Goal: Task Accomplishment & Management: Manage account settings

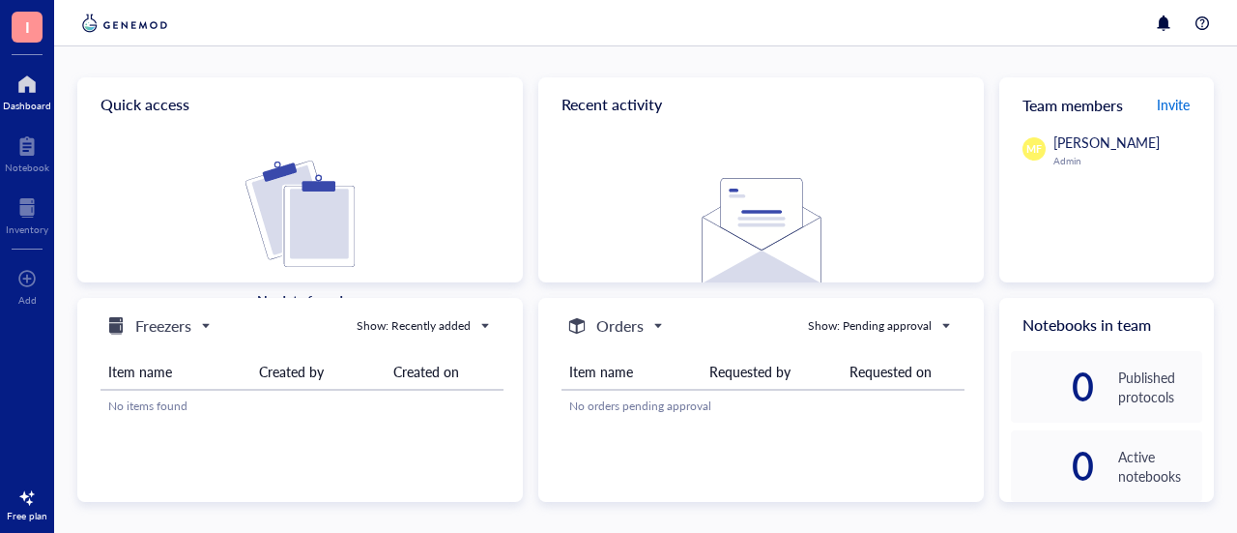
click at [1176, 106] on span "Invite" at bounding box center [1173, 104] width 33 height 19
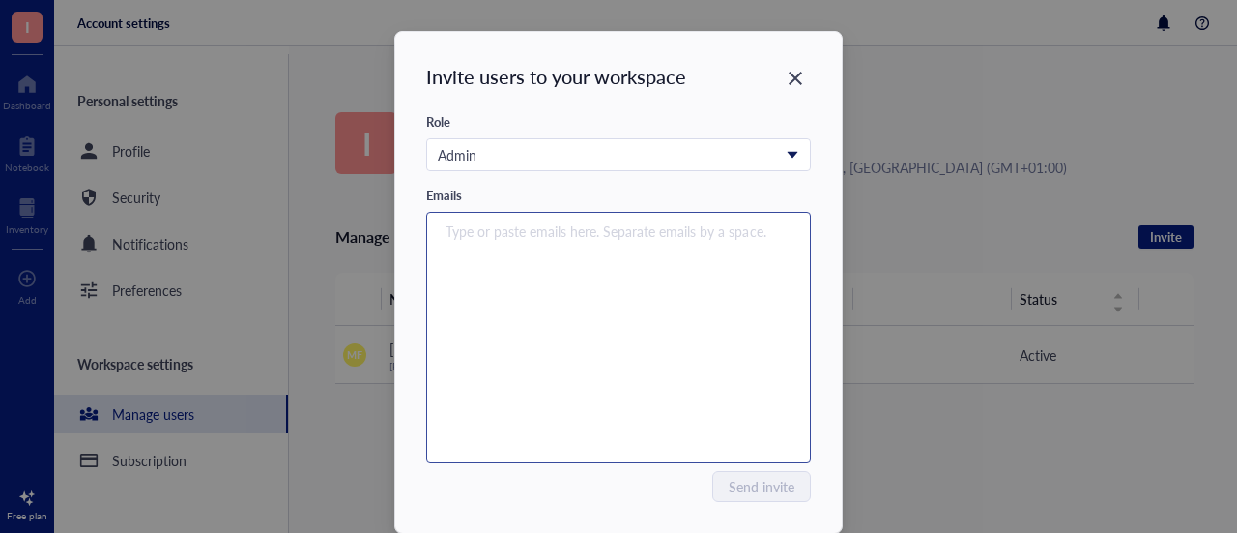
click at [476, 234] on input "search" at bounding box center [614, 230] width 337 height 23
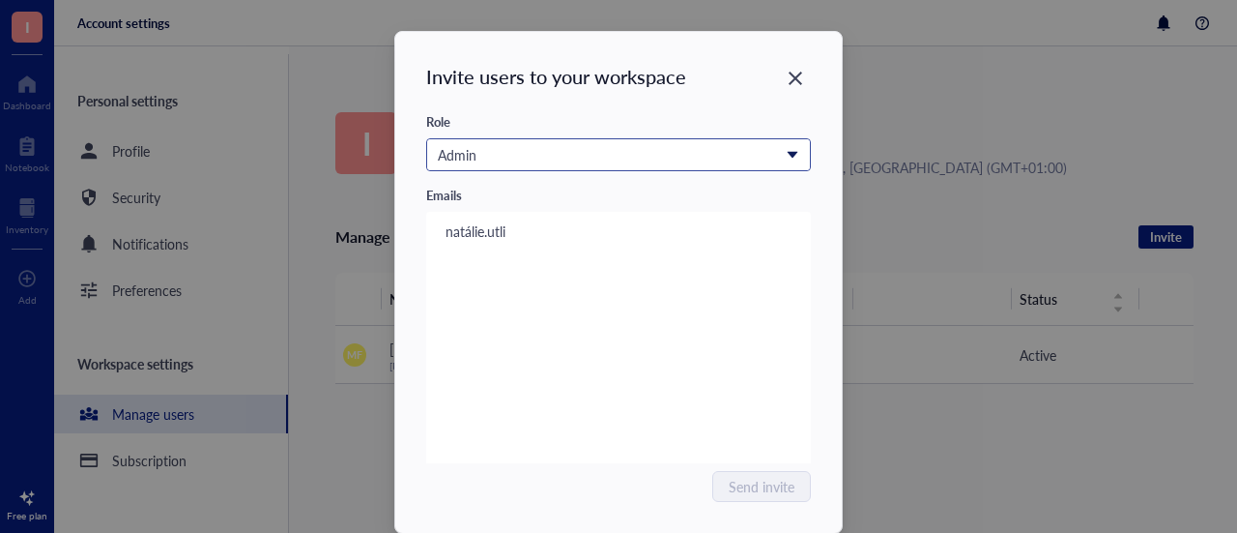
type input "natálie.utli"
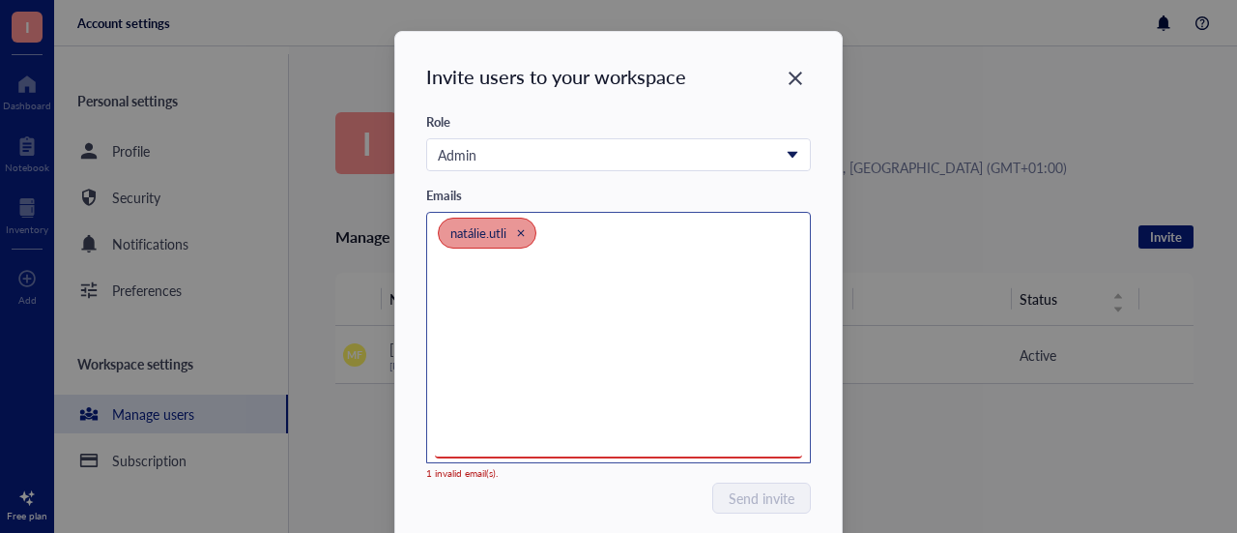
click at [521, 232] on icon "Close" at bounding box center [520, 232] width 9 height 9
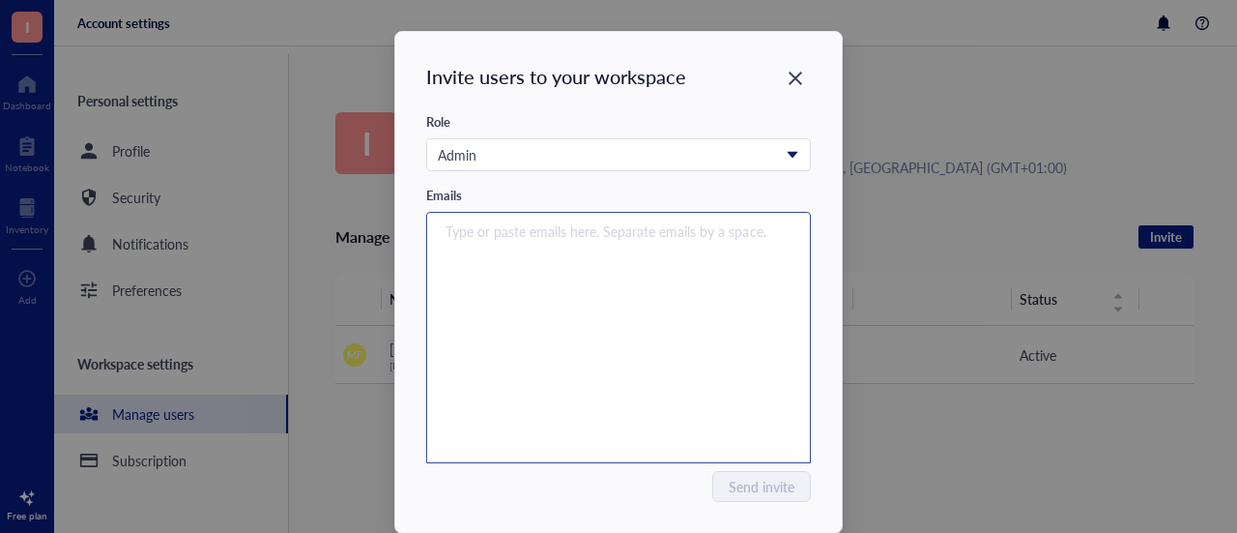
click at [541, 231] on input "search" at bounding box center [614, 230] width 337 height 23
type input "a"
type input "natalie.ulitzkova@osu.cz"
click at [630, 258] on div "Type or paste emails here. Separate emails by a space." at bounding box center [618, 338] width 367 height 242
drag, startPoint x: 556, startPoint y: 226, endPoint x: 591, endPoint y: 231, distance: 35.1
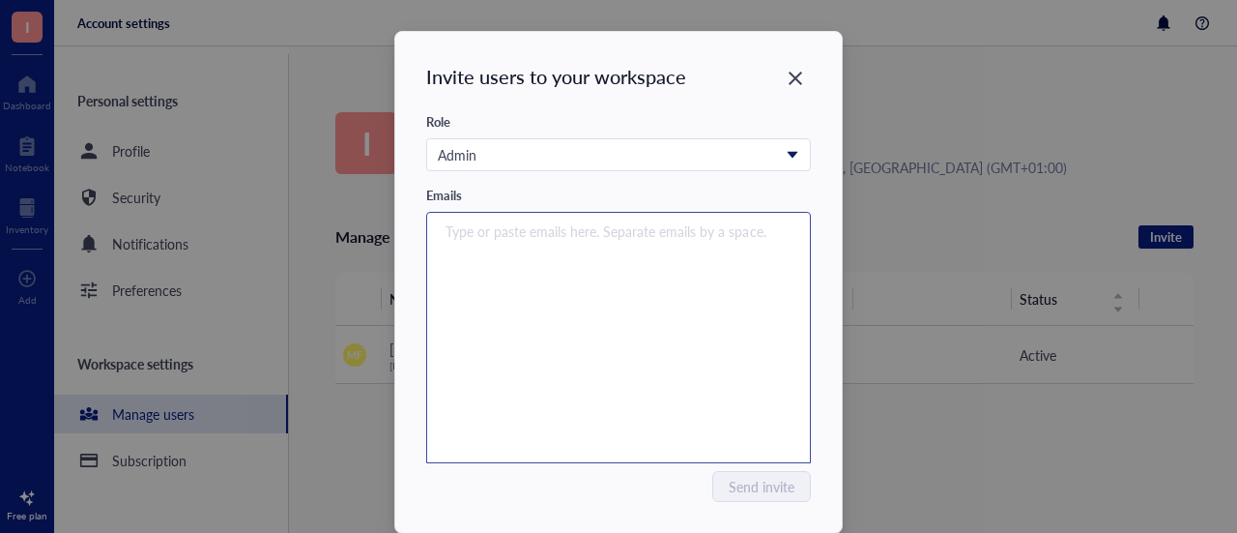
click at [555, 226] on input "search" at bounding box center [614, 230] width 337 height 23
click at [567, 223] on input "search" at bounding box center [614, 230] width 337 height 23
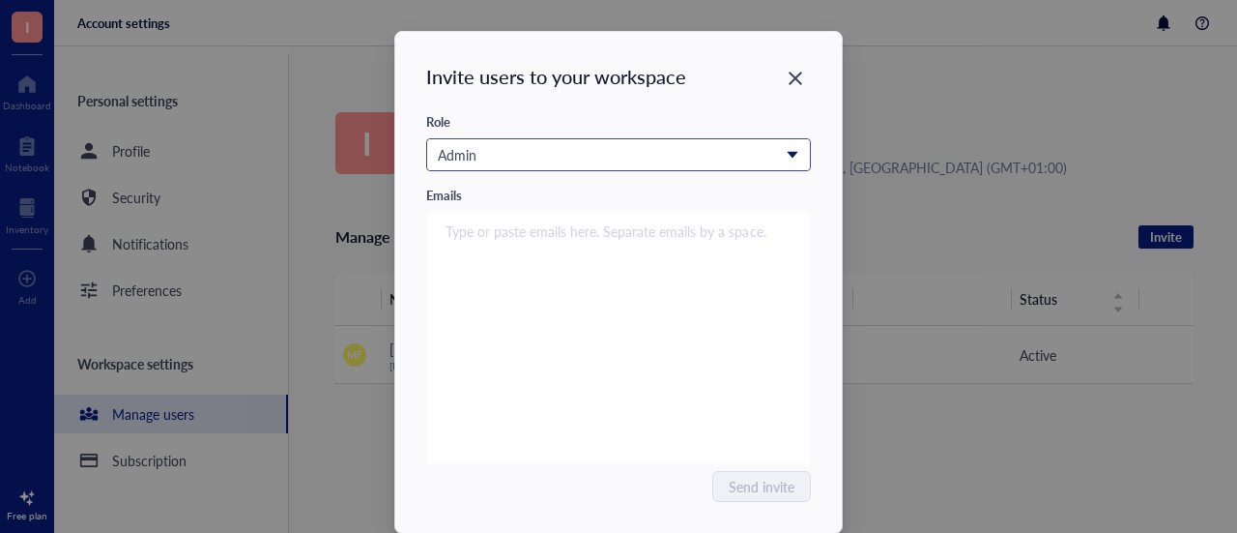
click at [554, 162] on div "Admin" at bounding box center [608, 154] width 340 height 21
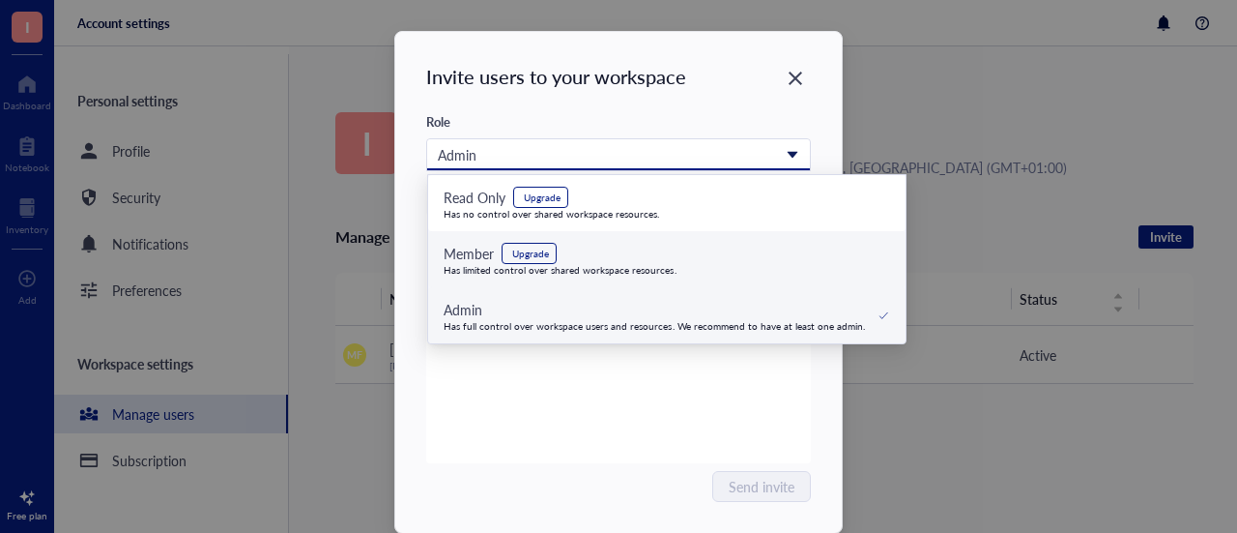
click at [599, 250] on div "Member Upgrade" at bounding box center [560, 253] width 233 height 21
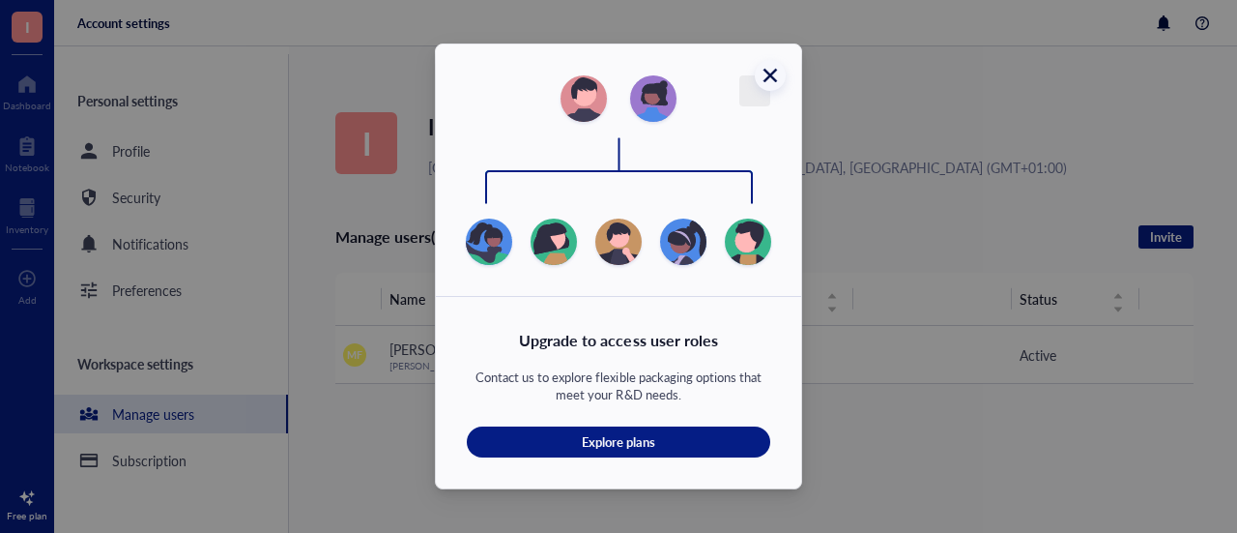
click at [768, 77] on icon "Close" at bounding box center [771, 76] width 14 height 14
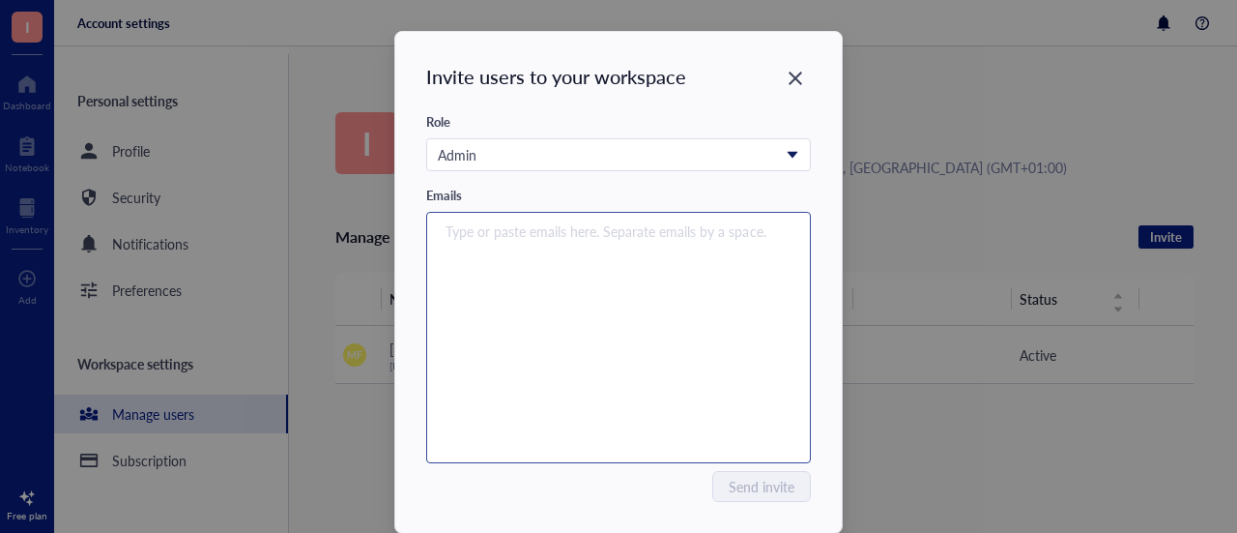
click at [474, 244] on div at bounding box center [608, 230] width 341 height 27
paste input "search"
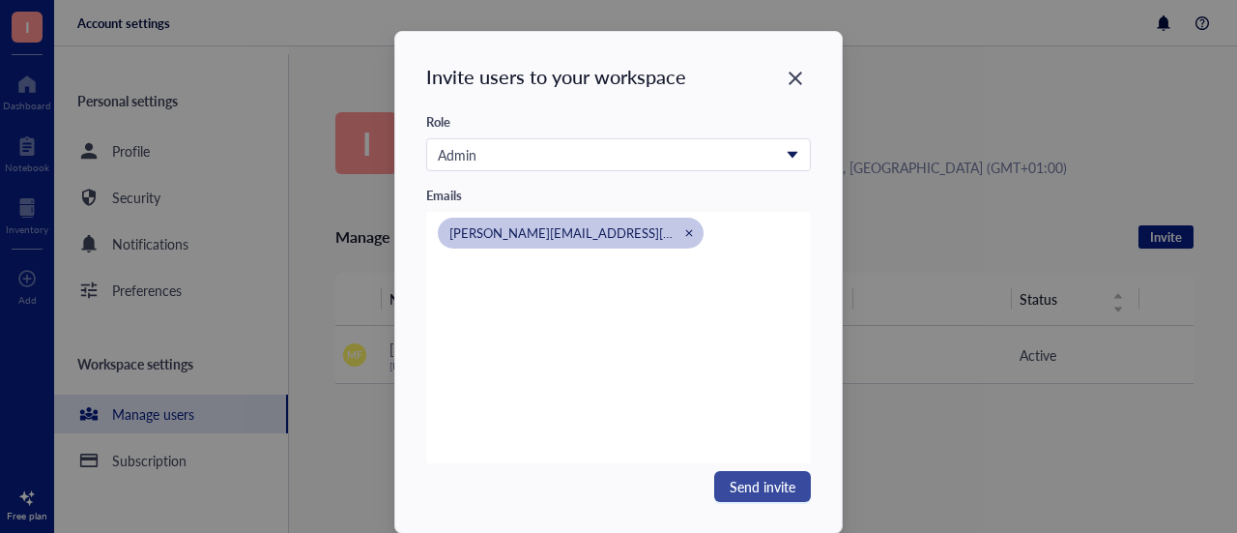
click at [765, 484] on span "Send invite" at bounding box center [763, 486] width 66 height 21
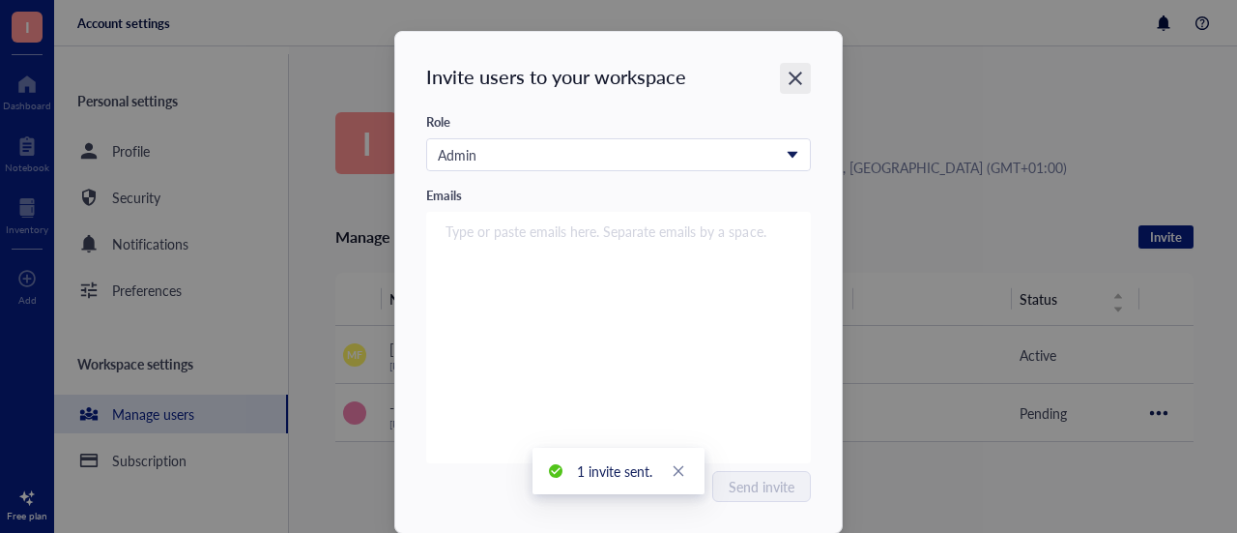
click at [787, 76] on icon "Close" at bounding box center [796, 79] width 18 height 18
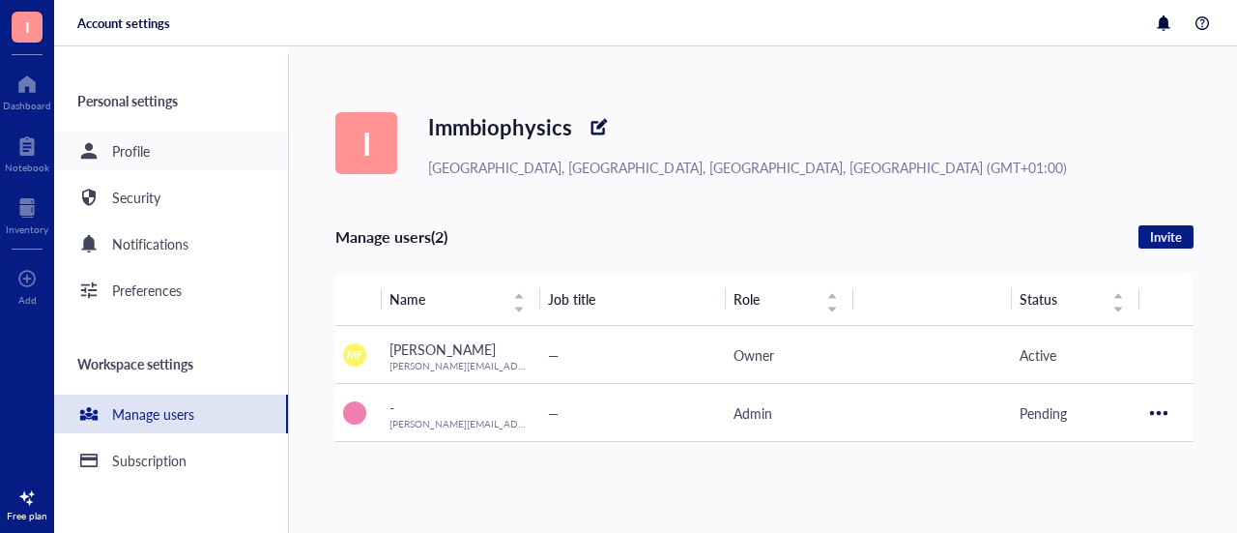
click at [119, 153] on div "Profile" at bounding box center [131, 150] width 38 height 21
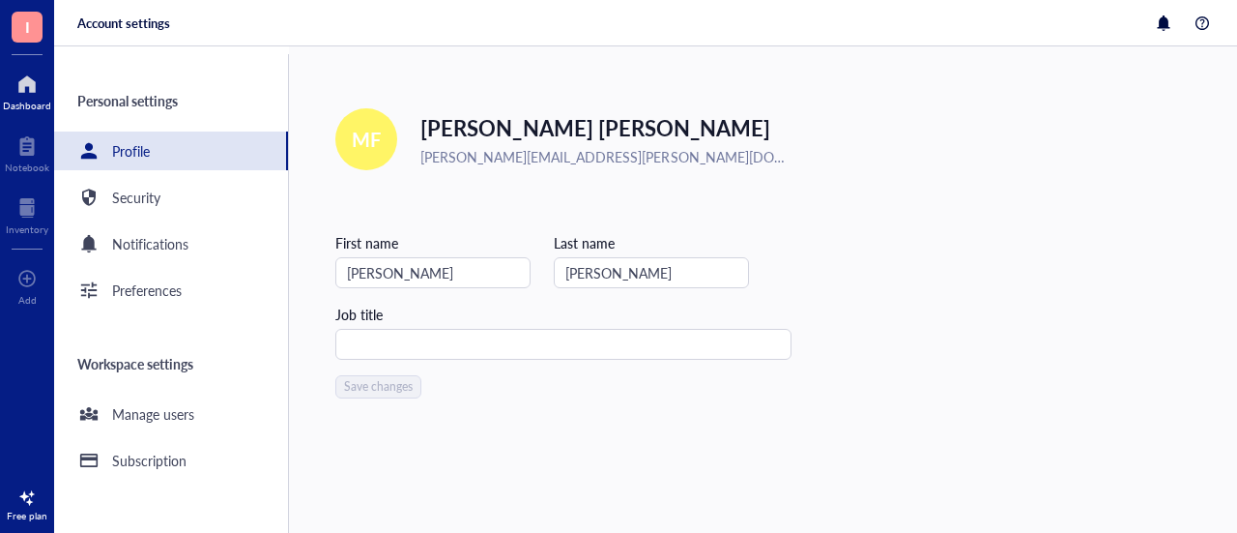
click at [36, 88] on div at bounding box center [27, 84] width 48 height 31
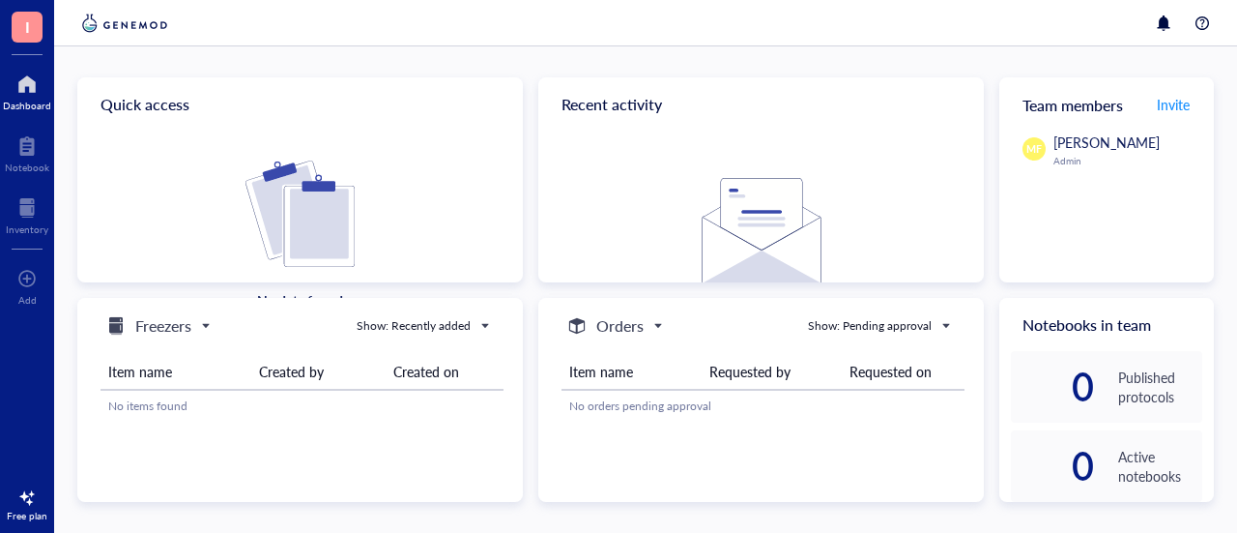
click at [194, 322] on span "Freezers" at bounding box center [156, 325] width 104 height 23
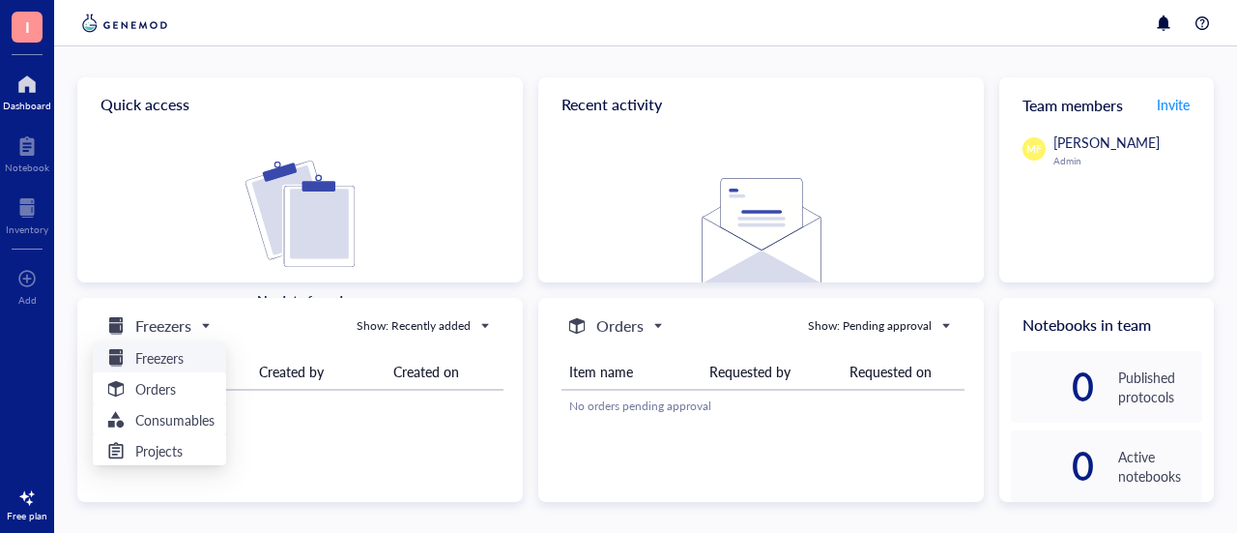
click at [194, 322] on span "Freezers" at bounding box center [156, 325] width 104 height 23
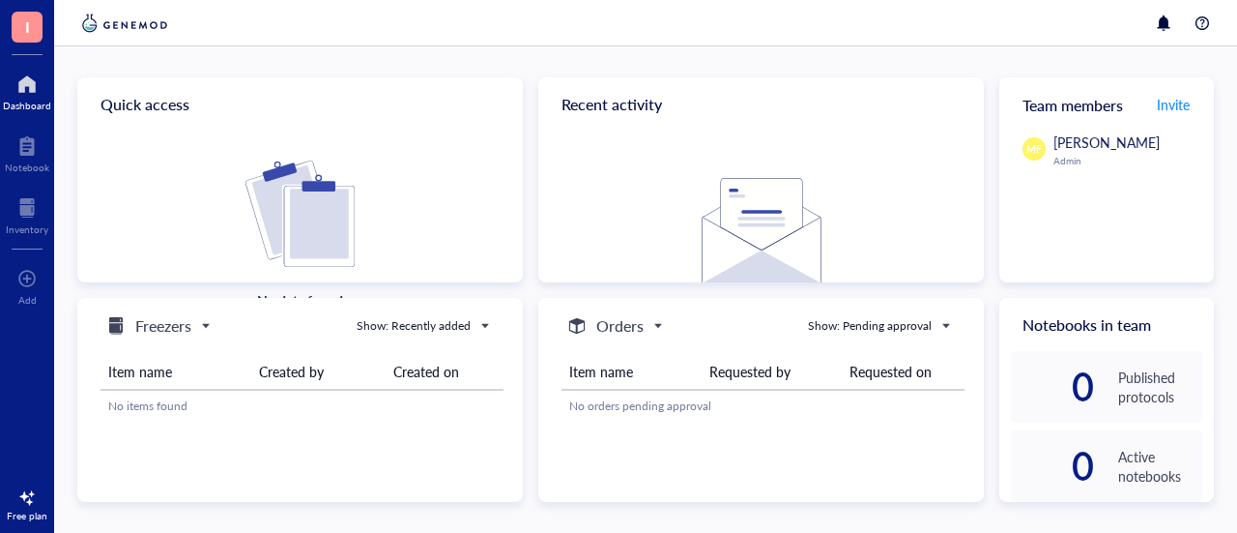
click at [31, 84] on div at bounding box center [27, 84] width 48 height 31
click at [160, 406] on div "No items found" at bounding box center [302, 405] width 388 height 17
click at [183, 332] on h5 "Freezers" at bounding box center [163, 325] width 56 height 23
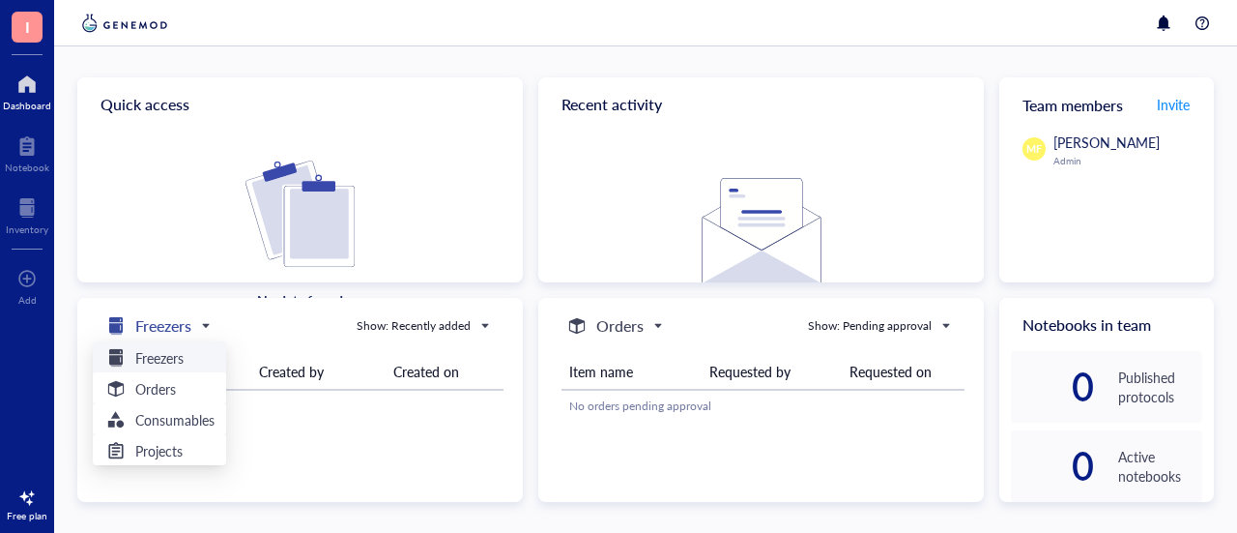
click at [183, 332] on h5 "Freezers" at bounding box center [163, 325] width 56 height 23
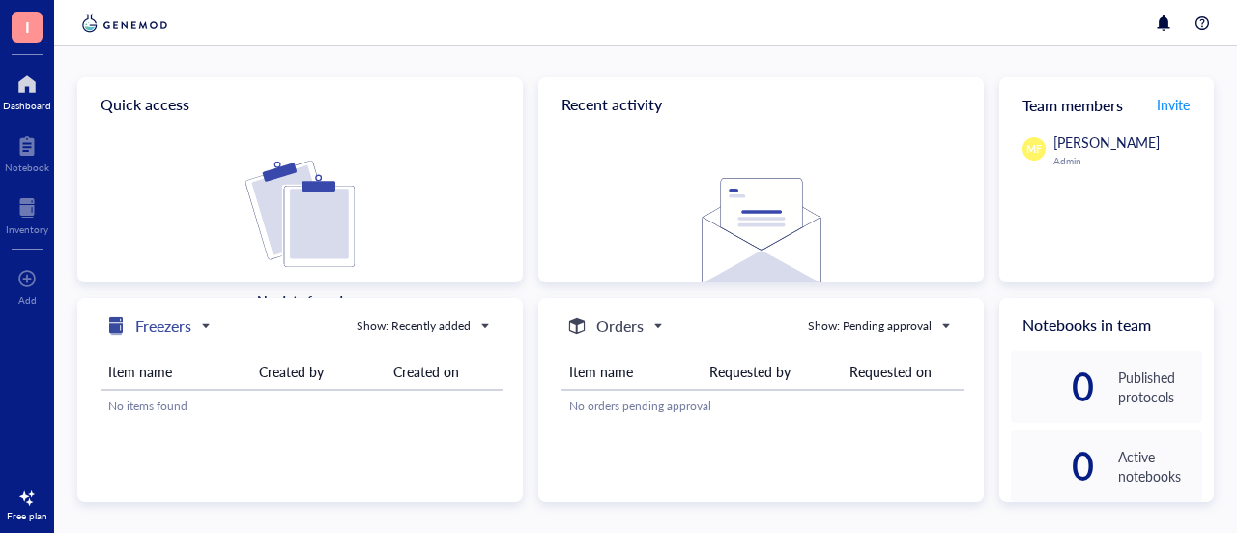
click at [183, 332] on h5 "Freezers" at bounding box center [163, 325] width 56 height 23
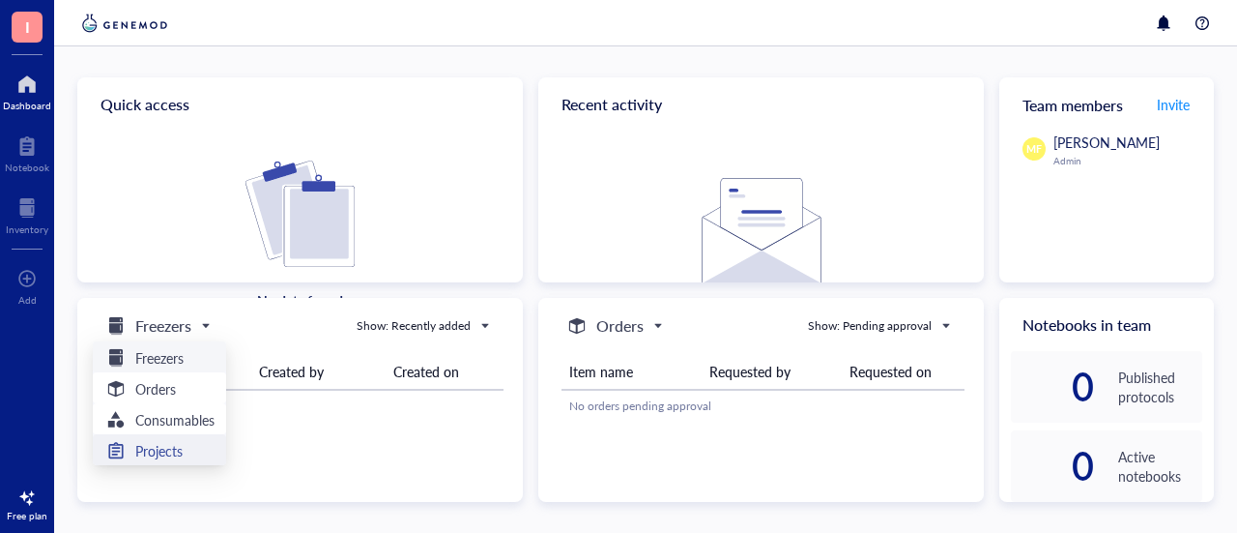
click at [163, 454] on h5 "Projects" at bounding box center [158, 450] width 47 height 21
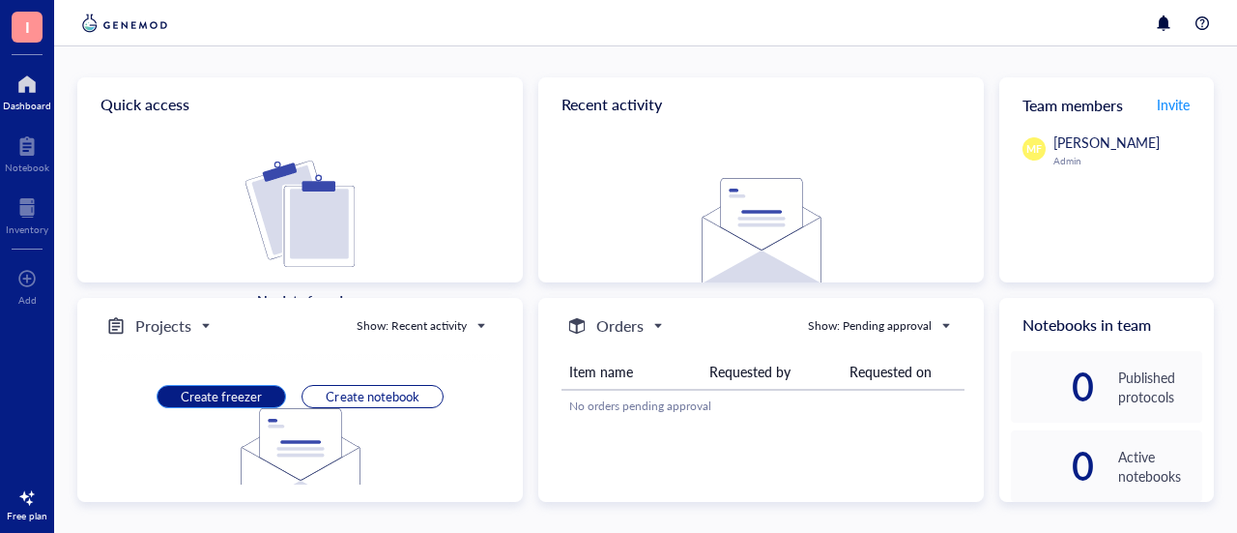
click at [220, 390] on span "Create freezer" at bounding box center [221, 396] width 81 height 17
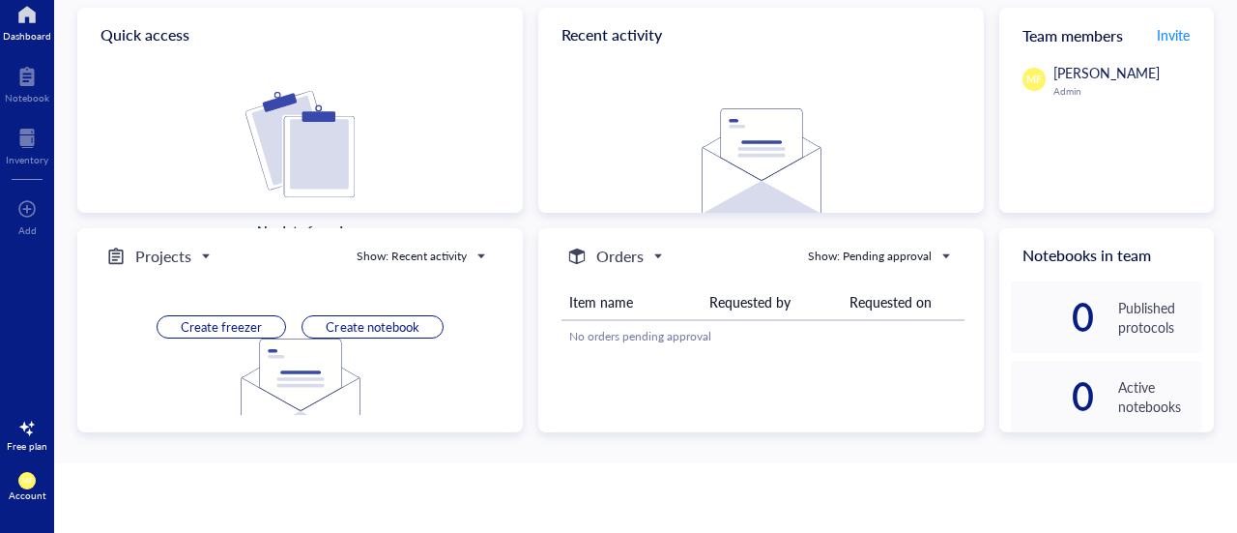
scroll to position [81, 0]
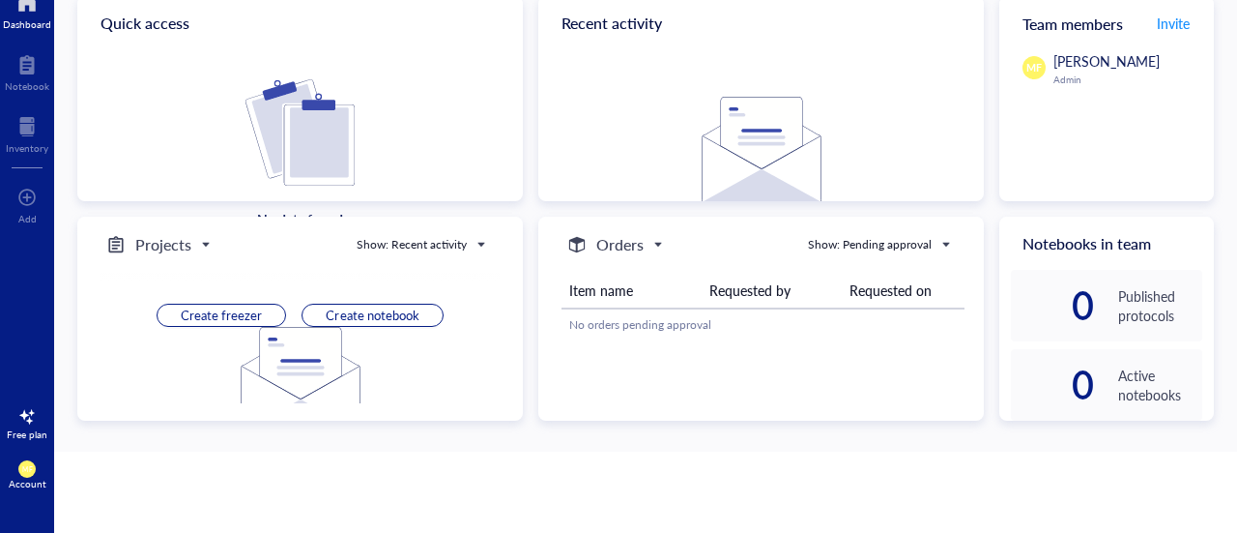
click at [19, 418] on div at bounding box center [27, 416] width 31 height 31
drag, startPoint x: 186, startPoint y: 433, endPoint x: 543, endPoint y: 452, distance: 358.1
click at [186, 433] on span "See plans" at bounding box center [182, 430] width 51 height 17
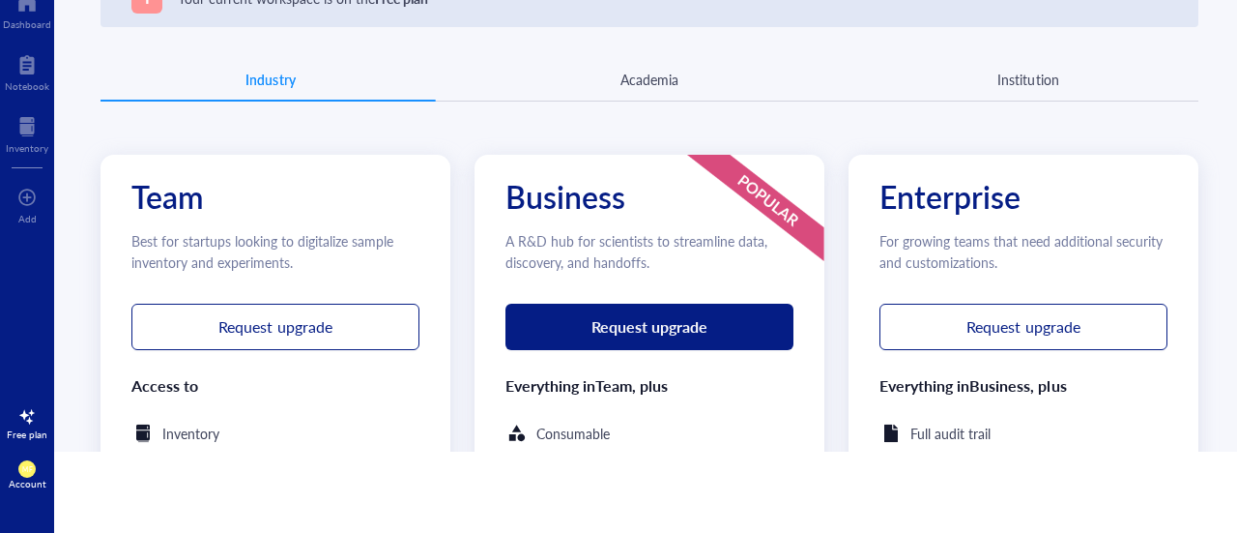
scroll to position [97, 0]
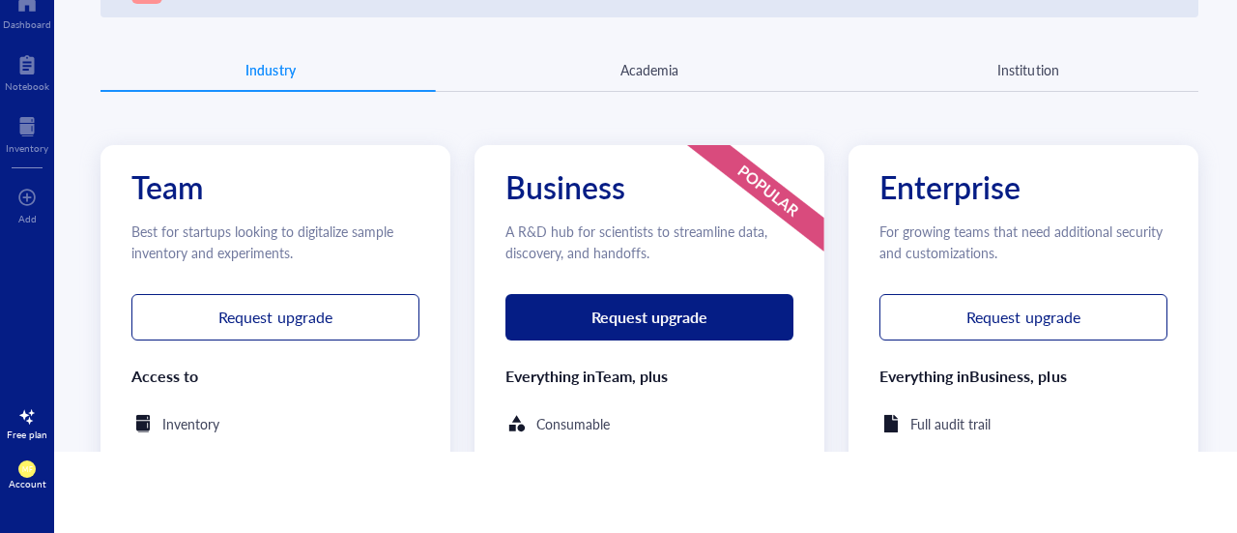
click at [621, 68] on div "Academia" at bounding box center [650, 69] width 58 height 21
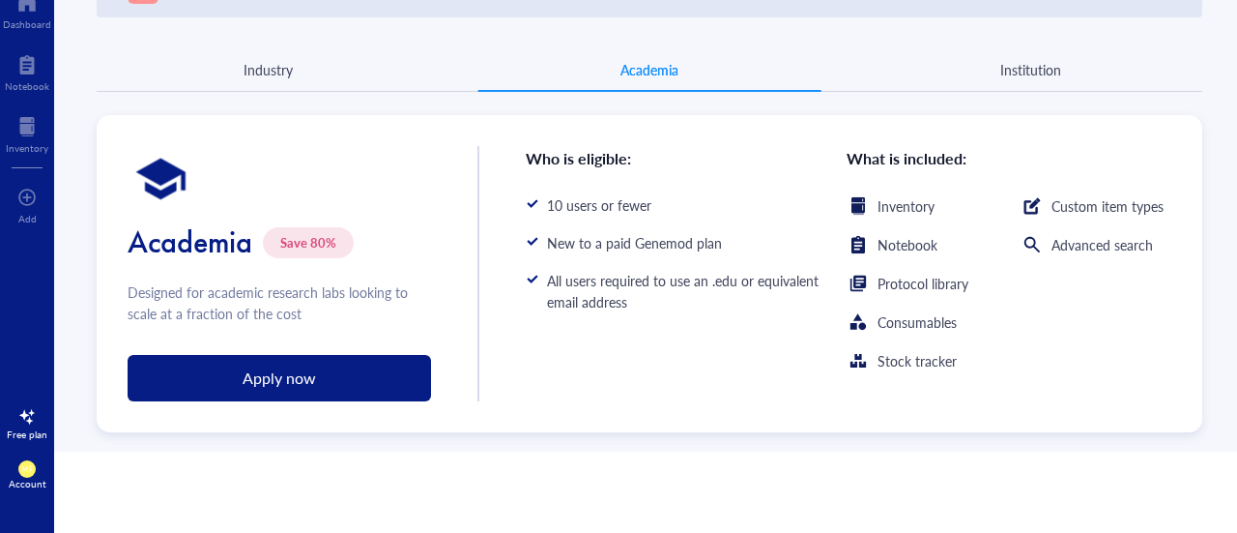
click at [1029, 69] on div "Institution" at bounding box center [1030, 69] width 61 height 21
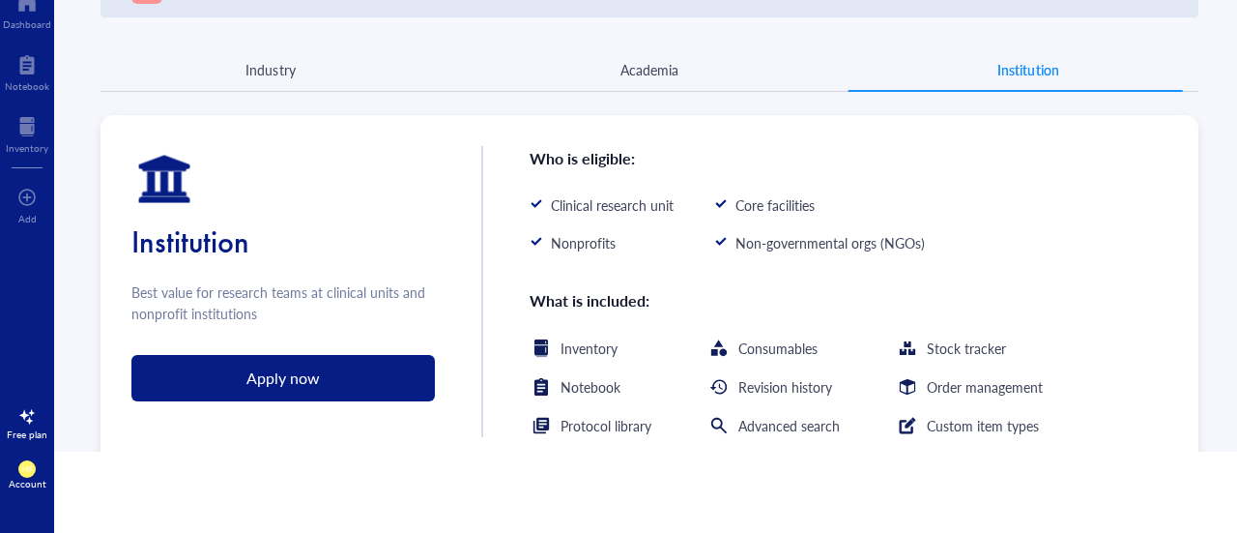
click at [655, 74] on div "Academia" at bounding box center [650, 69] width 58 height 21
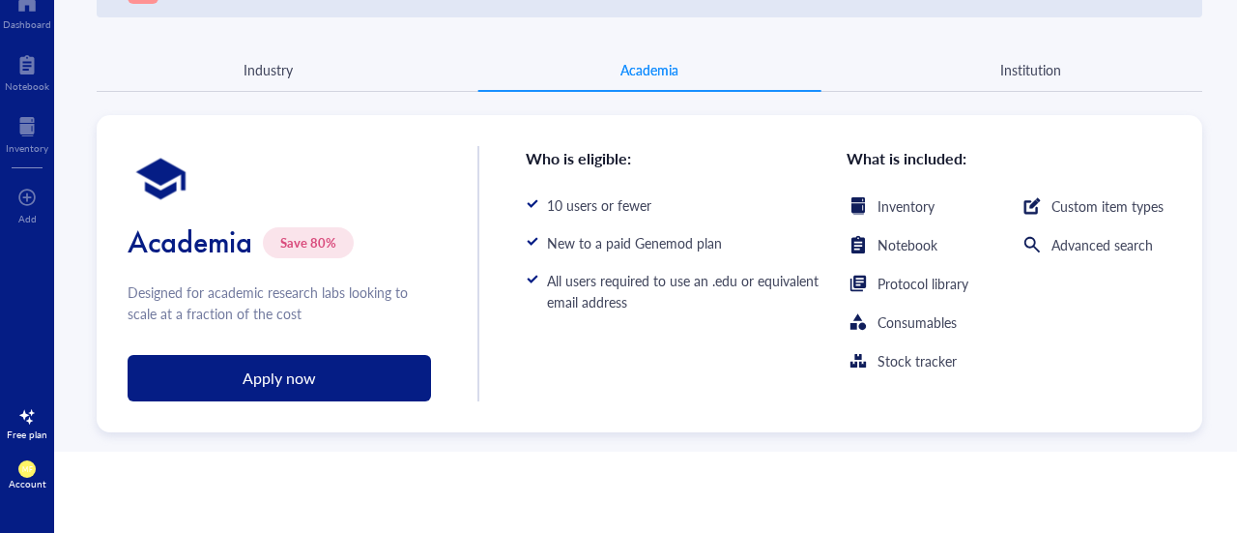
click at [285, 75] on div "Industry" at bounding box center [268, 69] width 343 height 17
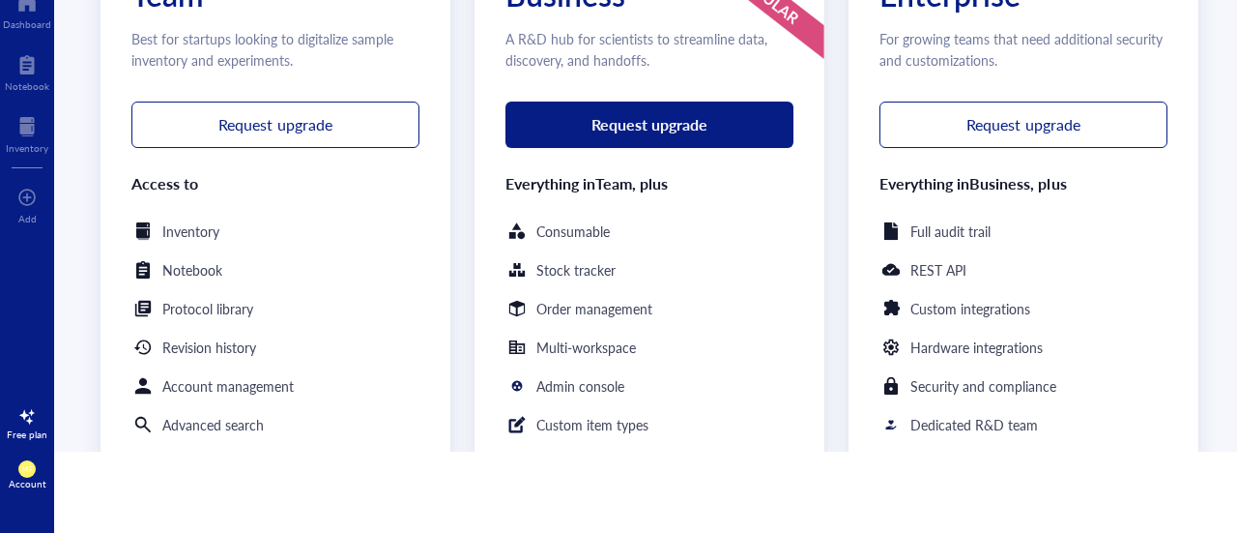
scroll to position [96, 0]
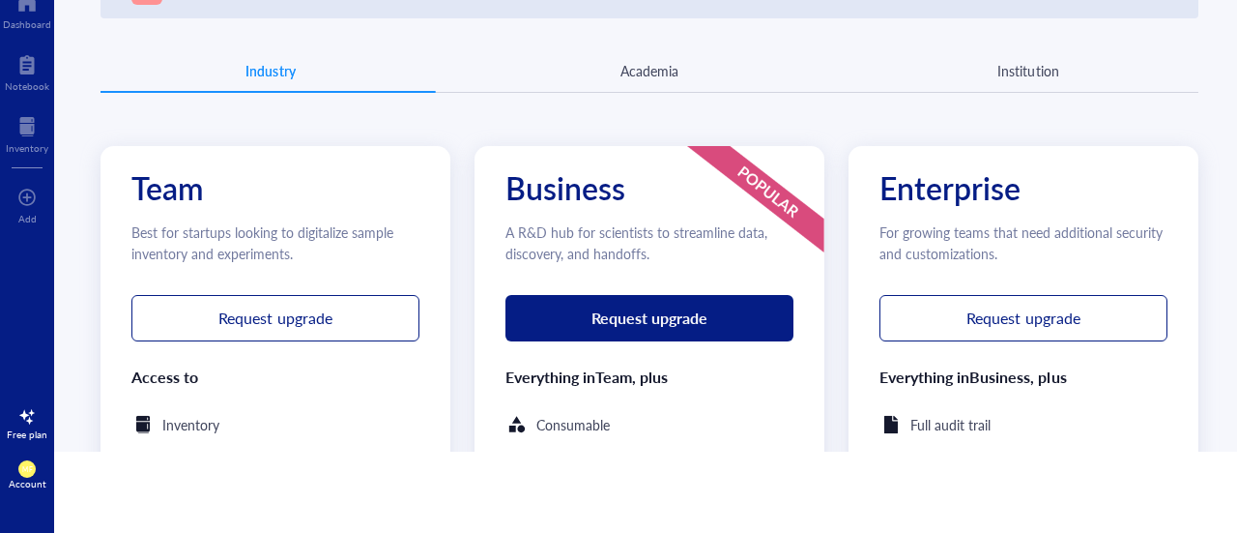
click at [621, 79] on div "Academia" at bounding box center [650, 70] width 58 height 21
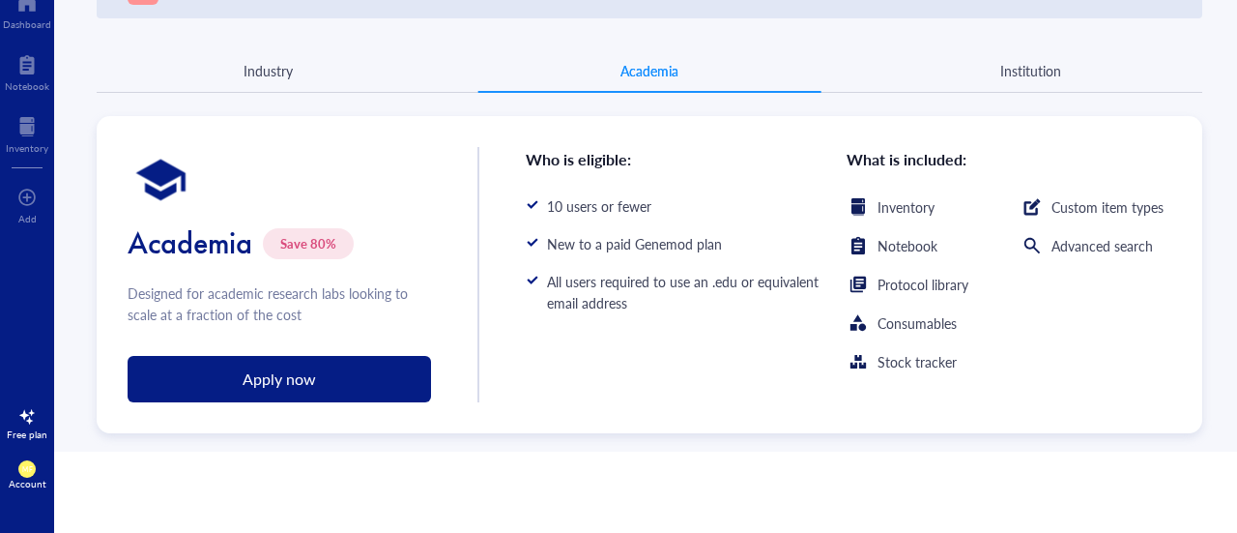
click at [1010, 71] on div "Institution" at bounding box center [1030, 70] width 61 height 21
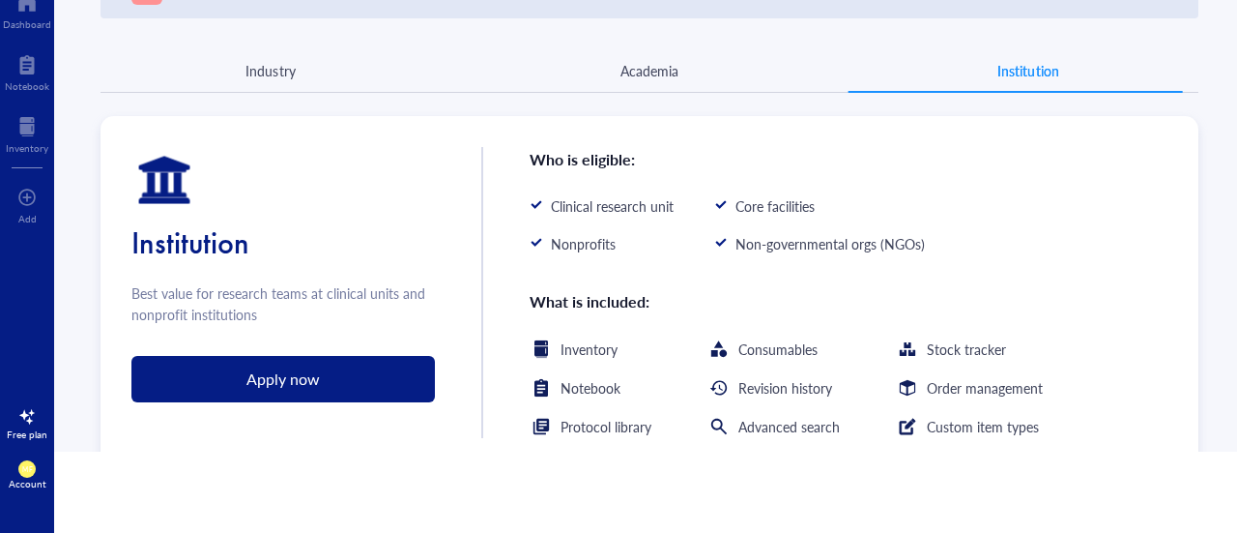
click at [264, 65] on div at bounding box center [165, 180] width 248 height 248
click at [259, 72] on div at bounding box center [165, 180] width 248 height 248
click at [281, 71] on div at bounding box center [165, 180] width 248 height 248
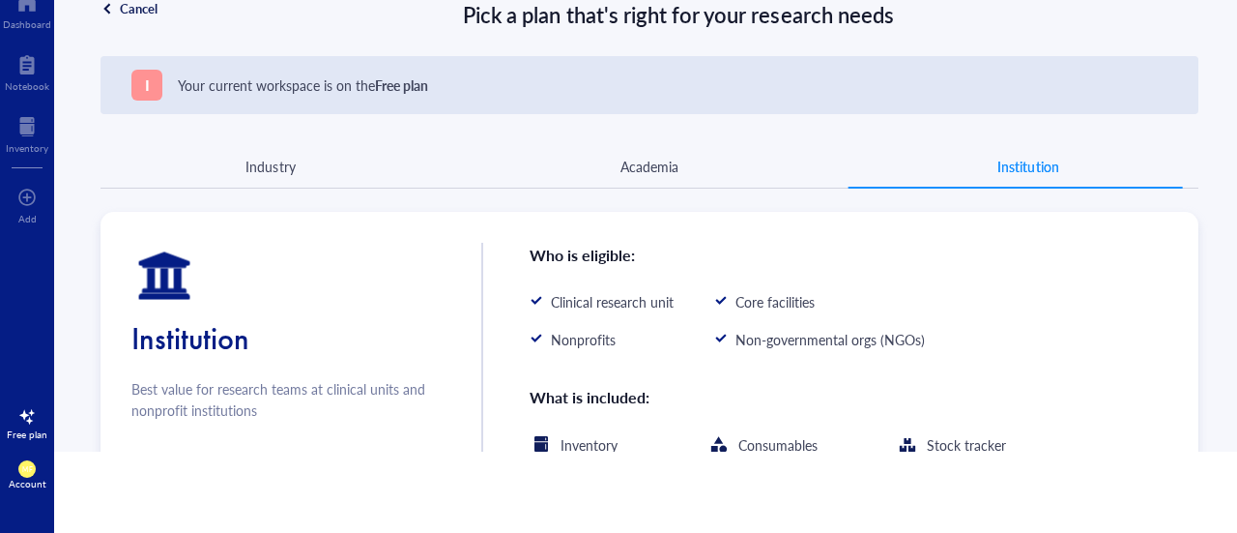
drag, startPoint x: 257, startPoint y: 164, endPoint x: 271, endPoint y: 164, distance: 13.5
click at [257, 164] on div at bounding box center [165, 276] width 248 height 248
click at [640, 162] on div "Academia" at bounding box center [650, 166] width 58 height 21
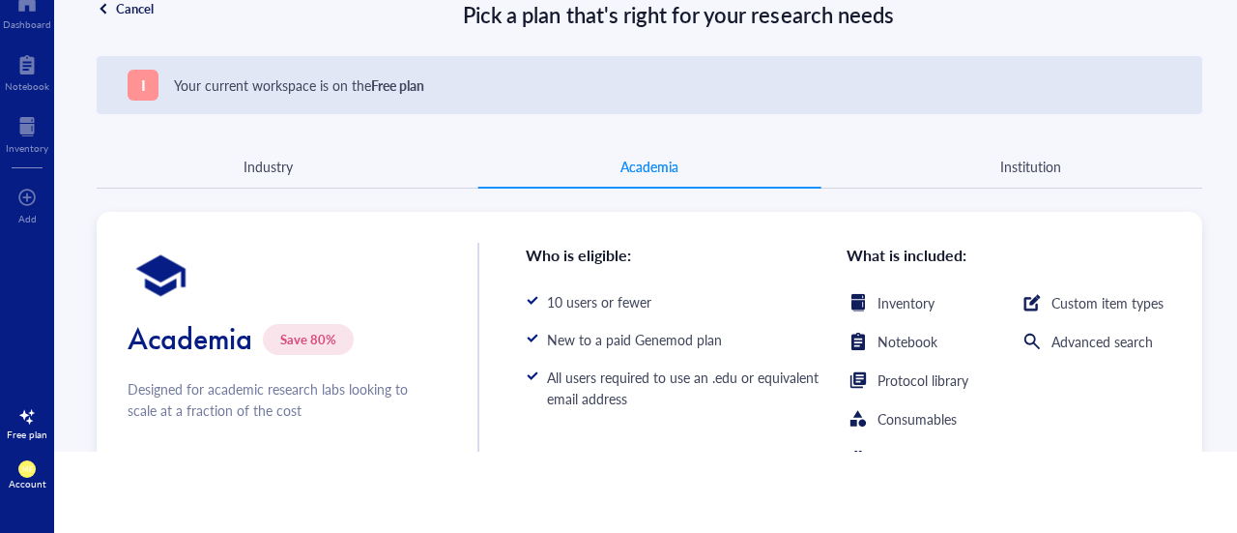
click at [285, 165] on div "Industry" at bounding box center [268, 166] width 343 height 17
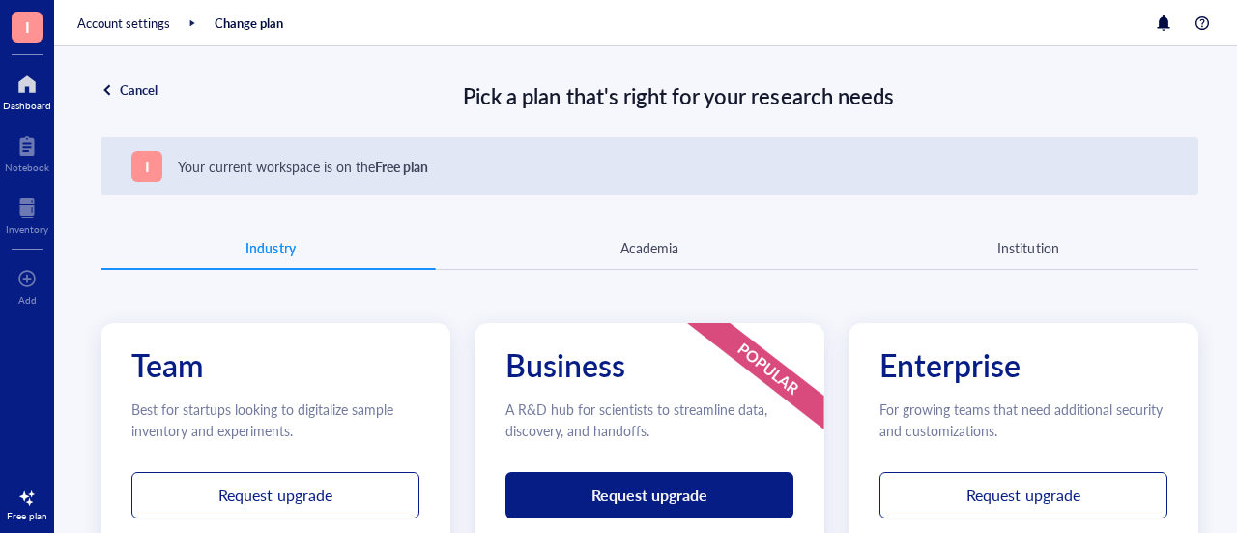
click at [36, 88] on div at bounding box center [27, 84] width 48 height 31
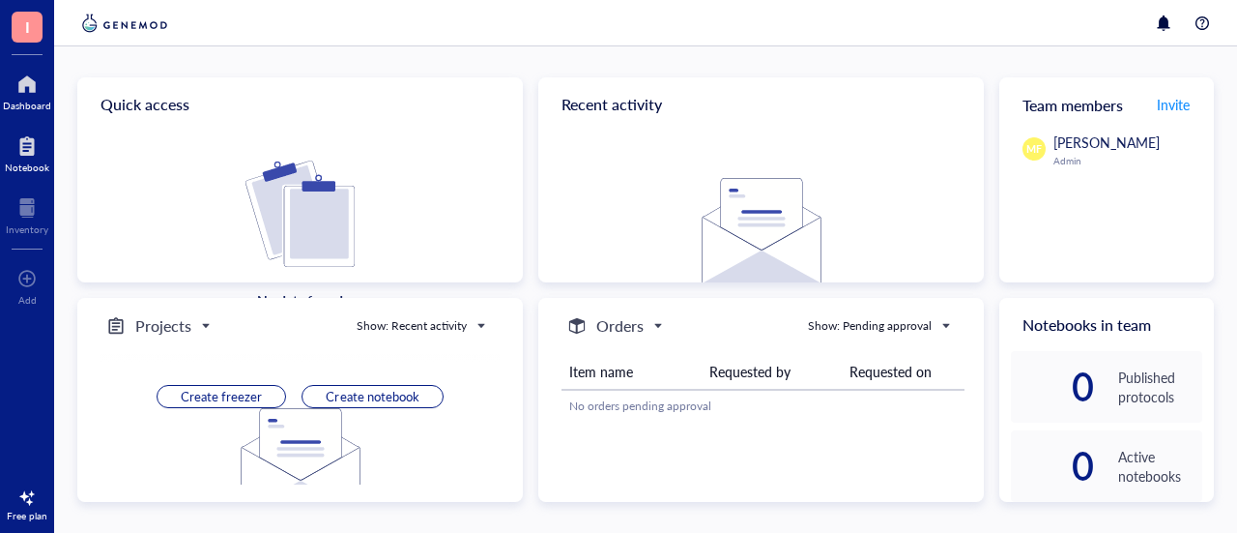
click at [32, 149] on div at bounding box center [27, 145] width 44 height 31
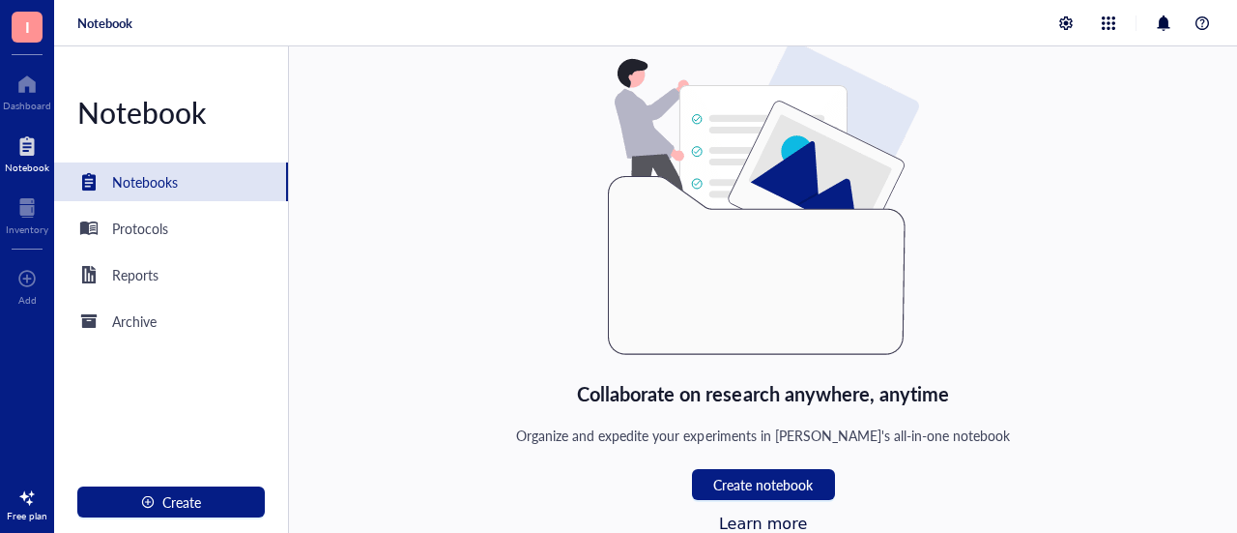
scroll to position [6, 0]
click at [772, 485] on span "Create notebook" at bounding box center [763, 483] width 100 height 15
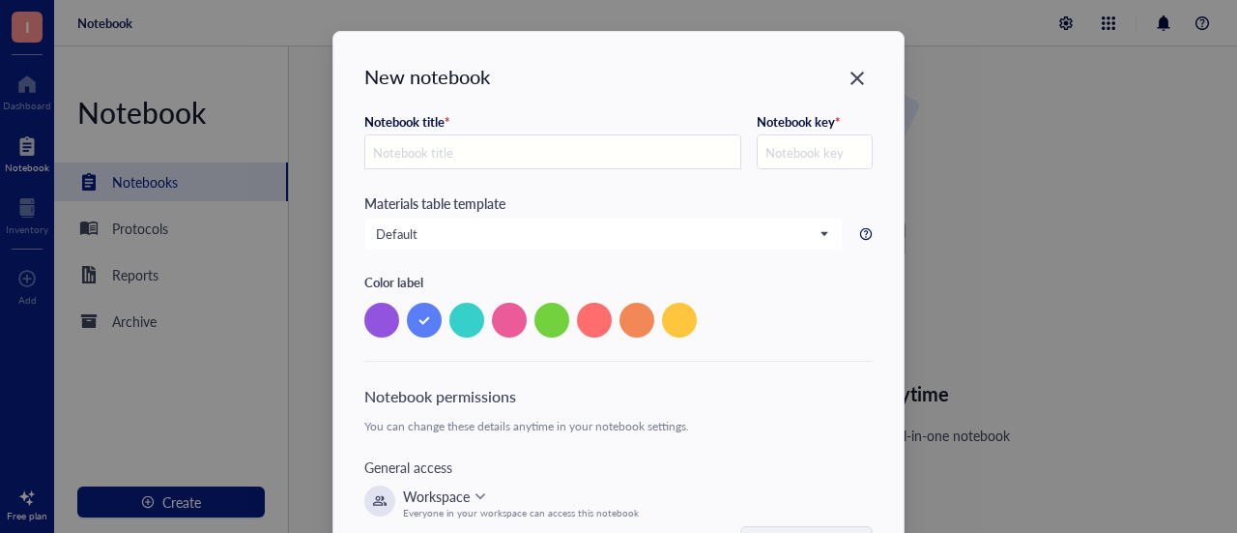
click at [464, 151] on input "text" at bounding box center [552, 152] width 375 height 35
type input "M"
type input "Ma"
type input "MA"
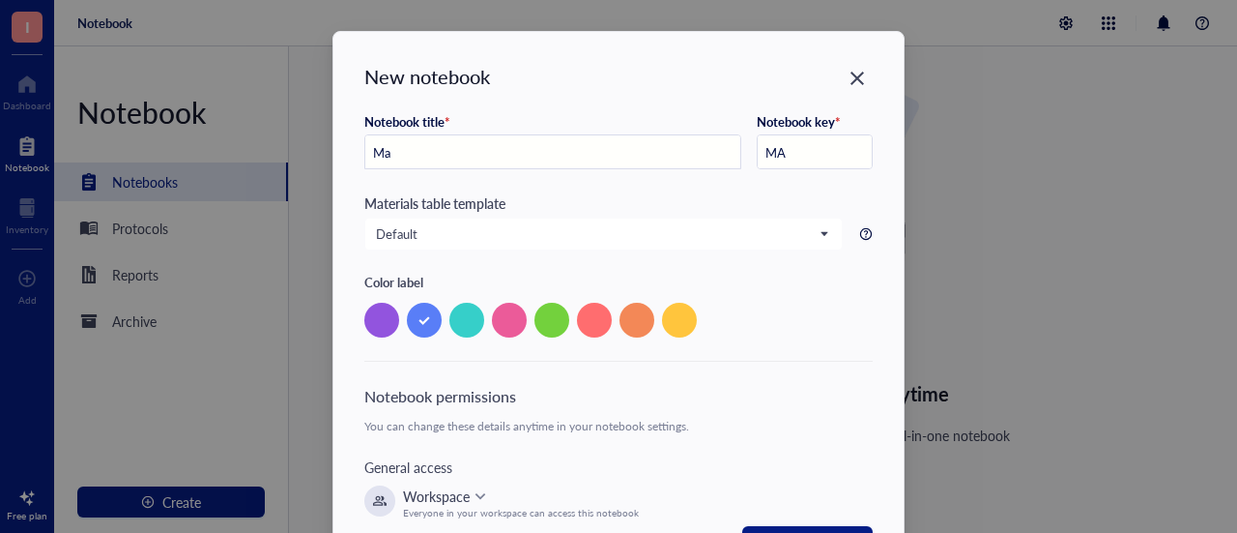
type input "Mar"
type input "MAR"
type input "[PERSON_NAME] 2025"
click at [835, 160] on input "MAR" at bounding box center [815, 152] width 114 height 35
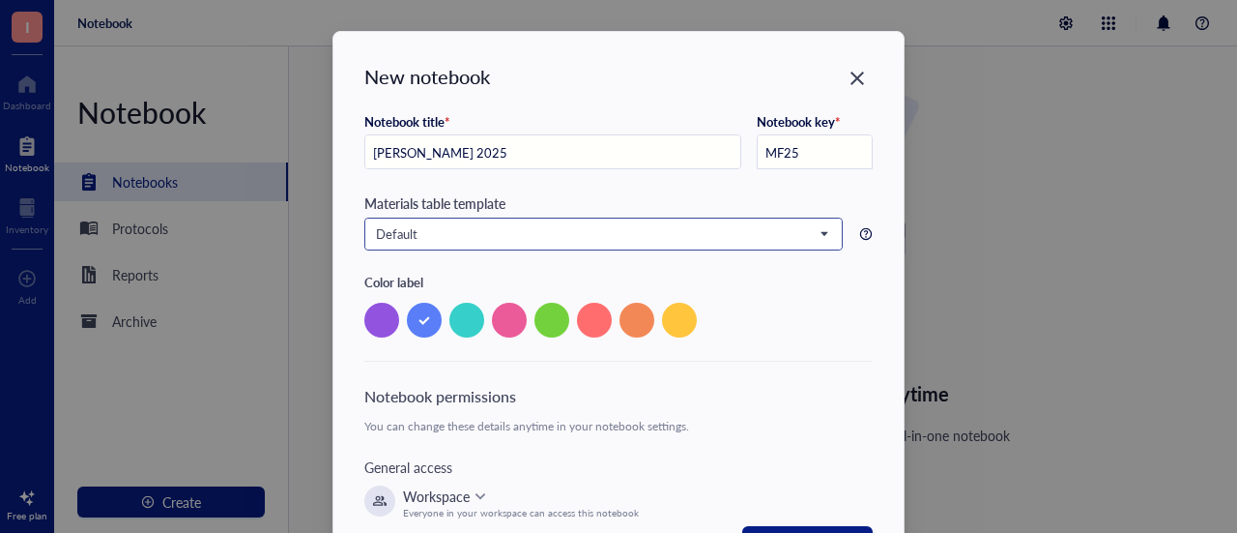
click at [776, 227] on span "Default" at bounding box center [601, 233] width 451 height 17
type input "MF25"
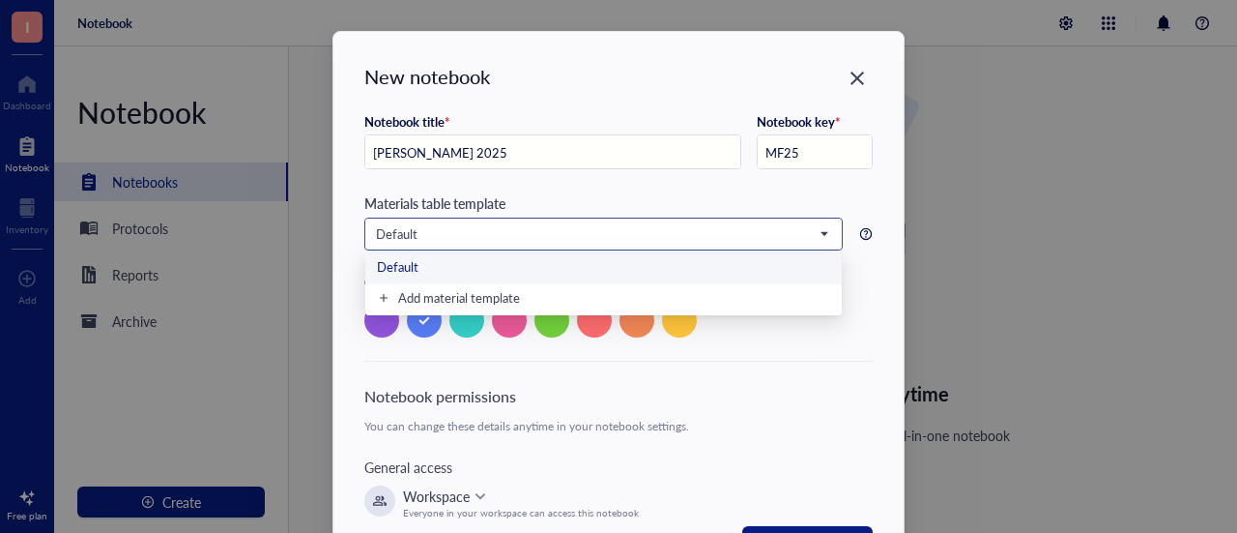
click at [776, 227] on span "Default" at bounding box center [601, 233] width 451 height 17
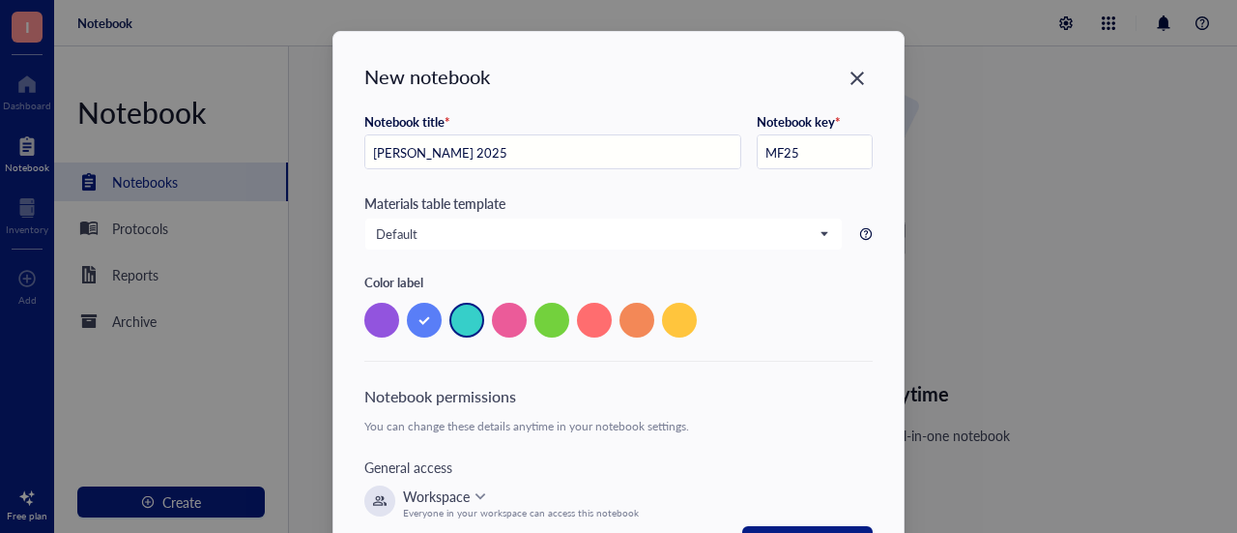
click at [463, 321] on div at bounding box center [466, 320] width 35 height 35
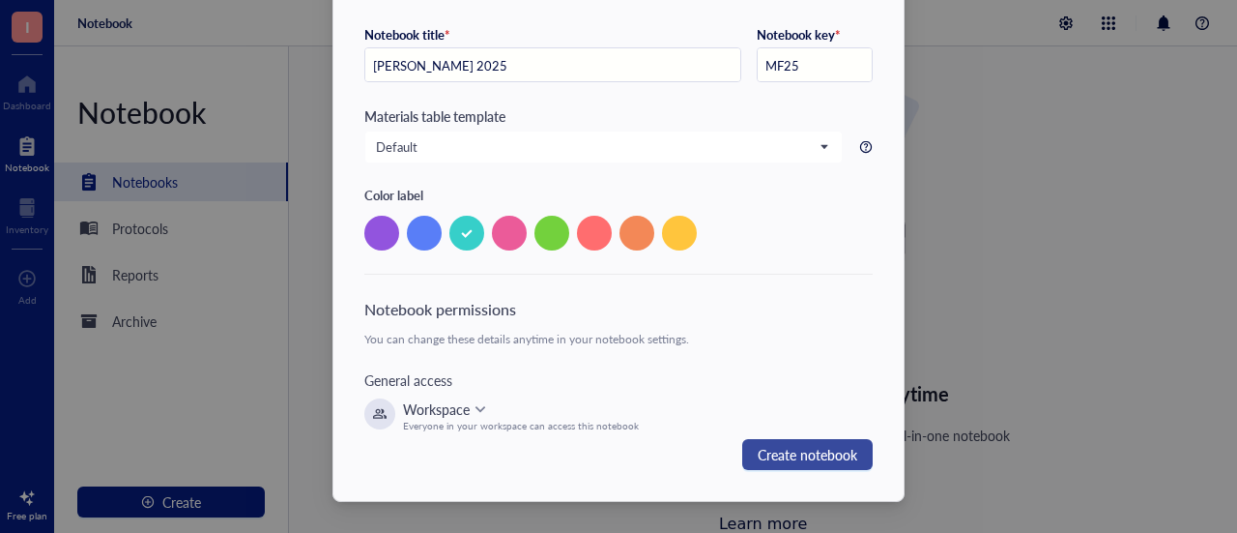
click at [812, 460] on span "Create notebook" at bounding box center [808, 454] width 100 height 23
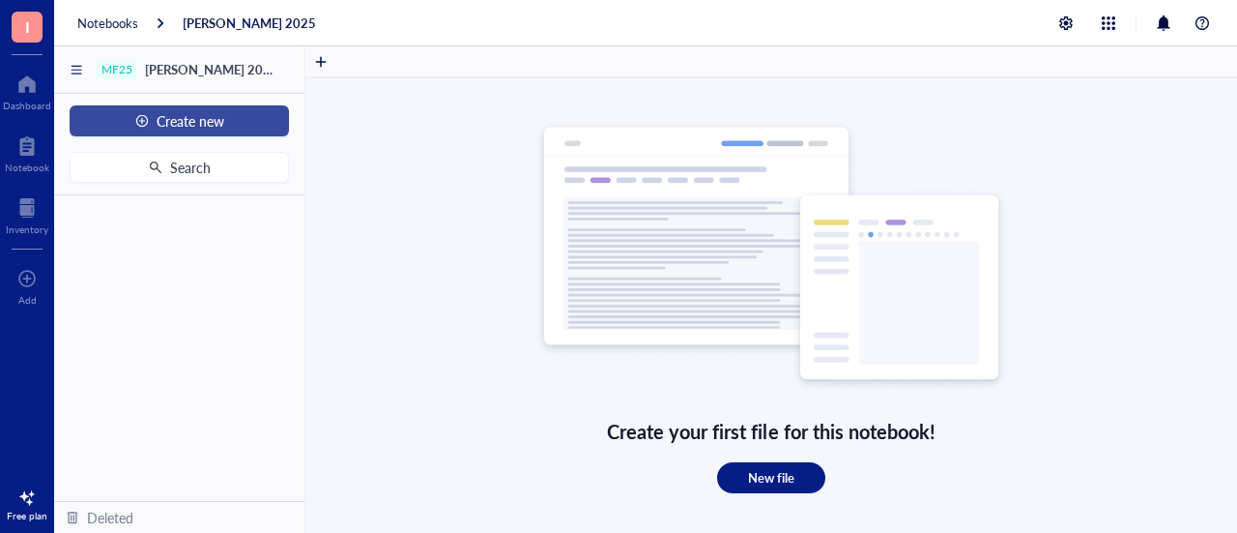
click at [245, 124] on button "Create new" at bounding box center [179, 120] width 219 height 31
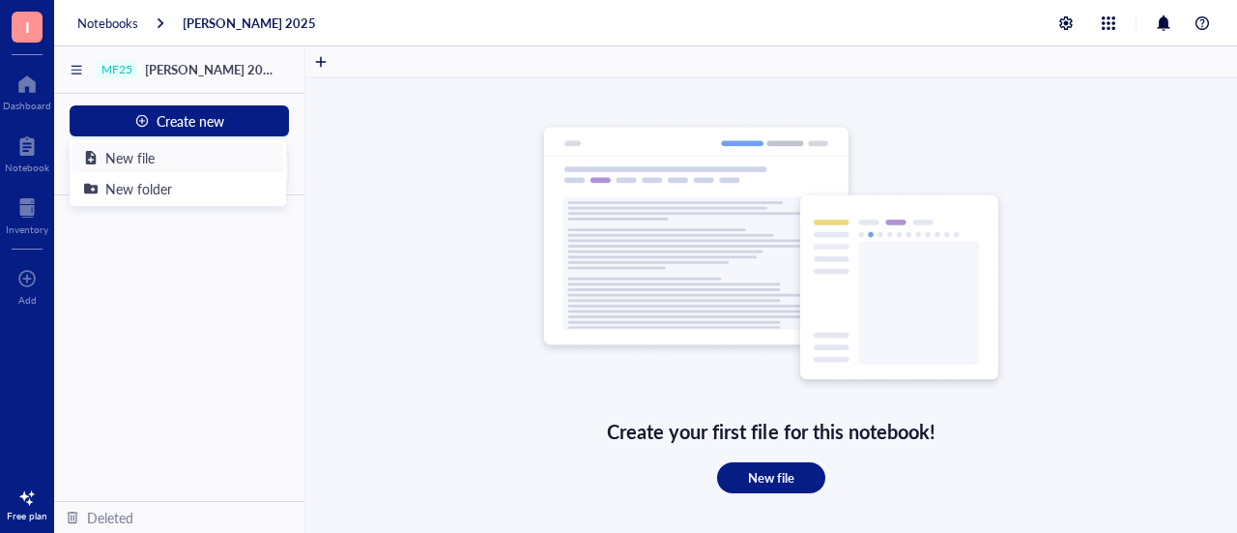
click at [221, 159] on div "New file" at bounding box center [178, 157] width 188 height 21
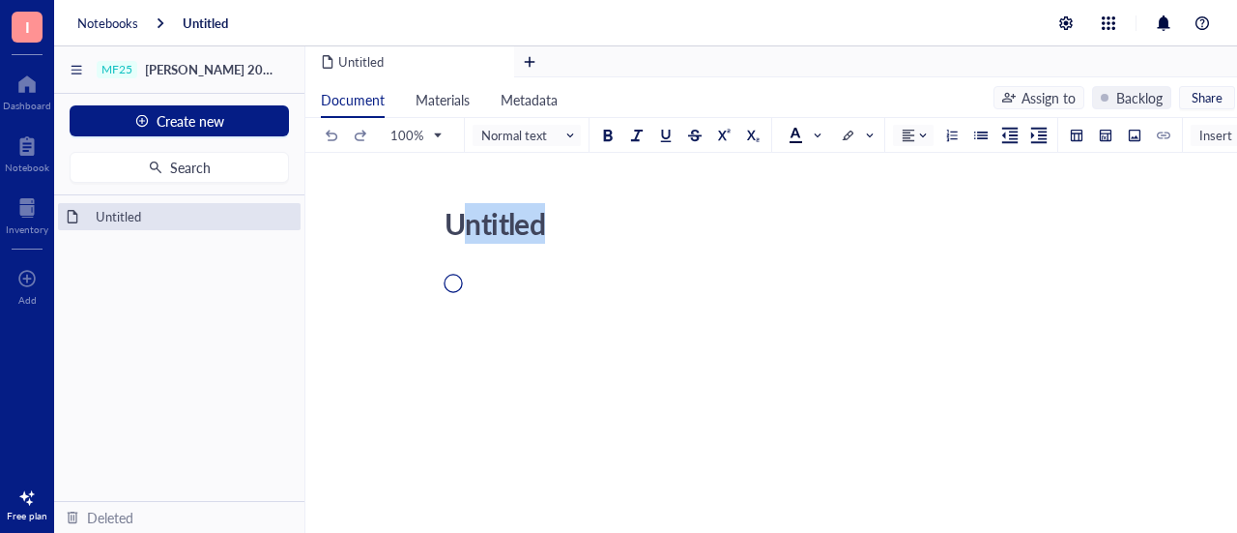
drag, startPoint x: 510, startPoint y: 224, endPoint x: 467, endPoint y: 231, distance: 44.0
click at [467, 231] on div "Untitled Untitled" at bounding box center [787, 430] width 965 height 463
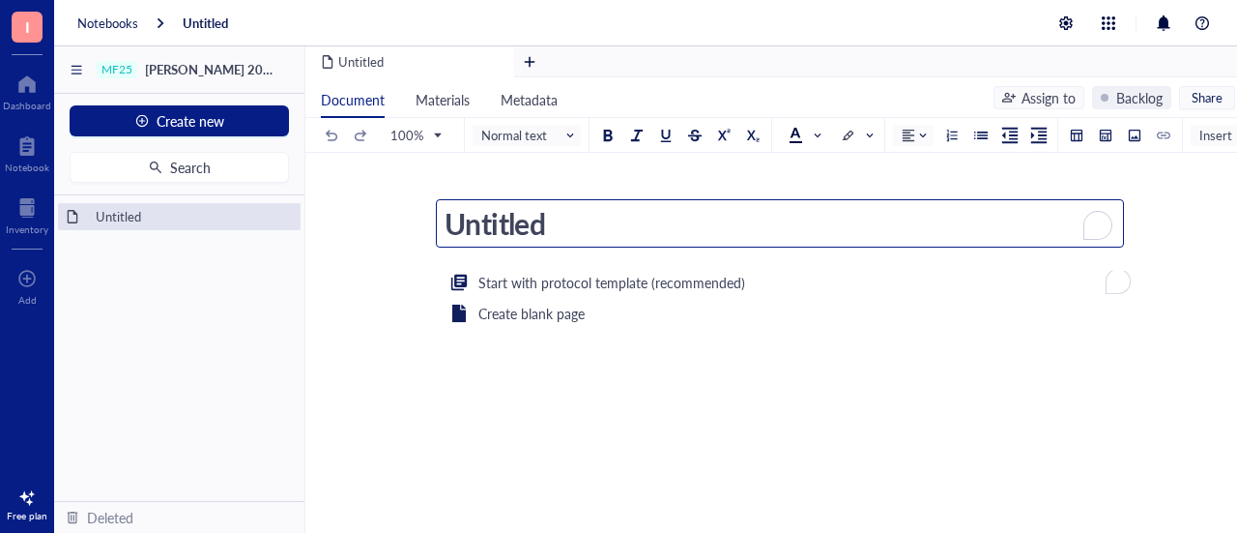
drag, startPoint x: 542, startPoint y: 232, endPoint x: 442, endPoint y: 232, distance: 100.5
click at [442, 232] on textarea "Untitled" at bounding box center [780, 223] width 686 height 46
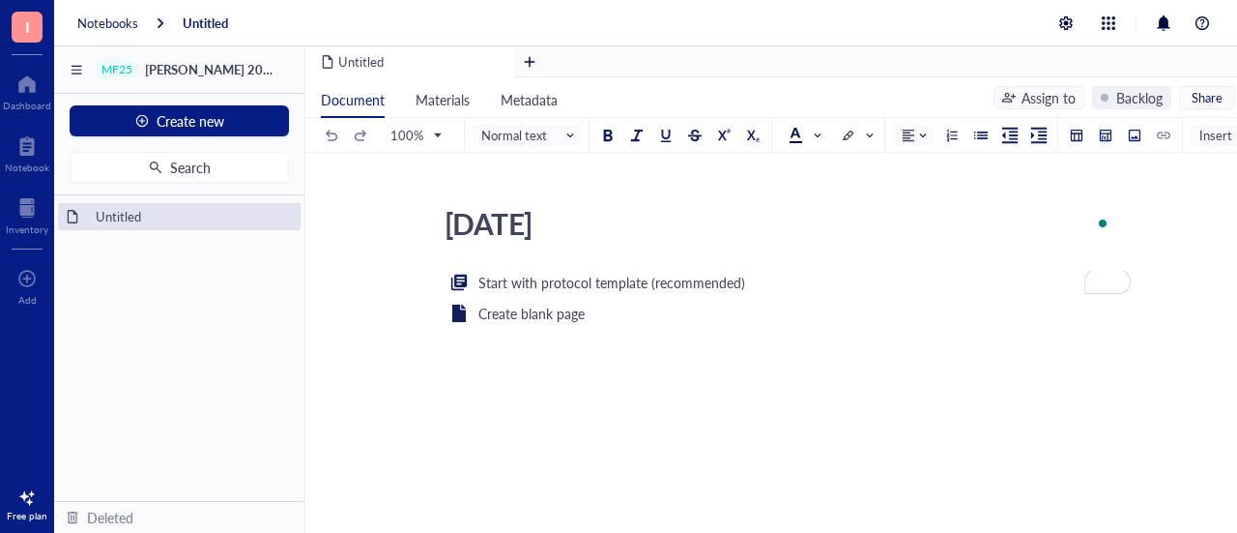
type textarea "[DATE]"
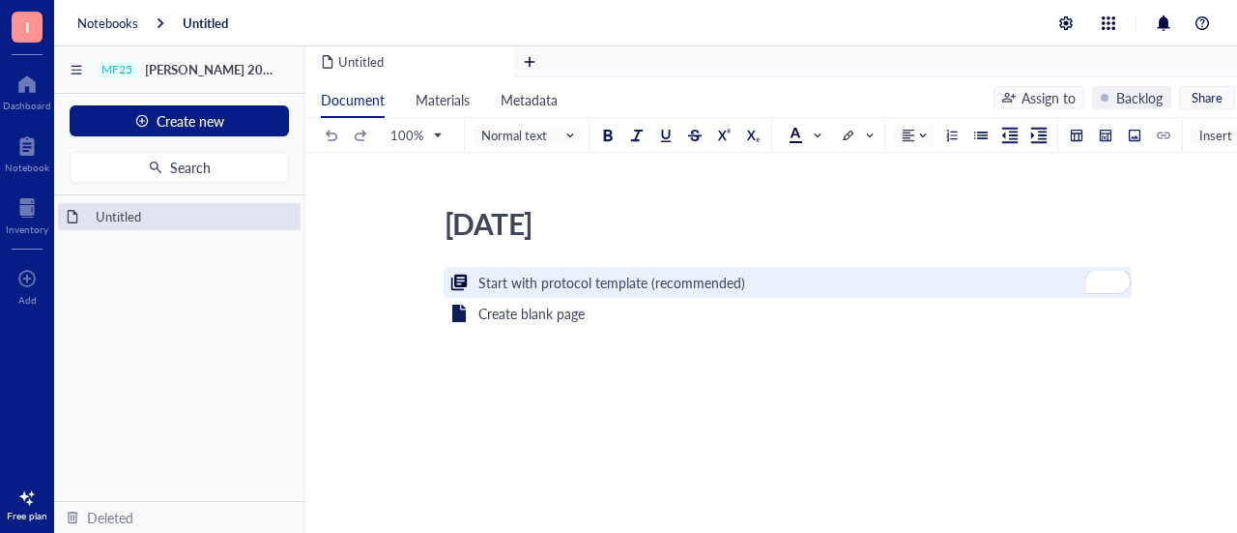
click at [742, 283] on div "Start with protocol template (recommended)" at bounding box center [788, 282] width 688 height 31
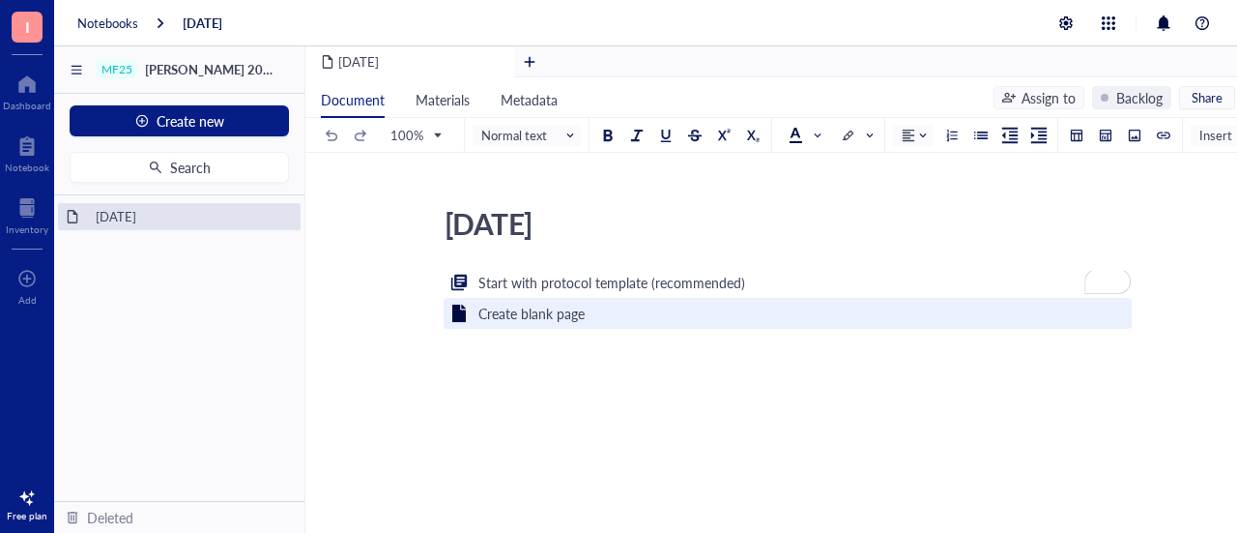
click at [547, 321] on div "Create blank page" at bounding box center [531, 313] width 106 height 21
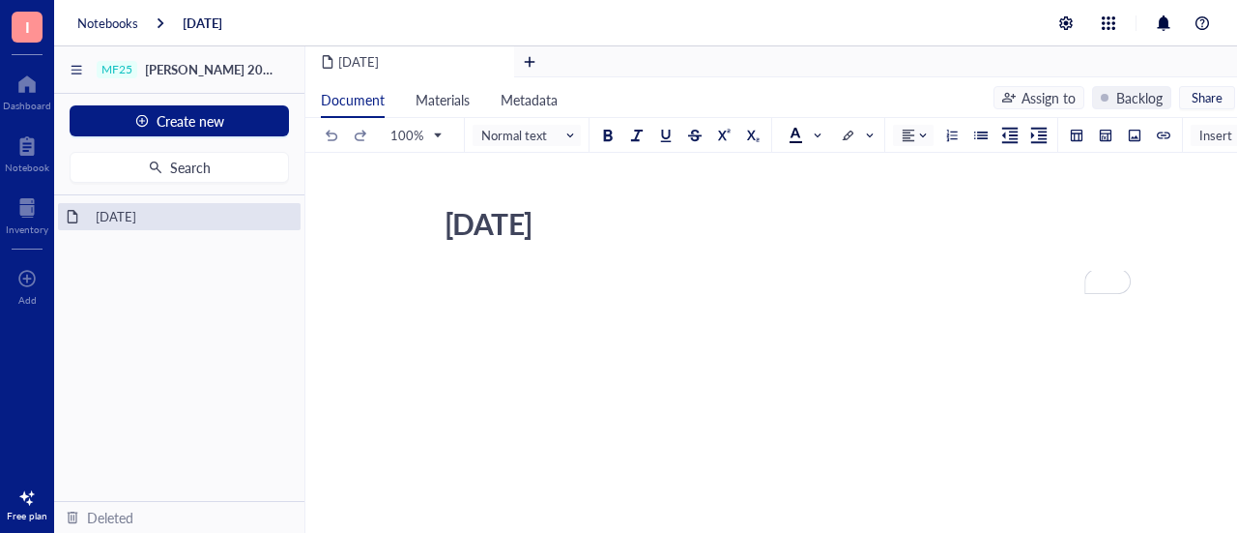
drag, startPoint x: 563, startPoint y: 221, endPoint x: 614, endPoint y: 223, distance: 51.3
click at [614, 223] on div "[DATE]" at bounding box center [780, 223] width 688 height 48
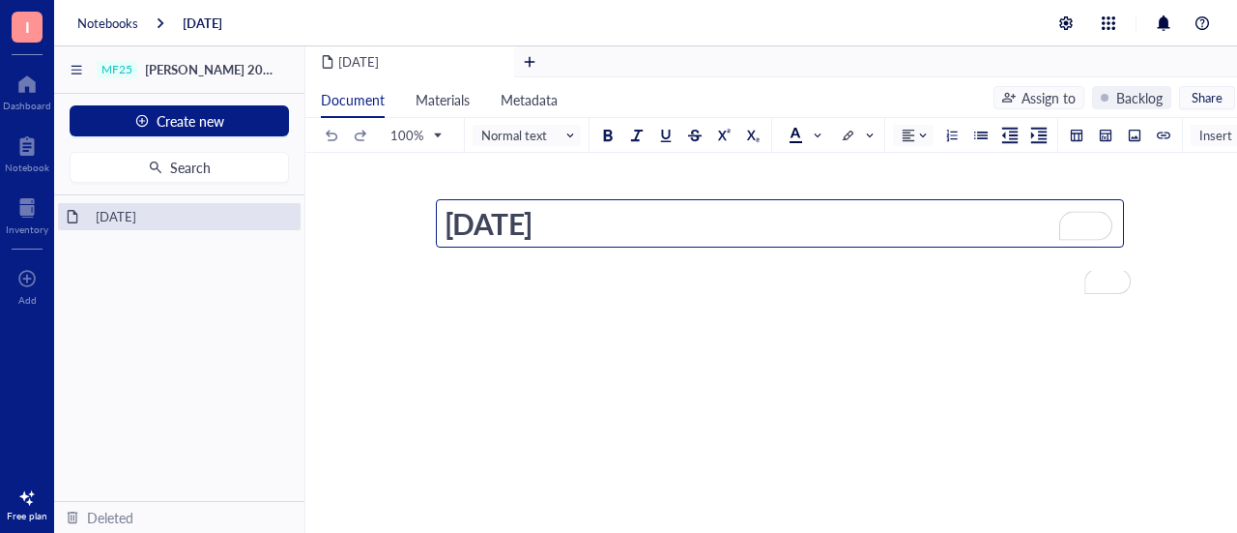
drag, startPoint x: 590, startPoint y: 227, endPoint x: 661, endPoint y: 240, distance: 72.6
click at [597, 227] on textarea "[DATE]" at bounding box center [780, 223] width 686 height 46
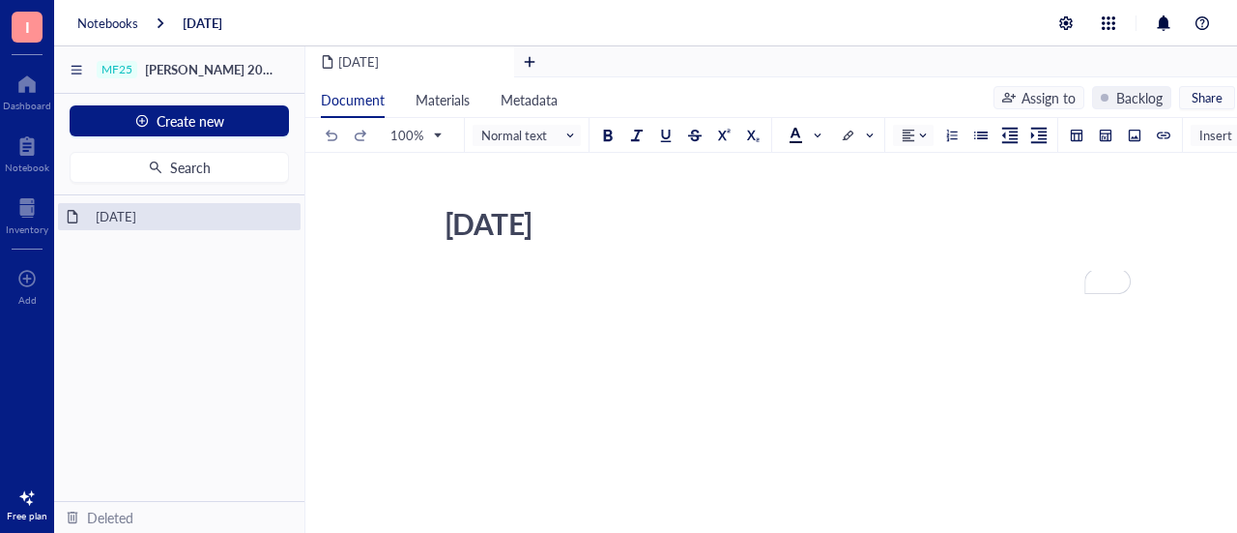
click at [610, 239] on div "[DATE]" at bounding box center [780, 223] width 688 height 48
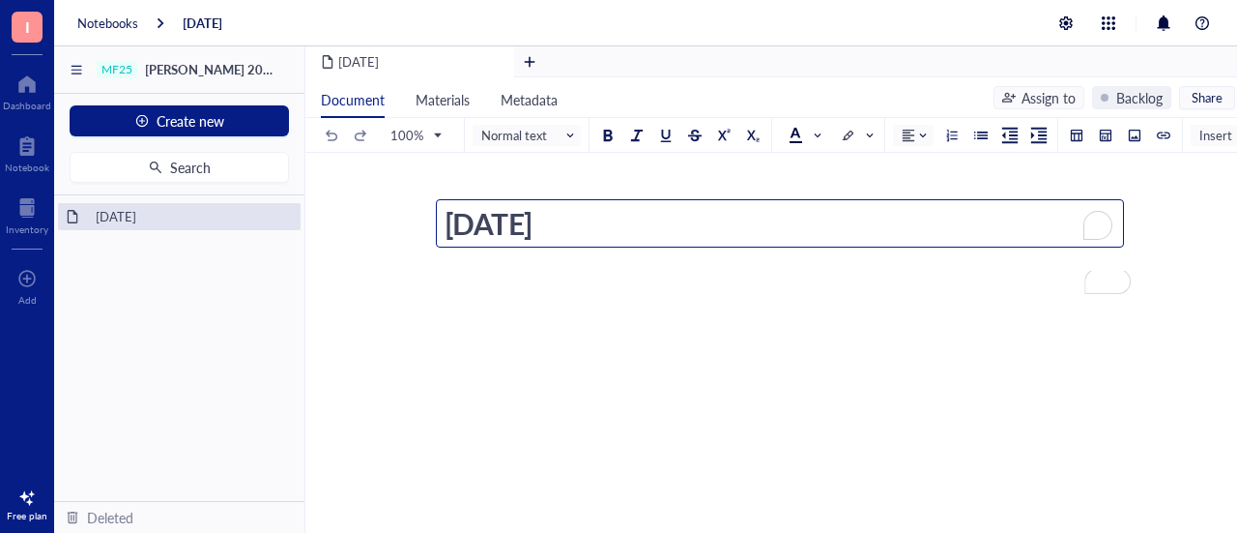
click at [605, 221] on textarea "[DATE]" at bounding box center [780, 223] width 686 height 46
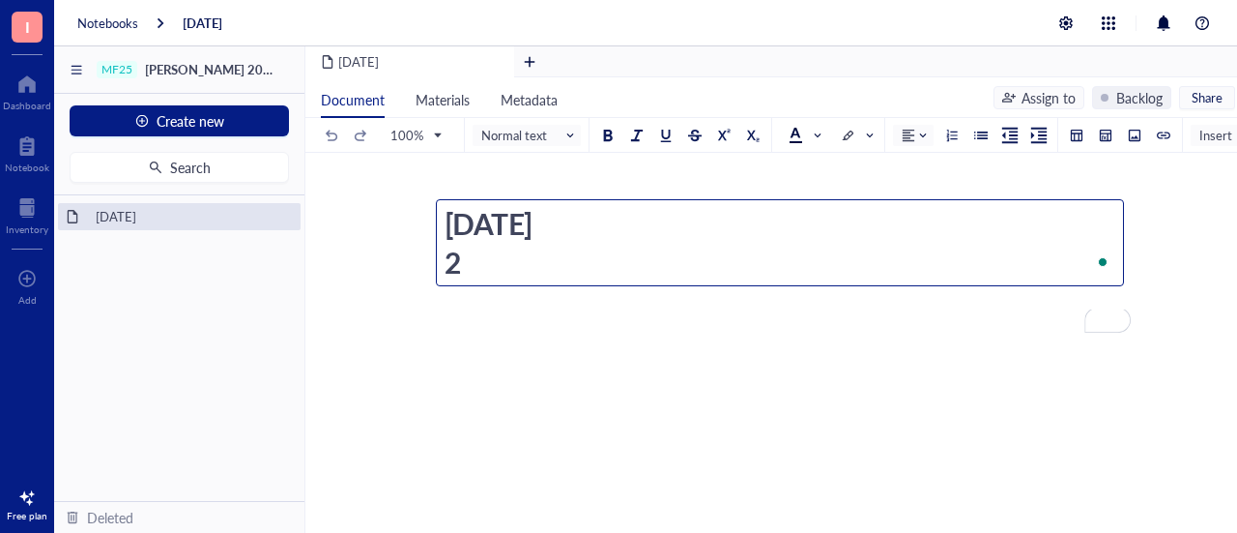
type textarea "[DATE]"
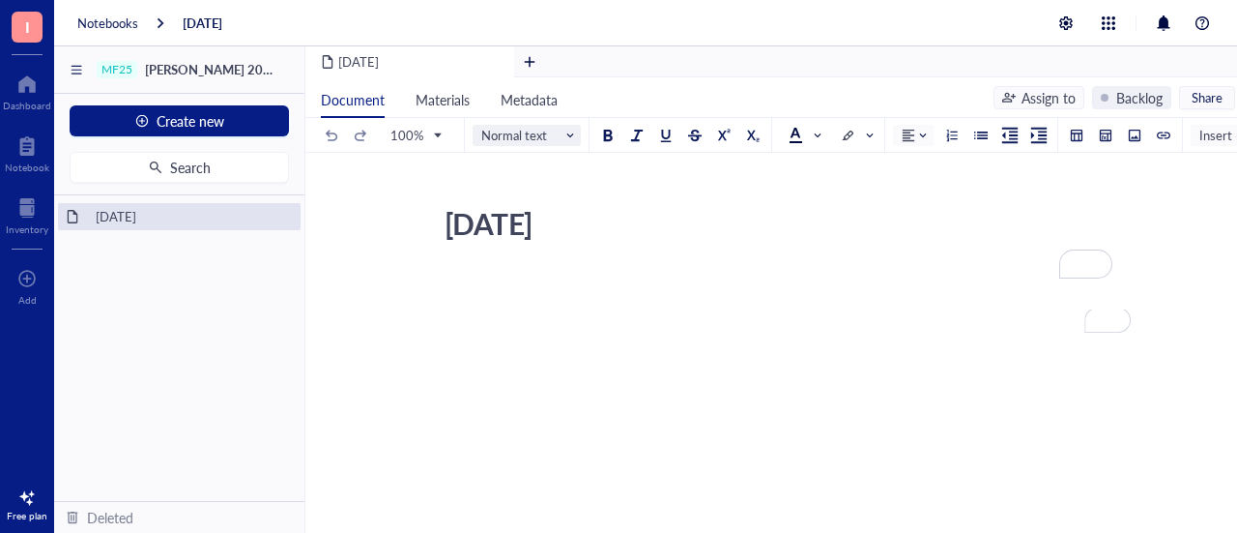
click at [531, 140] on span "Normal text" at bounding box center [528, 135] width 95 height 17
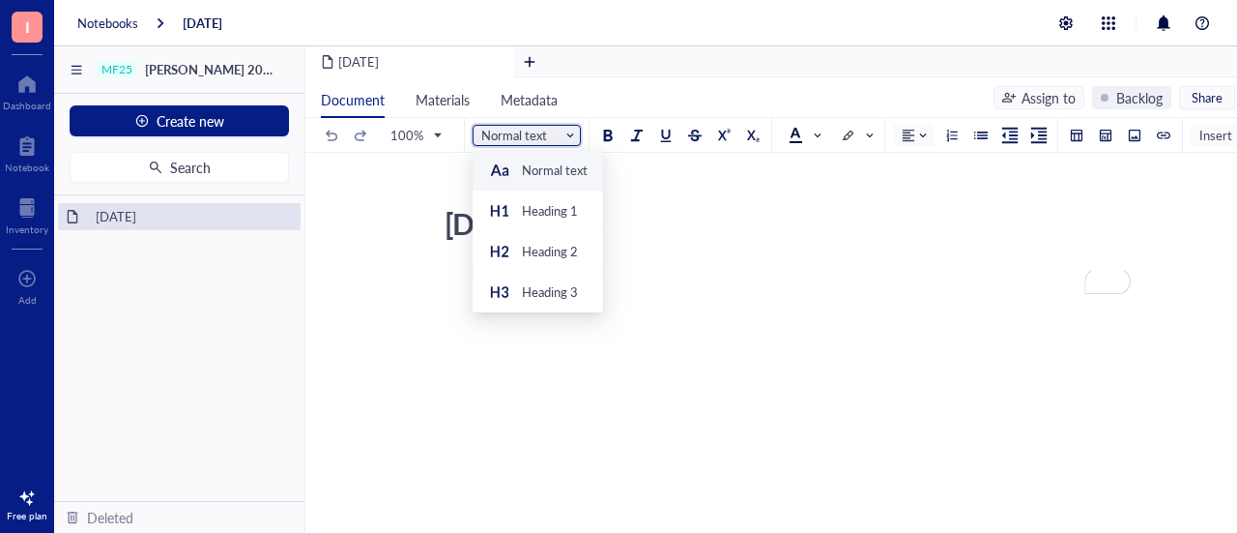
click at [531, 140] on span "Normal text" at bounding box center [528, 135] width 95 height 17
drag, startPoint x: 548, startPoint y: 136, endPoint x: 553, endPoint y: 187, distance: 50.5
click at [548, 136] on span "Normal text" at bounding box center [528, 135] width 95 height 17
click at [555, 208] on div "Heading 1" at bounding box center [550, 210] width 56 height 17
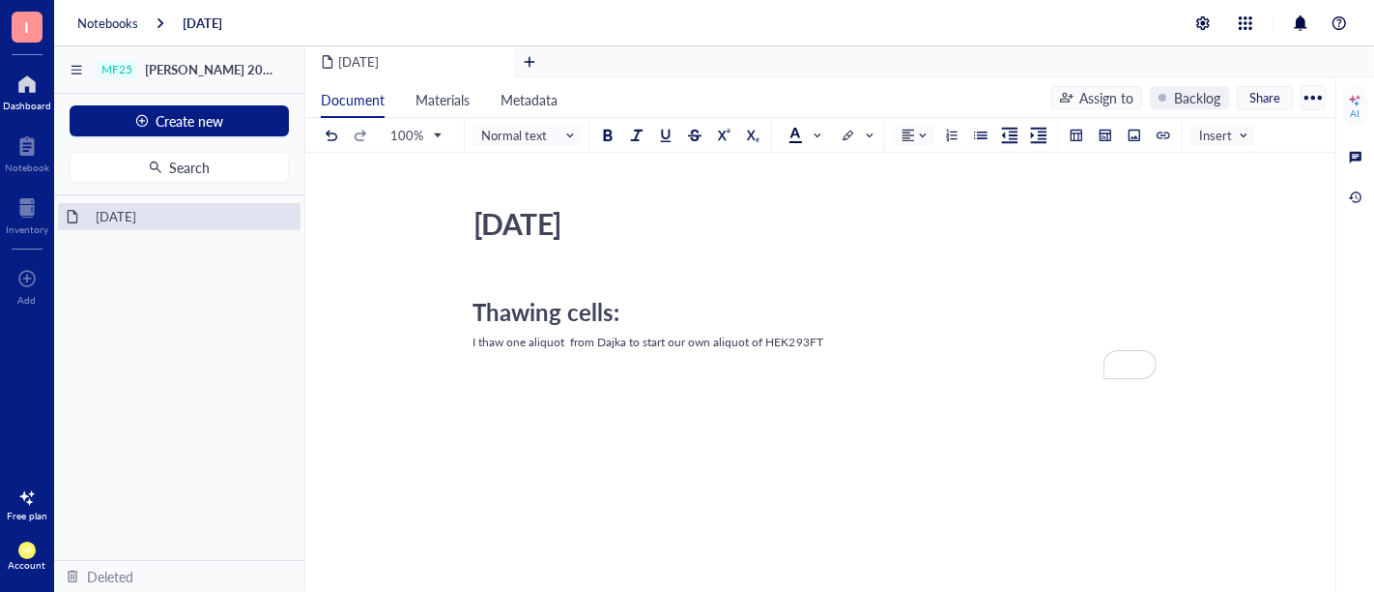
click at [10, 97] on div at bounding box center [27, 84] width 48 height 31
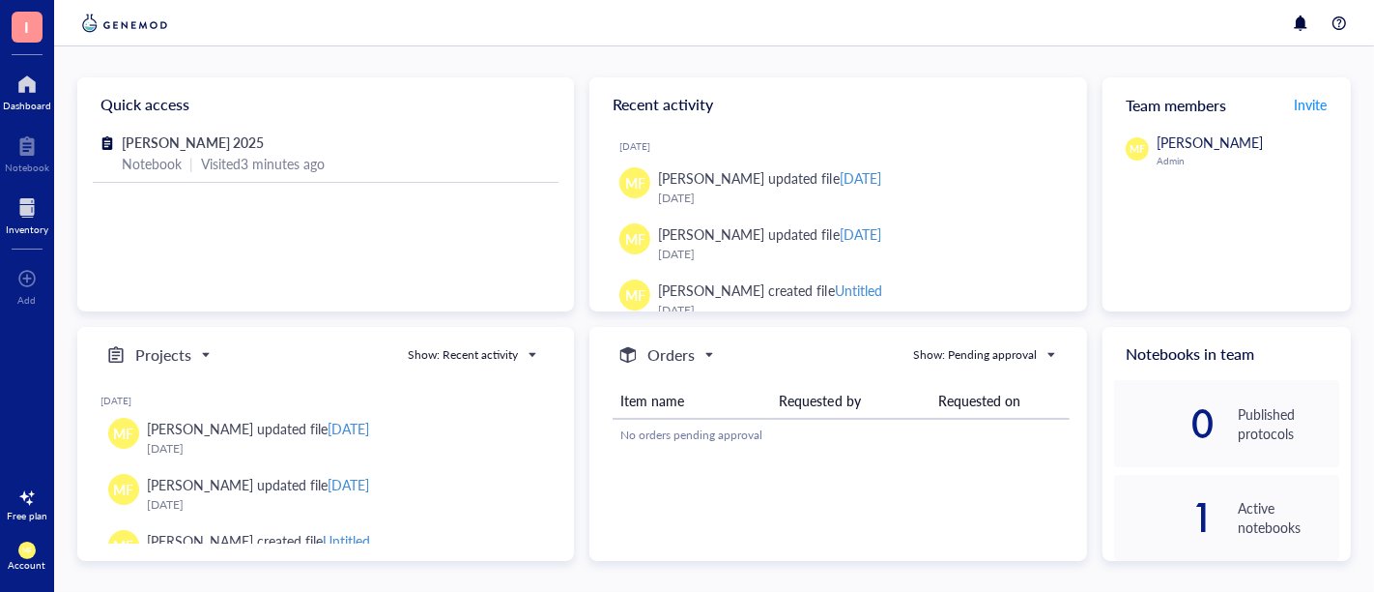
click at [27, 218] on div at bounding box center [27, 207] width 43 height 31
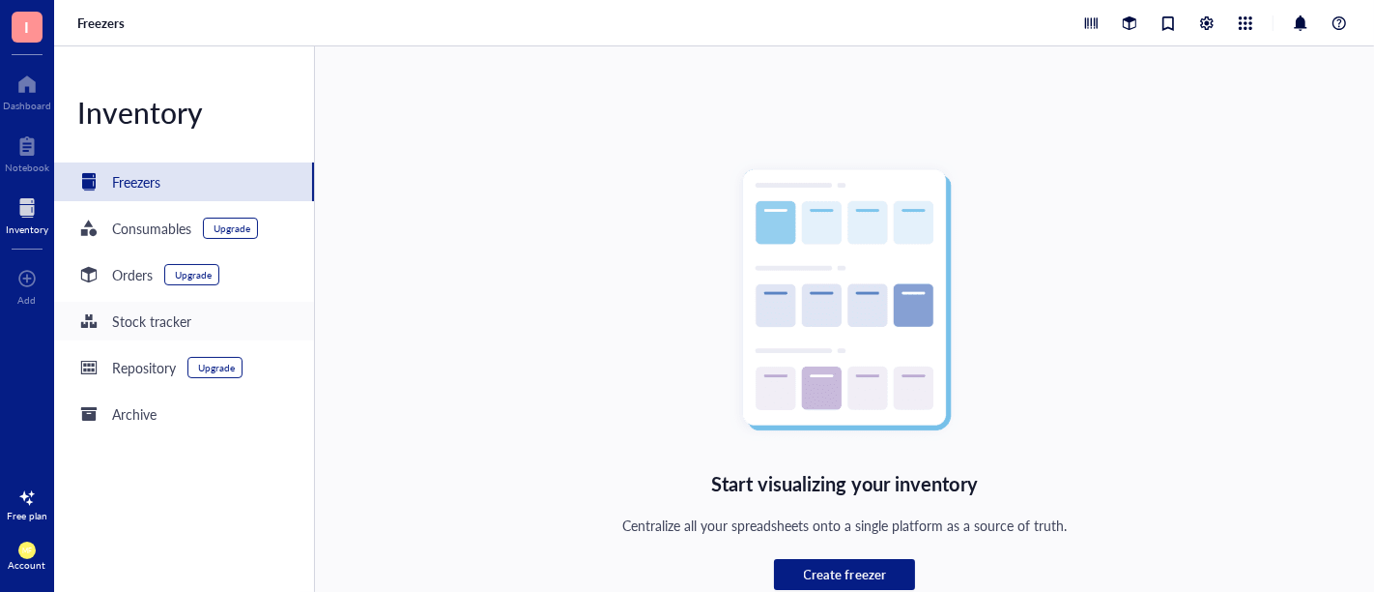
click at [142, 323] on div "Stock tracker" at bounding box center [151, 320] width 79 height 21
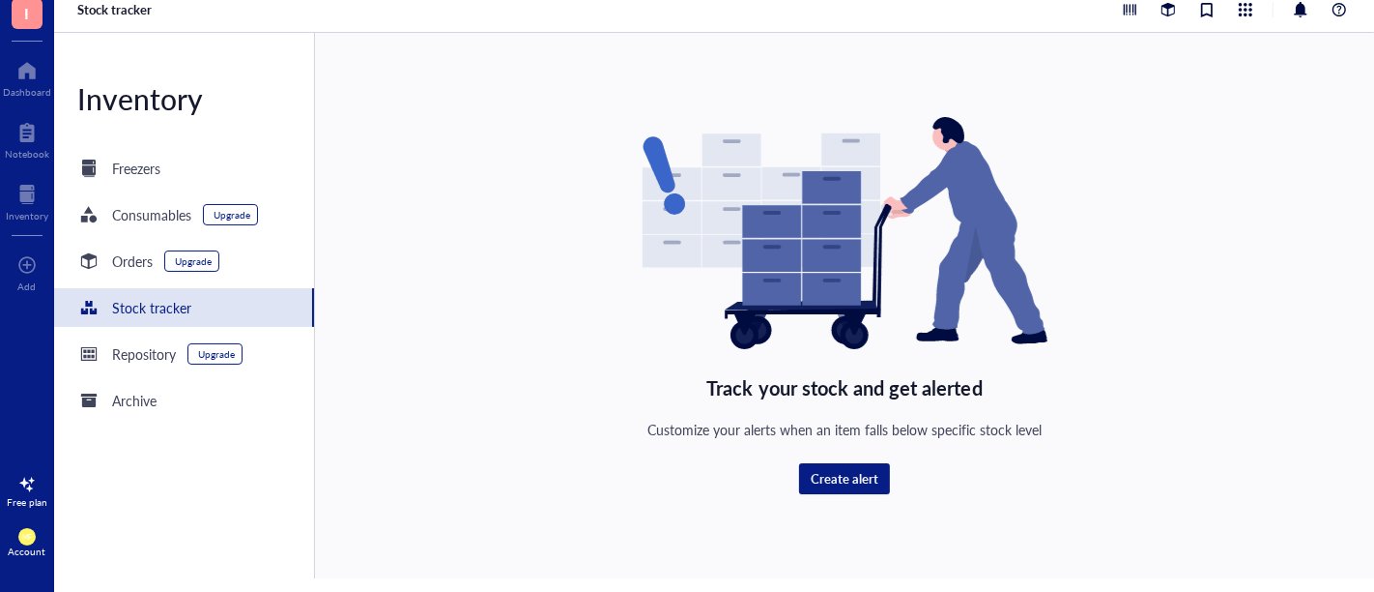
scroll to position [21, 0]
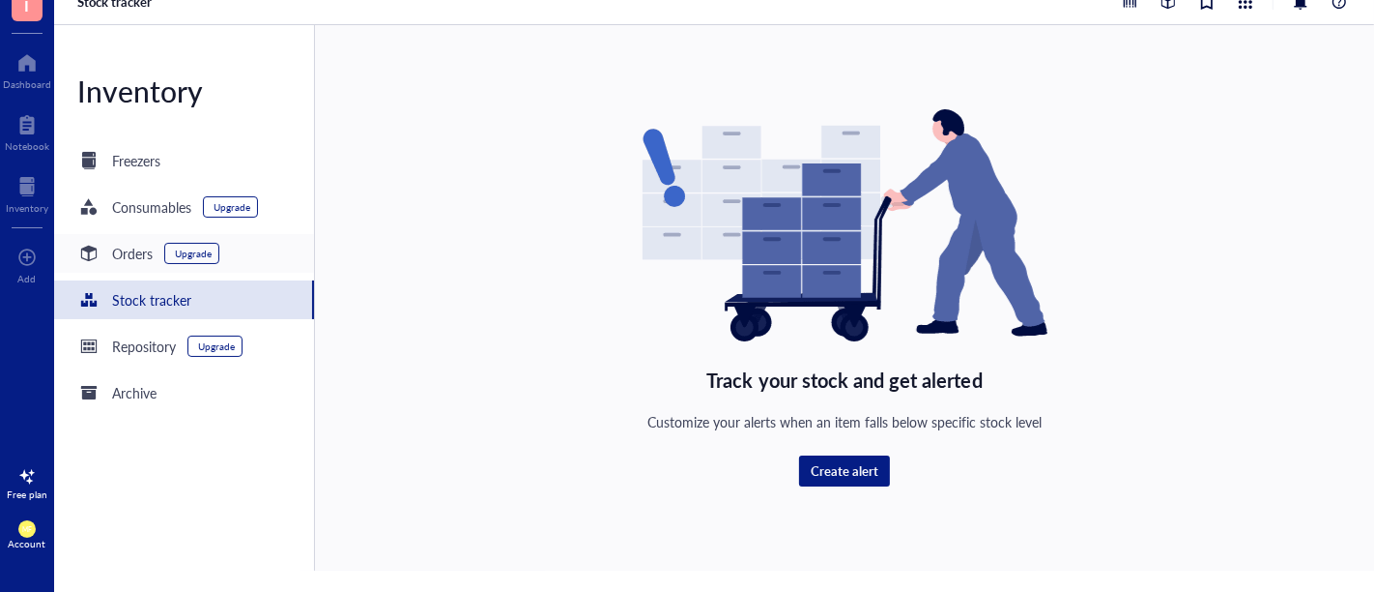
click at [138, 246] on div "Orders" at bounding box center [132, 253] width 41 height 21
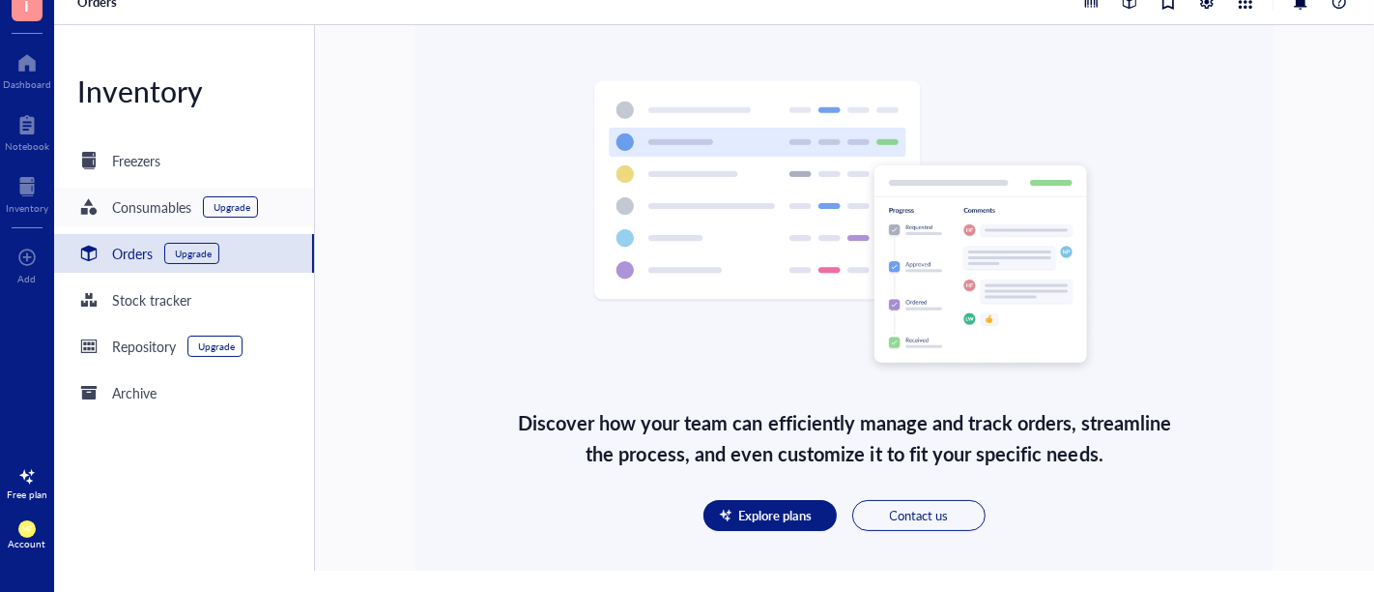
click at [124, 201] on div "Consumables" at bounding box center [151, 206] width 79 height 21
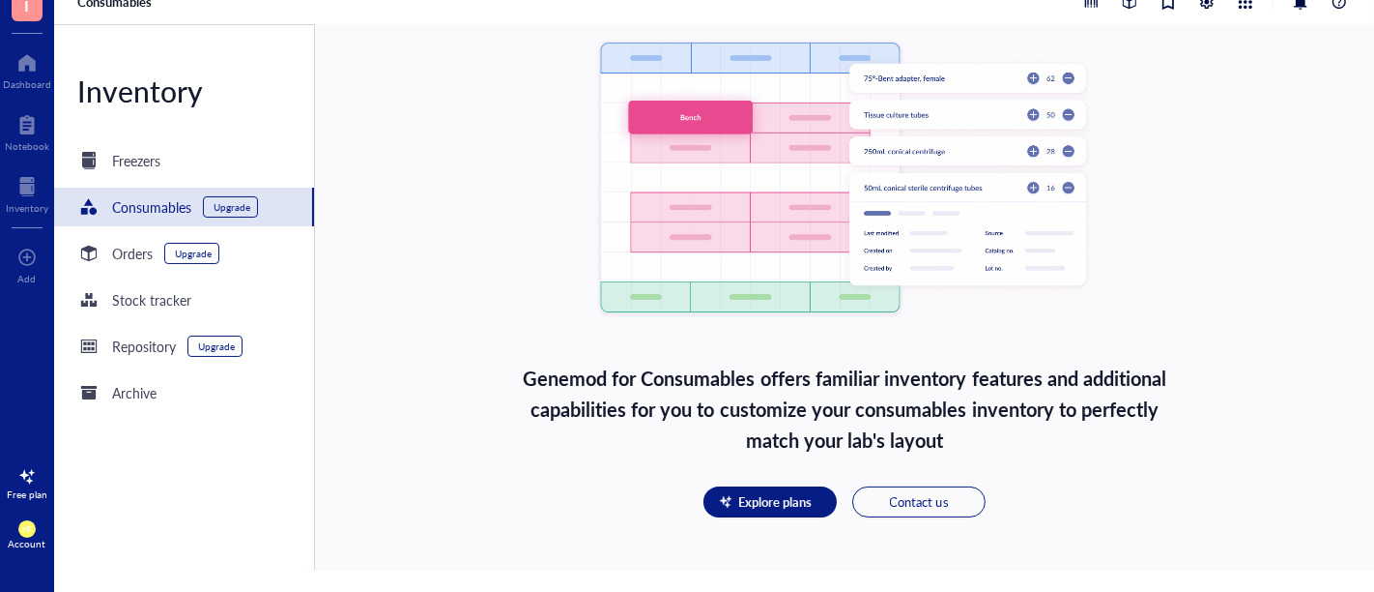
scroll to position [155, 0]
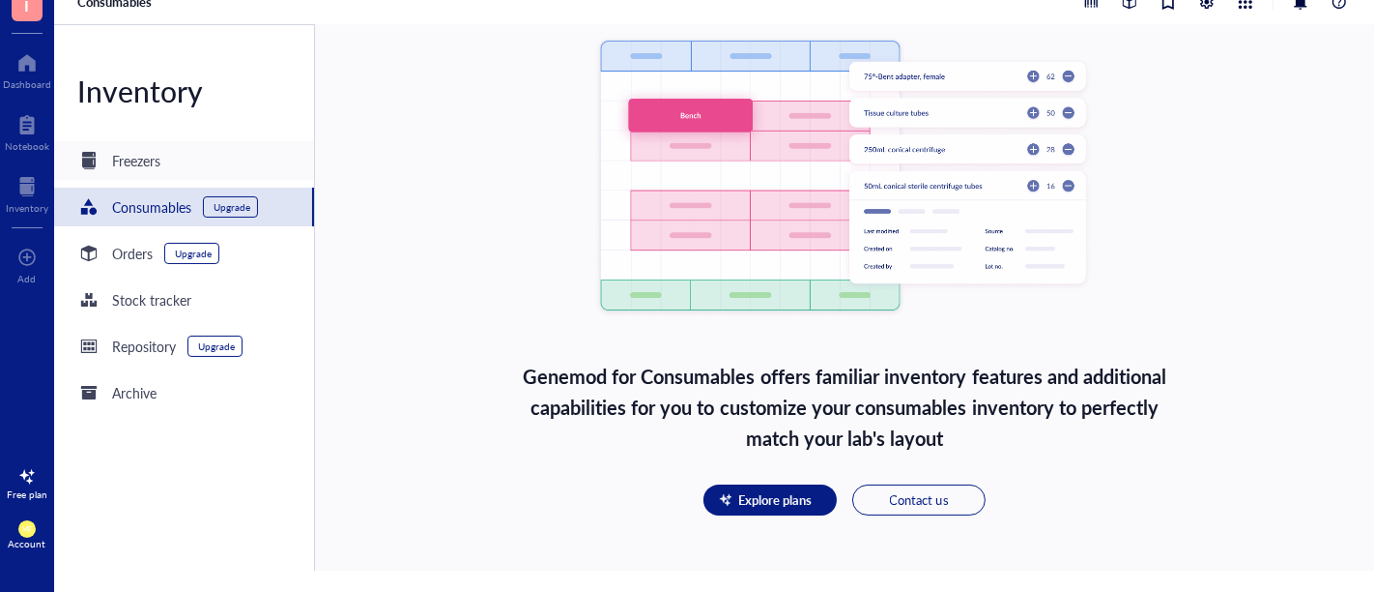
click at [160, 167] on div "Freezers" at bounding box center [136, 160] width 48 height 21
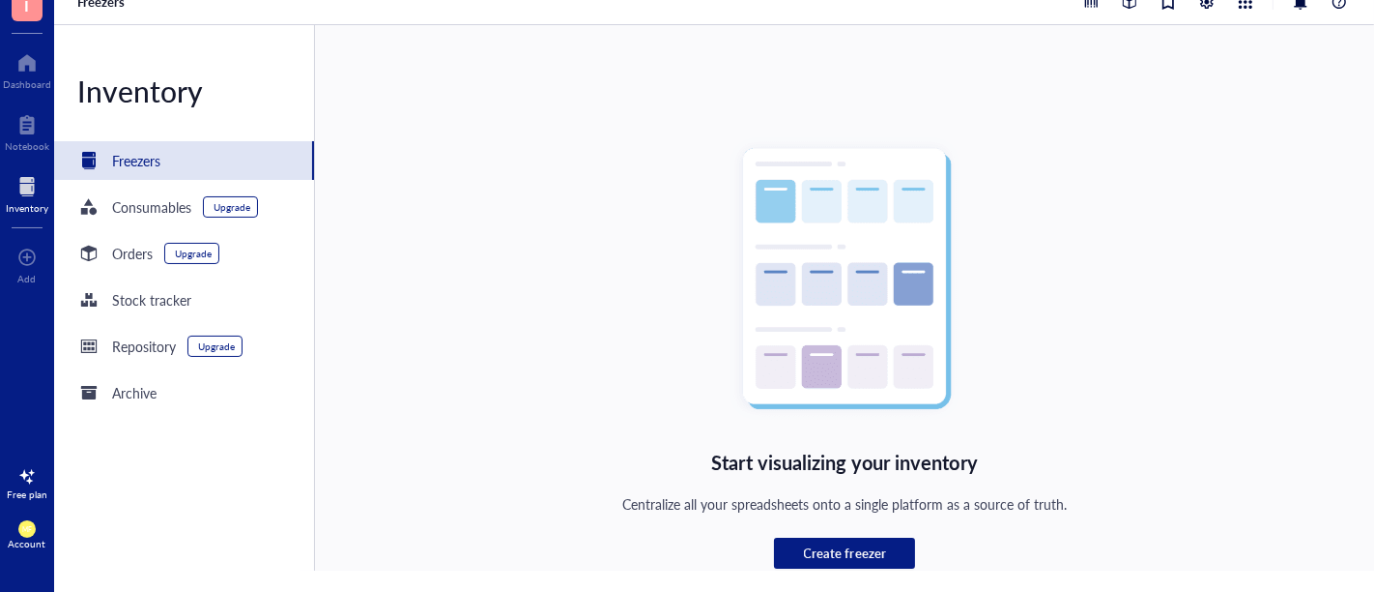
scroll to position [32, 0]
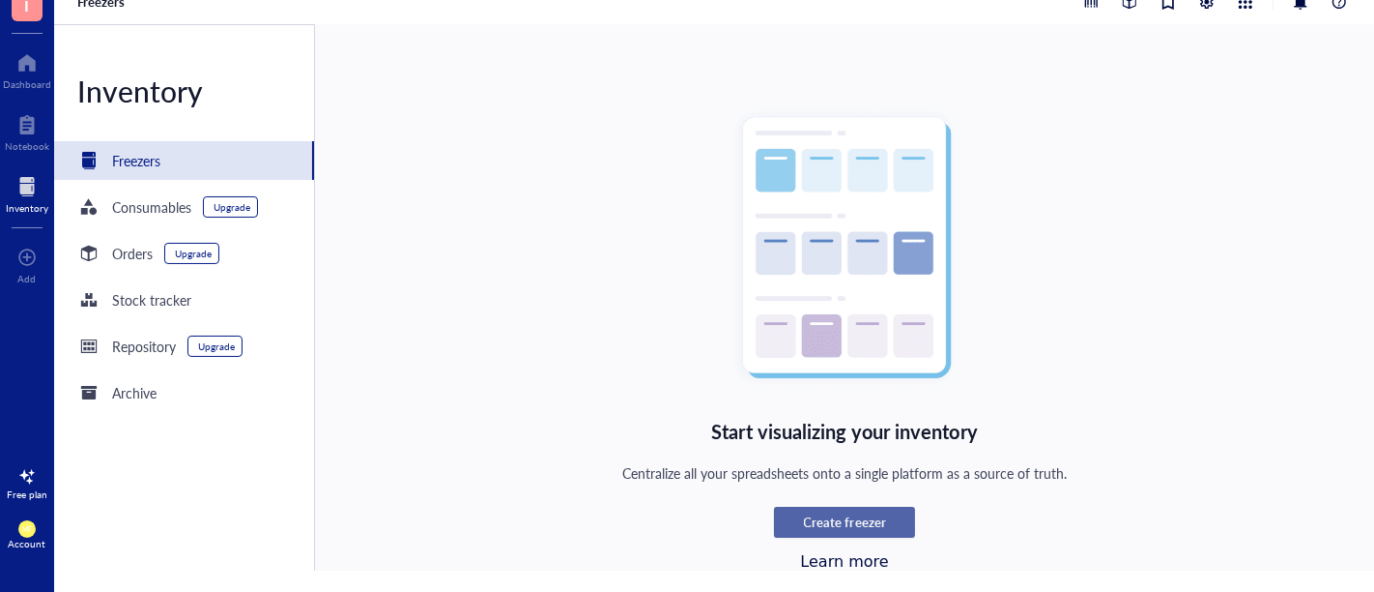
click at [882, 517] on div "Create freezer" at bounding box center [845, 521] width 118 height 17
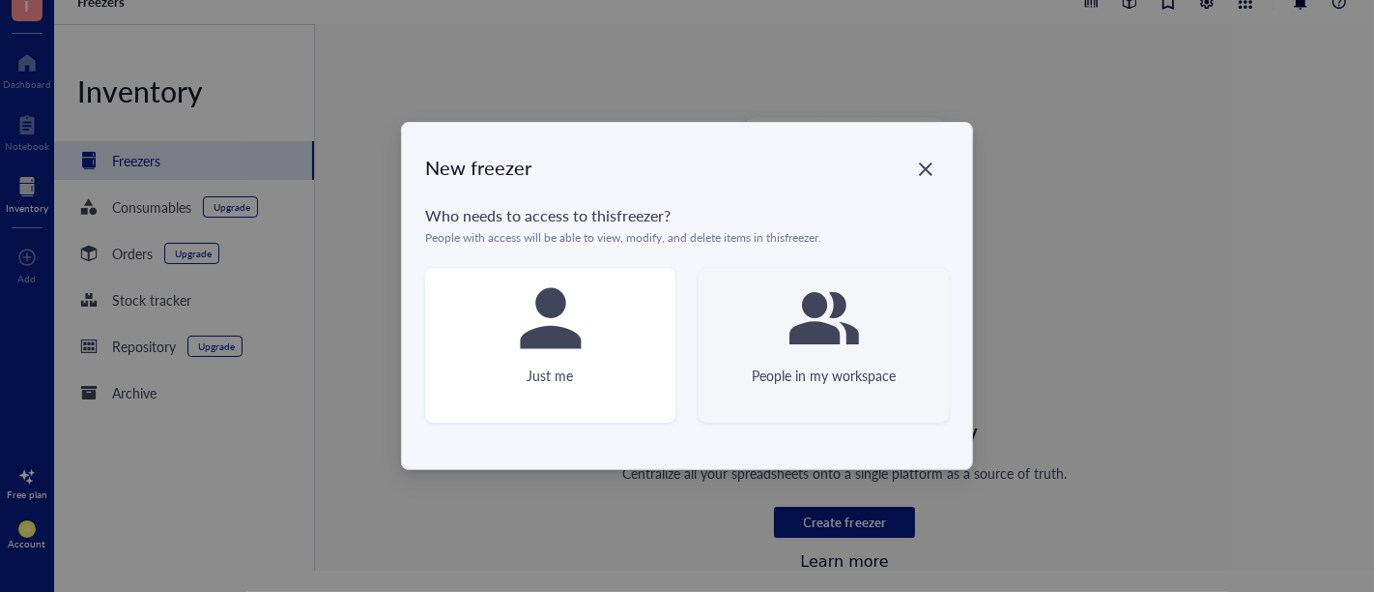
click at [783, 340] on div "People in my workspace" at bounding box center [824, 345] width 250 height 155
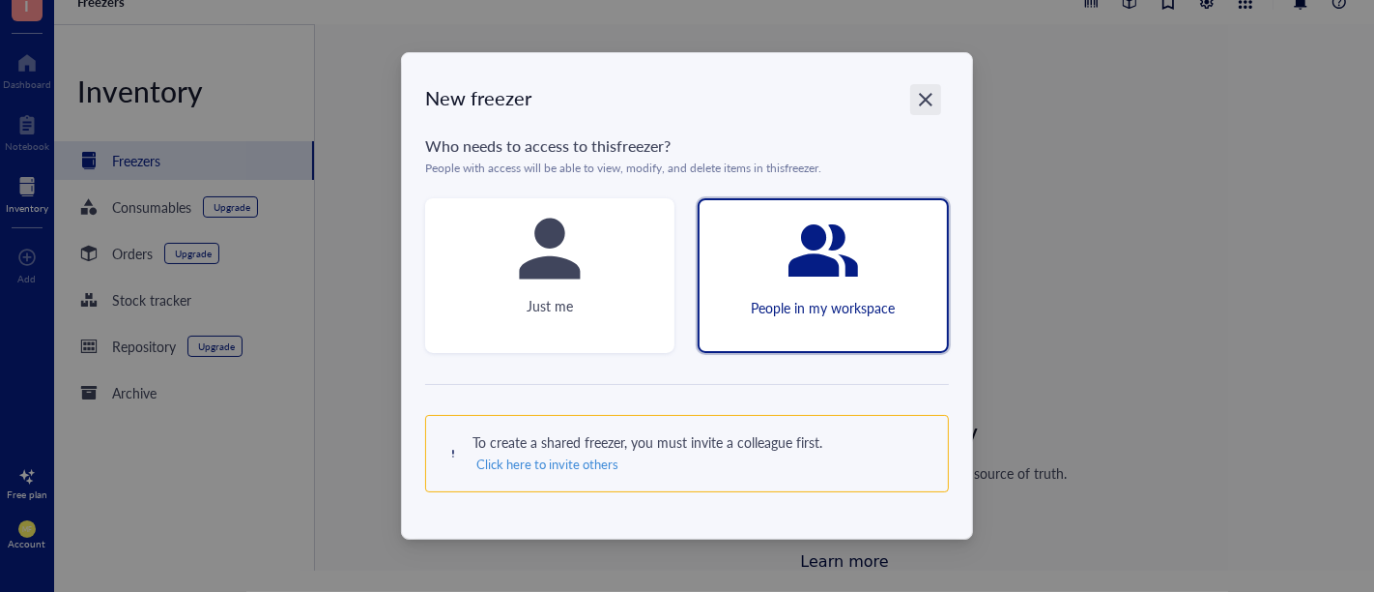
click at [929, 90] on div "Close" at bounding box center [925, 99] width 31 height 31
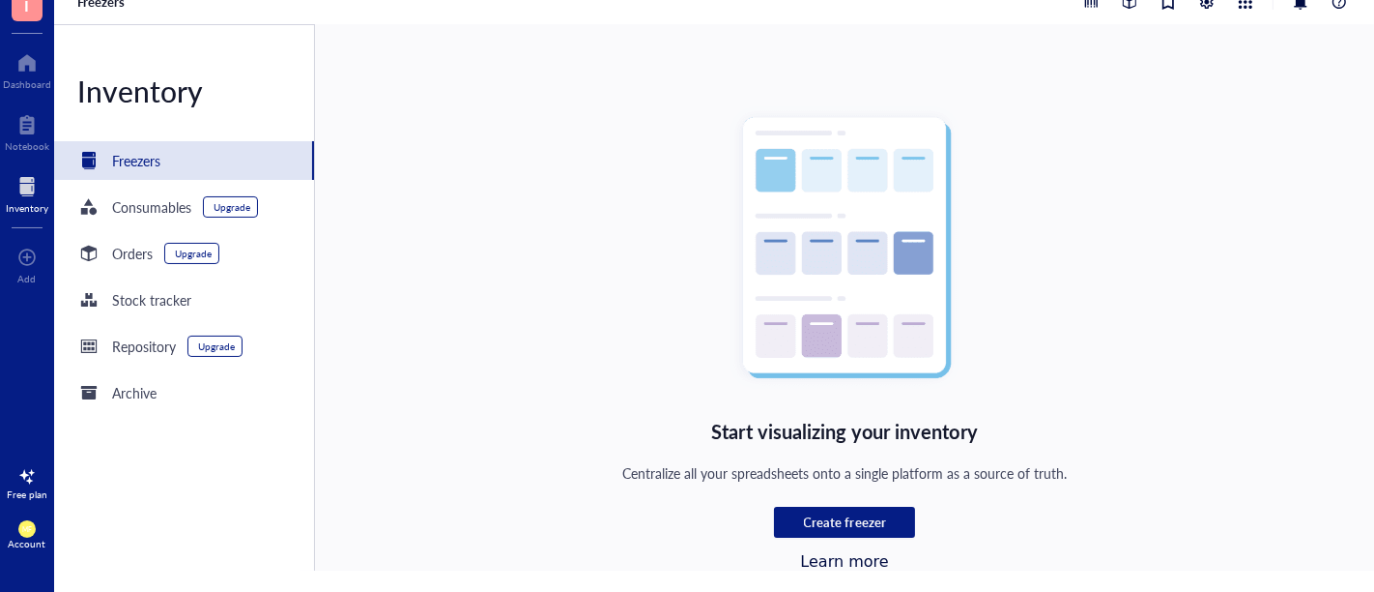
click at [34, 197] on div at bounding box center [27, 186] width 43 height 31
click at [159, 205] on div "Consumables" at bounding box center [151, 206] width 79 height 21
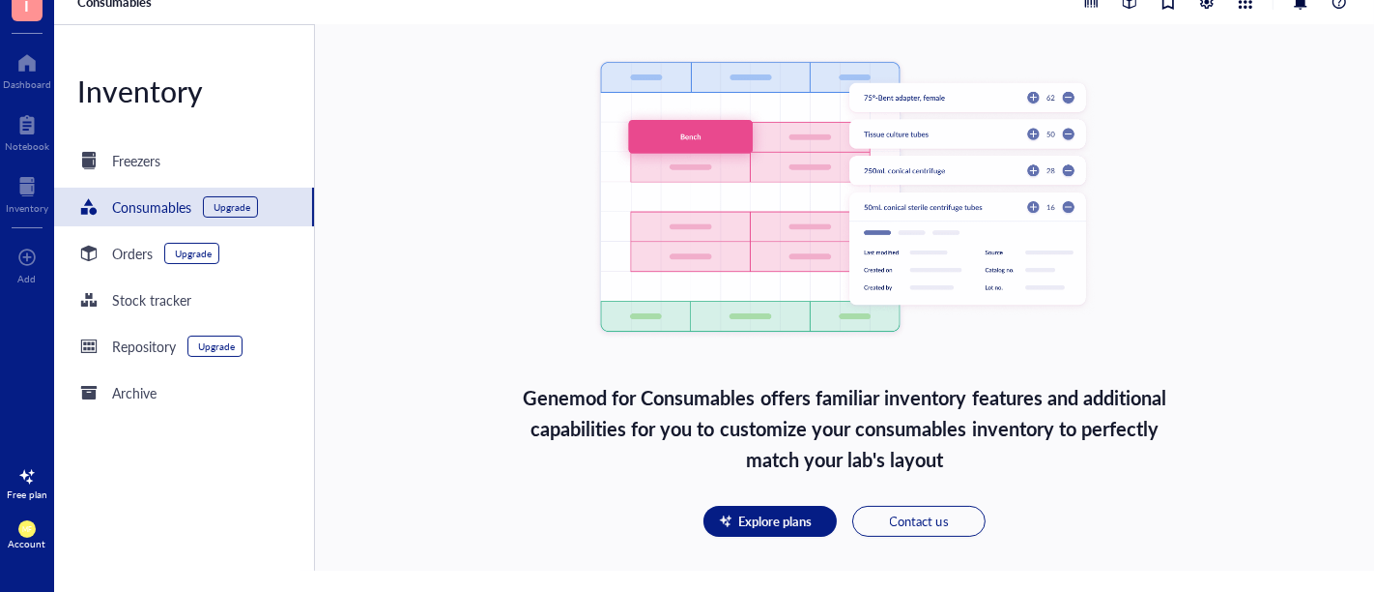
scroll to position [155, 0]
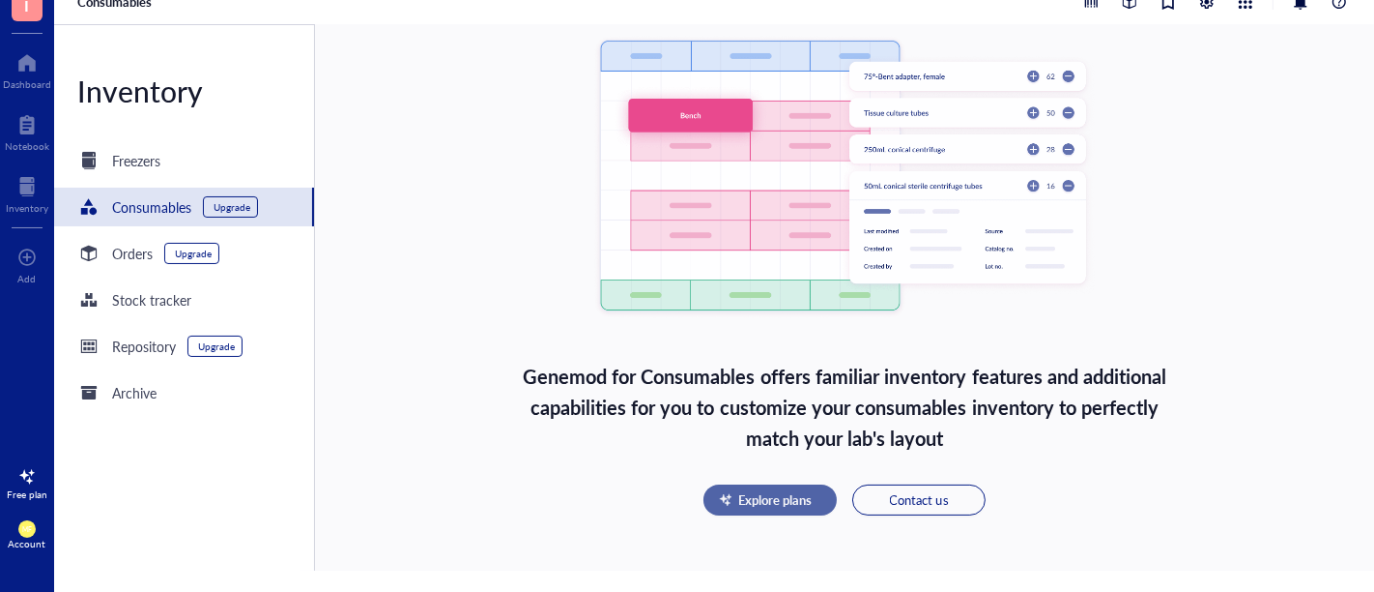
click at [795, 490] on button "Explore plans" at bounding box center [770, 499] width 133 height 31
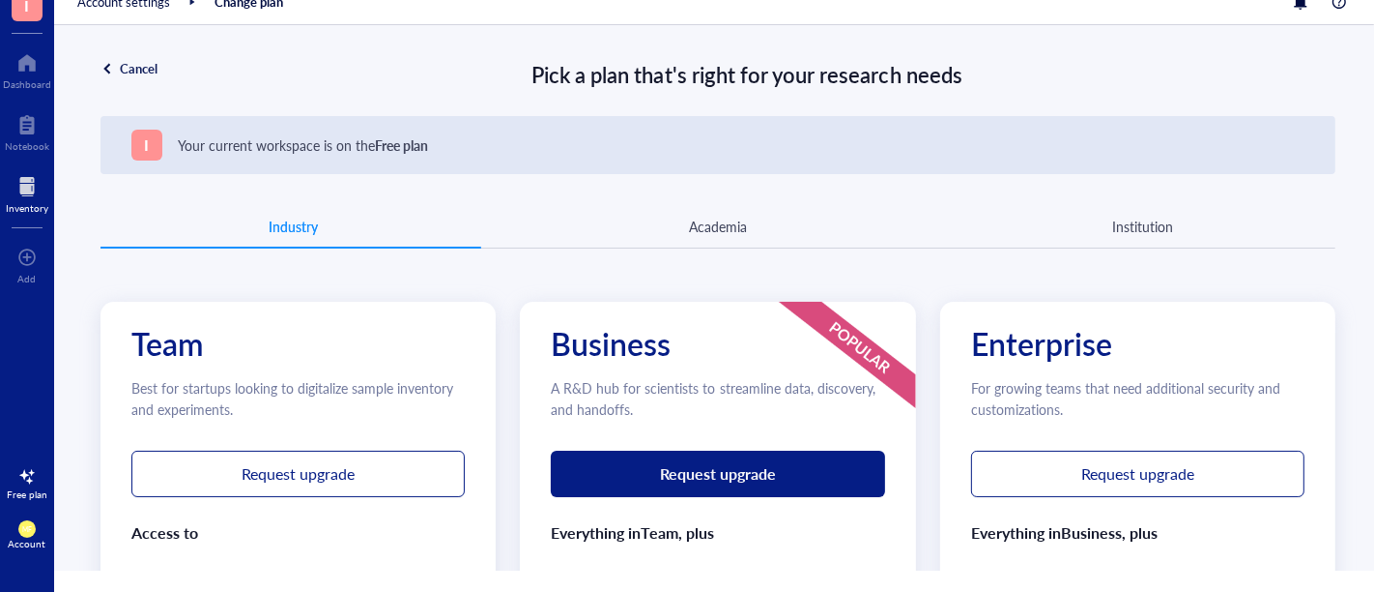
click at [12, 186] on div at bounding box center [27, 186] width 43 height 31
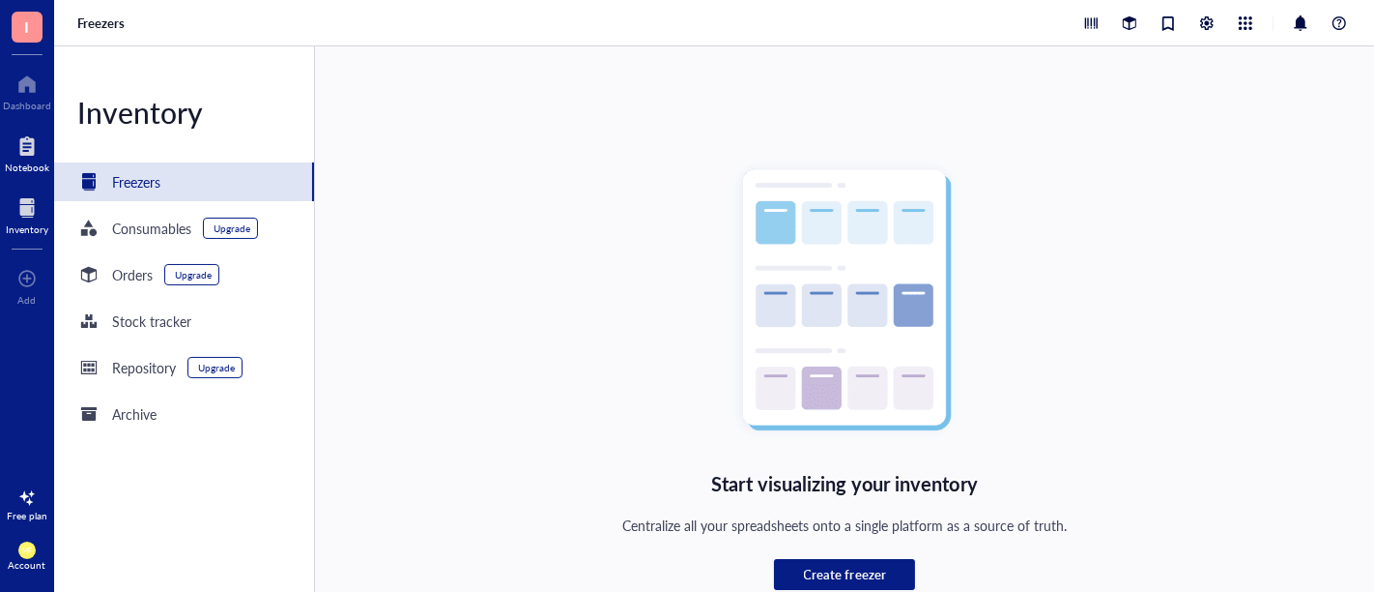
drag, startPoint x: 23, startPoint y: 158, endPoint x: 50, endPoint y: 168, distance: 29.1
click at [23, 158] on div at bounding box center [27, 145] width 44 height 31
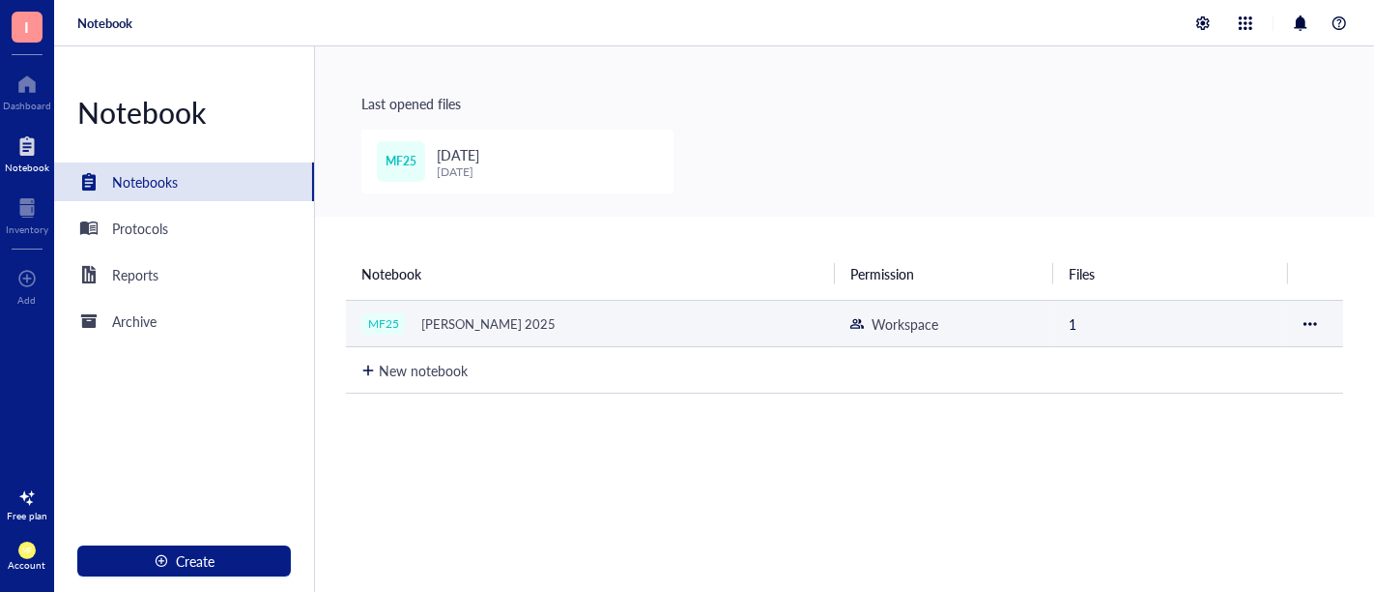
click at [468, 323] on div "[PERSON_NAME] 2025" at bounding box center [489, 323] width 152 height 27
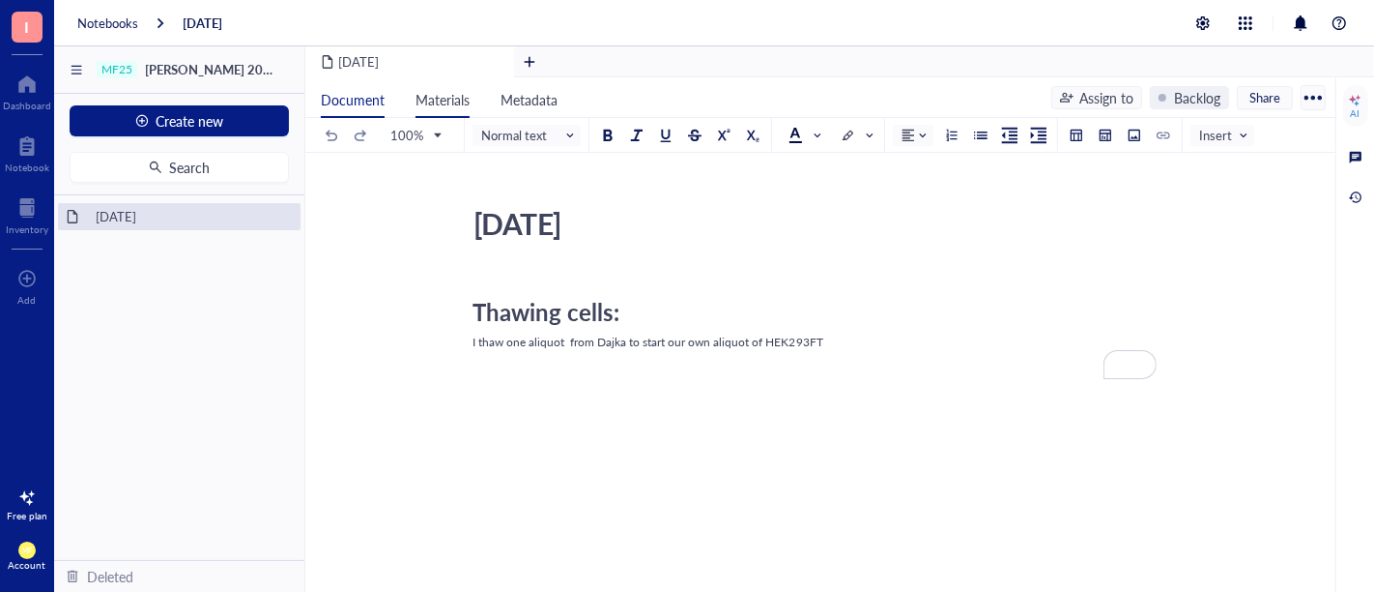
click at [435, 101] on span "Materials" at bounding box center [443, 99] width 54 height 19
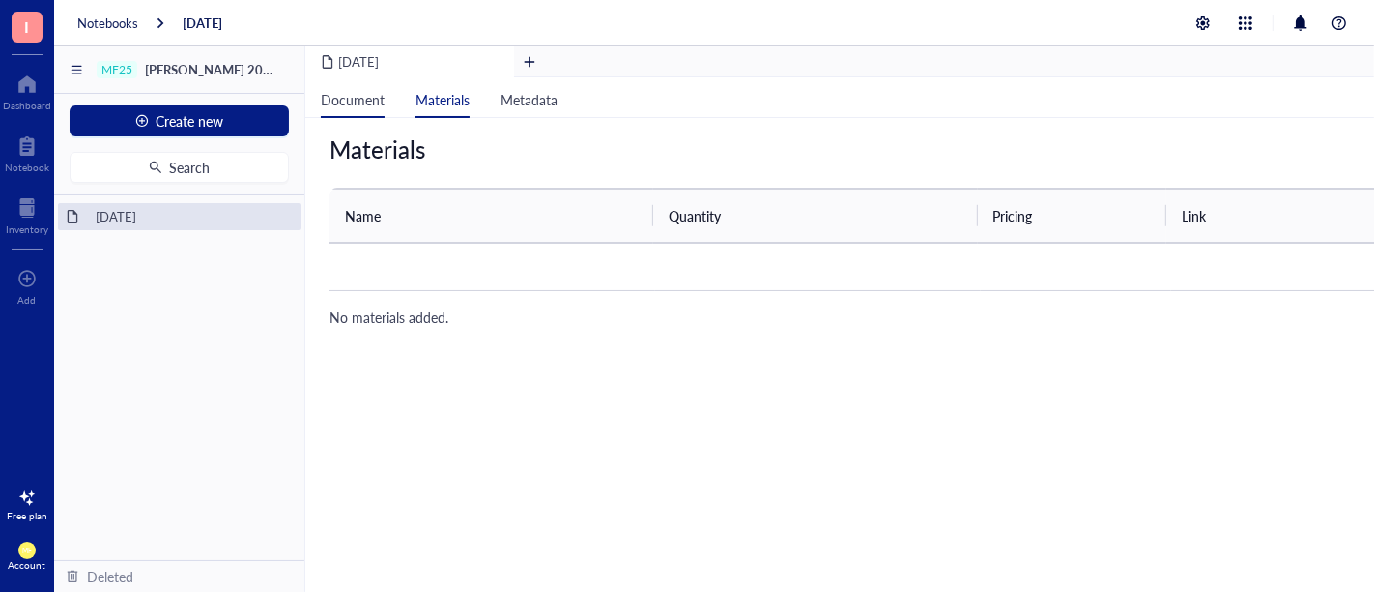
click at [368, 104] on span "Document" at bounding box center [353, 99] width 64 height 19
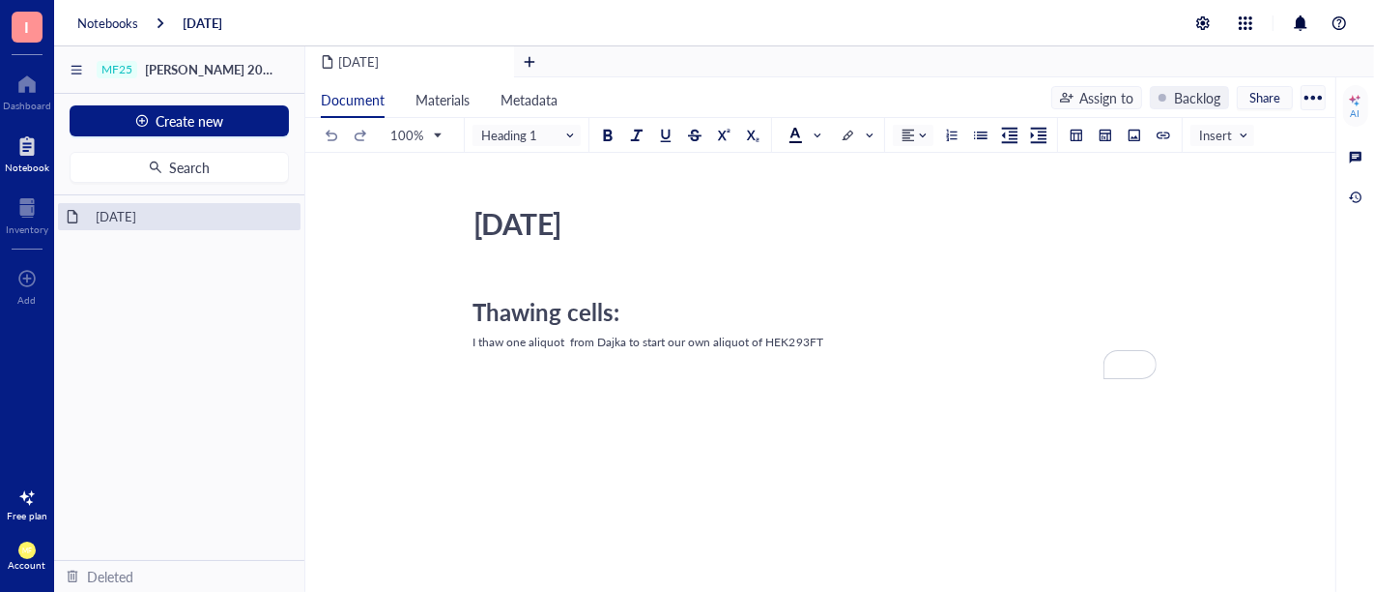
click at [31, 157] on div at bounding box center [27, 145] width 44 height 31
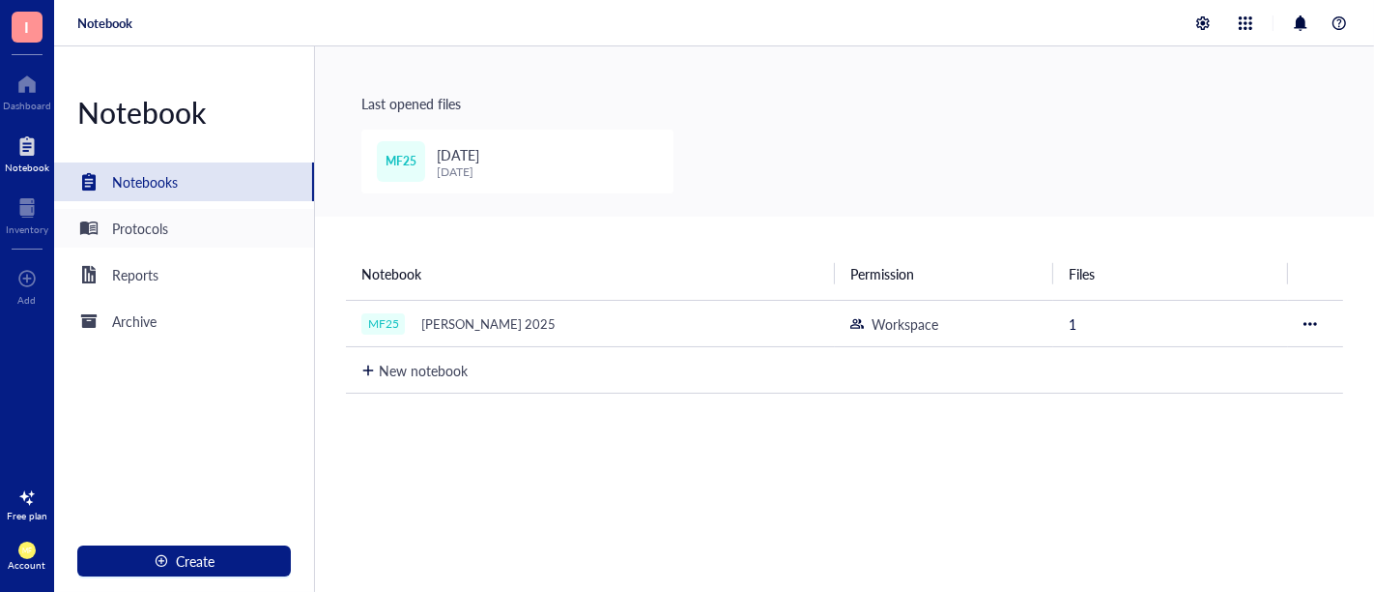
click at [182, 229] on div "Protocols" at bounding box center [184, 228] width 260 height 39
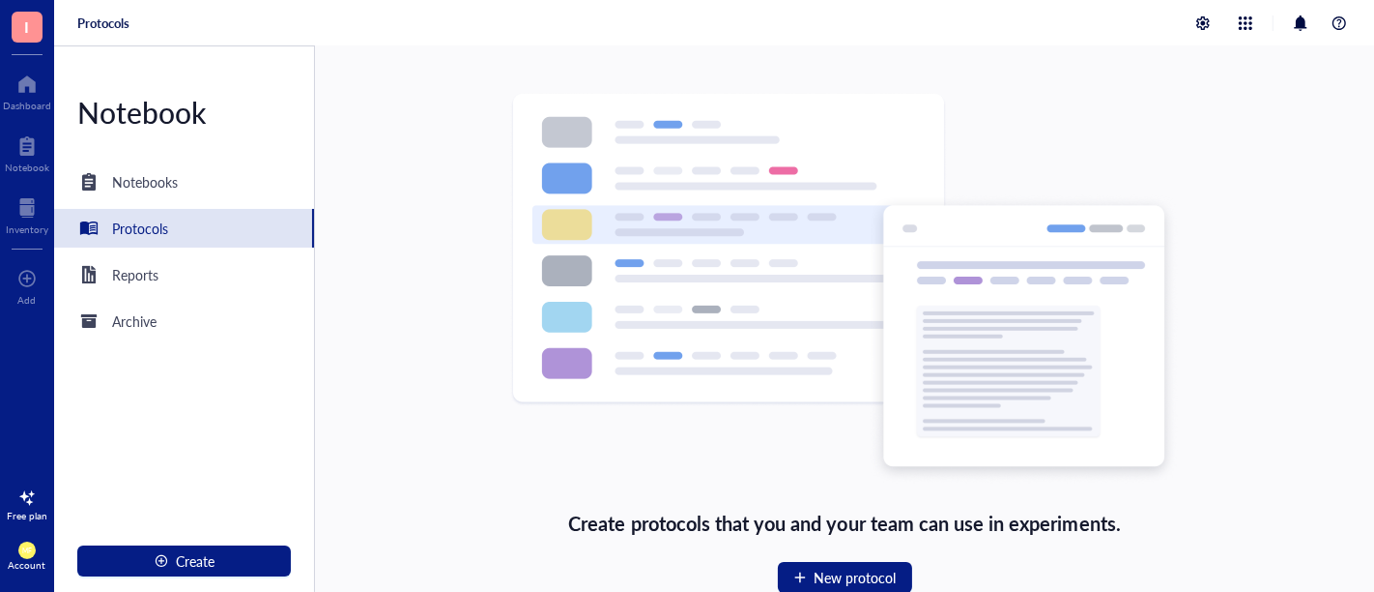
scroll to position [21, 0]
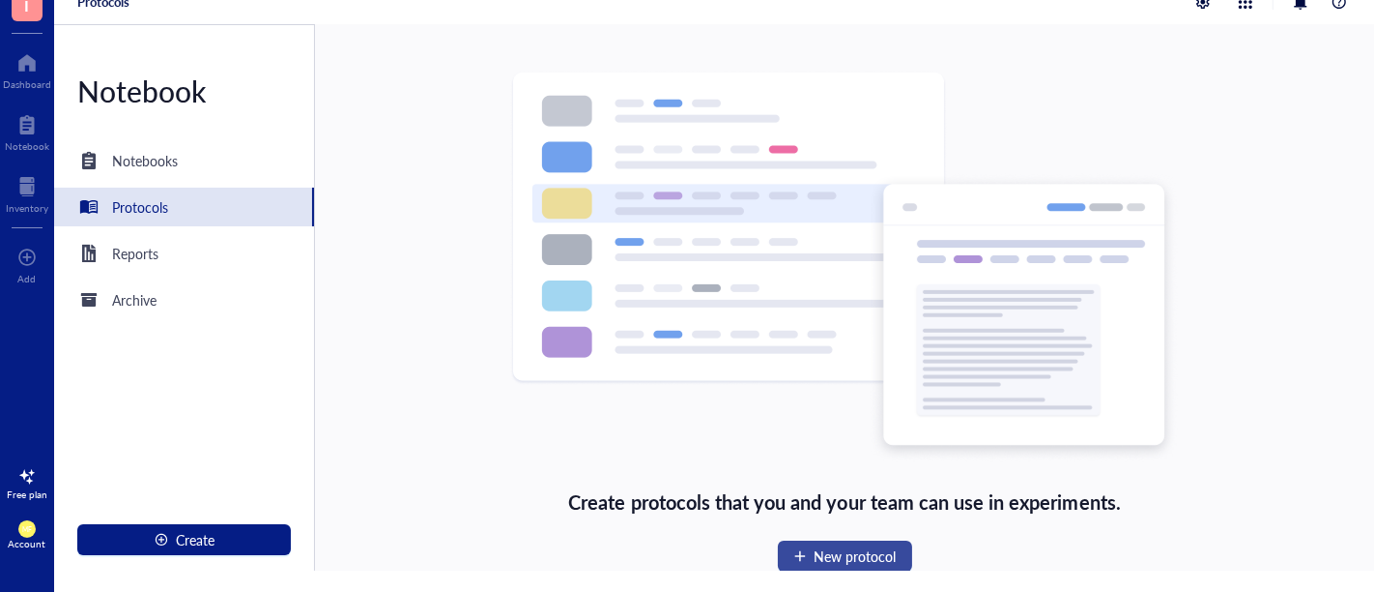
click at [825, 532] on span "New protocol" at bounding box center [856, 555] width 82 height 15
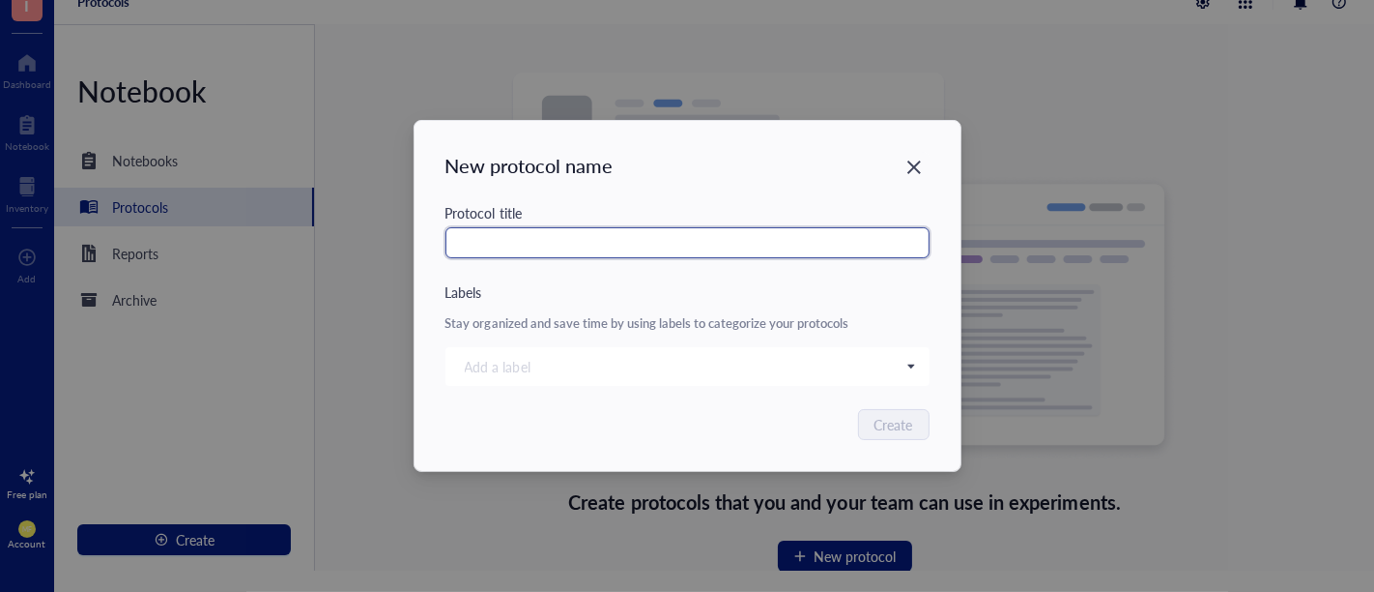
click at [550, 236] on input "text" at bounding box center [688, 242] width 484 height 31
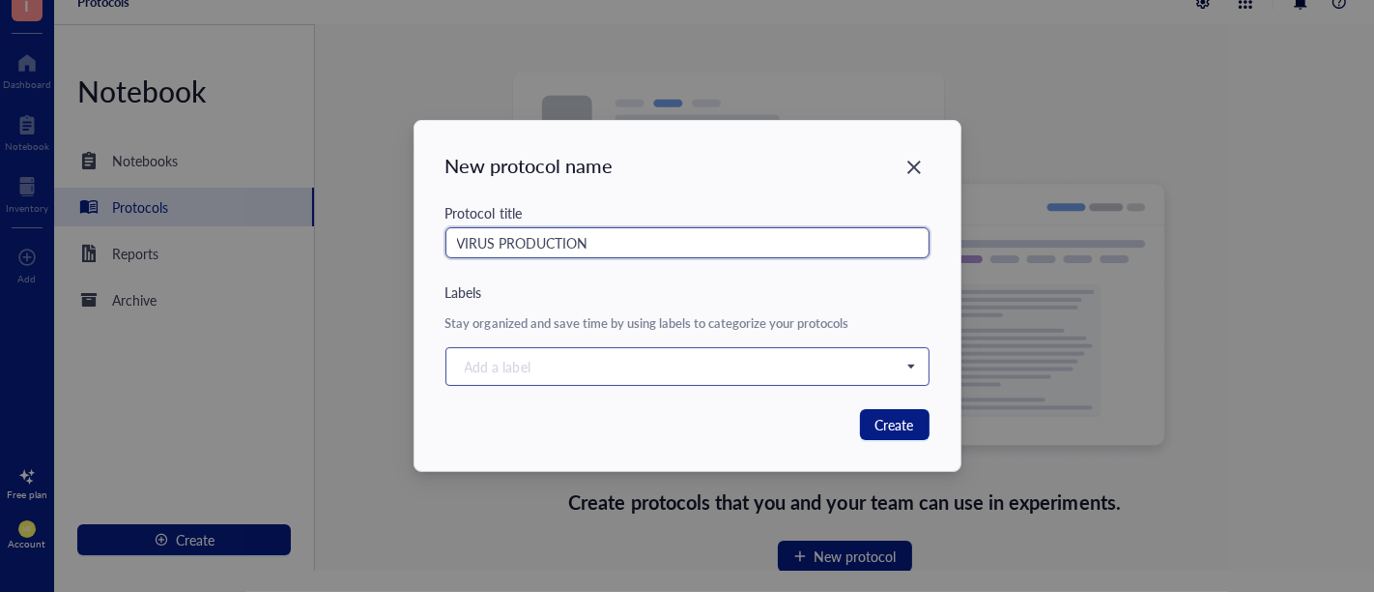
click at [836, 377] on div at bounding box center [677, 366] width 441 height 27
type input "VIRUS PRODUCTION"
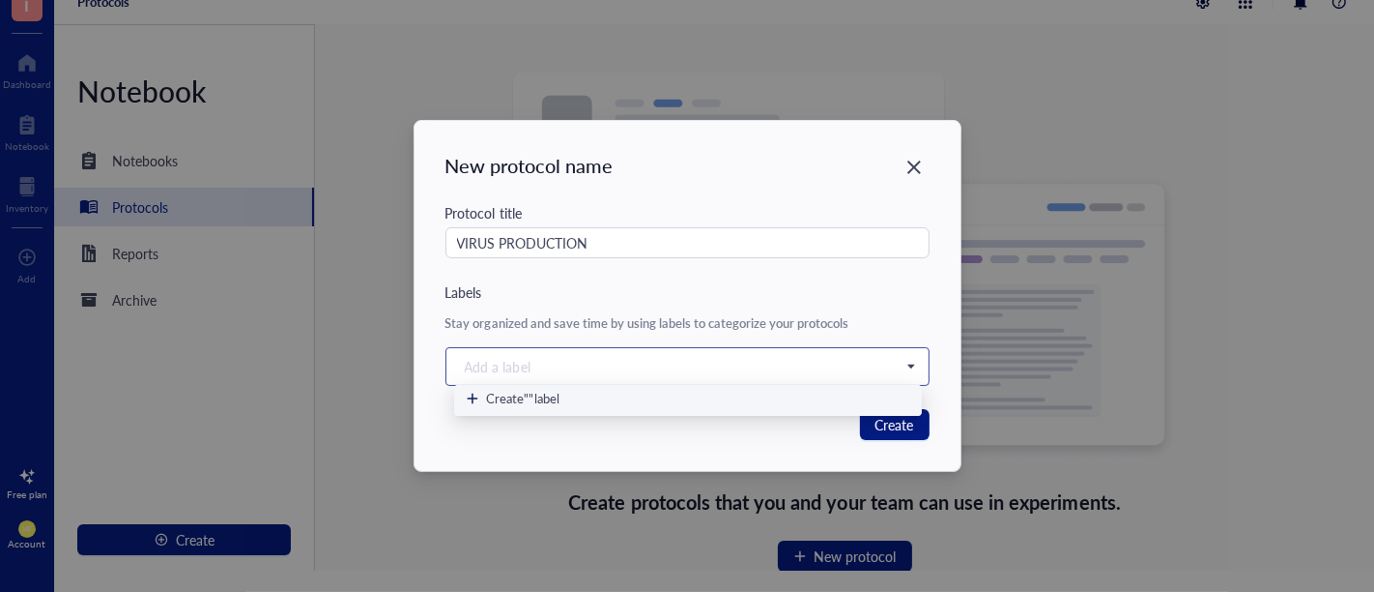
click at [840, 372] on div at bounding box center [677, 366] width 441 height 27
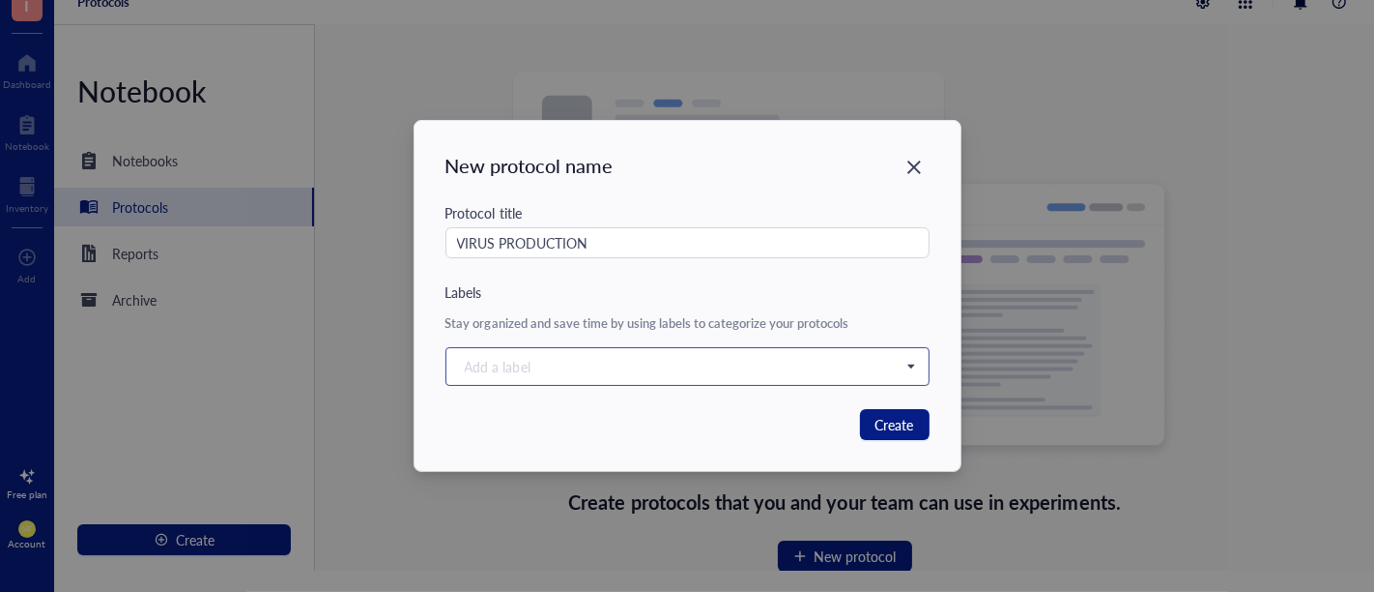
click at [823, 369] on div at bounding box center [677, 366] width 441 height 27
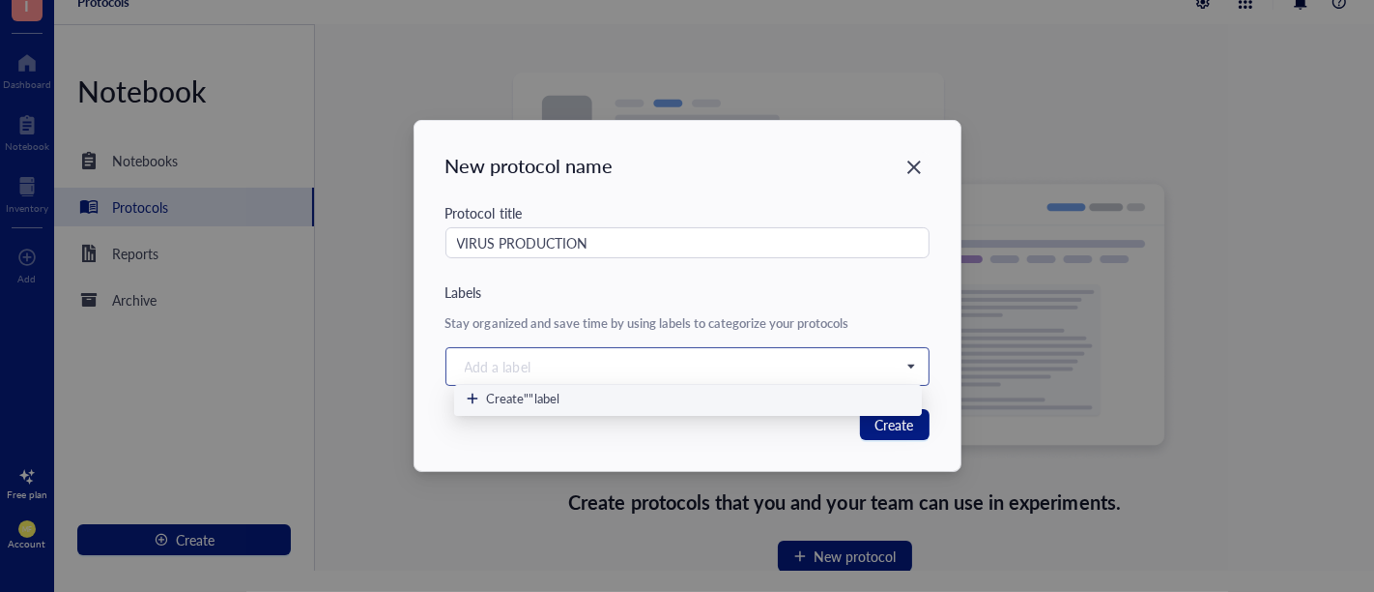
click at [592, 396] on div "Create "" label" at bounding box center [688, 398] width 445 height 17
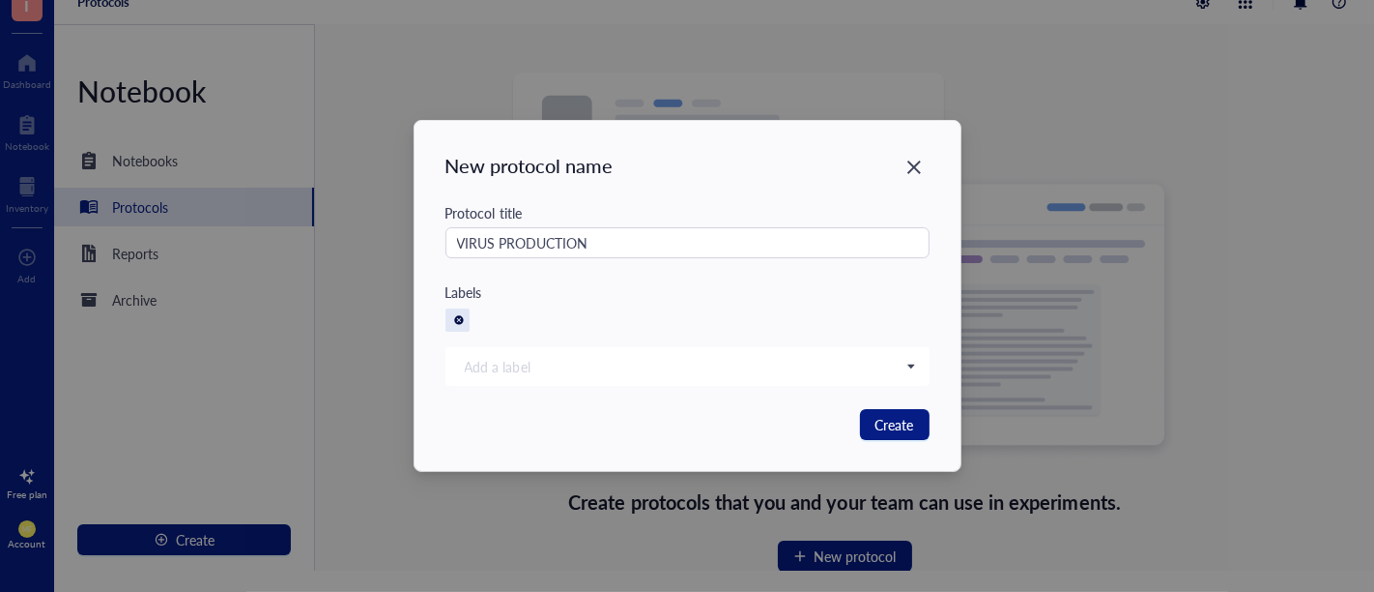
click at [462, 324] on icon "Close" at bounding box center [459, 320] width 14 height 14
click at [900, 429] on span "Create" at bounding box center [895, 424] width 39 height 21
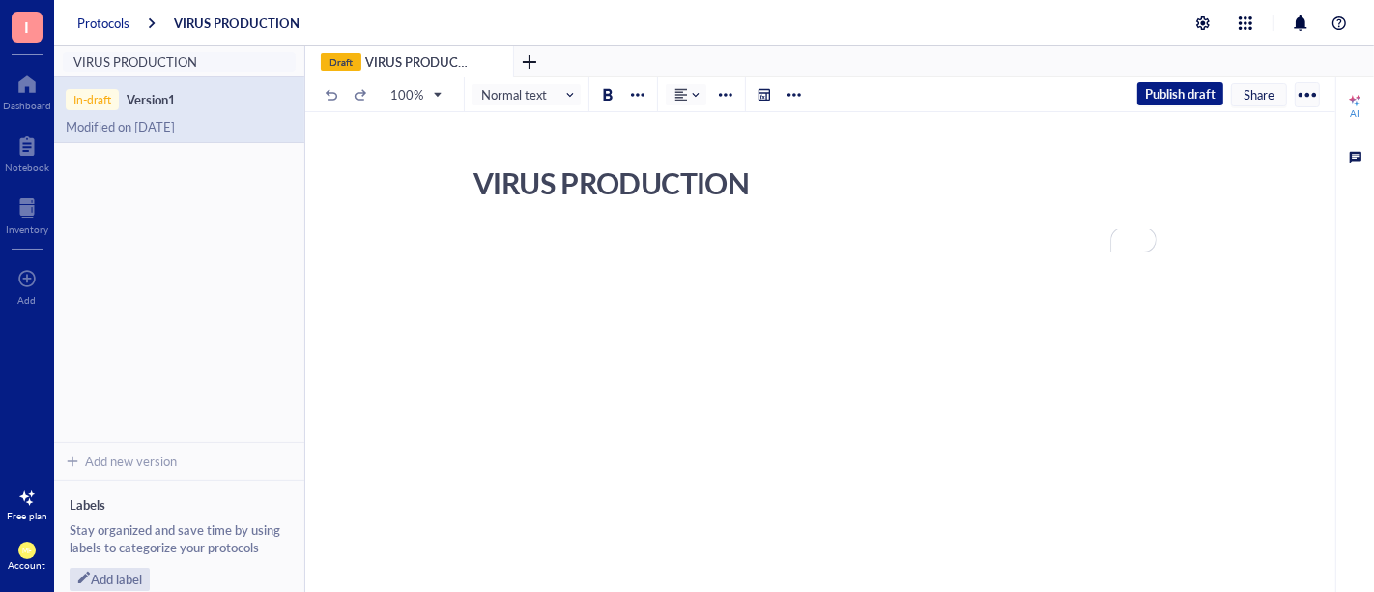
click at [106, 20] on div "Protocols" at bounding box center [103, 22] width 52 height 17
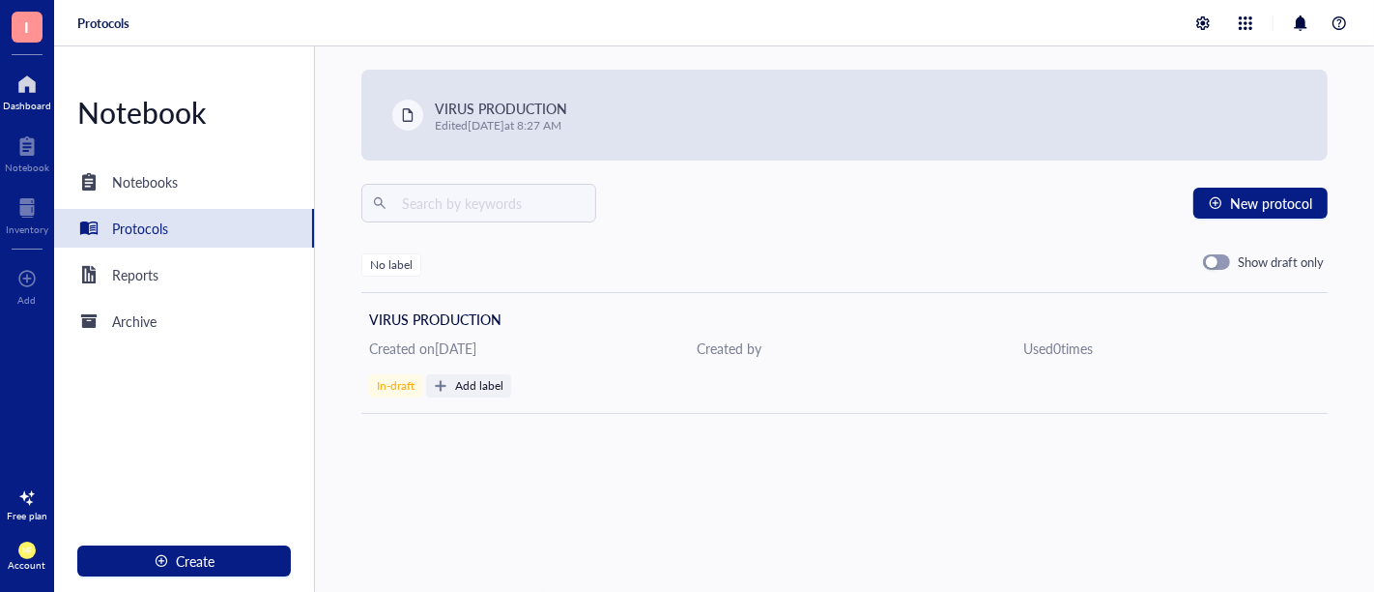
click at [16, 101] on div "Dashboard" at bounding box center [27, 106] width 48 height 12
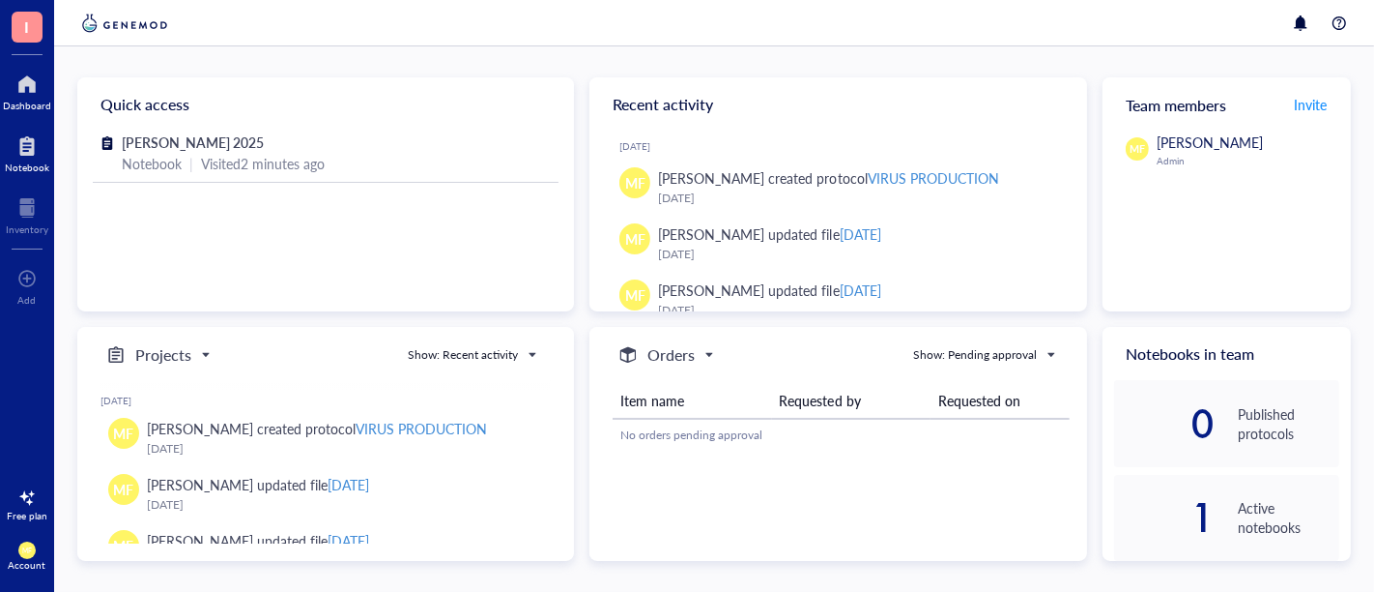
click at [32, 149] on div at bounding box center [27, 145] width 44 height 31
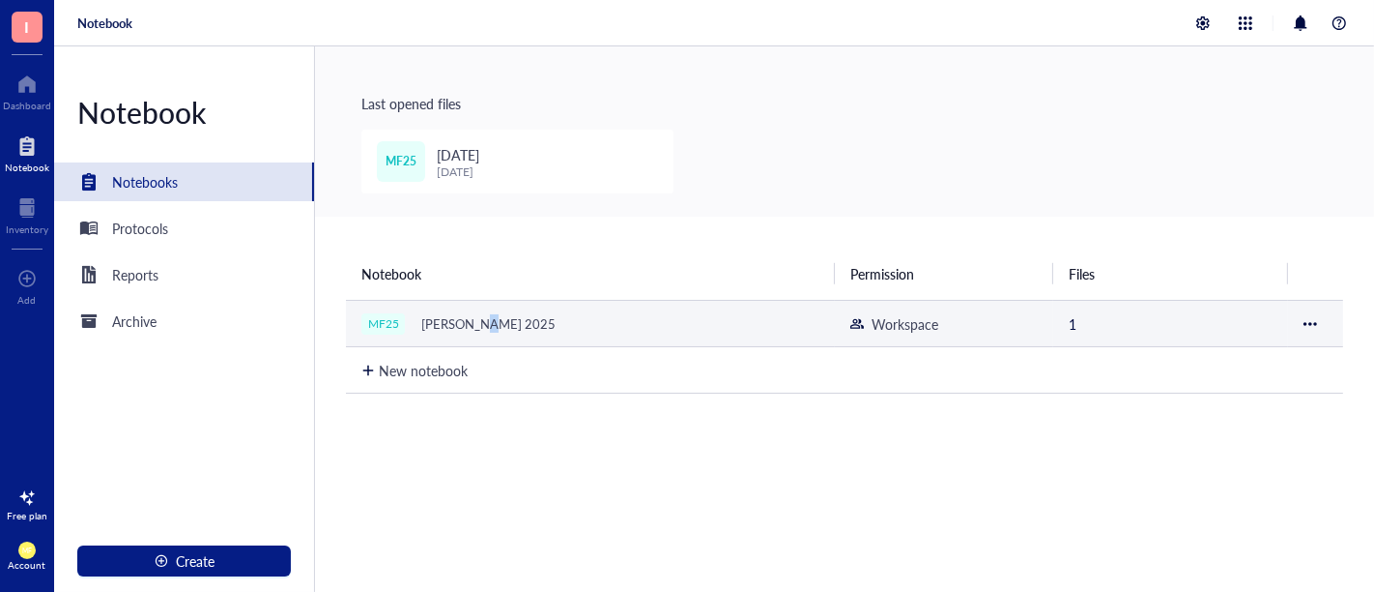
click at [476, 320] on div "[PERSON_NAME] 2025" at bounding box center [489, 323] width 152 height 27
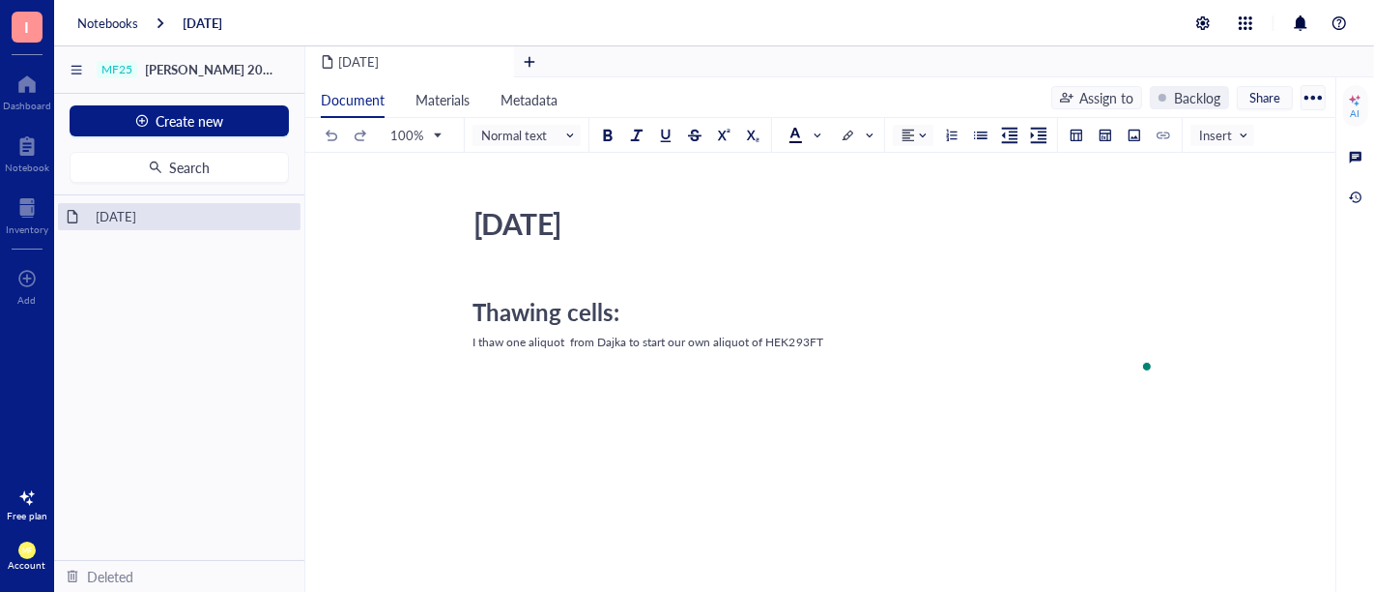
click at [832, 340] on div "I thaw one aliquot from Dajka to start our own aliquot of HEK293FT" at bounding box center [817, 341] width 688 height 17
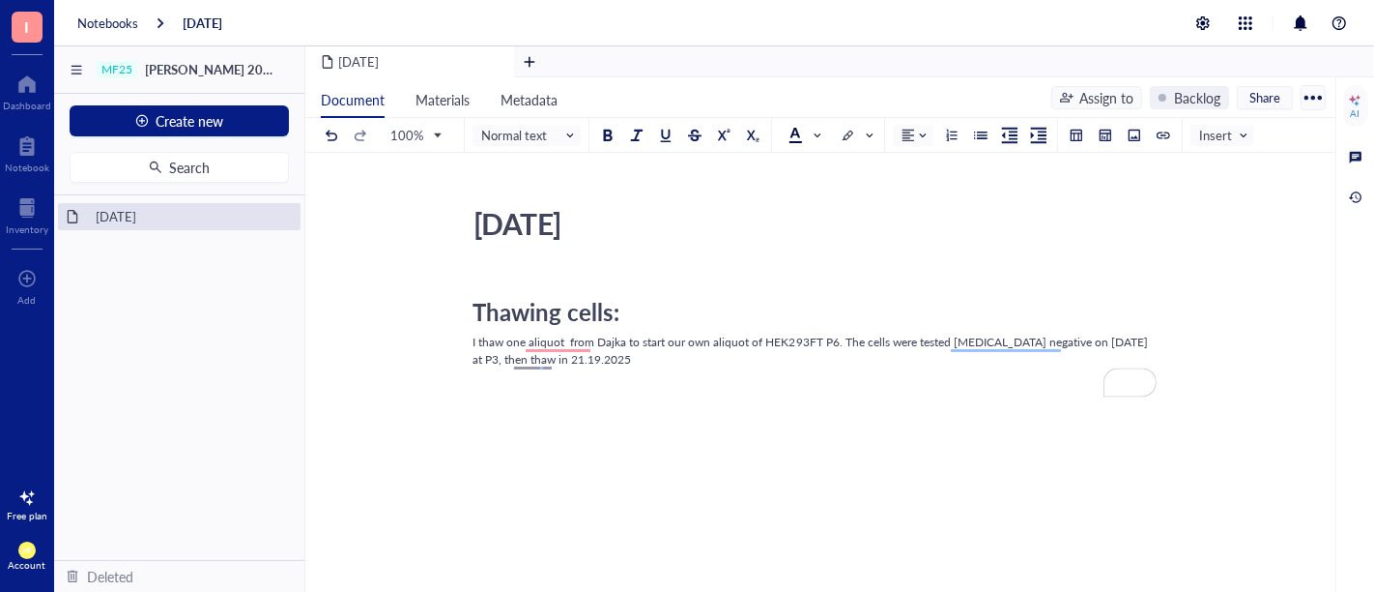
click at [1126, 337] on span "I thaw one aliquot from Dajka to start our own aliquot of HEK293FT P6. The cell…" at bounding box center [812, 350] width 678 height 34
click at [649, 363] on div "I thaw one aliquot from Dajka to start our own aliquot of HEK293FT P6. The cell…" at bounding box center [817, 350] width 688 height 35
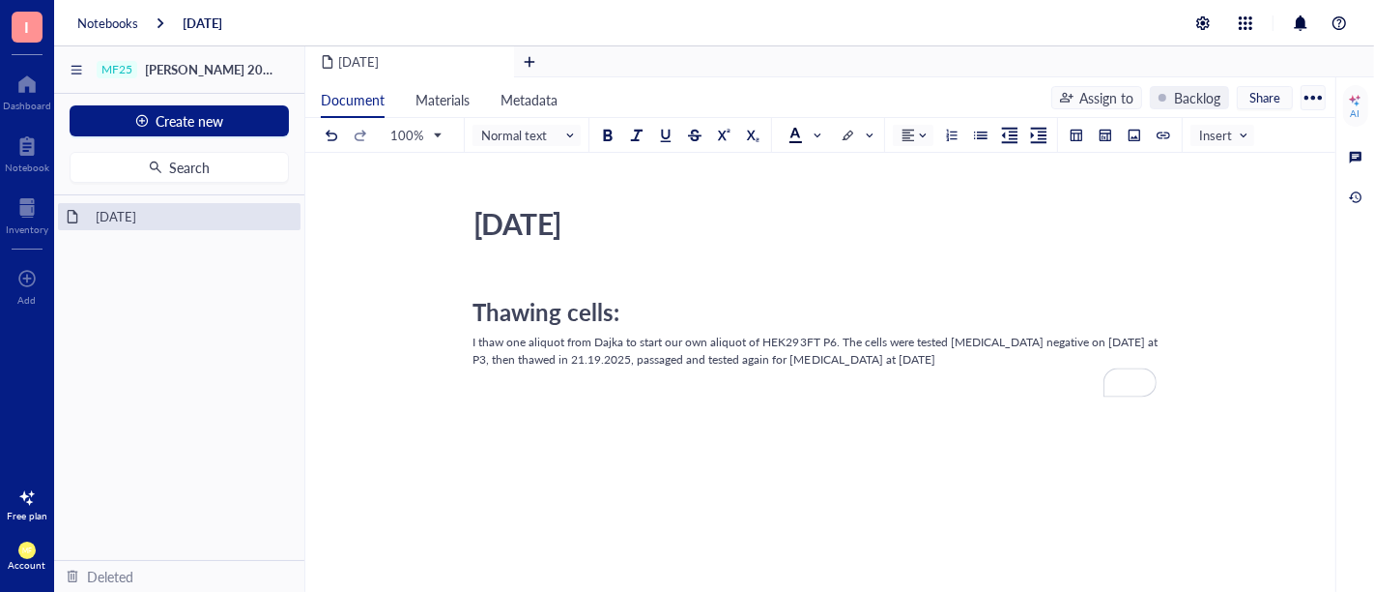
click at [962, 360] on div "I thaw one aliquot from Dajka to start our own aliquot of HEK293FT P6. The cell…" at bounding box center [817, 350] width 688 height 35
click at [726, 398] on div "Thawing cells: I thaw one aliquot from Dajka to start our own aliquot of HEK293…" at bounding box center [817, 521] width 688 height 500
click at [684, 384] on div "﻿" at bounding box center [817, 384] width 688 height 17
click at [464, 390] on div "2025-10-10 2025-10-10 Thawing cells: I thaw one aliquot from Dajka to start our…" at bounding box center [816, 484] width 1023 height 571
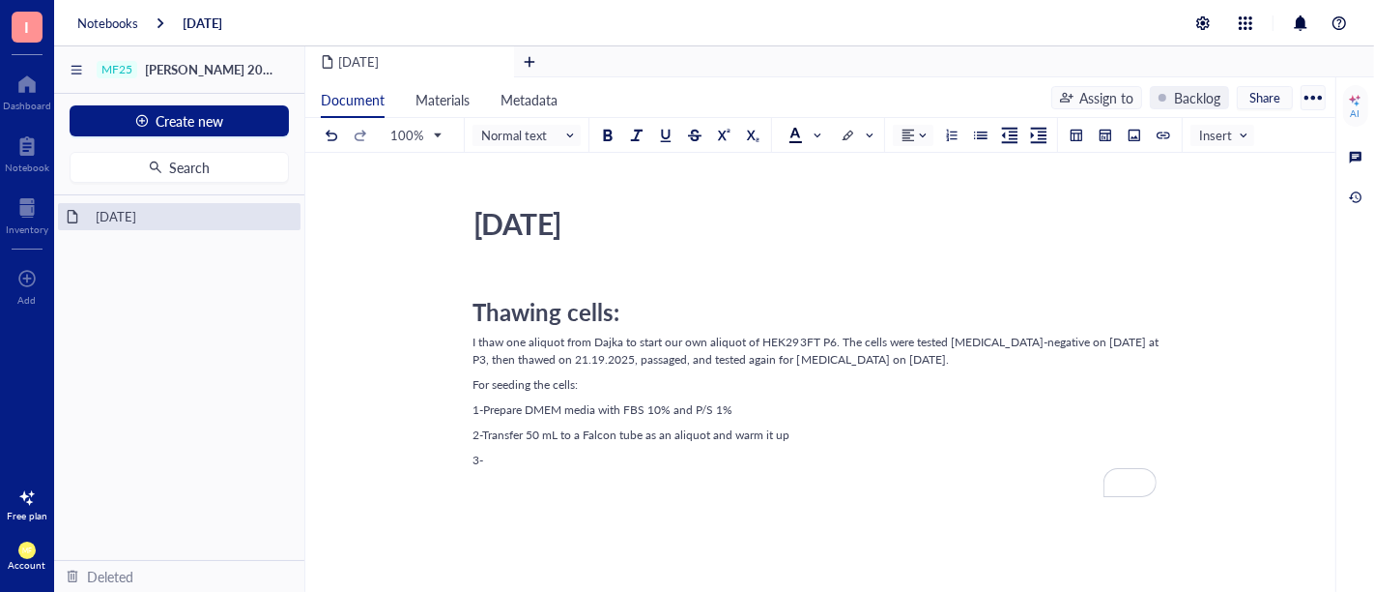
click at [524, 458] on div "3-" at bounding box center [817, 459] width 688 height 17
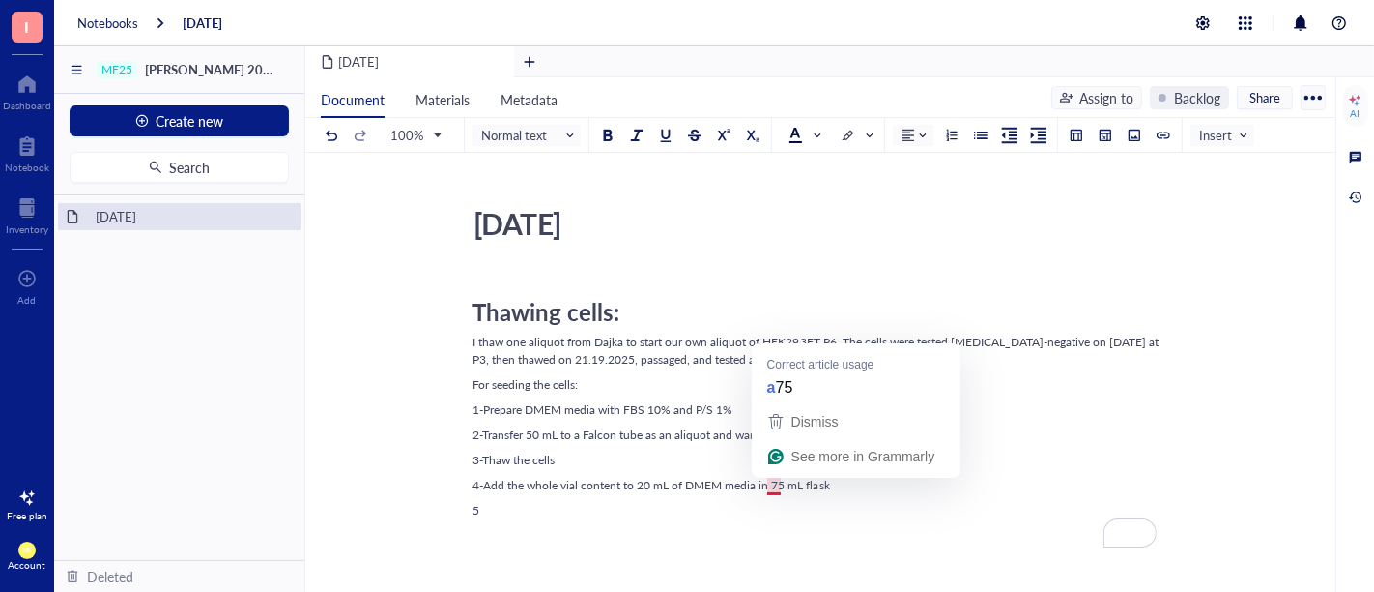
click at [787, 488] on span "4-Add the whole vial content to 20 mL of DMEM media in 75 mL flask" at bounding box center [652, 484] width 358 height 16
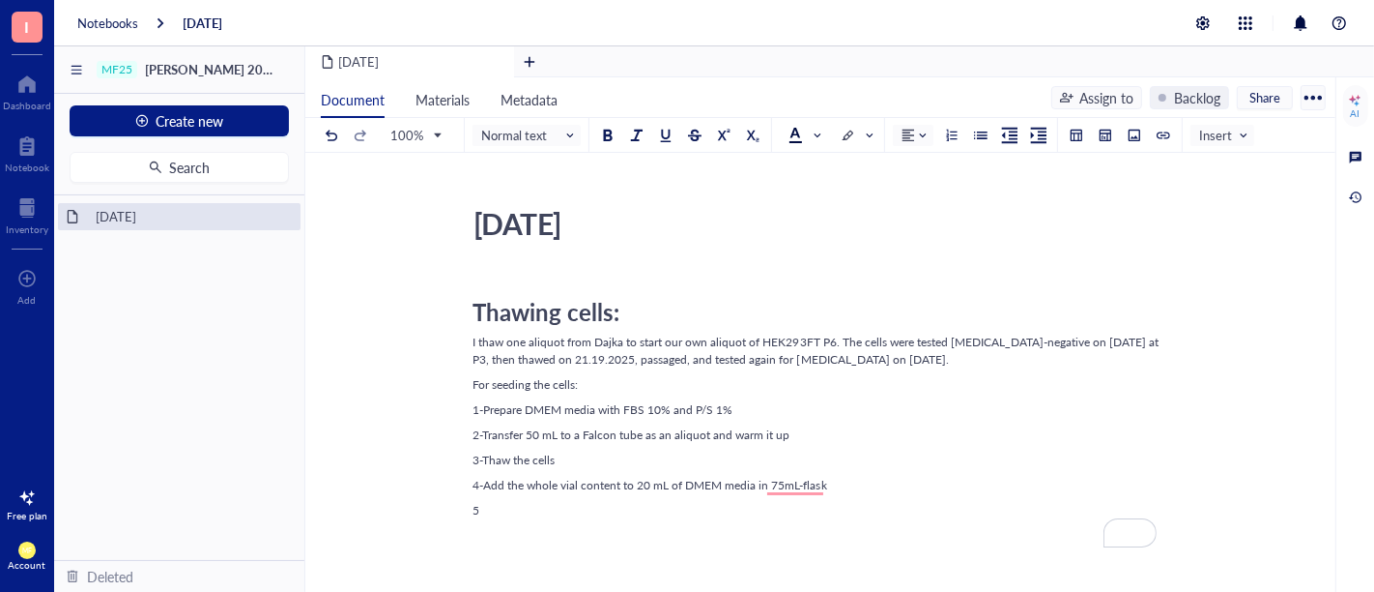
click at [620, 511] on div "5" at bounding box center [817, 510] width 688 height 17
click at [574, 133] on span "Normal text" at bounding box center [528, 135] width 95 height 17
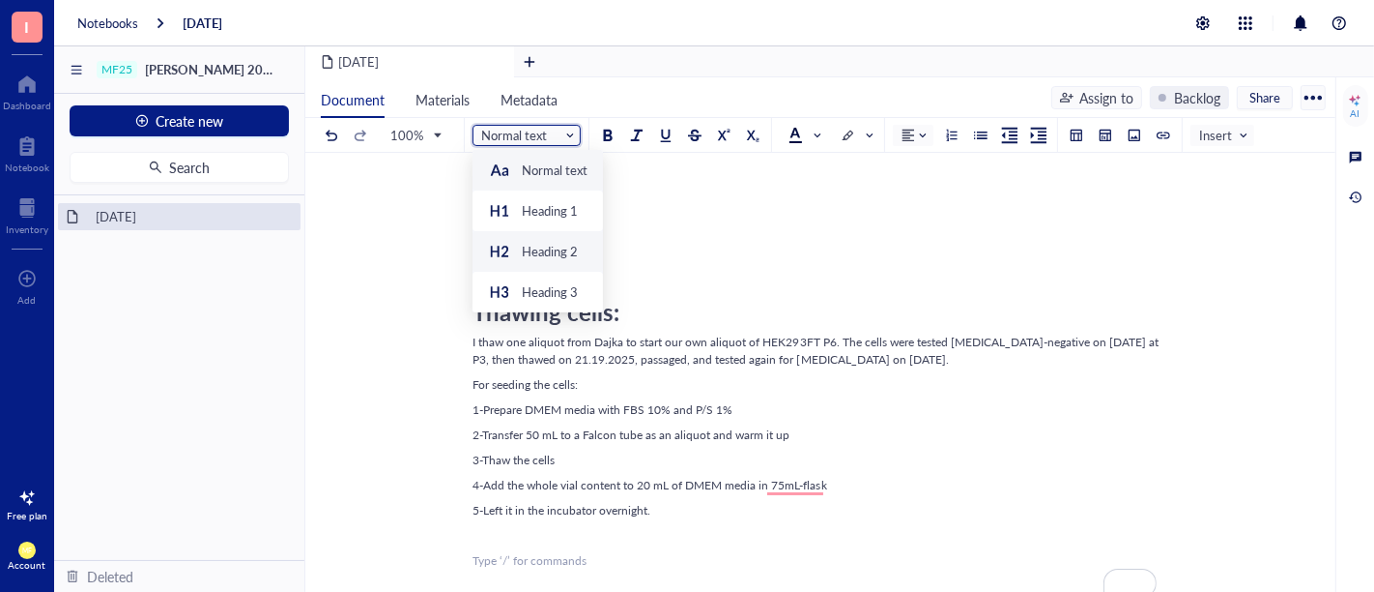
click at [563, 249] on div "Heading 2" at bounding box center [550, 251] width 56 height 17
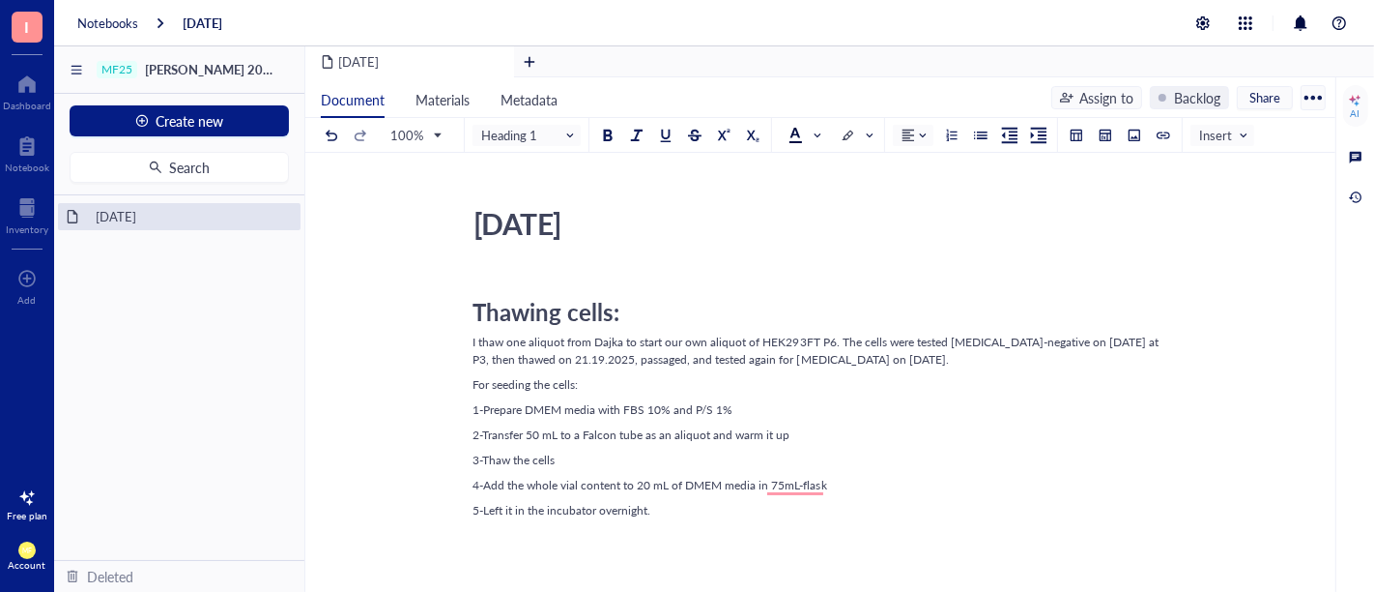
click at [535, 541] on div "﻿" at bounding box center [817, 535] width 688 height 17
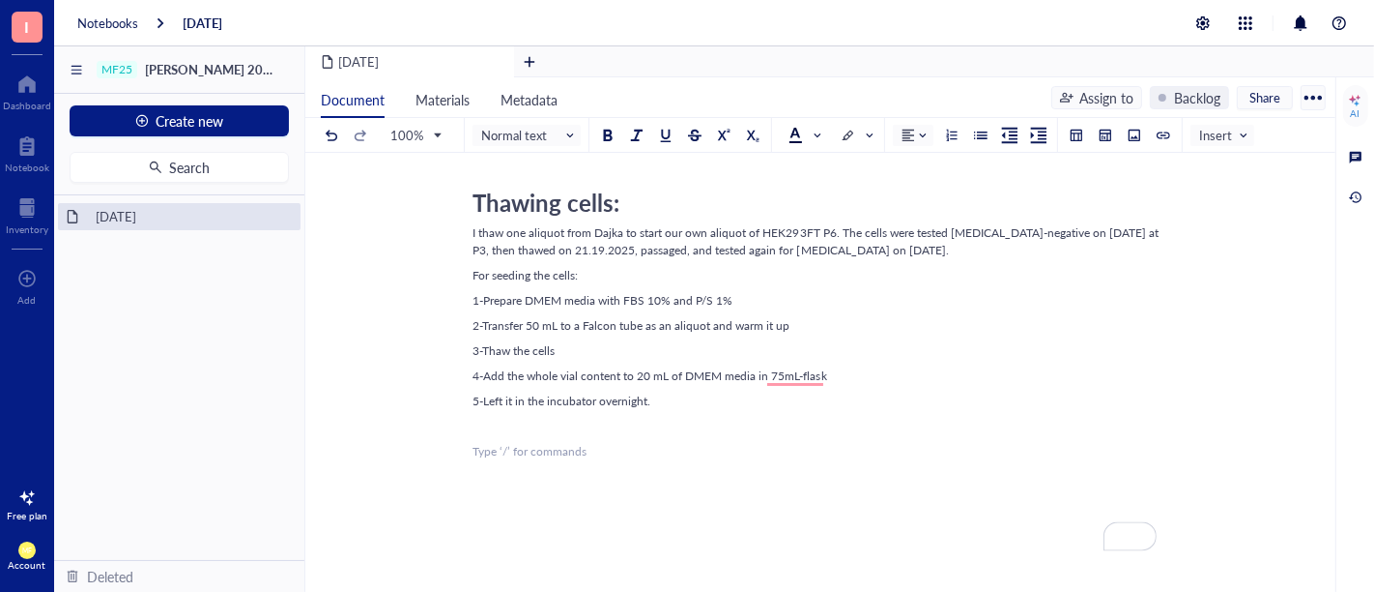
scroll to position [107, 0]
drag, startPoint x: 481, startPoint y: 277, endPoint x: 706, endPoint y: 295, distance: 224.9
click at [483, 277] on span "For seeding the cells:" at bounding box center [525, 277] width 105 height 16
drag, startPoint x: 510, startPoint y: 281, endPoint x: 427, endPoint y: 277, distance: 83.2
click at [427, 277] on div "2025-10-10 2025-10-10 Thawing cells: I thaw one aliquot from Dajka to start our…" at bounding box center [816, 496] width 1023 height 809
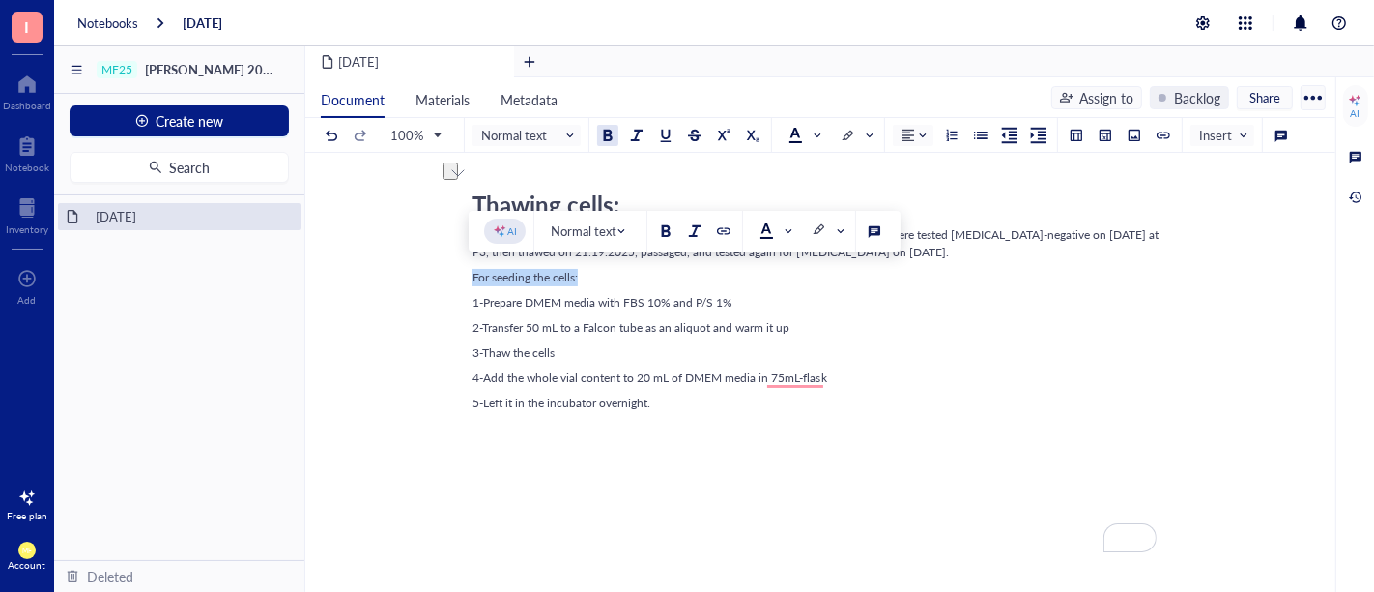
click at [608, 141] on div at bounding box center [608, 136] width 14 height 14
click at [523, 458] on div "﻿" at bounding box center [817, 453] width 688 height 17
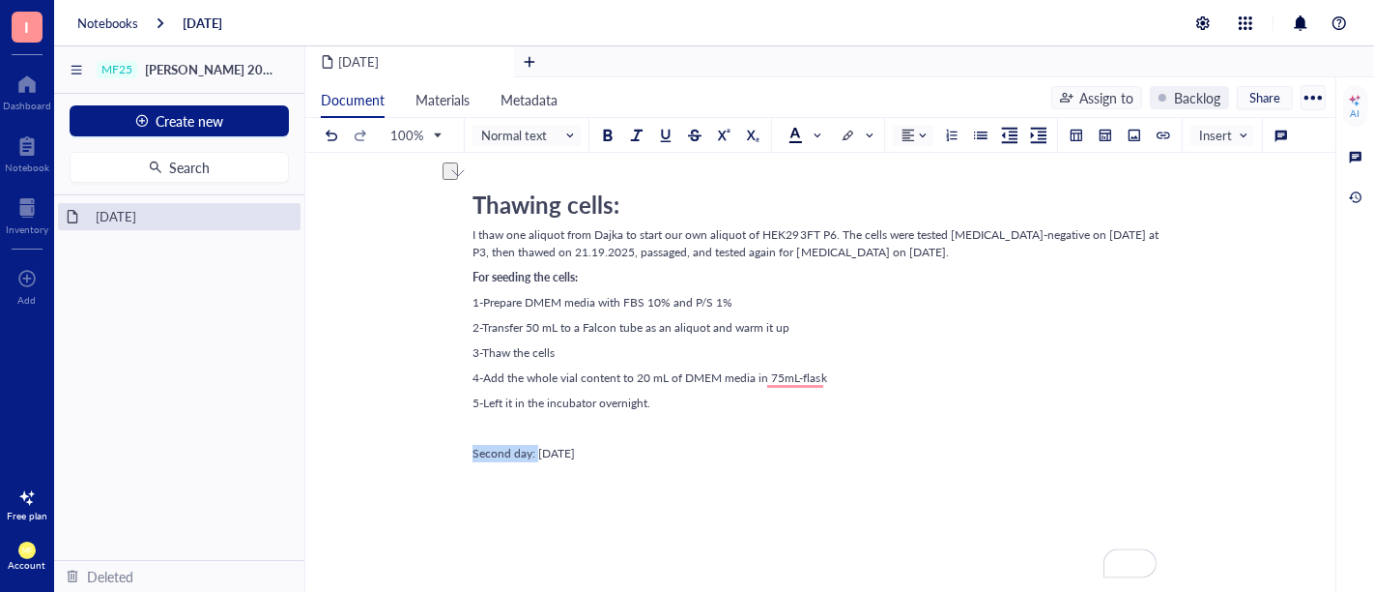
drag, startPoint x: 532, startPoint y: 447, endPoint x: 449, endPoint y: 447, distance: 82.2
click at [449, 447] on div "2025-10-10 2025-10-10 Thawing cells: I thaw one aliquot from Dajka to start our…" at bounding box center [816, 509] width 1023 height 834
drag, startPoint x: 604, startPoint y: 133, endPoint x: 601, endPoint y: 146, distance: 12.9
click at [604, 135] on div at bounding box center [608, 136] width 14 height 14
click at [506, 492] on div "Thawing cells: I thaw one aliquot from Dajka to start our own aliquot of HEK293…" at bounding box center [817, 544] width 688 height 763
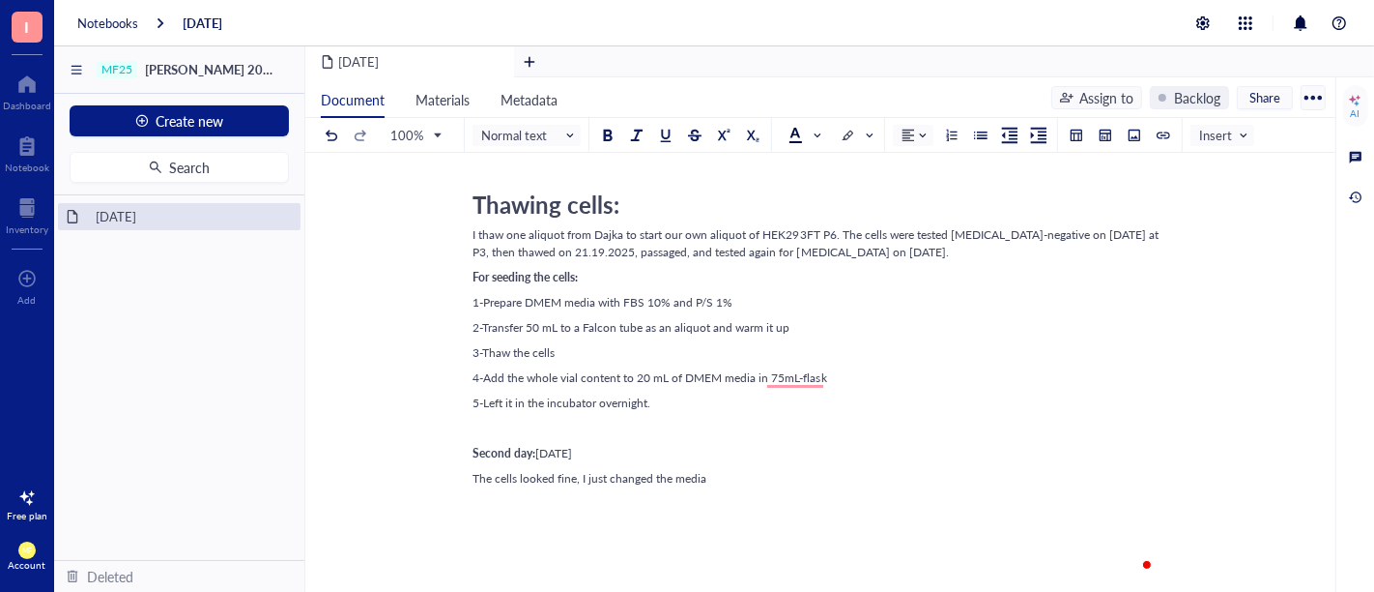
click at [726, 479] on div "The cells looked fine, I just changed the media" at bounding box center [817, 478] width 688 height 17
click at [745, 464] on div "Thawing cells: I thaw one aliquot from Dajka to start our own aliquot of HEK293…" at bounding box center [817, 544] width 688 height 763
click at [744, 479] on div "The cells looked fine. I just changed the media" at bounding box center [817, 478] width 688 height 17
click at [212, 123] on span "Create new" at bounding box center [191, 120] width 68 height 15
click at [198, 155] on div "New file" at bounding box center [178, 157] width 188 height 21
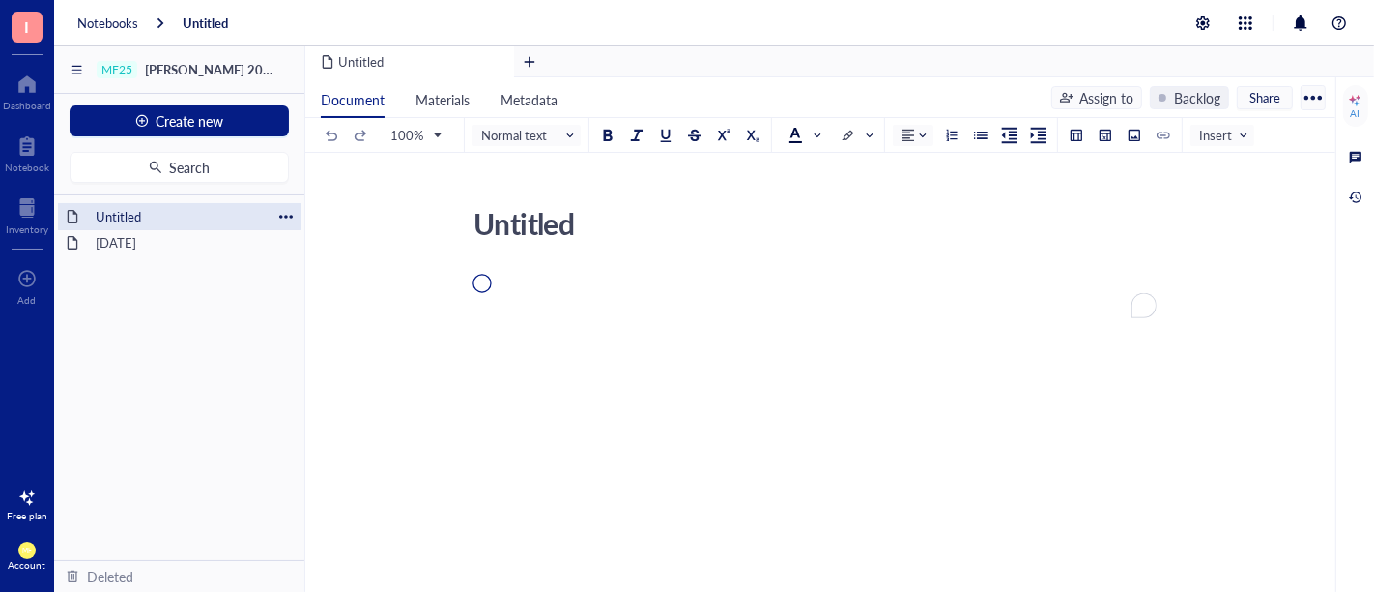
click at [133, 218] on div "Untitled" at bounding box center [179, 216] width 185 height 27
click at [124, 215] on div "Untitled" at bounding box center [179, 216] width 185 height 27
click at [117, 213] on div "Untitled" at bounding box center [179, 216] width 185 height 27
click at [281, 217] on div at bounding box center [286, 217] width 14 height 14
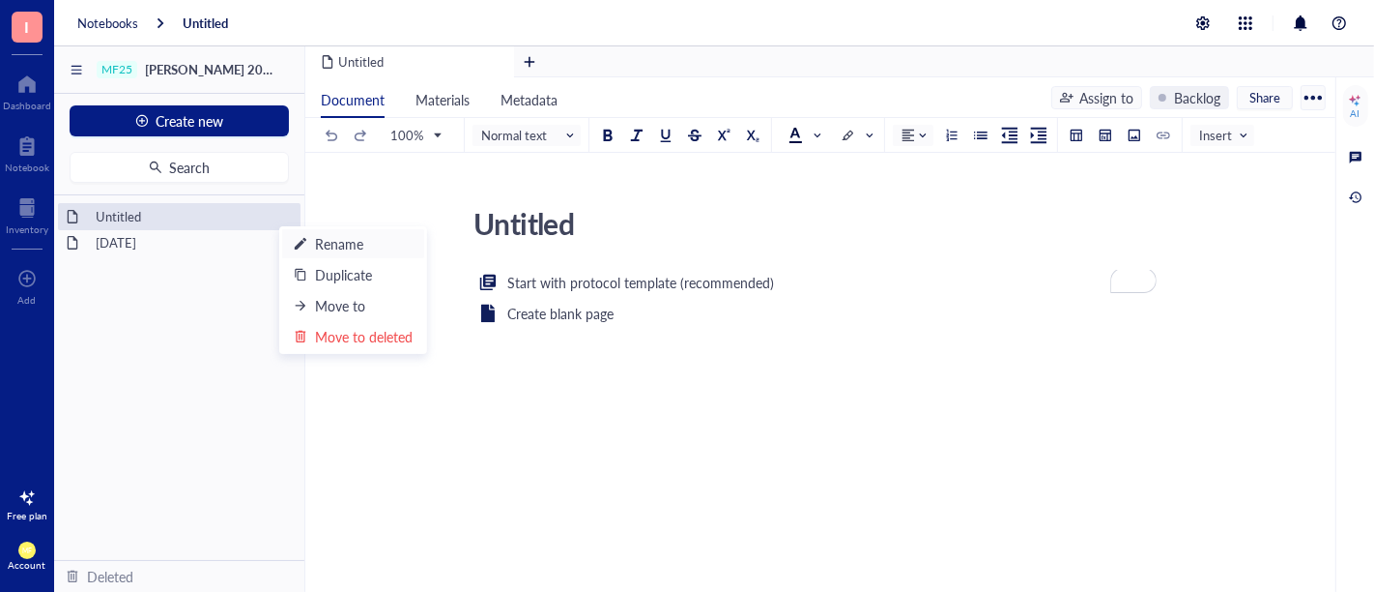
click at [335, 240] on div "Rename" at bounding box center [339, 243] width 48 height 21
type input "U"
type input "[DATE]"
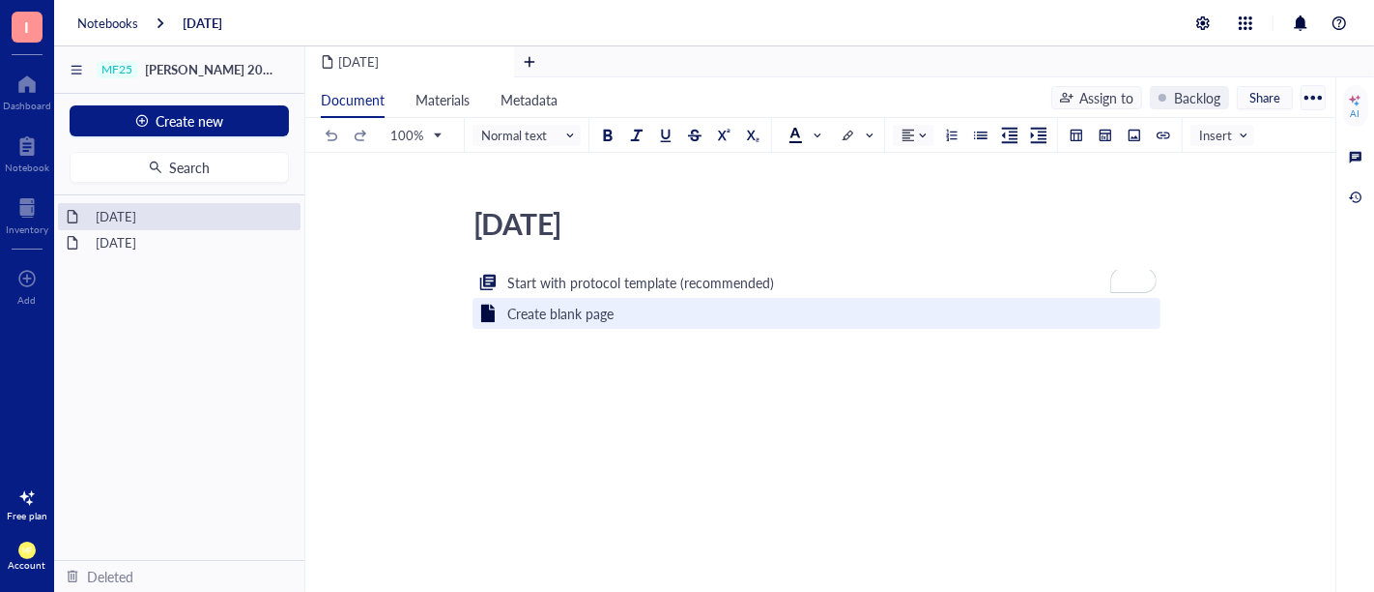
click at [549, 316] on div "Create blank page" at bounding box center [560, 313] width 106 height 21
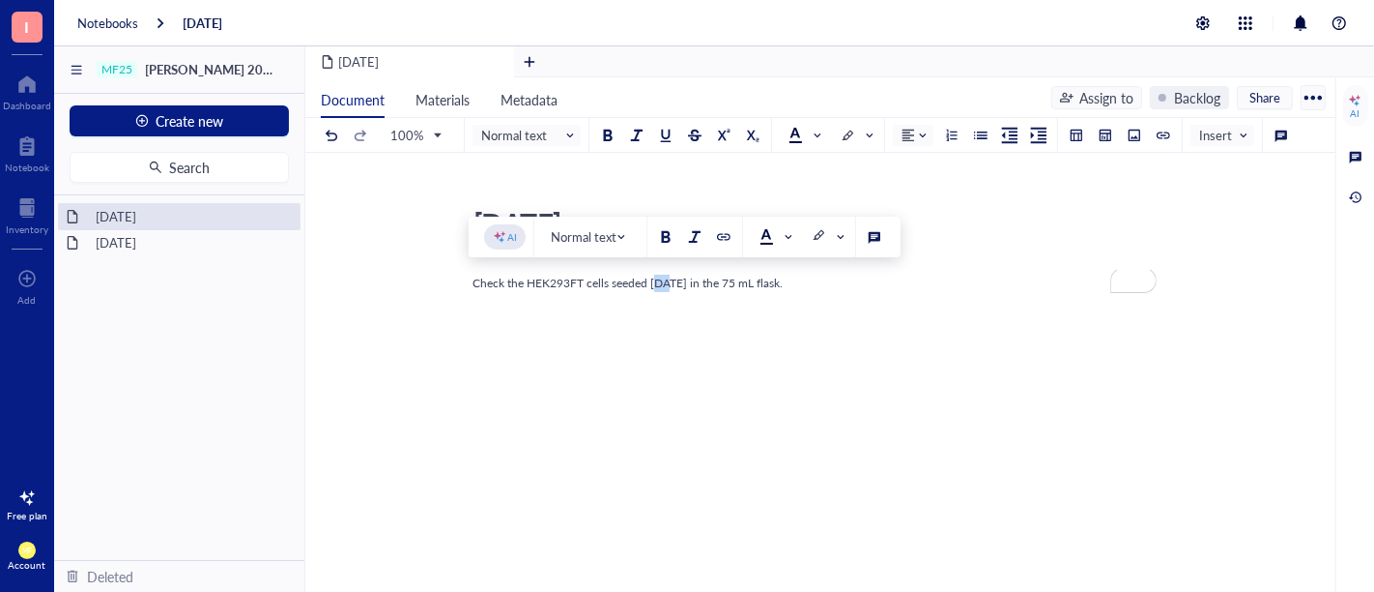
drag, startPoint x: 666, startPoint y: 281, endPoint x: 654, endPoint y: 281, distance: 11.6
click at [654, 281] on span "Check the HEK293FT cells seeded two days ago in the 75 mL flask." at bounding box center [628, 282] width 311 height 16
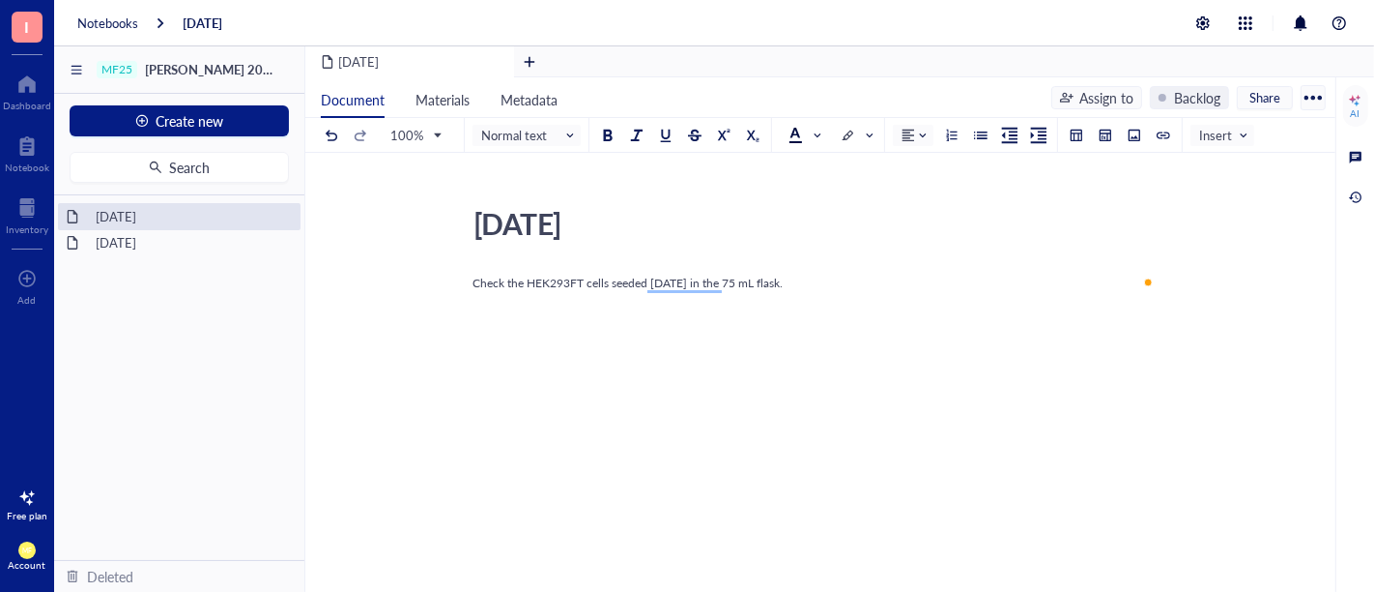
click at [736, 377] on div "Check the HEK293FT cells seeded [DATE] in the 75 mL flask." at bounding box center [817, 457] width 688 height 373
click at [589, 536] on div "Check the HEK293FT cells seeded [DATE] in the 75 mL flask." at bounding box center [817, 457] width 688 height 373
click at [163, 248] on div "[DATE]" at bounding box center [179, 242] width 185 height 27
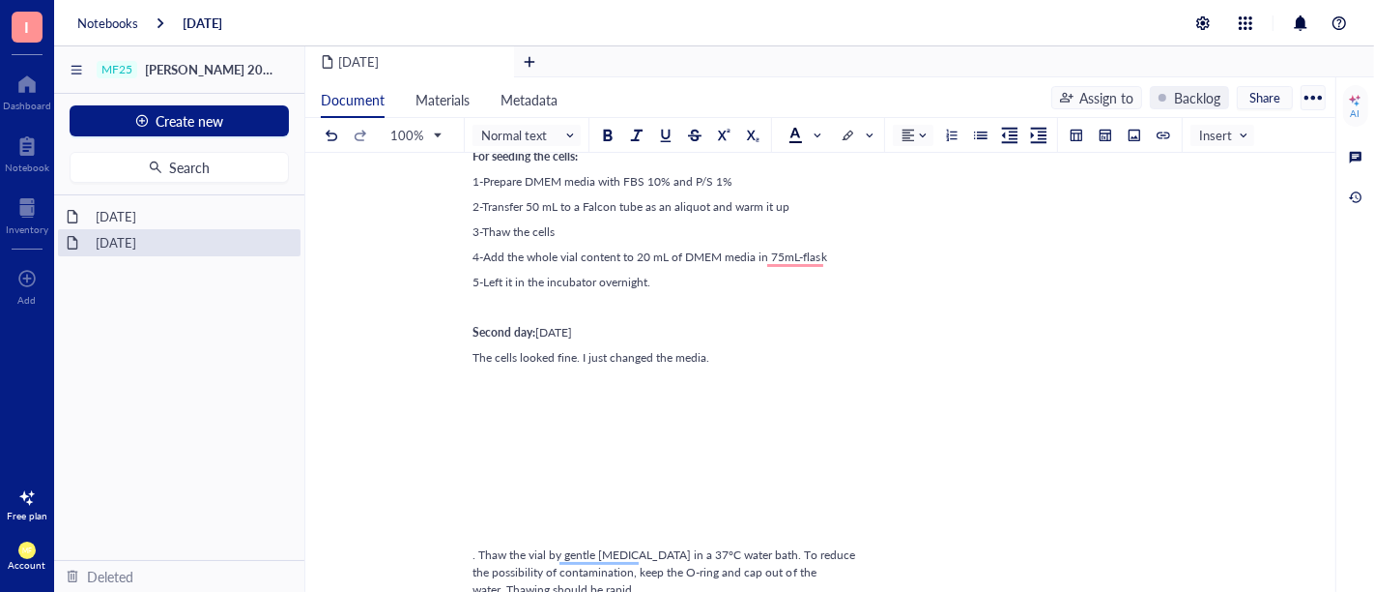
scroll to position [215, 0]
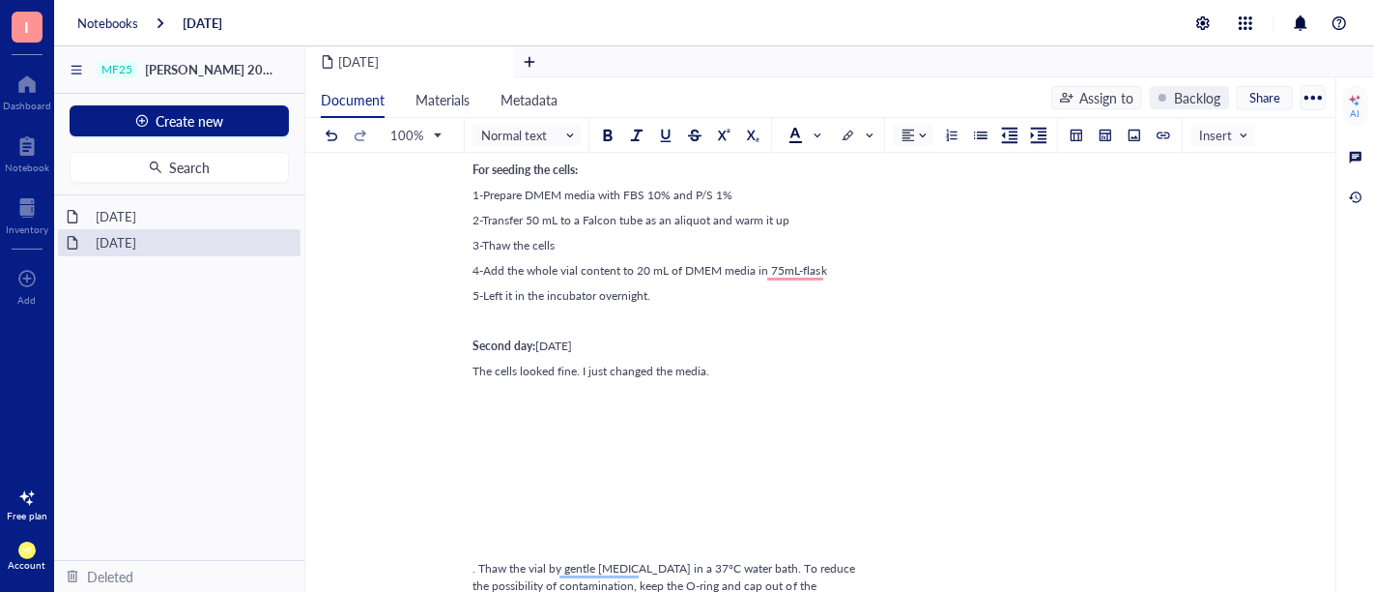
click at [517, 198] on span "1-Prepare DMEM media with FBS 10% and P/S 1%" at bounding box center [603, 195] width 260 height 16
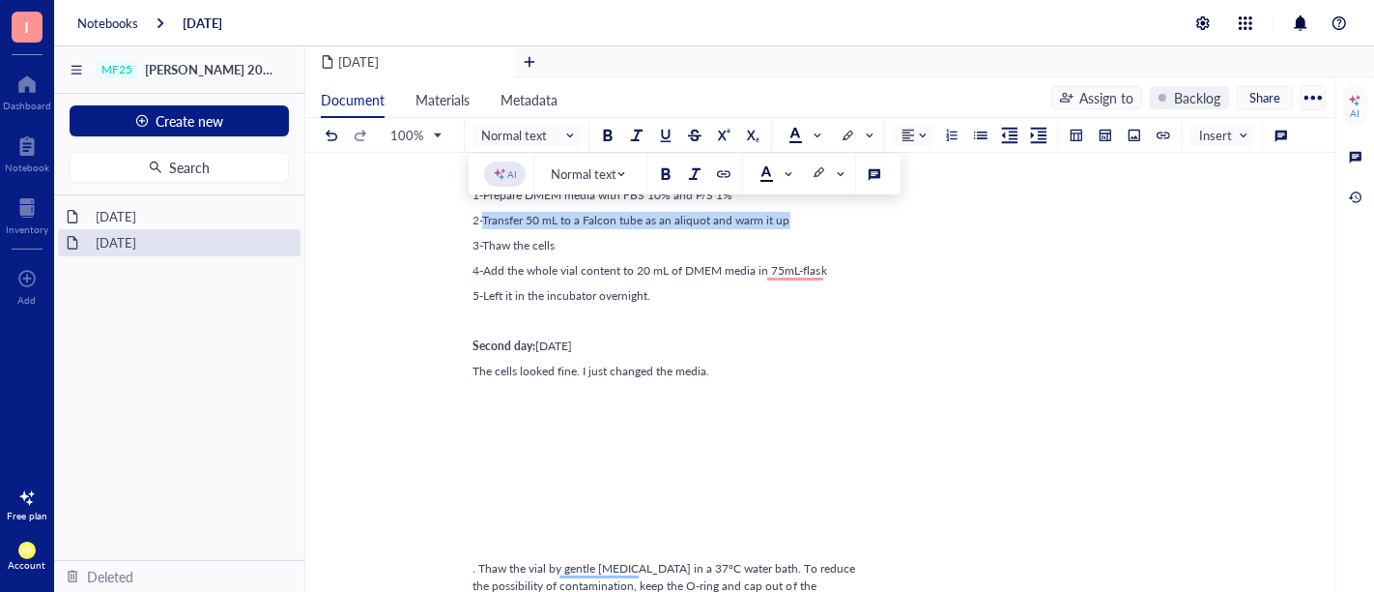
drag, startPoint x: 481, startPoint y: 218, endPoint x: 784, endPoint y: 219, distance: 302.5
click at [784, 219] on span "2-Transfer 50 mL to a Falcon tube as an aliquot and warm it up" at bounding box center [632, 220] width 318 height 16
click at [661, 255] on div "Thawing cells: I thaw one aliquot from Dajka to start our own aliquot of HEK293…" at bounding box center [817, 536] width 688 height 960
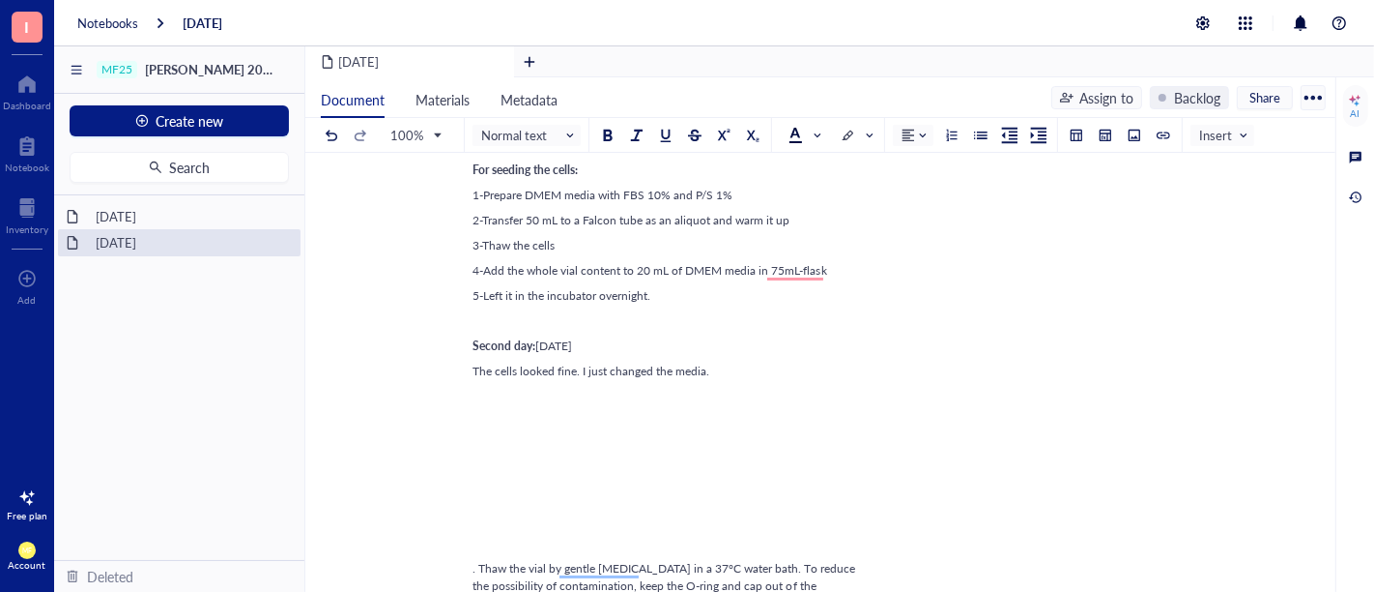
click at [520, 198] on span "1-Prepare DMEM media with FBS 10% and P/S 1%" at bounding box center [603, 195] width 260 height 16
click at [519, 220] on span "2-Transfer 50 mL to a Falcon tube as an aliquot and warm it up" at bounding box center [632, 220] width 318 height 16
click at [556, 246] on div "3-Thaw the cells" at bounding box center [817, 245] width 688 height 17
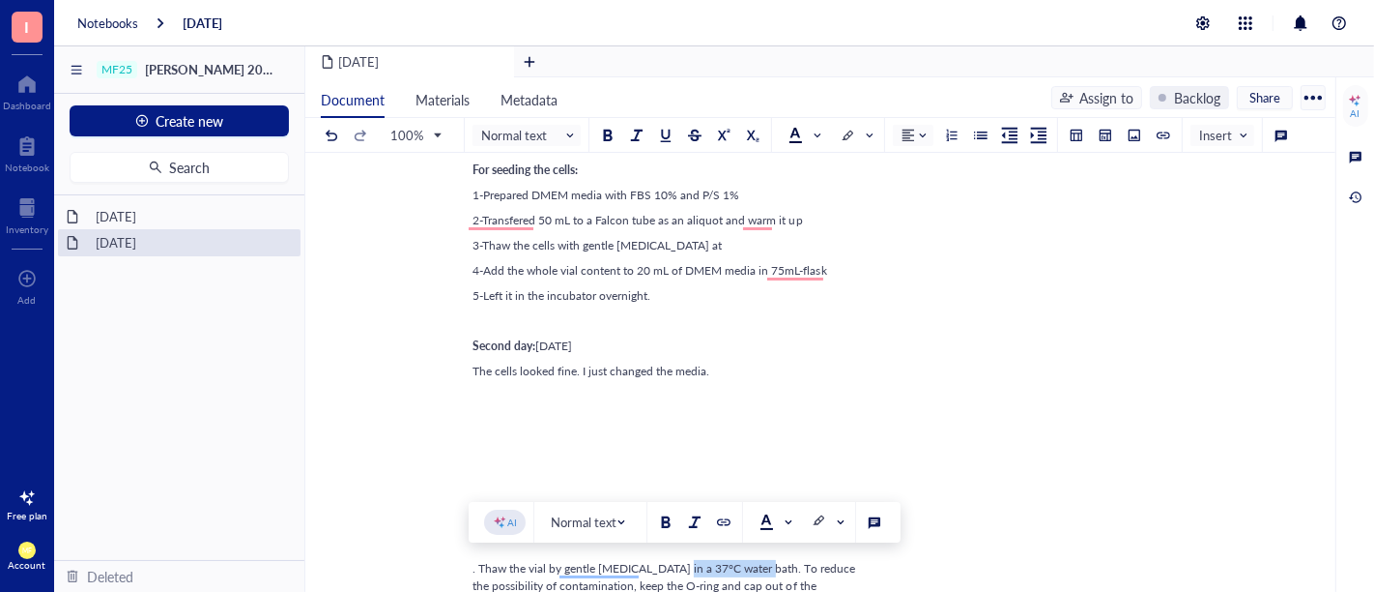
drag, startPoint x: 663, startPoint y: 562, endPoint x: 749, endPoint y: 561, distance: 86.0
copy span "37°C water bath."
click at [694, 239] on div "3-Thaw the cells with gentle [MEDICAL_DATA] at" at bounding box center [817, 245] width 688 height 17
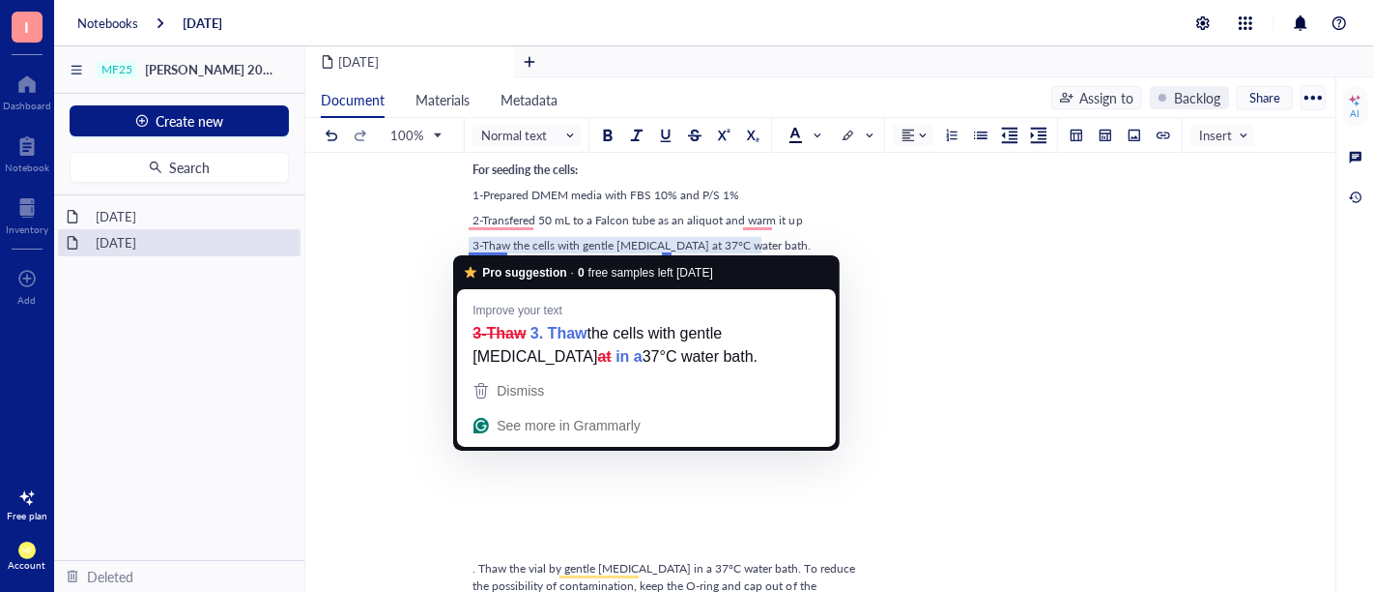
click at [779, 207] on div "Thawing cells: I thaw one aliquot from Dajka to start our own aliquot of HEK293…" at bounding box center [817, 536] width 688 height 960
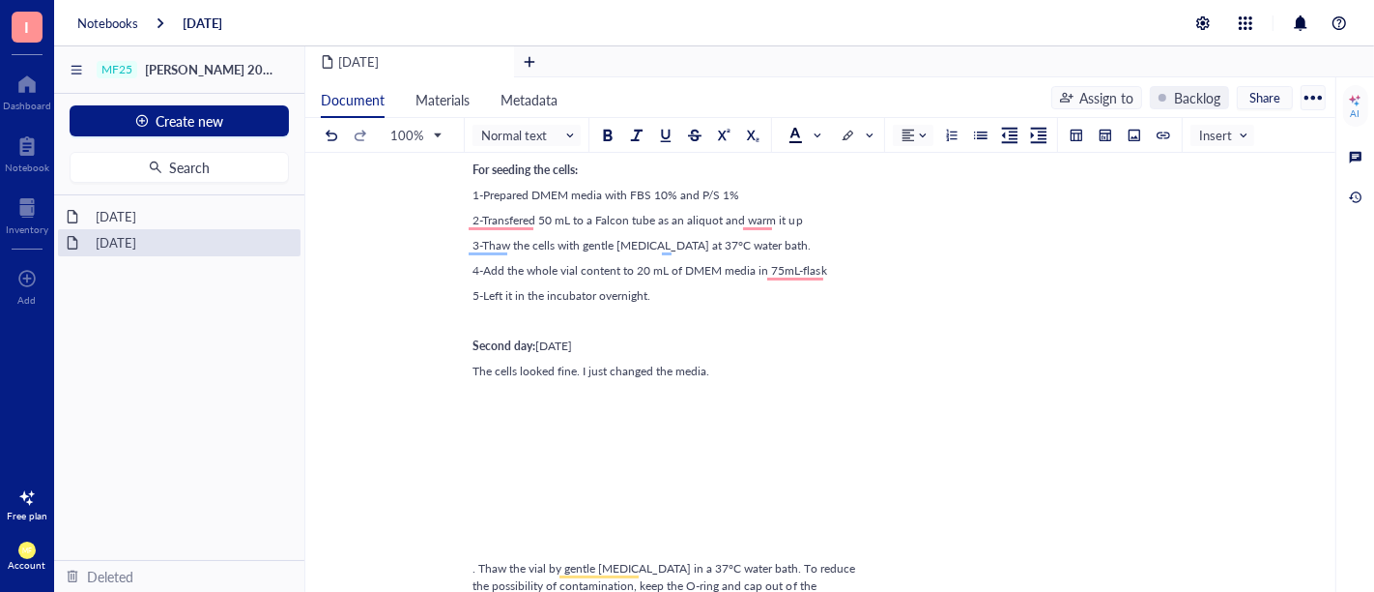
click at [478, 197] on span "1-Prepared DMEM media with FBS 10% and P/S 1%" at bounding box center [606, 195] width 267 height 16
click at [477, 220] on span "2-Transfered 50 mL to a Falcon tube as an aliquot and warm it up" at bounding box center [638, 220] width 331 height 16
click at [478, 246] on span "3-Thaw the cells with gentle [MEDICAL_DATA] at 37°C water bath." at bounding box center [642, 245] width 339 height 16
click at [477, 272] on span "4-Add the whole vial content to 20 mL of DMEM media in 75mL-flask" at bounding box center [650, 270] width 355 height 16
click at [481, 273] on span "4-Add the whole vial content to 20 mL of DMEM media in 75mL-flask" at bounding box center [650, 270] width 355 height 16
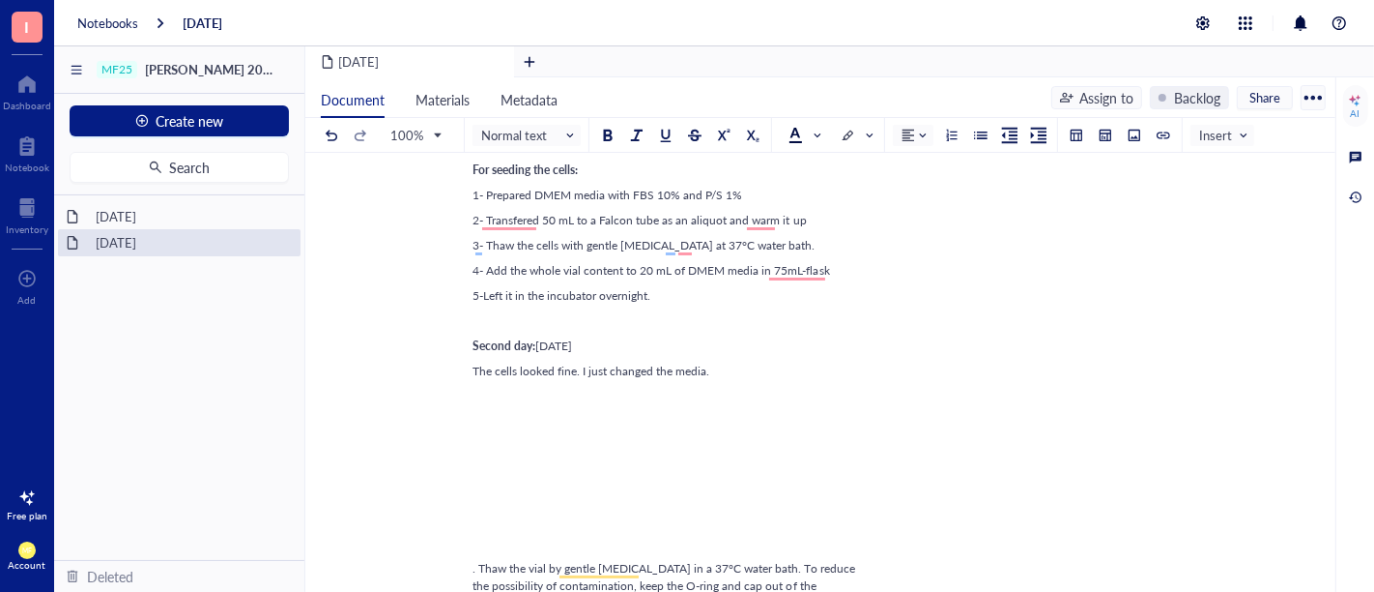
click at [481, 299] on span "5-Left it in the incubator overnight." at bounding box center [562, 295] width 178 height 16
click at [510, 243] on span "3- Thaw the cells with gentle [MEDICAL_DATA] at 37°C water bath." at bounding box center [644, 245] width 343 height 16
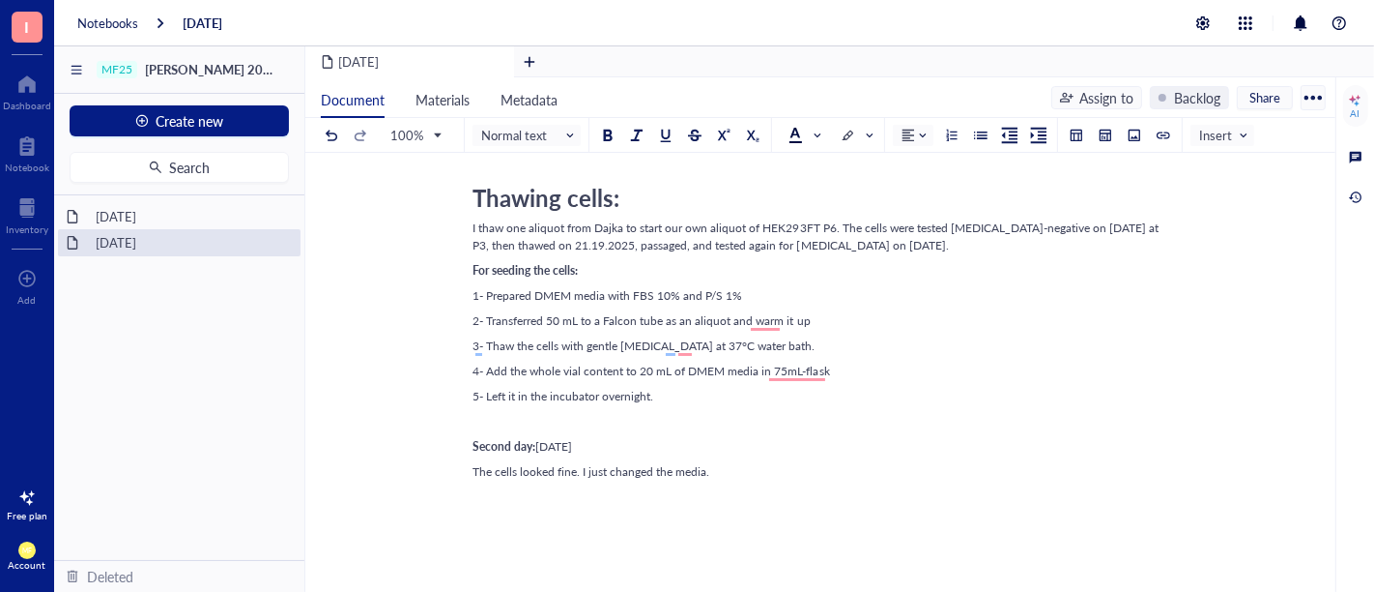
scroll to position [107, 0]
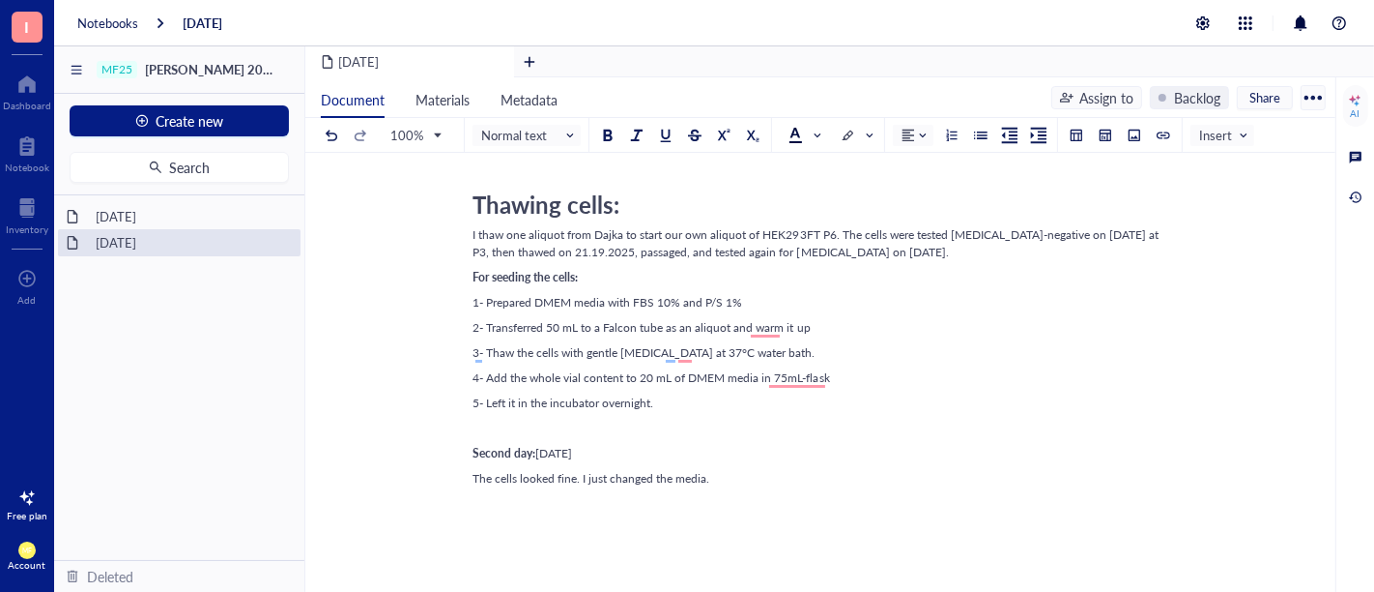
click at [765, 348] on div "3- Thaw the cells with gentle [MEDICAL_DATA] at 37°C water bath." at bounding box center [817, 352] width 688 height 17
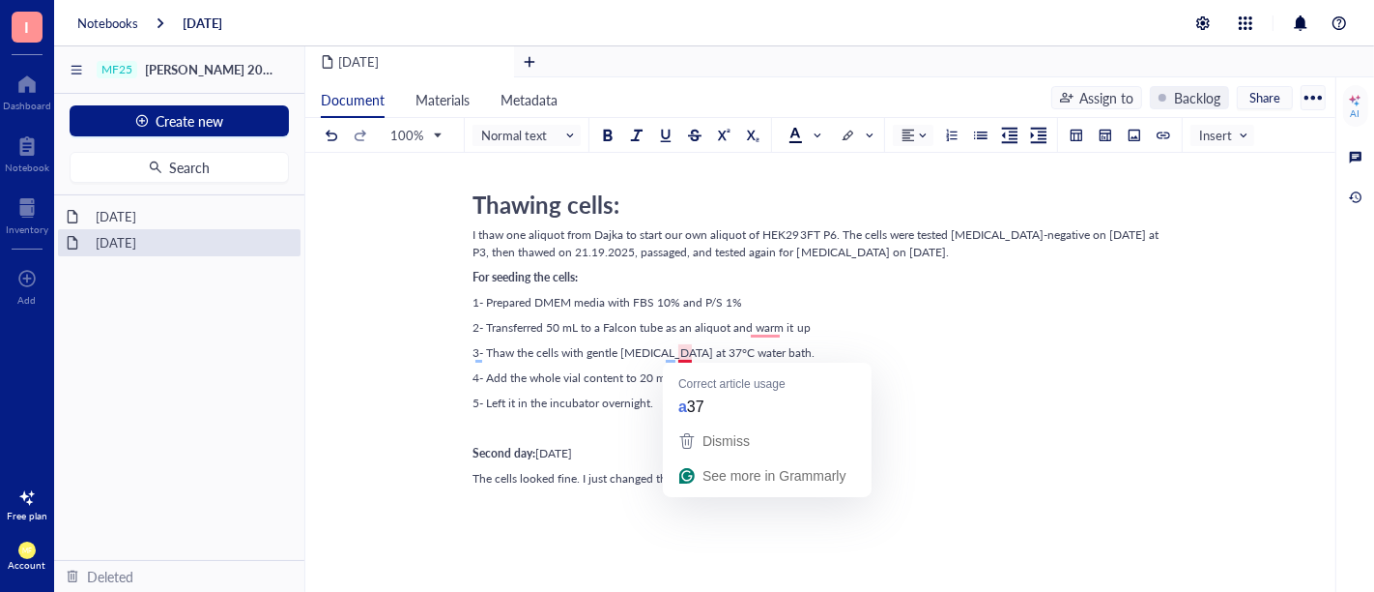
click at [791, 353] on div "3- Thaw the cells with gentle [MEDICAL_DATA] at 37°C water bath." at bounding box center [817, 352] width 688 height 17
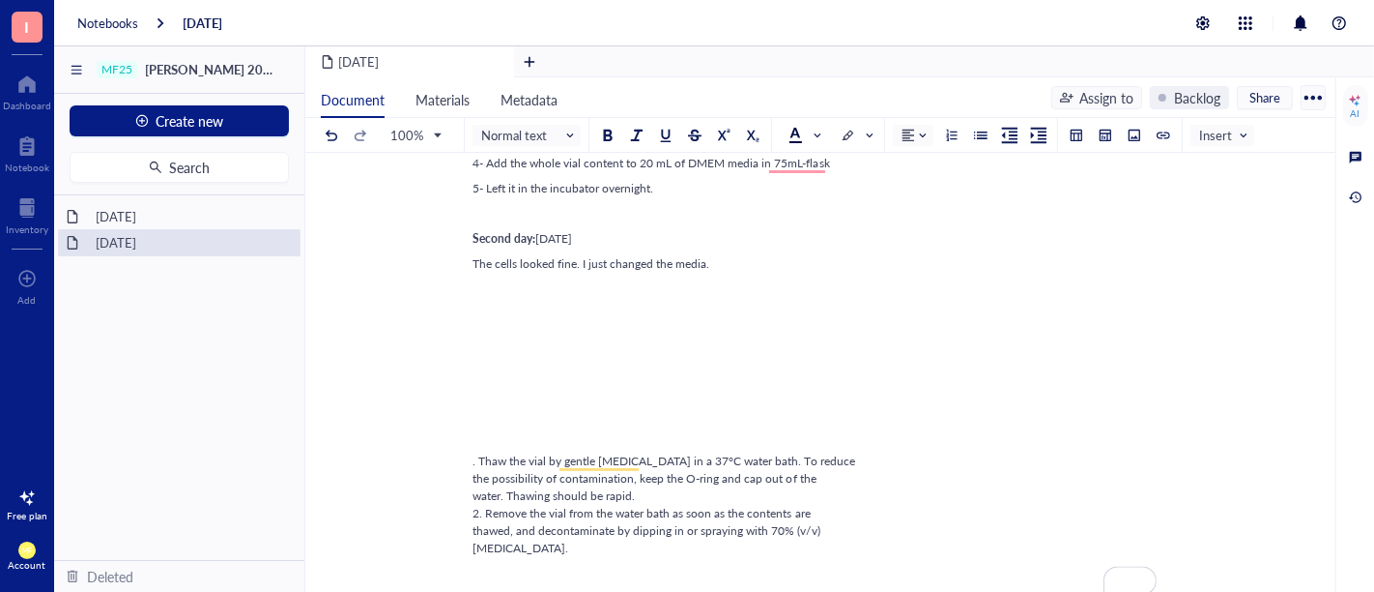
scroll to position [215, 0]
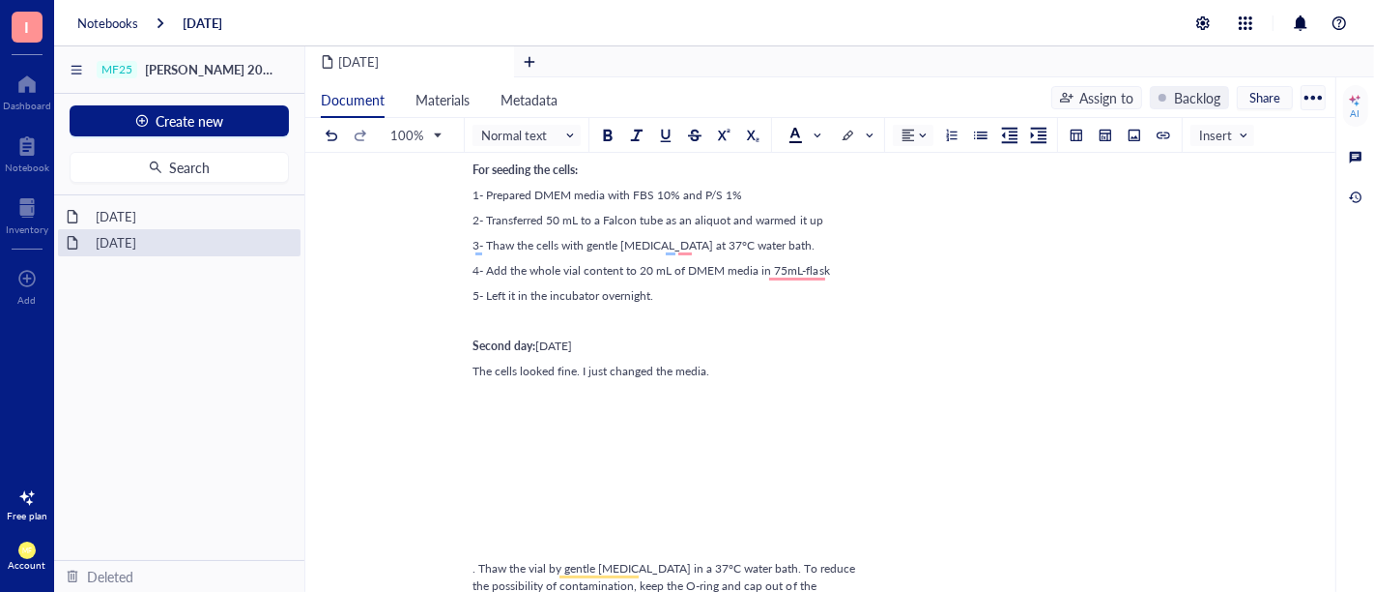
click at [777, 241] on div "3- Thaw the cells with gentle [MEDICAL_DATA] at 37°C water bath." at bounding box center [817, 245] width 688 height 17
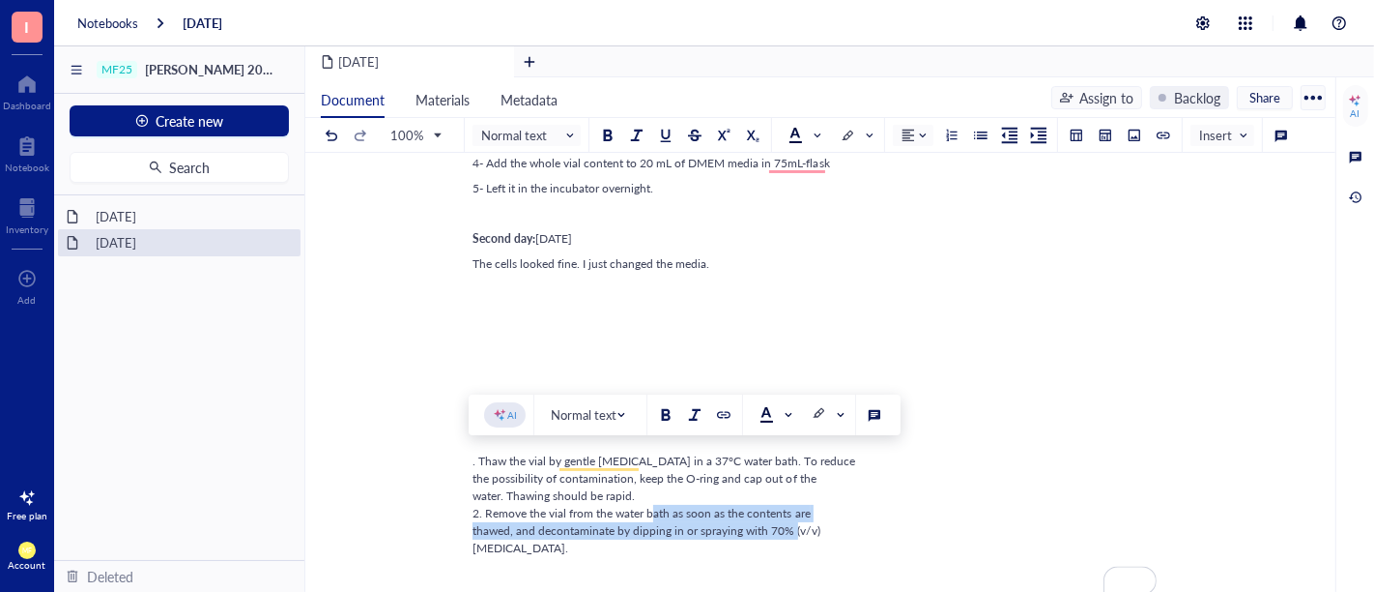
drag, startPoint x: 672, startPoint y: 507, endPoint x: 814, endPoint y: 527, distance: 143.4
click at [814, 527] on div ". Thaw the vial by gentle [MEDICAL_DATA] in a 37°C water bath. To reduce the po…" at bounding box center [817, 504] width 688 height 104
copy span "s soon as the contents are thawed, and decontaminate by dipping in or spraying …"
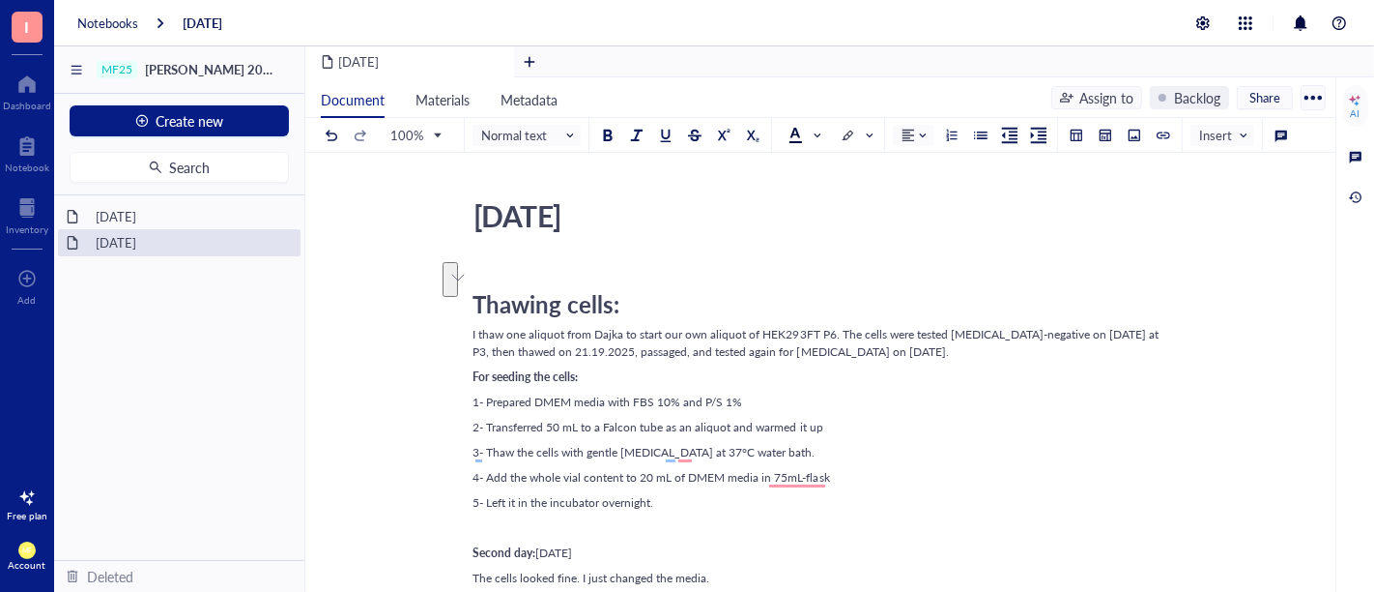
scroll to position [0, 0]
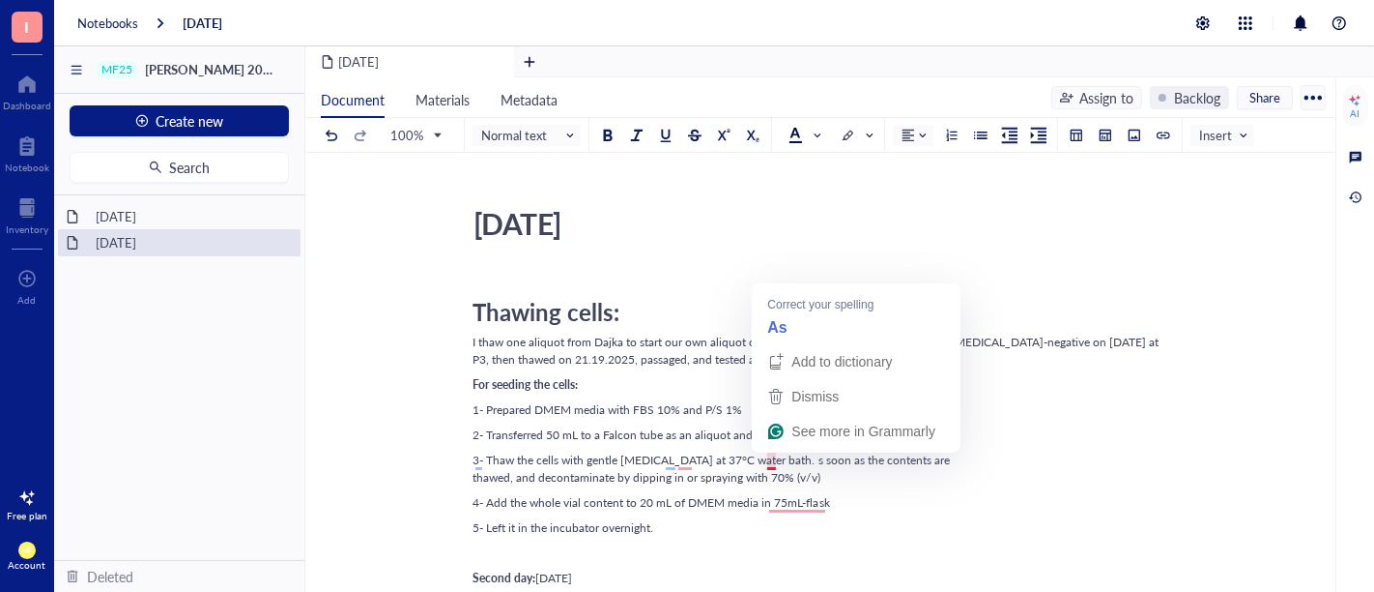
click at [773, 460] on span "3- Thaw the cells with gentle [MEDICAL_DATA] at 37°C water bath. s soon as the …" at bounding box center [711, 468] width 477 height 34
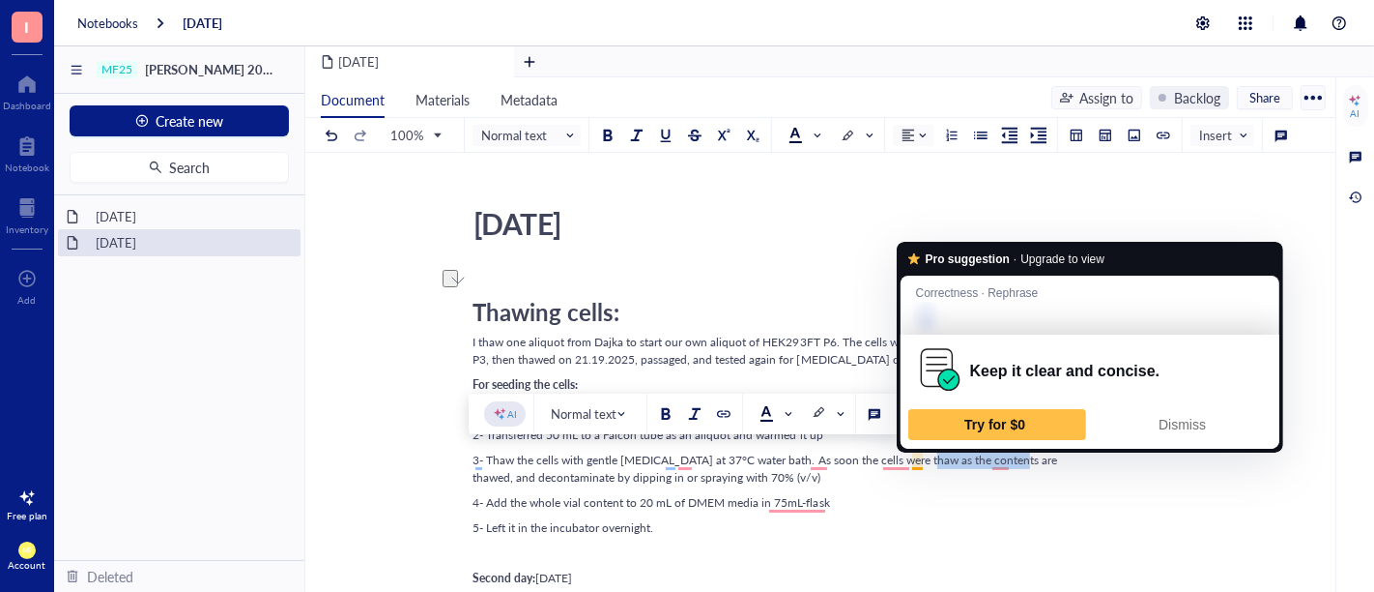
drag, startPoint x: 1005, startPoint y: 460, endPoint x: 916, endPoint y: 457, distance: 89.0
click at [916, 457] on span "3- Thaw the cells with gentle [MEDICAL_DATA] at 37°C water bath. As soon the ce…" at bounding box center [765, 468] width 585 height 34
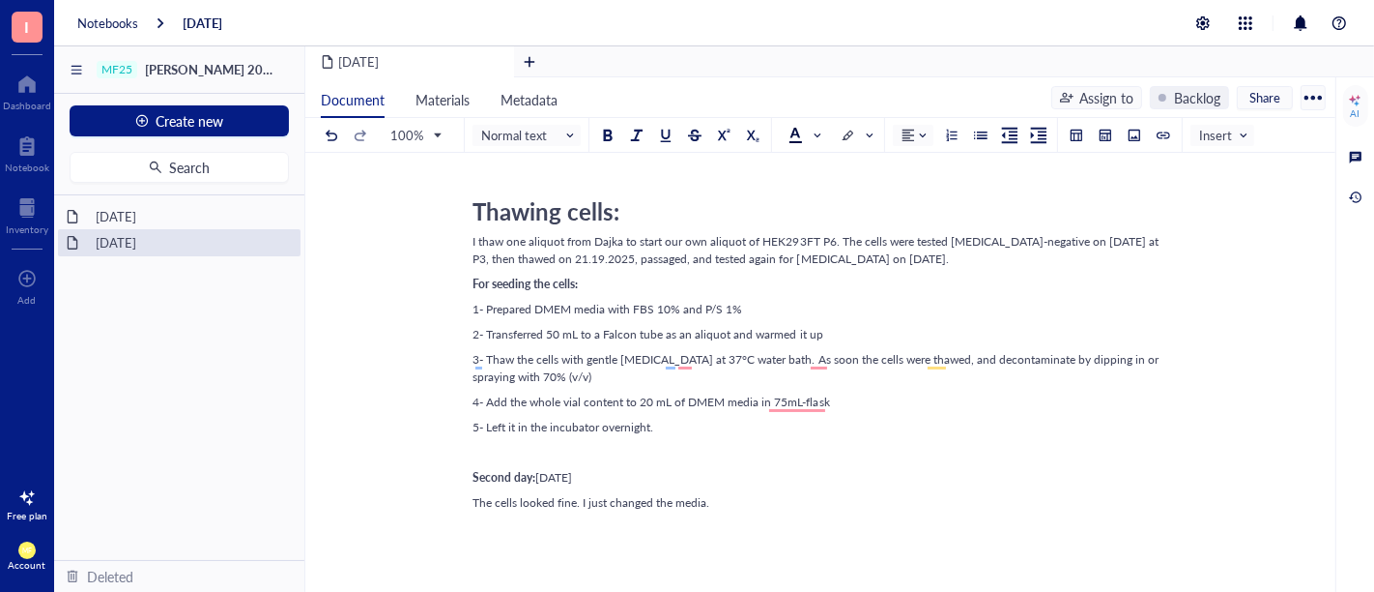
scroll to position [107, 0]
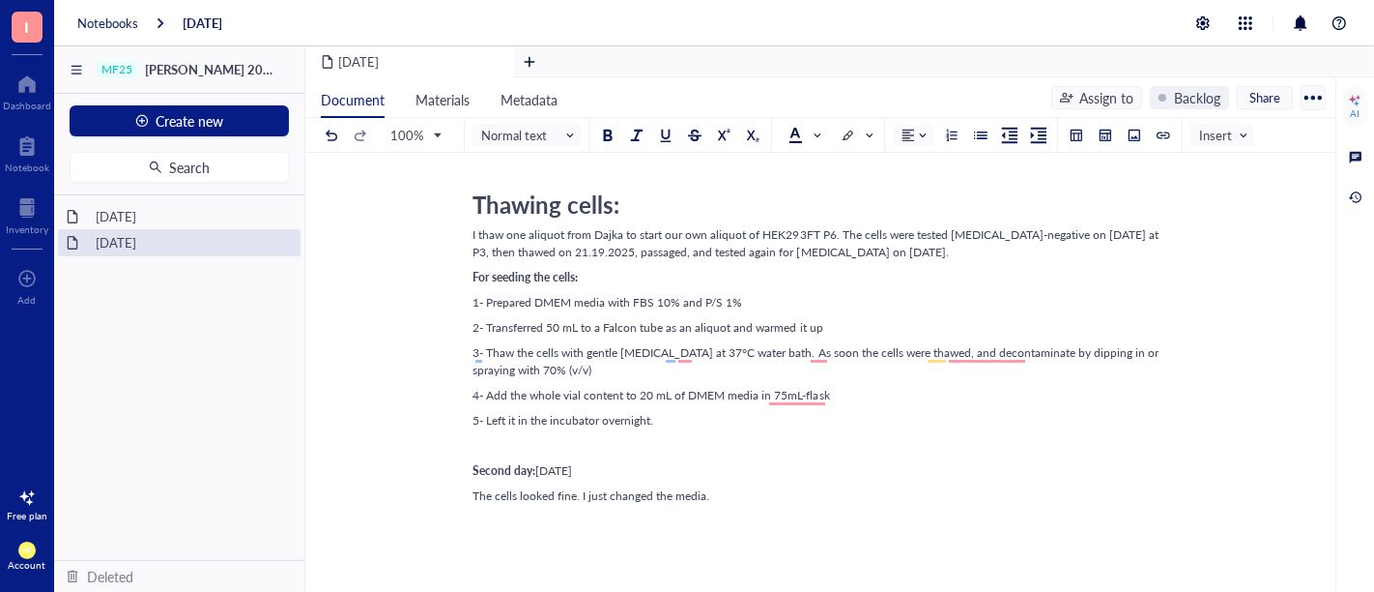
click at [508, 353] on span "3- Thaw the cells with gentle [MEDICAL_DATA] at 37°C water bath. As soon the ce…" at bounding box center [817, 361] width 689 height 34
click at [660, 375] on div "3- Thawed the cells with gentle [MEDICAL_DATA] at 37°C water bath. As soon the …" at bounding box center [817, 361] width 688 height 35
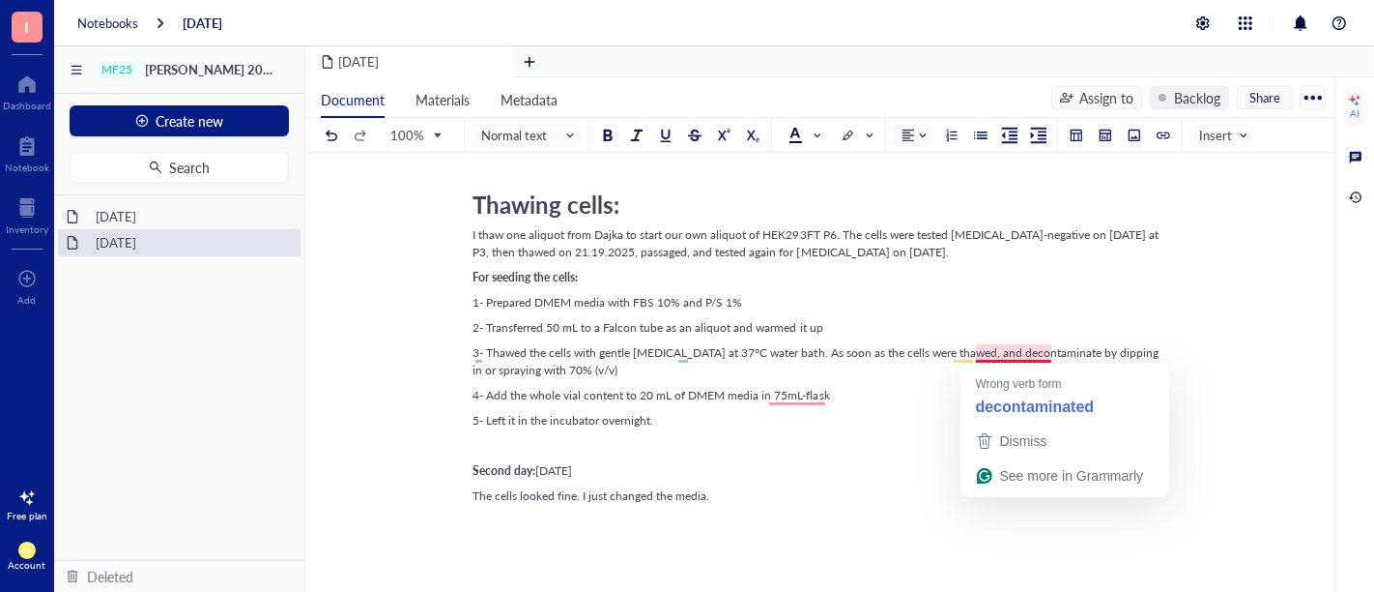
click at [974, 350] on span "3- Thawed the cells with gentle [MEDICAL_DATA] at 37°C water bath. As soon as t…" at bounding box center [817, 361] width 689 height 34
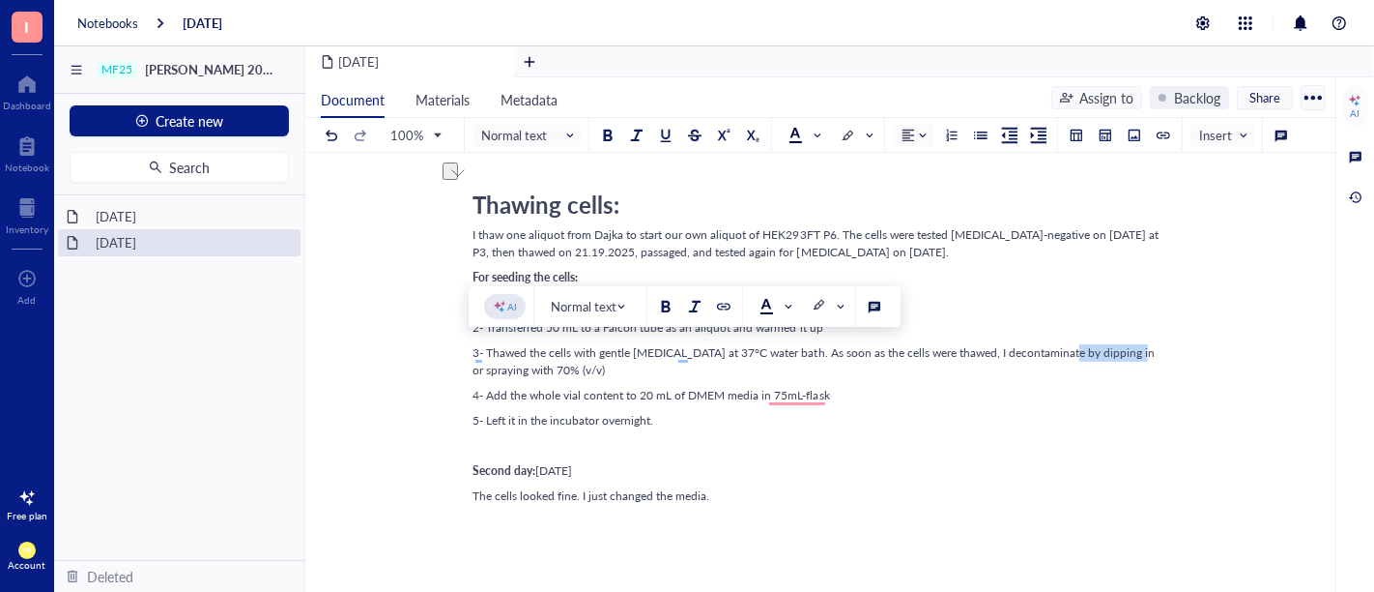
drag, startPoint x: 1090, startPoint y: 354, endPoint x: 1054, endPoint y: 353, distance: 35.8
click at [1054, 353] on div "3- Thawed the cells with gentle [MEDICAL_DATA] at 37°C water bath. As soon as t…" at bounding box center [817, 361] width 688 height 35
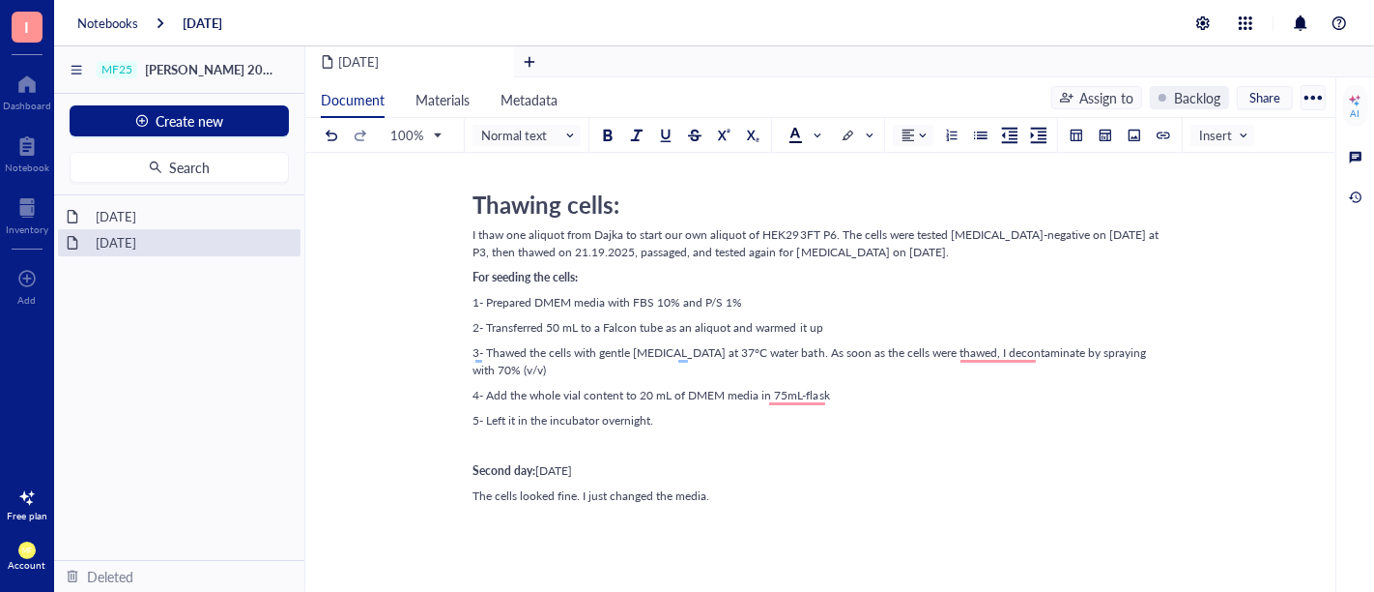
drag, startPoint x: 1150, startPoint y: 351, endPoint x: 1188, endPoint y: 351, distance: 37.7
click at [1151, 351] on span "3- Thawed the cells with gentle [MEDICAL_DATA] at 37°C water bath. As soon as t…" at bounding box center [814, 361] width 683 height 34
click at [502, 393] on span "4- Add the whole vial content to 20 mL of DMEM media in 75mL-flask" at bounding box center [652, 395] width 358 height 16
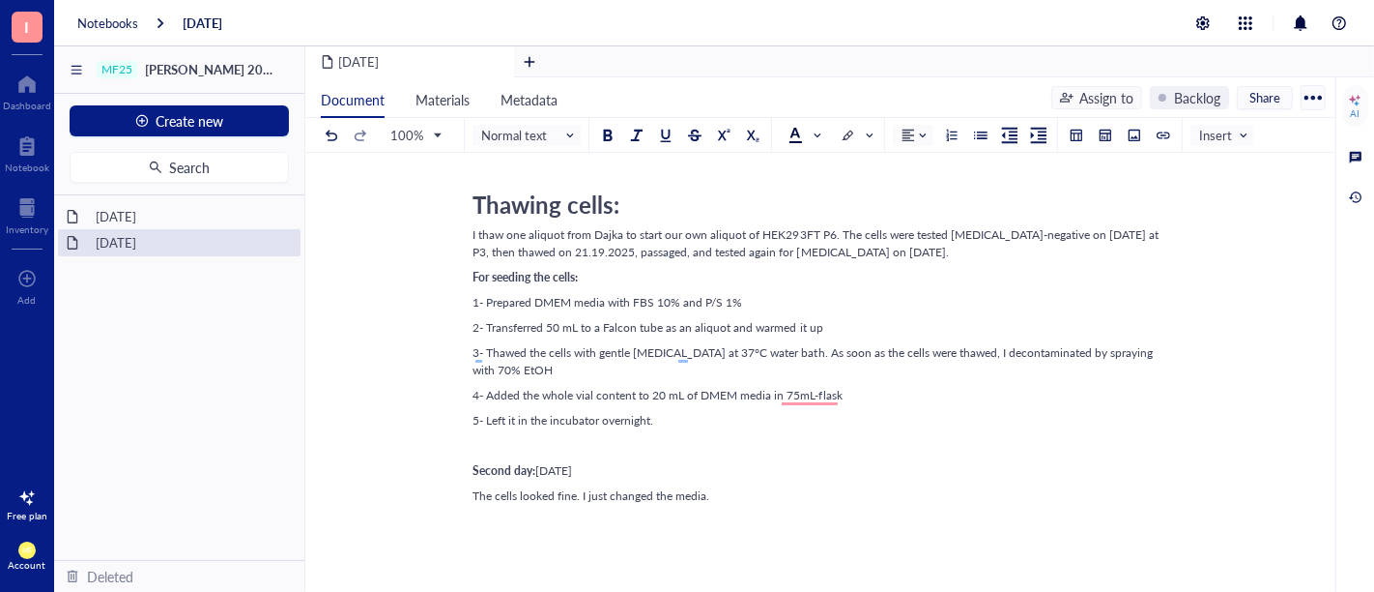
click at [877, 402] on div "4- Added the whole vial content to 20 mL of DMEM media in 75mL-flask" at bounding box center [817, 395] width 688 height 17
click at [813, 395] on span "4- Added the whole vial content to 20 mL of DMEM media in 75mL-flask" at bounding box center [658, 395] width 370 height 16
click at [878, 415] on div "5- Left it in the incubator overnight." at bounding box center [817, 420] width 688 height 17
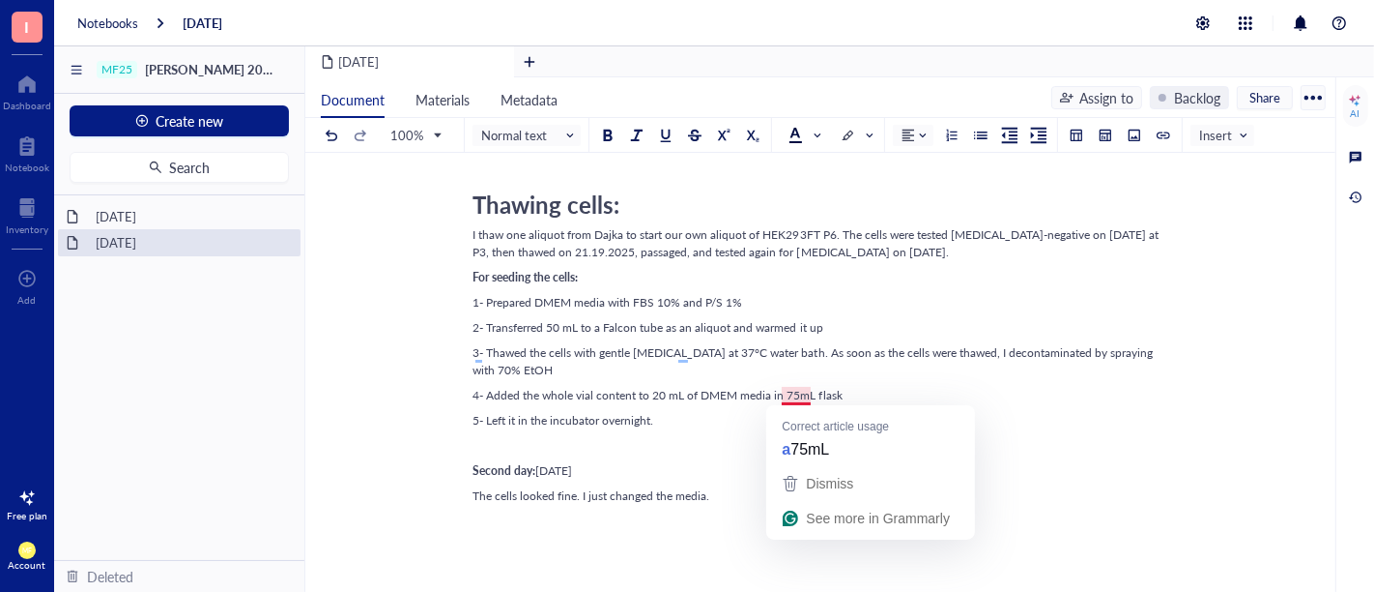
click at [798, 398] on span "4- Added the whole vial content to 20 mL of DMEM media in 75mL flask" at bounding box center [658, 395] width 370 height 16
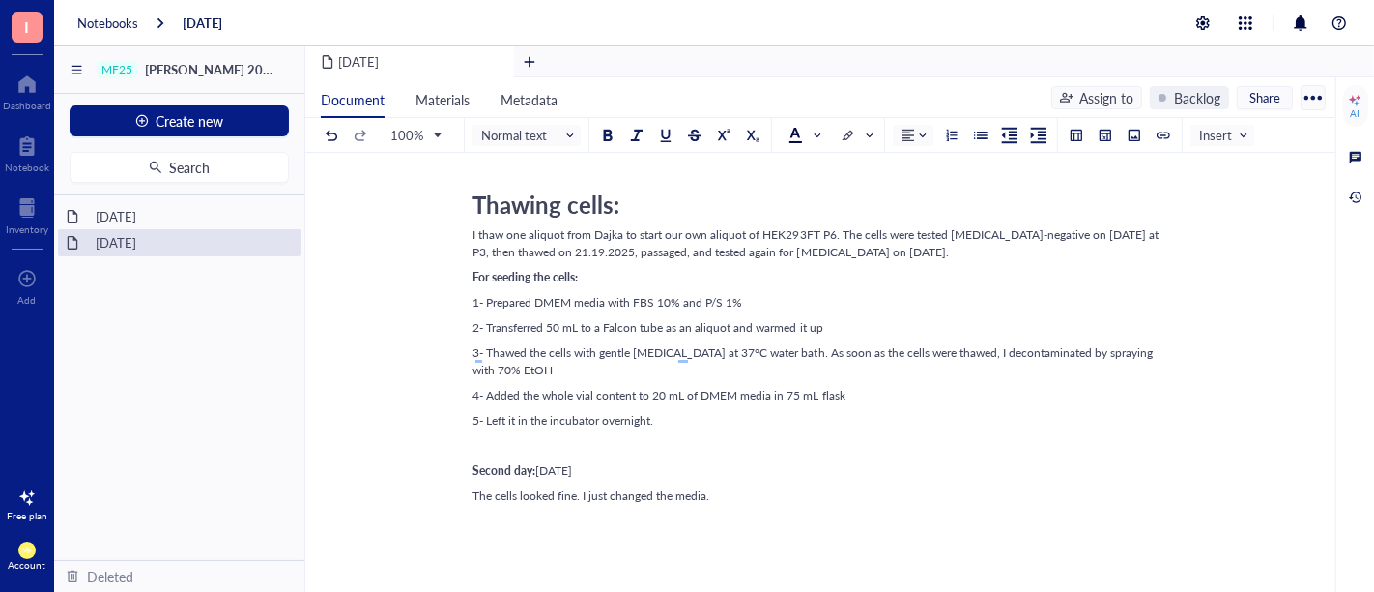
click at [881, 389] on div "4- Added the whole vial content to 20 mL of DMEM media in 75 mL flask" at bounding box center [817, 395] width 688 height 17
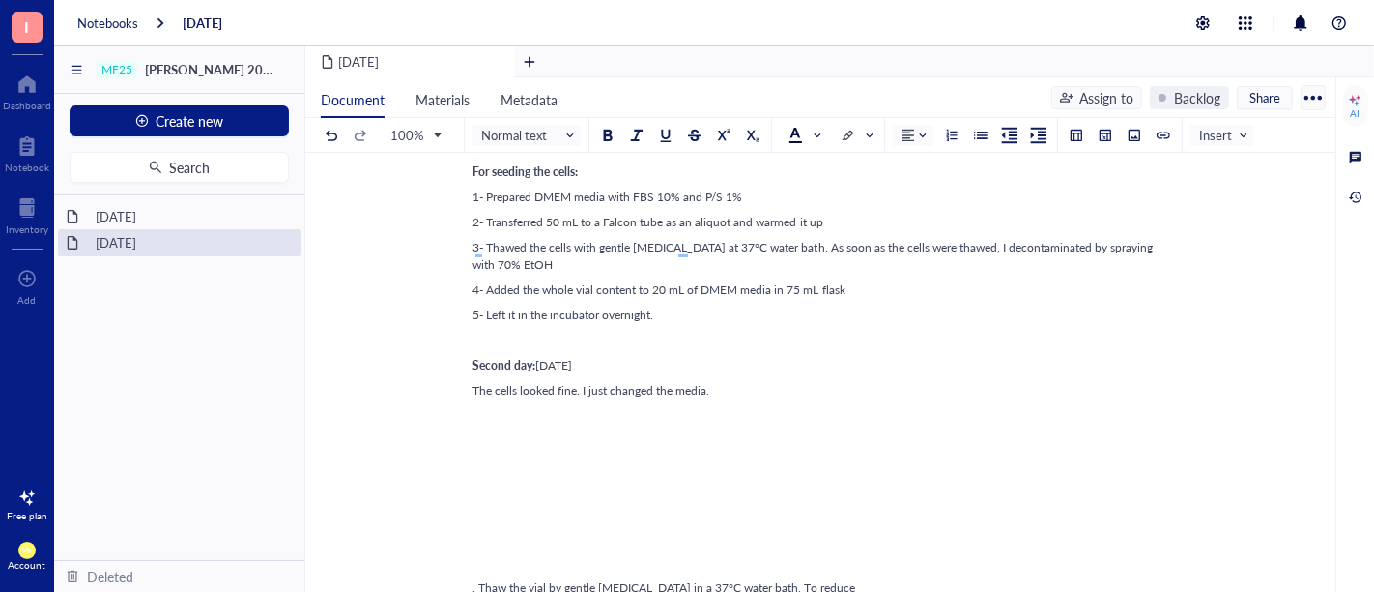
scroll to position [322, 0]
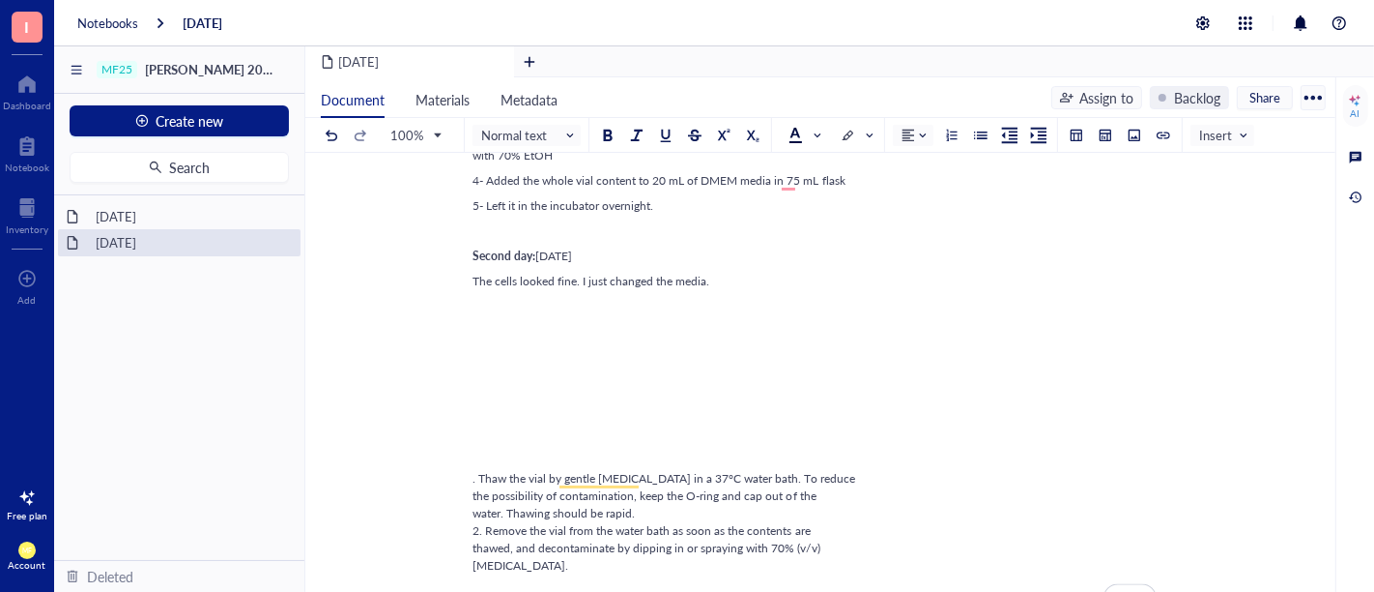
click at [711, 284] on div "The cells looked fine. I just changed the media." at bounding box center [817, 281] width 688 height 17
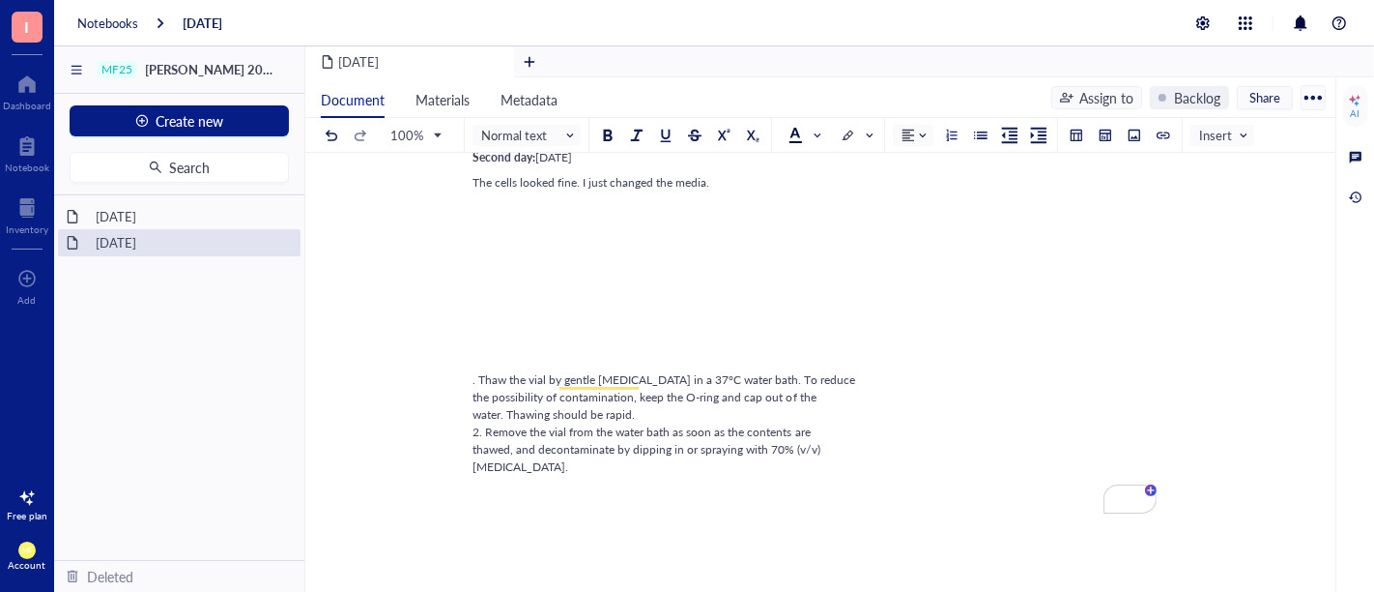
scroll to position [429, 0]
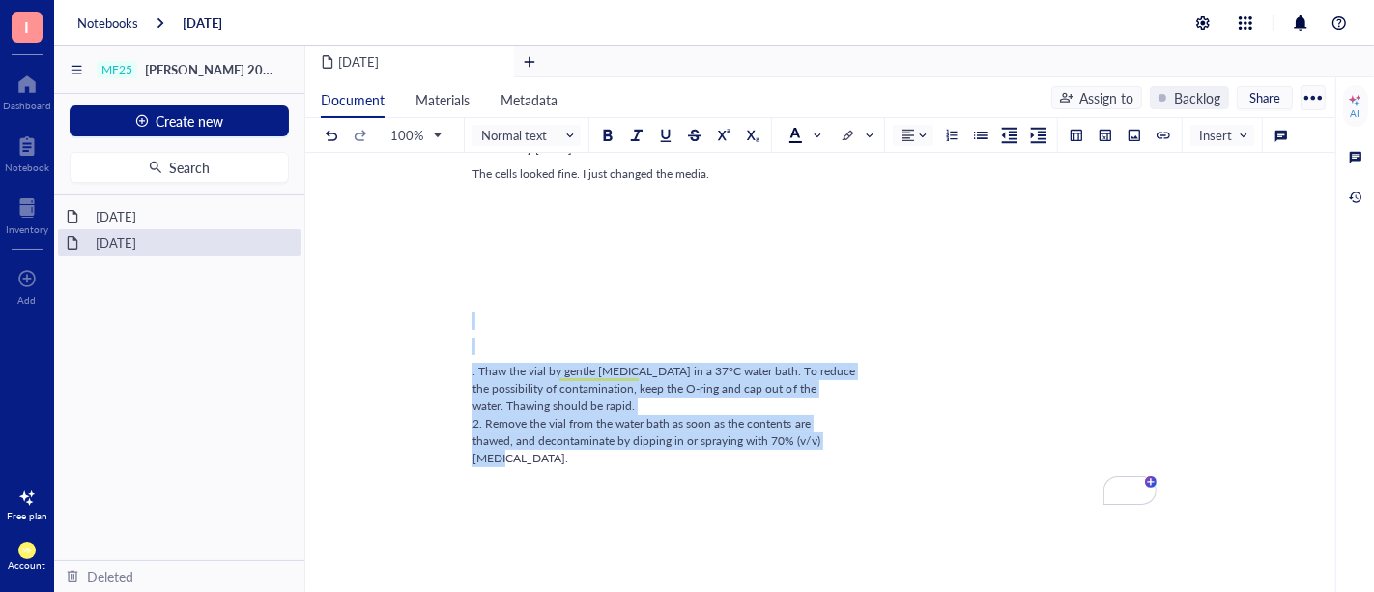
drag, startPoint x: 476, startPoint y: 429, endPoint x: 416, endPoint y: 309, distance: 134.0
click at [416, 309] on div "[DATE] [DATE] Thawing cells: I thaw one aliquot from Dajka to start our own ali…" at bounding box center [816, 294] width 1023 height 1049
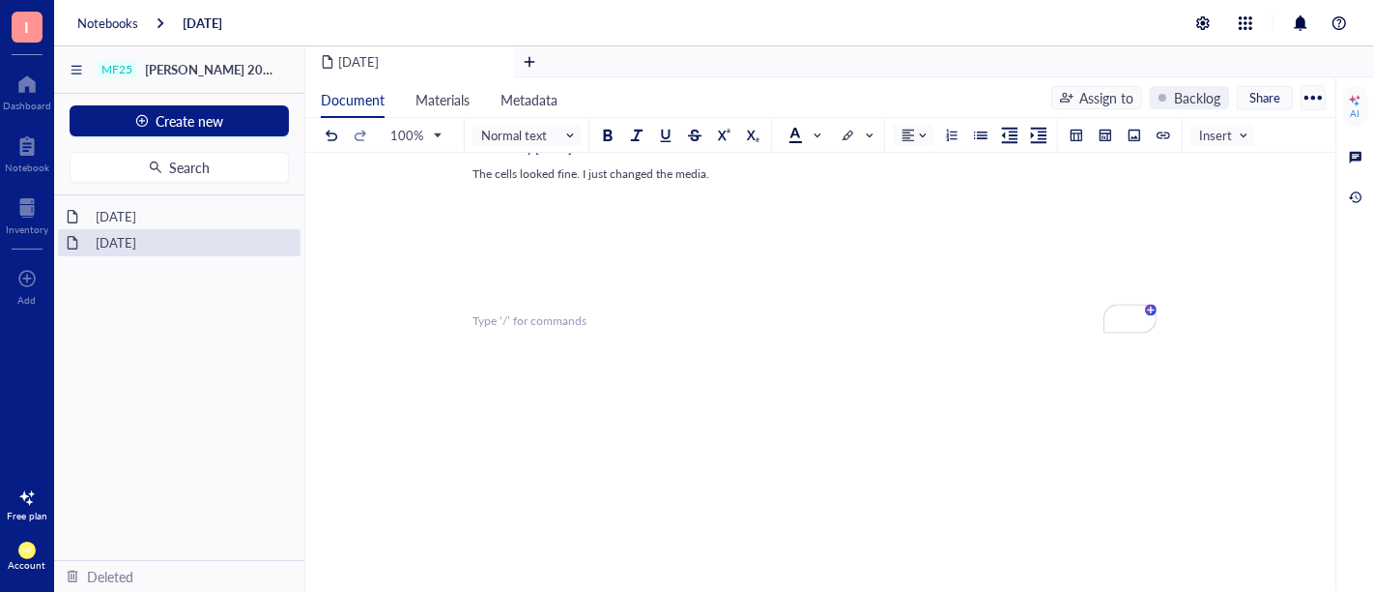
scroll to position [107, 0]
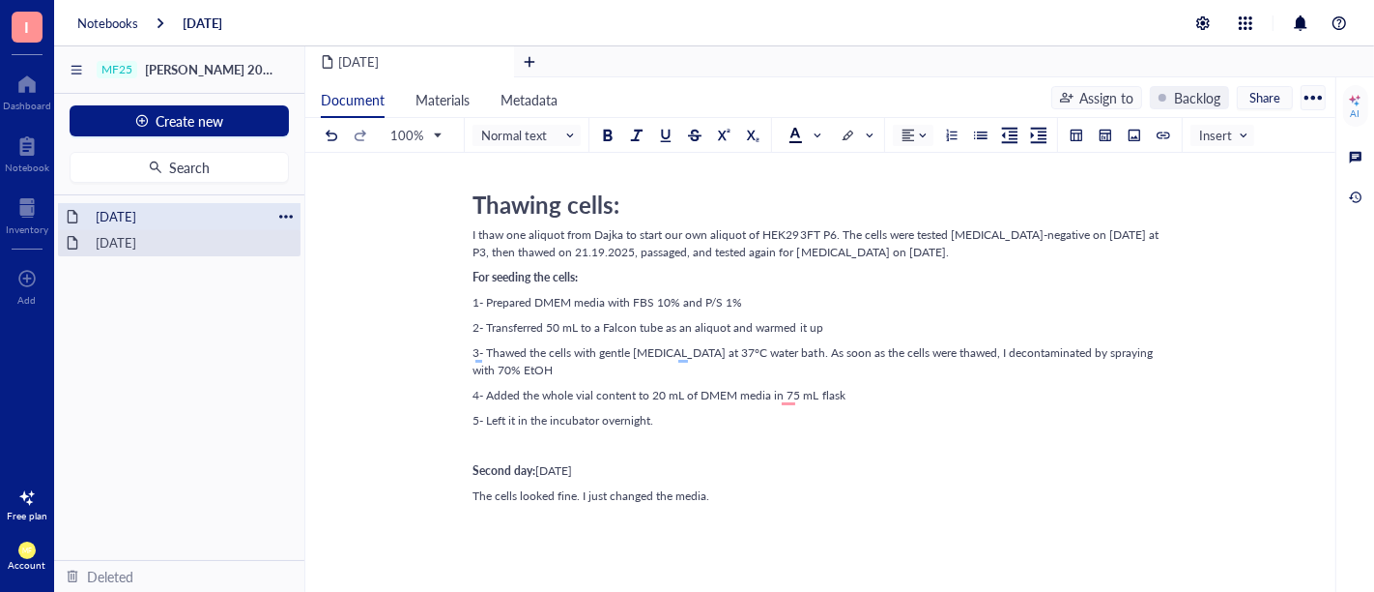
click at [147, 218] on div "[DATE]" at bounding box center [179, 216] width 185 height 27
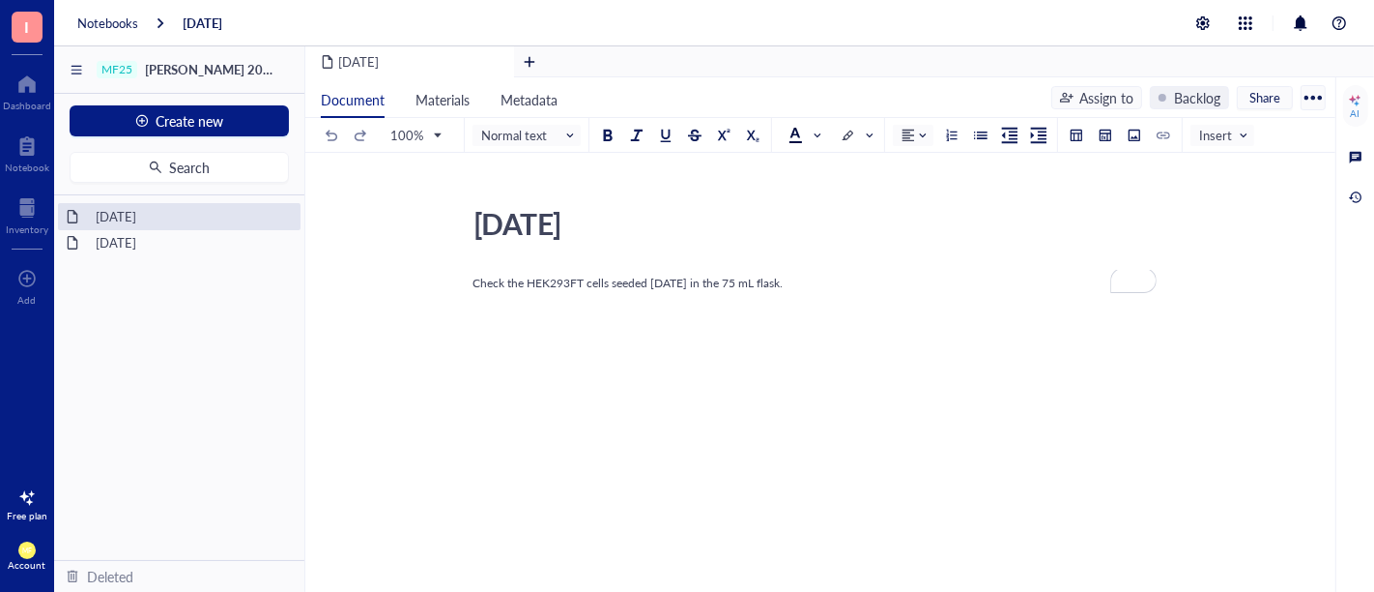
click at [829, 283] on div "Check the HEK293FT cells seeded [DATE] in the 75 mL flask." at bounding box center [817, 282] width 688 height 17
click at [1009, 478] on div "Check the HEK293FT cells seeded [DATE] in the 75 mL flask." at bounding box center [817, 457] width 688 height 373
click at [0, 436] on div "I Dashboard Notebook Inventory To pick up a draggable item, press the space bar…" at bounding box center [27, 307] width 54 height 614
click at [744, 306] on div "Check the HEK293FT cells seeded [DATE] in the 75 mL flask." at bounding box center [817, 457] width 688 height 373
click at [32, 208] on div at bounding box center [27, 207] width 43 height 31
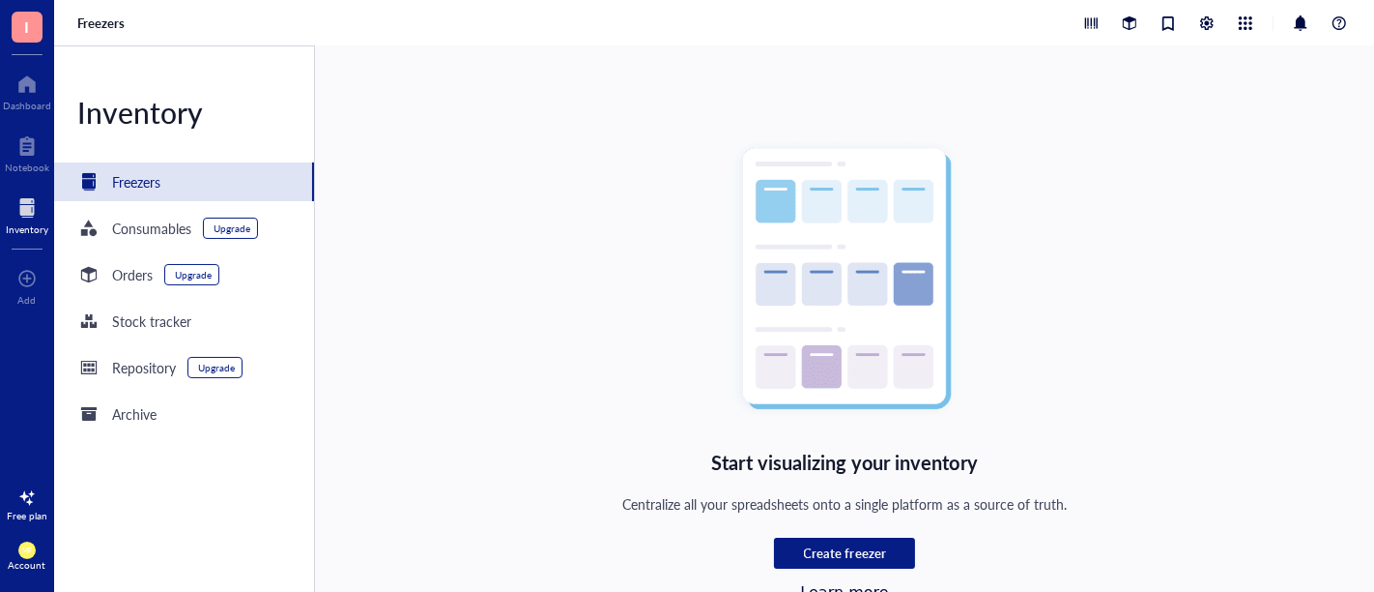
scroll to position [32, 0]
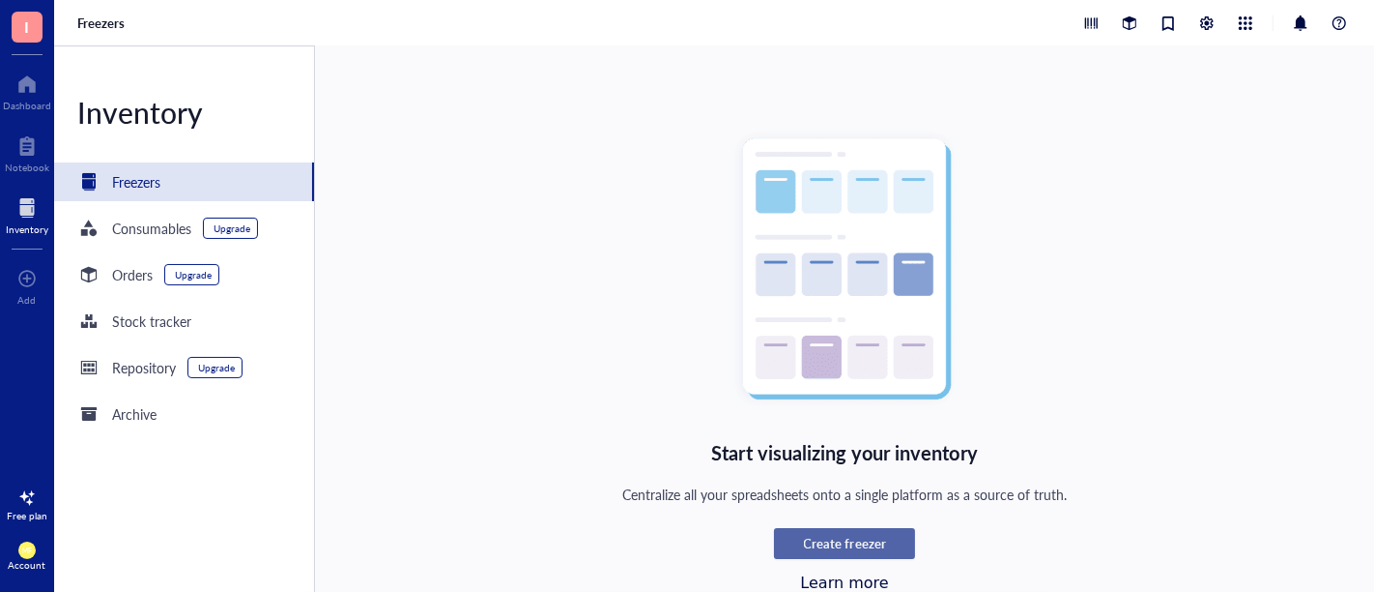
click at [812, 545] on span "Create freezer" at bounding box center [845, 542] width 82 height 17
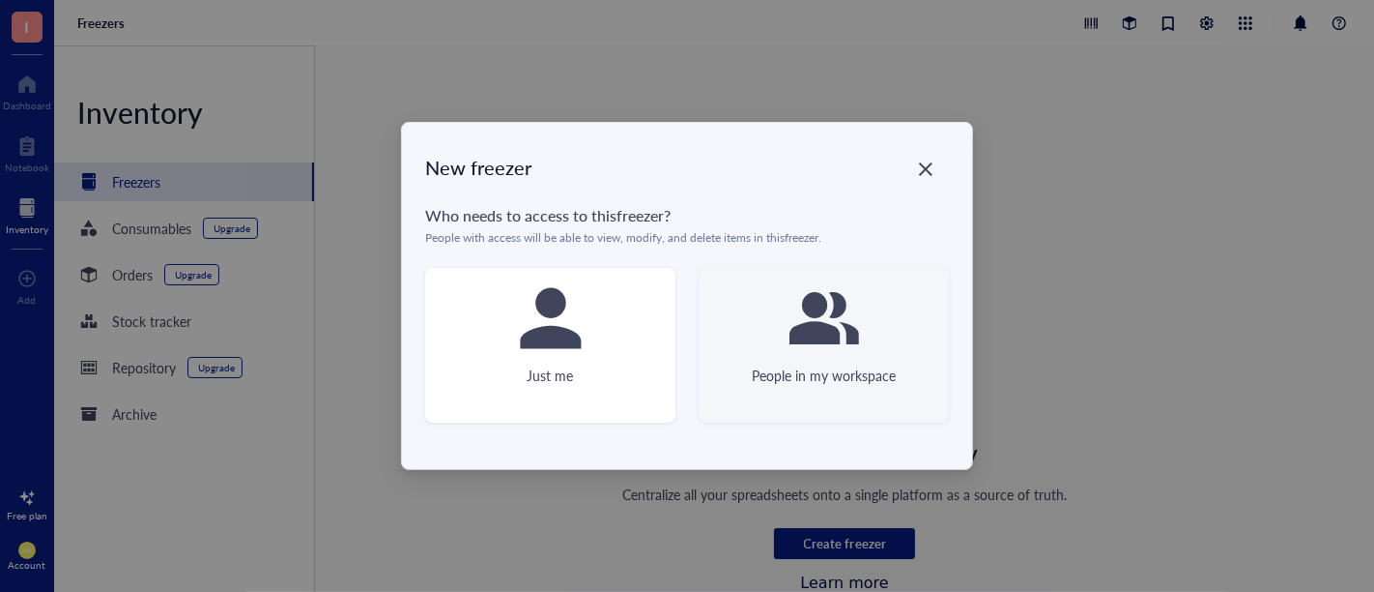
click at [801, 384] on div "People in my workspace" at bounding box center [824, 374] width 144 height 21
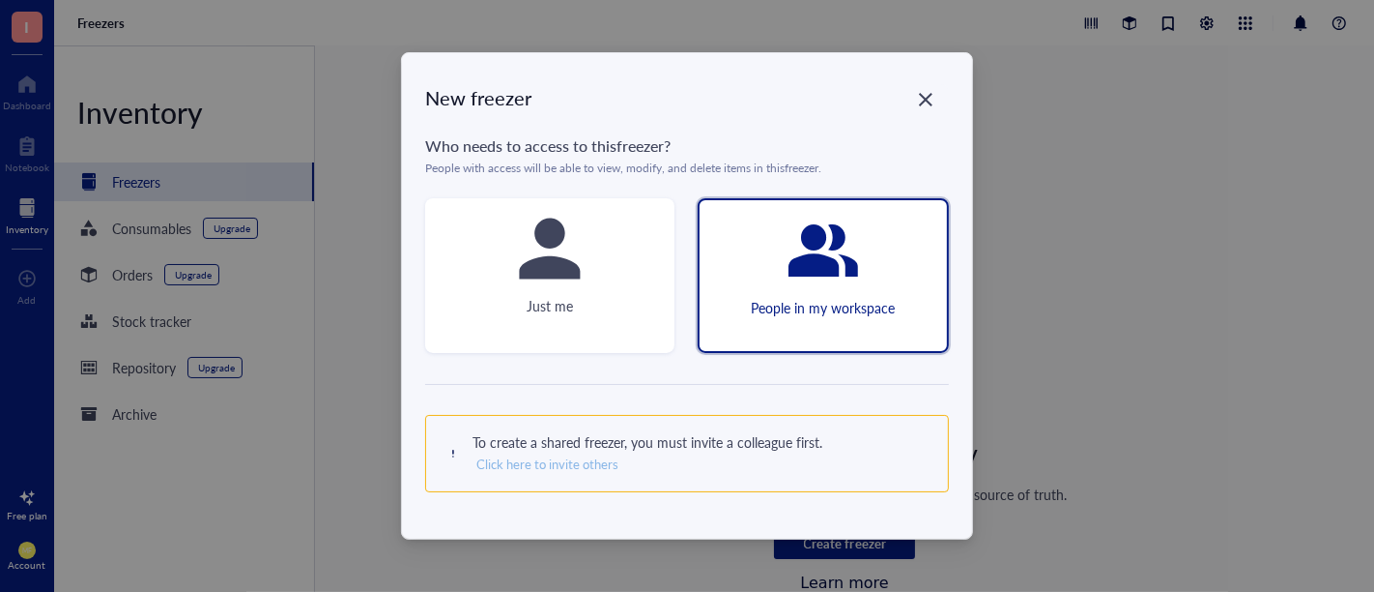
click at [586, 464] on span "Click here to invite others" at bounding box center [547, 463] width 142 height 17
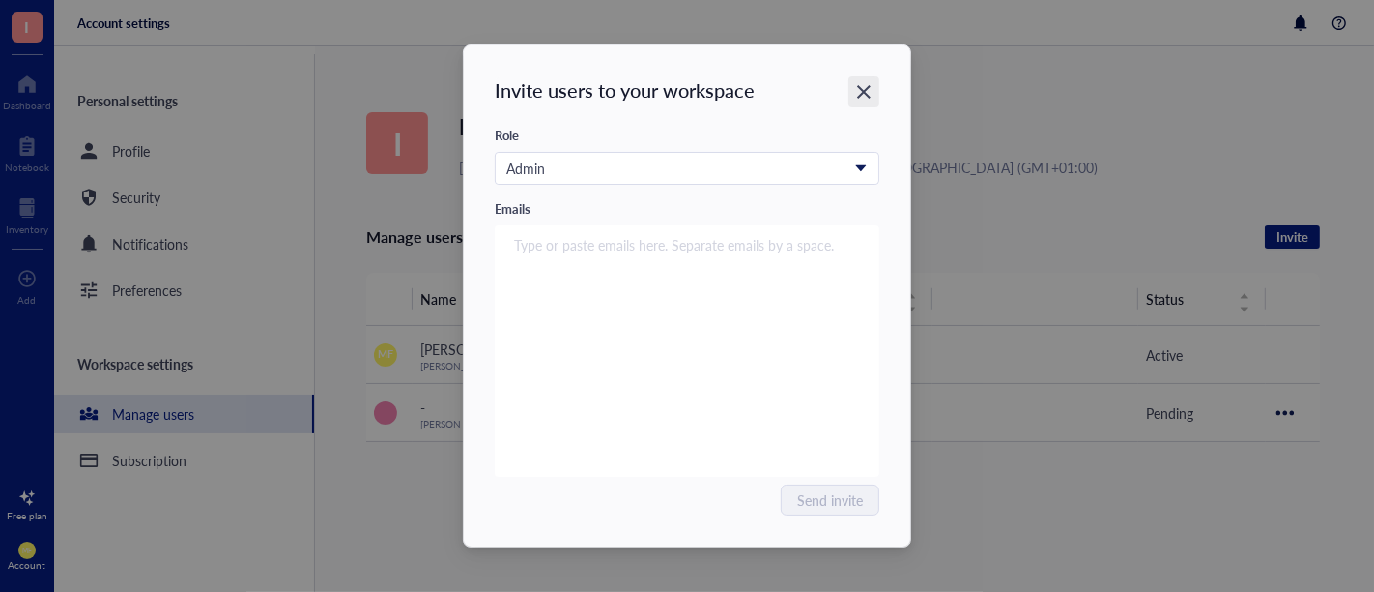
click at [860, 86] on icon "Close" at bounding box center [864, 92] width 18 height 18
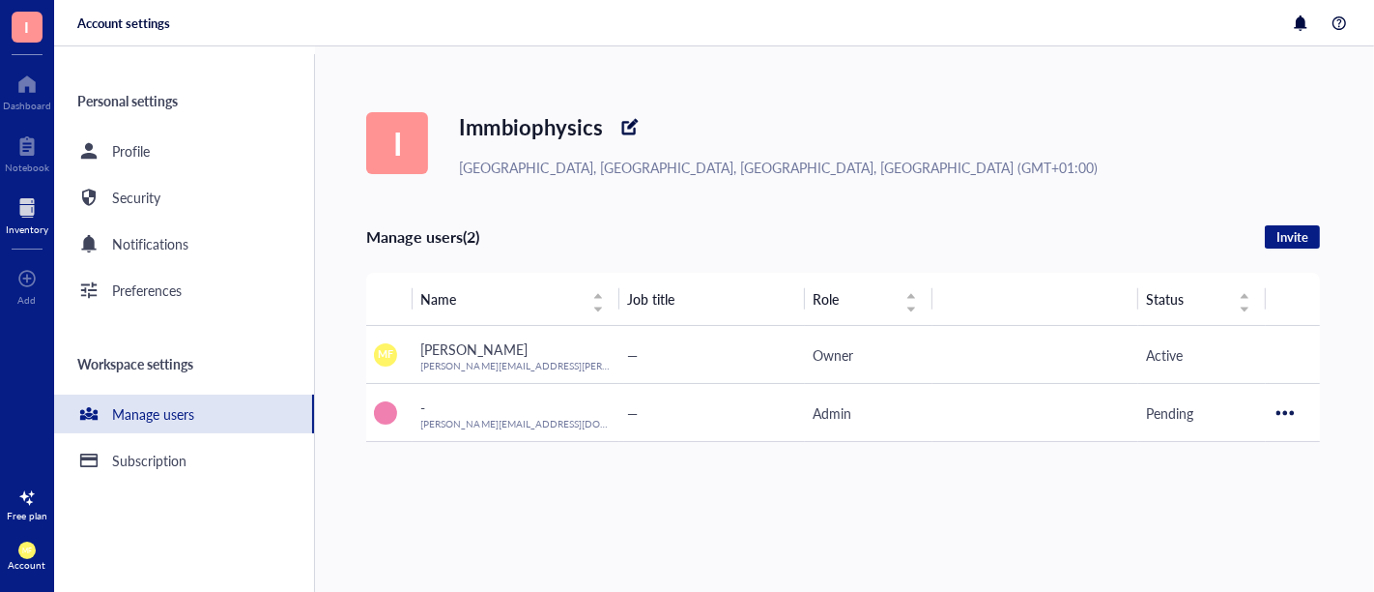
click at [34, 217] on div at bounding box center [27, 207] width 43 height 31
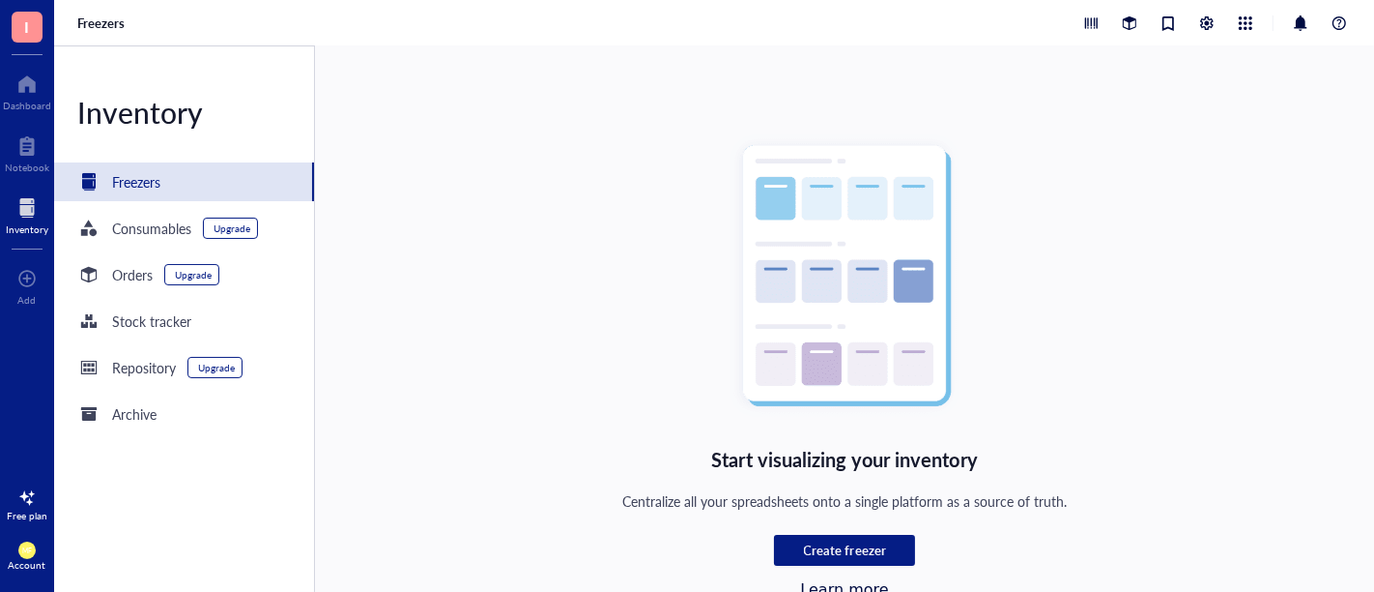
scroll to position [32, 0]
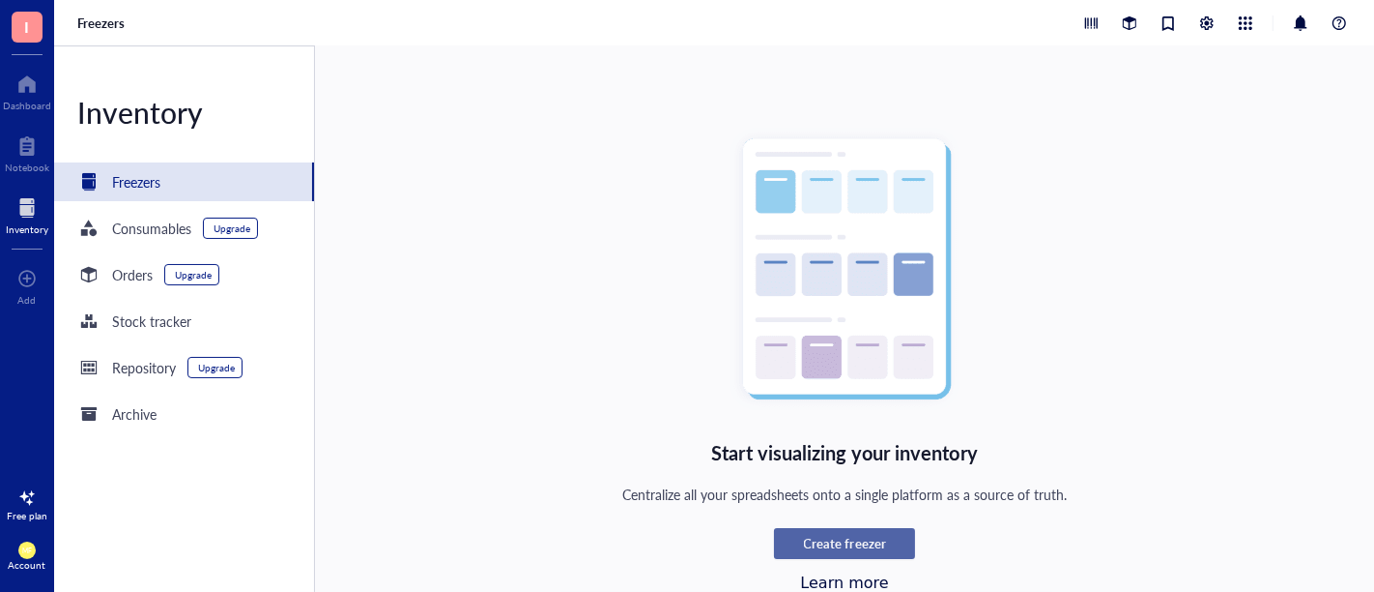
click at [820, 539] on span "Create freezer" at bounding box center [845, 542] width 82 height 17
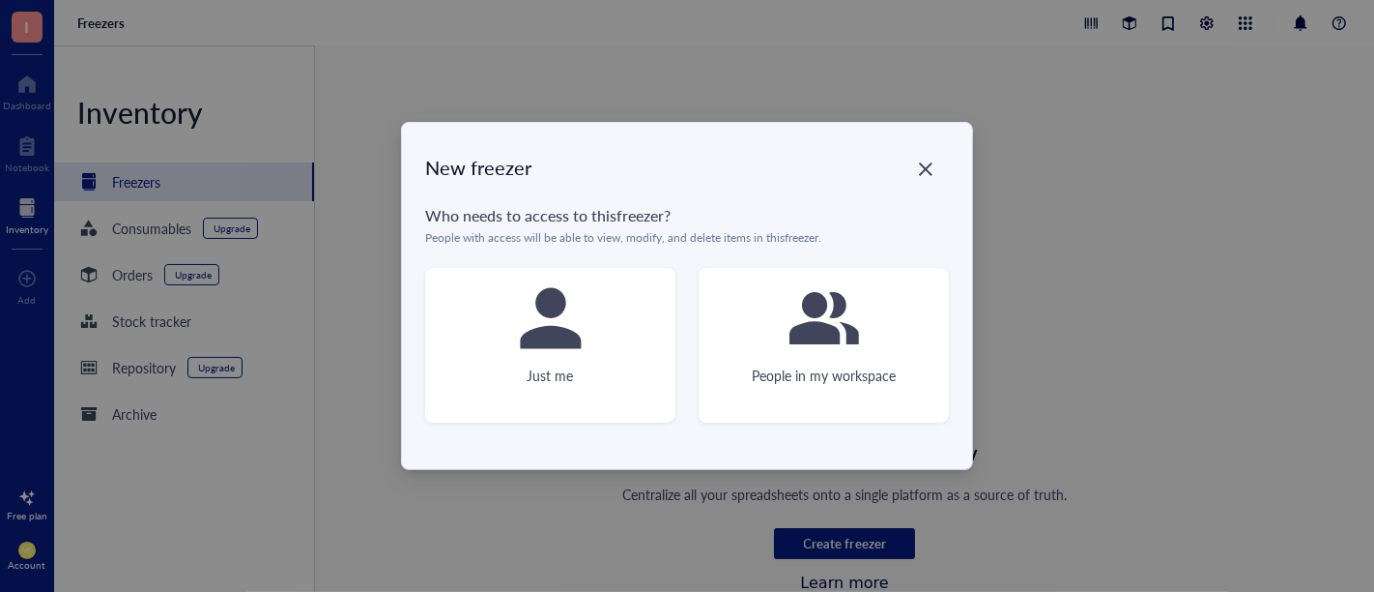
click at [615, 342] on div "Just me" at bounding box center [550, 345] width 250 height 155
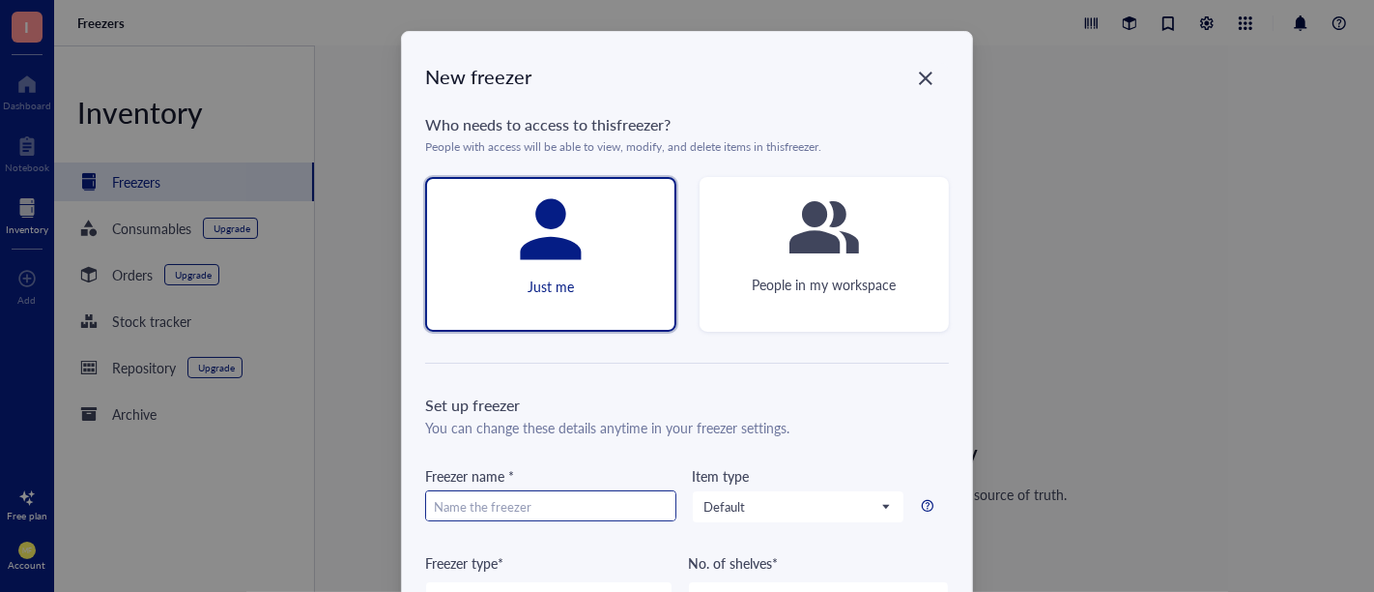
scroll to position [107, 0]
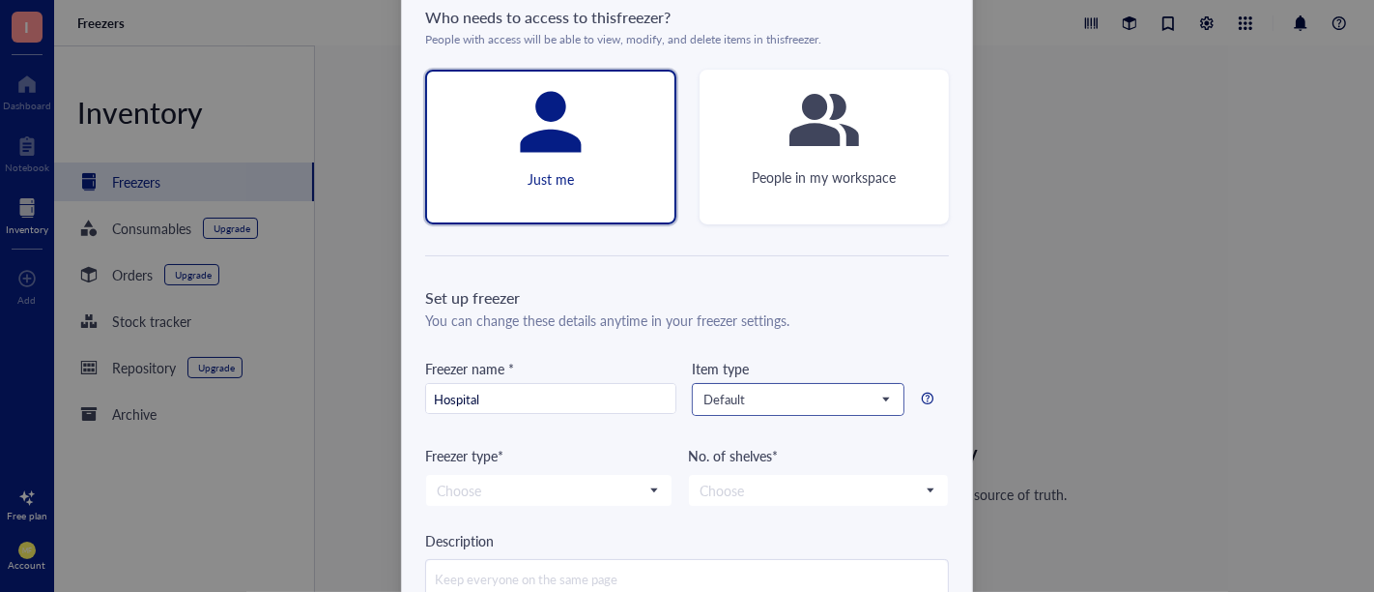
click at [727, 399] on span "Default" at bounding box center [797, 398] width 186 height 17
type input "Hospital"
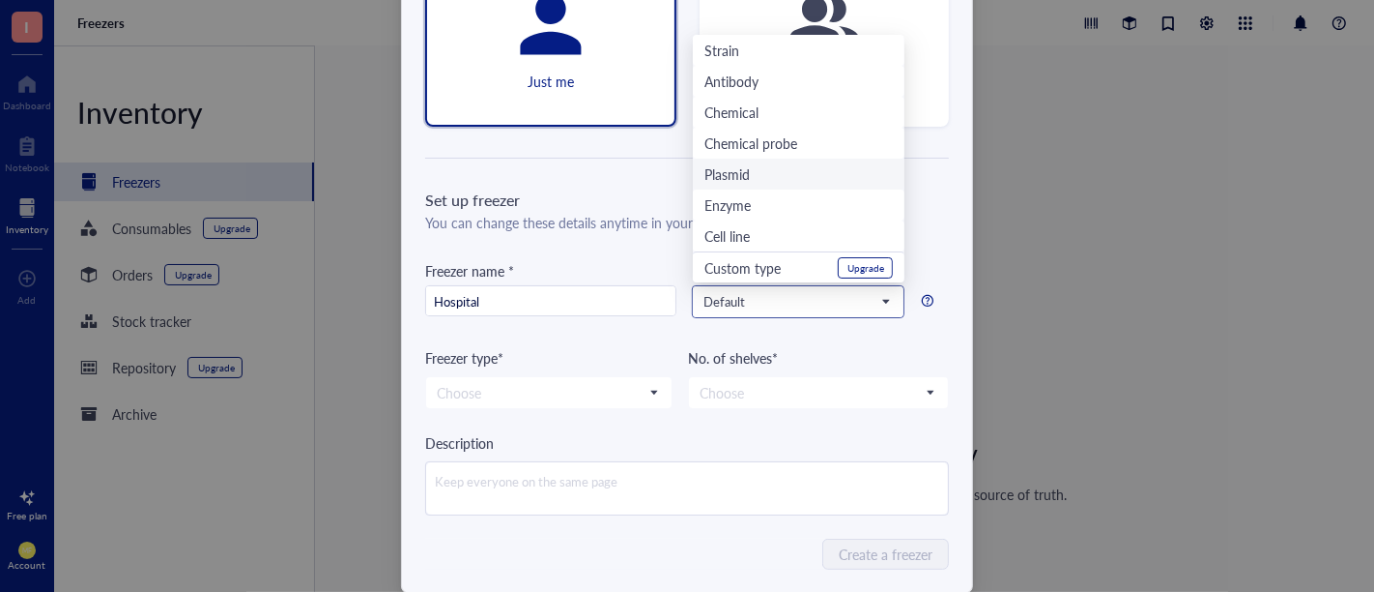
scroll to position [236, 0]
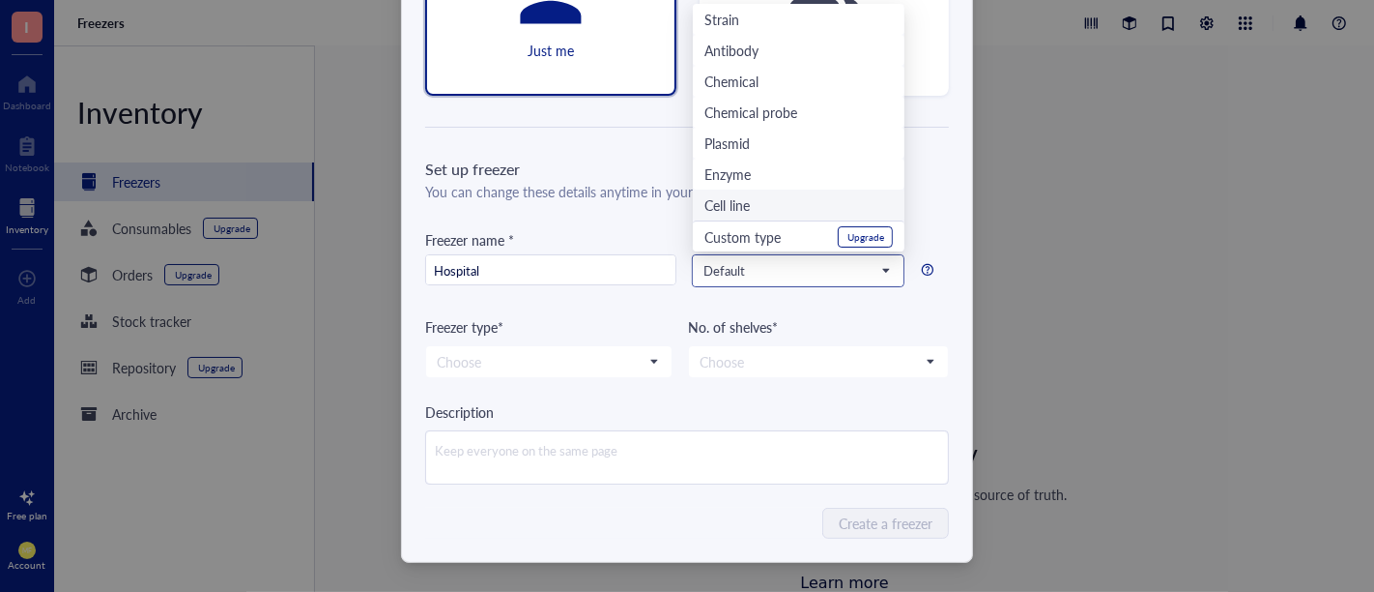
click at [741, 194] on div "Cell line" at bounding box center [727, 204] width 45 height 21
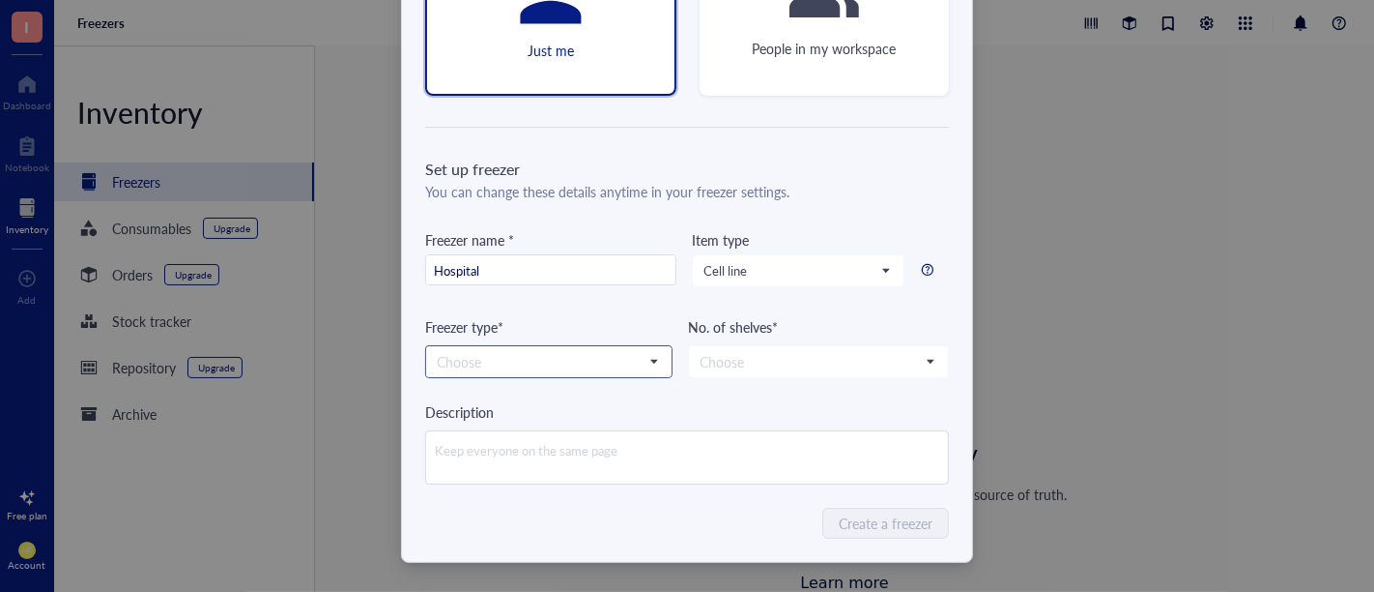
click at [547, 355] on input "search" at bounding box center [540, 361] width 207 height 29
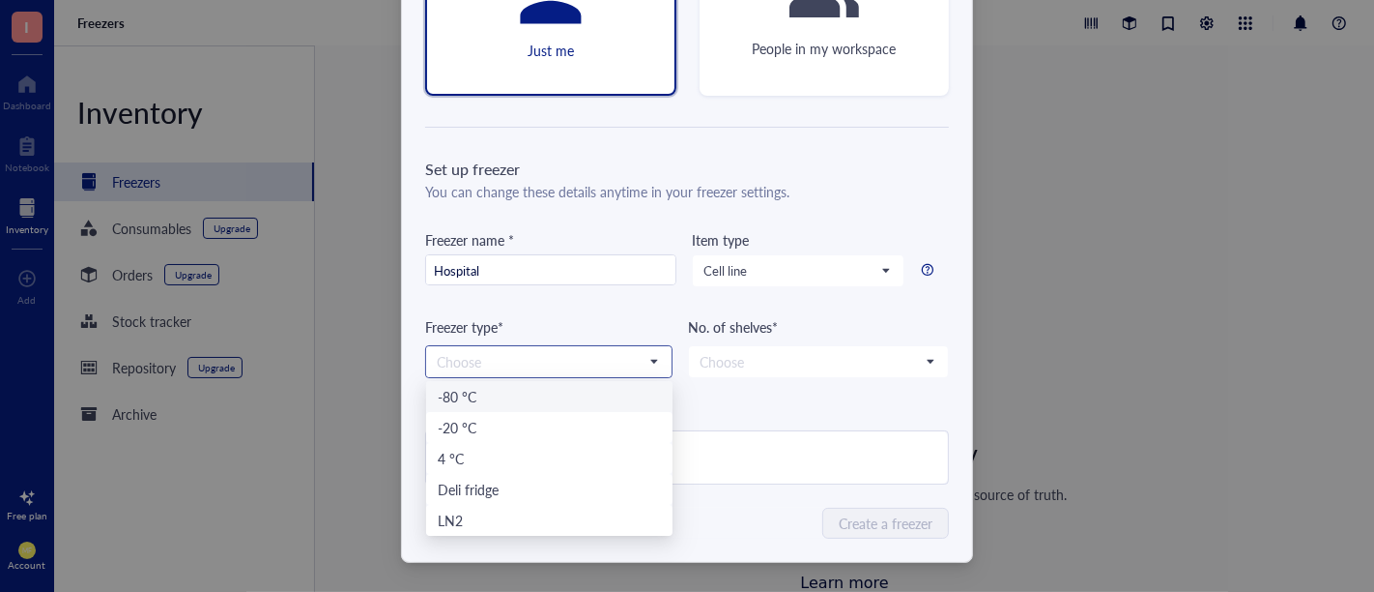
click at [545, 390] on div "-80 °C" at bounding box center [549, 396] width 223 height 21
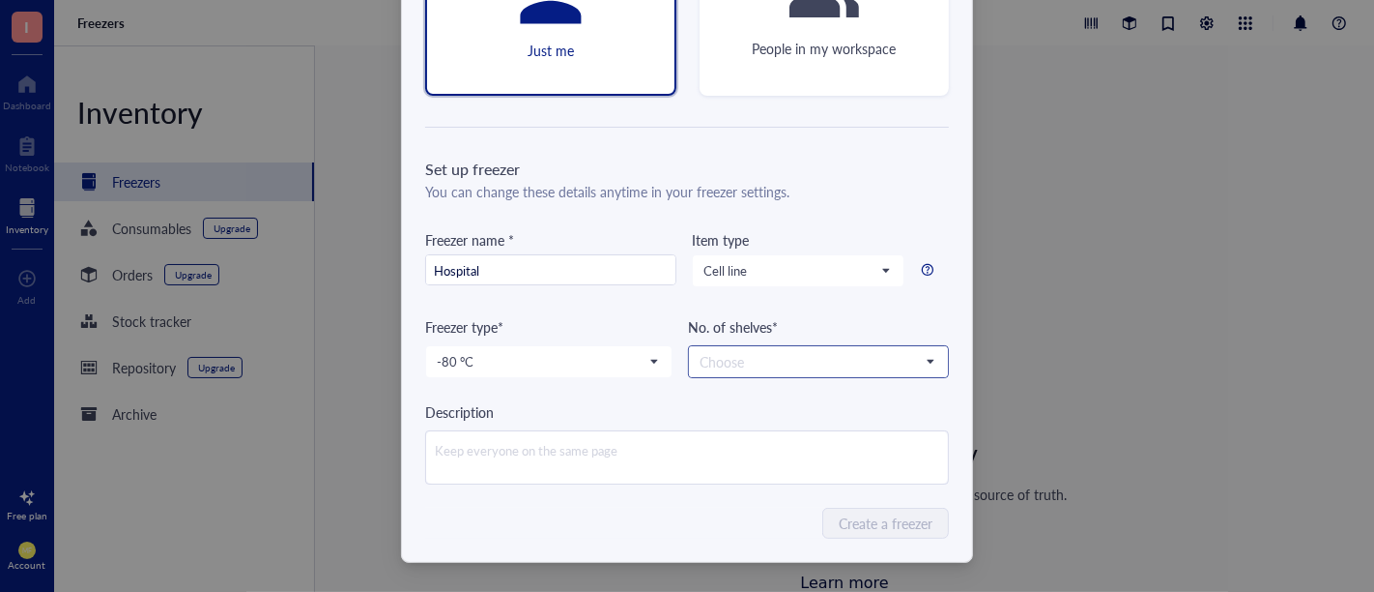
click at [724, 362] on input "search" at bounding box center [810, 361] width 220 height 29
click at [723, 362] on input "search" at bounding box center [810, 361] width 220 height 29
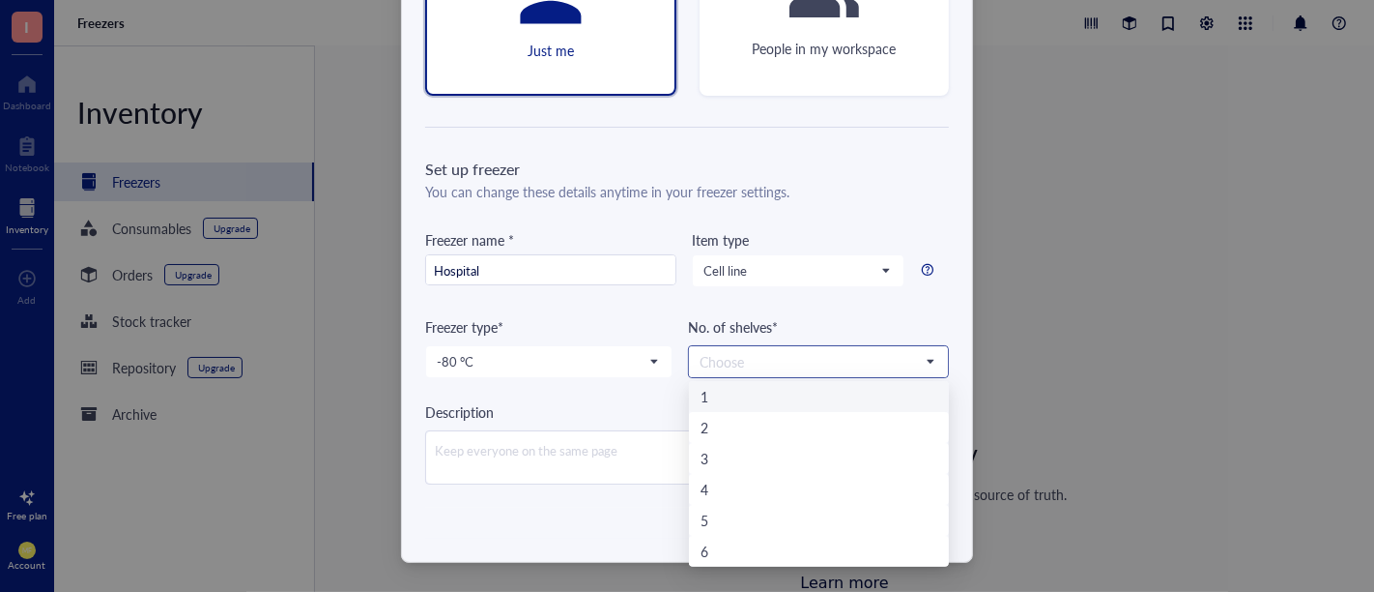
click at [723, 362] on input "search" at bounding box center [810, 361] width 220 height 29
click at [720, 547] on div "6" at bounding box center [819, 550] width 237 height 21
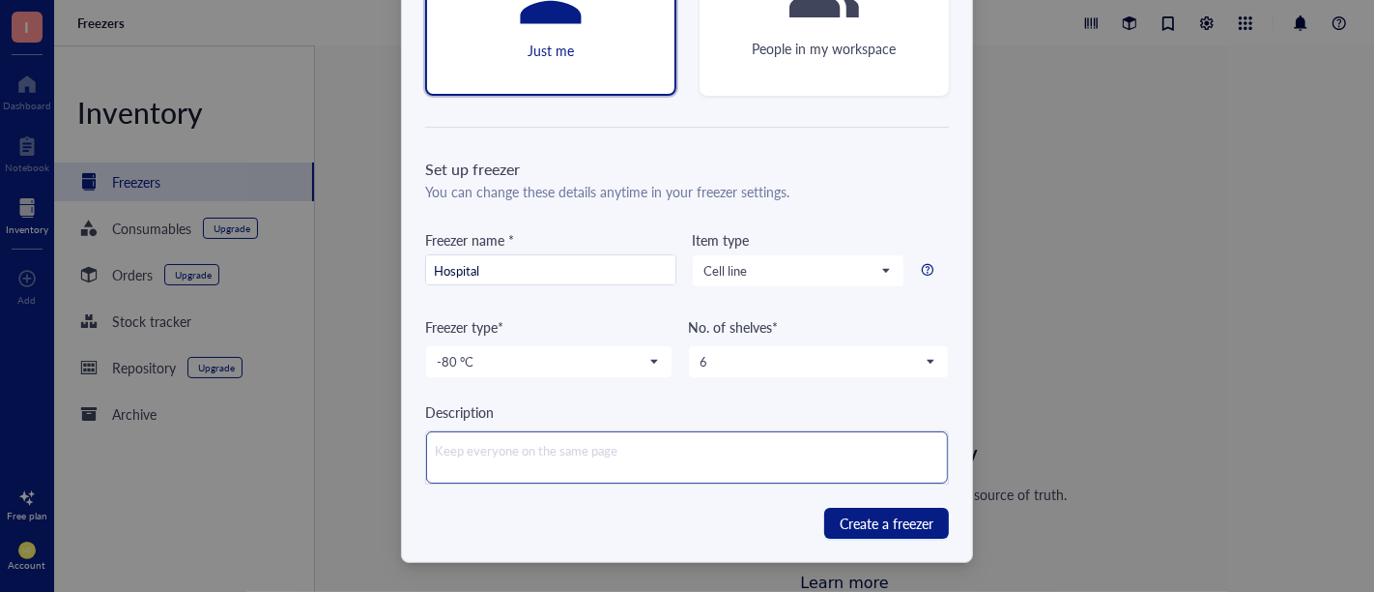
click at [661, 449] on textarea at bounding box center [687, 457] width 522 height 52
type textarea "H"
type textarea "Ho"
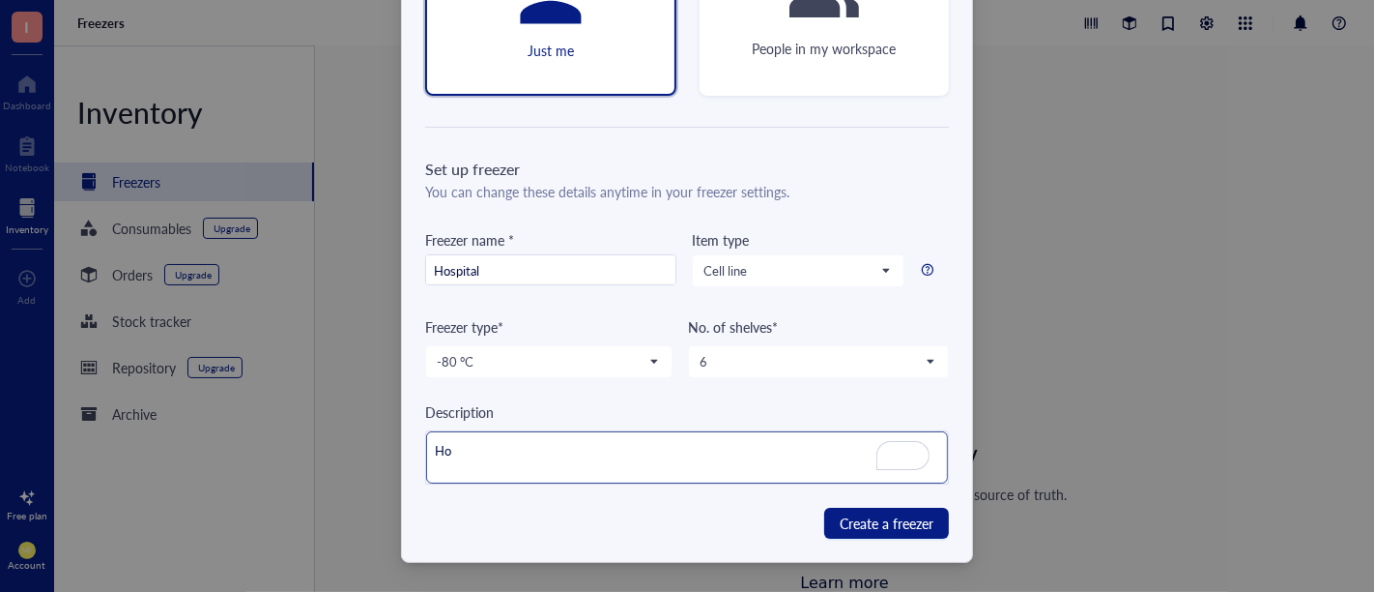
type textarea "Hos"
type textarea "Hosp"
type textarea "Hospi"
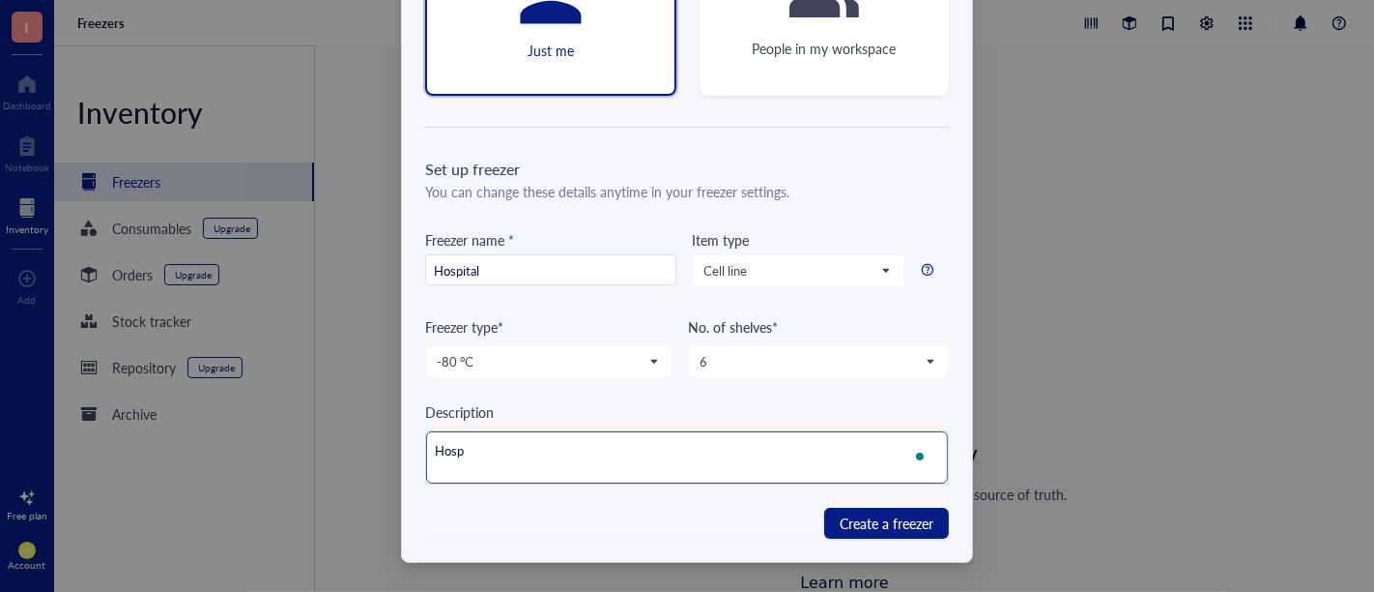
type textarea "Hospi"
type textarea "Hospit"
type textarea "Hospita"
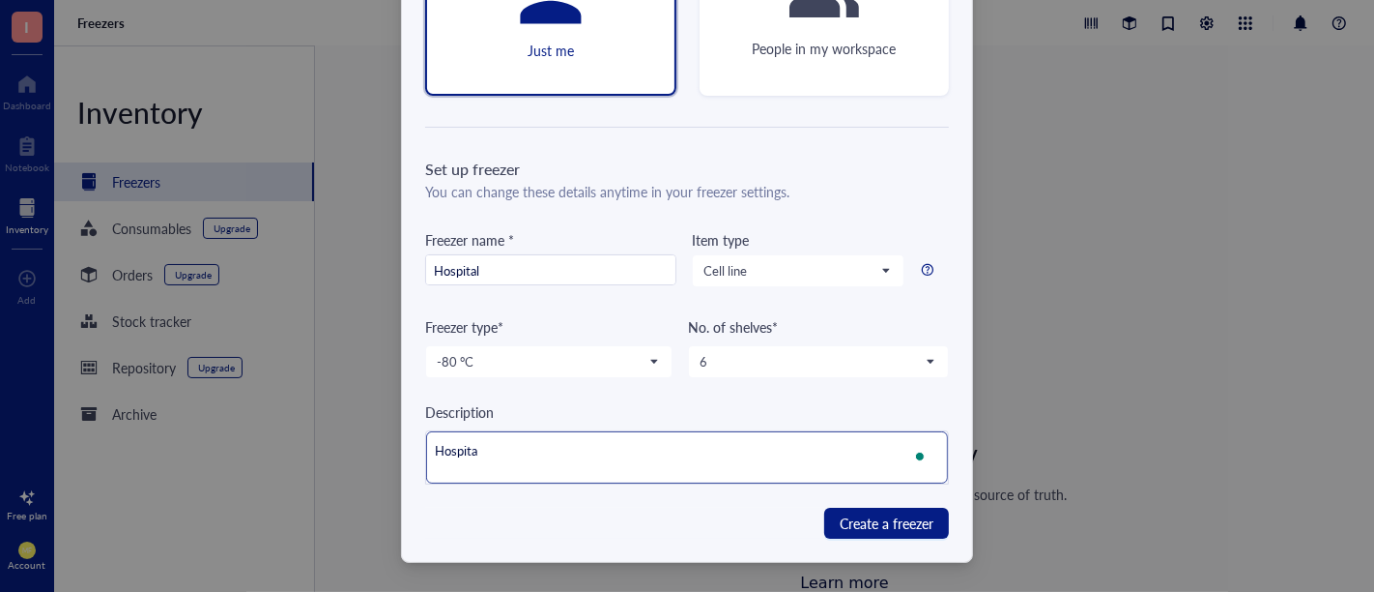
type textarea "Hospital"
type textarea "Hospital F"
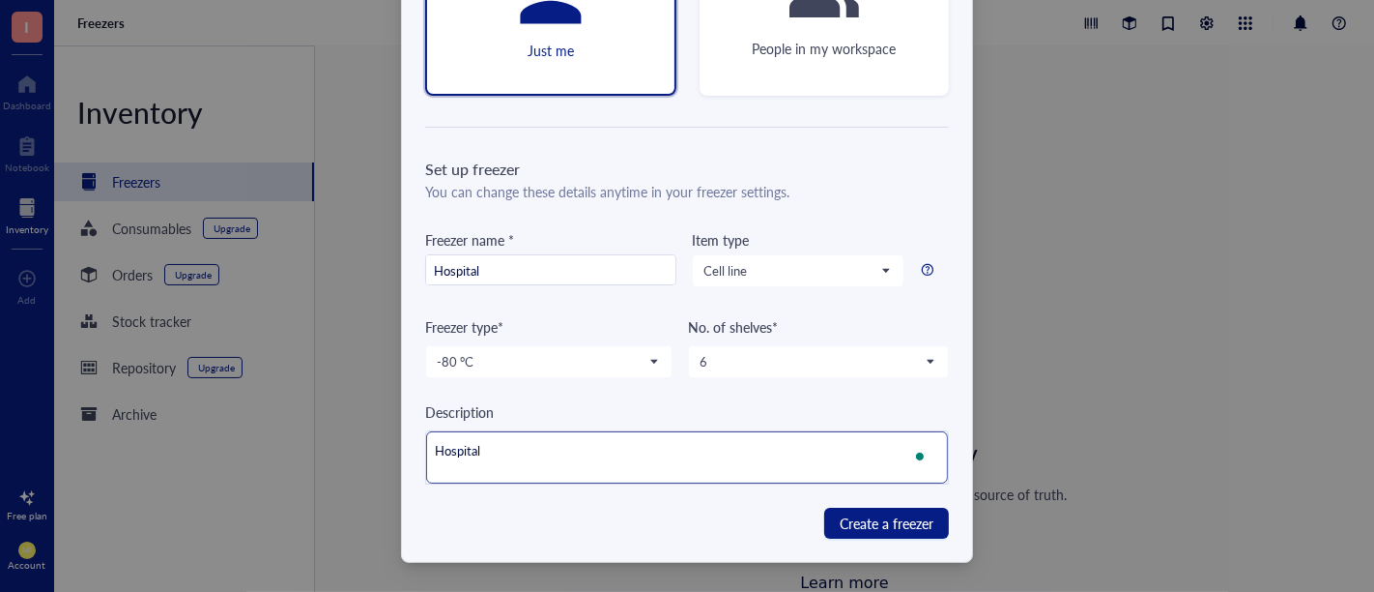
type textarea "Hospital F"
type textarea "Hospital Fr"
type textarea "Hospital Fre"
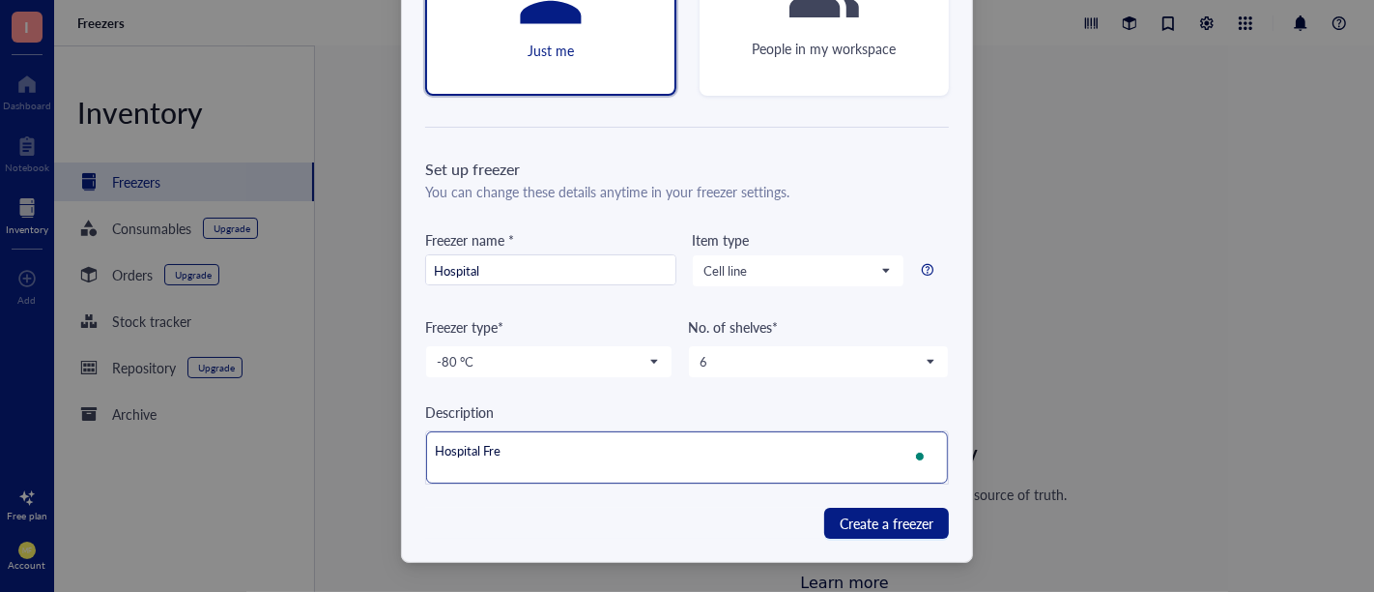
type textarea "Hospital Free"
type textarea "Hospital Freez"
type textarea "Hospital Freeze"
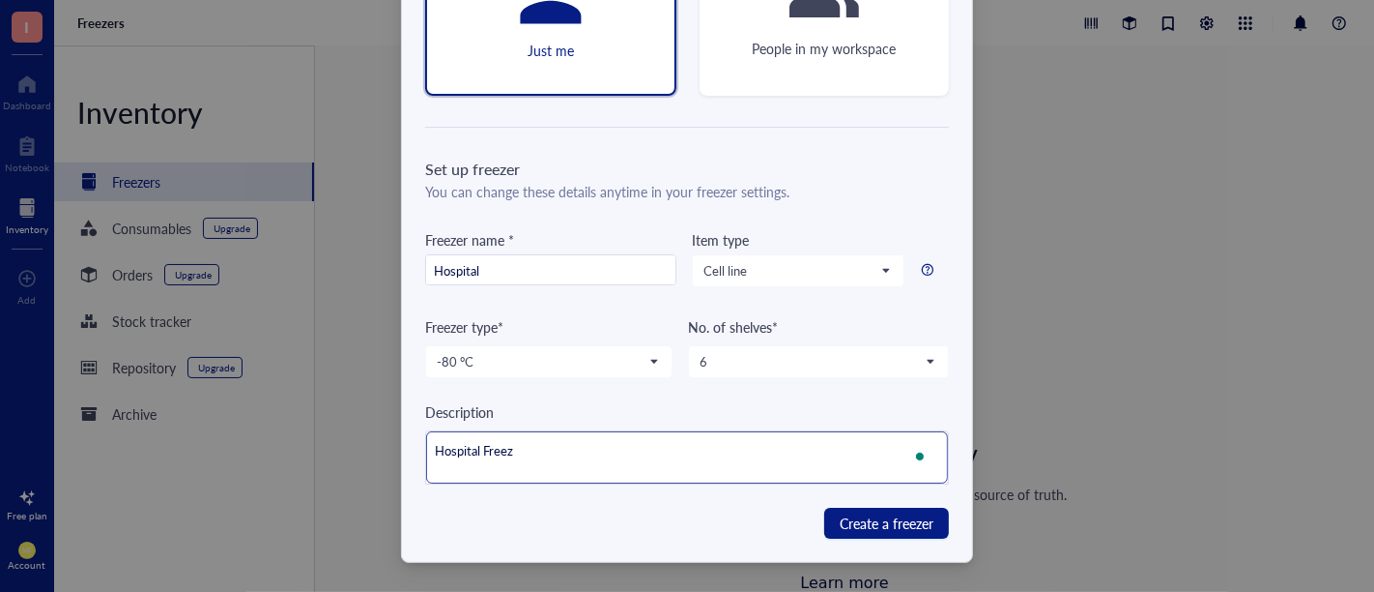
type textarea "Hospital Freeze"
type textarea "Hospital Freezer"
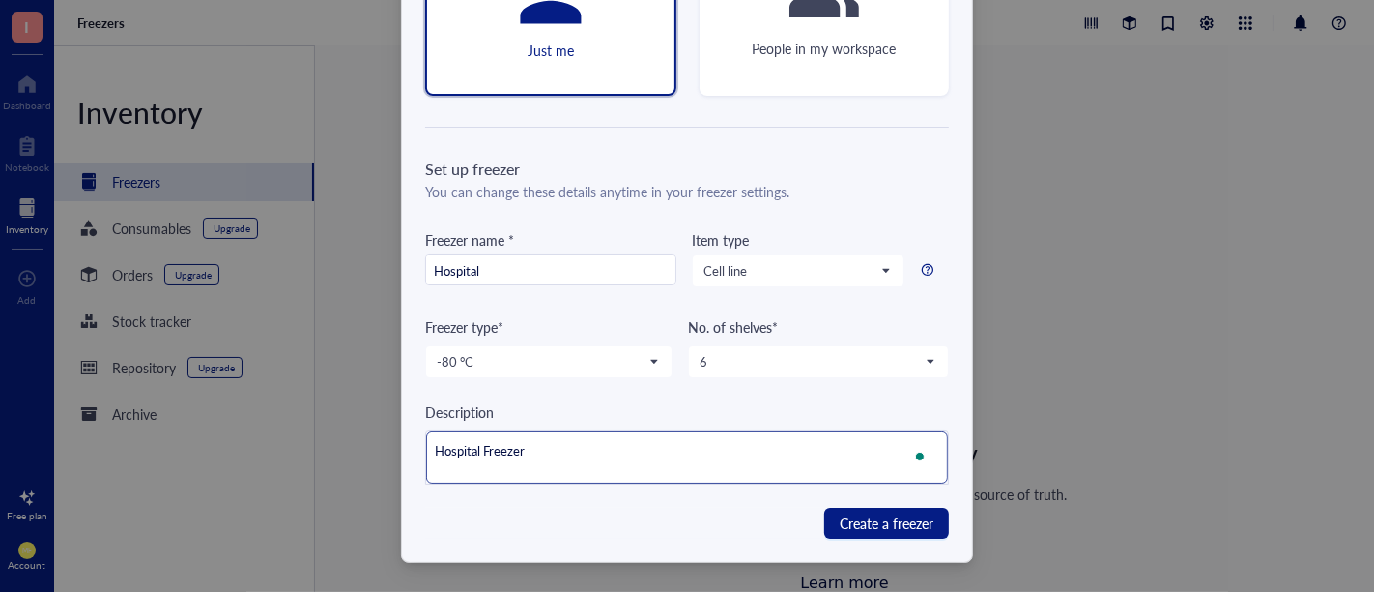
type textarea "Hospital Freezer P"
type textarea "Hospital Freezer Po"
type textarea "Hospital Freezer Poo"
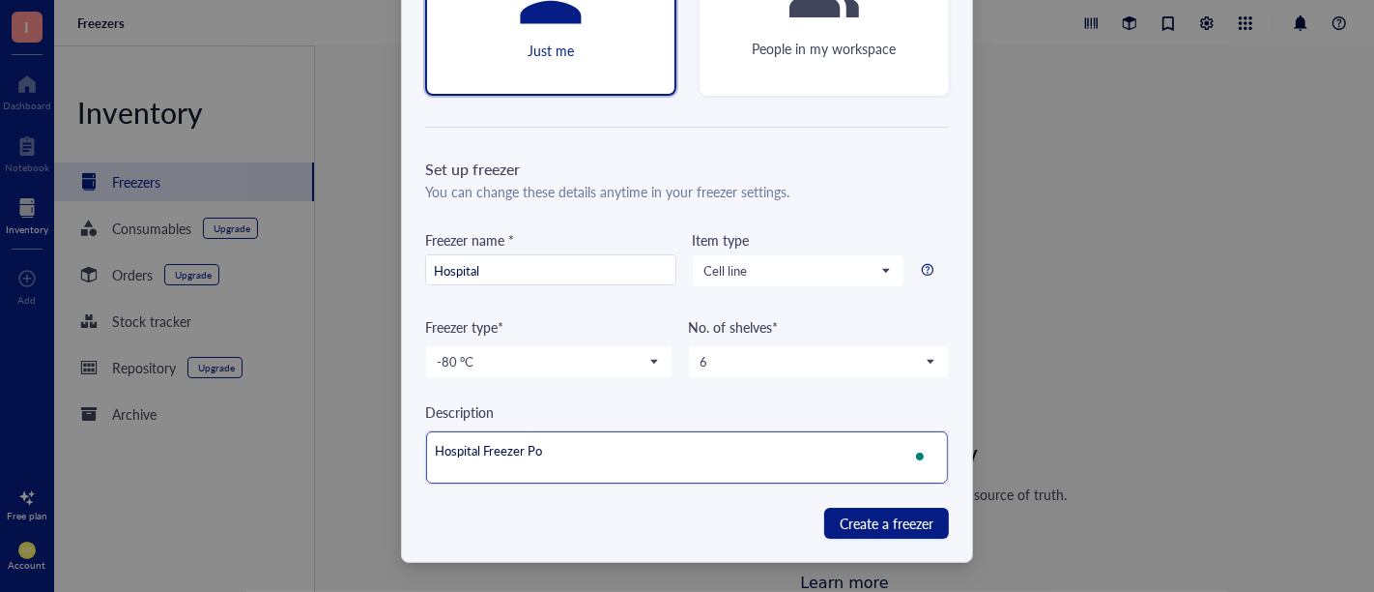
type textarea "Hospital Freezer Poo"
type textarea "Hospital Freezer Po"
type textarea "Hospital Freezer Pol"
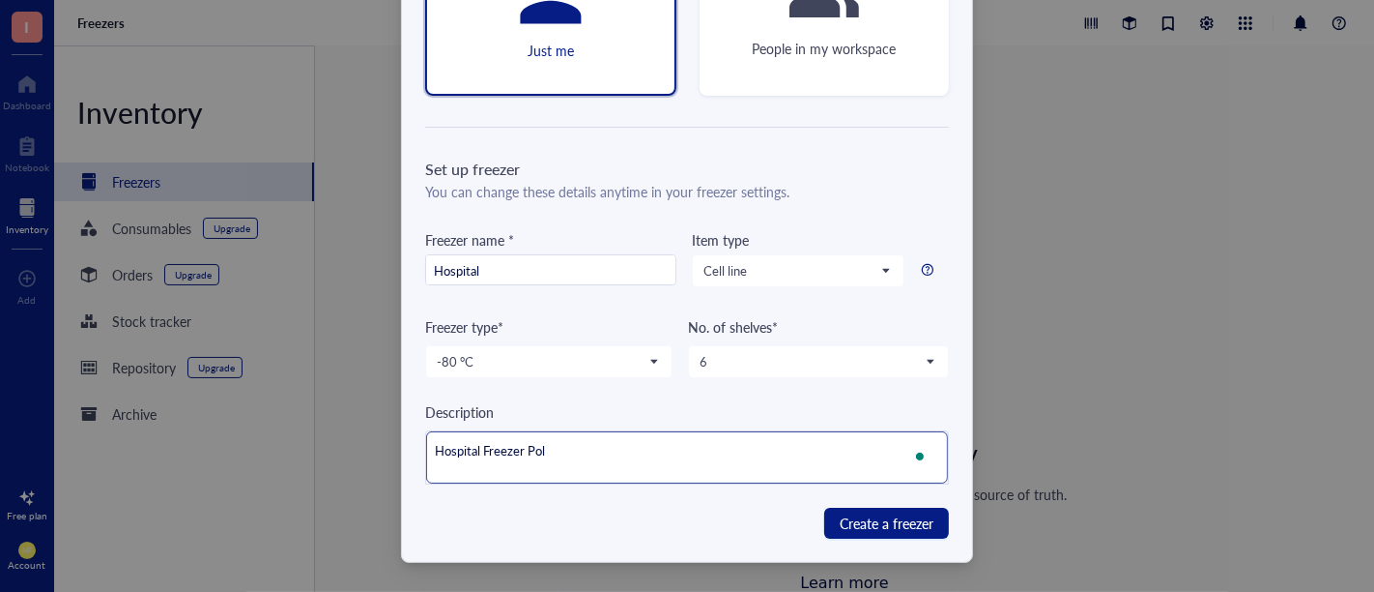
type textarea "Hospital Freezer Poli"
type textarea "Hospital Freezer Polik"
type textarea "Hospital Freezer Polikl"
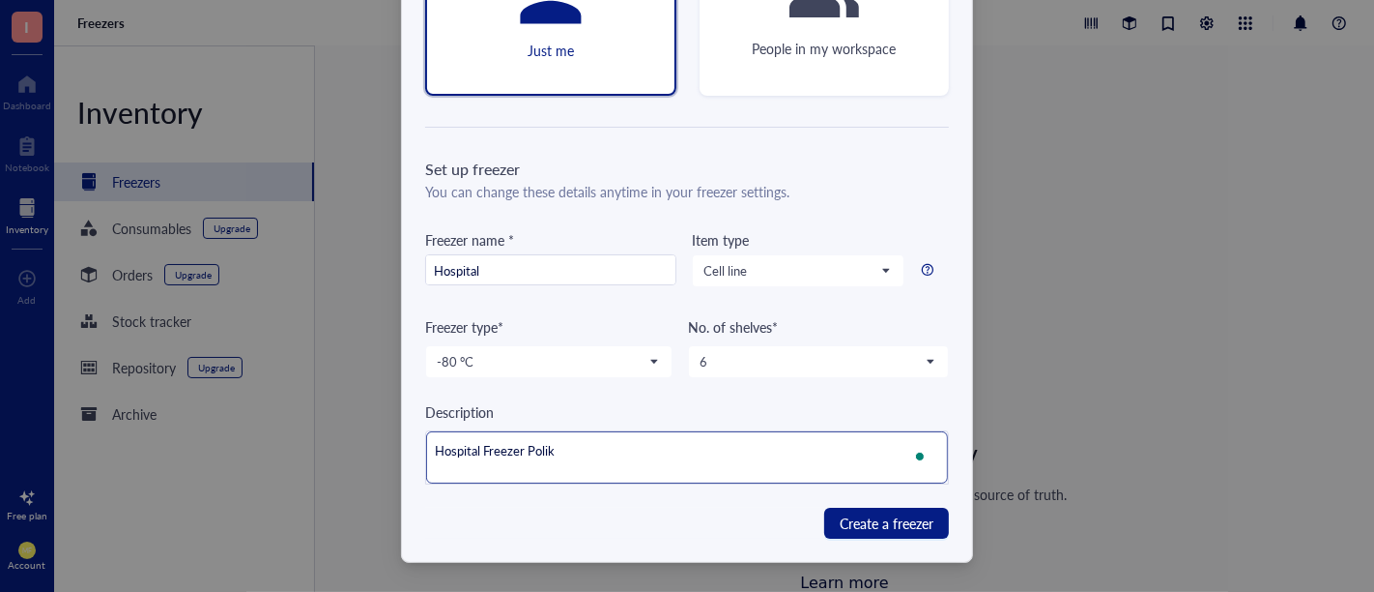
type textarea "Hospital Freezer Polikl"
type textarea "Hospital Freezer Polikli"
type textarea "Hospital Freezer Poliklin"
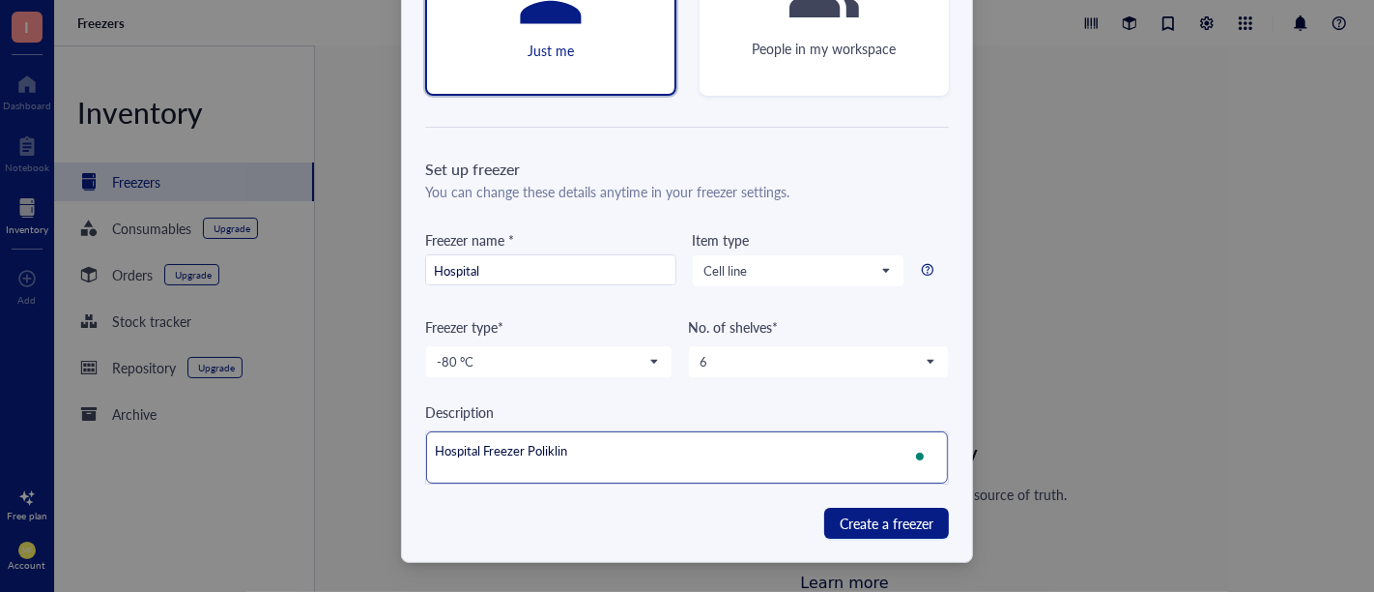
type textarea "Hospital Freezer Poliklini"
type textarea "Hospital Freezer Poliklinic"
type textarea "Hospital Freezer Poliklinica"
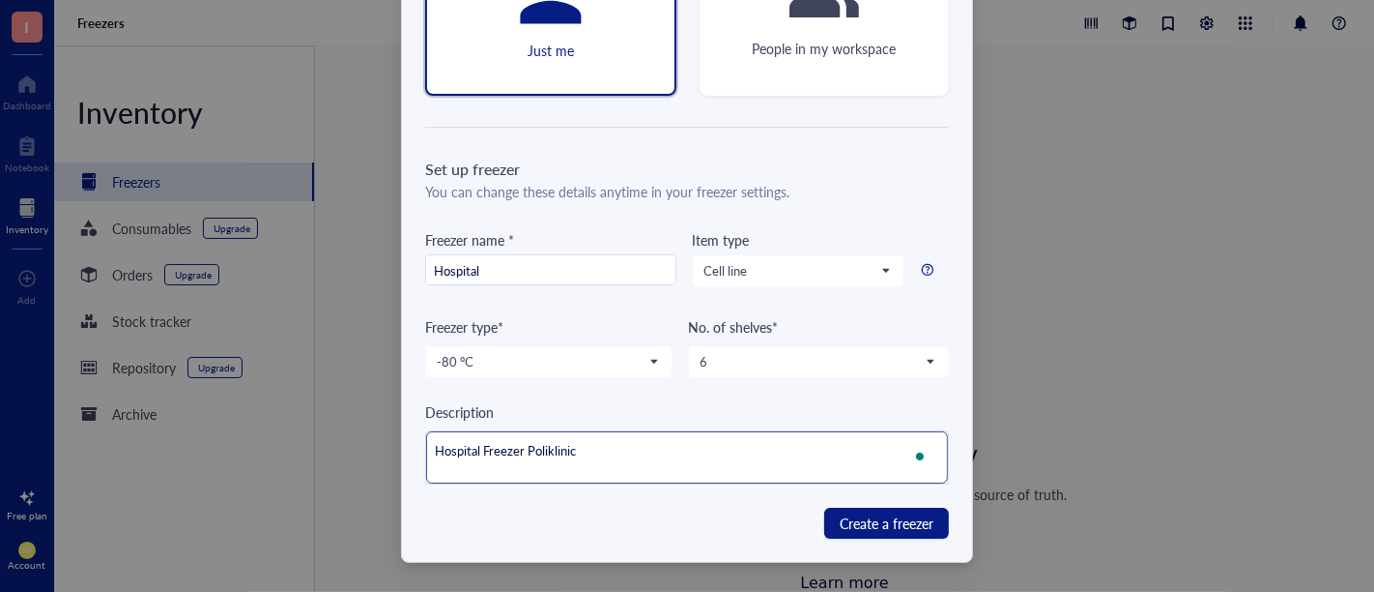
type textarea "Hospital Freezer Poliklinica"
type textarea "Hospital Freezer Poliklinic"
type textarea "Hospital Freezer Poliklini"
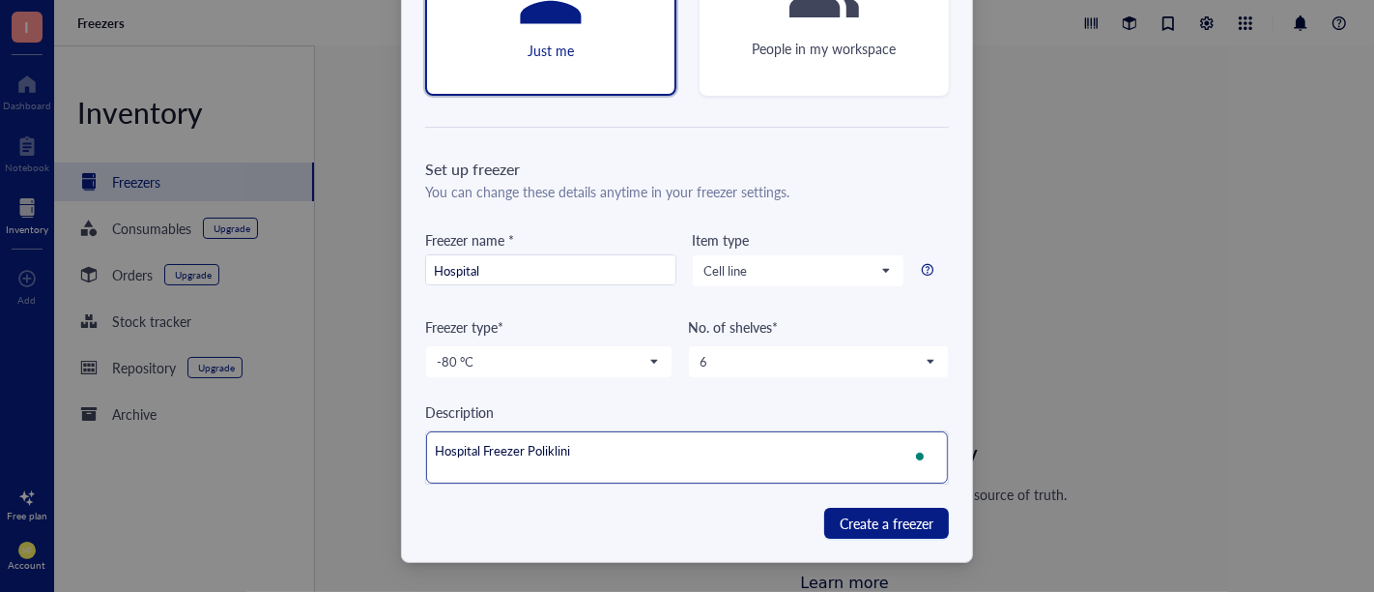
type textarea "Hospital Freezer Poliklinik"
type textarea "Hospital Freezer Poliklinika"
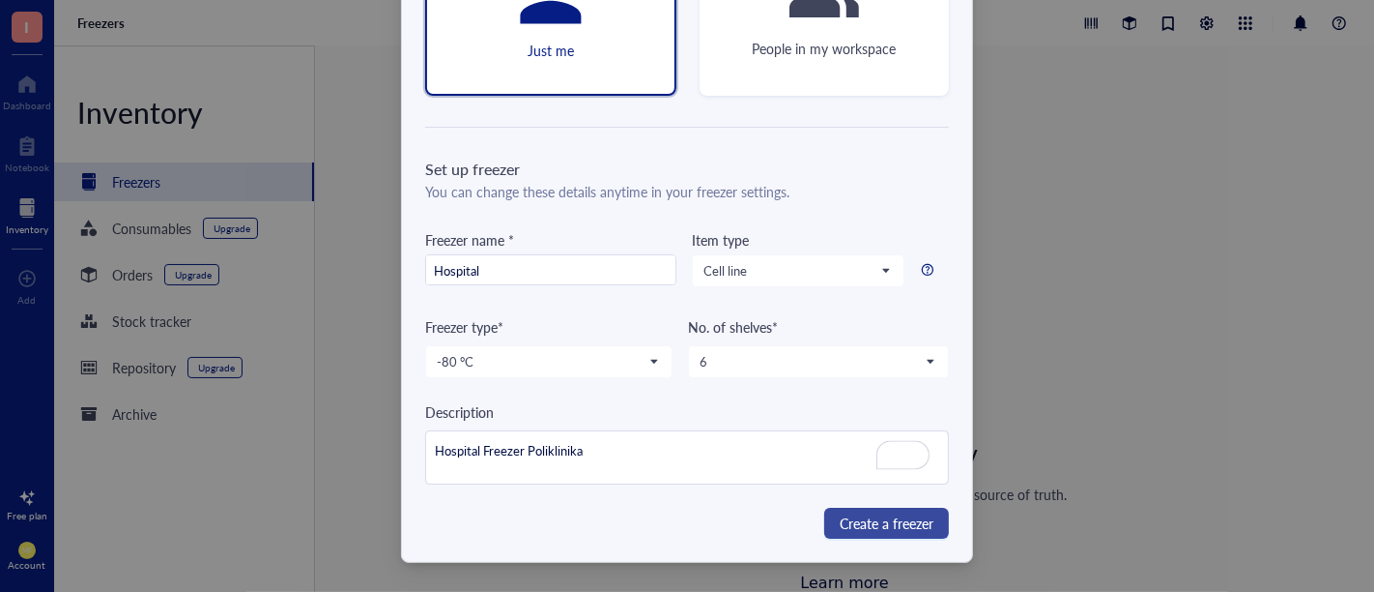
click at [902, 528] on span "Create a freezer" at bounding box center [887, 522] width 94 height 21
type textarea "Keep everyone on the same page"
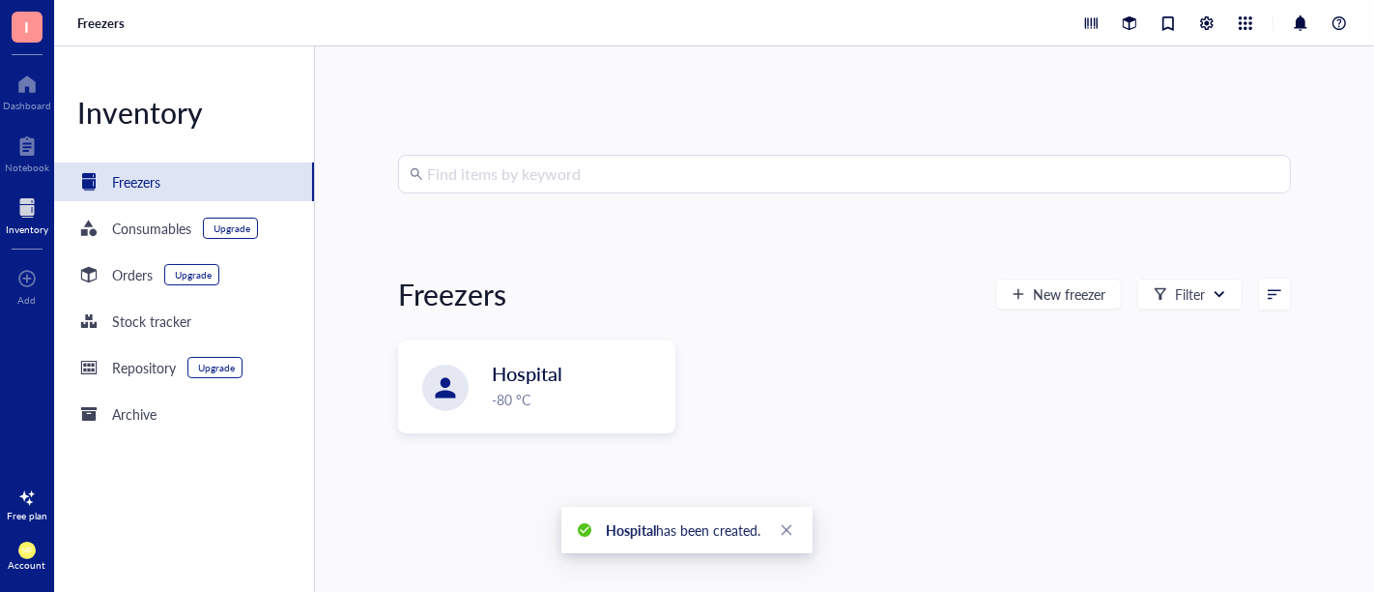
scroll to position [21, 0]
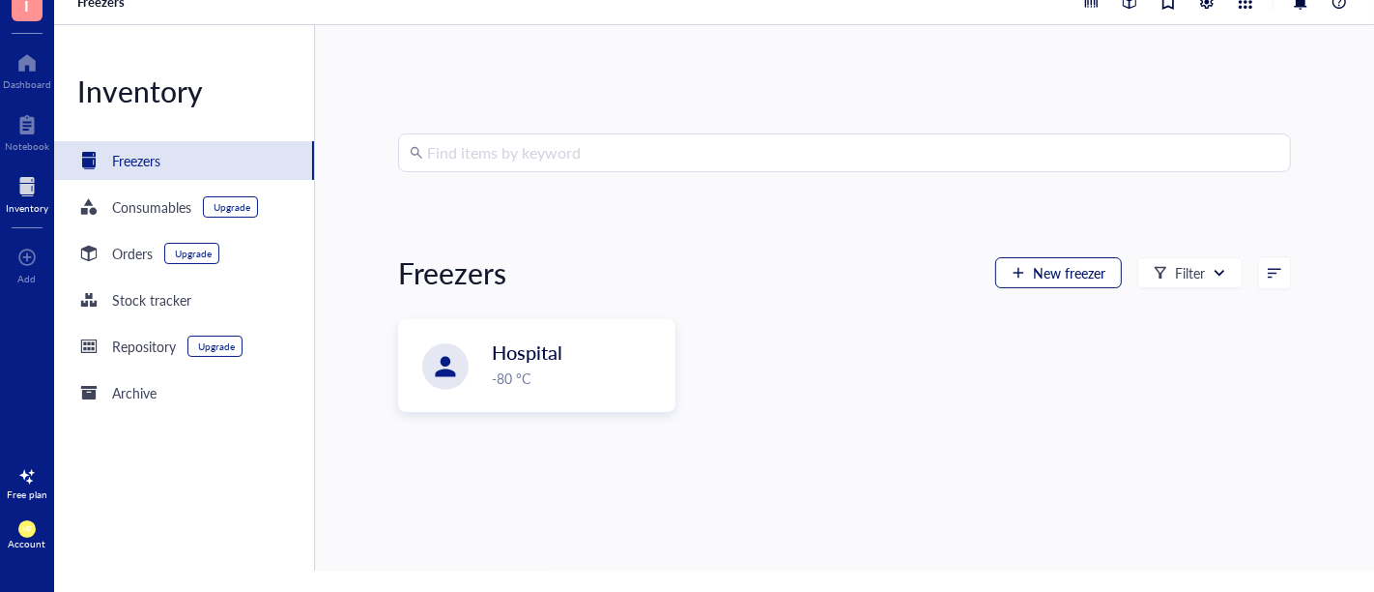
click at [1017, 274] on button "New freezer" at bounding box center [1059, 272] width 127 height 31
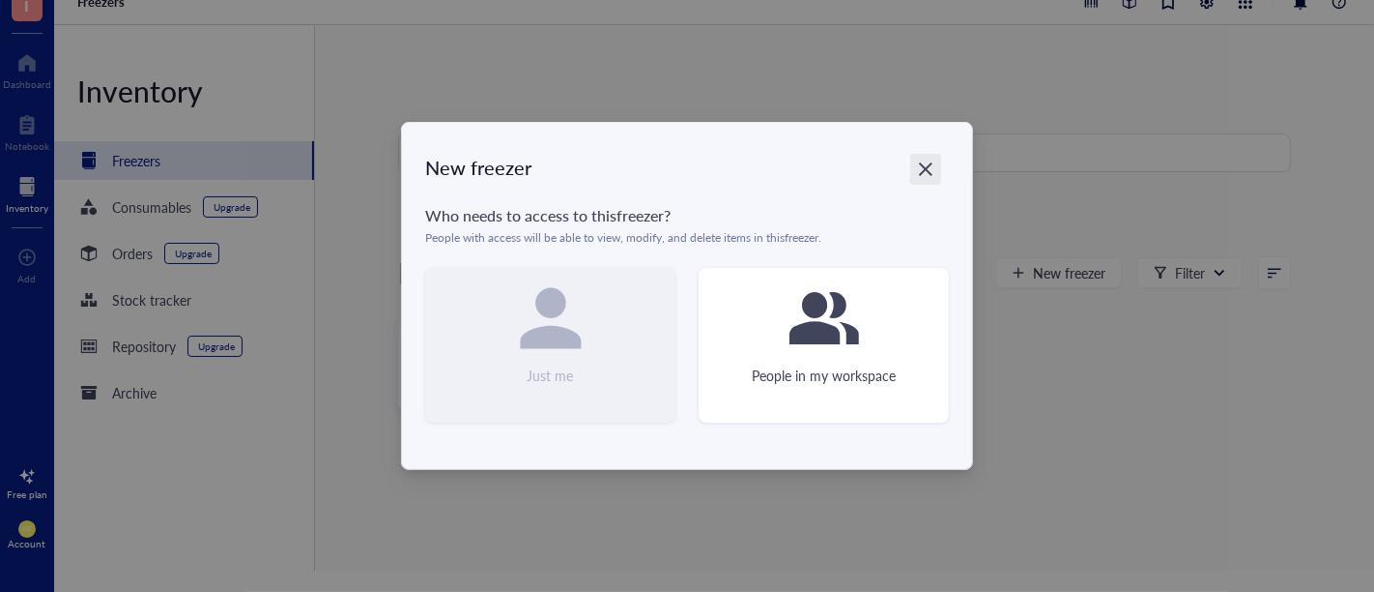
click at [928, 168] on icon "Close" at bounding box center [926, 169] width 18 height 18
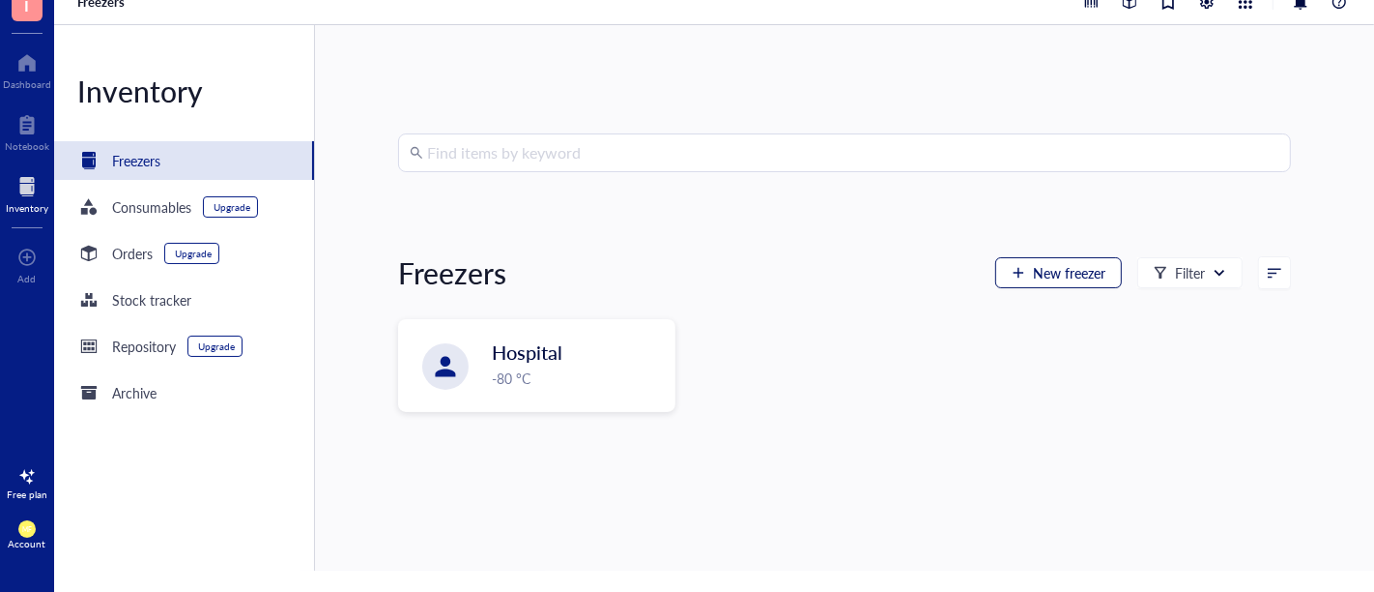
click at [1039, 265] on span "New freezer" at bounding box center [1069, 272] width 72 height 15
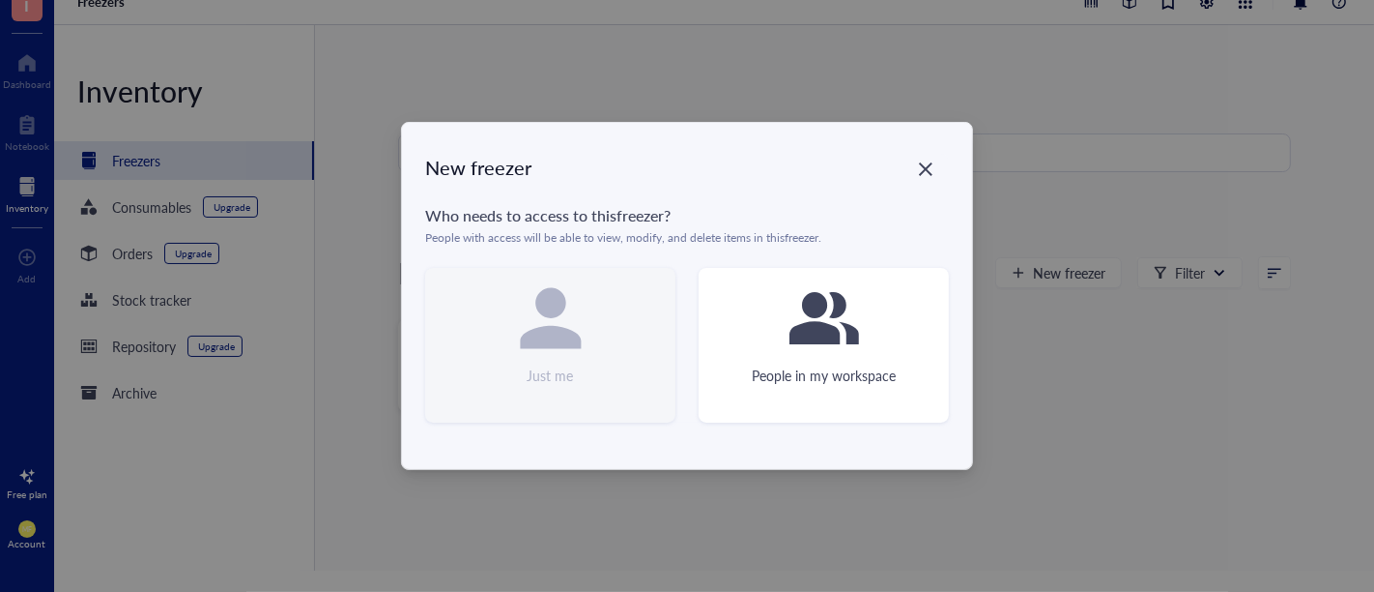
click at [490, 306] on div "Just me" at bounding box center [550, 345] width 250 height 155
click at [588, 443] on div "New freezer Who needs to access to this freezer ? People with access will be ab…" at bounding box center [687, 296] width 570 height 346
click at [922, 168] on icon "Close" at bounding box center [926, 169] width 18 height 18
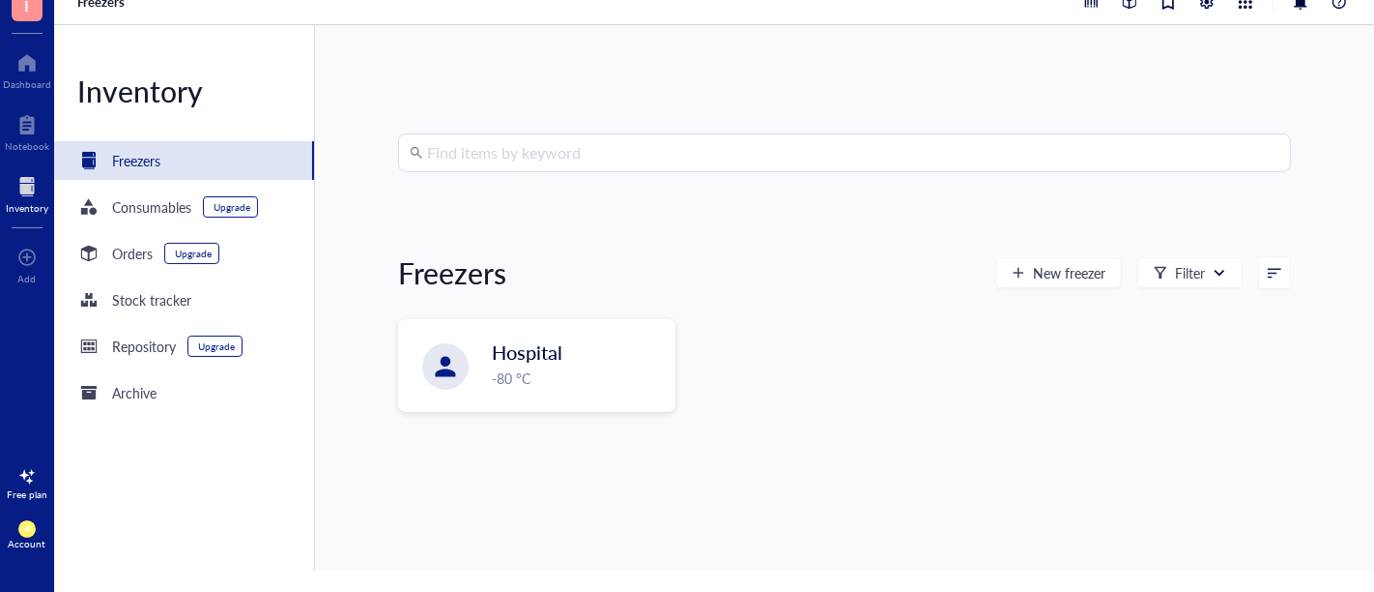
click at [992, 416] on div "Hospital -80 °C" at bounding box center [844, 381] width 893 height 124
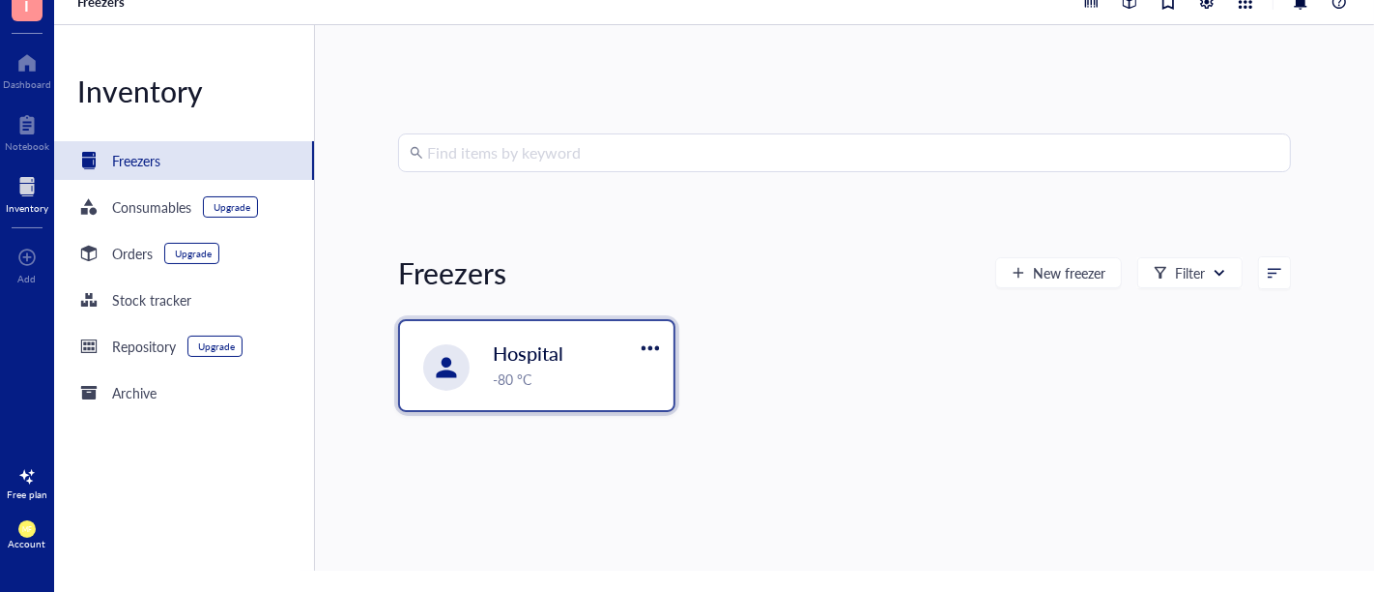
click at [531, 381] on div "-80 °C" at bounding box center [577, 378] width 169 height 21
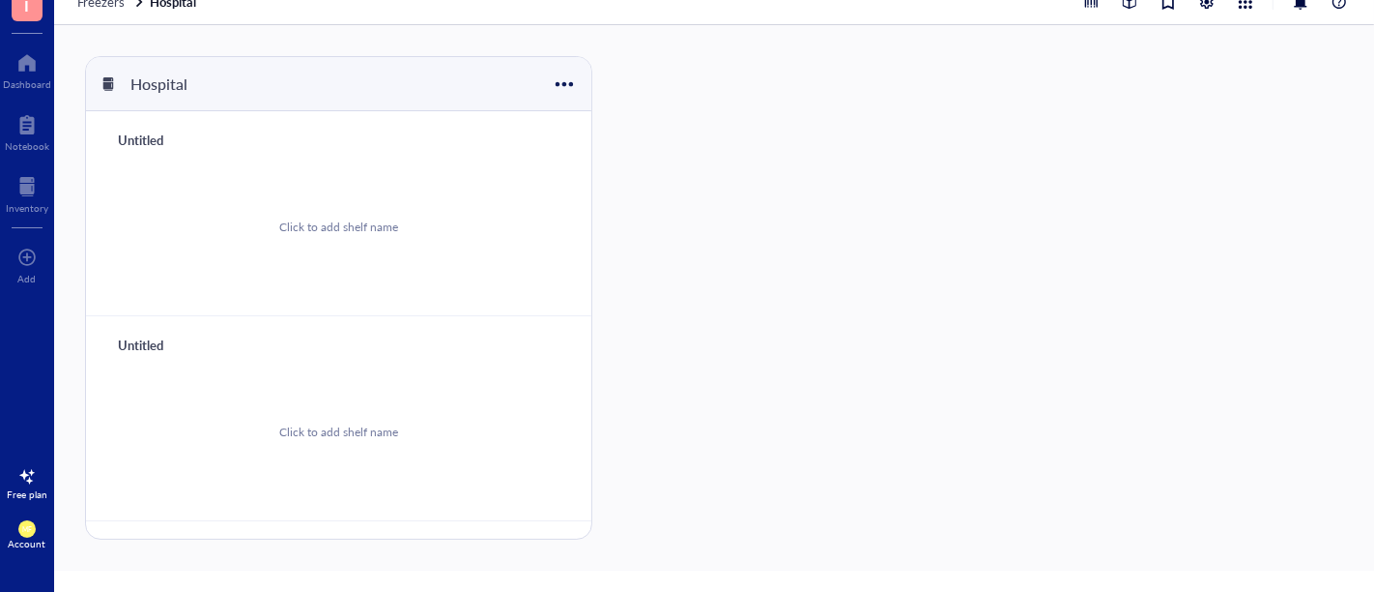
click at [348, 219] on div "Click to add shelf name" at bounding box center [338, 226] width 119 height 17
type input "1"
click at [741, 280] on div "Hospital 1 Click to add shelf name Untitled Click to add shelf name Untitled Cl…" at bounding box center [714, 297] width 1320 height 545
click at [468, 143] on div "Add storage" at bounding box center [498, 139] width 61 height 17
click at [467, 168] on span "Rack" at bounding box center [492, 171] width 110 height 21
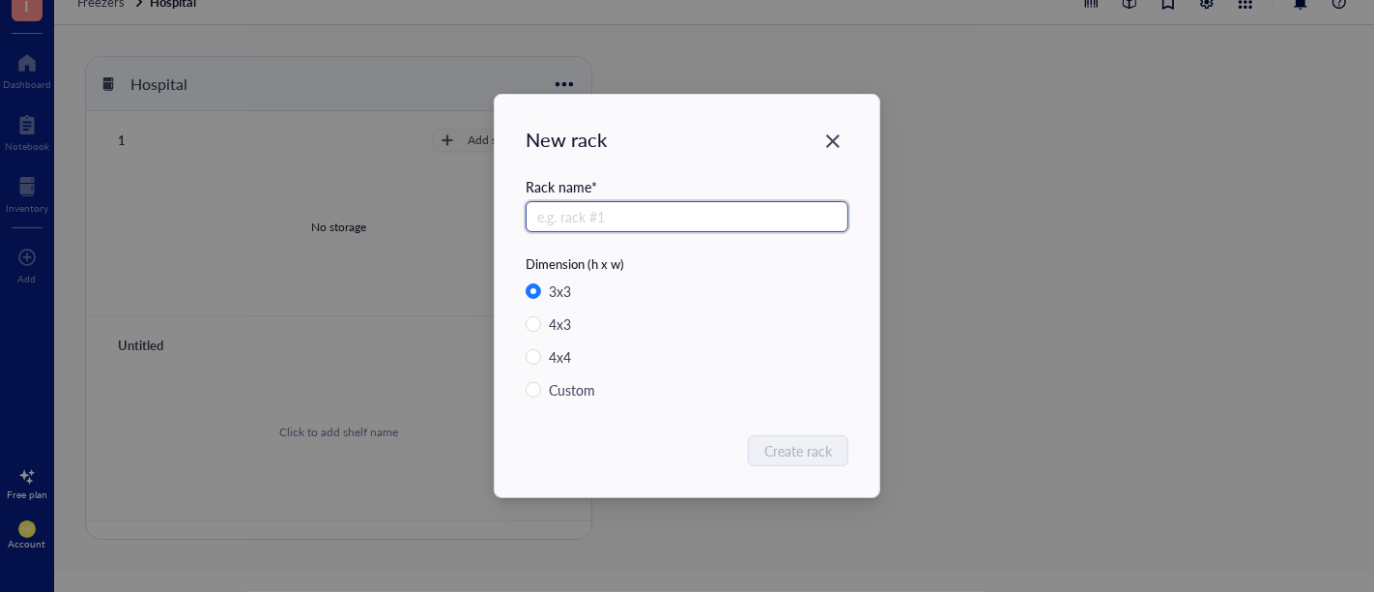
click at [586, 226] on input "text" at bounding box center [687, 216] width 323 height 31
type input "1"
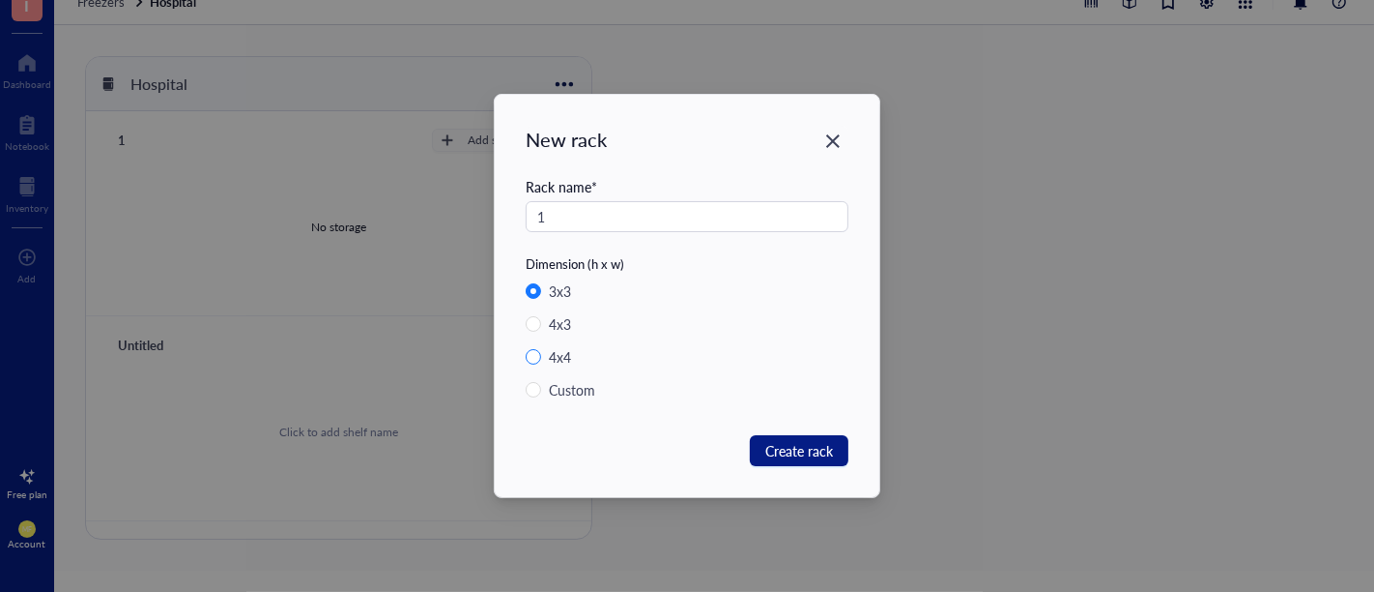
click at [567, 352] on div "4 x 4" at bounding box center [560, 356] width 22 height 21
click at [541, 352] on input "4 x 4" at bounding box center [533, 356] width 15 height 15
radio input "true"
radio input "false"
click at [772, 448] on span "Create rack" at bounding box center [799, 450] width 68 height 21
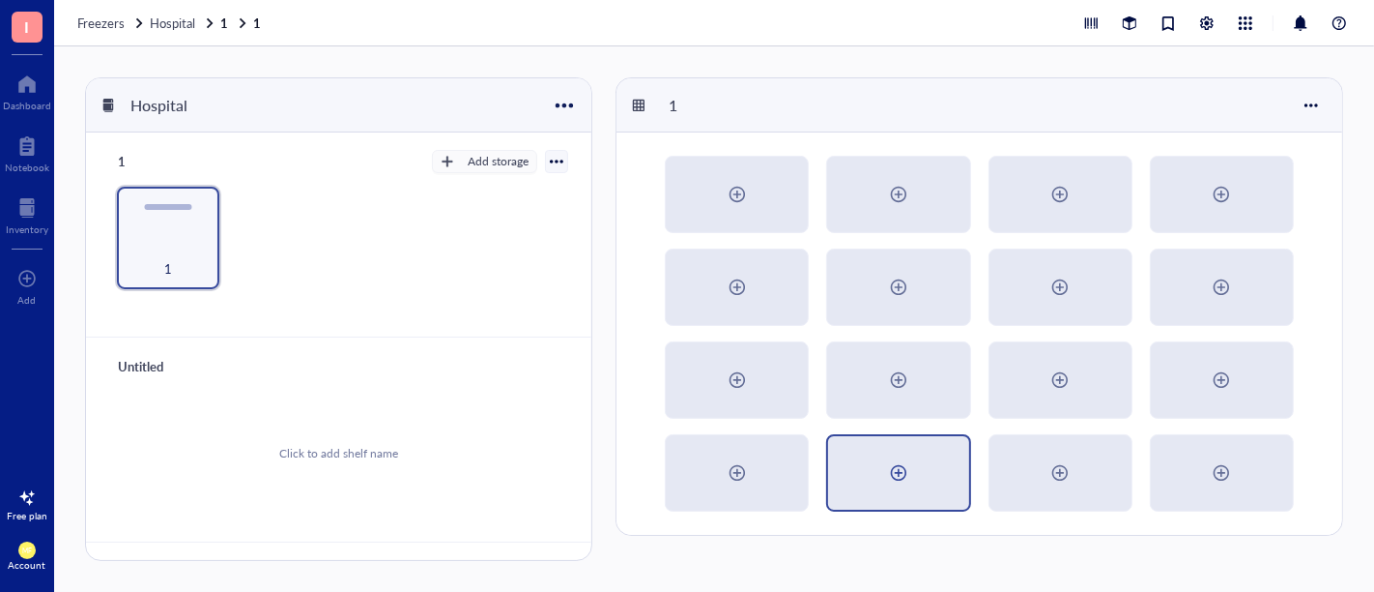
click at [894, 471] on div at bounding box center [898, 472] width 31 height 31
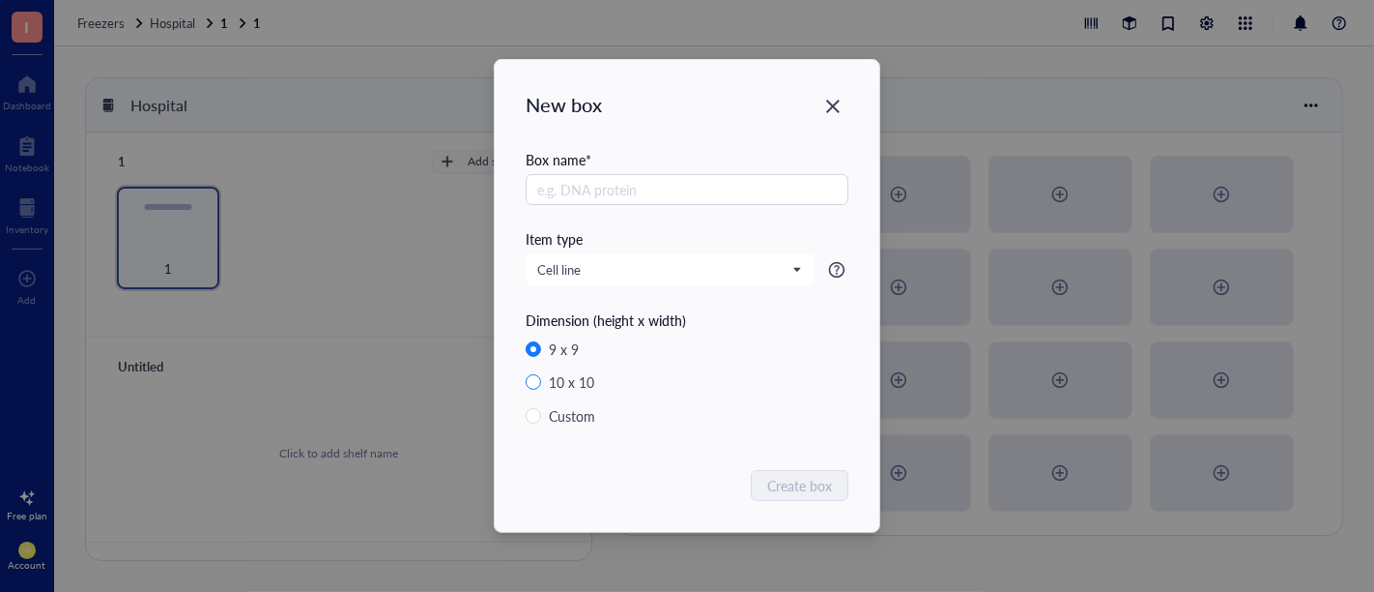
click at [570, 380] on div "10 x 10" at bounding box center [571, 381] width 45 height 21
click at [541, 380] on input "10 x 10" at bounding box center [533, 381] width 15 height 15
radio input "true"
radio input "false"
click at [597, 190] on input "text" at bounding box center [687, 189] width 323 height 31
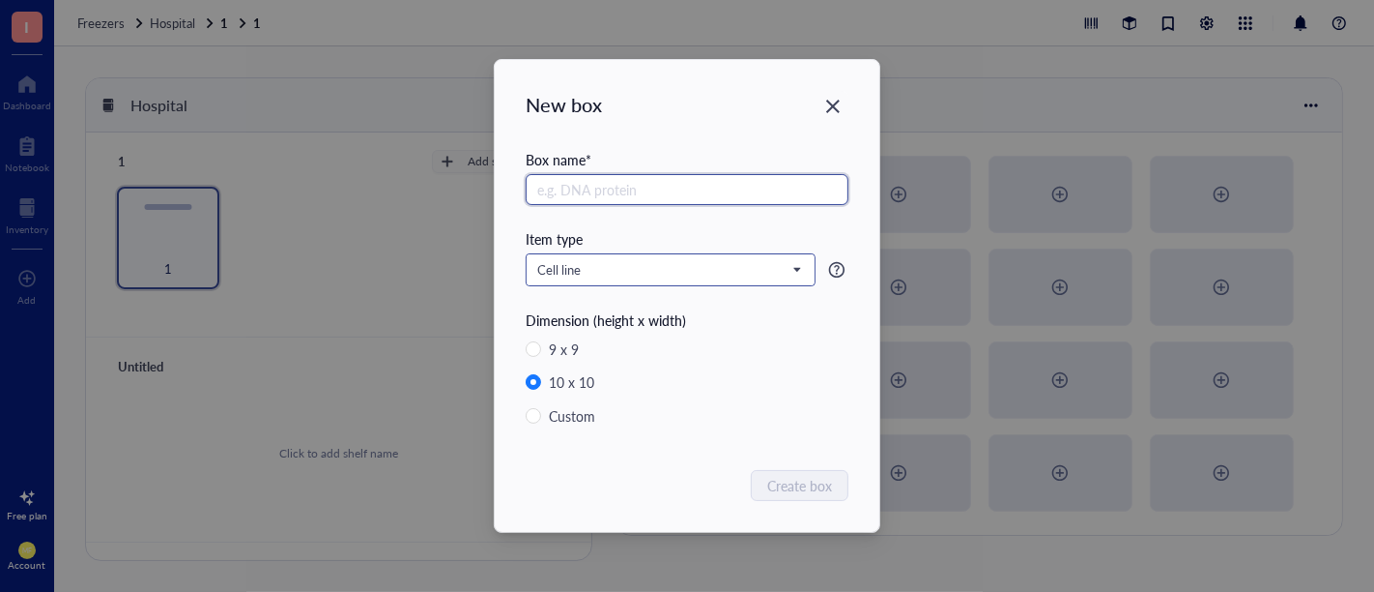
click at [765, 268] on span "Cell line" at bounding box center [668, 269] width 263 height 17
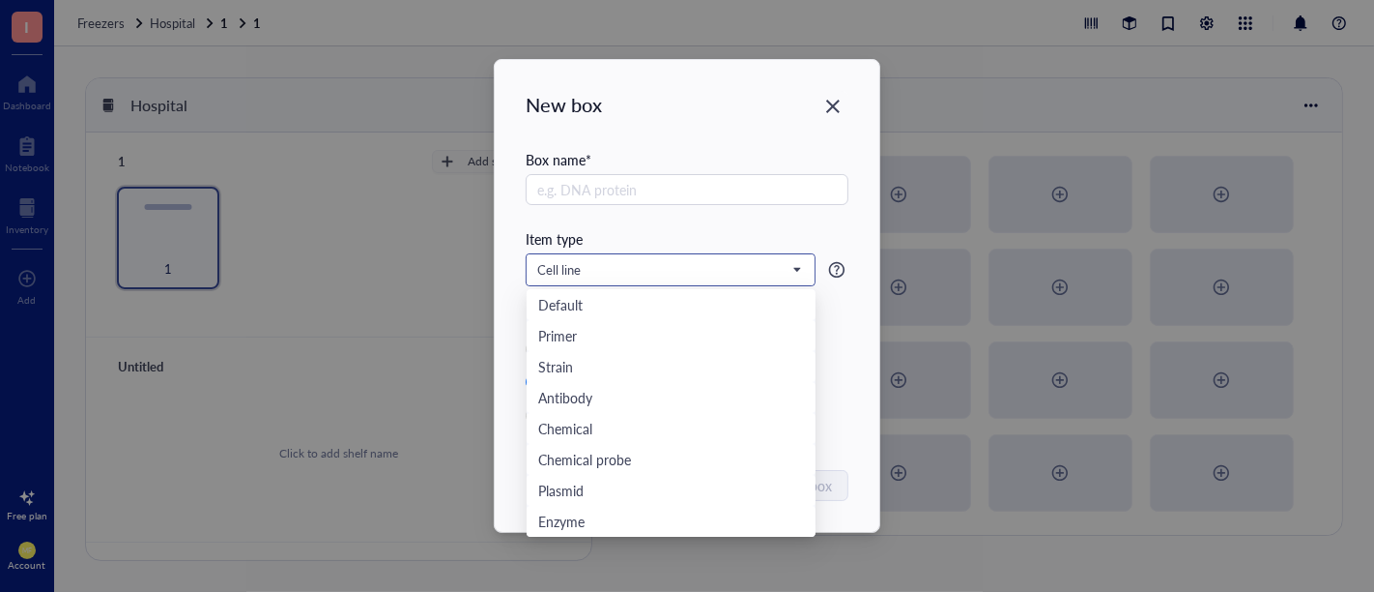
scroll to position [30, 0]
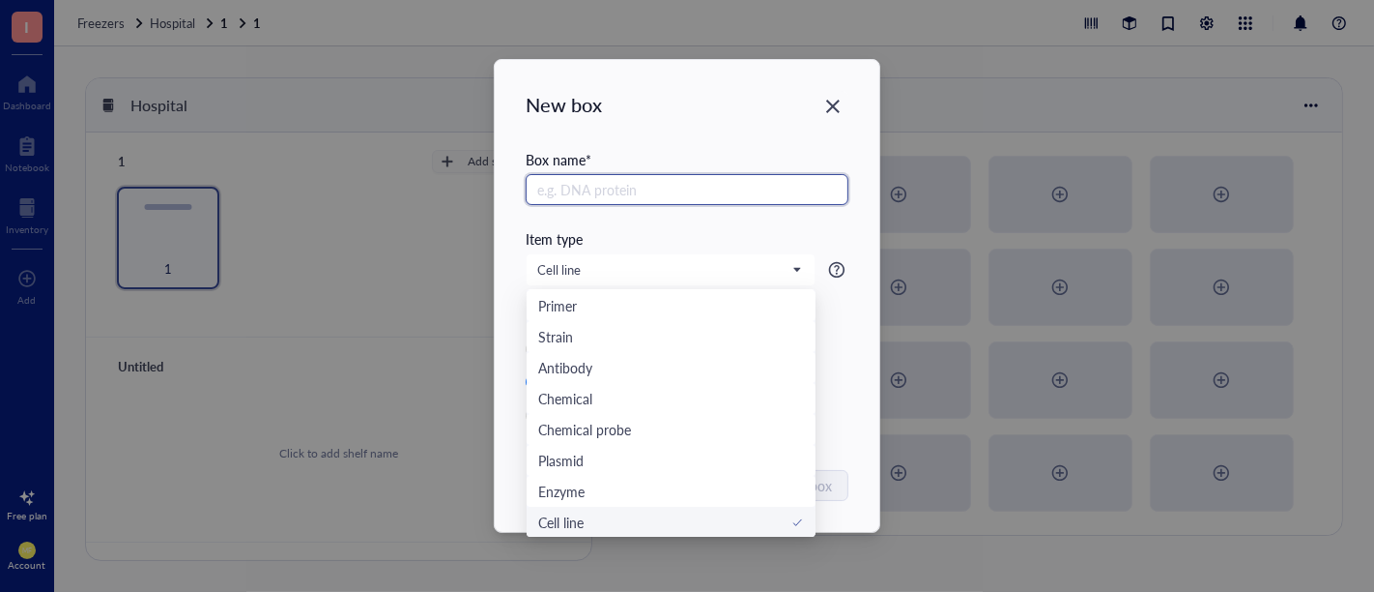
click at [652, 195] on input "text" at bounding box center [687, 189] width 323 height 31
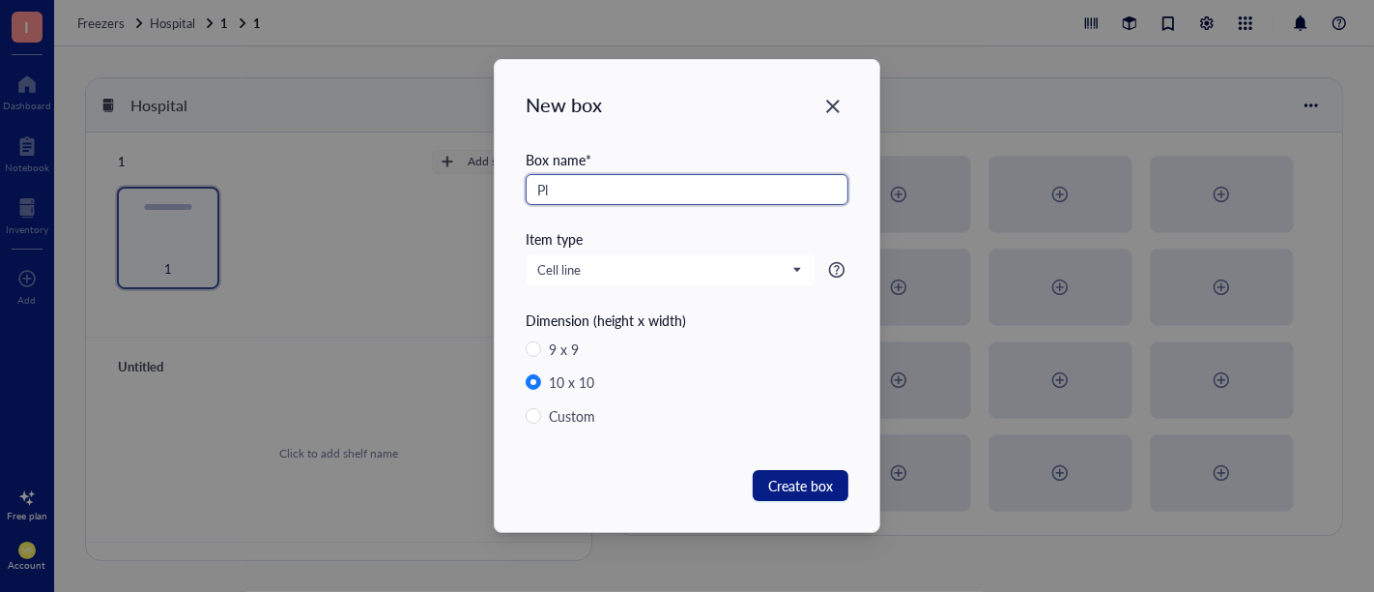
type input "P"
click at [635, 276] on span "Cell line" at bounding box center [668, 269] width 263 height 17
type input "Glycerol Stock"
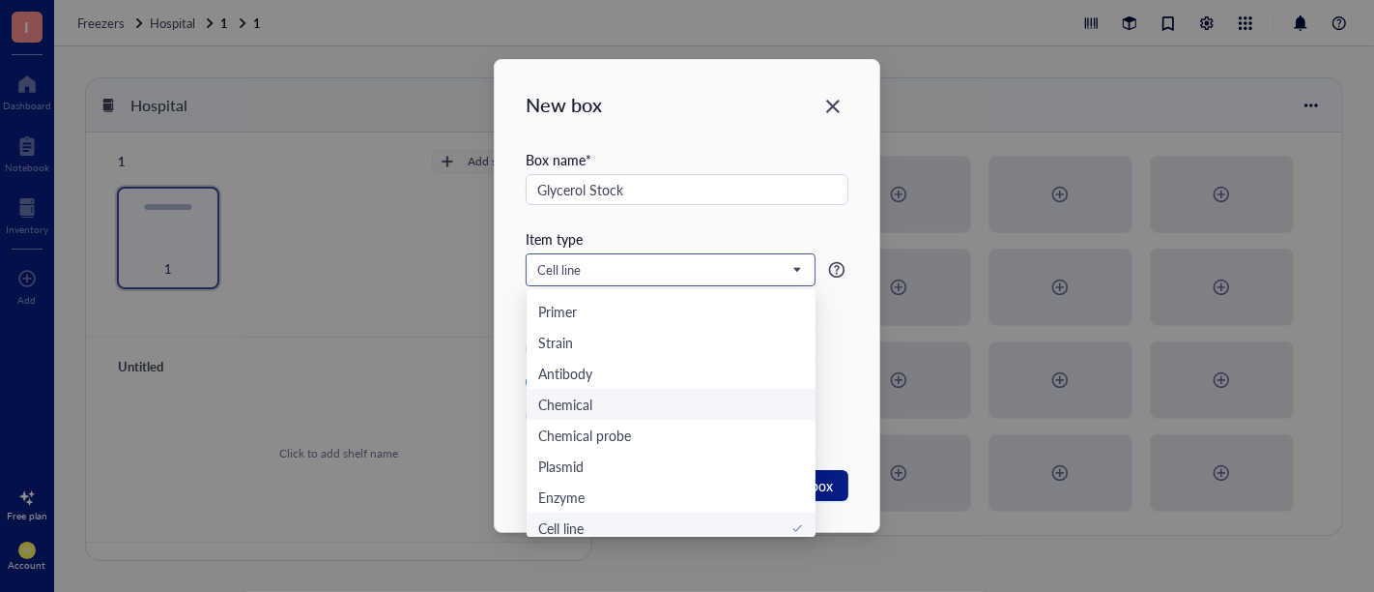
scroll to position [0, 0]
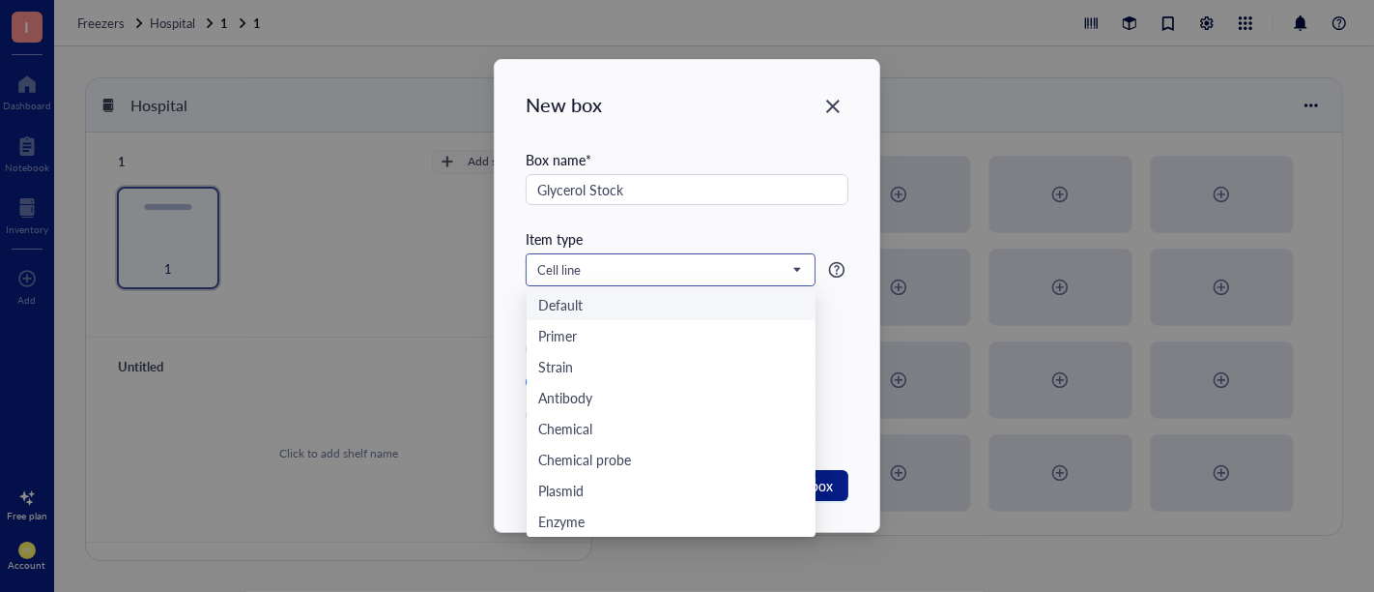
click at [736, 303] on div "Default" at bounding box center [671, 304] width 266 height 21
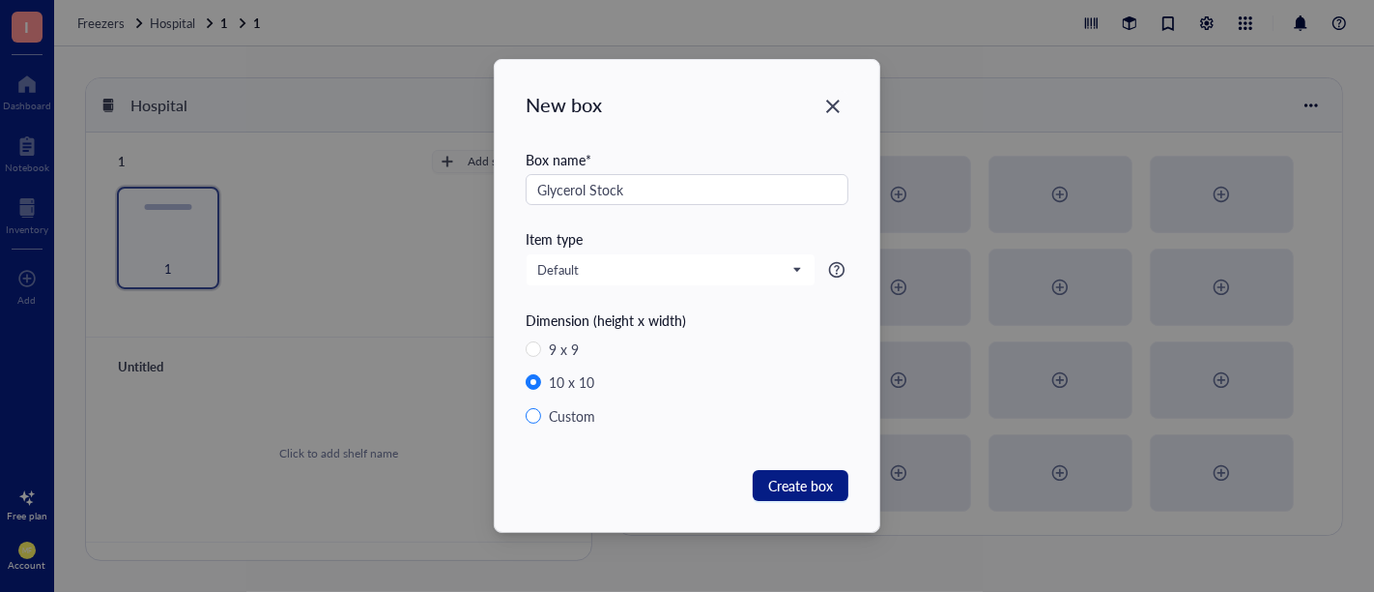
click at [558, 419] on div "Custom" at bounding box center [572, 415] width 46 height 21
click at [541, 419] on input "Custom" at bounding box center [533, 415] width 15 height 15
radio input "true"
radio input "false"
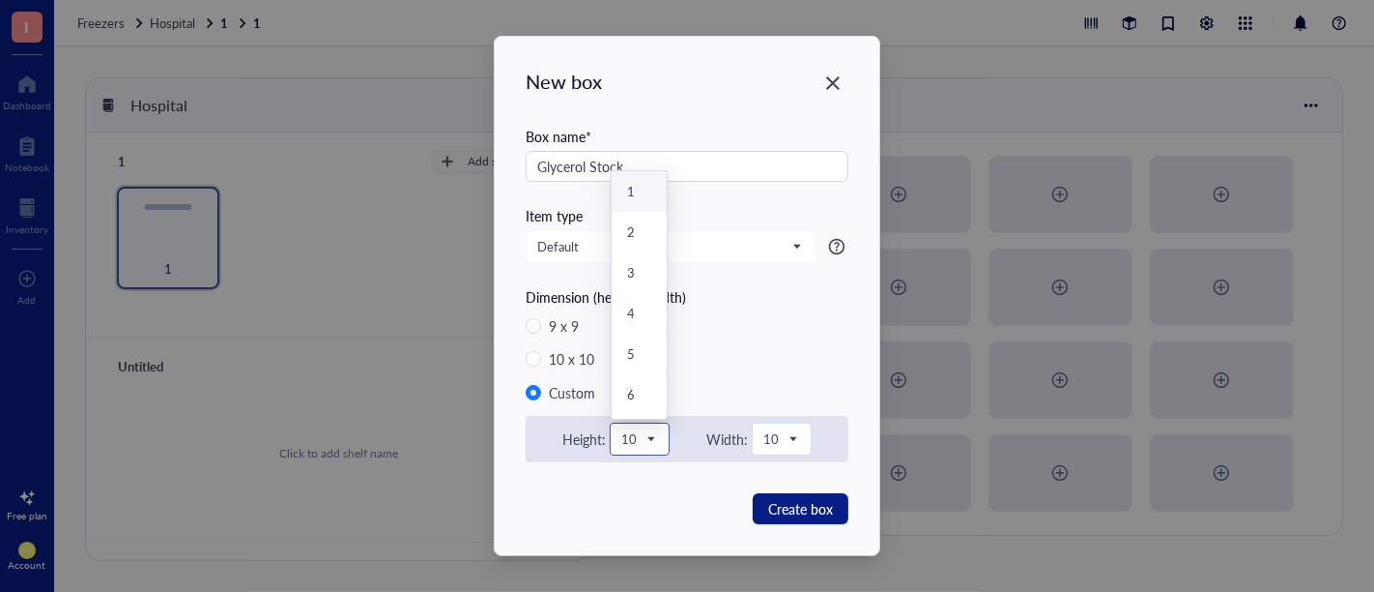
click at [654, 445] on span at bounding box center [639, 438] width 37 height 29
click at [637, 223] on div "8" at bounding box center [639, 222] width 24 height 17
click at [769, 446] on span "10" at bounding box center [777, 438] width 33 height 17
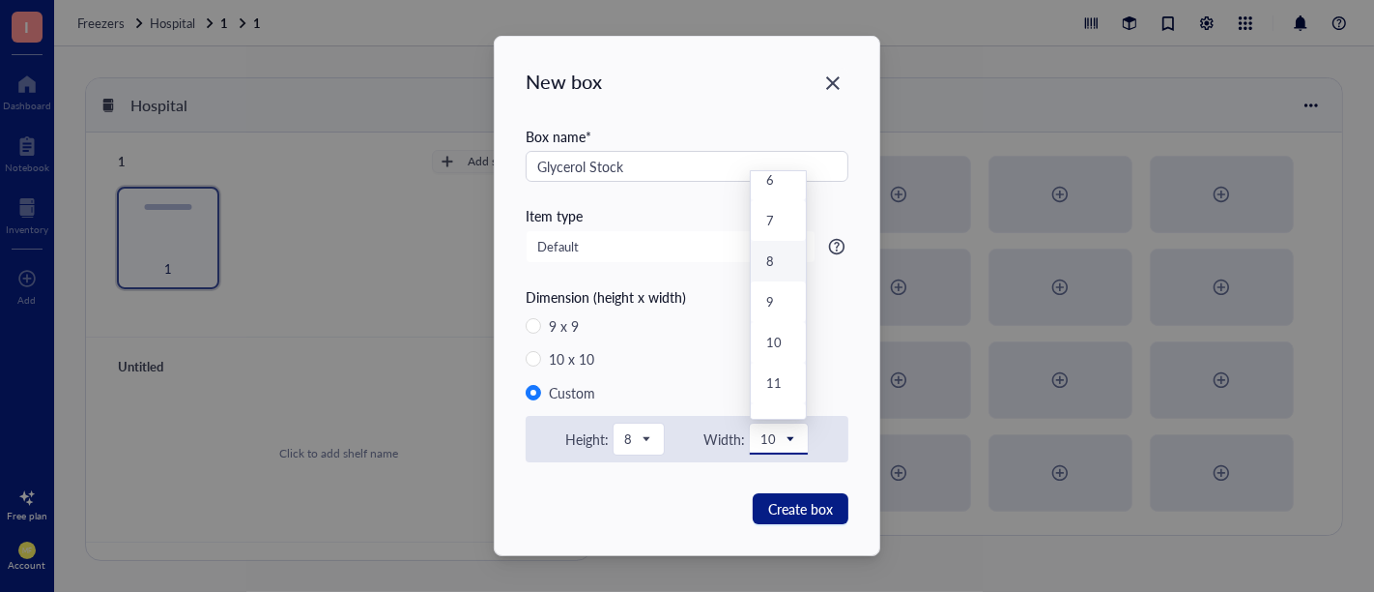
click at [773, 252] on div "8" at bounding box center [778, 260] width 24 height 17
click at [799, 513] on span "Create box" at bounding box center [800, 508] width 65 height 21
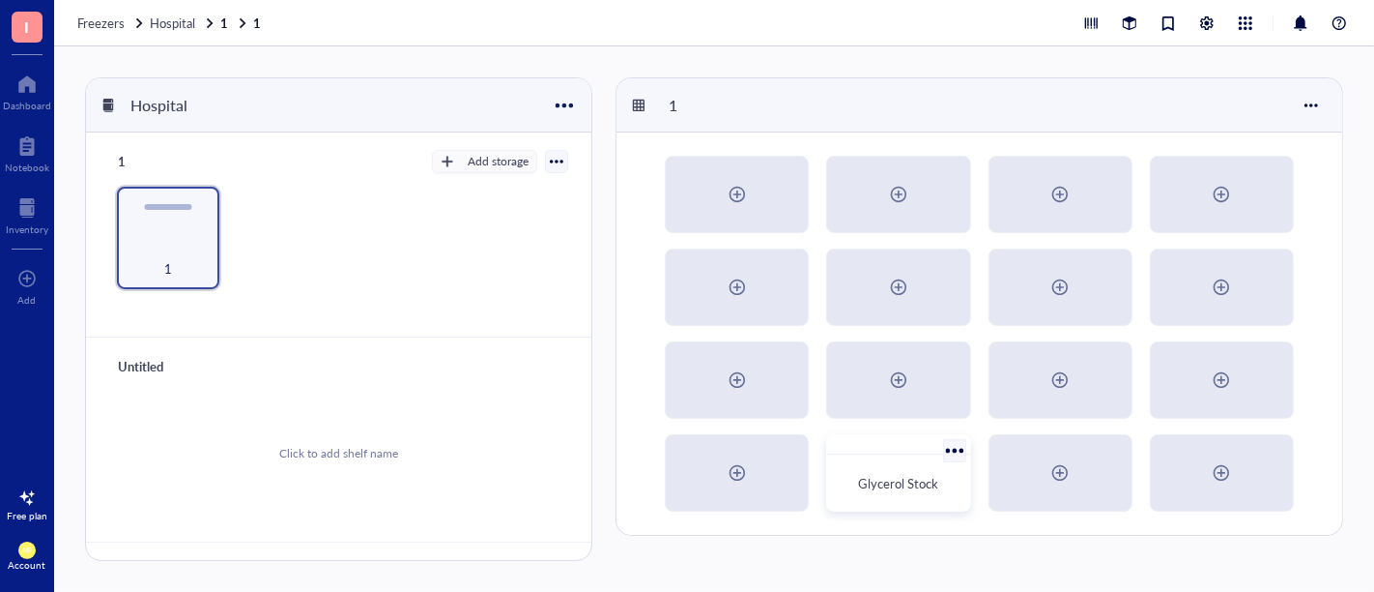
click at [911, 484] on span "Glycerol Stock" at bounding box center [898, 483] width 80 height 18
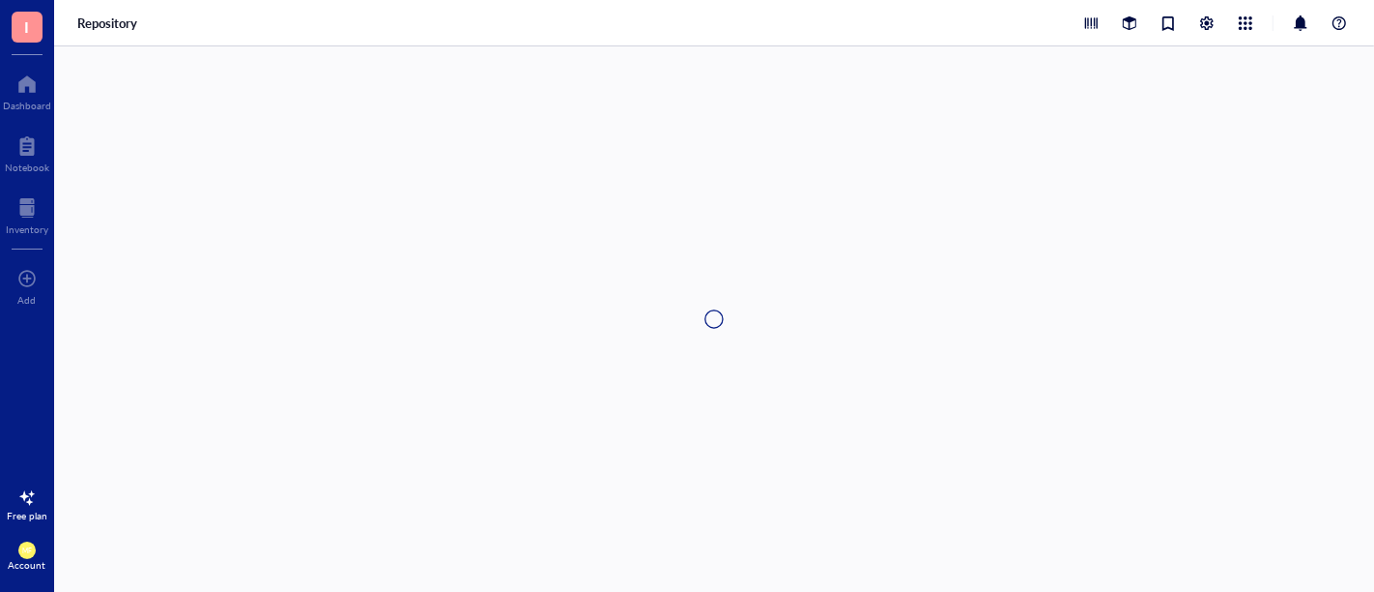
type textarea "Keep everyone on the same page…"
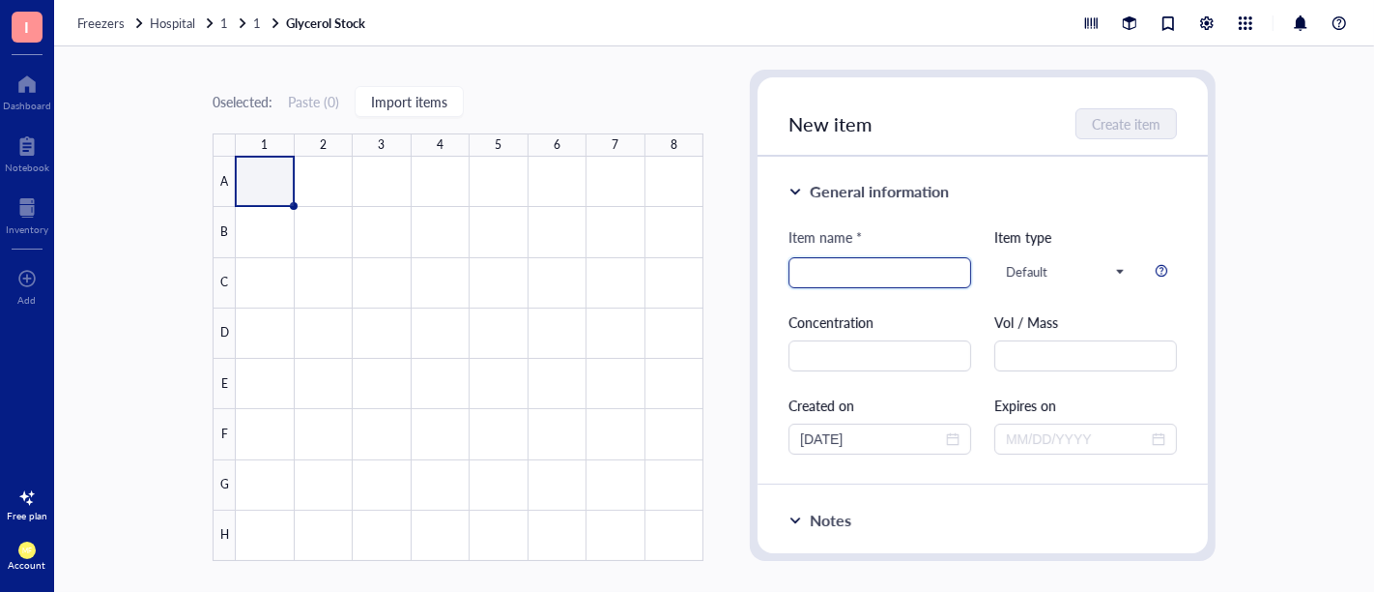
click at [876, 274] on input "search" at bounding box center [879, 272] width 159 height 29
type input "LAT"
click at [855, 362] on input "text" at bounding box center [880, 355] width 183 height 31
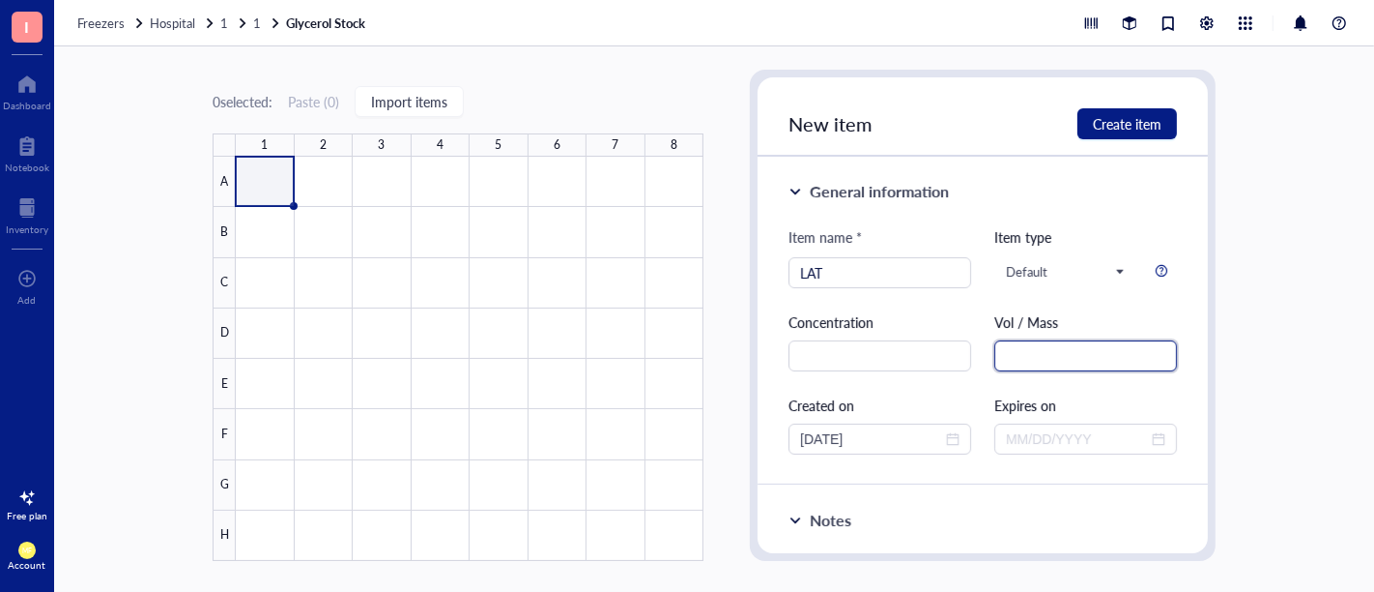
click at [1012, 358] on input "text" at bounding box center [1086, 355] width 183 height 31
click at [915, 360] on input "text" at bounding box center [880, 355] width 183 height 31
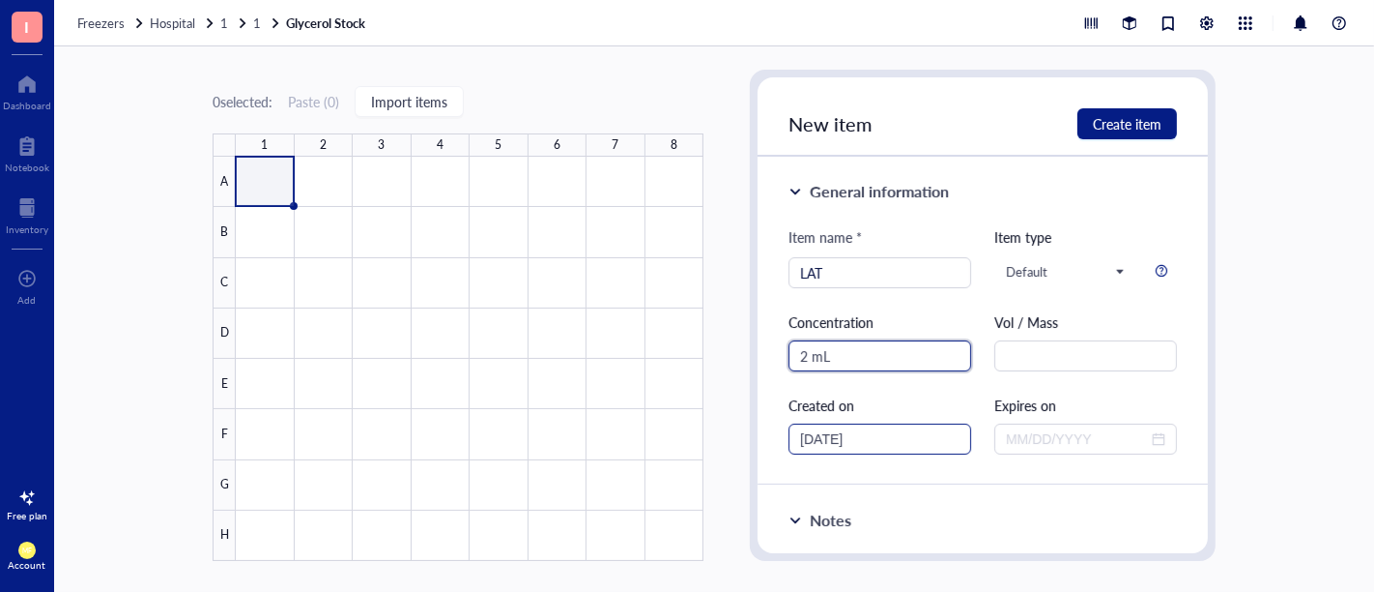
type input "2 mL"
click at [838, 441] on input "10/13/2025" at bounding box center [871, 438] width 142 height 21
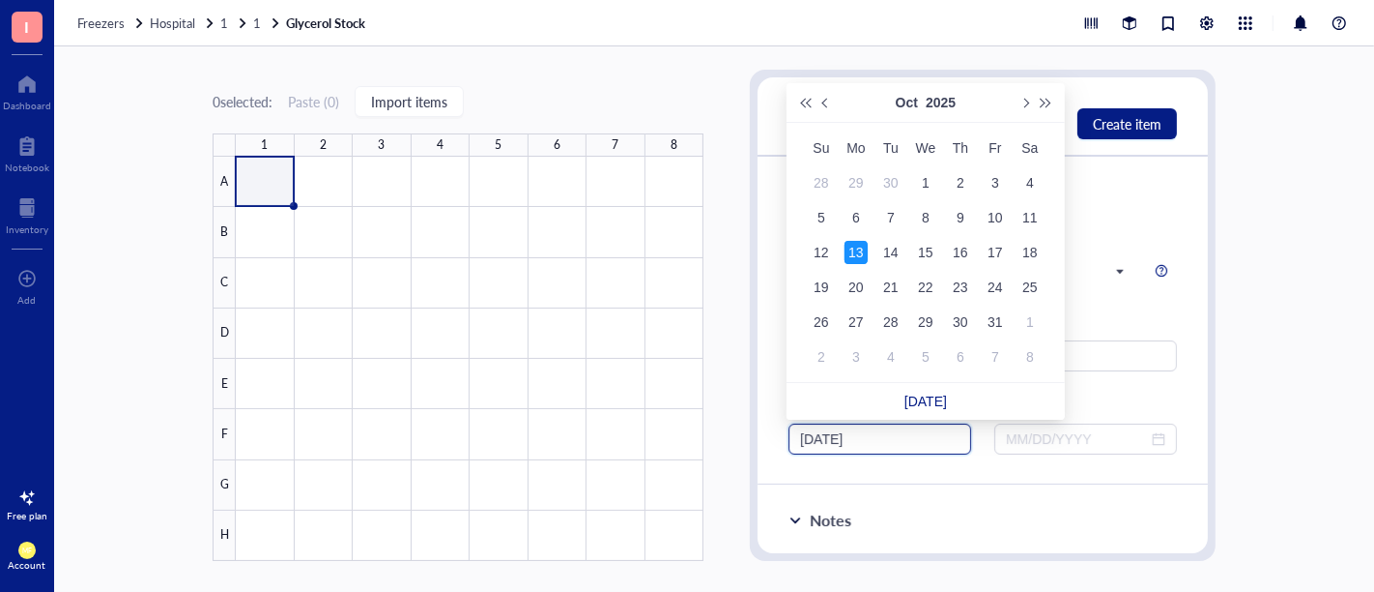
click at [873, 442] on input "10/13/2025" at bounding box center [871, 438] width 142 height 21
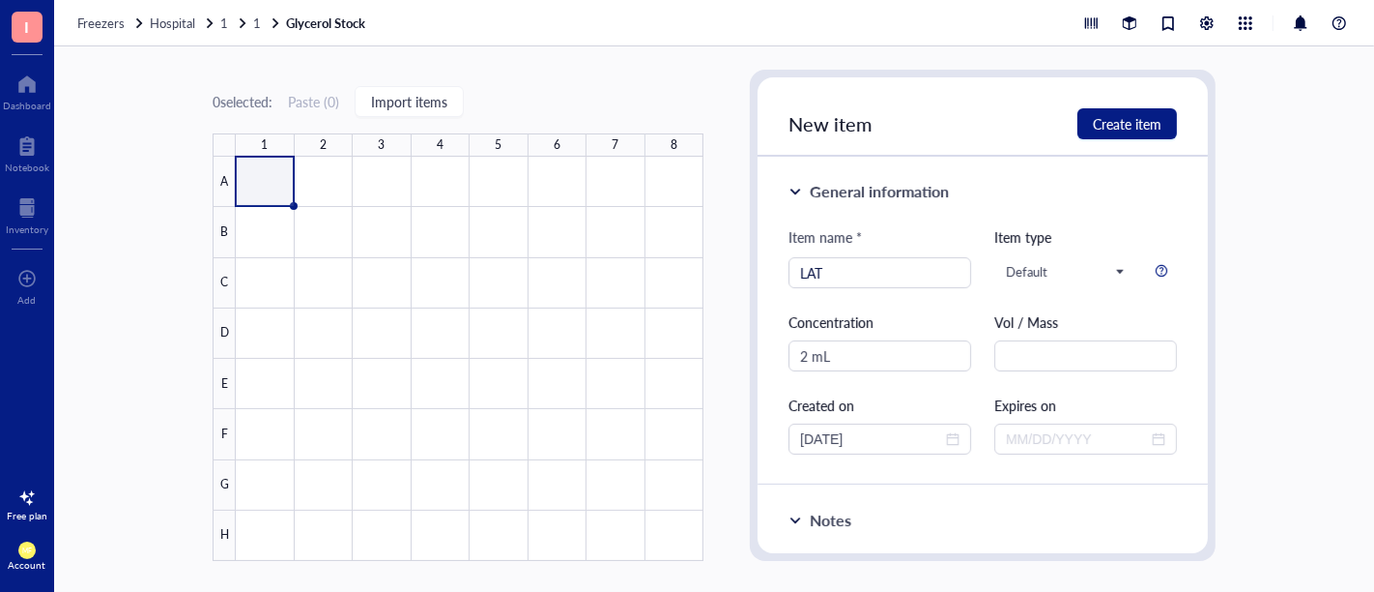
drag, startPoint x: 1204, startPoint y: 252, endPoint x: 1201, endPoint y: 297, distance: 44.6
click at [1201, 297] on div "New item Create item General information Item name * LAT Item type Default Conc…" at bounding box center [983, 315] width 466 height 491
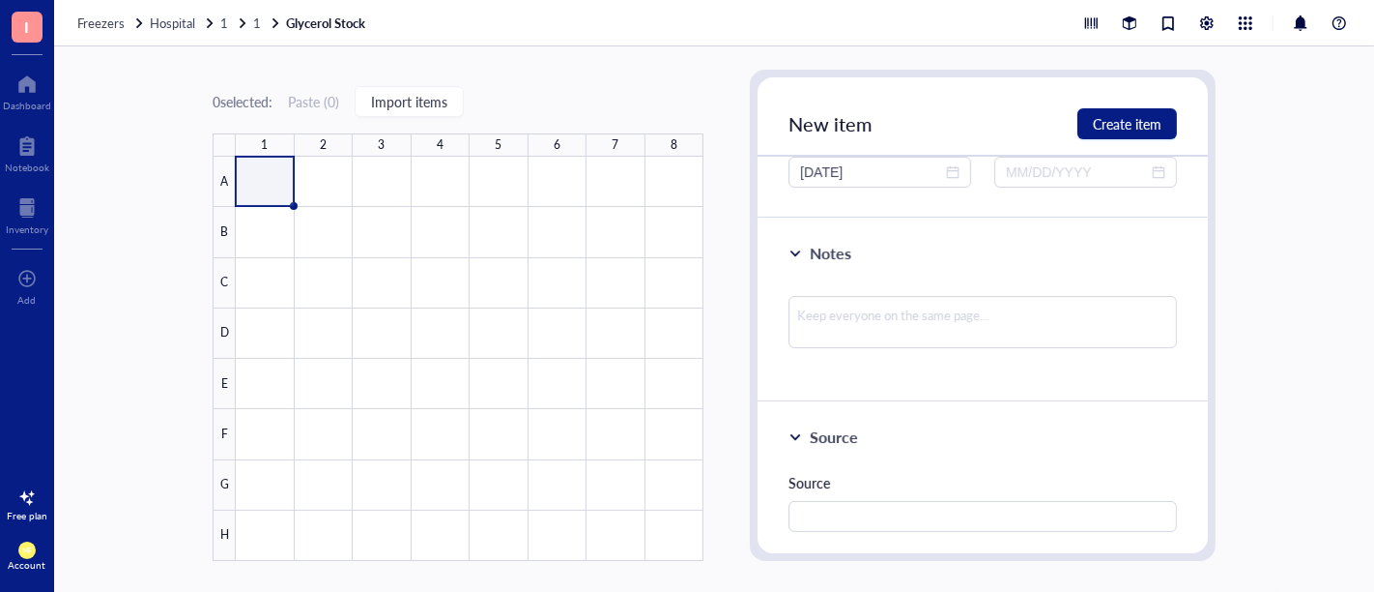
scroll to position [286, 0]
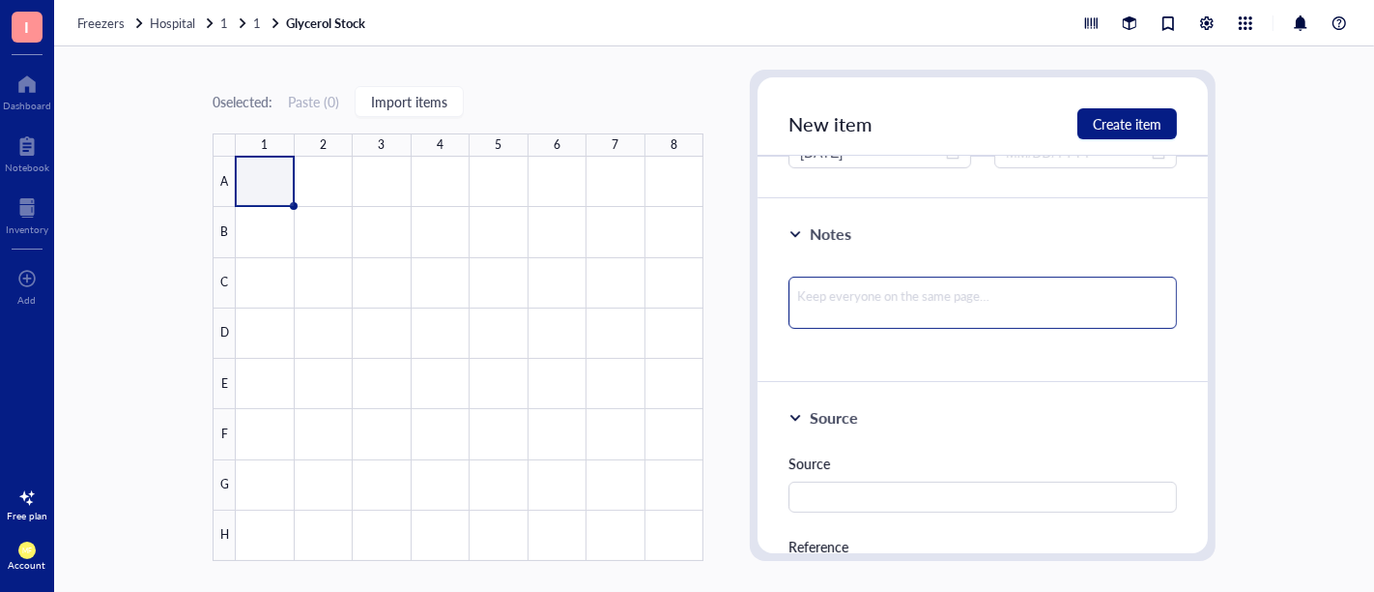
click at [831, 304] on textarea at bounding box center [983, 302] width 389 height 52
type textarea "L"
type textarea "LA"
type textarea "LAT"
type textarea "LAT-"
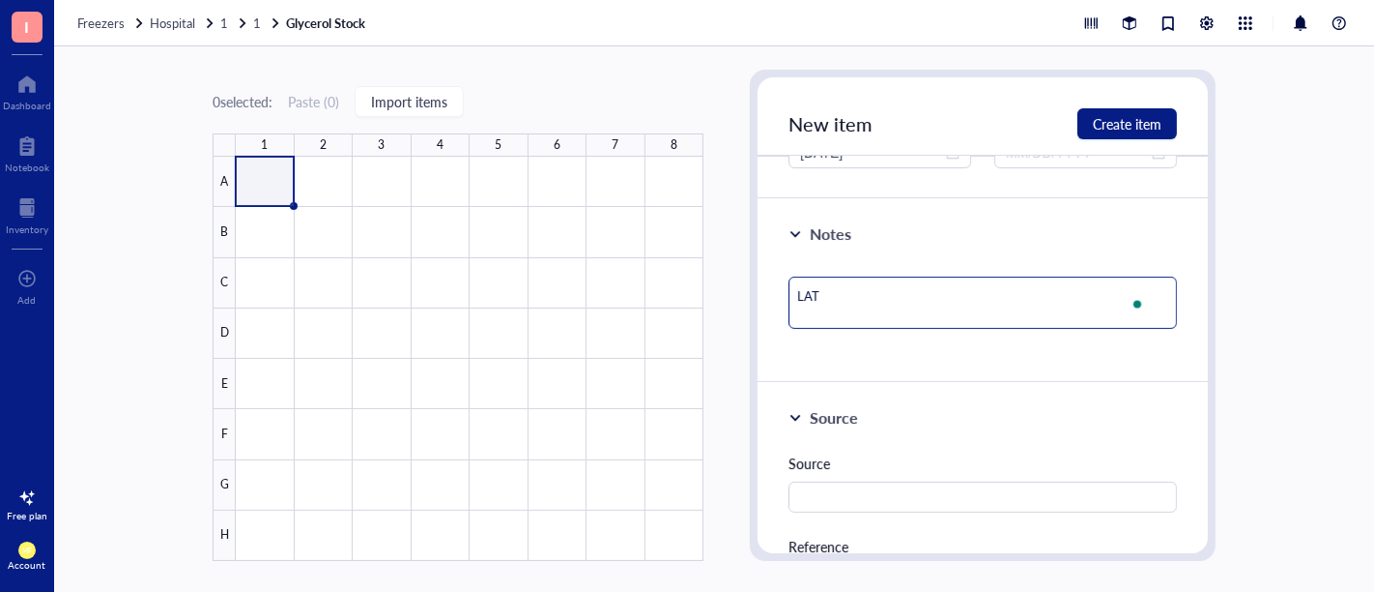
type textarea "LAT-"
type textarea "LAT-."
type textarea "LAT-.."
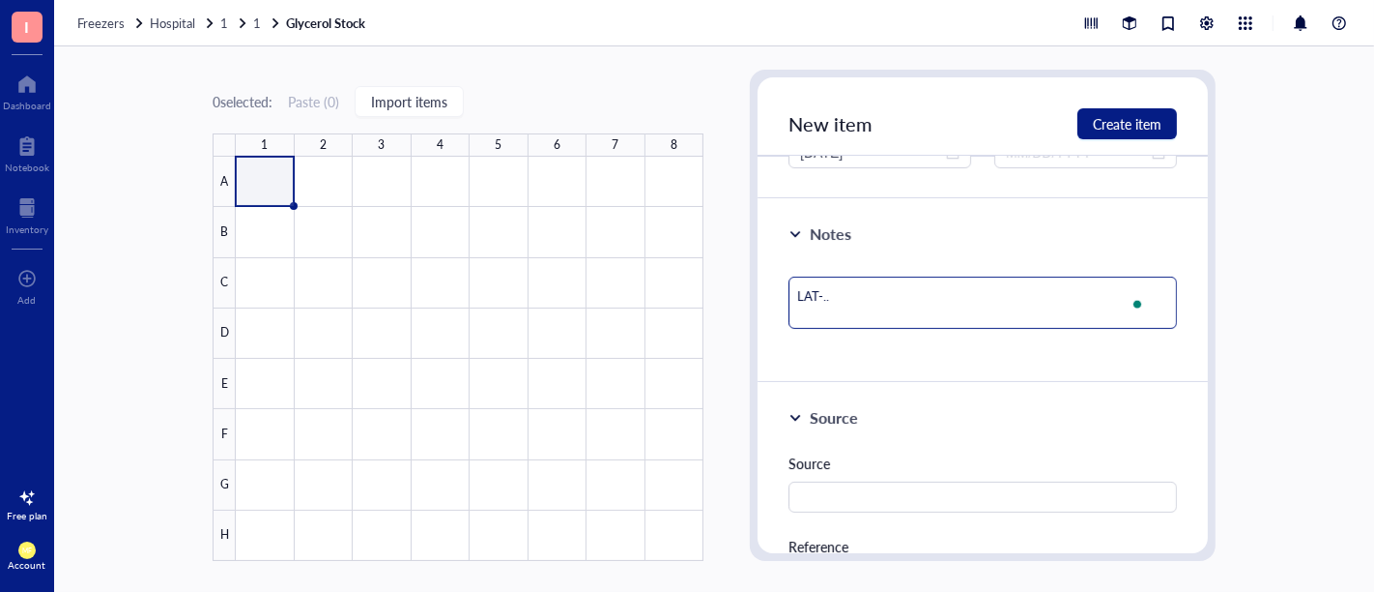
type textarea "LAT-..."
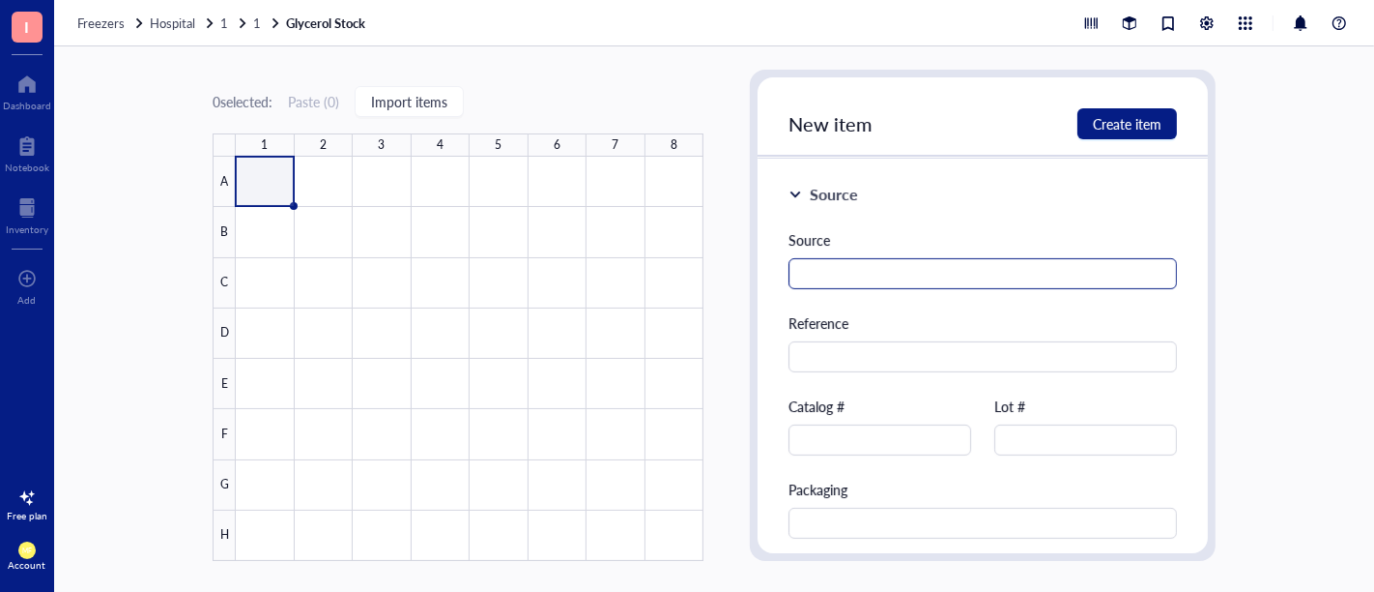
scroll to position [501, 0]
type textarea "LAT-..."
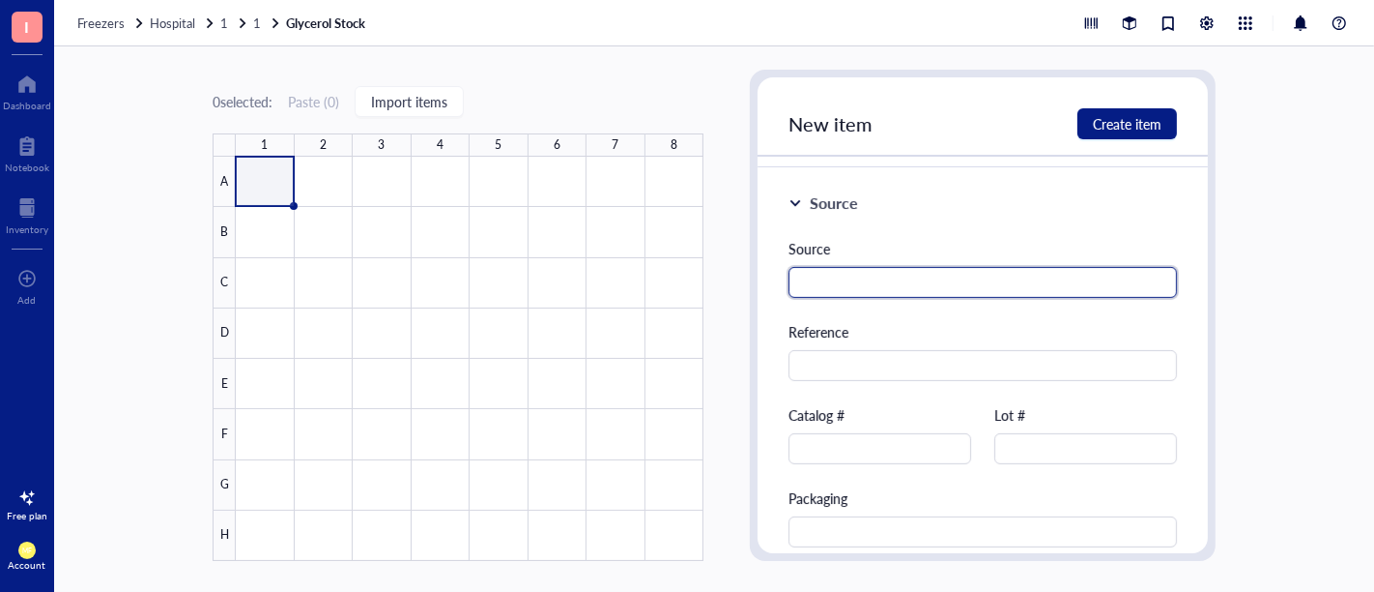
click at [851, 290] on input "text" at bounding box center [983, 282] width 389 height 31
type input "P"
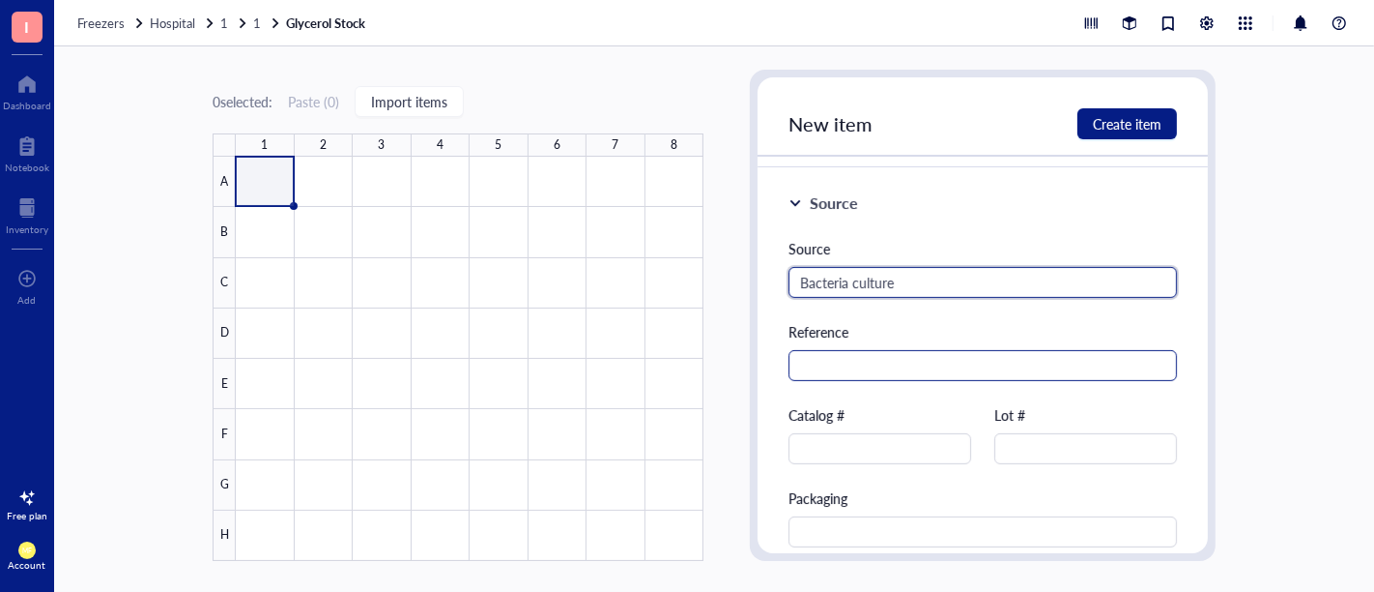
type input "Bacteria culture"
click at [849, 360] on input "text" at bounding box center [983, 365] width 389 height 31
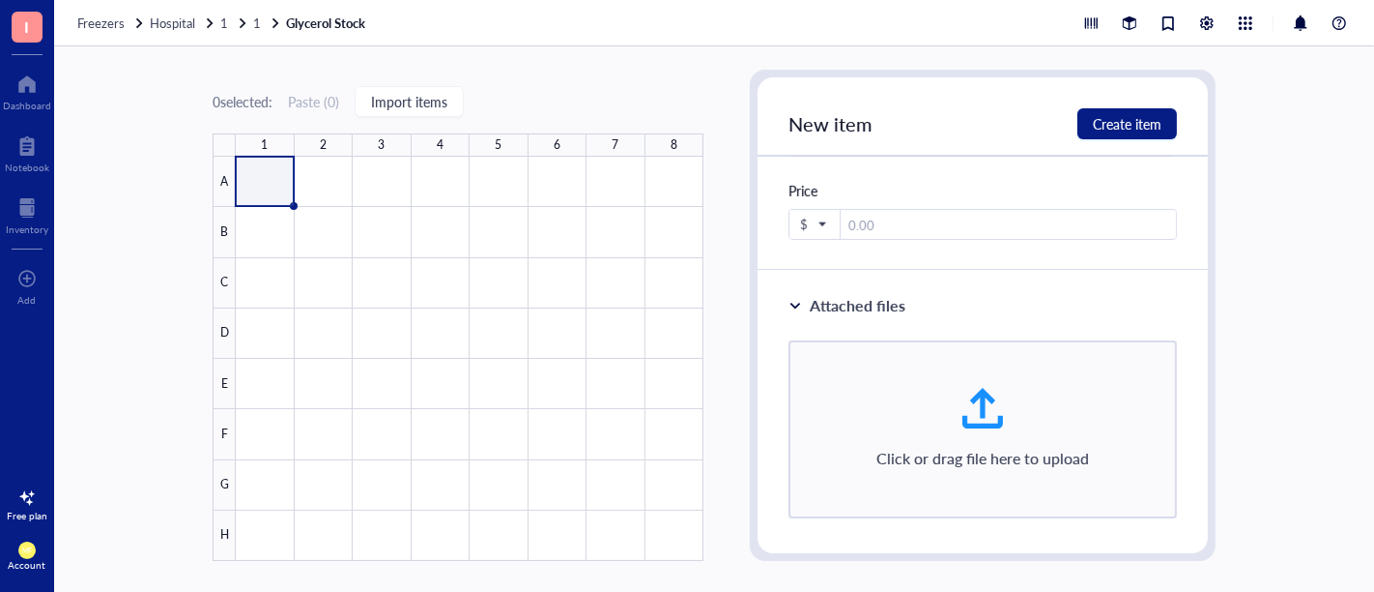
scroll to position [905, 0]
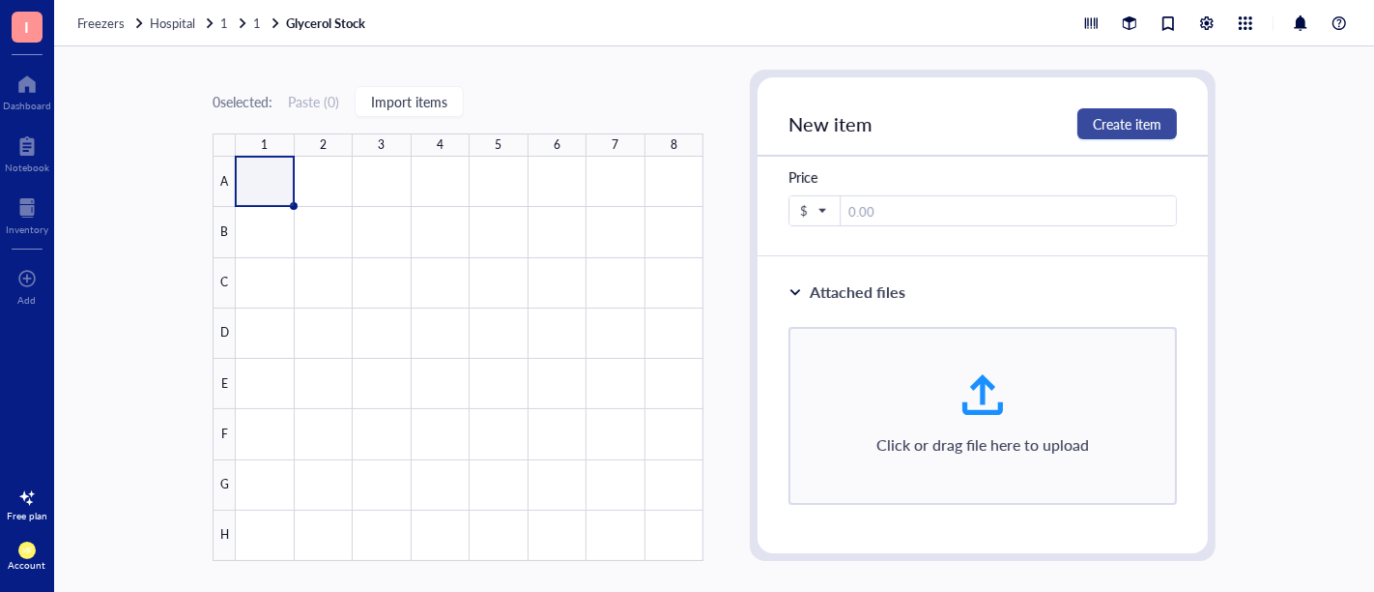
click at [1120, 127] on span "Create item" at bounding box center [1127, 123] width 69 height 15
type textarea "Keep everyone on the same page…"
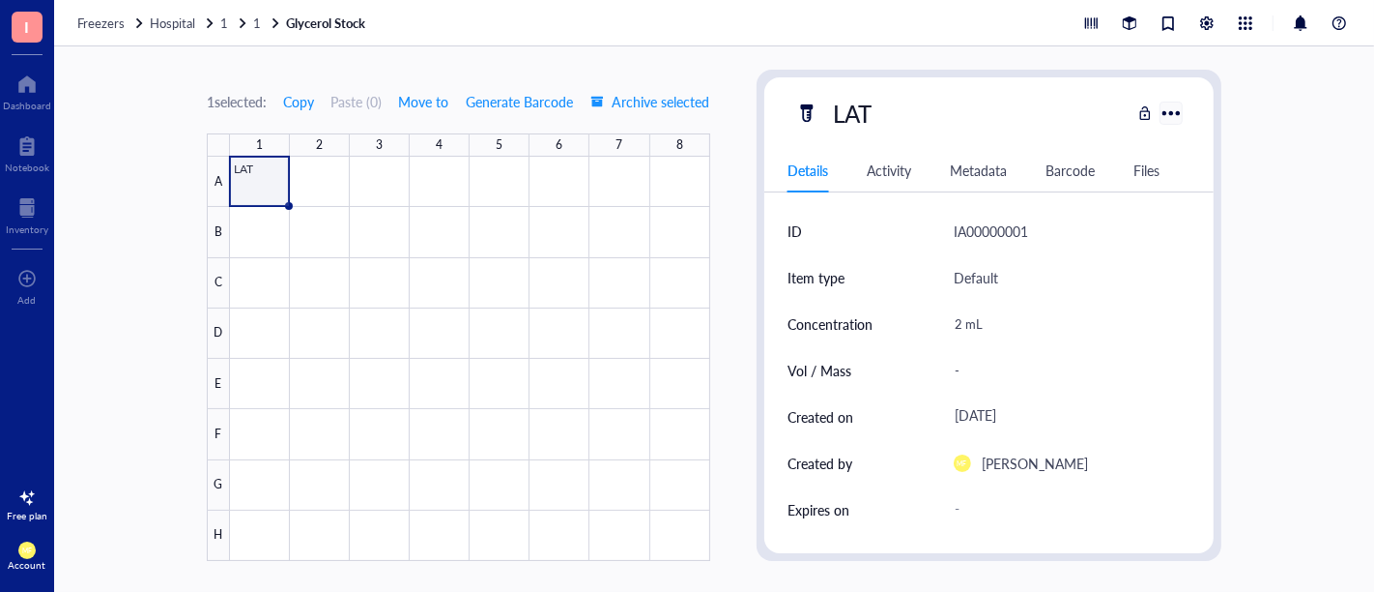
click at [1164, 108] on div at bounding box center [1172, 113] width 28 height 28
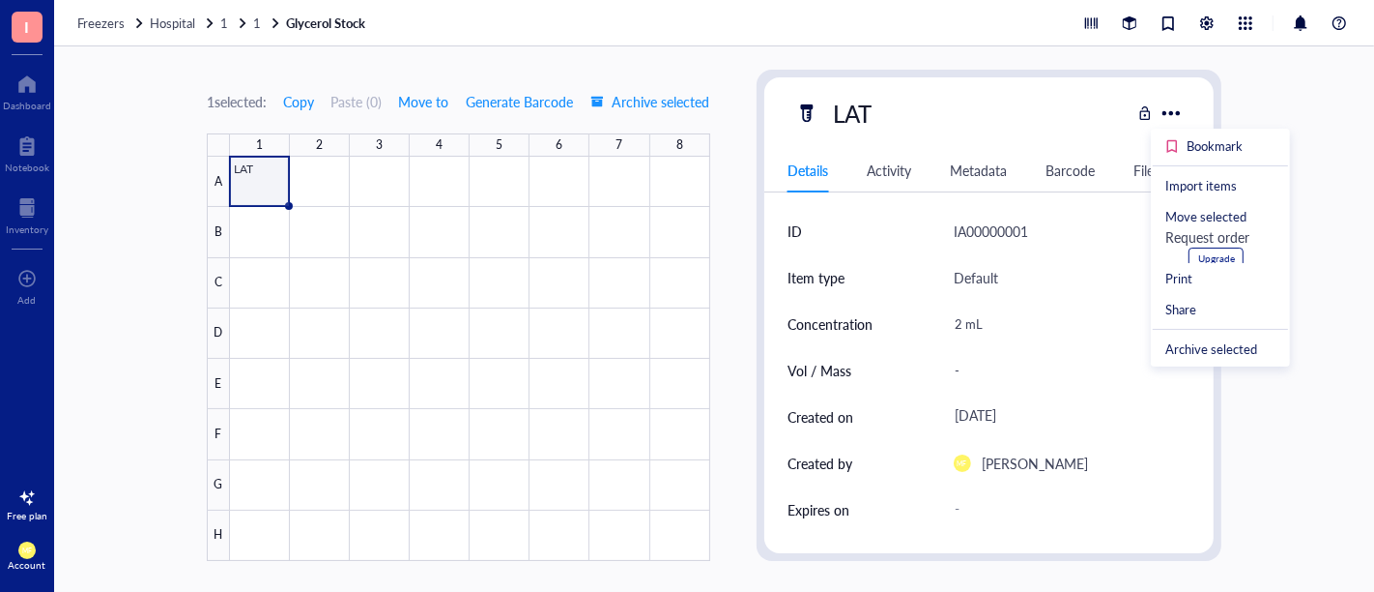
click at [1231, 442] on div "1 selected: Copy Paste ( 0 ) Move to Generate Barcode Archive selected 1 2 3 4 …" at bounding box center [714, 318] width 1320 height 545
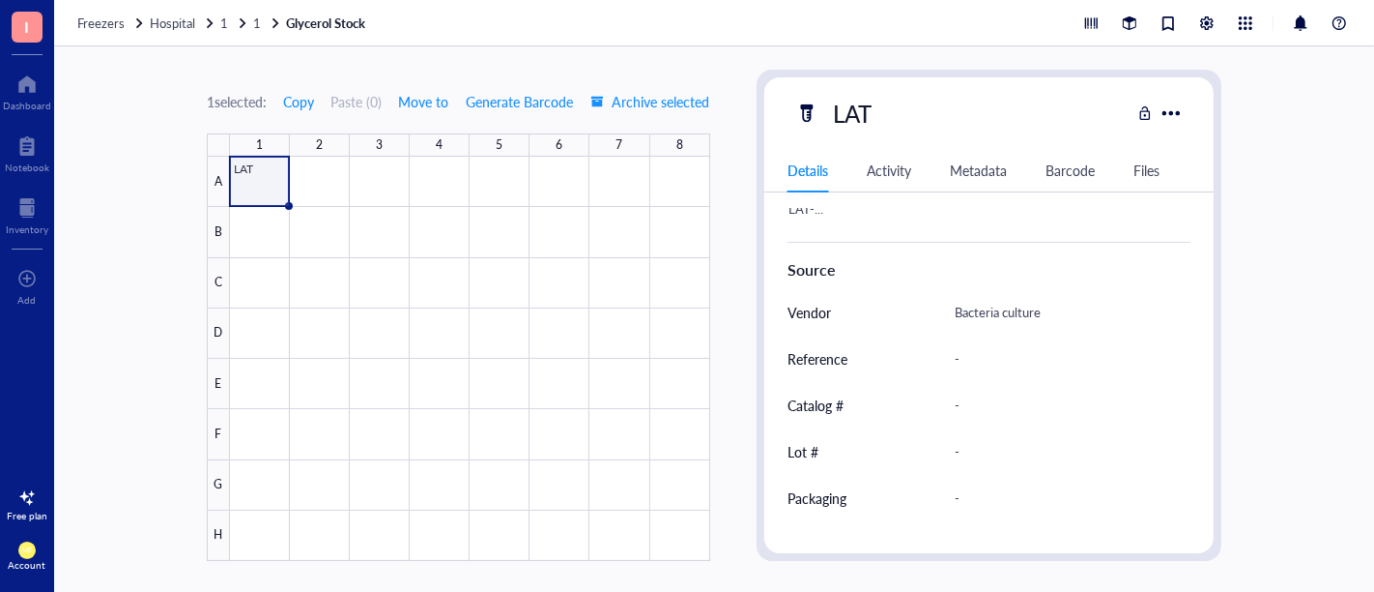
scroll to position [505, 0]
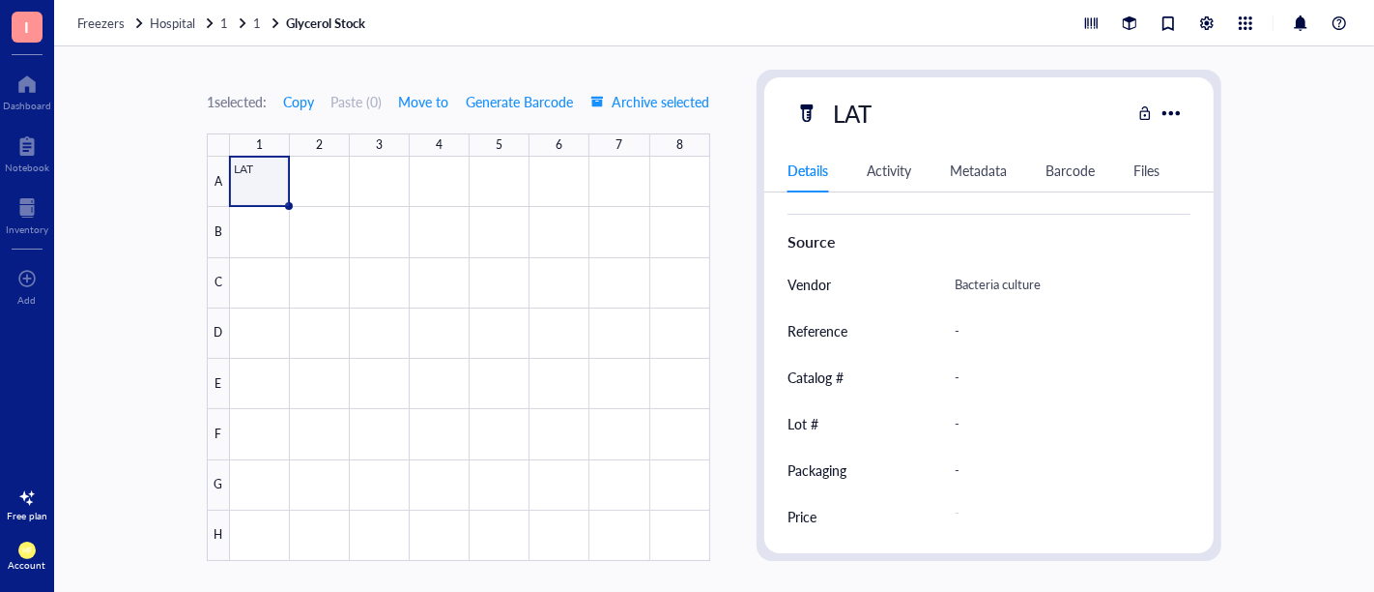
click at [878, 174] on div "Activity" at bounding box center [889, 169] width 44 height 21
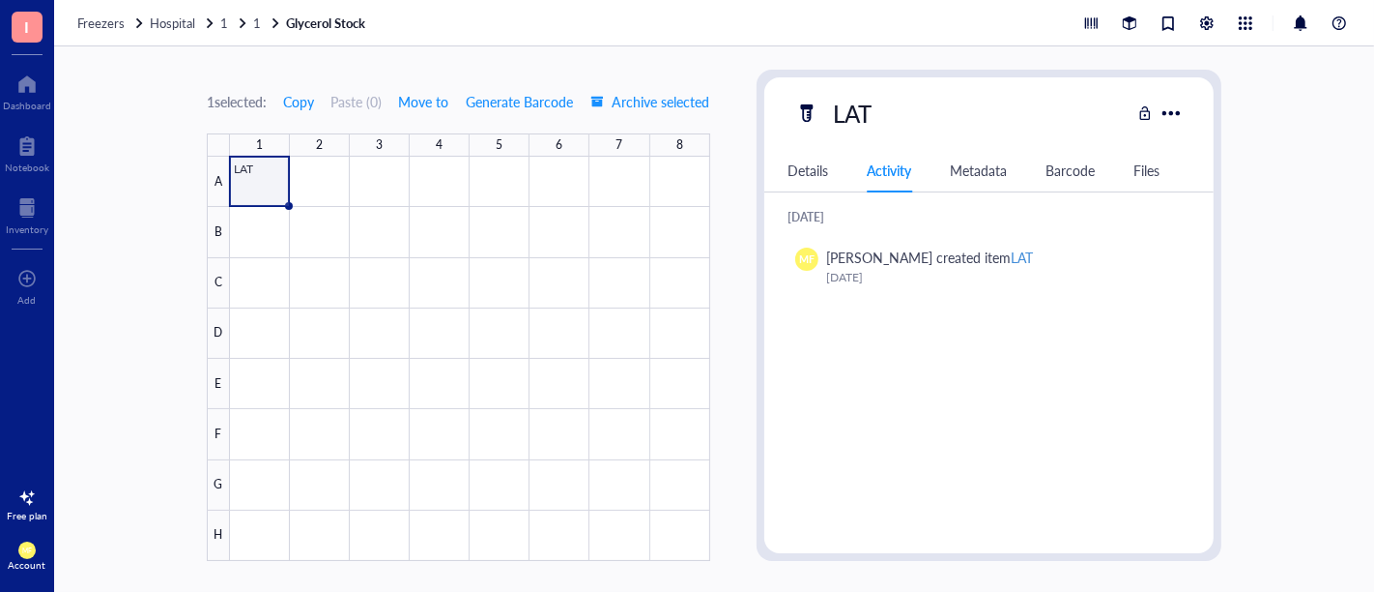
click at [1236, 146] on div "1 selected: Copy Paste ( 0 ) Move to Generate Barcode Archive selected 1 2 3 4 …" at bounding box center [714, 318] width 1320 height 545
click at [1142, 162] on div "Files" at bounding box center [1147, 169] width 26 height 21
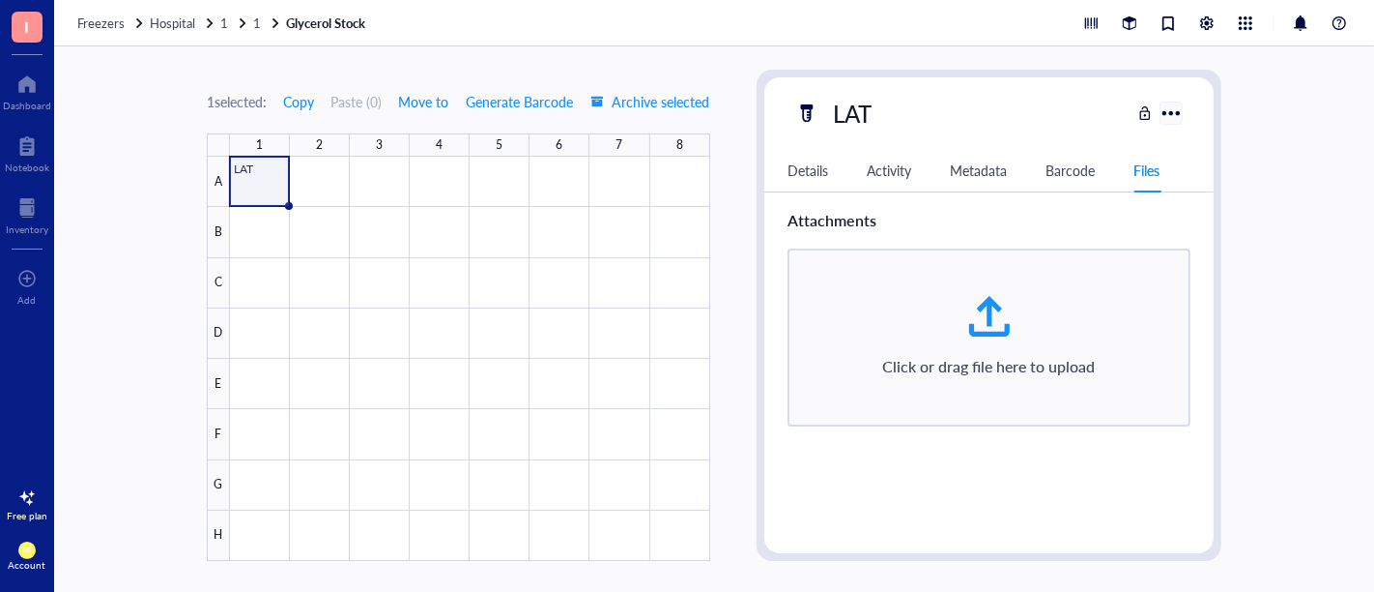
click at [1168, 112] on div at bounding box center [1172, 113] width 28 height 28
click at [825, 172] on div "Details Activity Metadata Barcode Files" at bounding box center [990, 170] width 450 height 43
click at [777, 170] on div "Details Activity Metadata Barcode Files" at bounding box center [990, 170] width 450 height 43
click at [803, 173] on div "Details" at bounding box center [808, 169] width 41 height 21
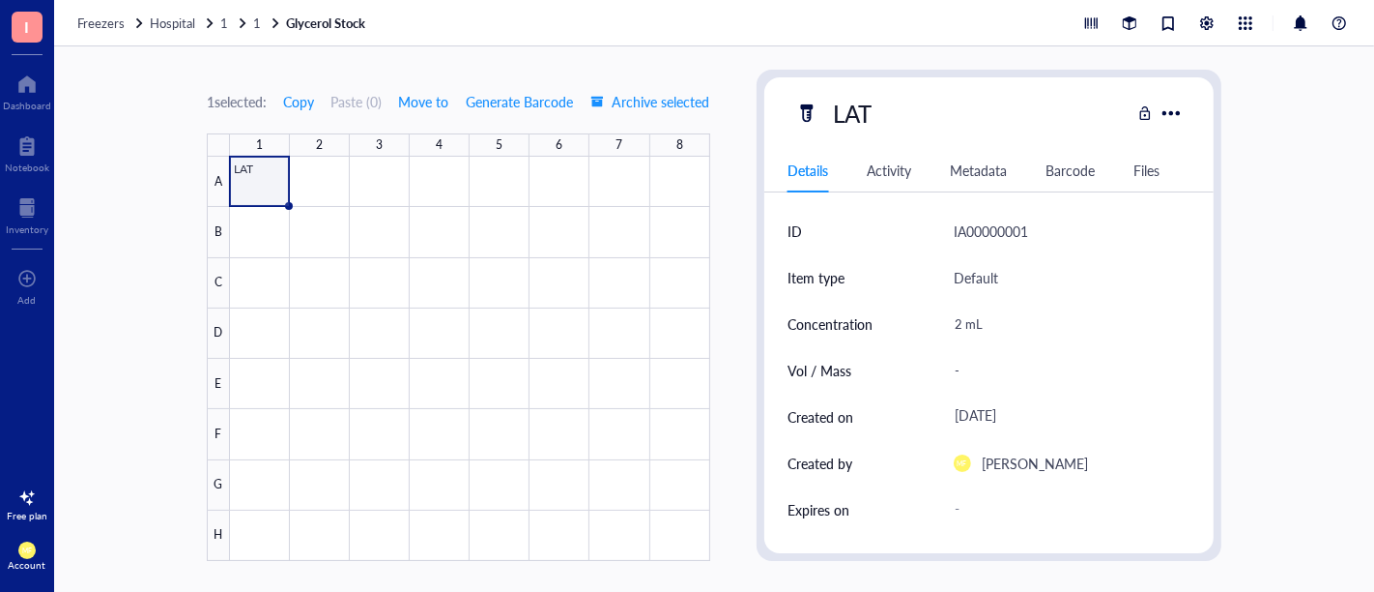
click at [986, 288] on div "Default" at bounding box center [1073, 277] width 238 height 46
drag, startPoint x: 1205, startPoint y: 284, endPoint x: 1204, endPoint y: 447, distance: 162.4
click at [1204, 447] on div "LAT Details Activity Metadata Barcode Files ID IA00000001 Item type Default Con…" at bounding box center [990, 315] width 466 height 491
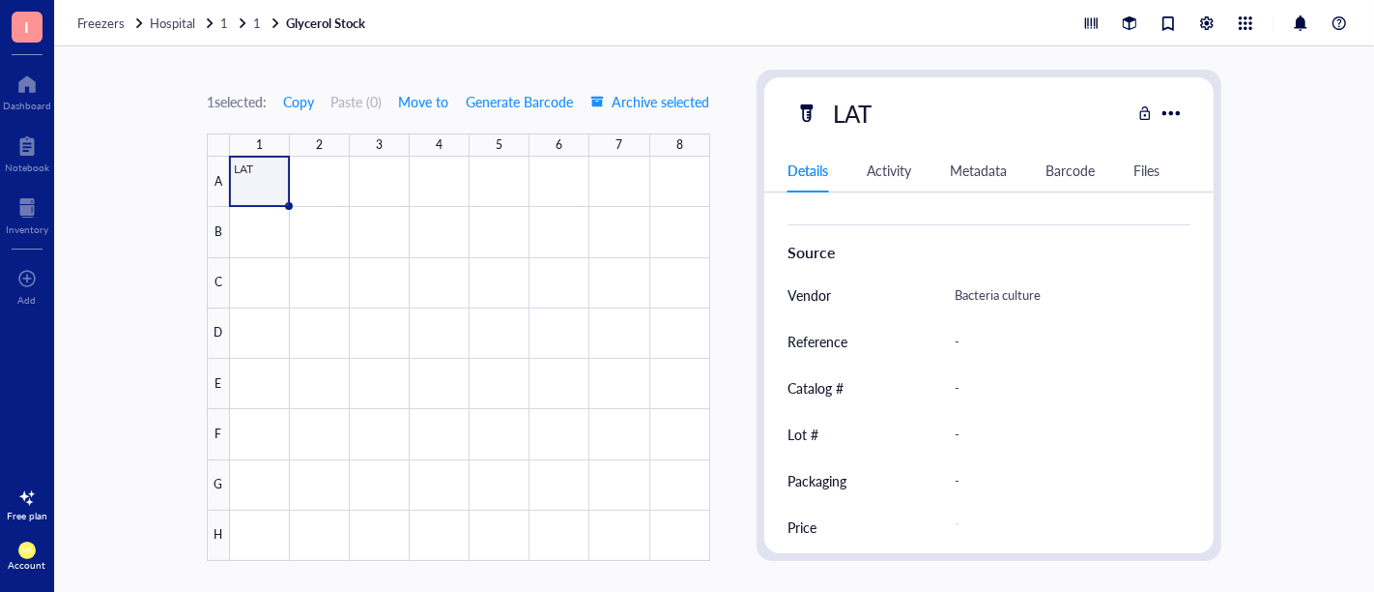
scroll to position [505, 0]
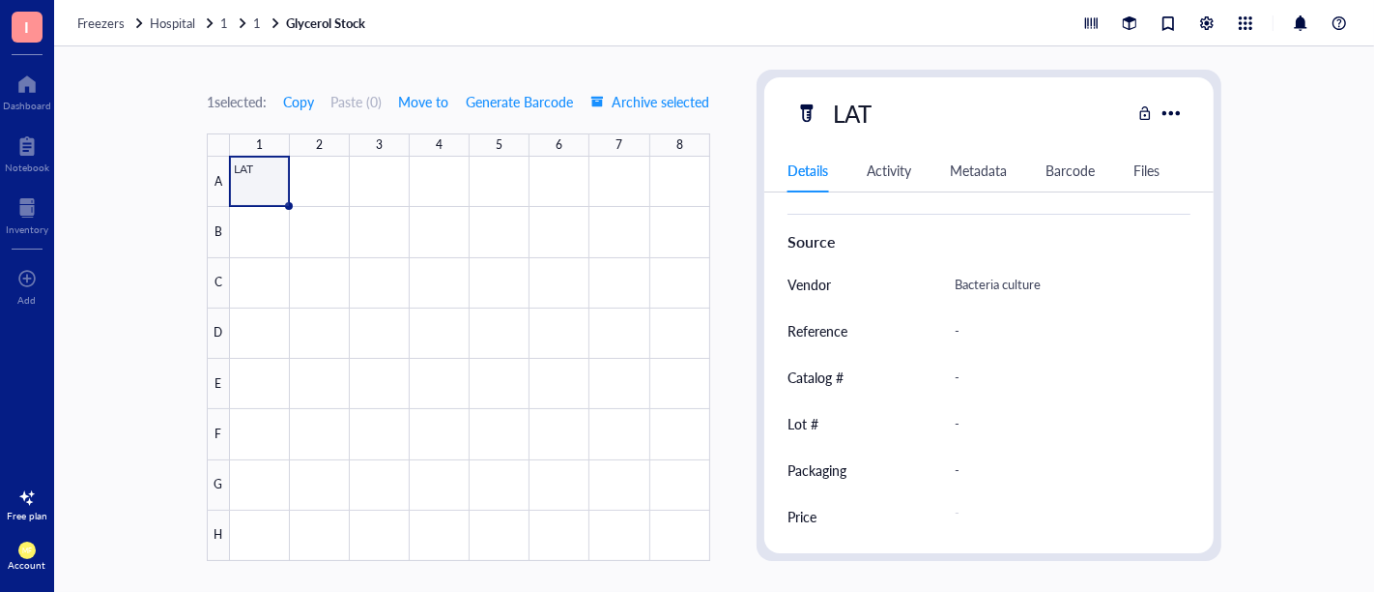
click at [1003, 281] on div "Bacteria culture" at bounding box center [1065, 284] width 238 height 41
click at [1148, 168] on div "Files" at bounding box center [1147, 169] width 26 height 21
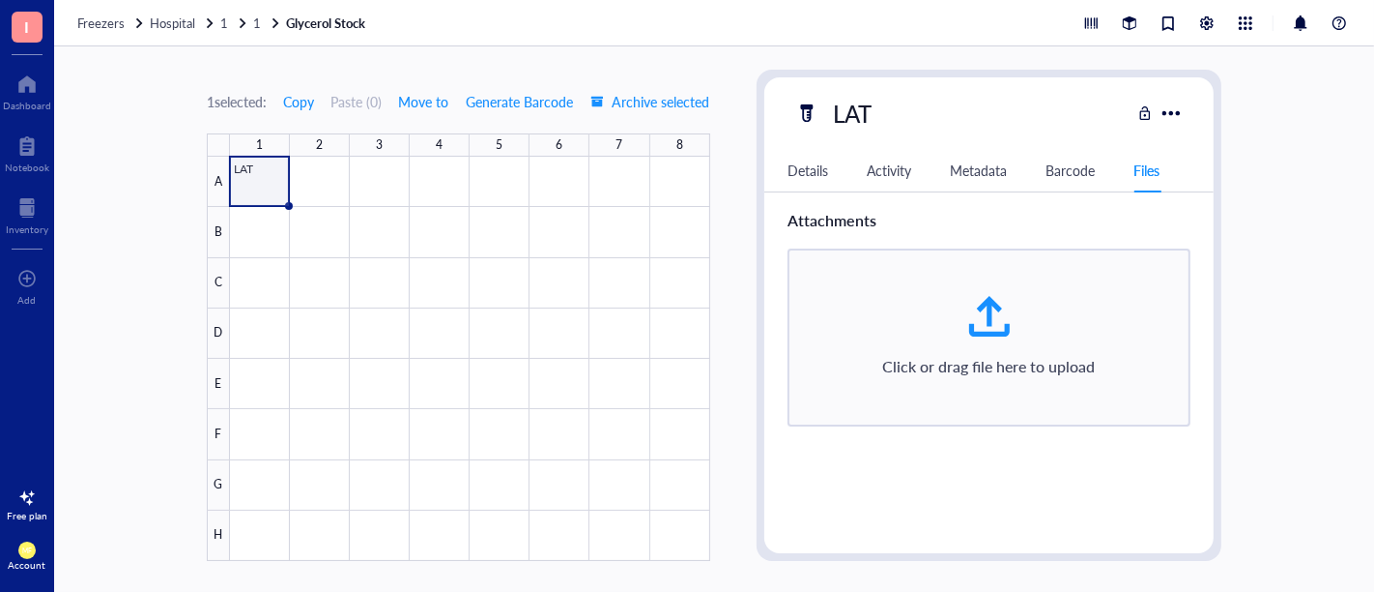
click at [1034, 171] on div "Details Activity Metadata Barcode Files" at bounding box center [990, 170] width 450 height 43
click at [1062, 171] on div "Barcode" at bounding box center [1070, 169] width 49 height 21
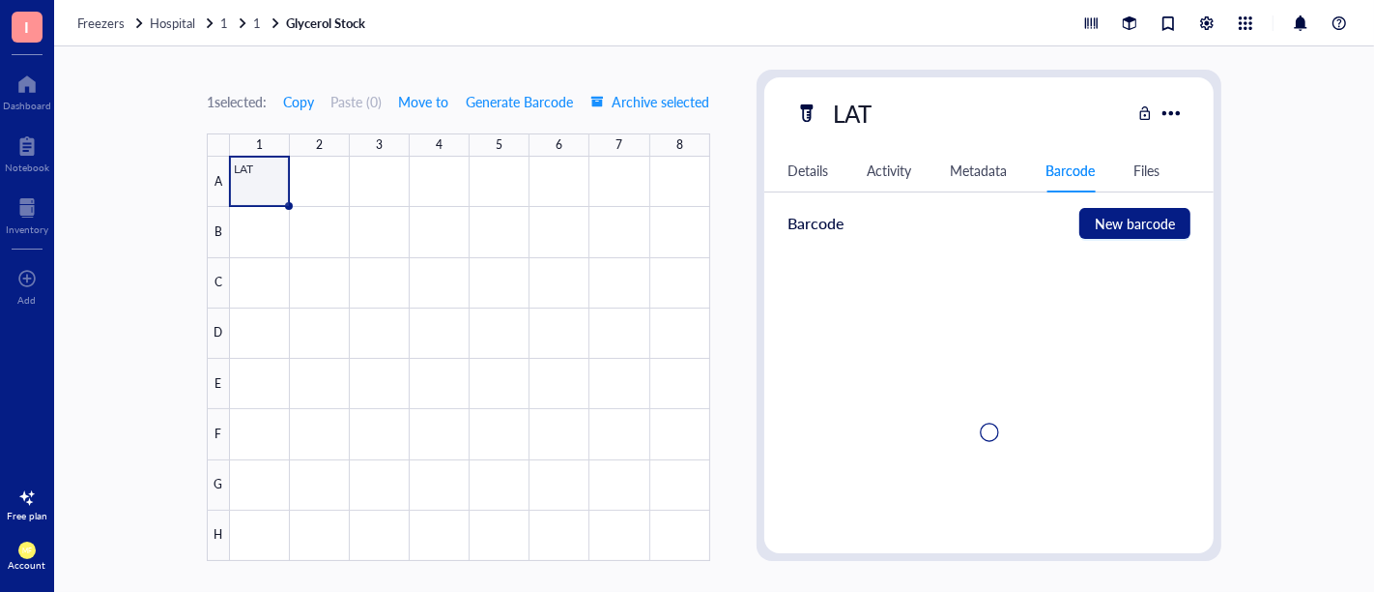
click at [952, 171] on div "Metadata" at bounding box center [978, 169] width 57 height 21
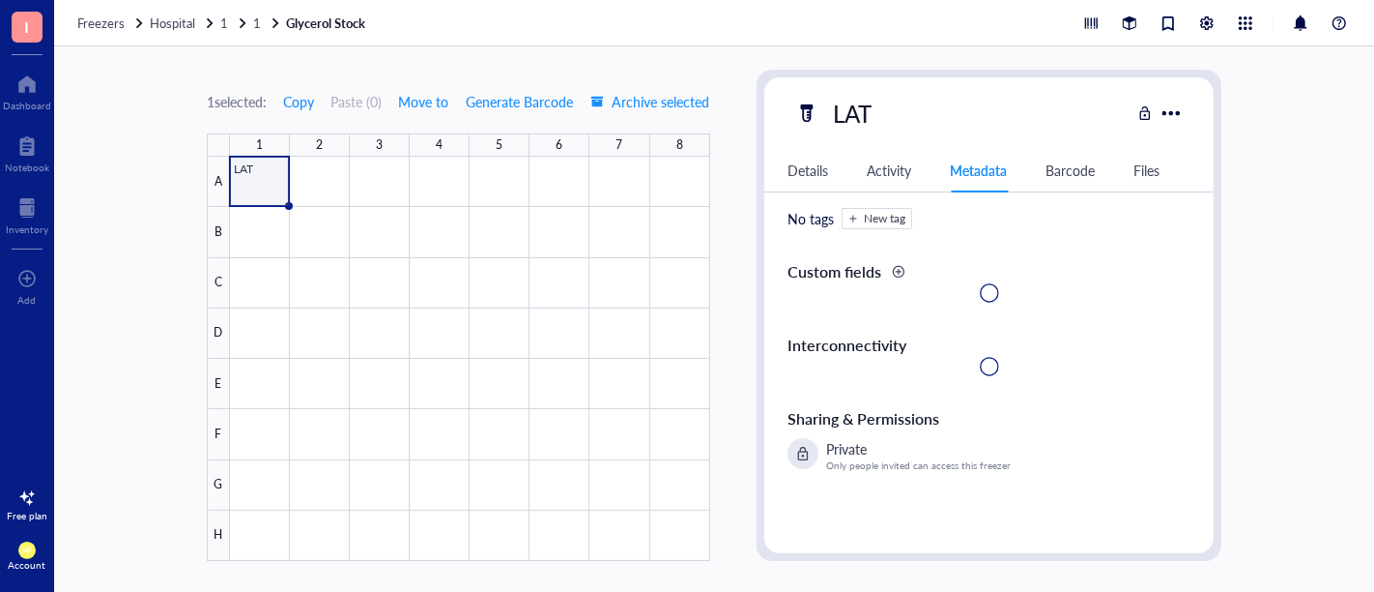
click at [897, 174] on div "Activity" at bounding box center [889, 169] width 44 height 21
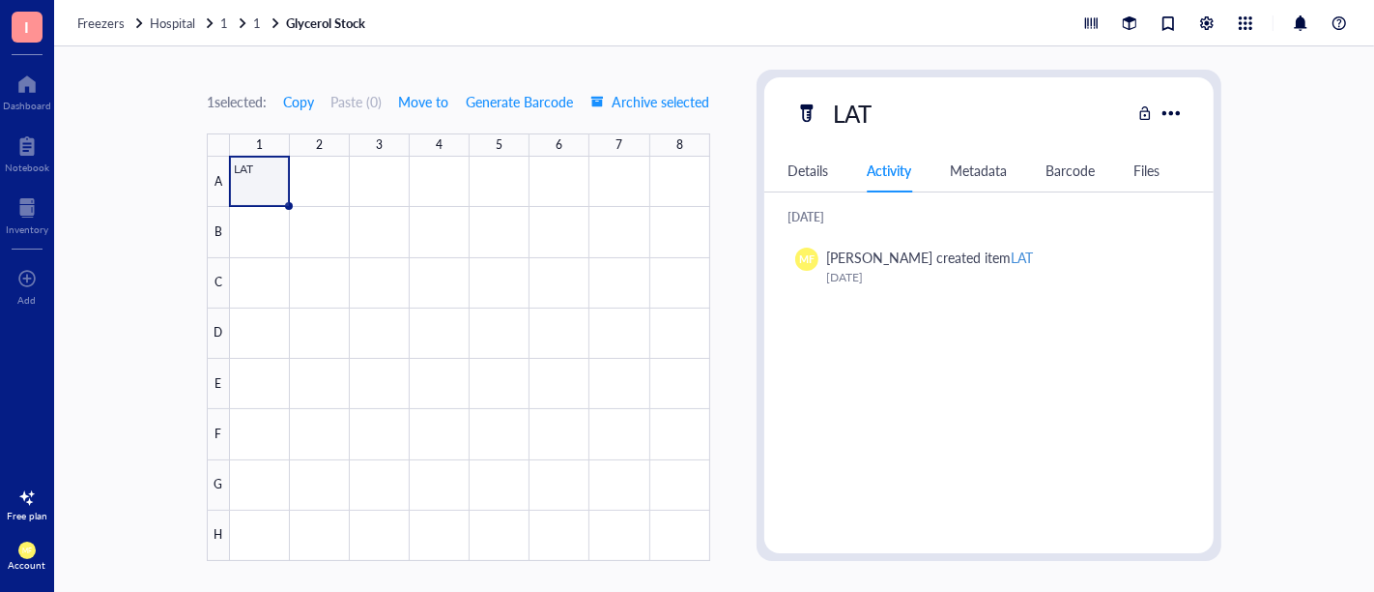
click at [969, 165] on div "Metadata" at bounding box center [978, 169] width 57 height 21
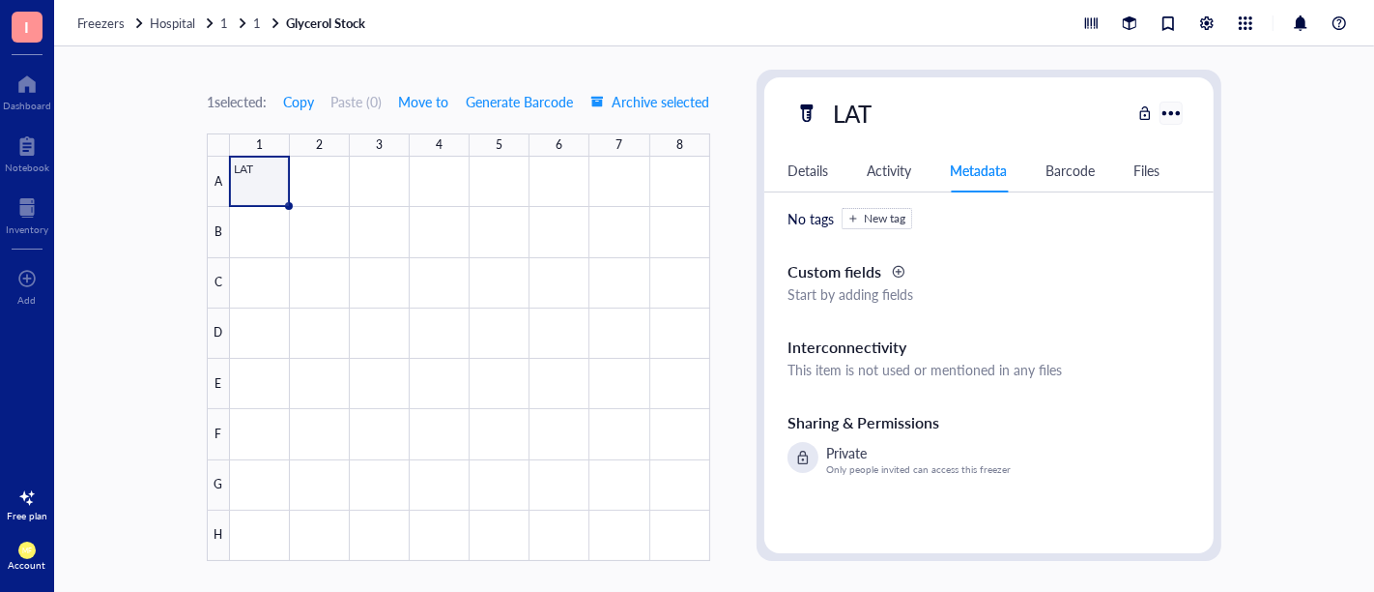
click at [1175, 104] on div at bounding box center [1172, 113] width 28 height 28
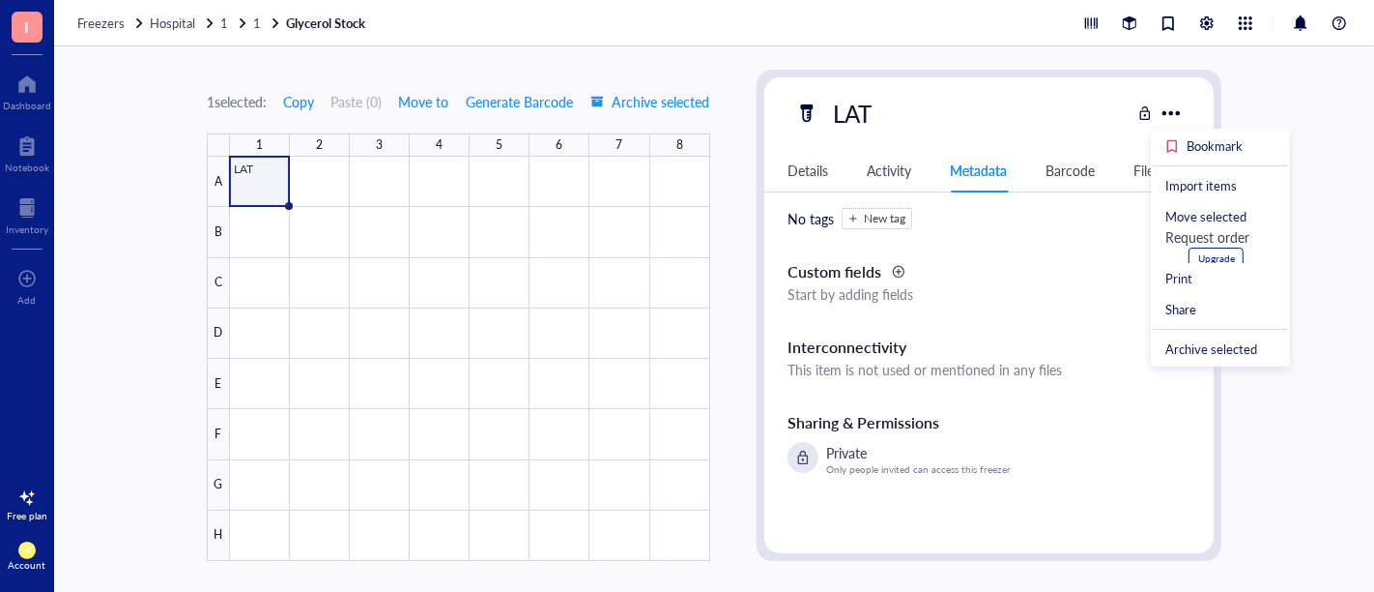
click at [1297, 110] on div "1 selected: Copy Paste ( 0 ) Move to Generate Barcode Archive selected 1 2 3 4 …" at bounding box center [714, 318] width 1320 height 545
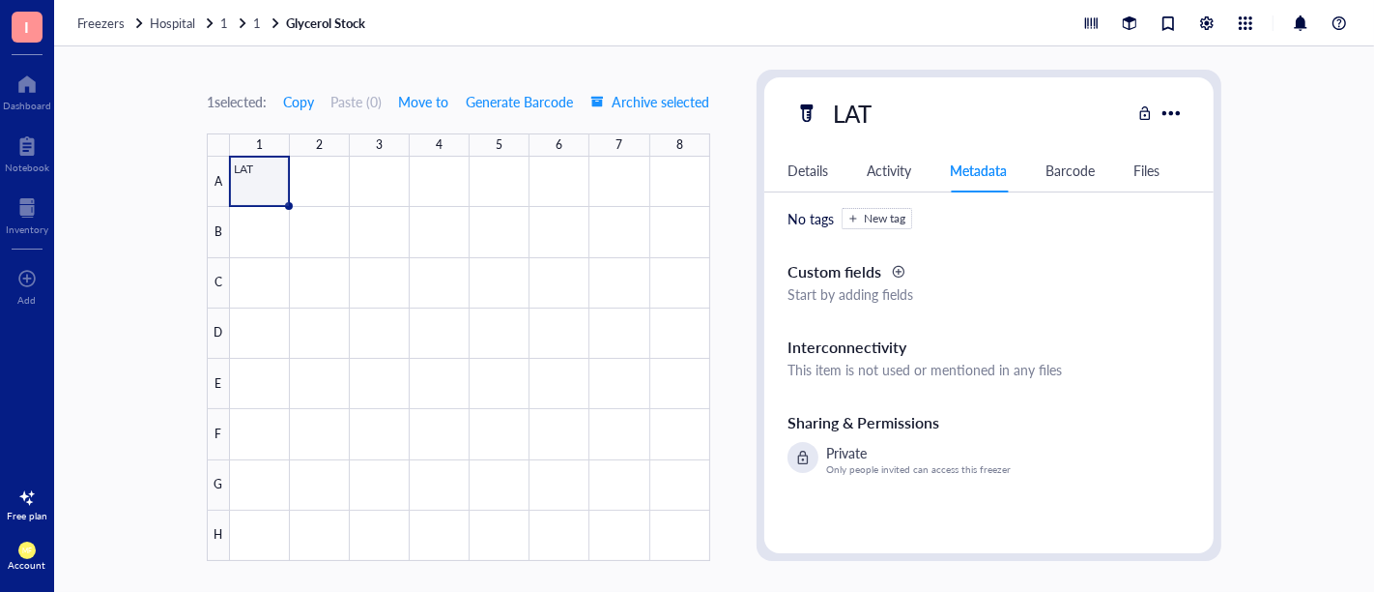
click at [1315, 390] on div "1 selected: Copy Paste ( 0 ) Move to Generate Barcode Archive selected 1 2 3 4 …" at bounding box center [714, 318] width 1320 height 545
click at [250, 191] on div at bounding box center [470, 359] width 480 height 404
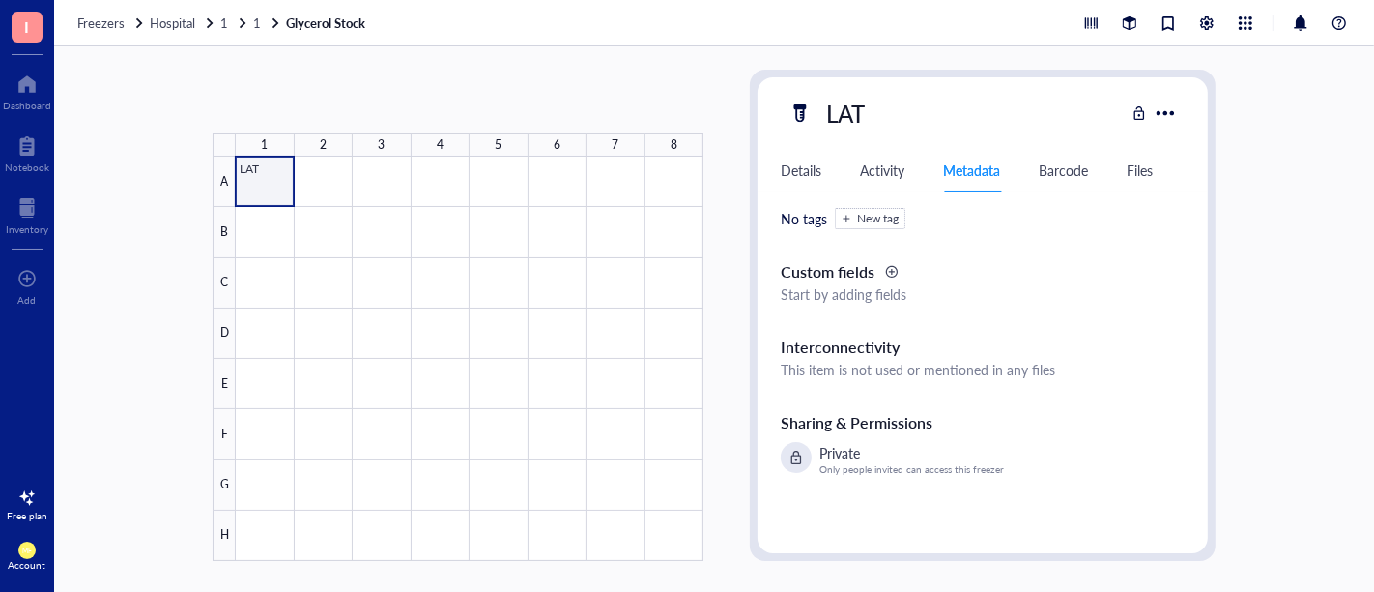
click at [249, 170] on div at bounding box center [470, 359] width 468 height 404
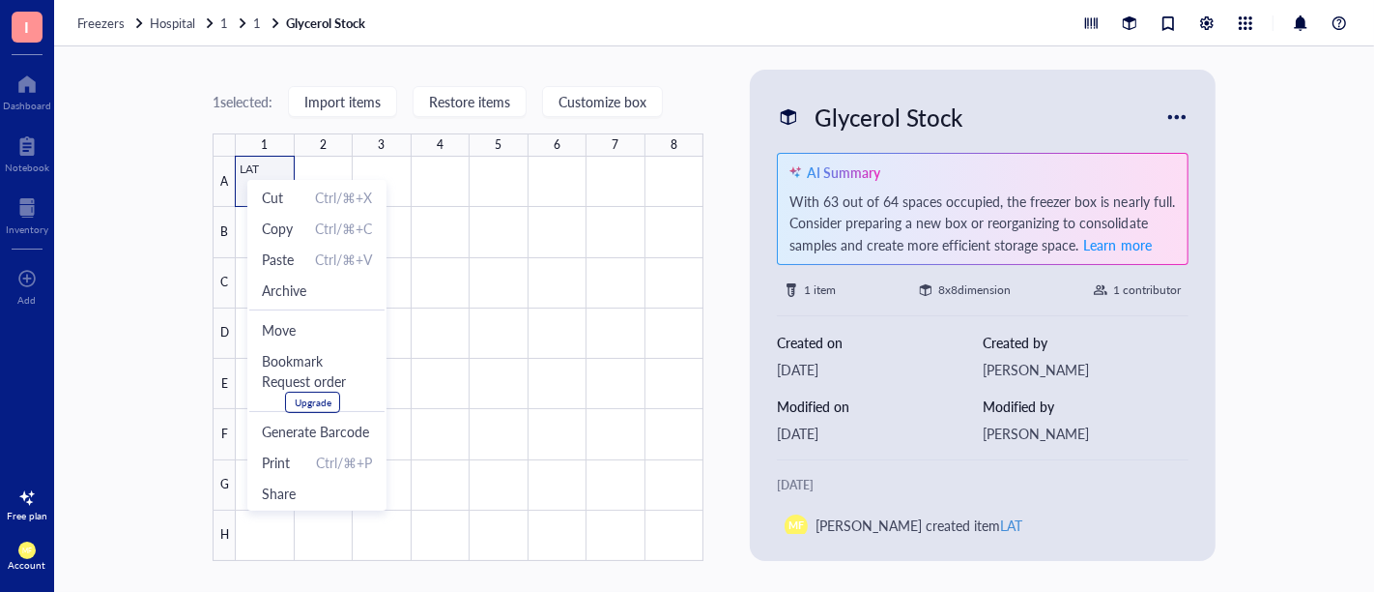
click at [259, 180] on ul "Cut Ctrl/⌘+X Copy Ctrl/⌘+C Paste Ctrl/⌘+V Archive Move Bookmark Request order U…" at bounding box center [316, 345] width 139 height 331
click at [254, 169] on div at bounding box center [470, 359] width 468 height 404
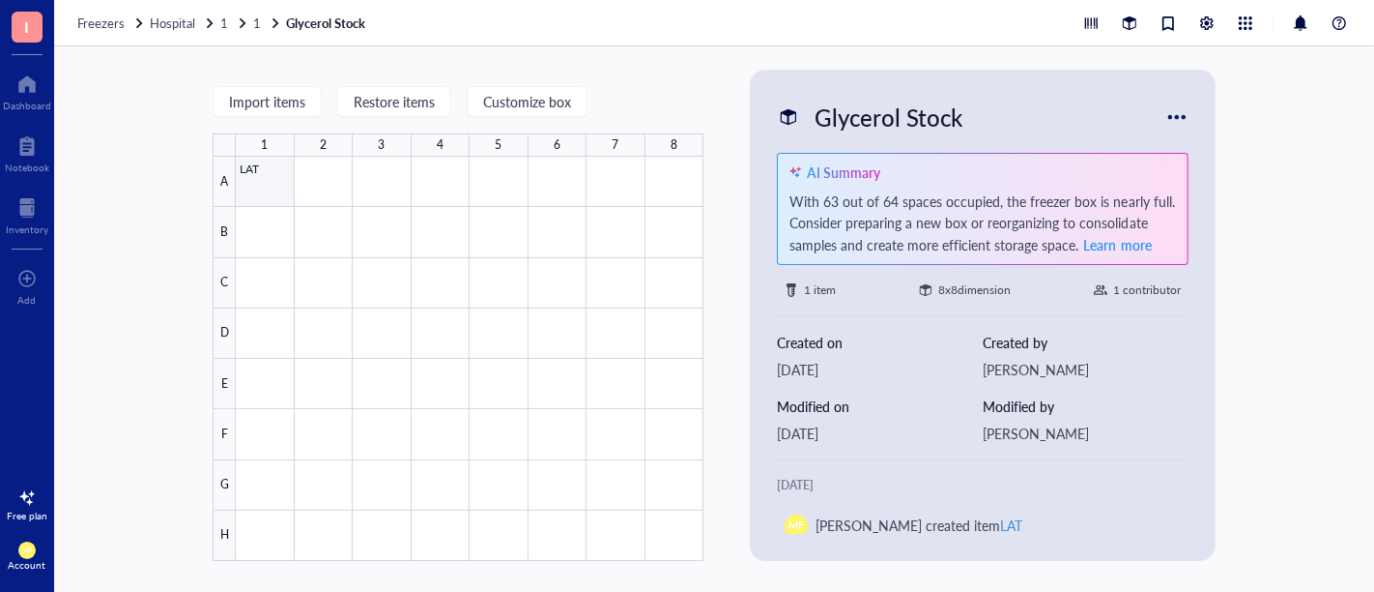
click at [279, 178] on div at bounding box center [470, 359] width 468 height 404
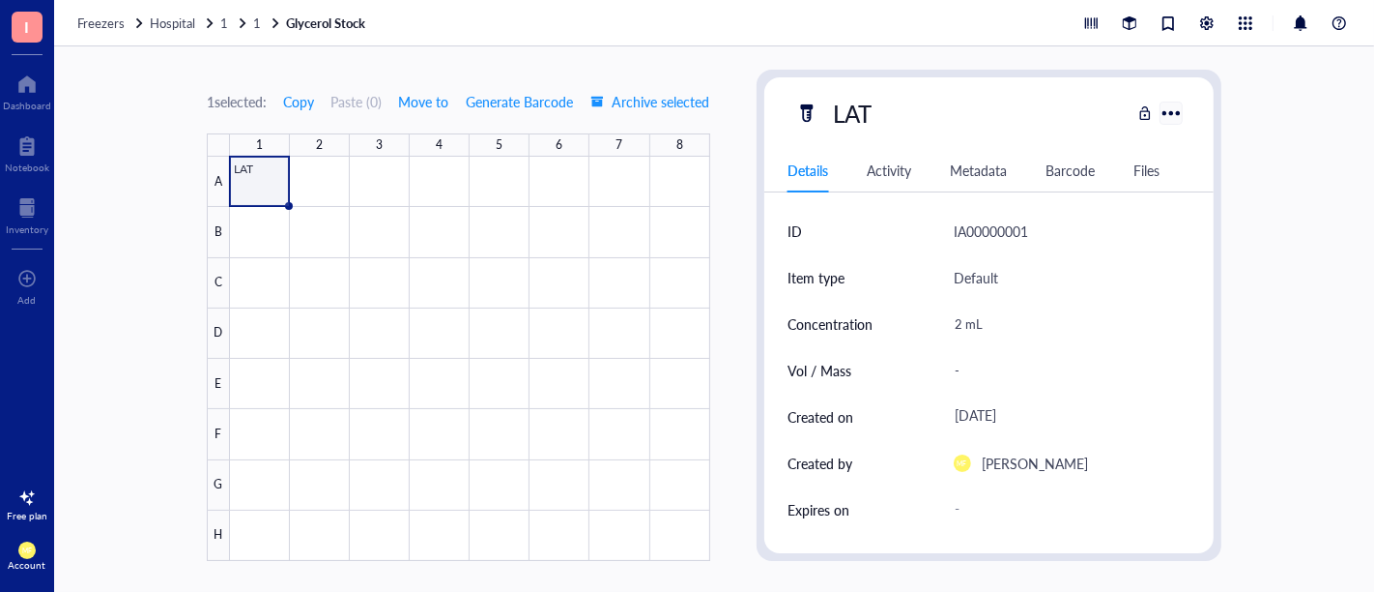
click at [1177, 110] on div "LAT" at bounding box center [990, 113] width 450 height 41
click at [1173, 115] on div at bounding box center [1172, 113] width 28 height 28
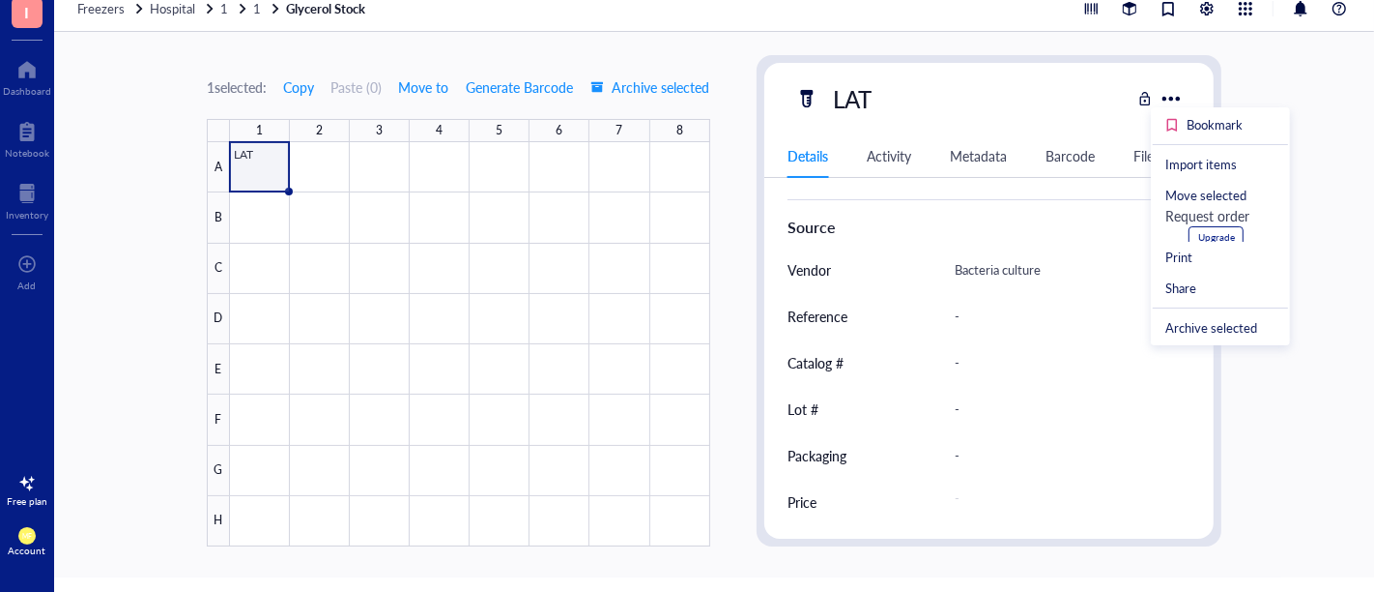
scroll to position [21, 0]
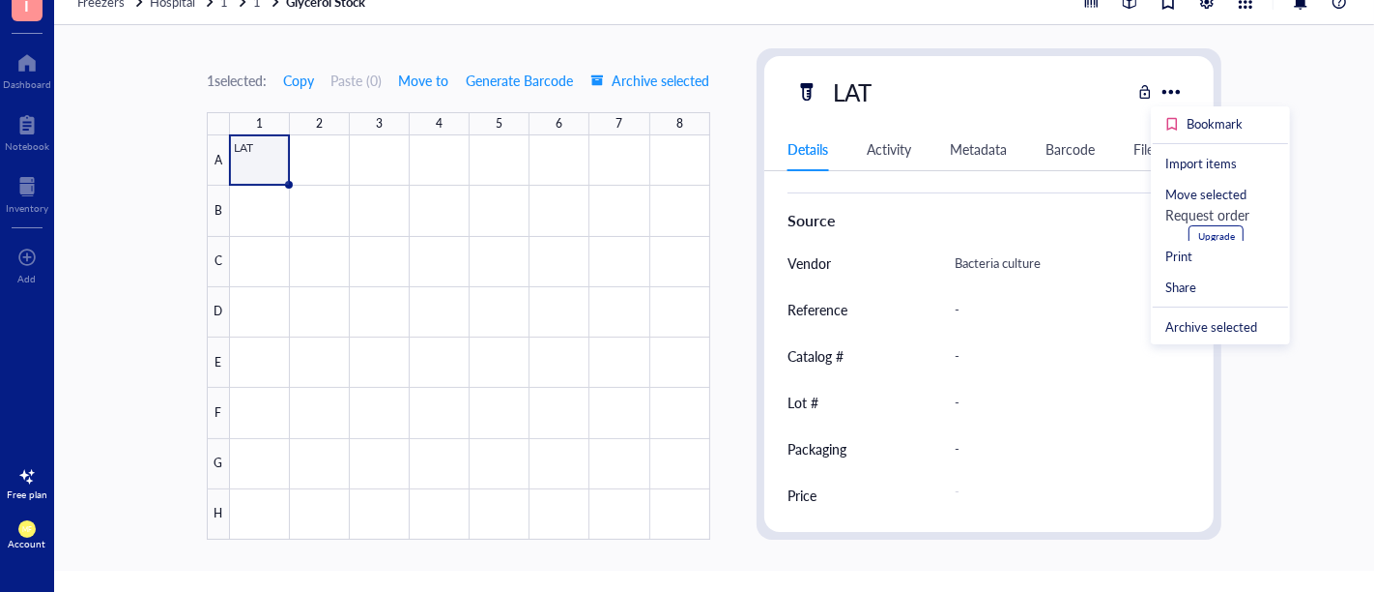
click at [982, 151] on div "Metadata" at bounding box center [978, 148] width 57 height 21
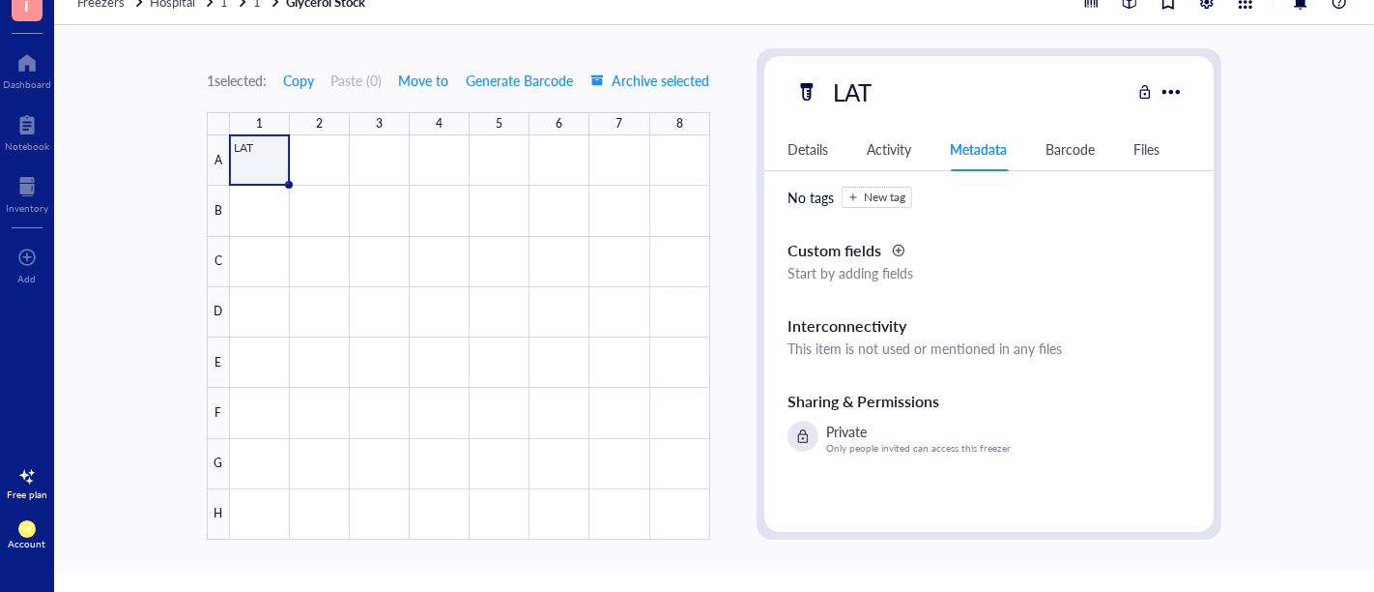
scroll to position [0, 0]
click at [1134, 149] on div "Files" at bounding box center [1147, 148] width 26 height 21
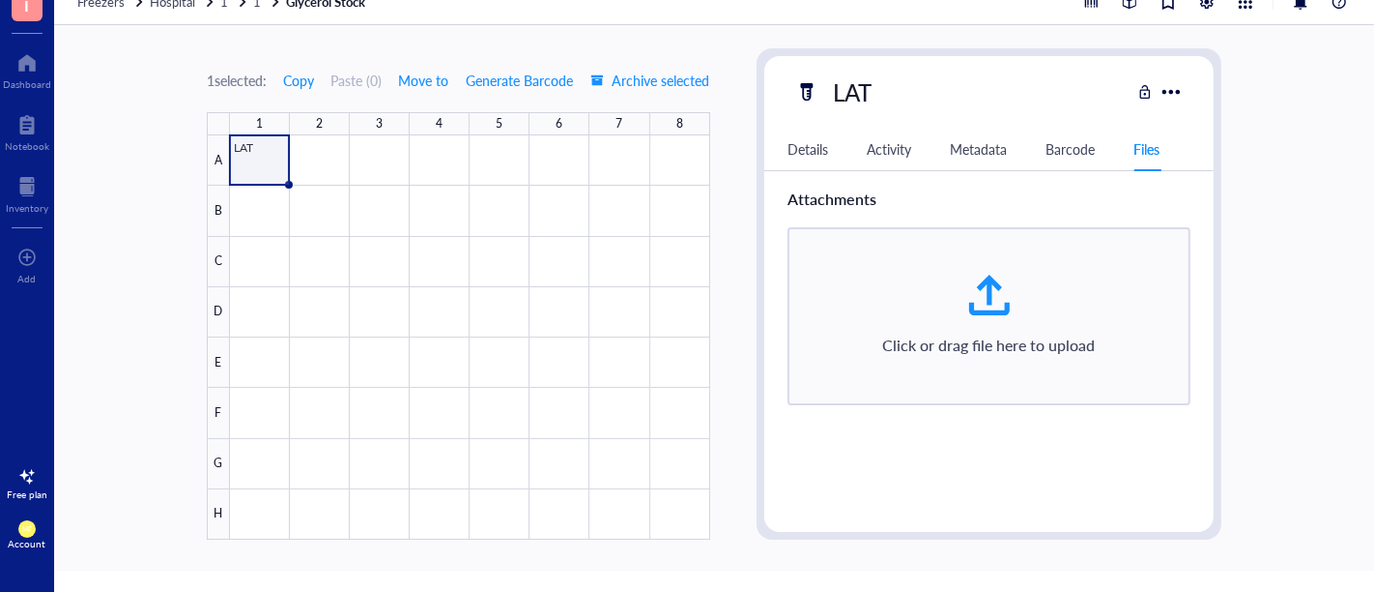
click at [904, 150] on div "Activity" at bounding box center [889, 148] width 44 height 21
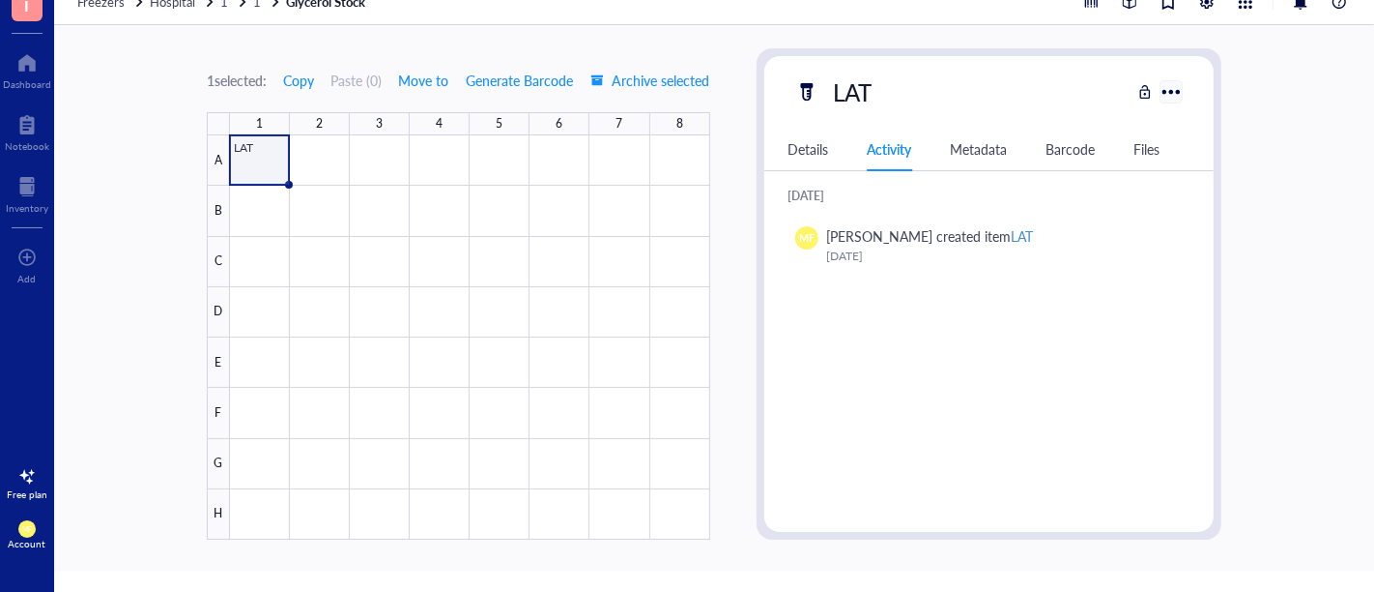
click at [1161, 92] on div at bounding box center [1172, 91] width 28 height 28
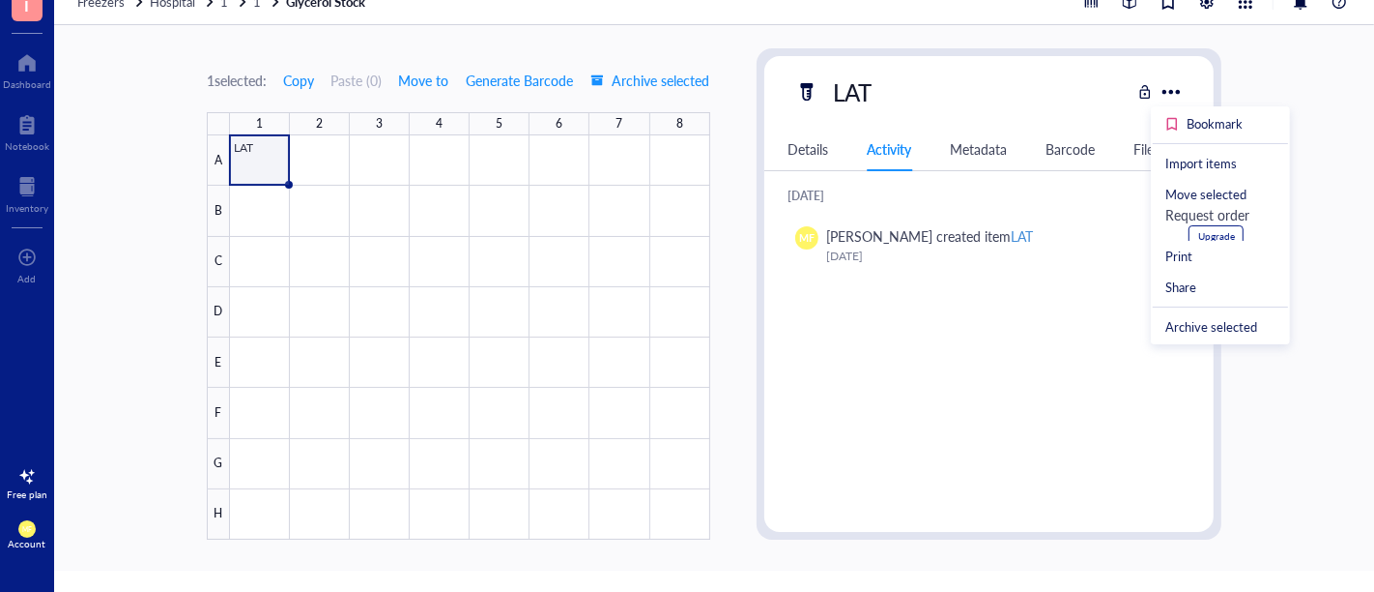
click at [287, 148] on div at bounding box center [470, 337] width 480 height 404
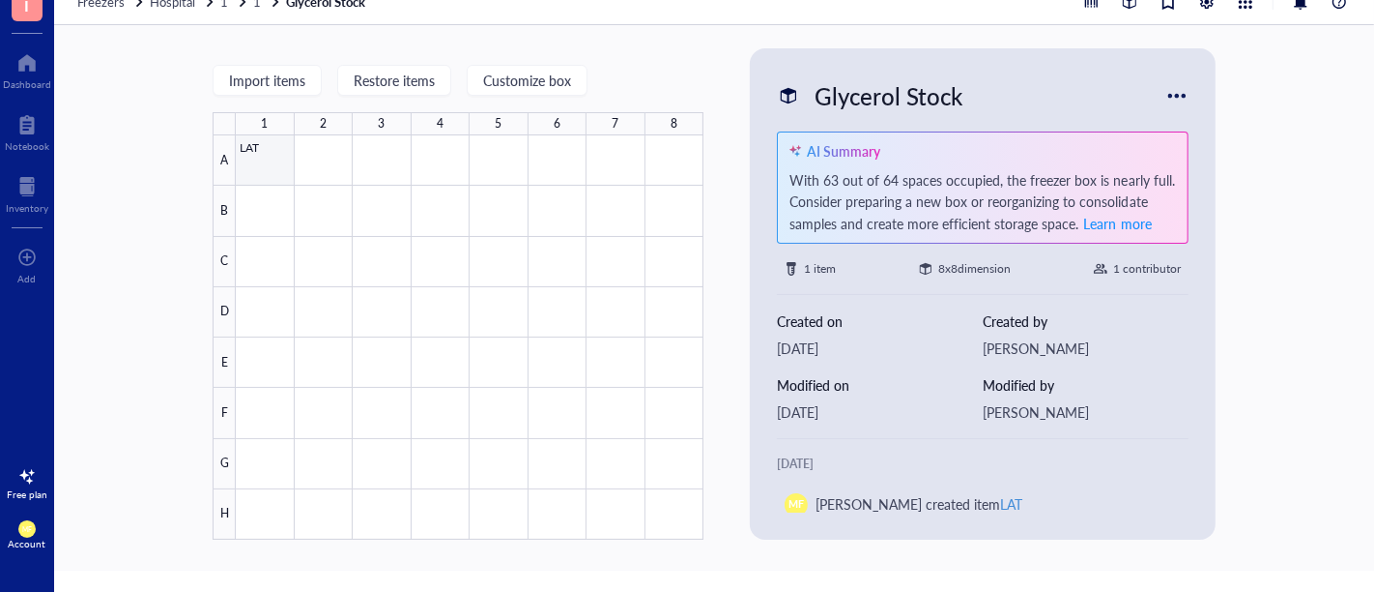
click at [259, 153] on div at bounding box center [470, 337] width 468 height 404
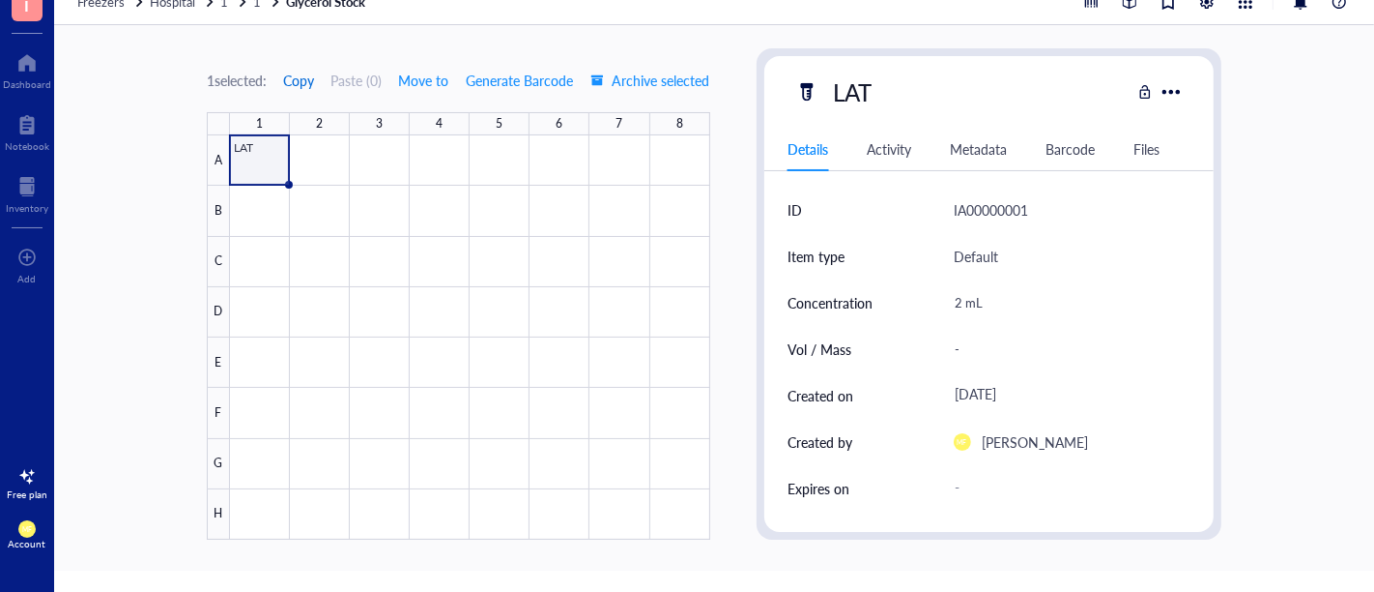
click at [295, 83] on span "Copy" at bounding box center [298, 79] width 31 height 15
click at [633, 81] on span "Archive selected" at bounding box center [651, 79] width 119 height 15
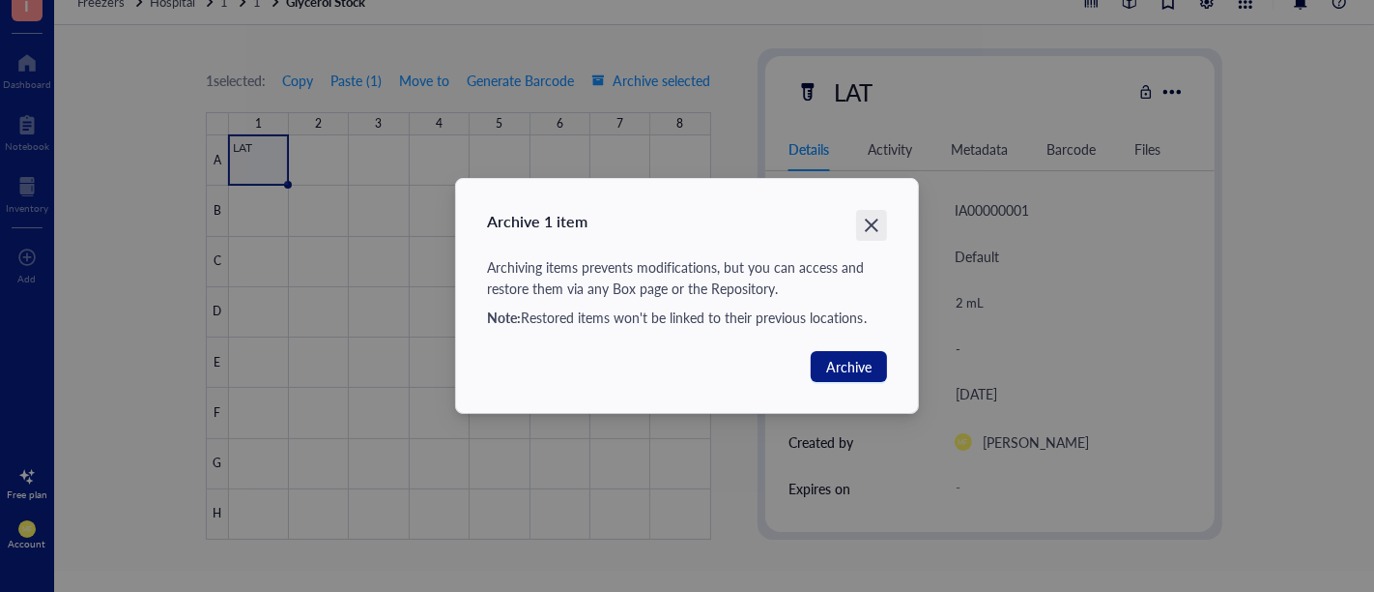
click at [874, 226] on icon "Close" at bounding box center [872, 225] width 14 height 14
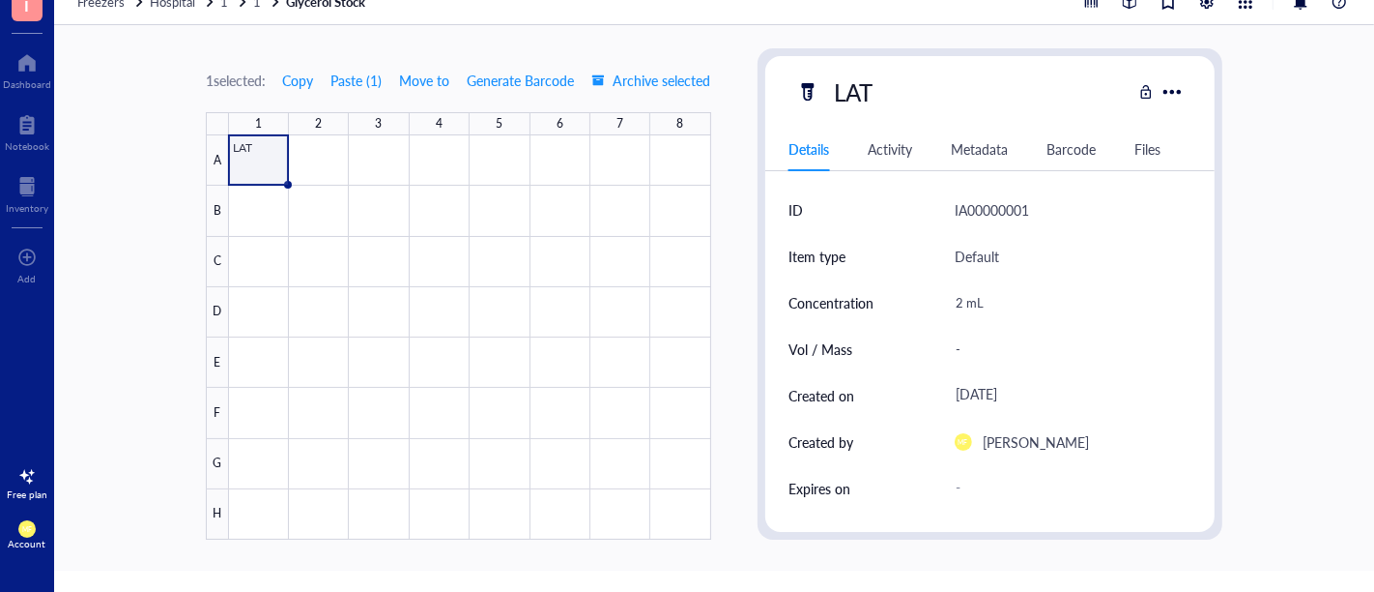
click at [1283, 99] on div "1 selected: Copy Paste ( 1 ) Move to Generate Barcode Archive selected 1 2 3 4 …" at bounding box center [714, 297] width 1320 height 545
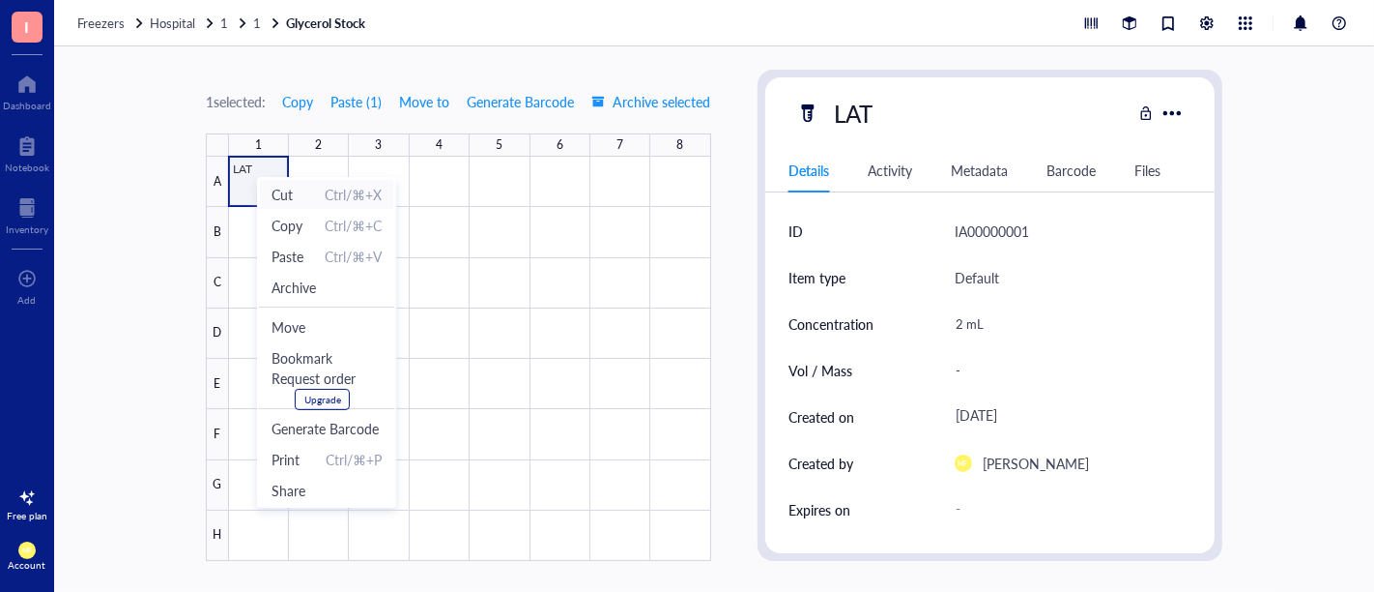
click at [295, 195] on span "Cut Ctrl/⌘+X" at bounding box center [327, 194] width 110 height 21
click at [281, 283] on span "Archive" at bounding box center [280, 281] width 44 height 21
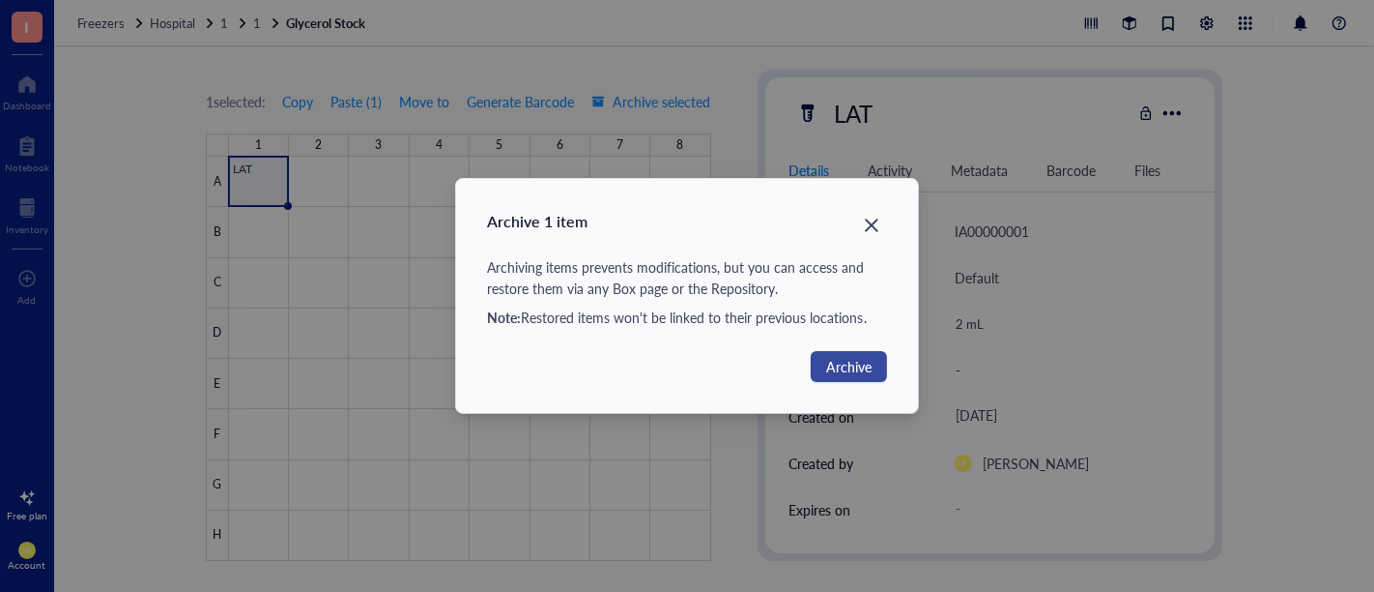
click at [831, 359] on span "Archive" at bounding box center [848, 366] width 45 height 21
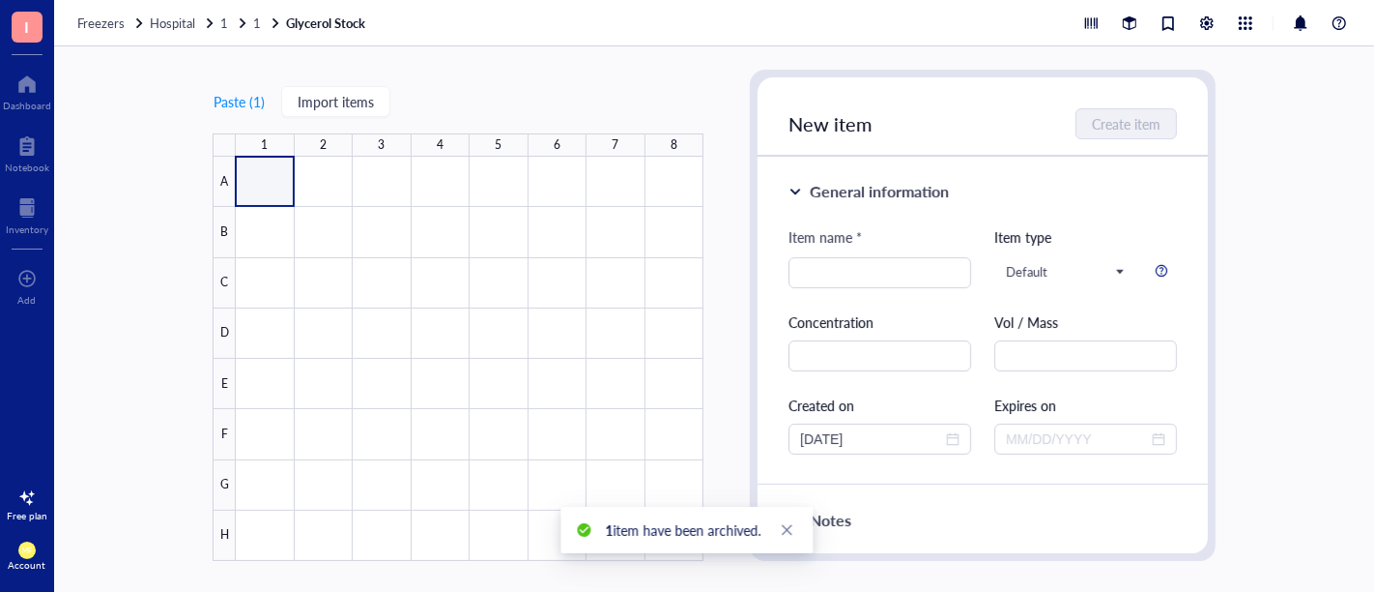
click at [1256, 201] on div "Paste ( 1 ) Import items 1 2 3 4 5 6 7 8 A B C D E F G H Glycerol Stock AI Summ…" at bounding box center [714, 318] width 1320 height 545
click at [23, 214] on div at bounding box center [27, 207] width 43 height 31
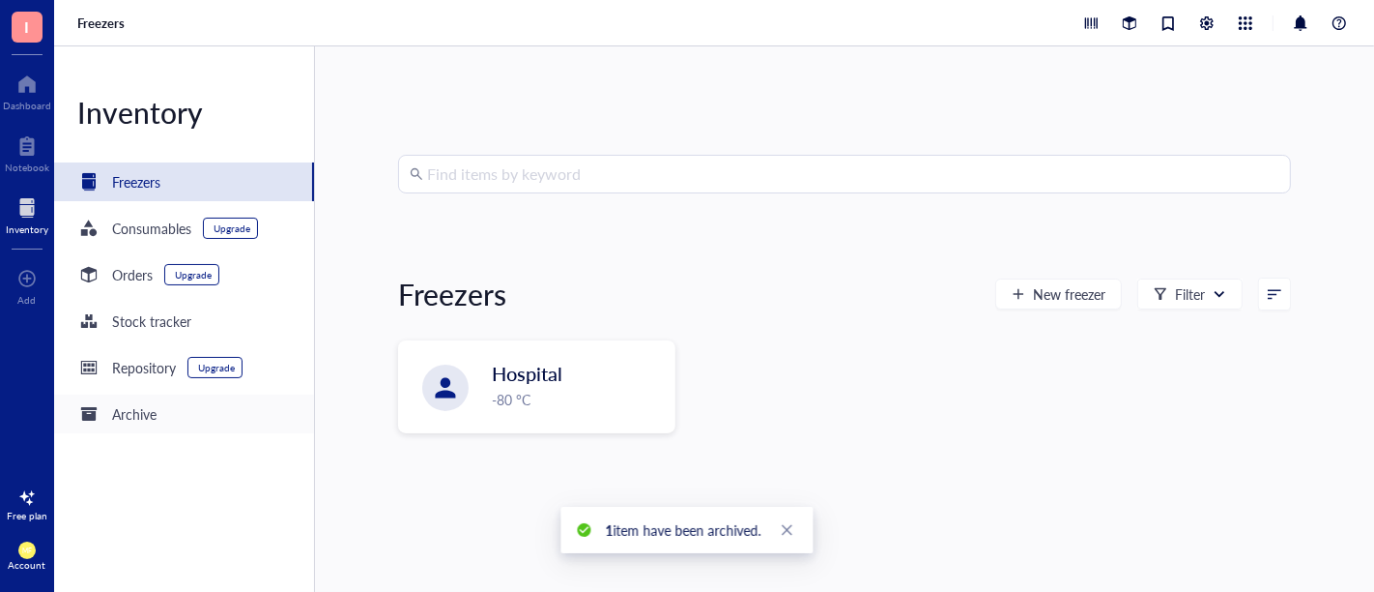
click at [182, 424] on div "Archive" at bounding box center [184, 413] width 260 height 39
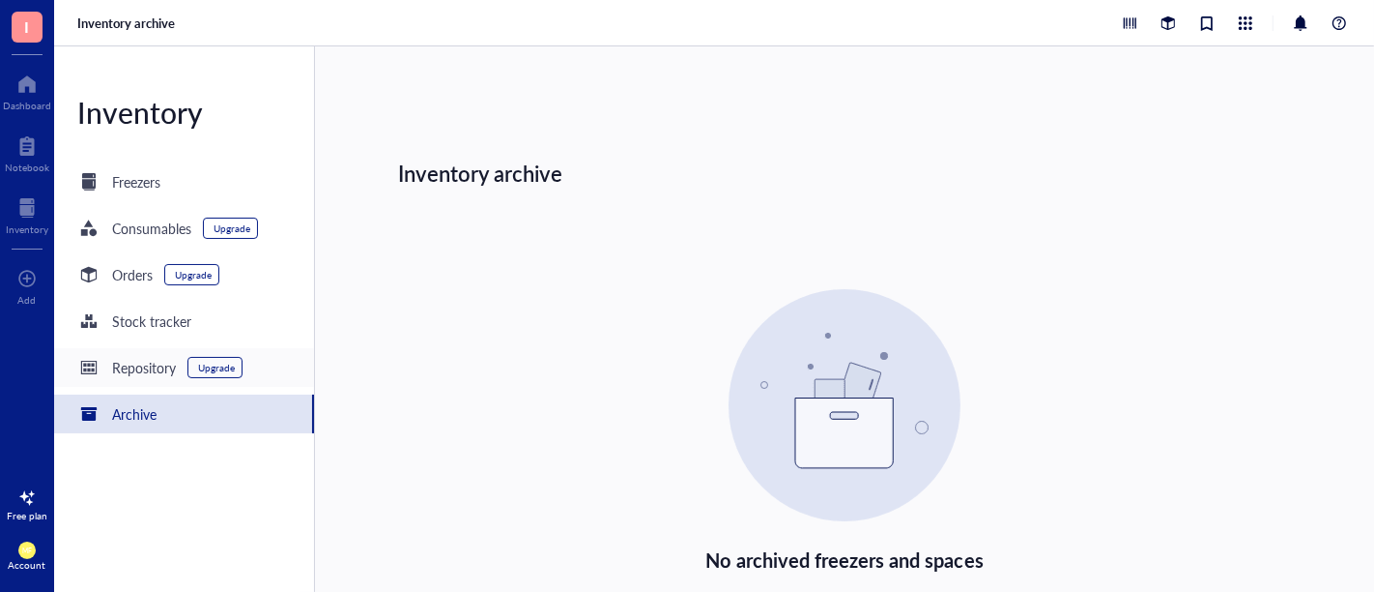
click at [150, 370] on div "Repository" at bounding box center [144, 367] width 64 height 21
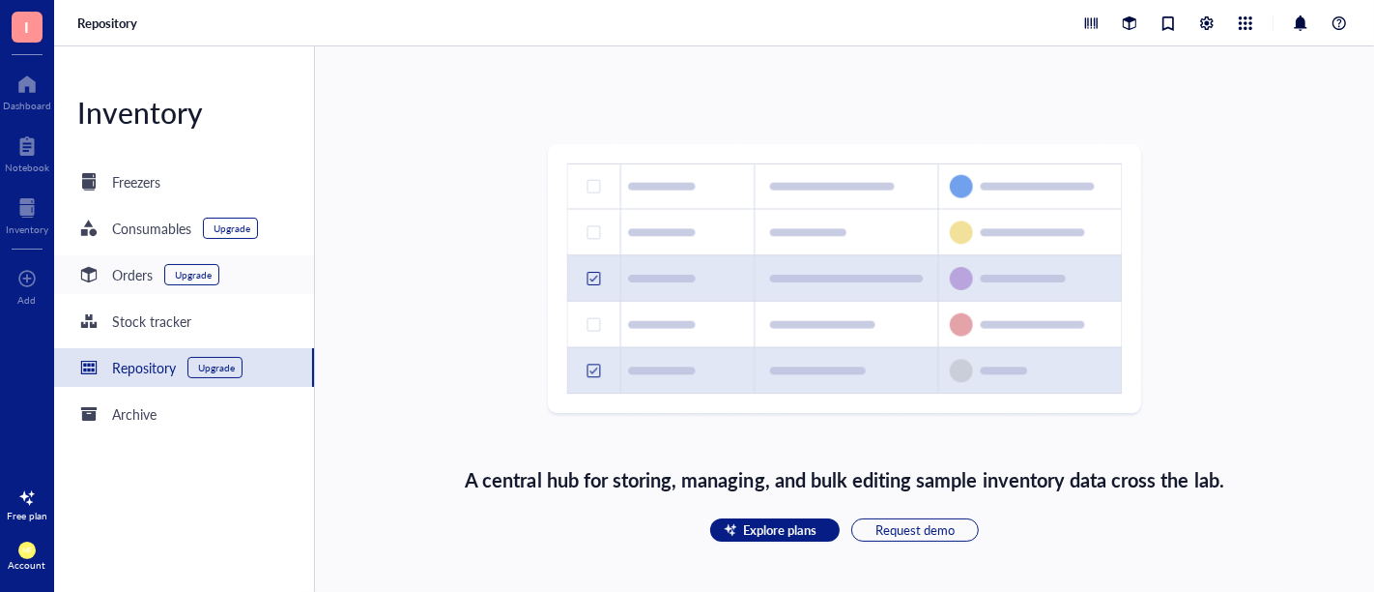
click at [118, 275] on div "Orders" at bounding box center [132, 274] width 41 height 21
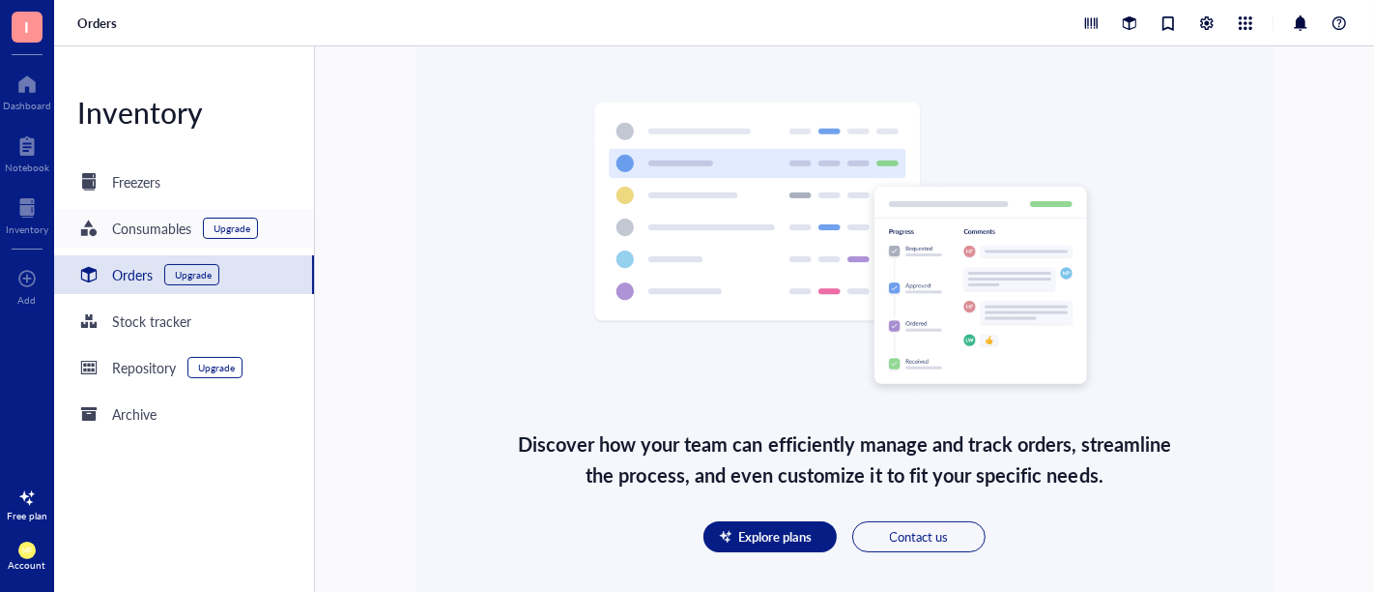
click at [128, 234] on div "Consumables" at bounding box center [151, 227] width 79 height 21
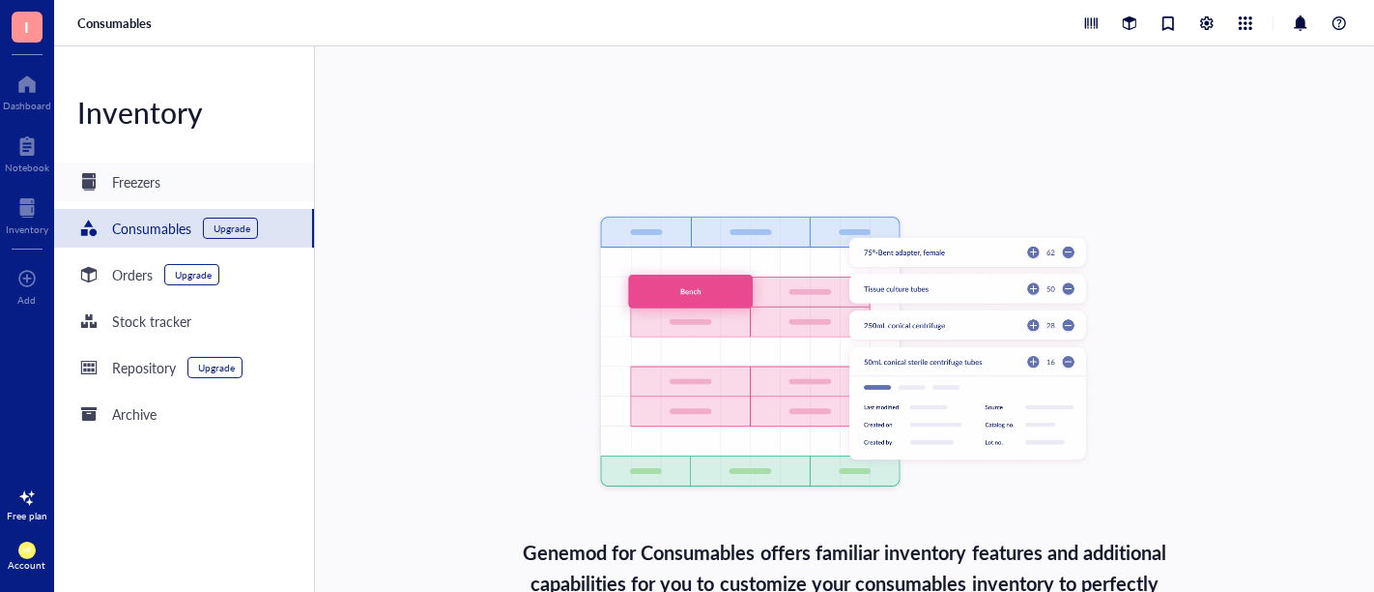
click at [142, 188] on div "Freezers" at bounding box center [136, 181] width 48 height 21
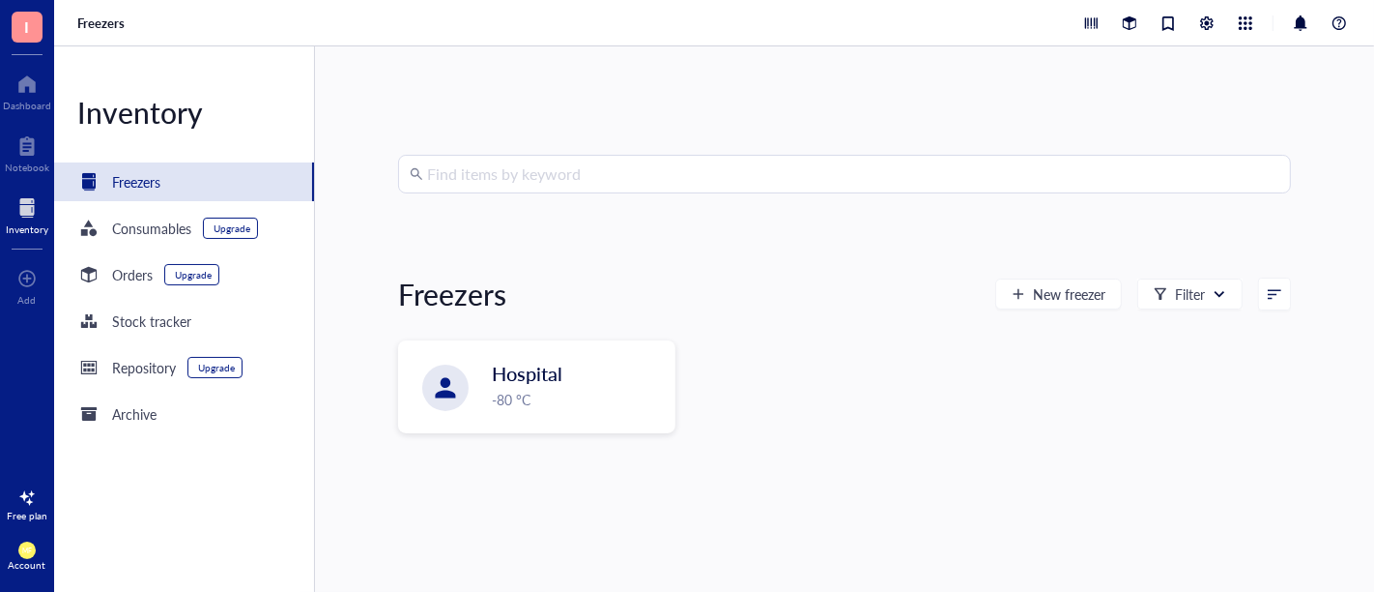
scroll to position [21, 0]
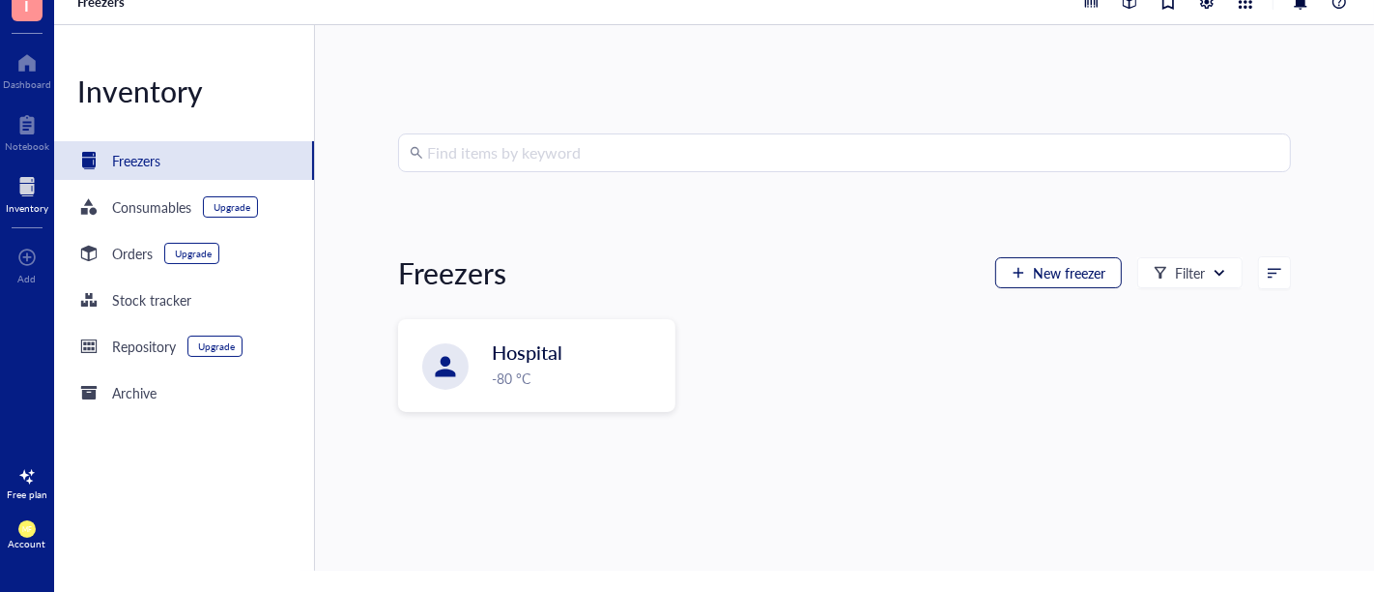
click at [1033, 266] on span "New freezer" at bounding box center [1069, 272] width 72 height 15
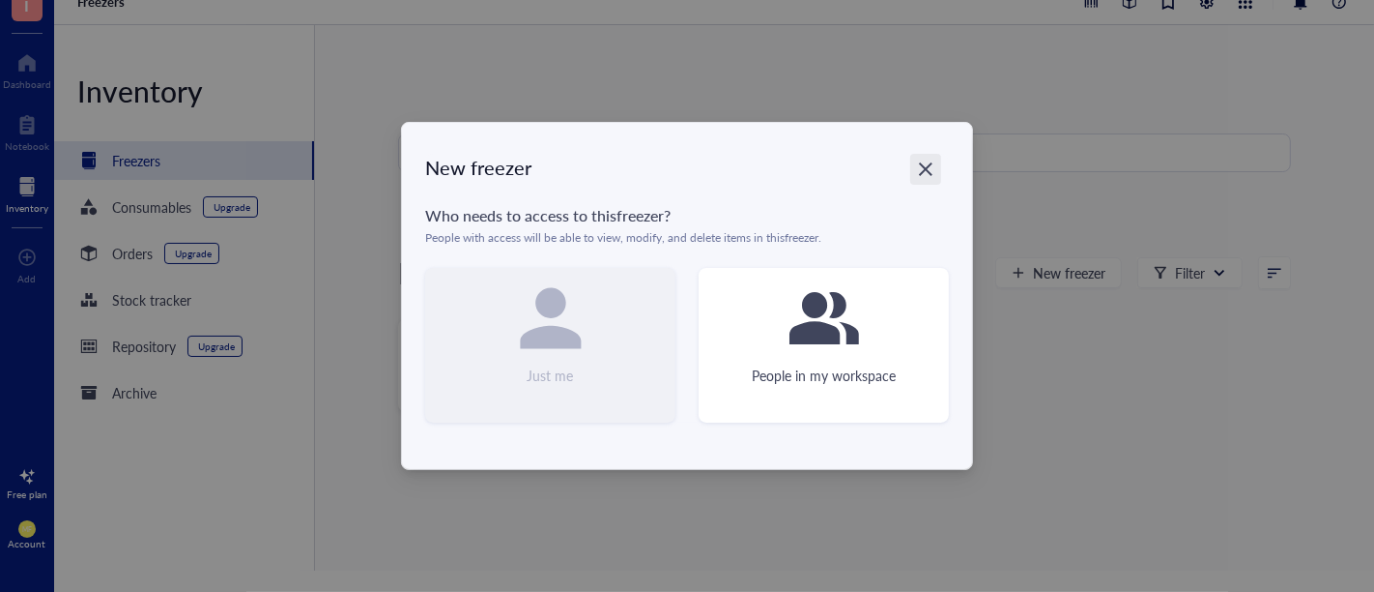
click at [918, 174] on icon "Close" at bounding box center [926, 169] width 18 height 18
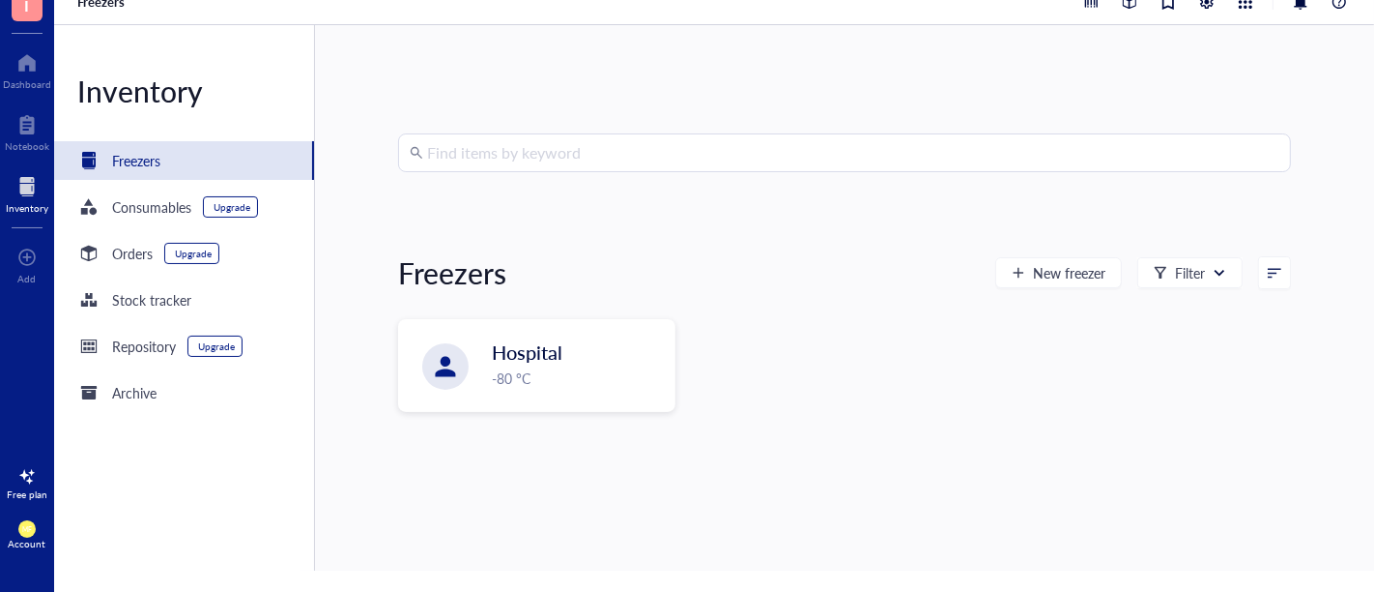
click at [506, 147] on input "search" at bounding box center [853, 152] width 852 height 37
click at [801, 346] on div "Hospital -80 °C" at bounding box center [844, 381] width 893 height 124
click at [1213, 276] on div at bounding box center [1220, 273] width 14 height 14
click at [1173, 340] on span "-20 °C" at bounding box center [1181, 339] width 37 height 18
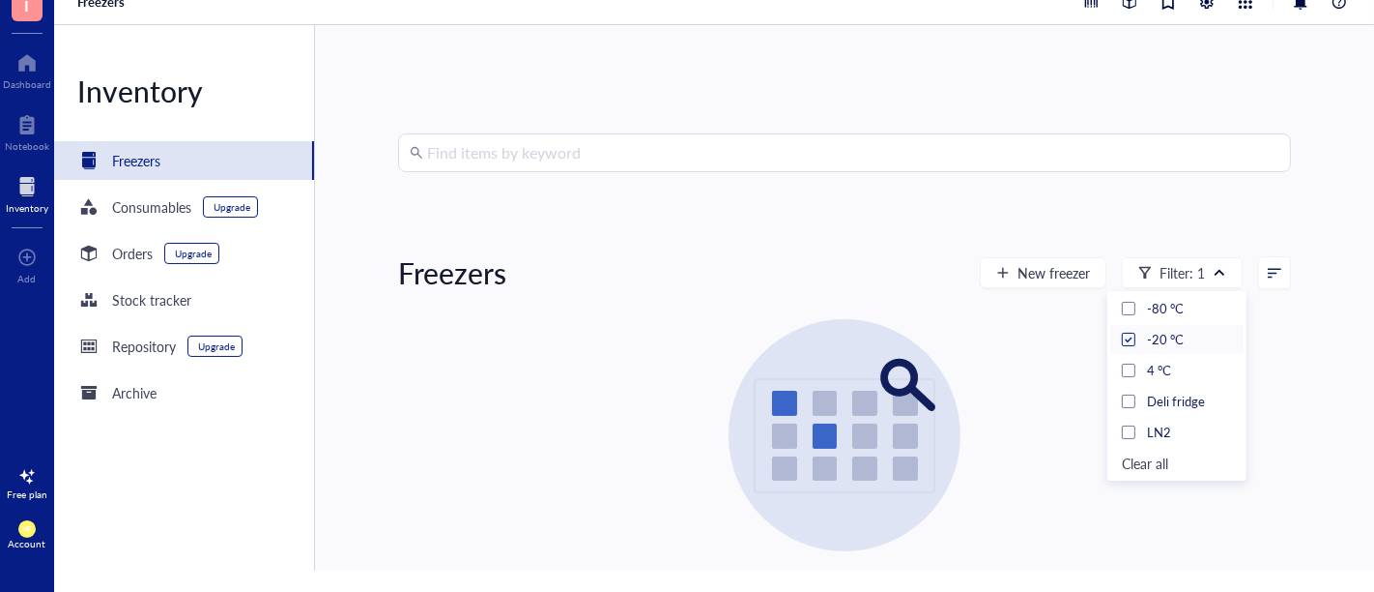
click at [1173, 340] on span "-20 °C" at bounding box center [1165, 339] width 37 height 18
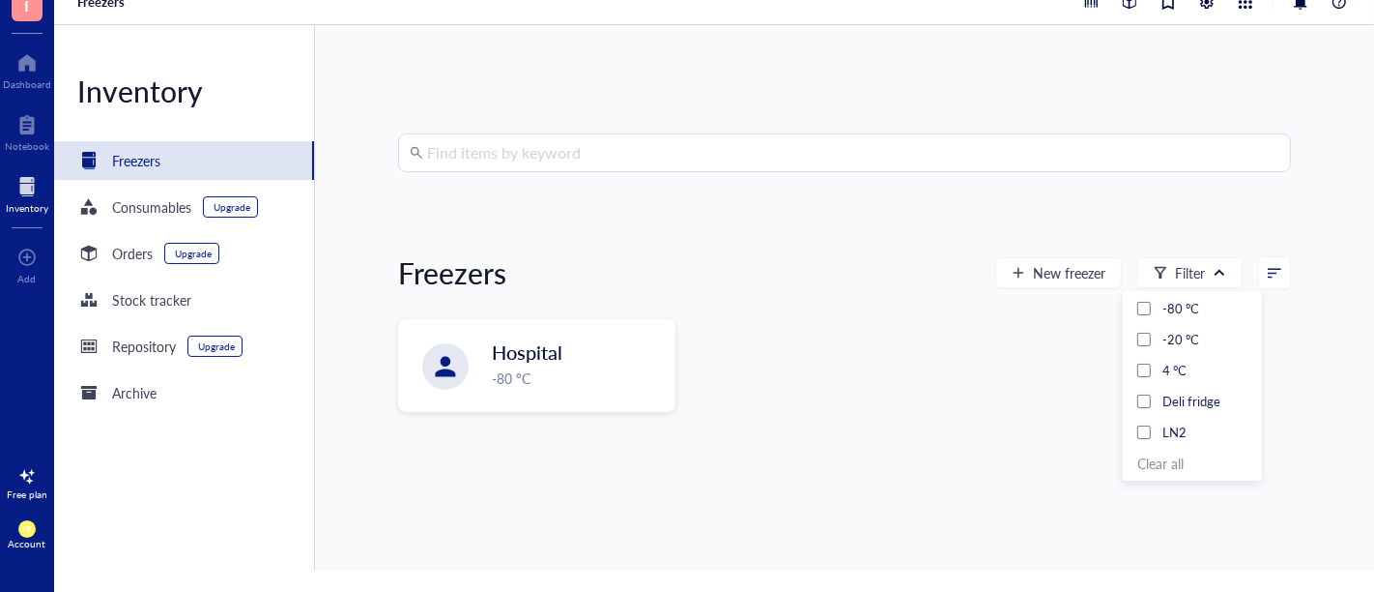
click at [993, 341] on div "Hospital -80 °C" at bounding box center [844, 381] width 893 height 124
click at [1040, 279] on span "New freezer" at bounding box center [1069, 272] width 72 height 15
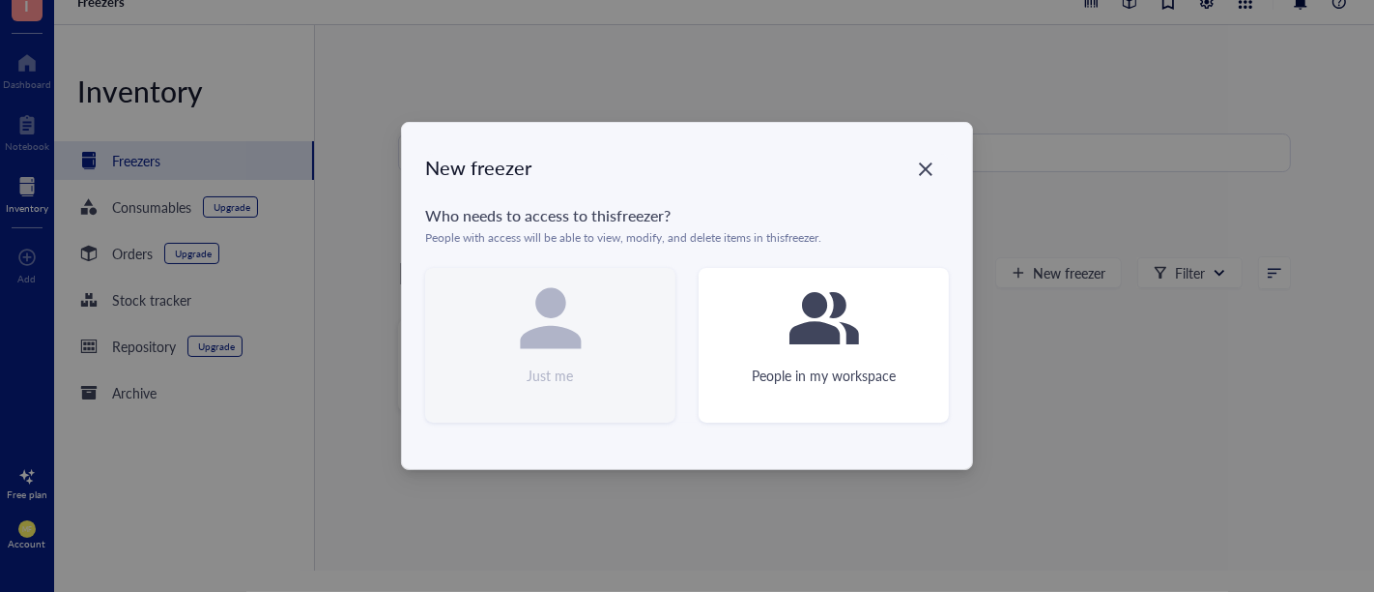
click at [488, 330] on div "Just me" at bounding box center [550, 345] width 250 height 155
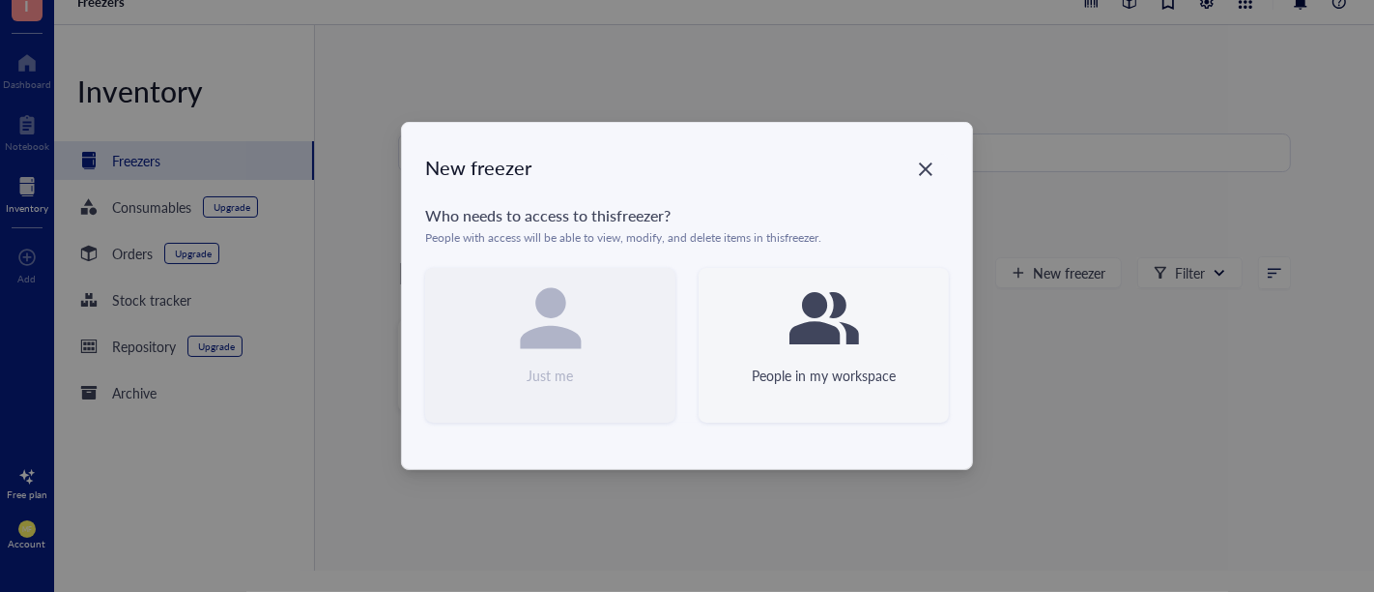
click at [804, 364] on div "People in my workspace" at bounding box center [824, 374] width 144 height 21
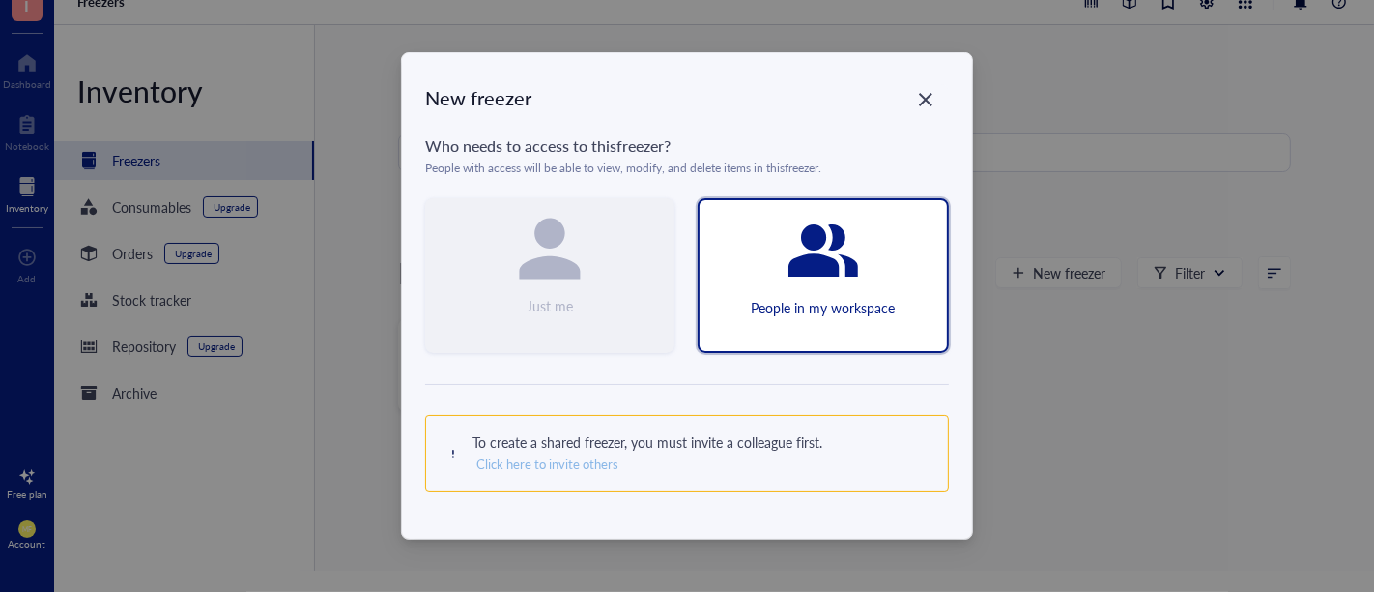
click at [568, 465] on span "Click here to invite others" at bounding box center [547, 463] width 142 height 17
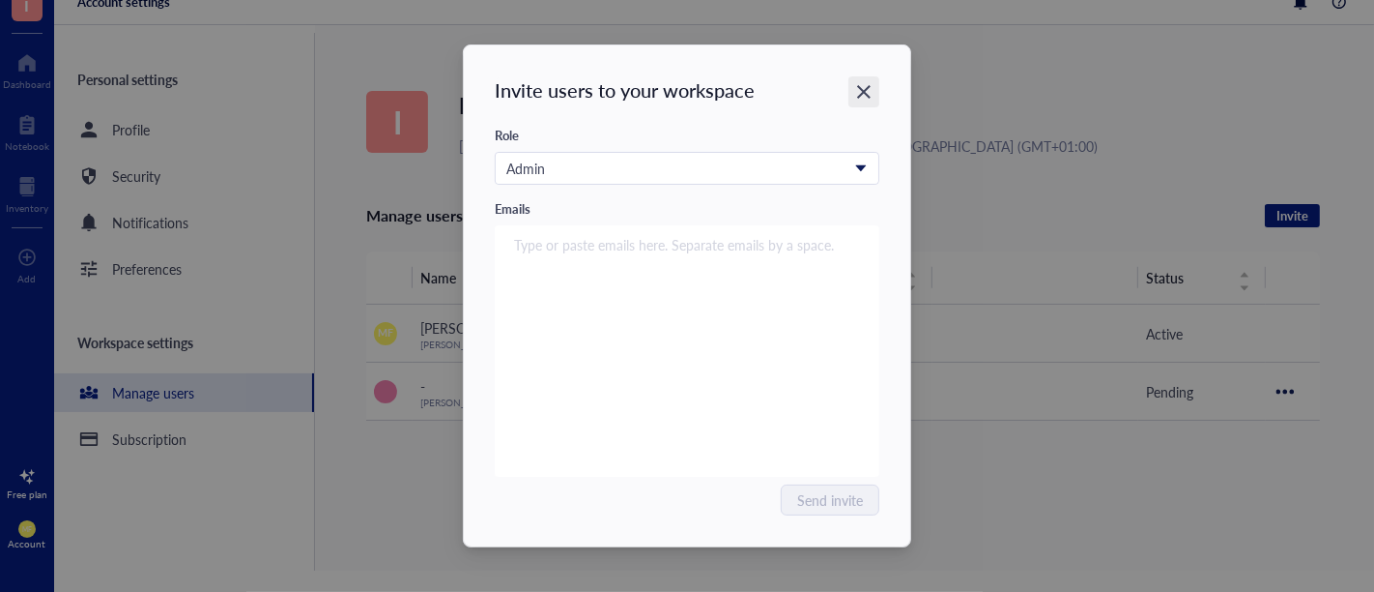
click at [871, 81] on div "Close" at bounding box center [864, 91] width 31 height 31
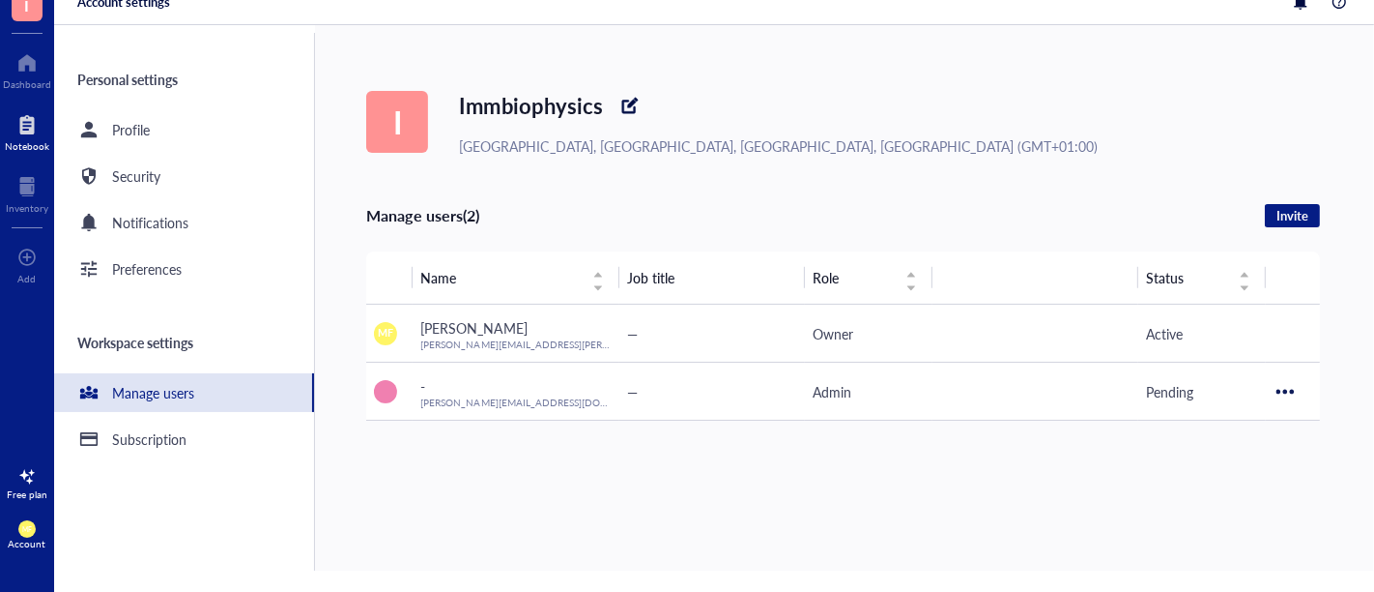
click at [24, 124] on div at bounding box center [27, 124] width 44 height 31
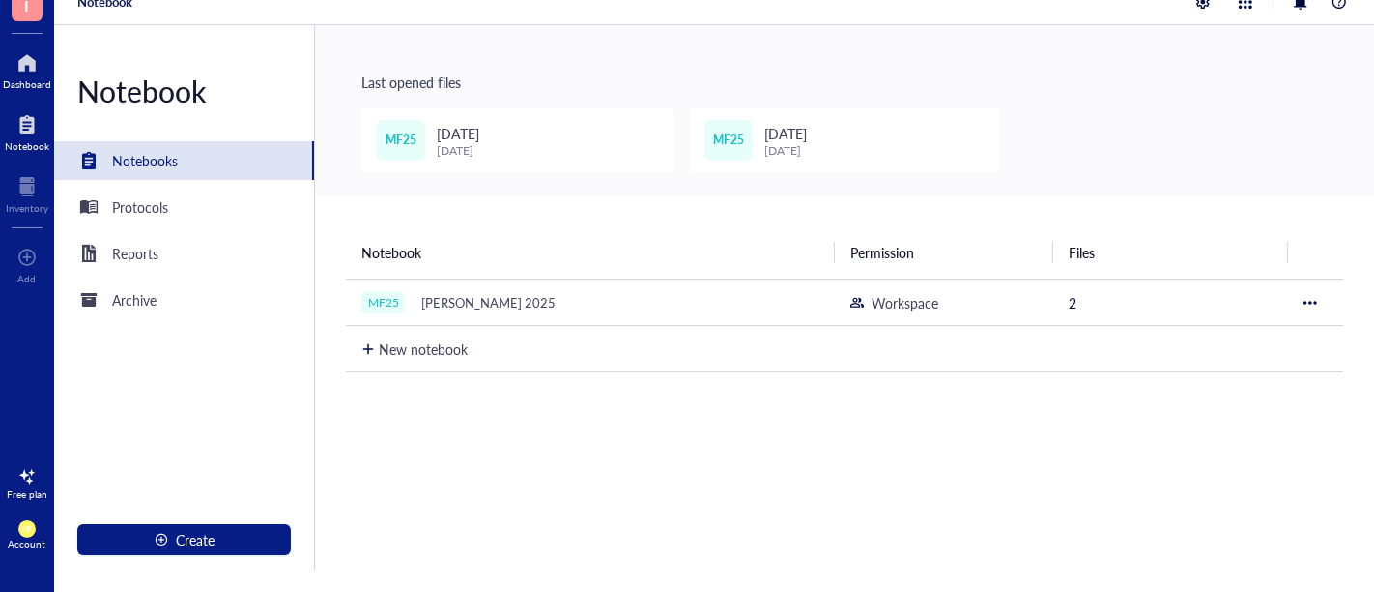
click at [29, 81] on div "Dashboard" at bounding box center [27, 84] width 48 height 12
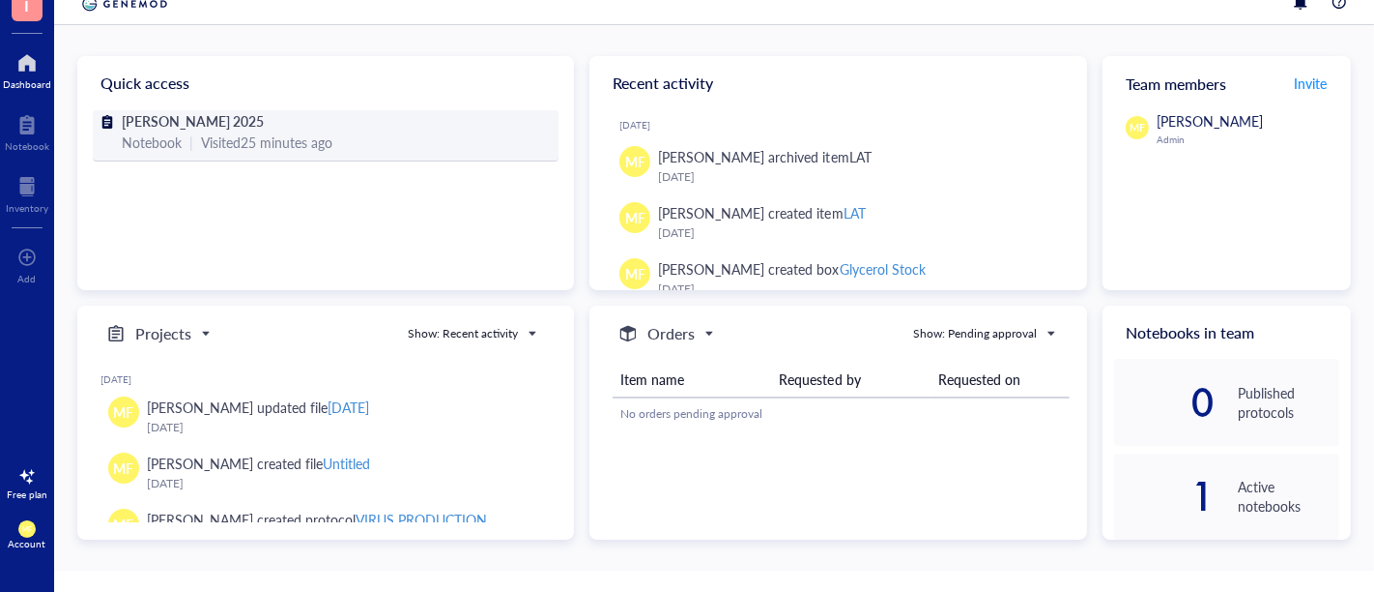
click at [382, 127] on div "[PERSON_NAME] 2025" at bounding box center [326, 120] width 408 height 21
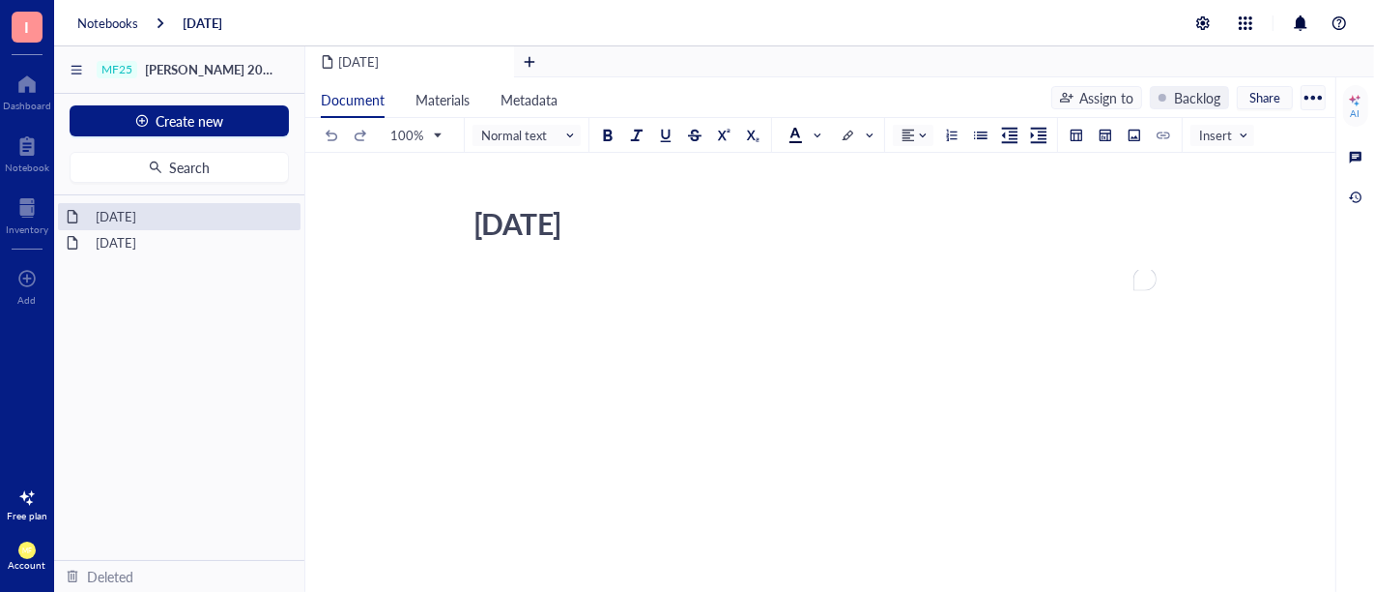
click at [81, 66] on div at bounding box center [77, 69] width 22 height 31
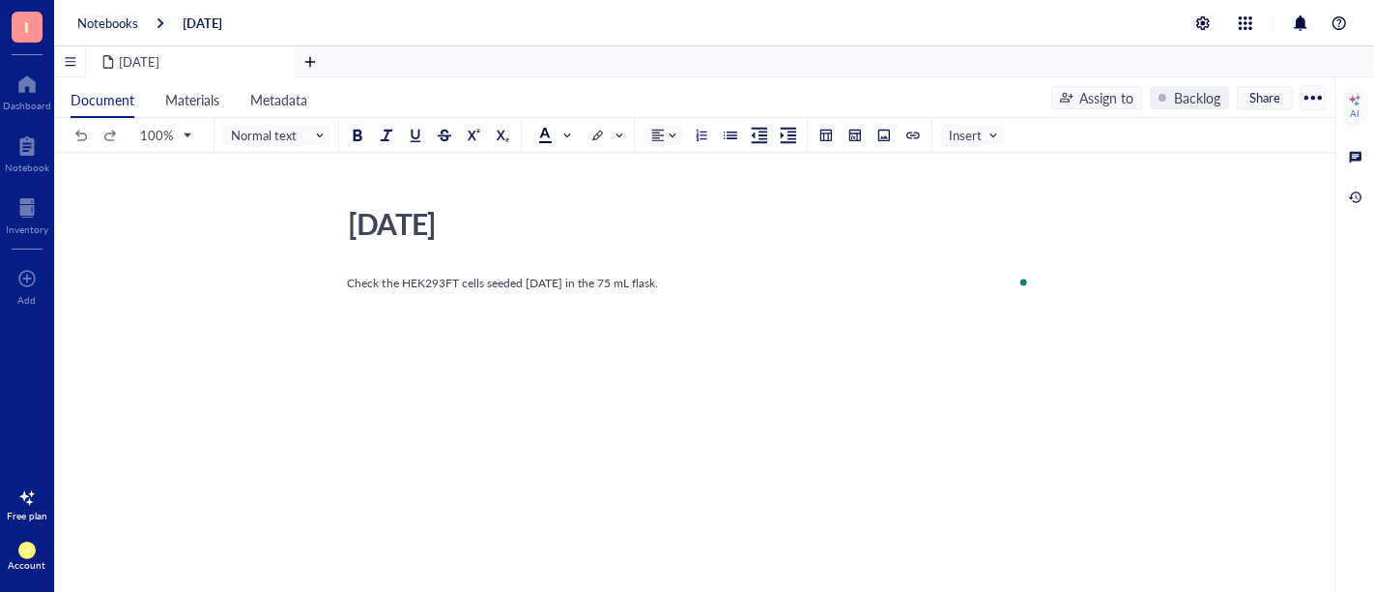
click at [72, 57] on div at bounding box center [70, 61] width 30 height 30
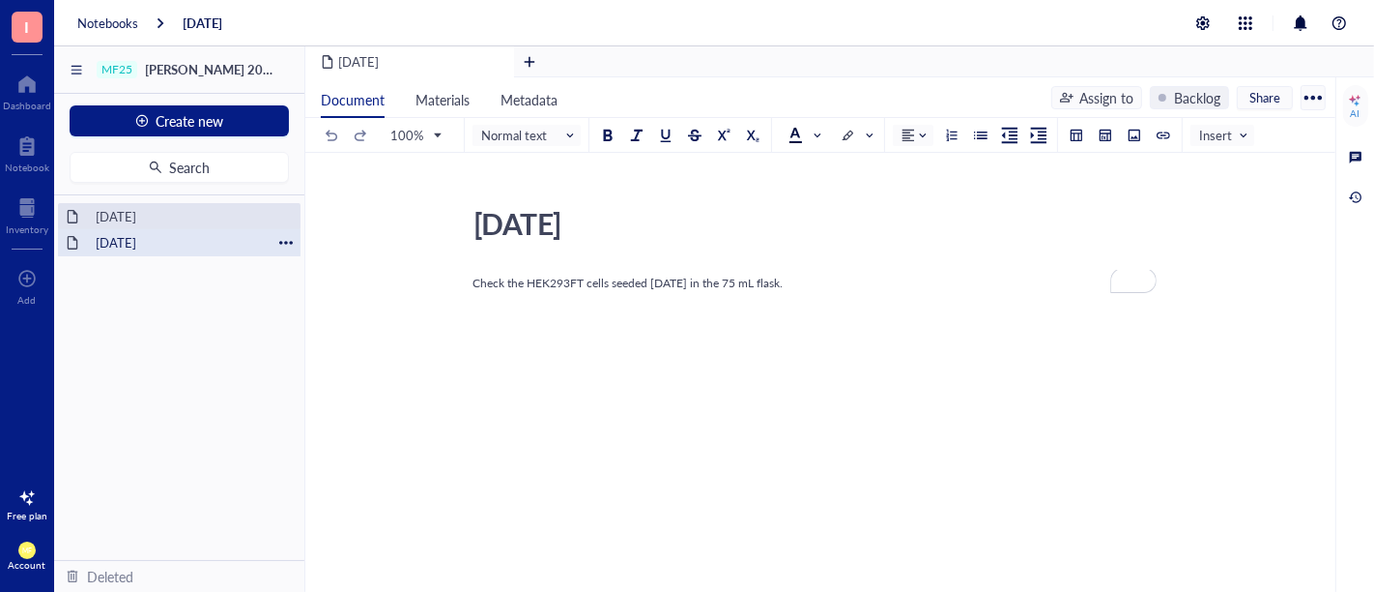
click at [130, 240] on div "2025-10-10" at bounding box center [179, 242] width 185 height 27
click at [130, 220] on div "[DATE]" at bounding box center [179, 216] width 185 height 27
click at [132, 239] on div "2025-10-10" at bounding box center [179, 242] width 185 height 27
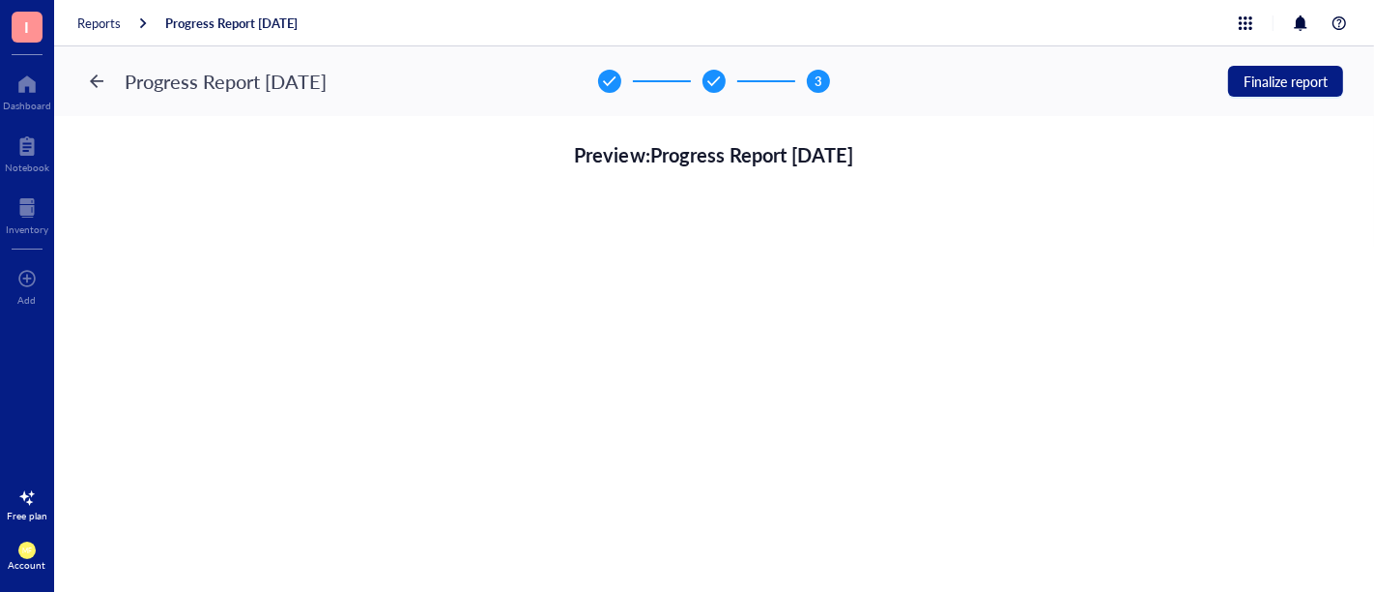
click at [96, 78] on div at bounding box center [96, 81] width 31 height 31
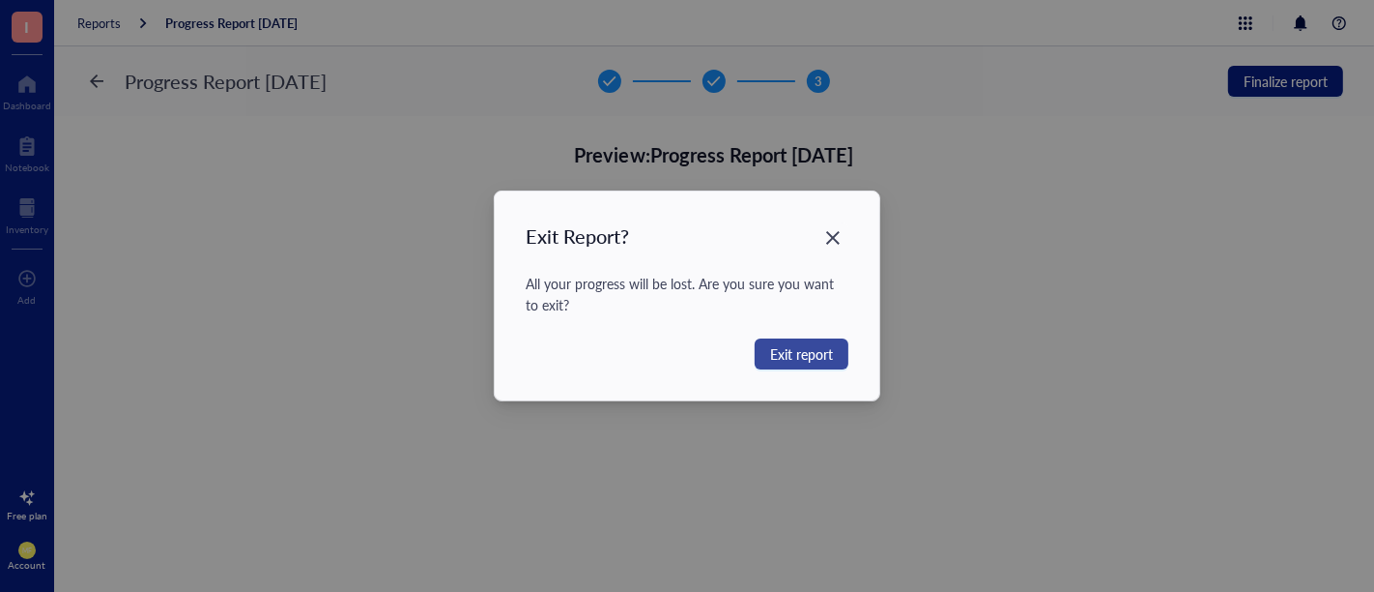
click at [787, 356] on span "Exit report" at bounding box center [801, 353] width 63 height 21
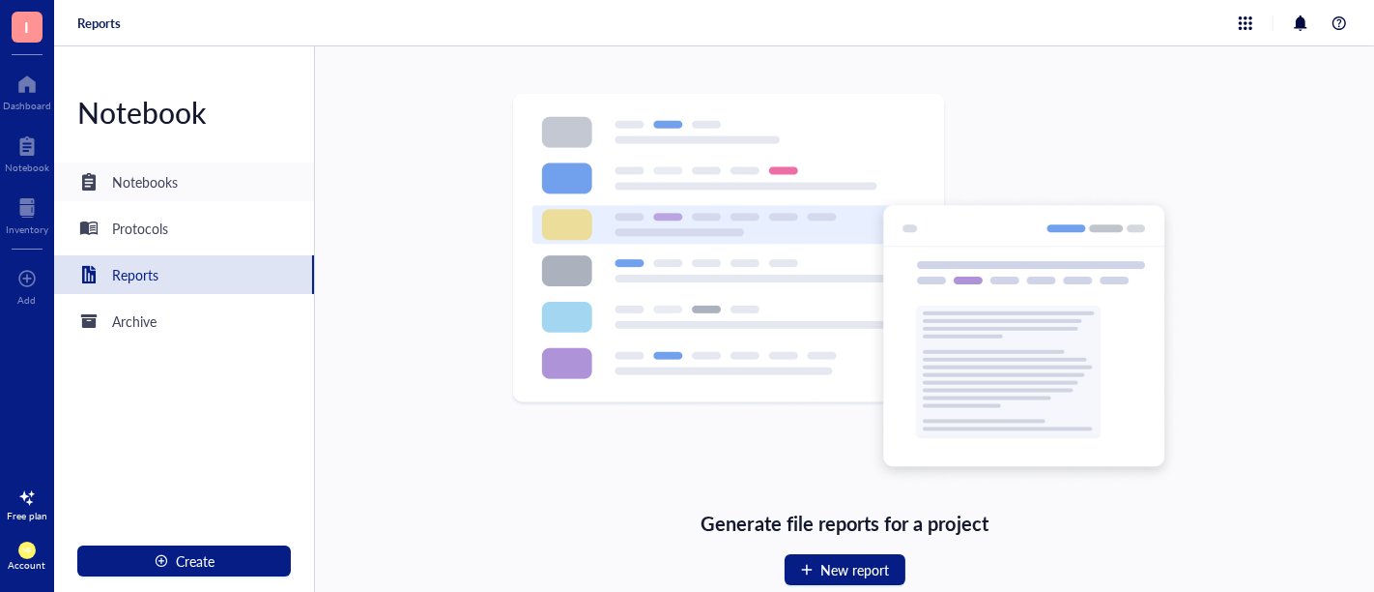
click at [123, 176] on div "Notebooks" at bounding box center [145, 181] width 66 height 21
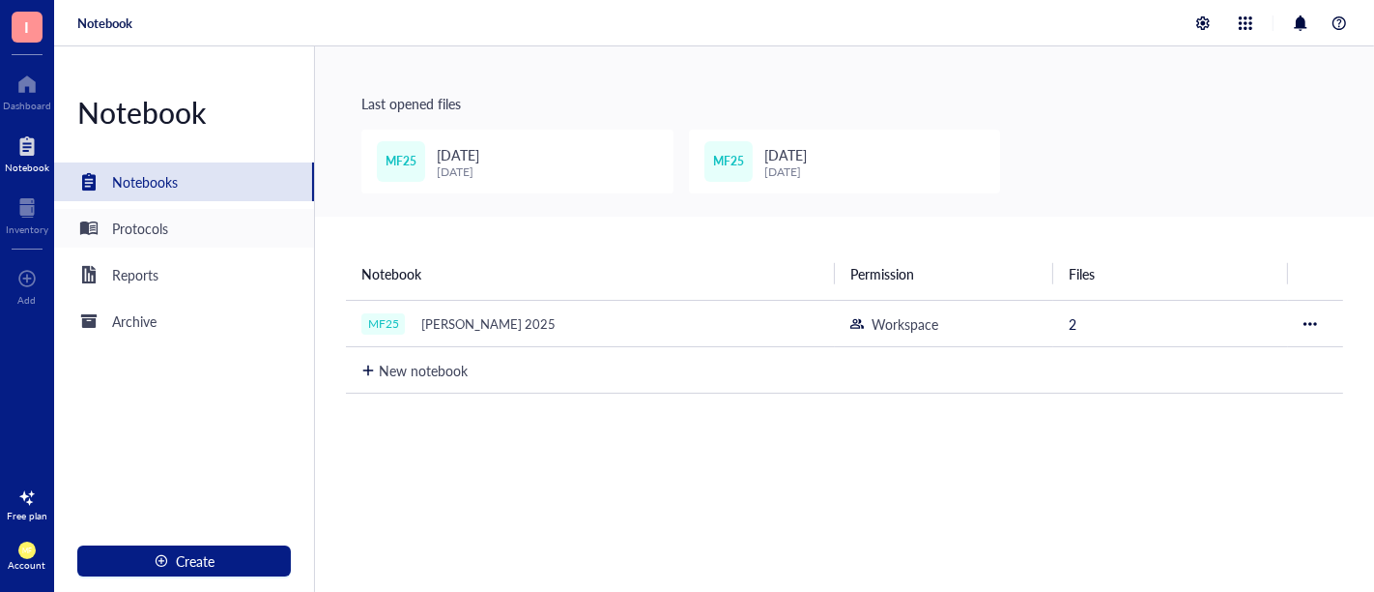
click at [274, 224] on div "Protocols" at bounding box center [184, 228] width 260 height 39
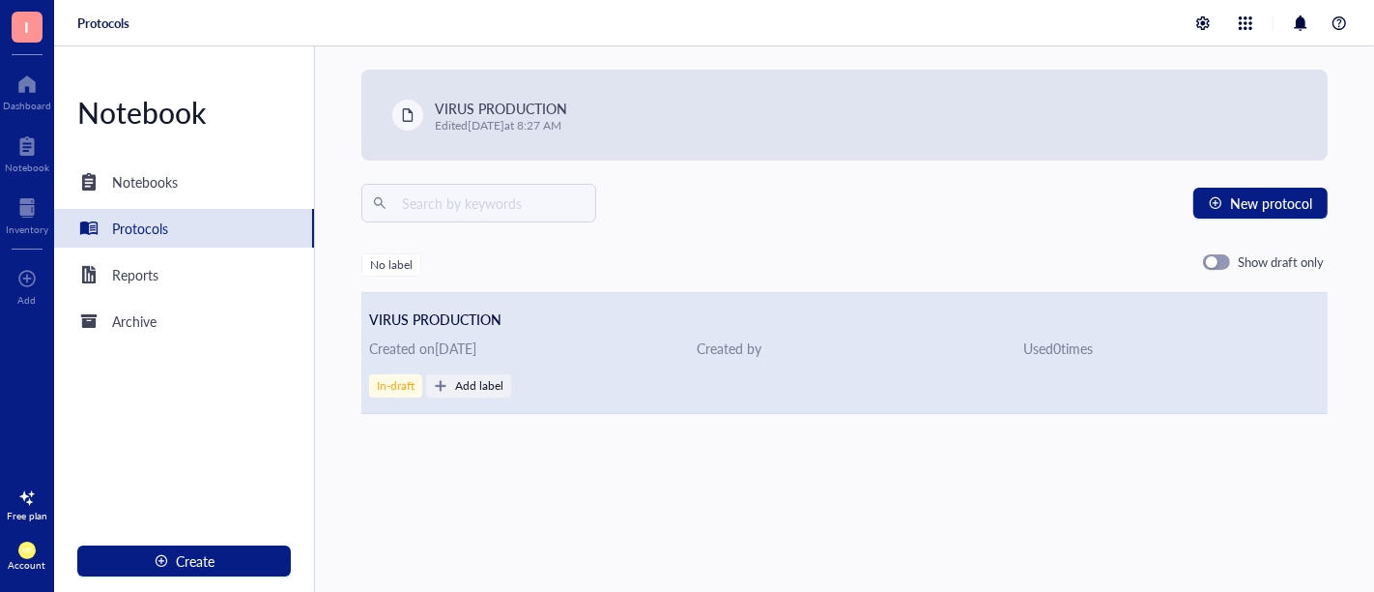
click at [593, 331] on div "VIRUS PRODUCTION Created on October 13, 2025 Created by Used 0 time s In-draft …" at bounding box center [844, 353] width 967 height 121
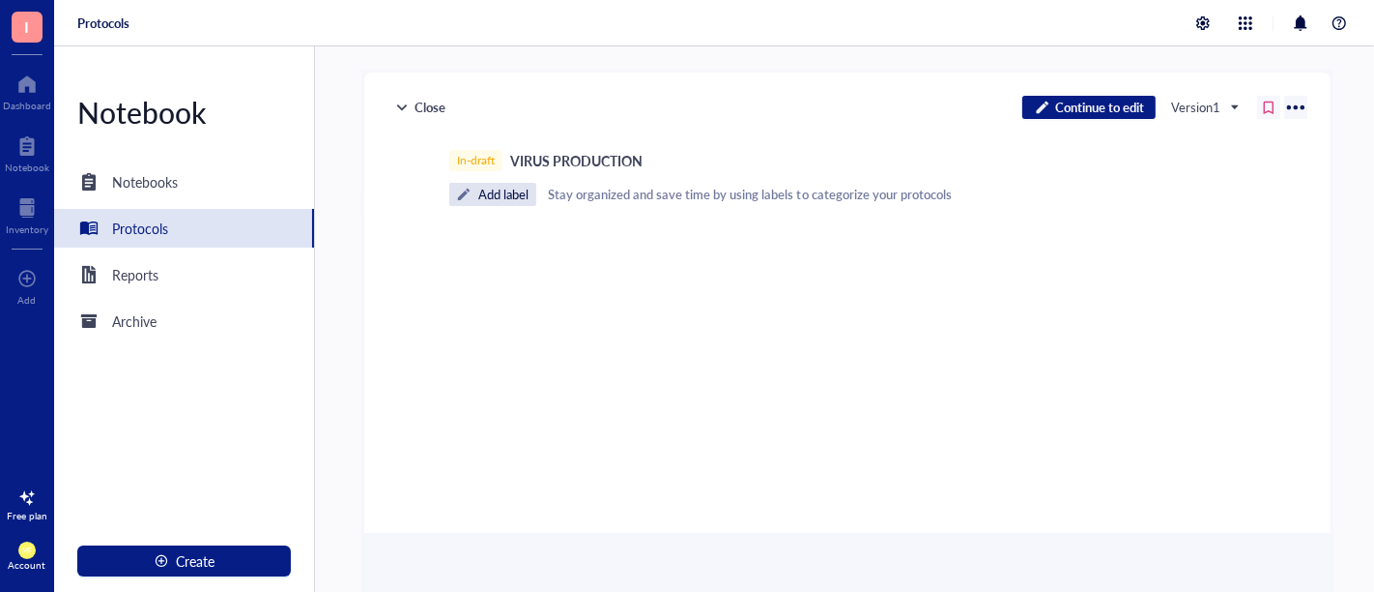
click at [657, 281] on div "﻿" at bounding box center [844, 415] width 688 height 373
click at [525, 244] on div "﻿" at bounding box center [844, 241] width 688 height 17
click at [575, 199] on div "Stay organized and save time by using labels to categorize your protocols" at bounding box center [750, 194] width 404 height 23
click at [654, 192] on div "Stay organized and save time by using labels to categorize your protocols" at bounding box center [750, 194] width 404 height 23
click at [742, 254] on div "﻿" at bounding box center [844, 415] width 688 height 373
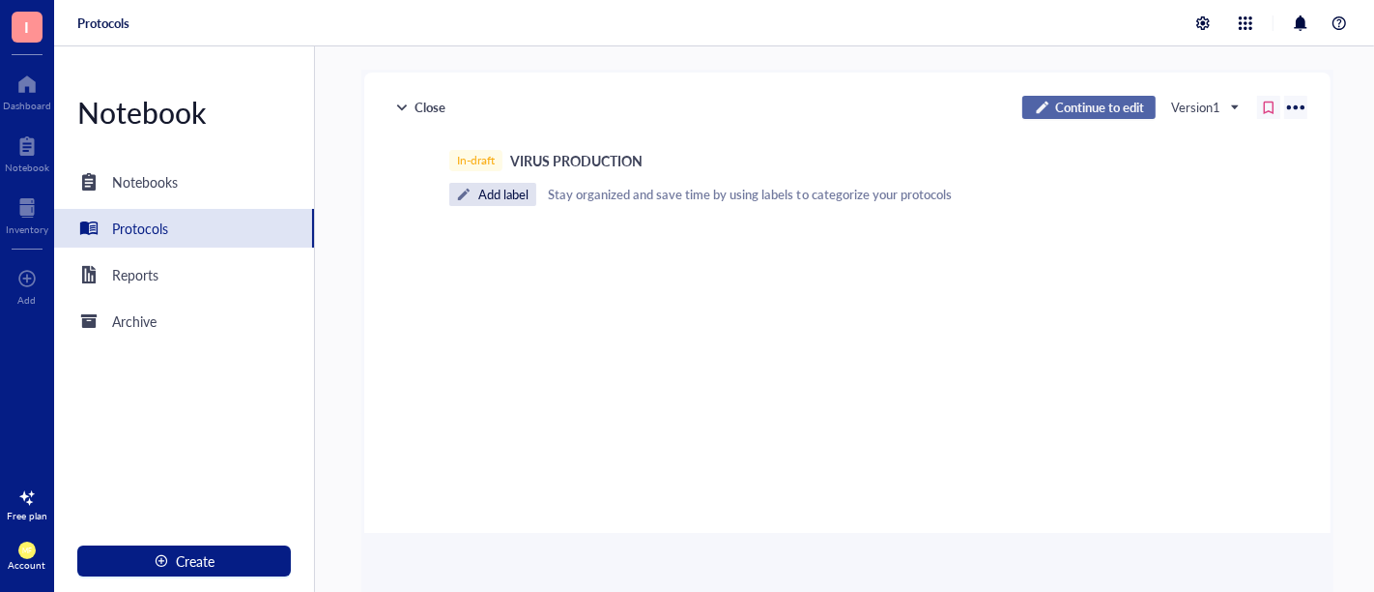
click at [1080, 96] on button "Continue to edit" at bounding box center [1089, 107] width 133 height 23
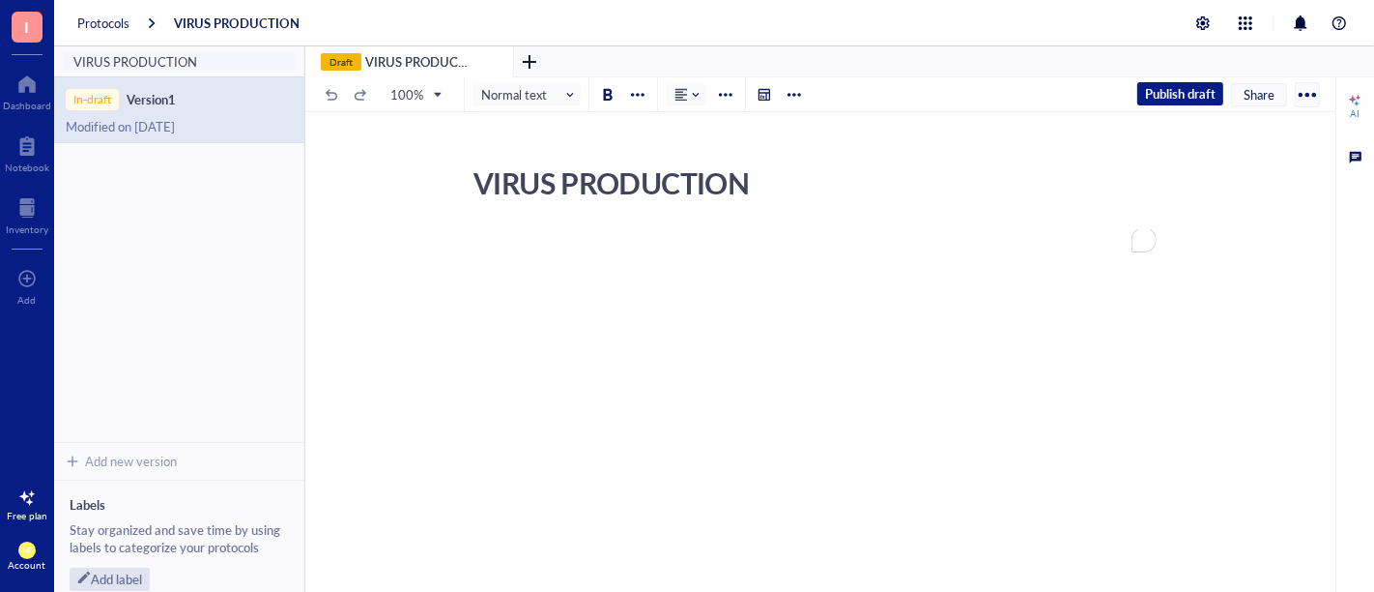
click at [638, 226] on div "VIRUS PRODUCTION VIRUS PRODUCTION ﻿" at bounding box center [816, 381] width 1023 height 445
click at [601, 251] on div "﻿" at bounding box center [817, 416] width 688 height 373
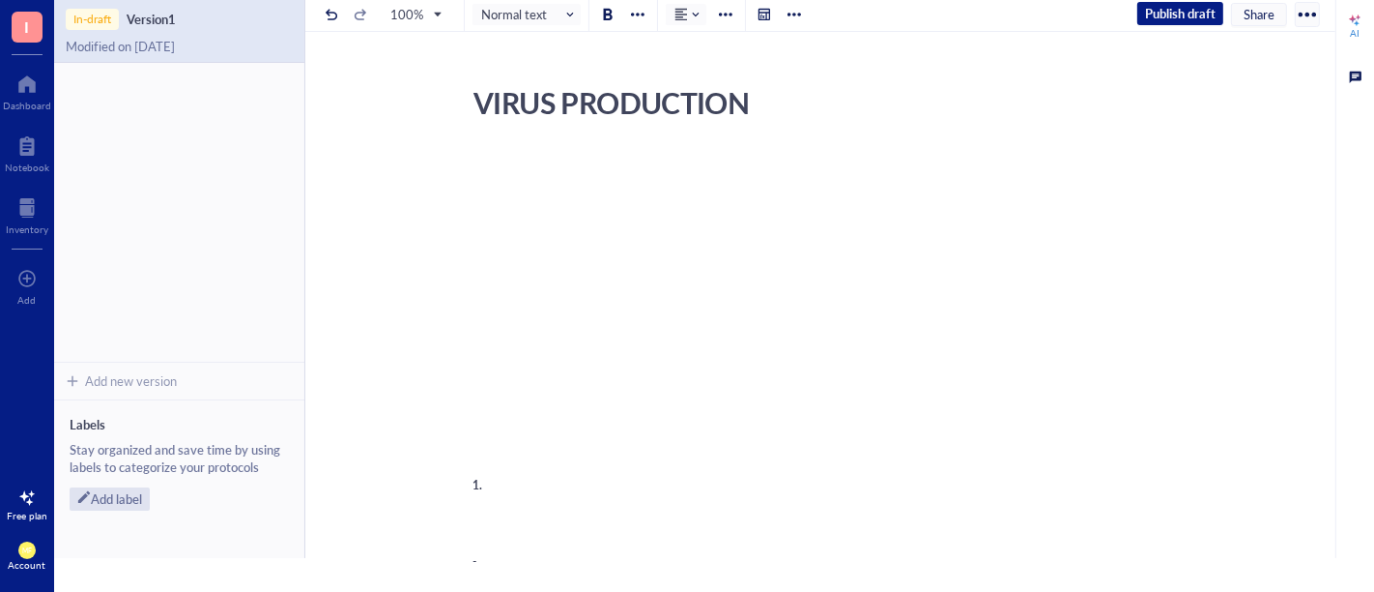
click at [1299, 12] on div at bounding box center [1307, 14] width 31 height 31
drag, startPoint x: 940, startPoint y: 251, endPoint x: 763, endPoint y: 235, distance: 178.6
click at [939, 251] on div "To enrich screen reader interactions, please activate Accessibility in Grammarl…" at bounding box center [817, 223] width 688 height 139
click at [791, 17] on div at bounding box center [795, 15] width 14 height 14
click at [794, 47] on icon at bounding box center [796, 44] width 14 height 14
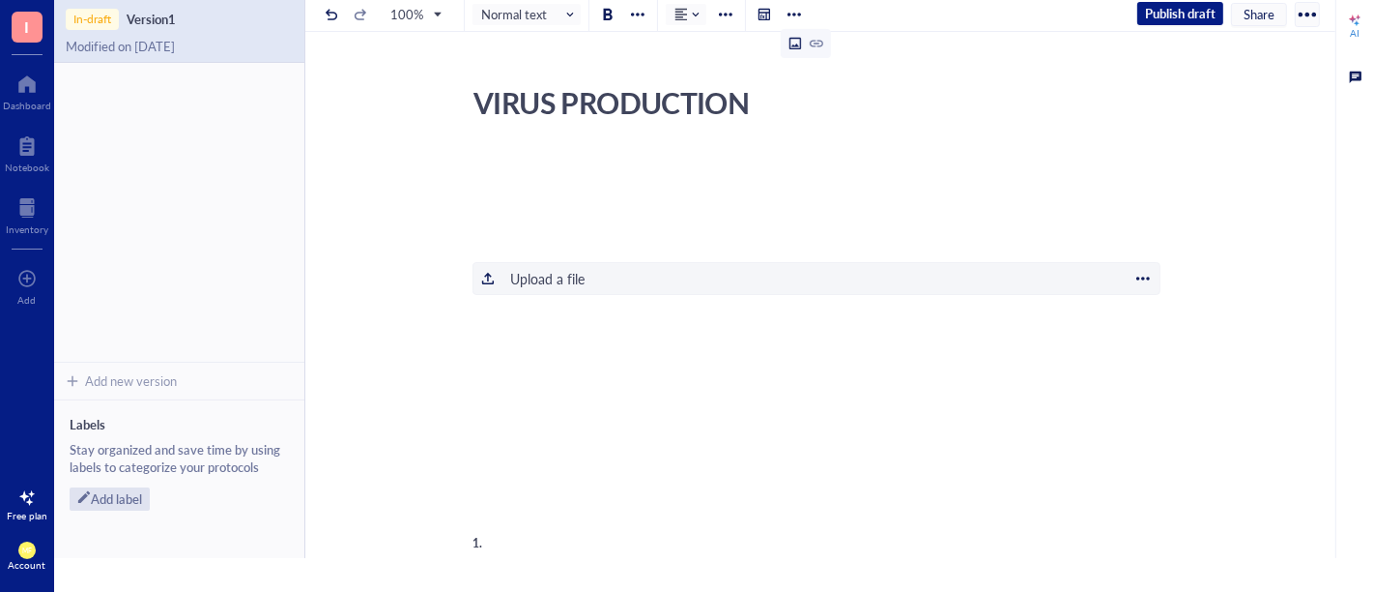
click at [696, 279] on div "﻿ Upload a file" at bounding box center [817, 278] width 688 height 33
click at [501, 166] on div "To enrich screen reader interactions, please activate Accessibility in Grammarl…" at bounding box center [817, 206] width 688 height 104
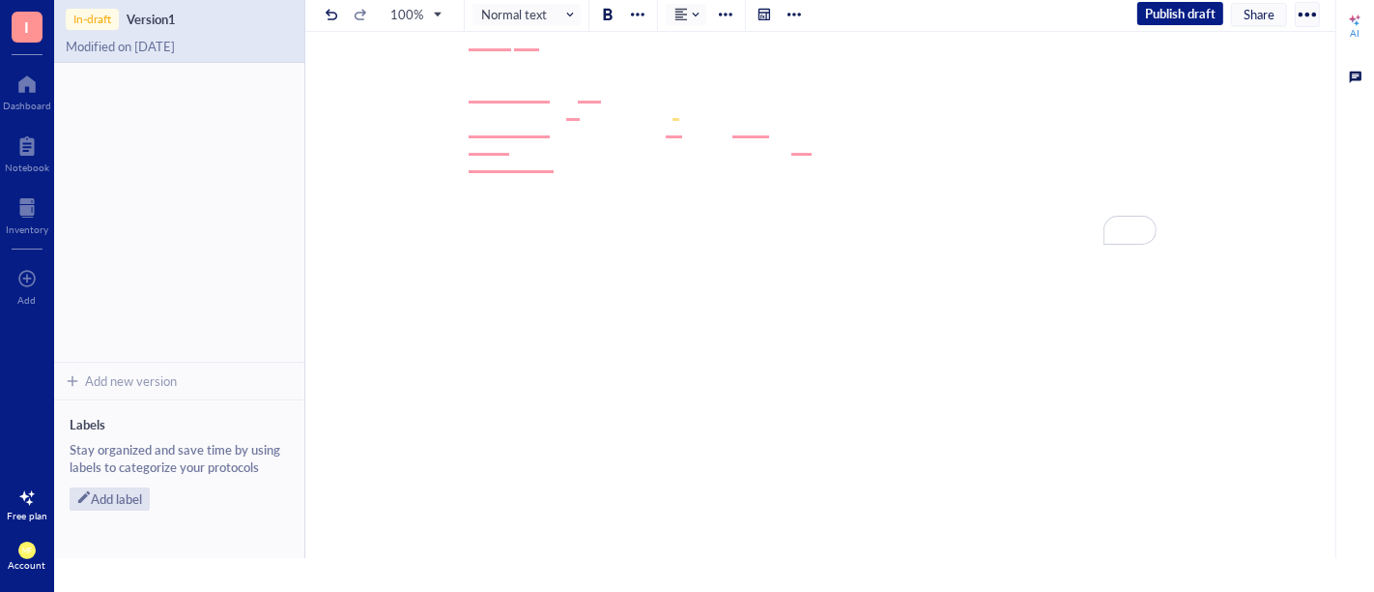
scroll to position [21, 0]
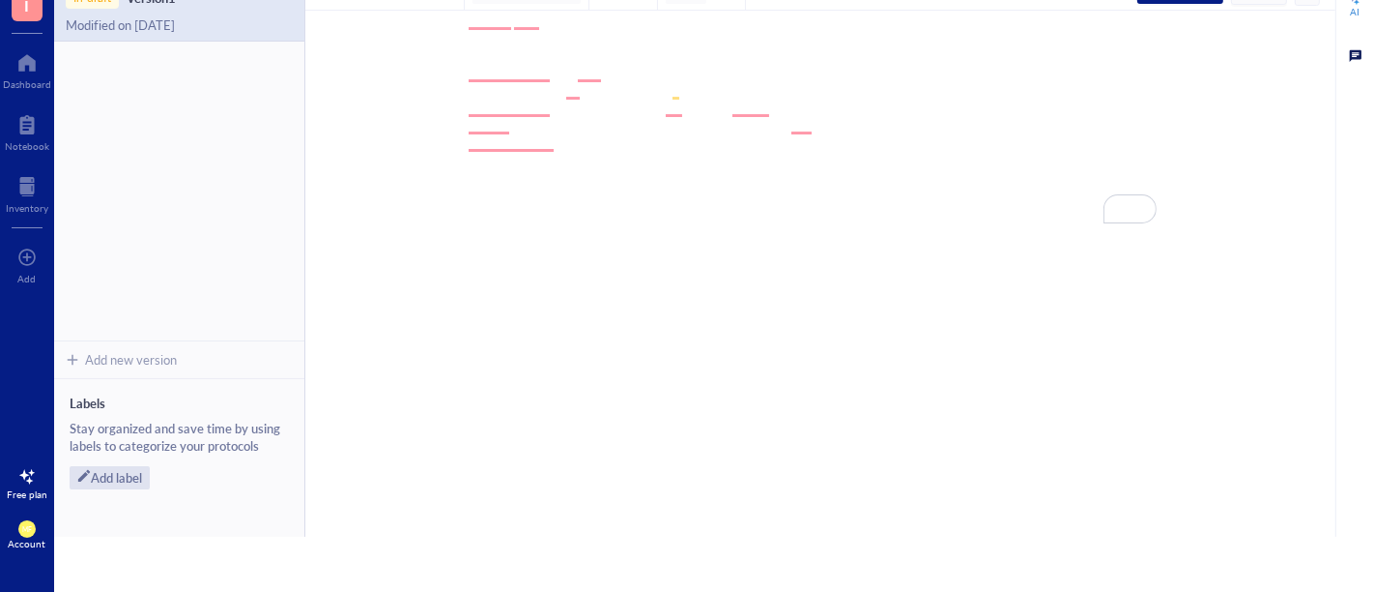
drag, startPoint x: 490, startPoint y: 146, endPoint x: 728, endPoint y: 203, distance: 244.5
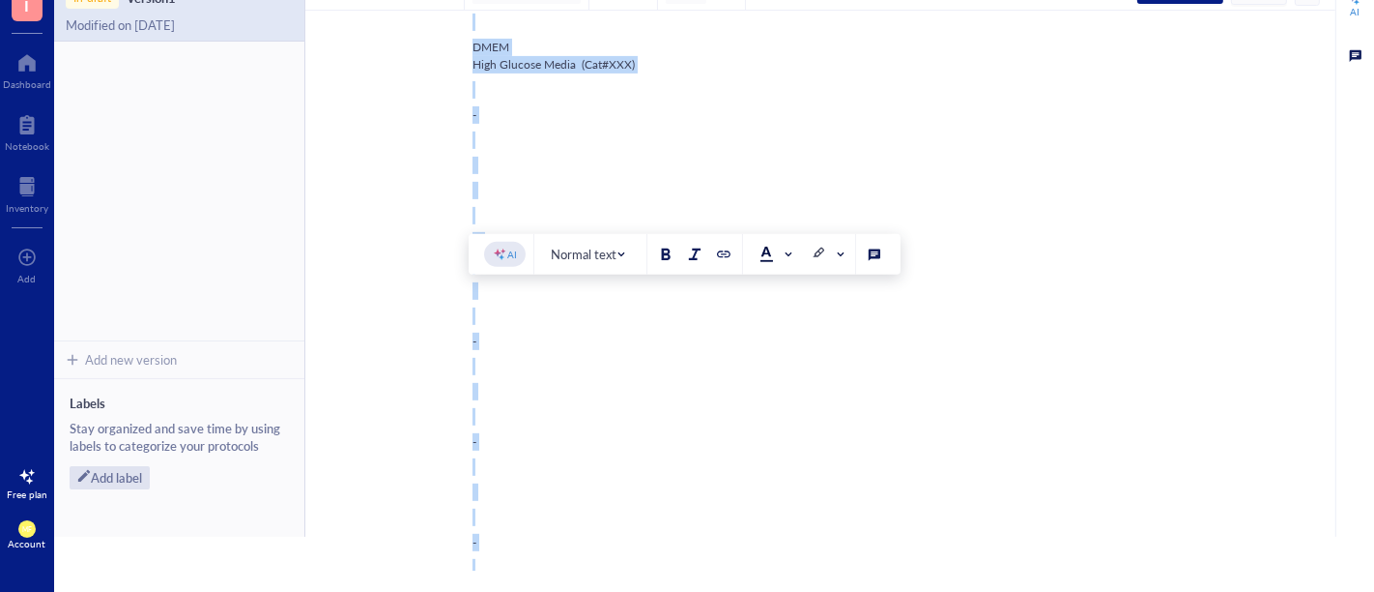
scroll to position [0, 0]
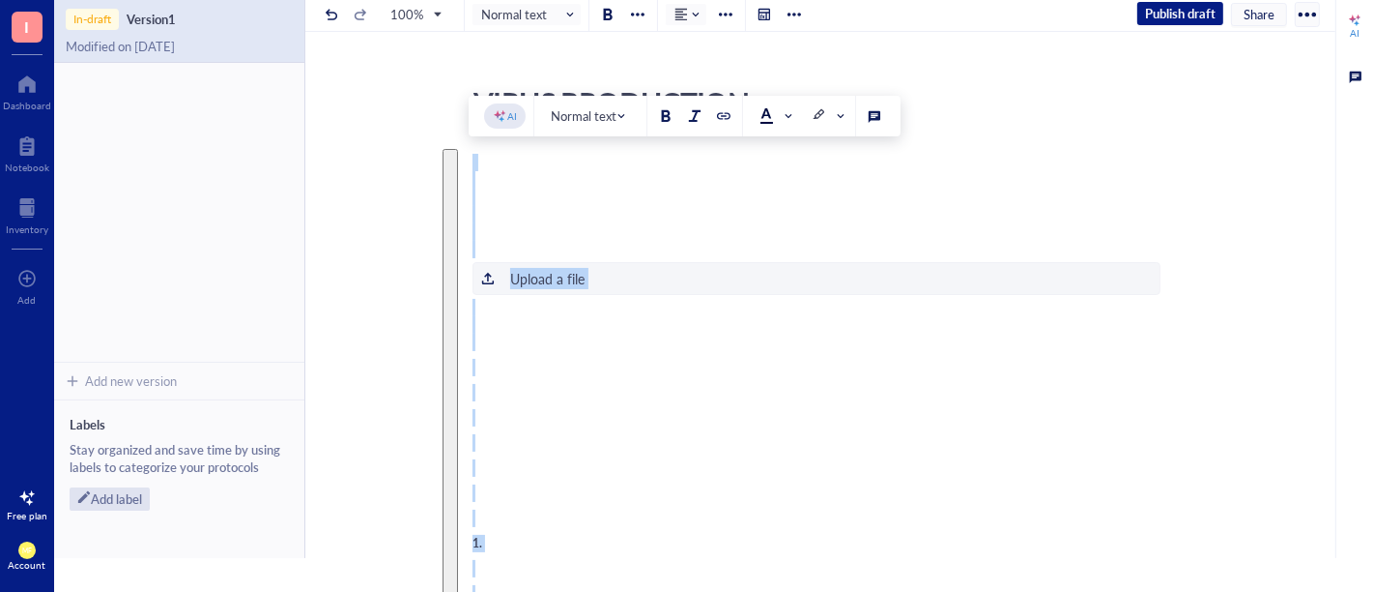
drag, startPoint x: 584, startPoint y: 193, endPoint x: 369, endPoint y: -130, distance: 388.4
click at [369, 0] on html "I Dashboard Notebook Inventory To pick up a draggable item, press the space bar…" at bounding box center [687, 296] width 1374 height 592
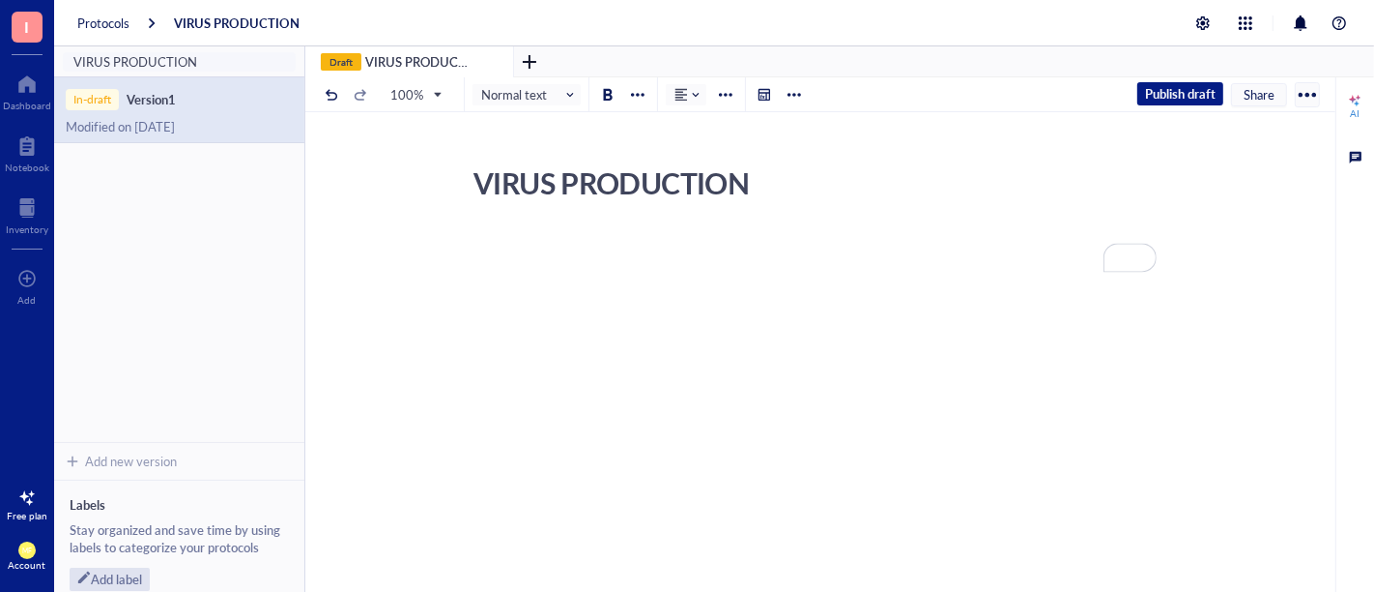
click at [551, 223] on div "VIRUS PRODUCTION VIRUS PRODUCTION" at bounding box center [816, 390] width 1023 height 462
drag, startPoint x: 494, startPoint y: 247, endPoint x: 468, endPoint y: 251, distance: 26.4
click at [468, 251] on div "VIRUS PRODUCTION VIRUS PRODUCTION" at bounding box center [816, 390] width 1023 height 462
click at [1112, 360] on div "To enrich screen reader interactions, please activate Accessibility in Grammarl…" at bounding box center [817, 425] width 688 height 390
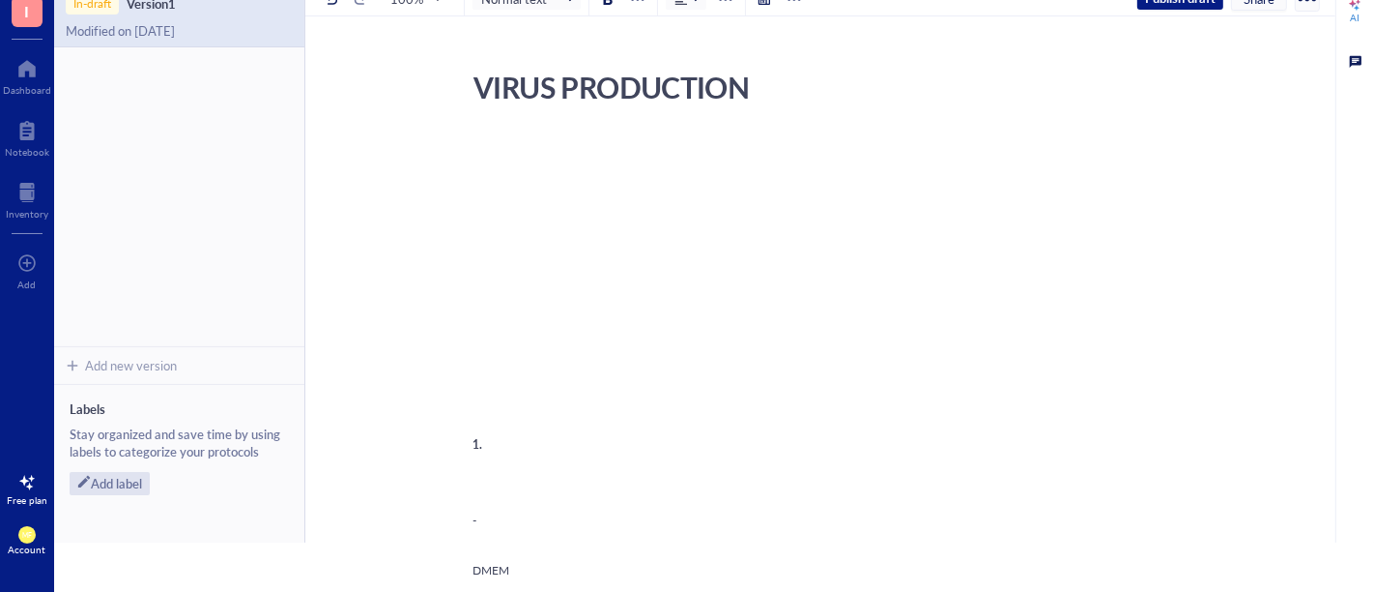
click at [513, 147] on div "To enrich screen reader interactions, please activate Accessibility in Grammarl…" at bounding box center [817, 207] width 688 height 139
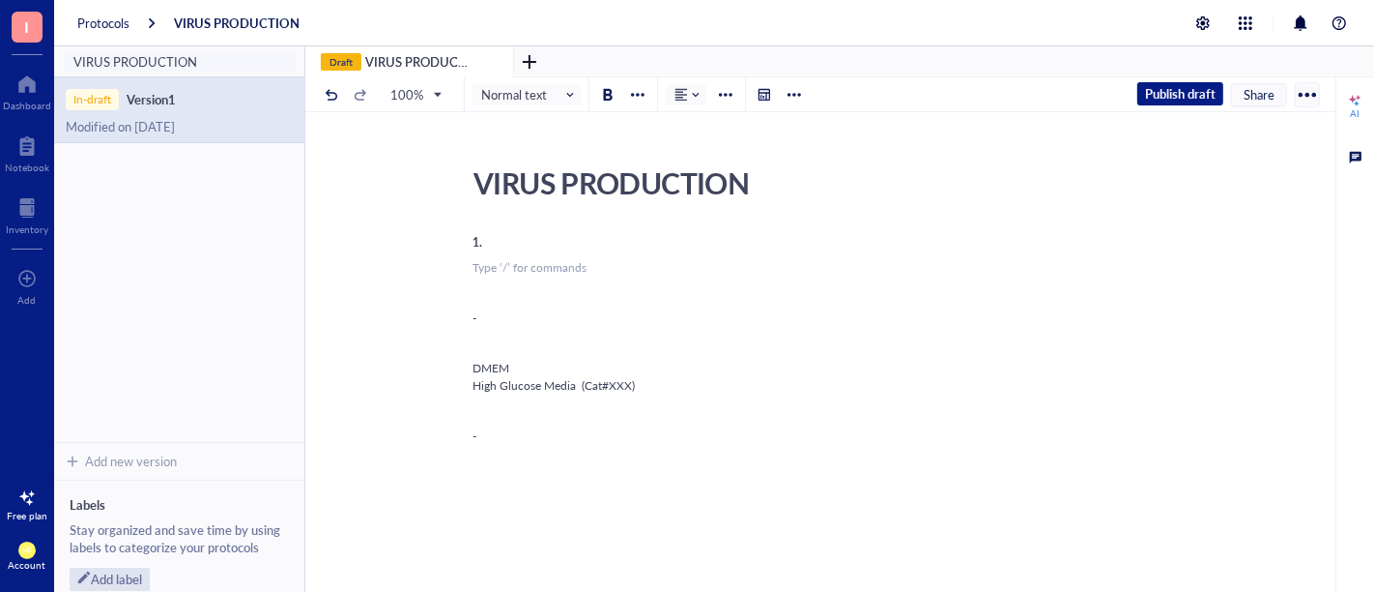
drag, startPoint x: 491, startPoint y: 265, endPoint x: 498, endPoint y: 254, distance: 12.6
click at [492, 265] on div "﻿ Type ‘/’ for commands" at bounding box center [817, 267] width 688 height 17
click at [500, 243] on div "1." at bounding box center [817, 242] width 688 height 17
click at [552, 400] on div "1. ﻿ DMEM High Glucose Media (Cat#XXX) ﻿ - ﻿ ﻿ Stock Materials Confluent HEK ce…" at bounding box center [817, 600] width 688 height 740
drag, startPoint x: 651, startPoint y: 338, endPoint x: 428, endPoint y: 232, distance: 247.3
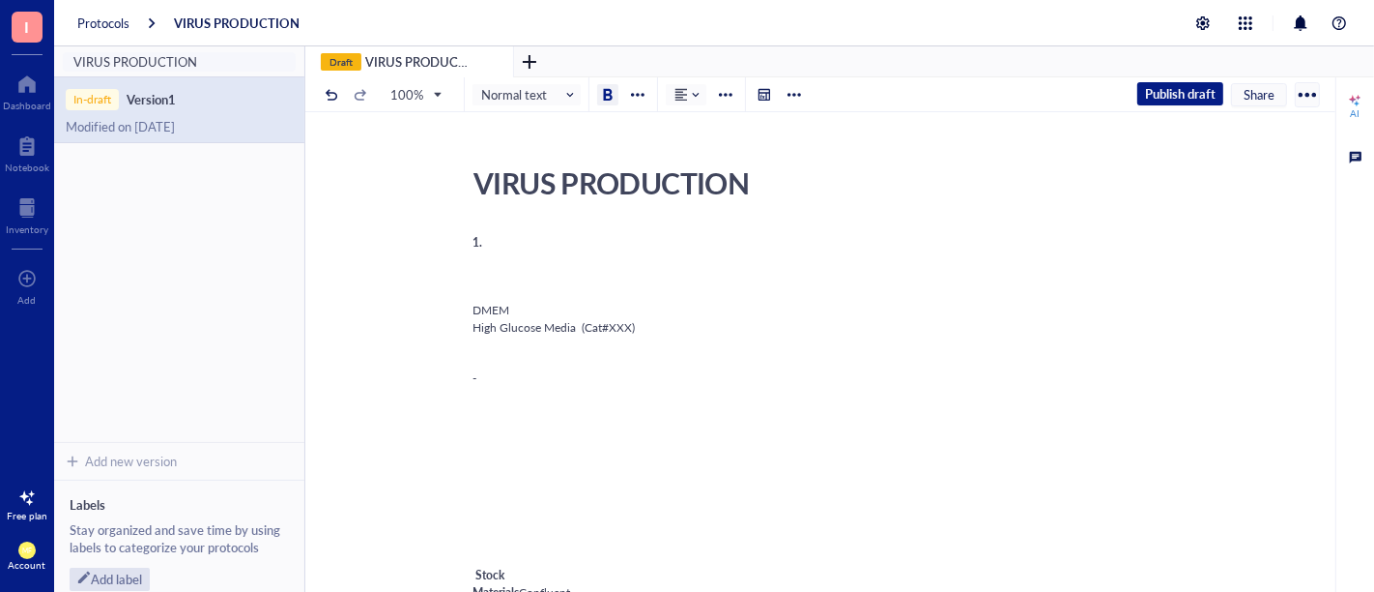
click at [428, 232] on div "VIRUS PRODUCTION VIRUS PRODUCTION 1. ﻿ DMEM High Glucose Media (Cat#XXX) ﻿ - ﻿ …" at bounding box center [816, 565] width 1023 height 812
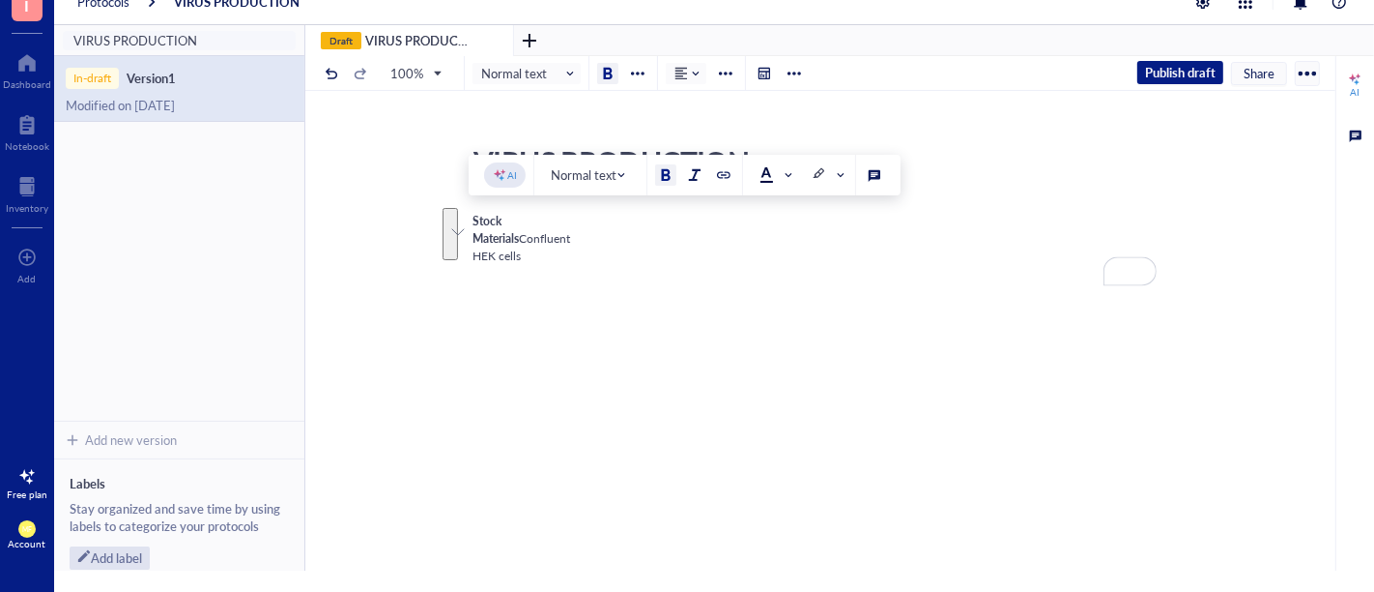
drag, startPoint x: 478, startPoint y: 234, endPoint x: 667, endPoint y: 643, distance: 450.2
click at [667, 591] on html "I Dashboard Notebook Inventory To pick up a draggable item, press the space bar…" at bounding box center [687, 296] width 1374 height 592
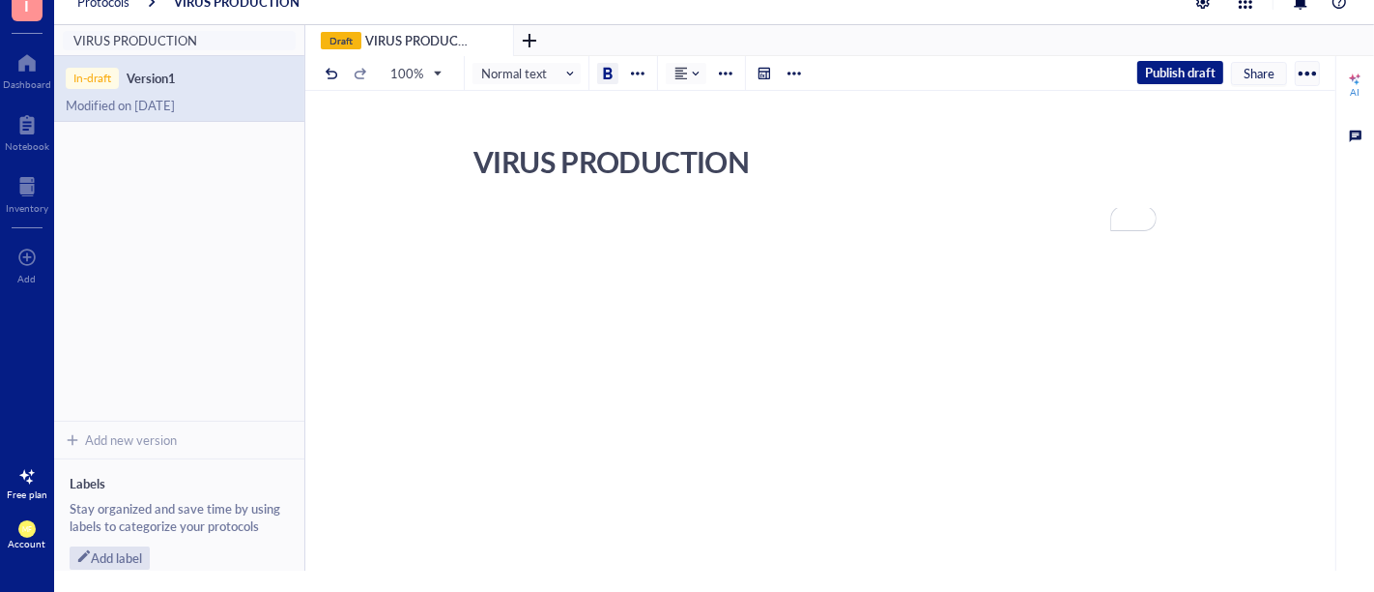
click at [636, 418] on div "﻿" at bounding box center [817, 395] width 688 height 373
click at [571, 72] on span "Normal text" at bounding box center [528, 73] width 95 height 17
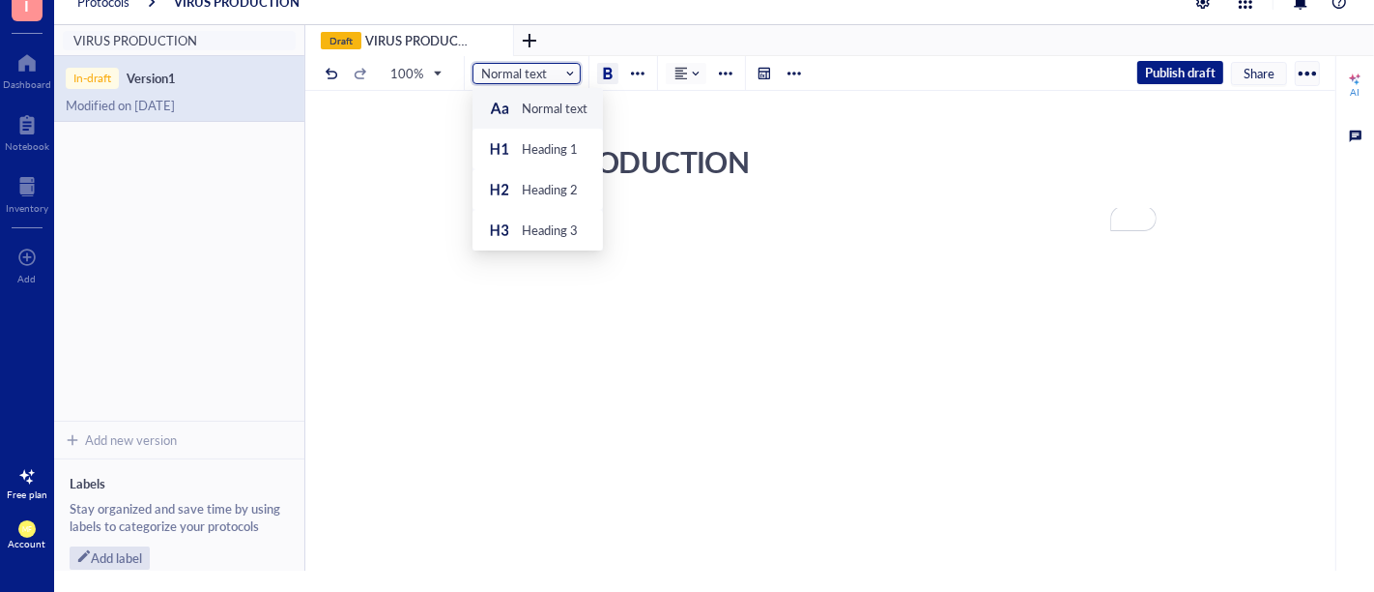
click at [719, 69] on div at bounding box center [726, 74] width 14 height 14
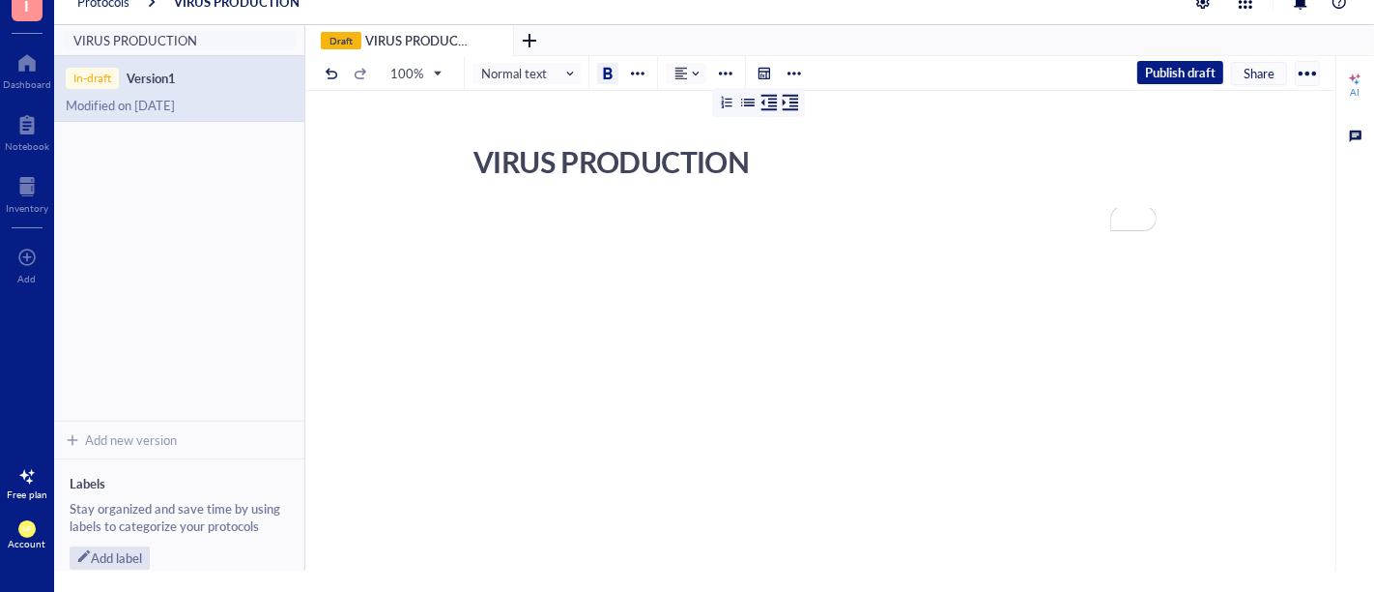
click at [789, 72] on div at bounding box center [795, 74] width 14 height 14
click at [821, 318] on div "﻿" at bounding box center [817, 395] width 688 height 373
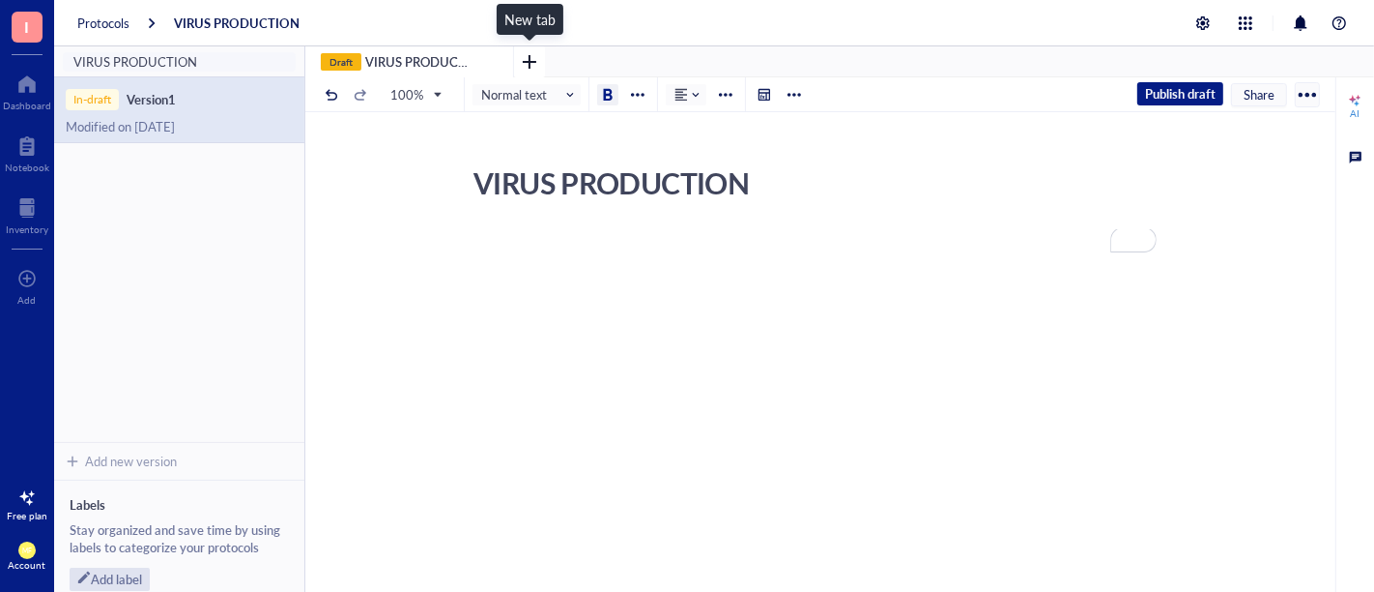
click at [527, 67] on div at bounding box center [530, 63] width 42 height 42
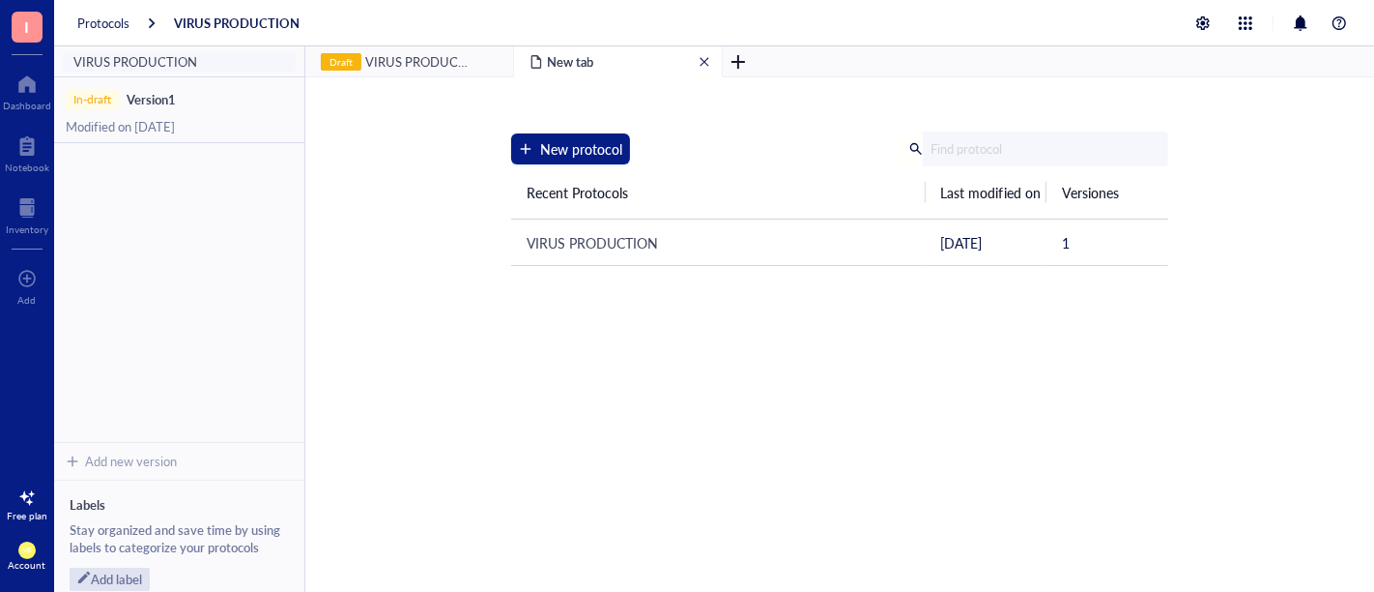
click at [707, 66] on span "close" at bounding box center [705, 62] width 12 height 12
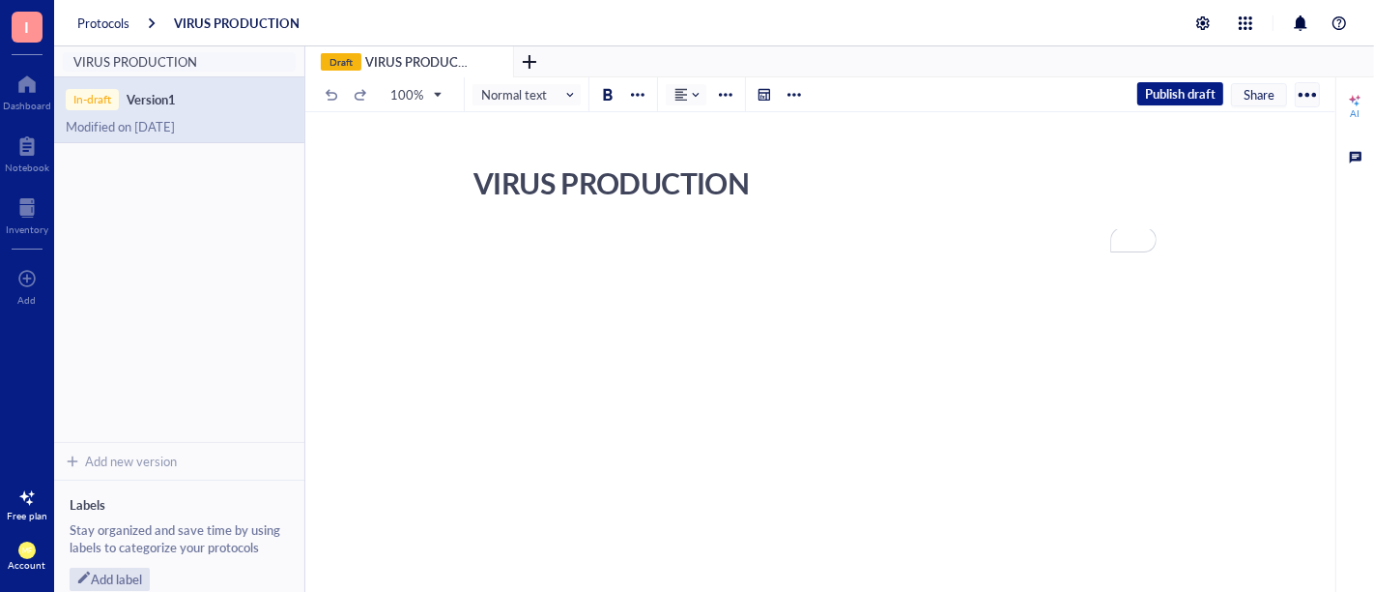
click at [507, 226] on div "VIRUS PRODUCTION VIRUS PRODUCTION ﻿" at bounding box center [816, 381] width 1023 height 445
click at [509, 186] on div "VIRUS PRODUCTION" at bounding box center [809, 183] width 688 height 48
click at [501, 262] on div "﻿" at bounding box center [817, 416] width 688 height 373
click at [1141, 321] on div "﻿" at bounding box center [817, 416] width 688 height 373
click at [603, 238] on div "﻿" at bounding box center [817, 242] width 688 height 17
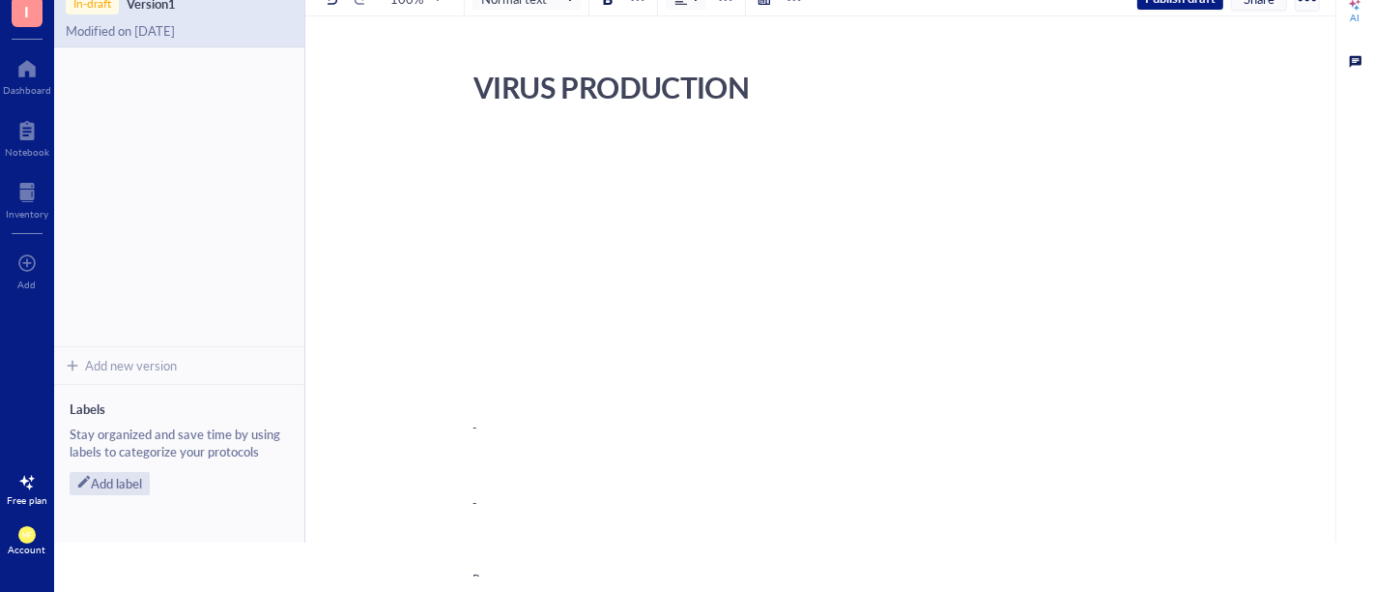
click at [561, 160] on div "To enrich screen reader interactions, please activate Accessibility in Grammarl…" at bounding box center [817, 199] width 688 height 122
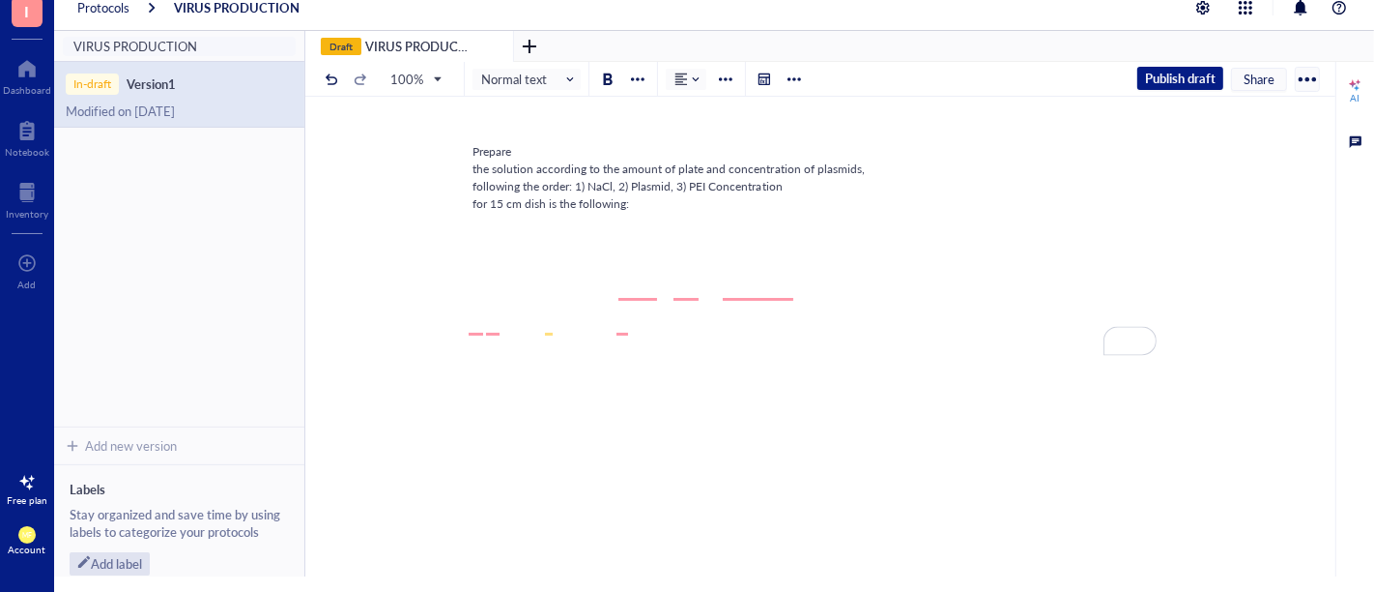
scroll to position [230, 0]
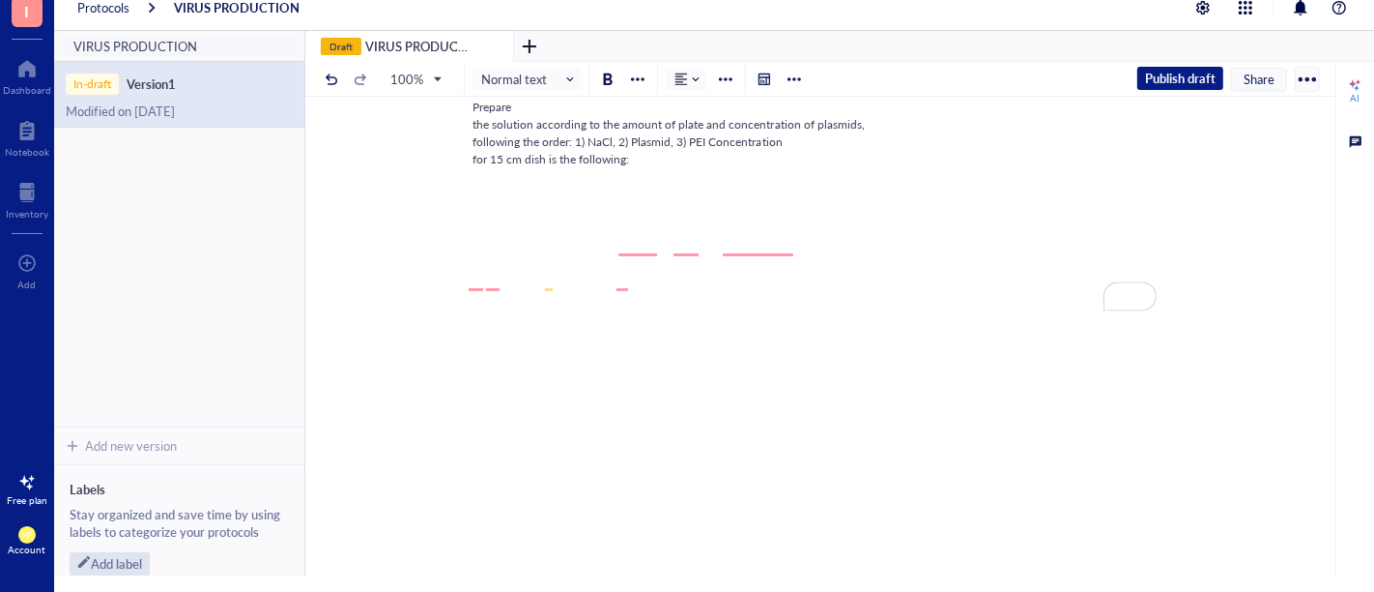
drag, startPoint x: 542, startPoint y: 396, endPoint x: 430, endPoint y: 177, distance: 246.4
click at [430, 179] on div "VIRUS PRODUCTION VIRUS PRODUCTION ﻿ ﻿ Prepare the solution according to the amo…" at bounding box center [816, 216] width 1023 height 607
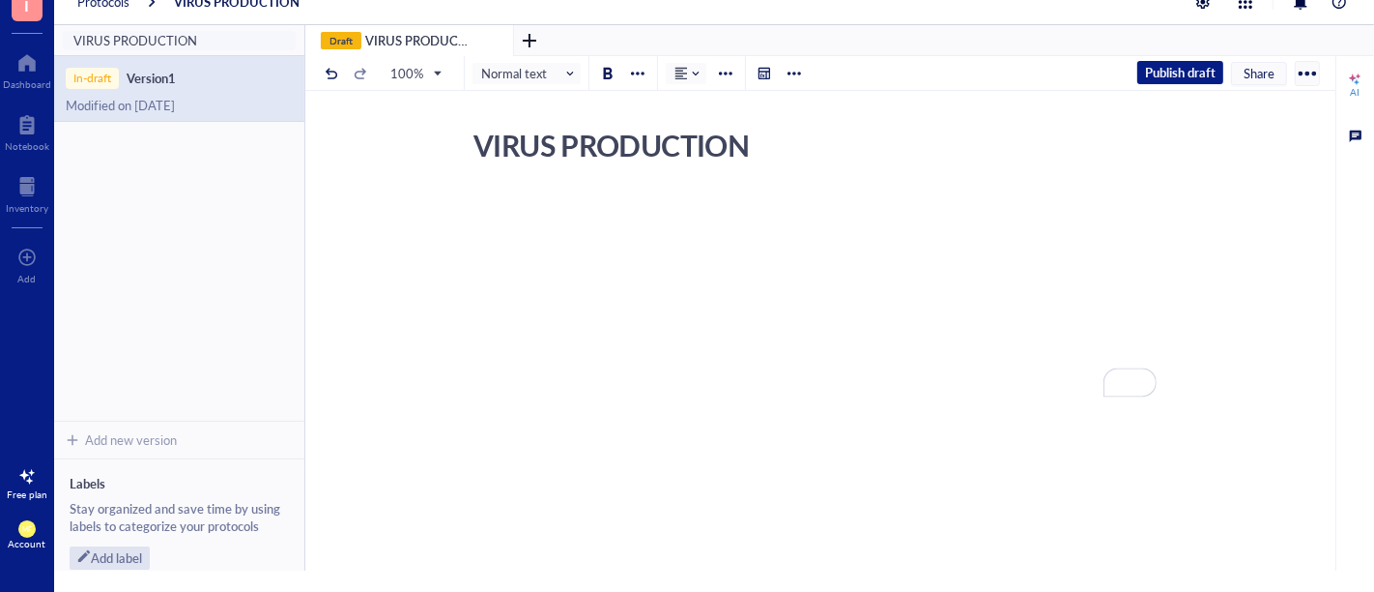
scroll to position [0, 0]
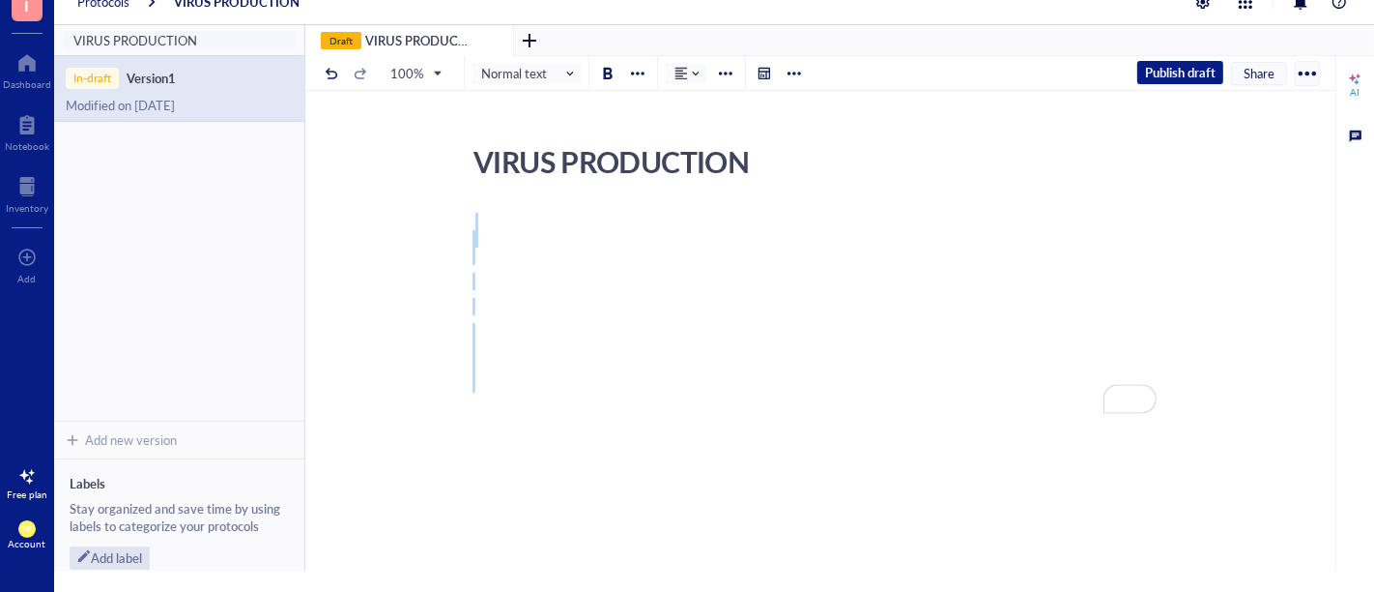
drag, startPoint x: 505, startPoint y: 217, endPoint x: 418, endPoint y: 643, distance: 434.3
click at [418, 591] on html "I Dashboard Notebook Inventory To pick up a draggable item, press the space bar…" at bounding box center [687, 296] width 1374 height 592
click at [124, 558] on div "Add label" at bounding box center [116, 557] width 51 height 17
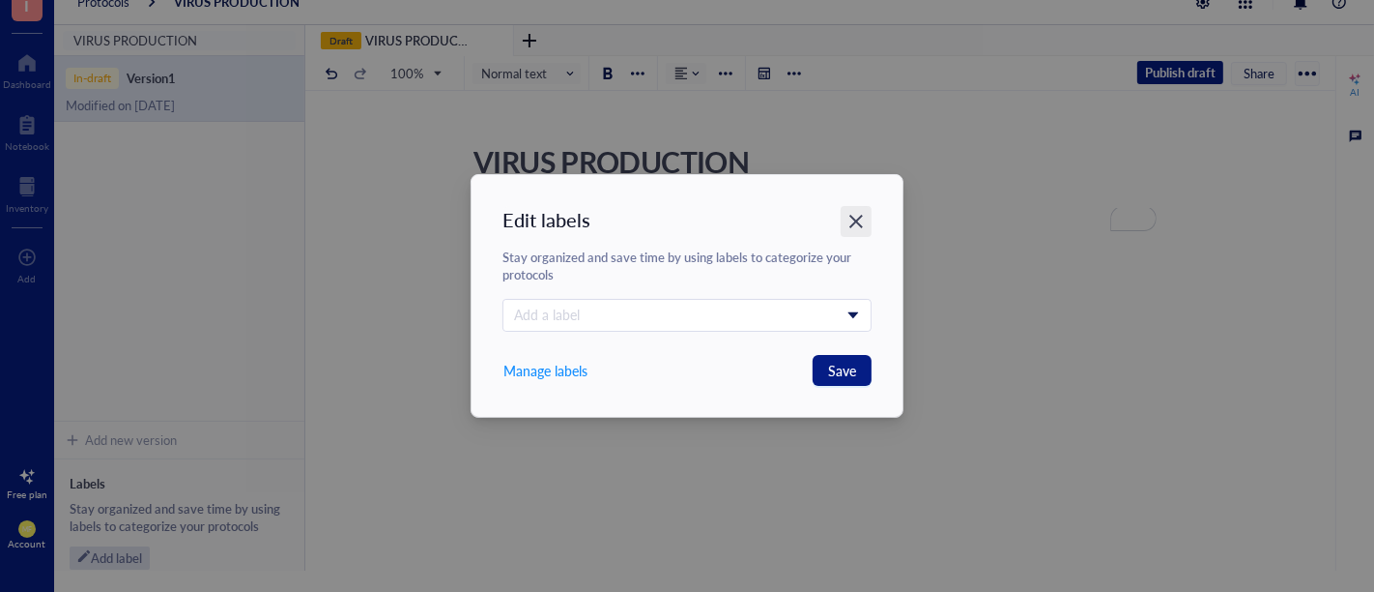
click at [852, 223] on icon "Close" at bounding box center [857, 222] width 18 height 18
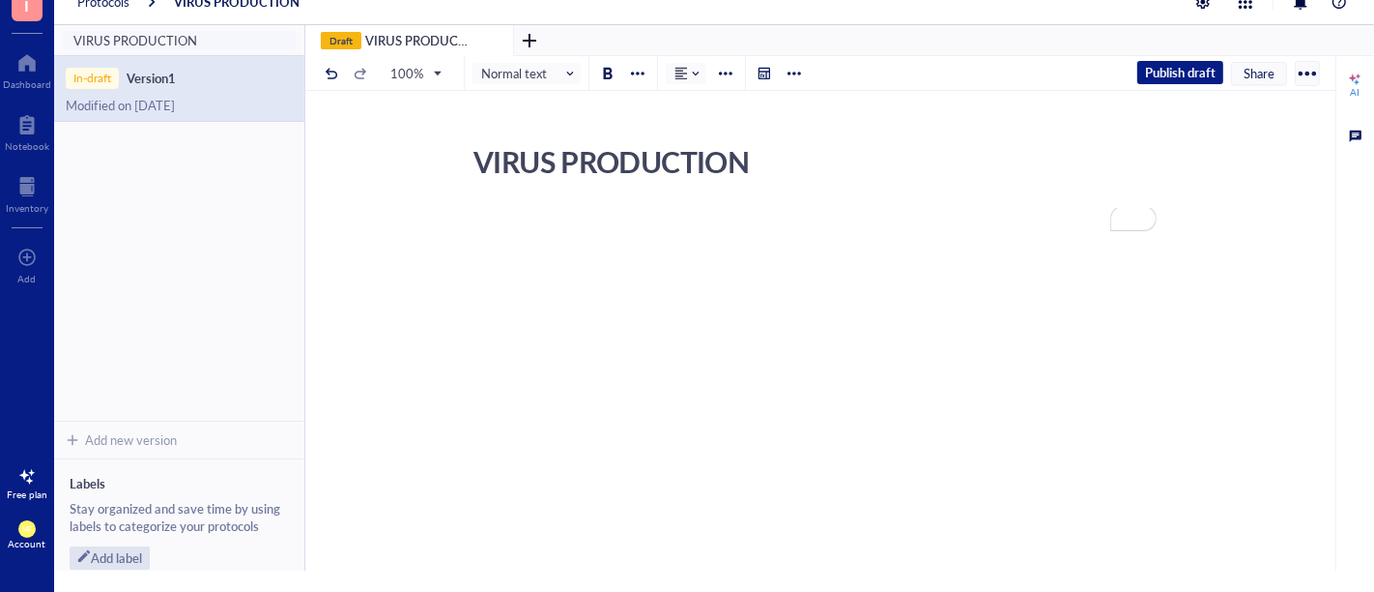
click at [654, 264] on div "To enrich screen reader interactions, please activate Accessibility in Grammarl…" at bounding box center [817, 395] width 688 height 373
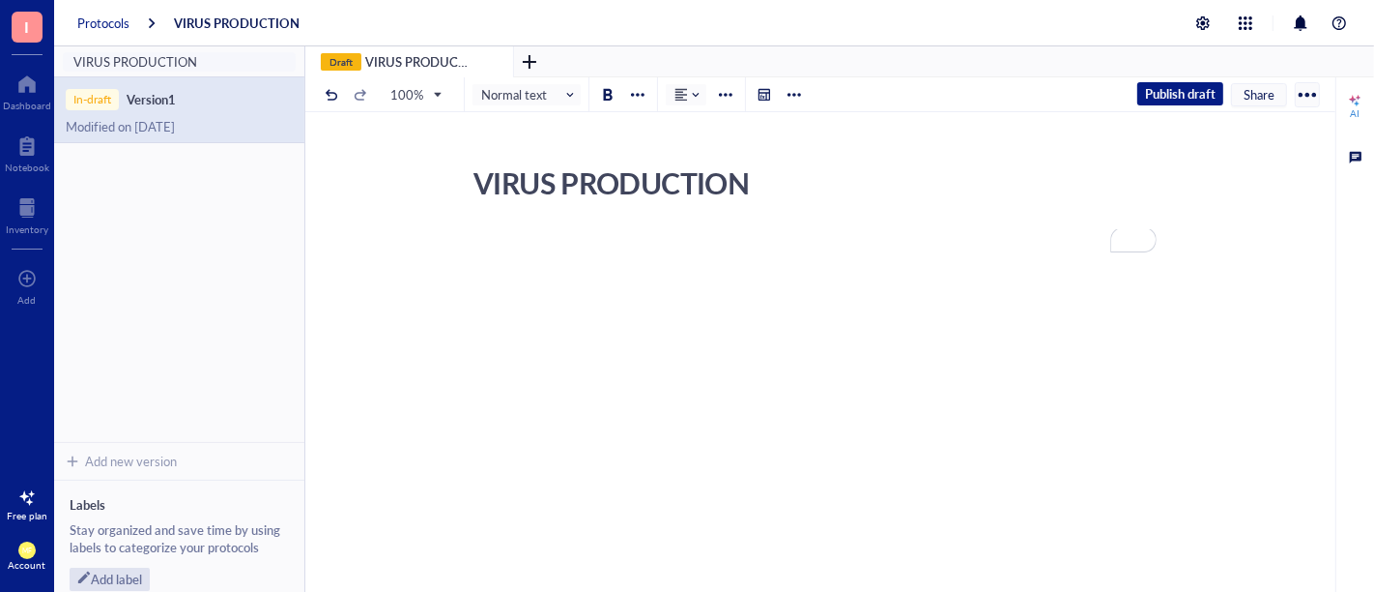
drag, startPoint x: 104, startPoint y: 16, endPoint x: 117, endPoint y: 27, distance: 16.5
click at [104, 16] on div "Protocols" at bounding box center [103, 22] width 52 height 17
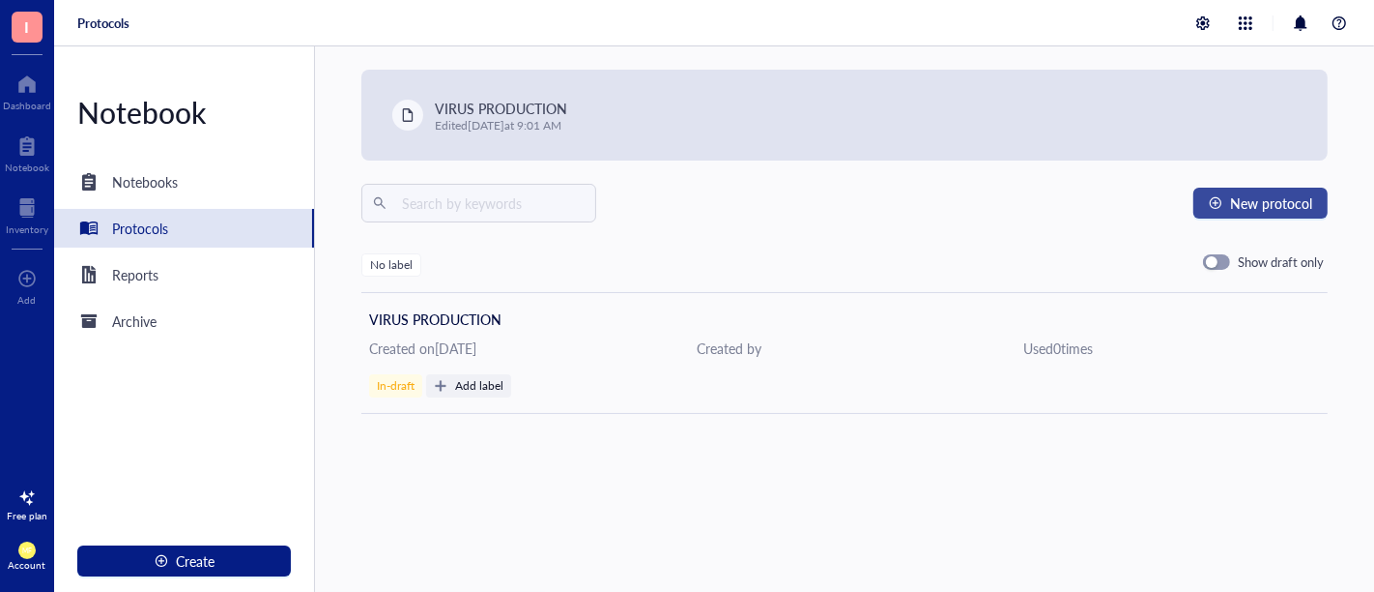
click at [1230, 195] on span "New protocol" at bounding box center [1271, 202] width 82 height 15
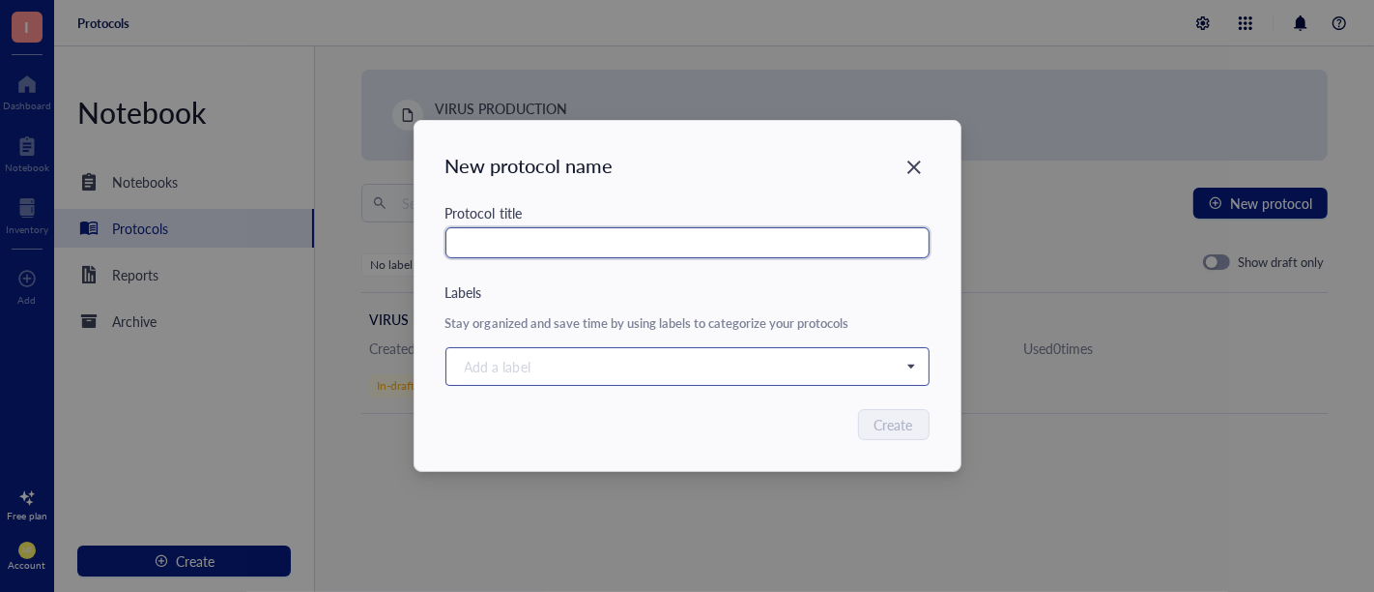
click at [650, 378] on div at bounding box center [677, 366] width 441 height 27
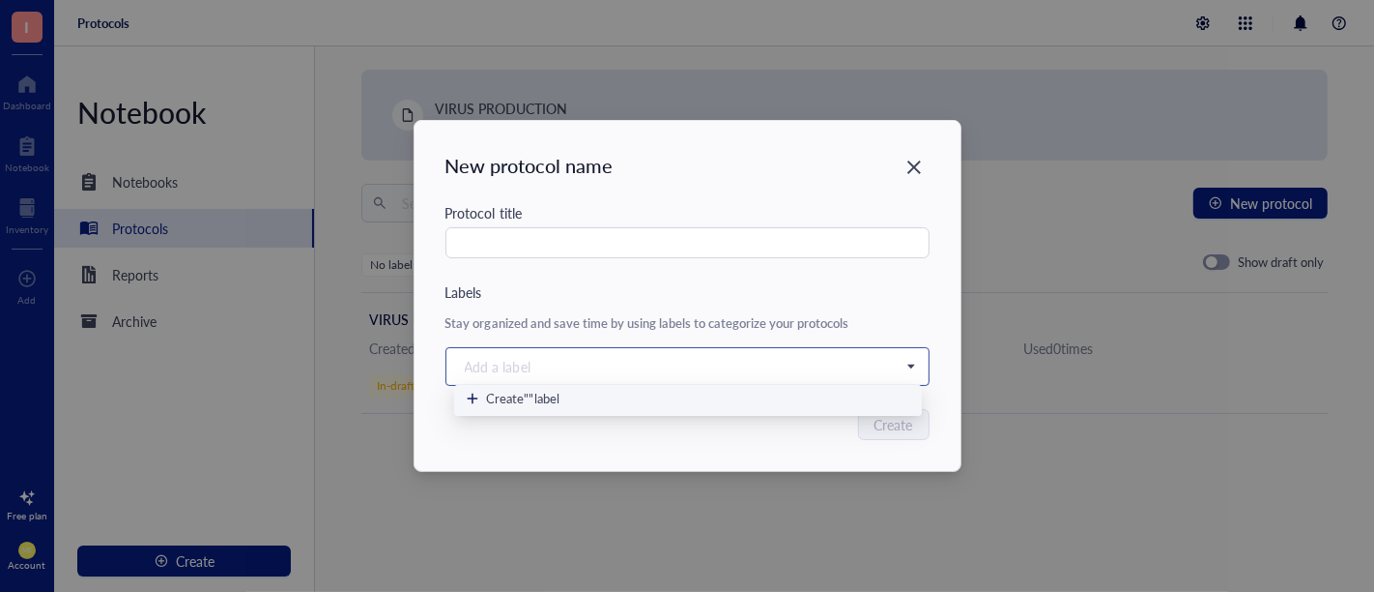
click at [650, 378] on div at bounding box center [677, 366] width 441 height 27
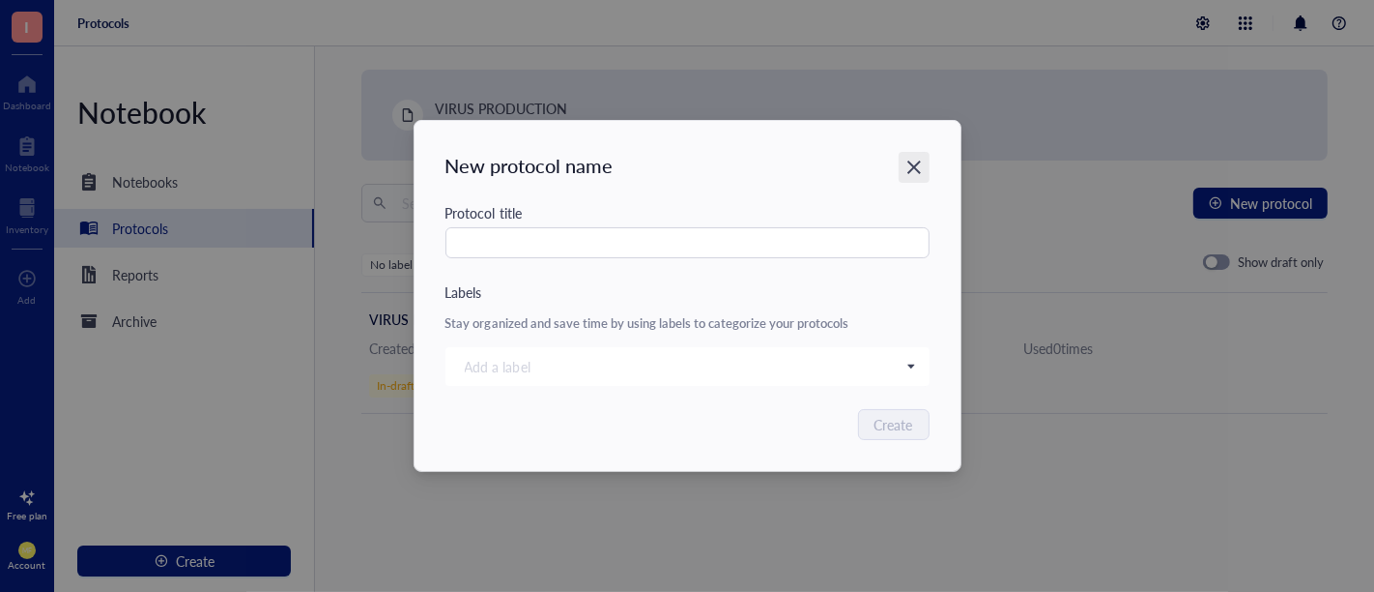
click at [917, 172] on icon "Close" at bounding box center [915, 167] width 14 height 14
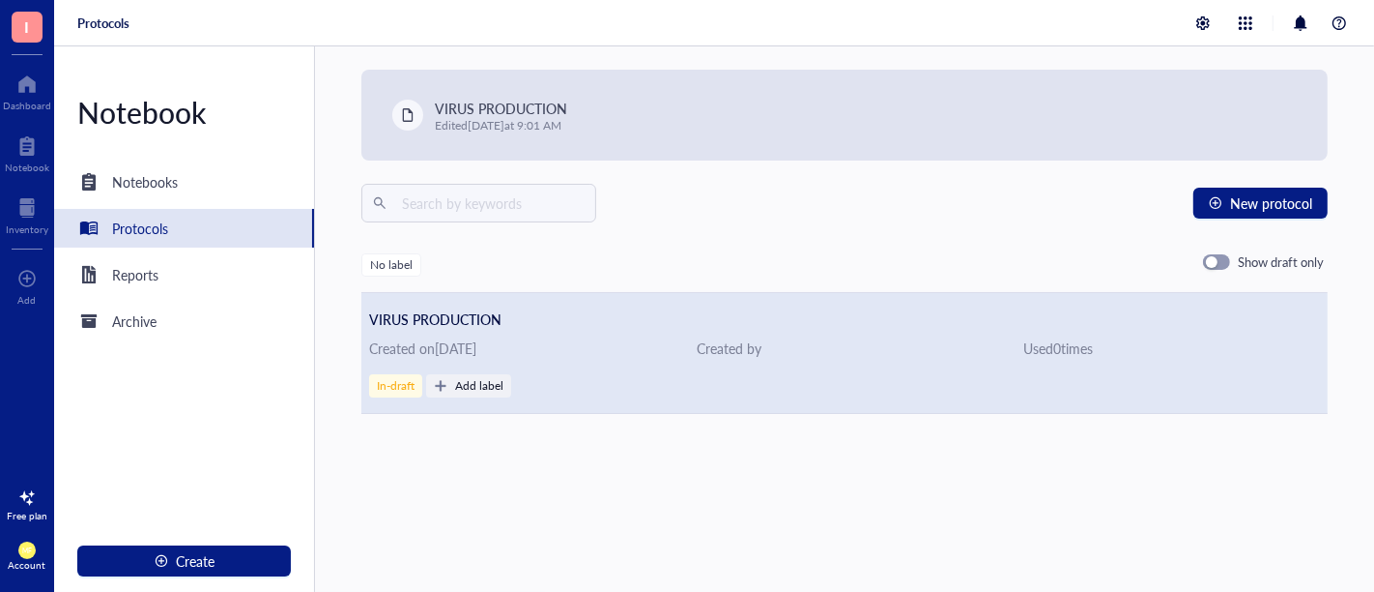
click at [579, 315] on div "VIRUS PRODUCTION" at bounding box center [844, 318] width 951 height 21
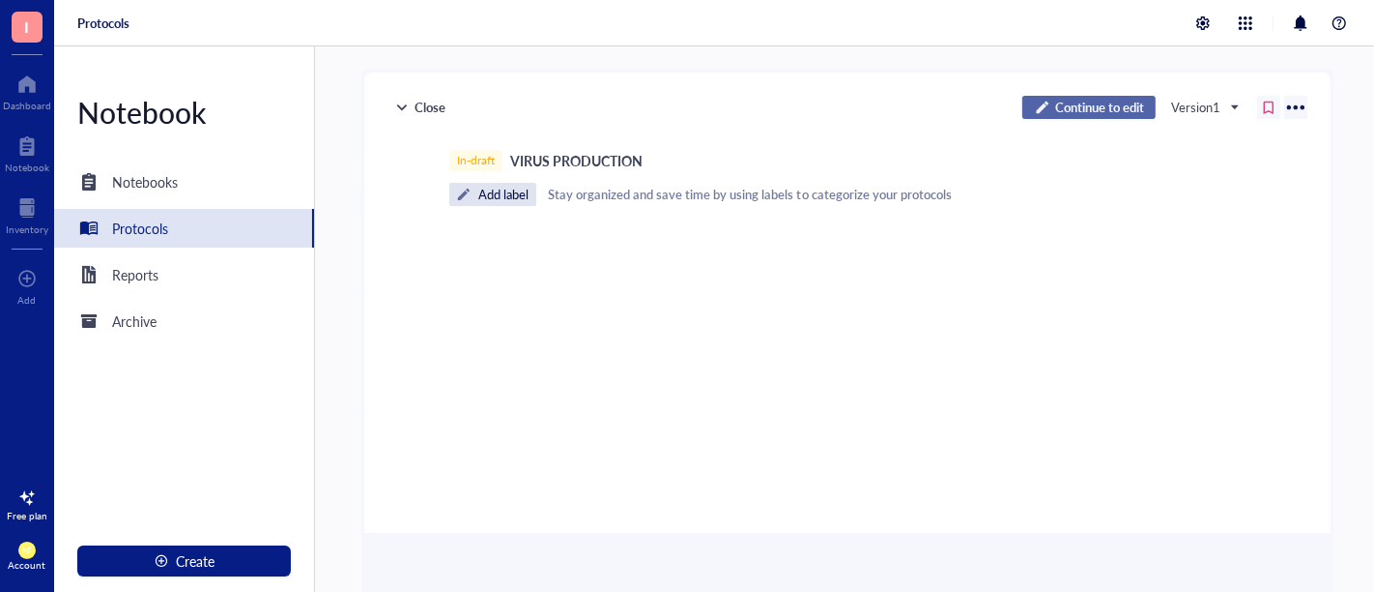
click at [1055, 101] on span "Continue to edit" at bounding box center [1099, 107] width 89 height 17
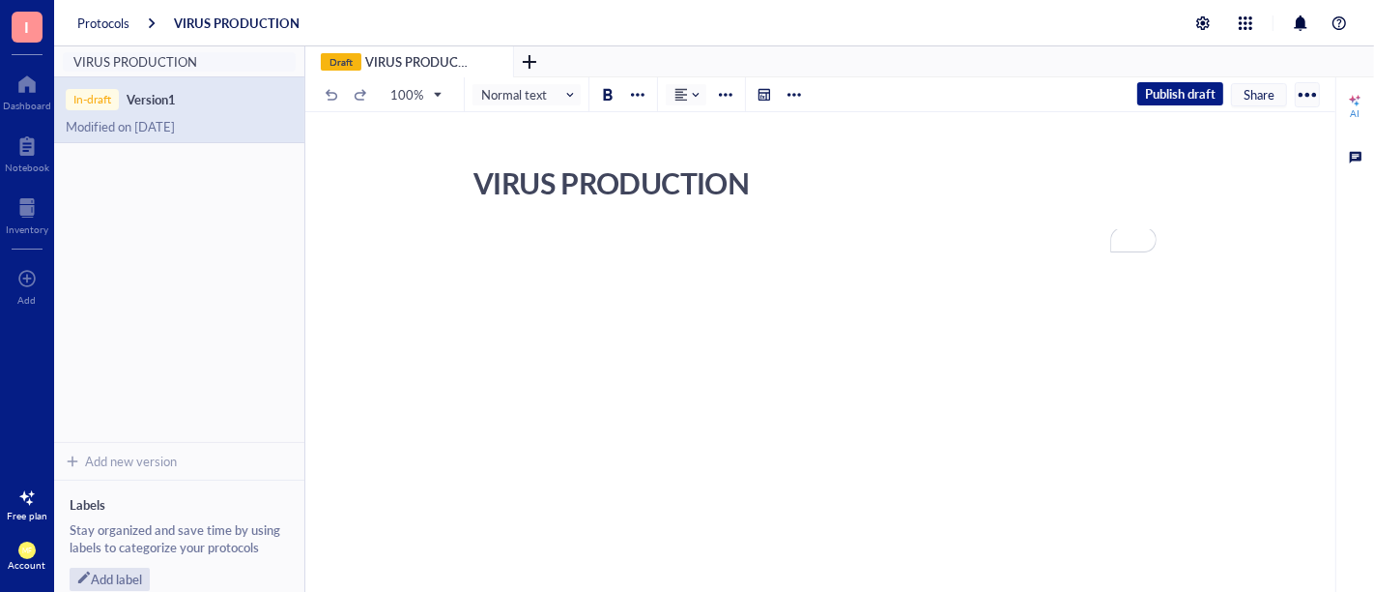
click at [1192, 386] on div "VIRUS PRODUCTION VIRUS PRODUCTION" at bounding box center [816, 381] width 1023 height 445
click at [1345, 157] on div at bounding box center [1355, 156] width 21 height 21
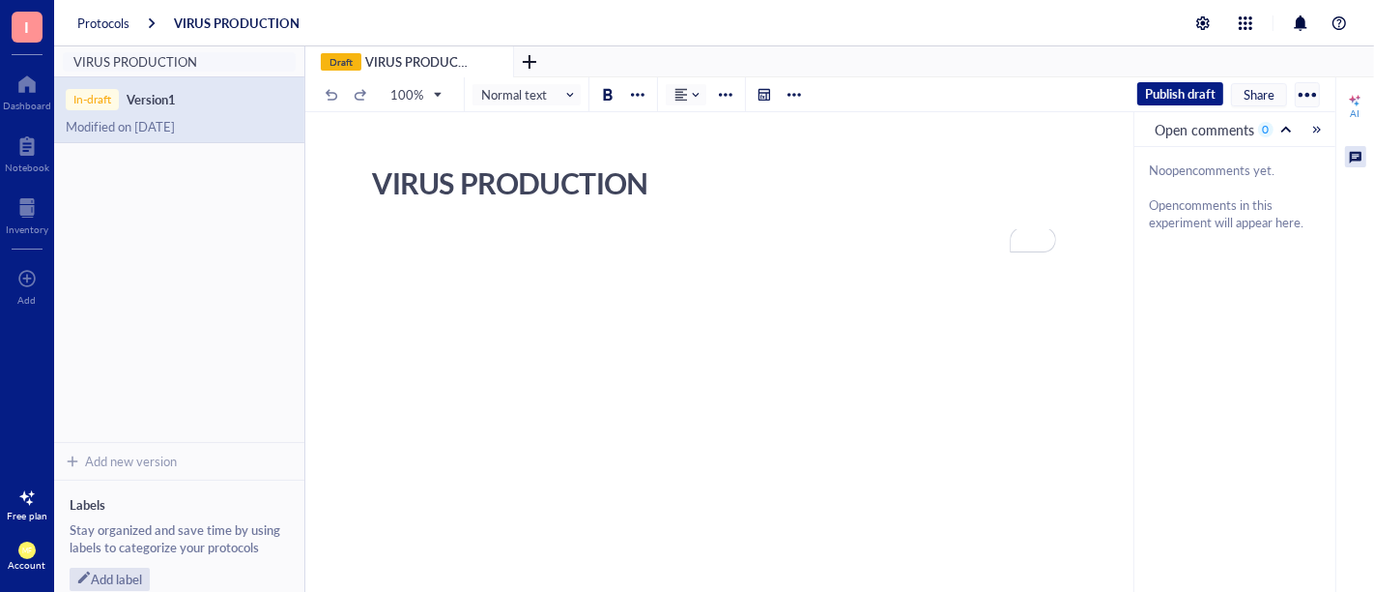
click at [1345, 155] on div at bounding box center [1355, 156] width 21 height 21
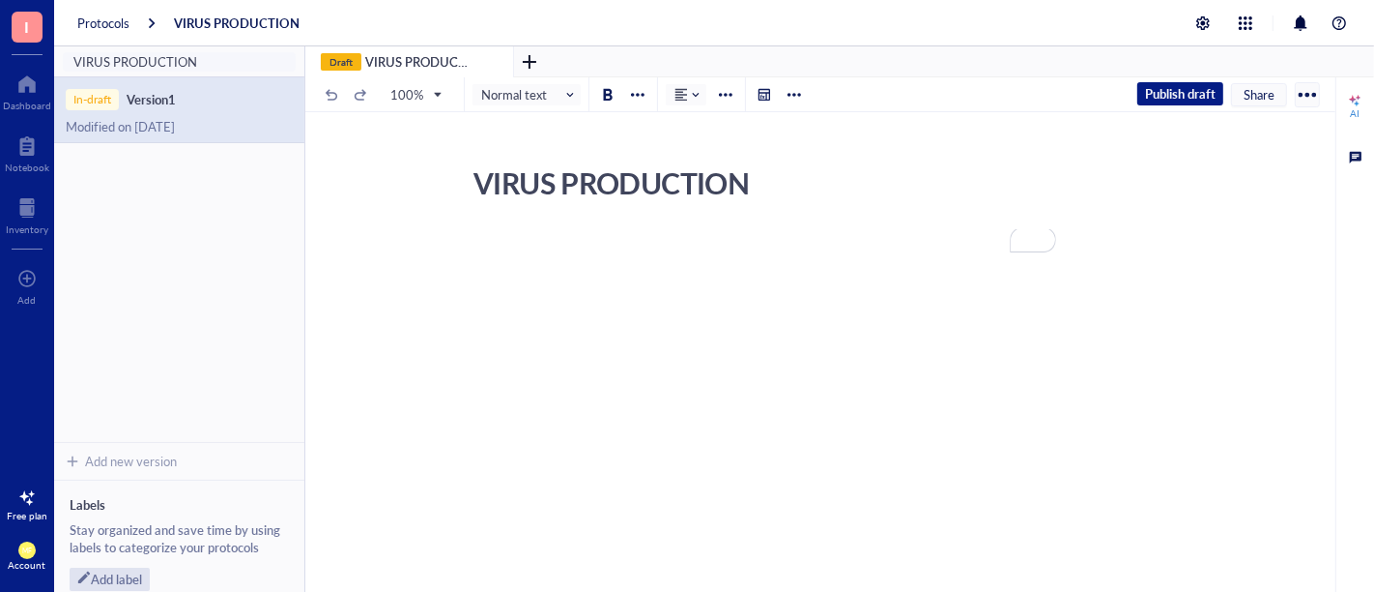
click at [775, 344] on div "To enrich screen reader interactions, please activate Accessibility in Grammarl…" at bounding box center [817, 416] width 688 height 373
click at [1175, 321] on div "VIRUS PRODUCTION VIRUS PRODUCTION" at bounding box center [816, 381] width 1023 height 445
click at [575, 237] on div "To enrich screen reader interactions, please activate Accessibility in Grammarl…" at bounding box center [817, 242] width 688 height 17
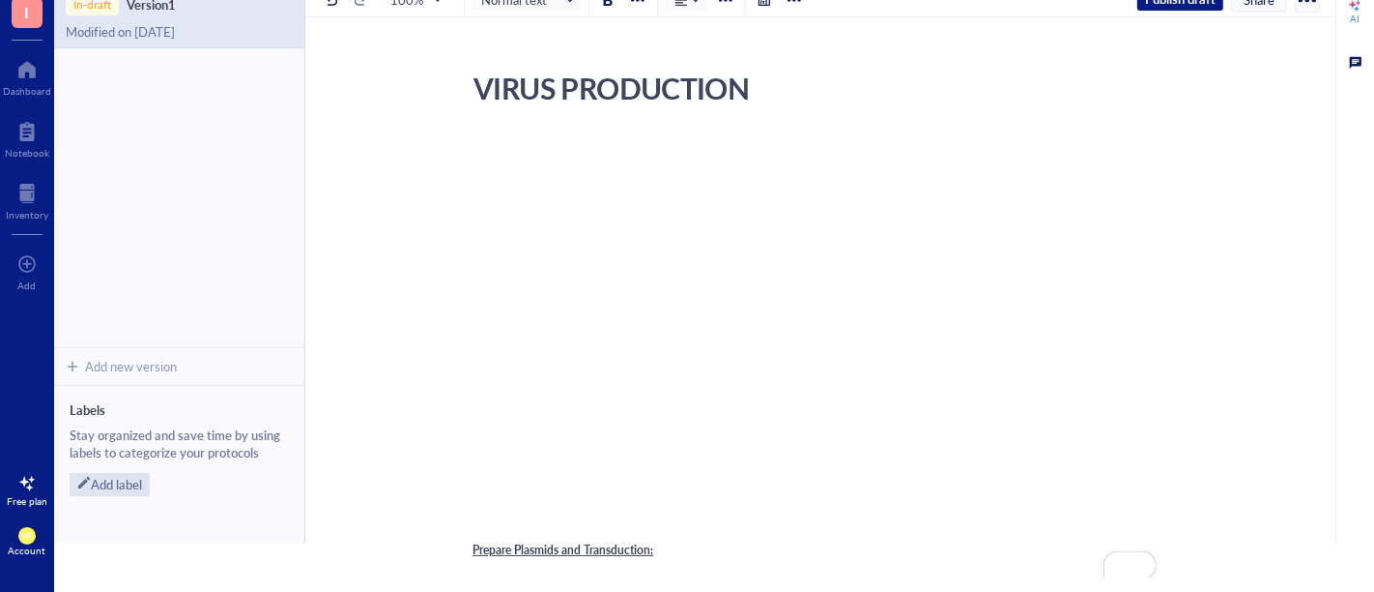
click at [537, 190] on div "To enrich screen reader interactions, please activate Accessibility in Grammarl…" at bounding box center [817, 200] width 688 height 122
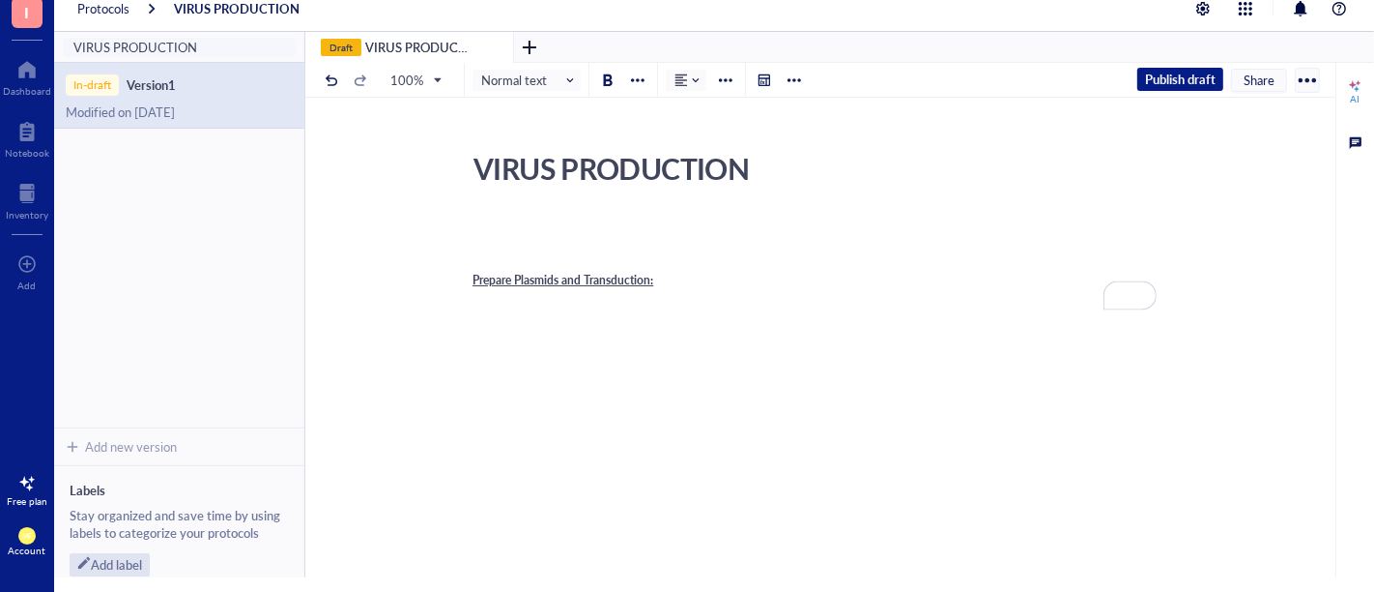
click at [565, 217] on div "Prepare Plasmids and Transduction:" at bounding box center [817, 437] width 688 height 443
click at [1112, 175] on div "VIRUS PRODUCTION" at bounding box center [809, 168] width 688 height 48
drag, startPoint x: 502, startPoint y: 273, endPoint x: 505, endPoint y: 261, distance: 12.2
click at [501, 273] on div "Prepare Plasmids and Transduction:" at bounding box center [817, 411] width 688 height 390
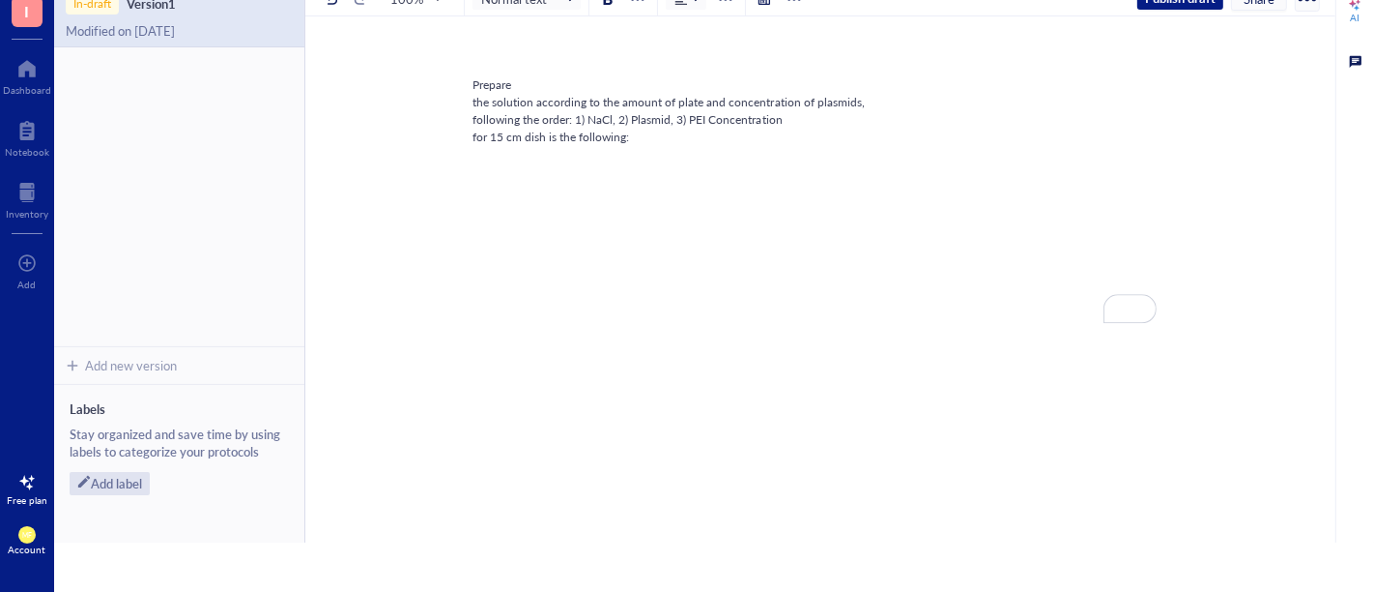
scroll to position [523, 0]
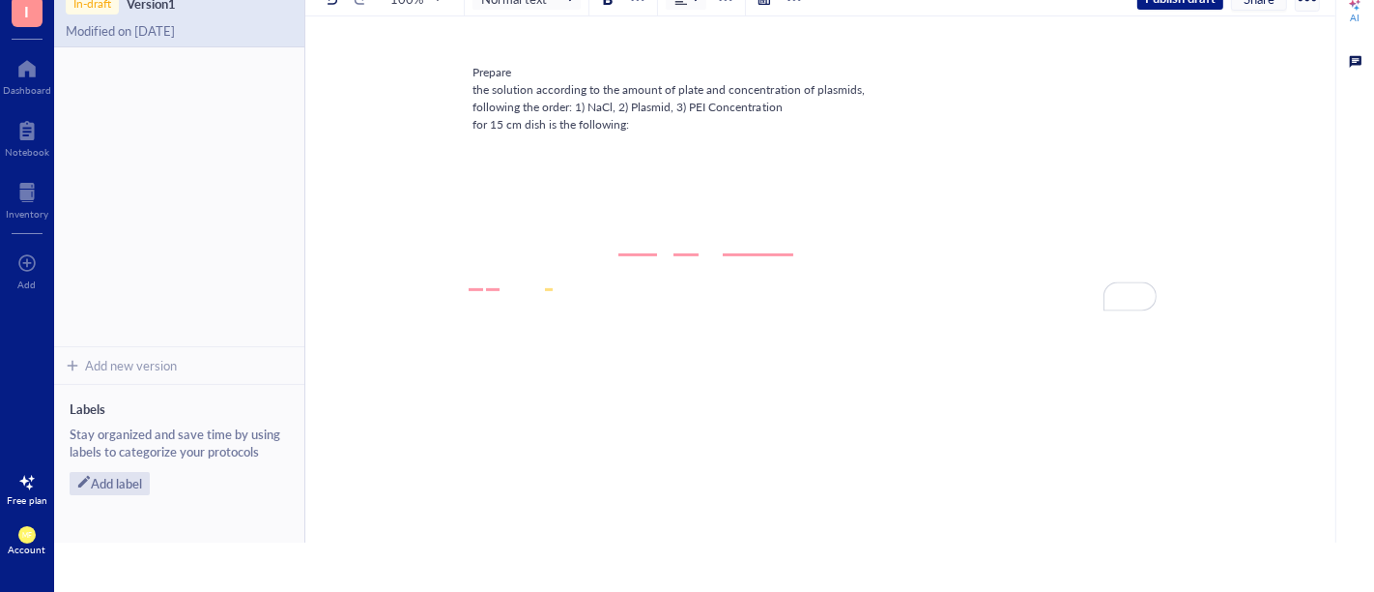
click at [524, 133] on div "Prepare the solution according to the amount of plate and concentration of plas…" at bounding box center [817, 99] width 688 height 70
click at [468, 223] on div "VIRUS PRODUCTION VIRUS PRODUCTION Prepare Plasmids and Transduction: ﻿ ﻿ ﻿ ﻿ ﻿ …" at bounding box center [816, 12] width 1023 height 945
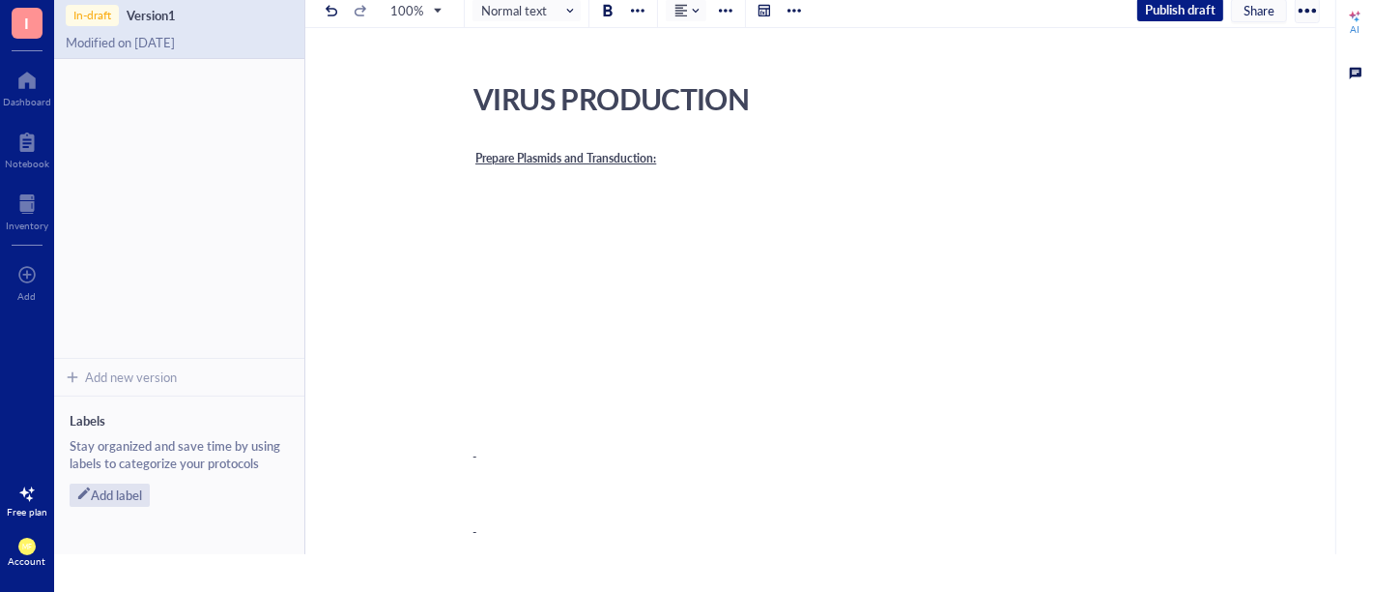
scroll to position [0, 0]
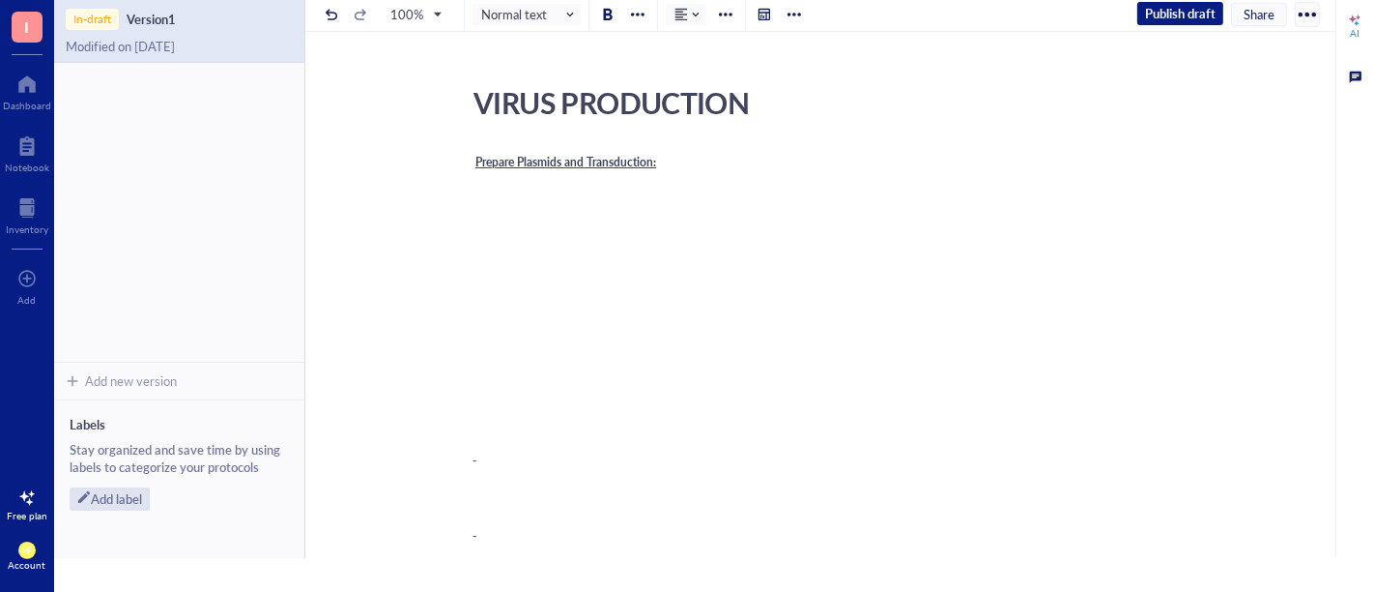
click at [524, 202] on div "Prepare Plasmids and Transduction:" at bounding box center [817, 223] width 688 height 139
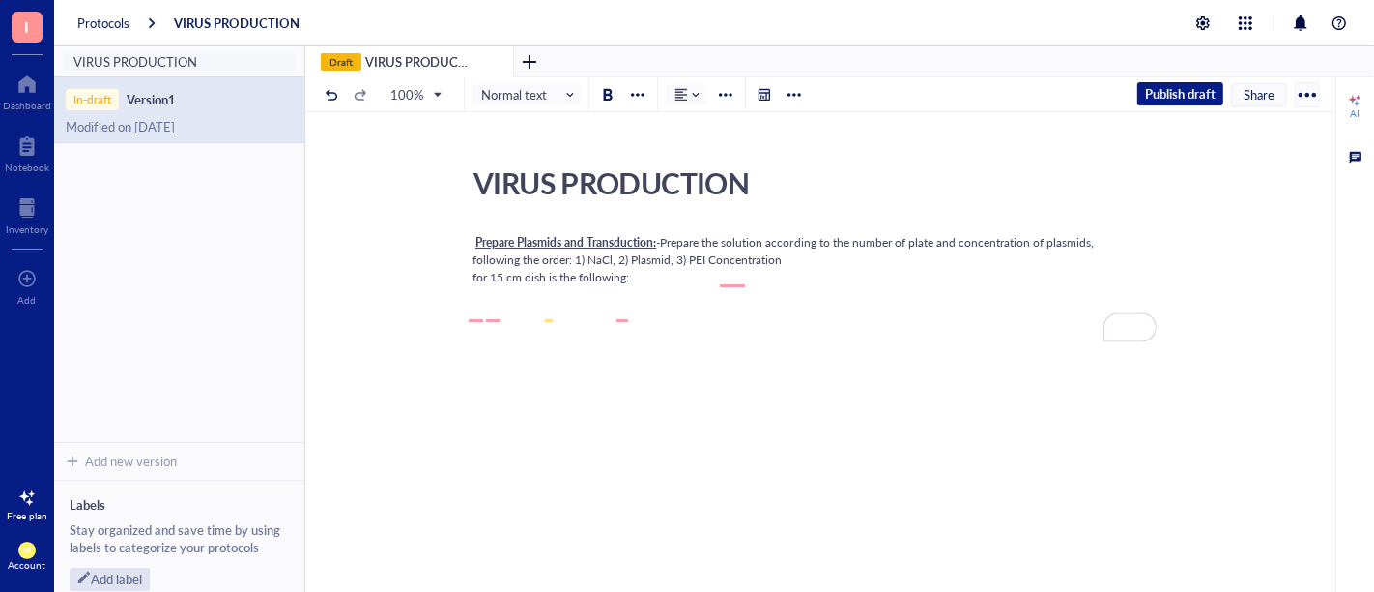
click at [736, 286] on div "Prepare Plasmids and Transduction: -Prepare the solution according to the numbe…" at bounding box center [817, 260] width 688 height 52
click at [922, 283] on div "Prepare Plasmids and Transduction: -Prepare the solution according to the numbe…" at bounding box center [817, 260] width 688 height 52
click at [556, 286] on div "Prepare Plasmids and Transduction: -Prepare the solution according to the numbe…" at bounding box center [817, 260] width 688 height 52
click at [468, 297] on div "VIRUS PRODUCTION VIRUS PRODUCTION Prepare Plasmids and Transduction: -Prepare t…" at bounding box center [816, 390] width 1023 height 462
click at [473, 268] on span "-Prepare the solution according to the number of plates and concentration of pl…" at bounding box center [812, 251] width 679 height 34
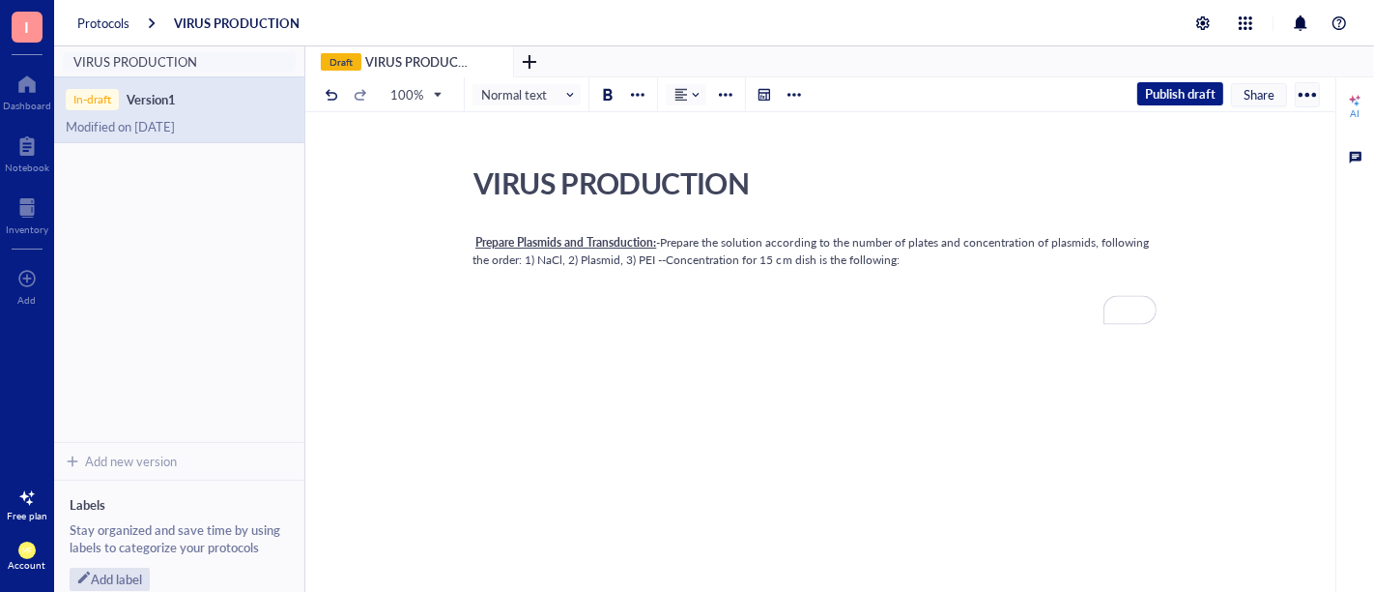
click at [1150, 268] on span "-Prepare the solution according to the number of plates and concentration of pl…" at bounding box center [812, 251] width 679 height 34
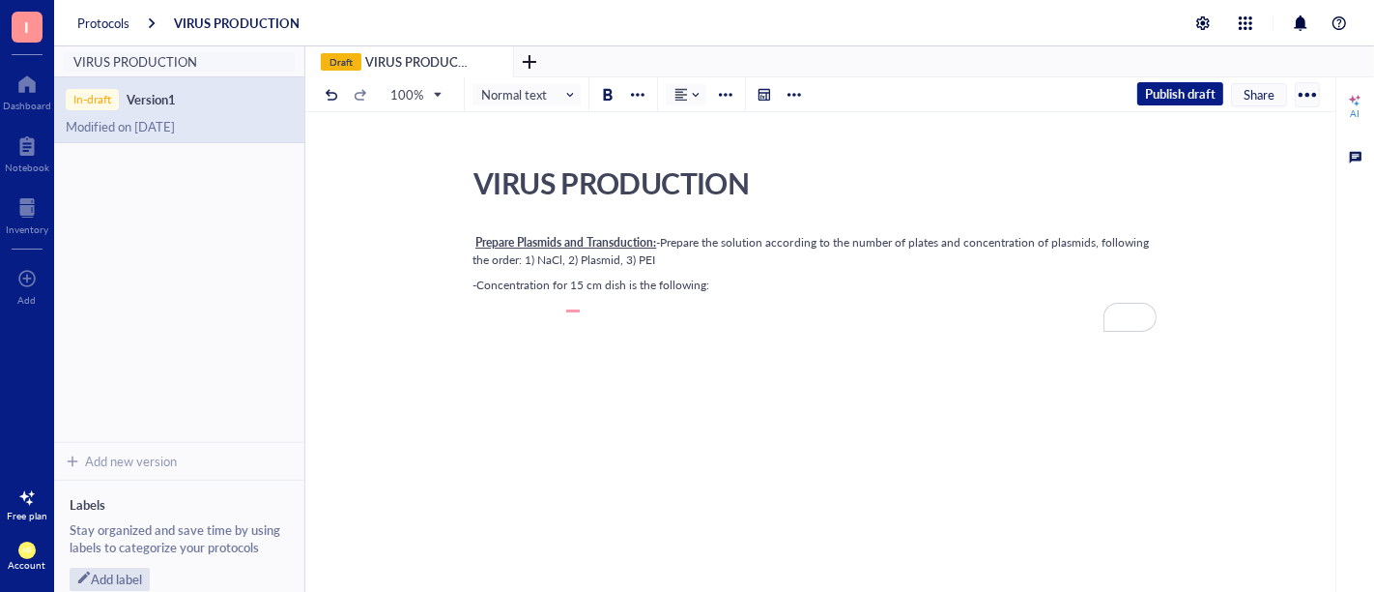
drag, startPoint x: 1230, startPoint y: 286, endPoint x: 1220, endPoint y: 297, distance: 15.0
click at [1230, 286] on div "VIRUS PRODUCTION VIRUS PRODUCTION Prepare Plasmids and Transduction: -Prepare t…" at bounding box center [816, 402] width 1023 height 487
click at [594, 361] on div "Prepare Plasmids and Transduction: -Prepare the solution according to the numbe…" at bounding box center [817, 438] width 688 height 416
click at [788, 97] on div at bounding box center [795, 95] width 14 height 14
click at [618, 293] on span "-Concentration for 15 cm dish is the following:" at bounding box center [591, 284] width 237 height 16
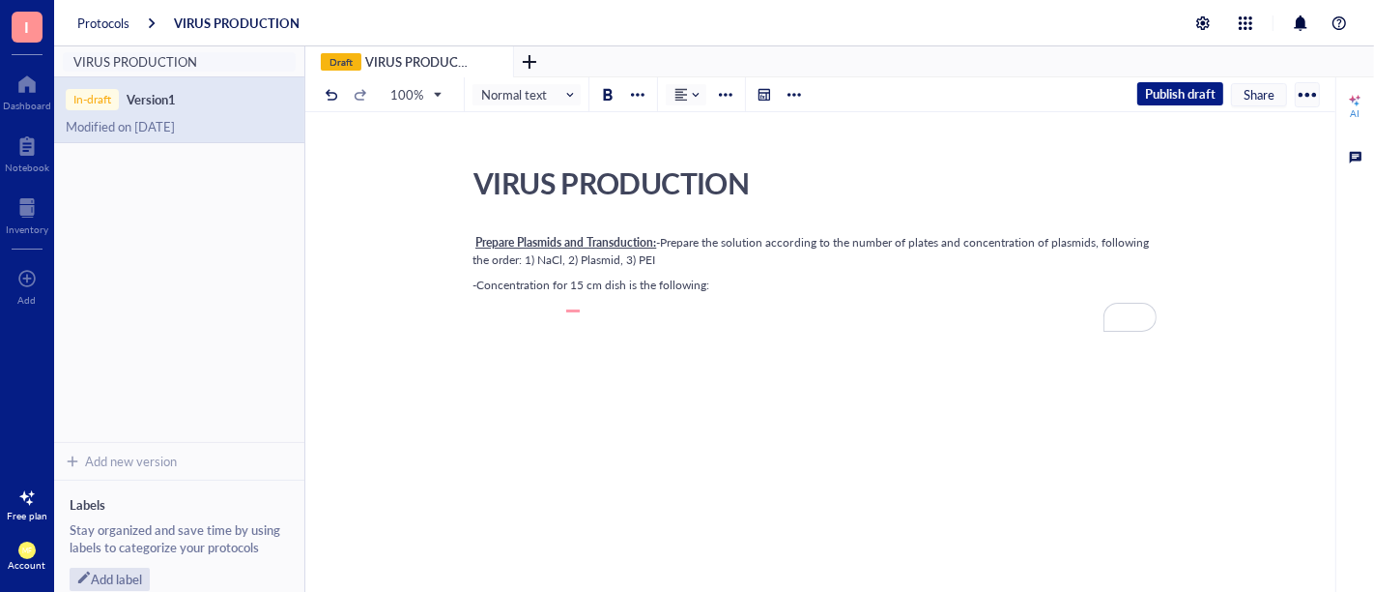
click at [576, 367] on div "Prepare Plasmids and Transduction: -Prepare the solution according to the numbe…" at bounding box center [817, 438] width 688 height 416
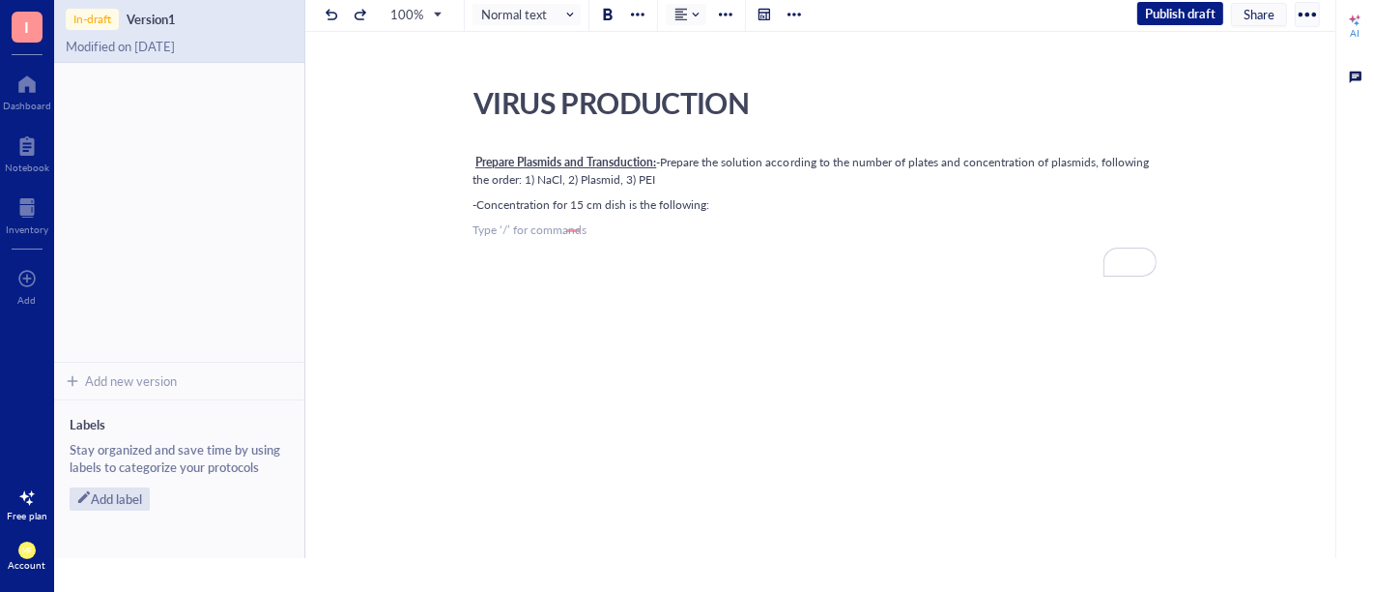
drag, startPoint x: 552, startPoint y: 264, endPoint x: 841, endPoint y: 332, distance: 297.0
click at [841, 332] on div "Prepare Plasmids and Transduction: -Prepare the solution according to the numbe…" at bounding box center [817, 370] width 688 height 441
click at [547, 239] on div "﻿ Type ‘/’ for commands" at bounding box center [817, 229] width 688 height 17
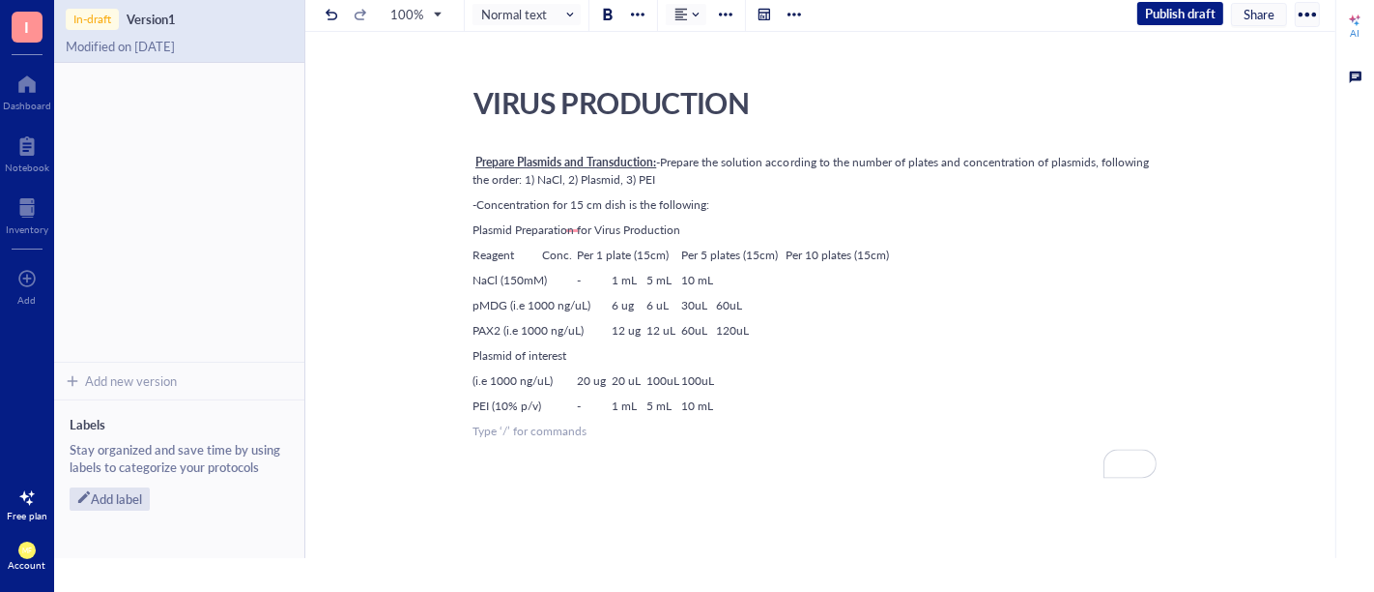
click at [690, 239] on div "Plasmid Preparation for Virus Production" at bounding box center [817, 229] width 688 height 17
click at [539, 263] on span "Reagent Conc. Per 1 plate (15cm) Per 5 plates (15cm) Per 10 plates (15cm)" at bounding box center [681, 254] width 417 height 16
click at [580, 214] on div "-Concentration for 15 cm dish is the following:" at bounding box center [817, 204] width 688 height 17
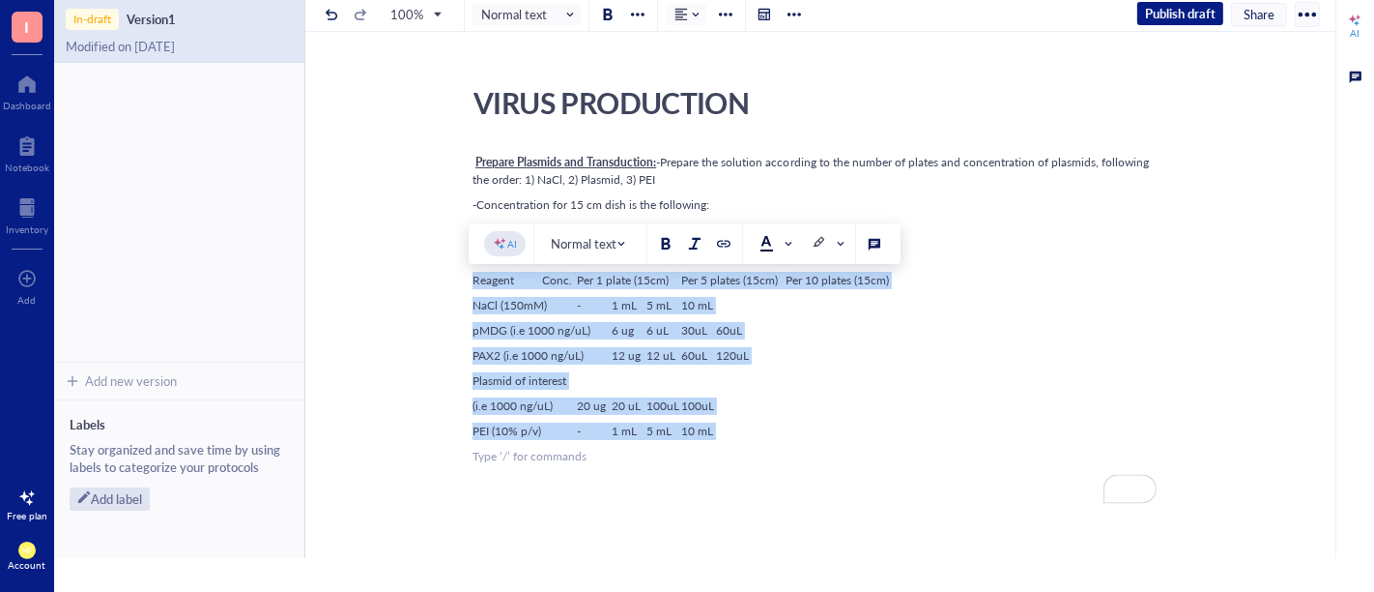
drag, startPoint x: 750, startPoint y: 501, endPoint x: 456, endPoint y: 276, distance: 369.6
click at [456, 276] on div "VIRUS PRODUCTION VIRUS PRODUCTION Prepare Plasmids and Transduction: -Prepare t…" at bounding box center [816, 447] width 1023 height 738
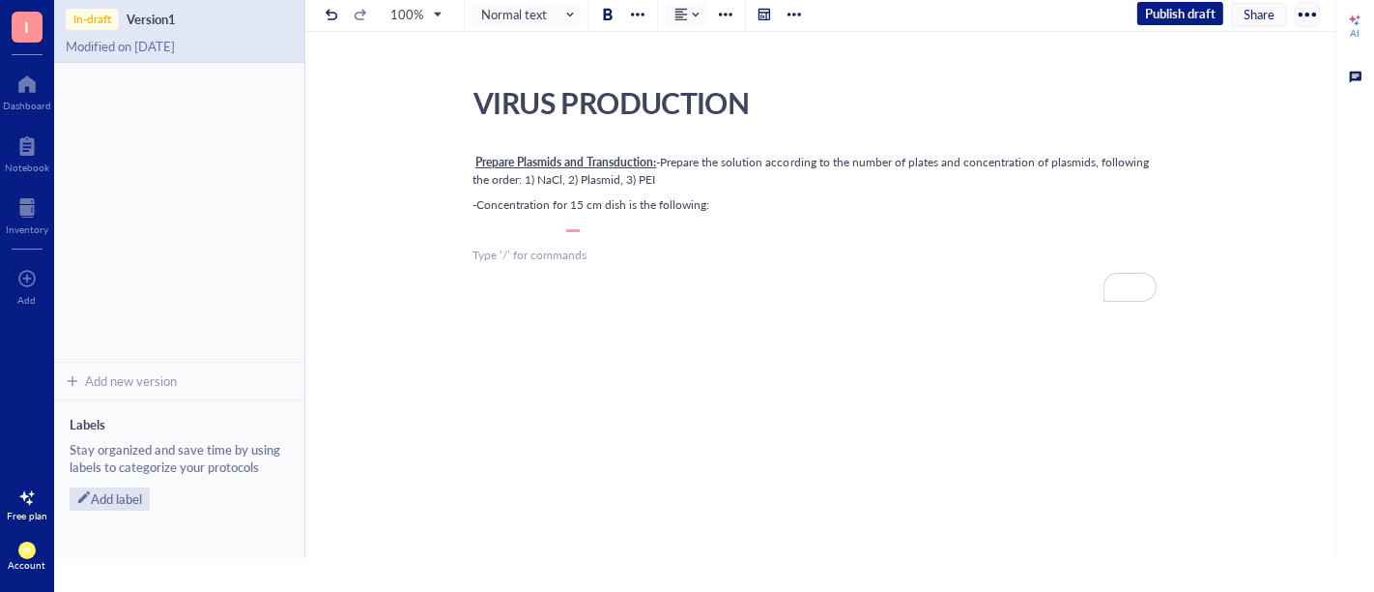
click at [1241, 217] on div "VIRUS PRODUCTION VIRUS PRODUCTION Prepare Plasmids and Transduction: -Prepare t…" at bounding box center [816, 346] width 1023 height 537
click at [594, 300] on div "Prepare Plasmids and Transduction: -Prepare the solution according to the numbe…" at bounding box center [817, 383] width 688 height 466
drag, startPoint x: 600, startPoint y: 284, endPoint x: 551, endPoint y: 283, distance: 49.3
click at [507, 309] on div "Prepare Plasmids and Transduction: -Prepare the solution according to the numbe…" at bounding box center [817, 383] width 688 height 466
click at [802, 14] on div at bounding box center [794, 14] width 23 height 23
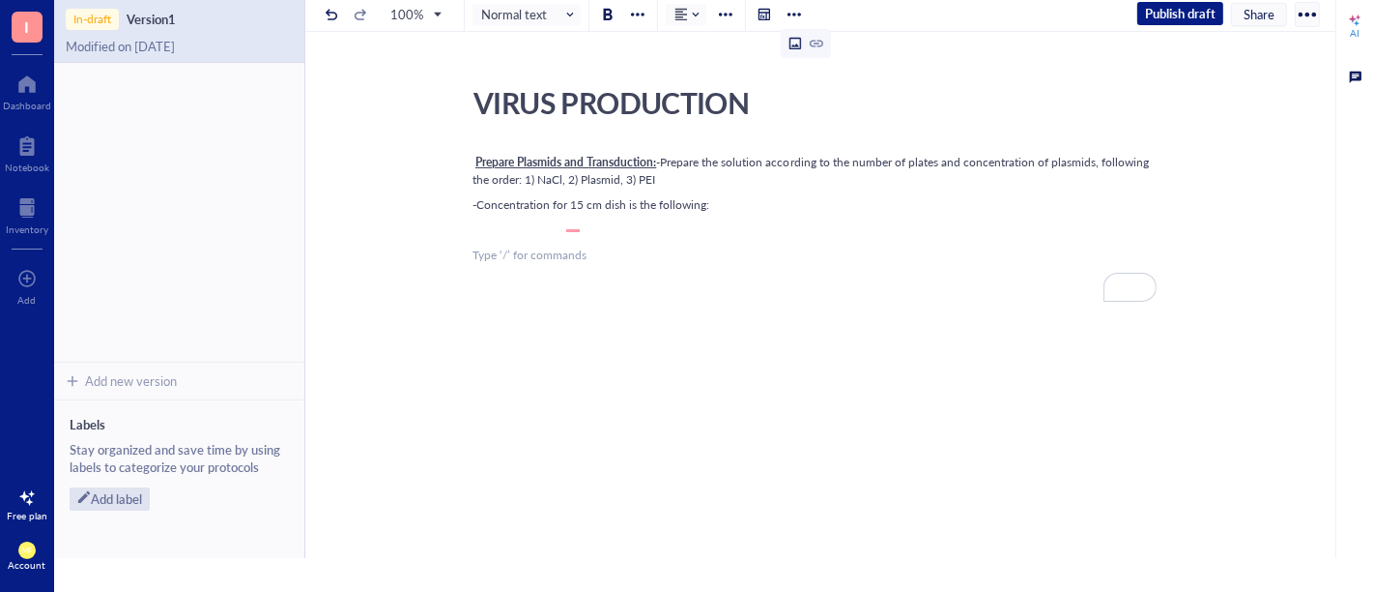
click at [792, 41] on icon at bounding box center [796, 44] width 14 height 14
click at [894, 434] on div "Prepare Plasmids and Transduction: -Prepare the solution according to the numbe…" at bounding box center [817, 399] width 688 height 499
click at [577, 327] on div "Prepare Plasmids and Transduction: -Prepare the solution according to the numbe…" at bounding box center [817, 383] width 688 height 466
click at [1112, 345] on div "Prepare Plasmids and Transduction: -Prepare the solution according to the numbe…" at bounding box center [817, 383] width 688 height 466
click at [495, 264] on div "﻿ Type ‘/’ for commands" at bounding box center [817, 254] width 688 height 17
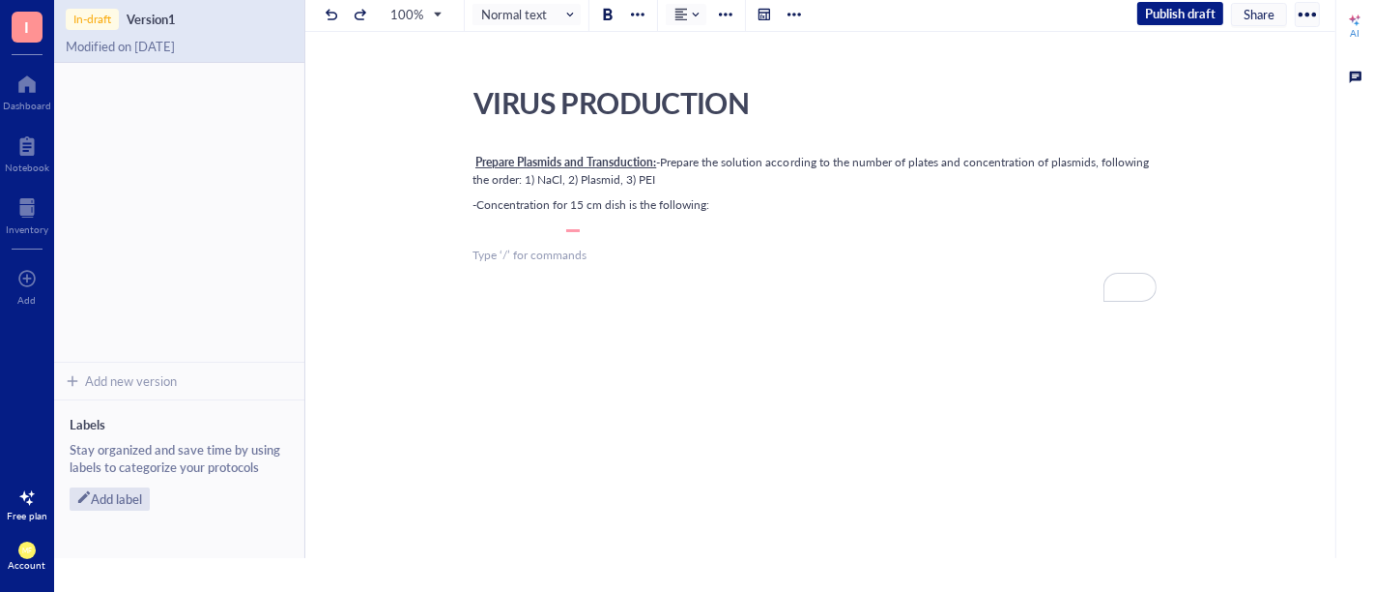
click at [659, 298] on div "Prepare Plasmids and Transduction: -Prepare the solution according to the numbe…" at bounding box center [817, 383] width 688 height 466
click at [500, 249] on div "Prepare Plasmids and Transduction: -Prepare the solution according to the numbe…" at bounding box center [817, 383] width 688 height 466
click at [791, 13] on div at bounding box center [795, 15] width 14 height 14
click at [794, 48] on icon at bounding box center [796, 44] width 12 height 12
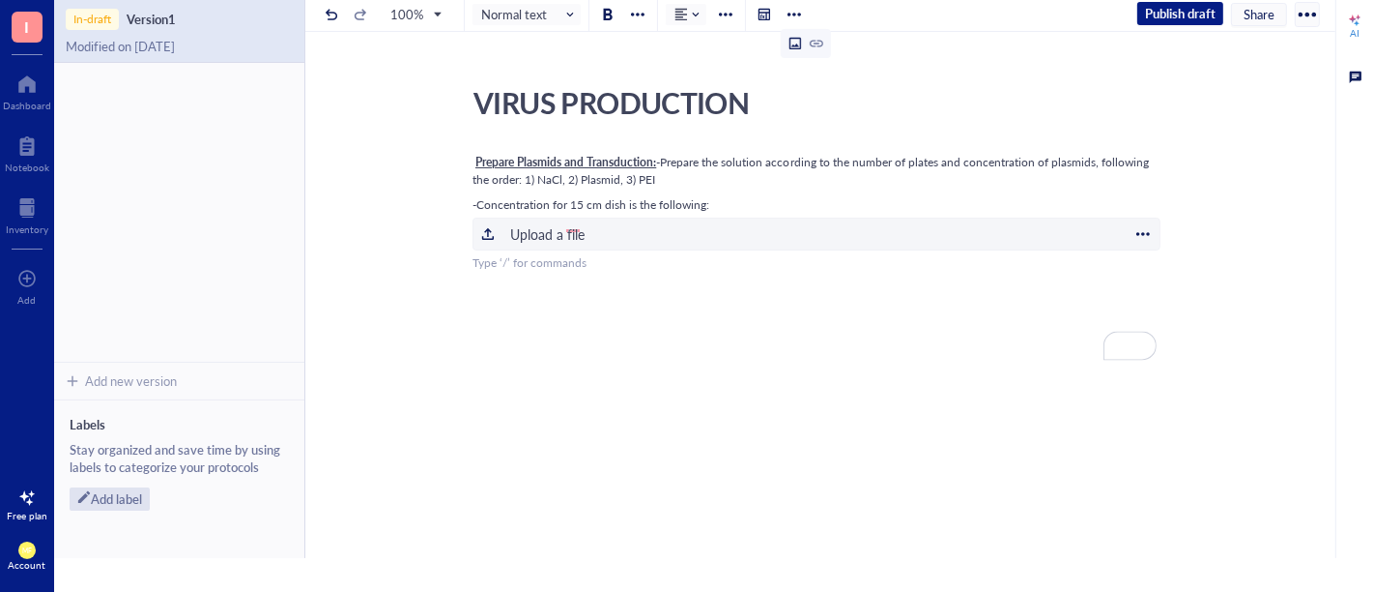
click at [571, 245] on div "Upload a file" at bounding box center [547, 233] width 74 height 21
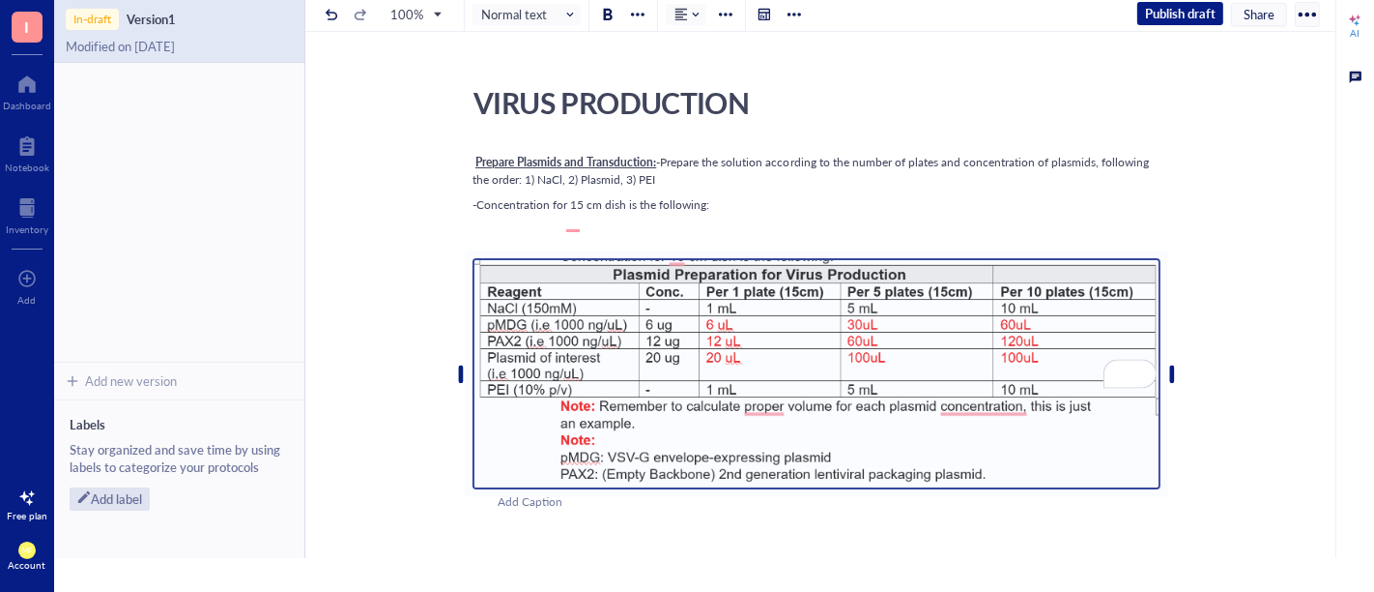
click at [952, 402] on img "To enrich screen reader interactions, please activate Accessibility in Grammarl…" at bounding box center [817, 373] width 688 height 231
click at [727, 239] on div "﻿" at bounding box center [817, 229] width 688 height 17
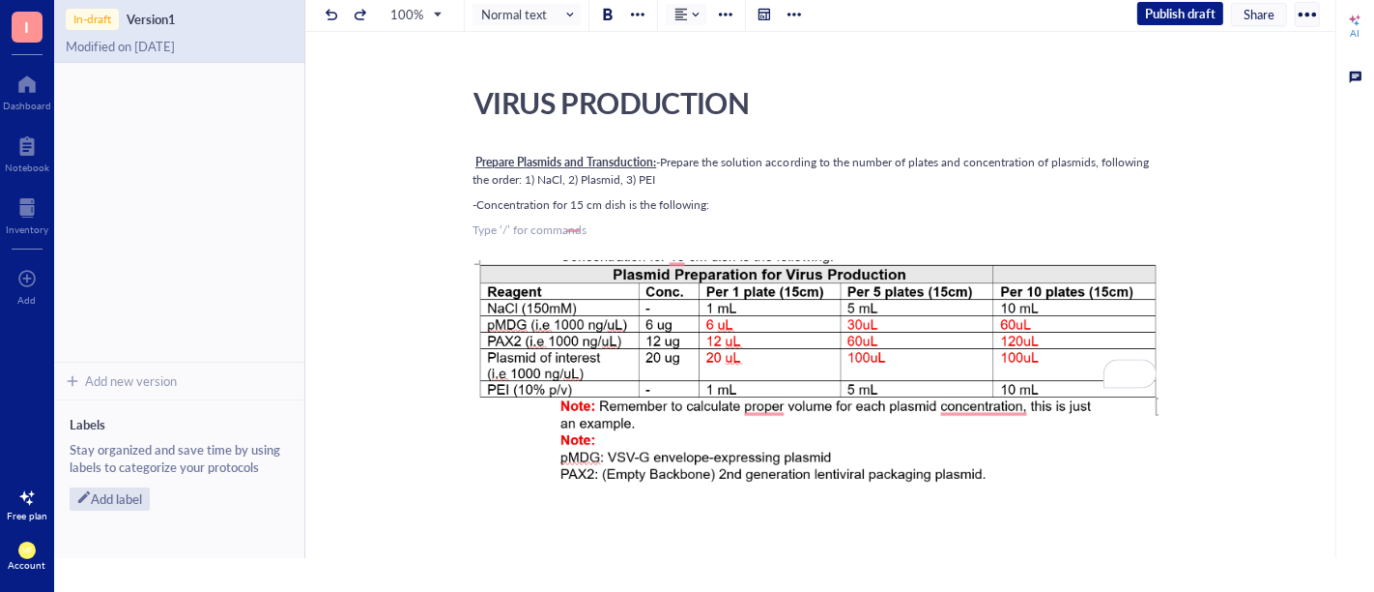
click at [621, 251] on div "Prepare Plasmids and Transduction: -Prepare the solution according to the numbe…" at bounding box center [817, 530] width 688 height 760
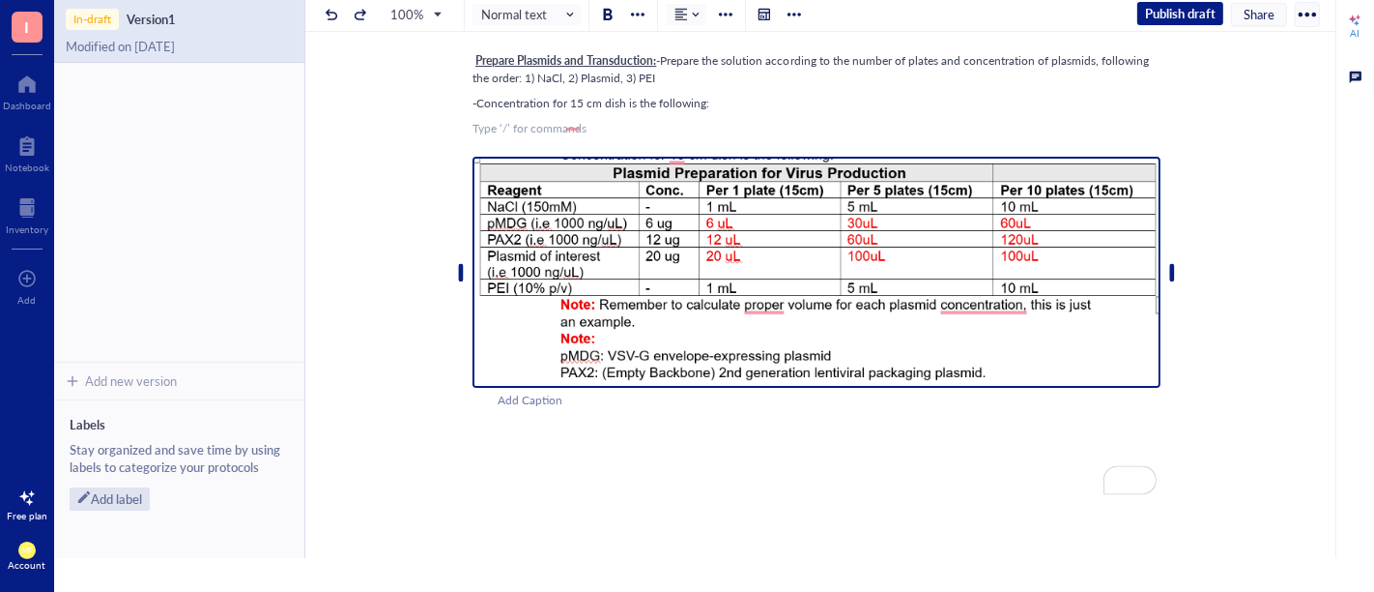
scroll to position [107, 0]
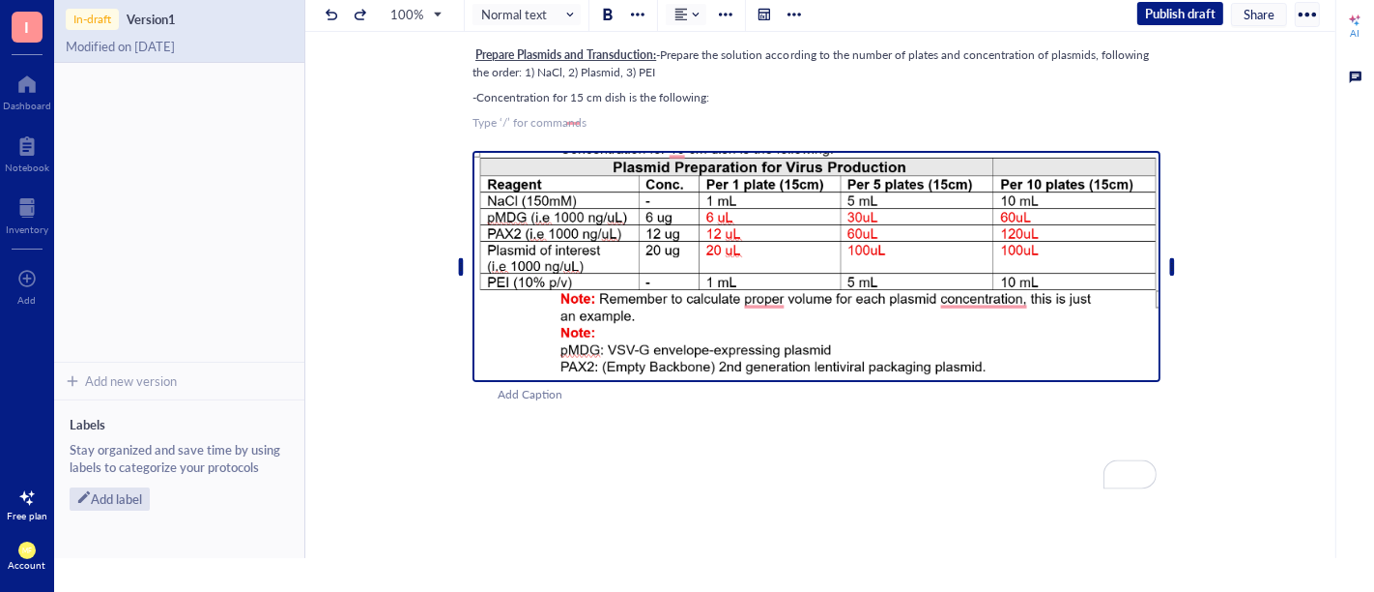
click at [778, 319] on img "To enrich screen reader interactions, please activate Accessibility in Grammarl…" at bounding box center [817, 266] width 688 height 231
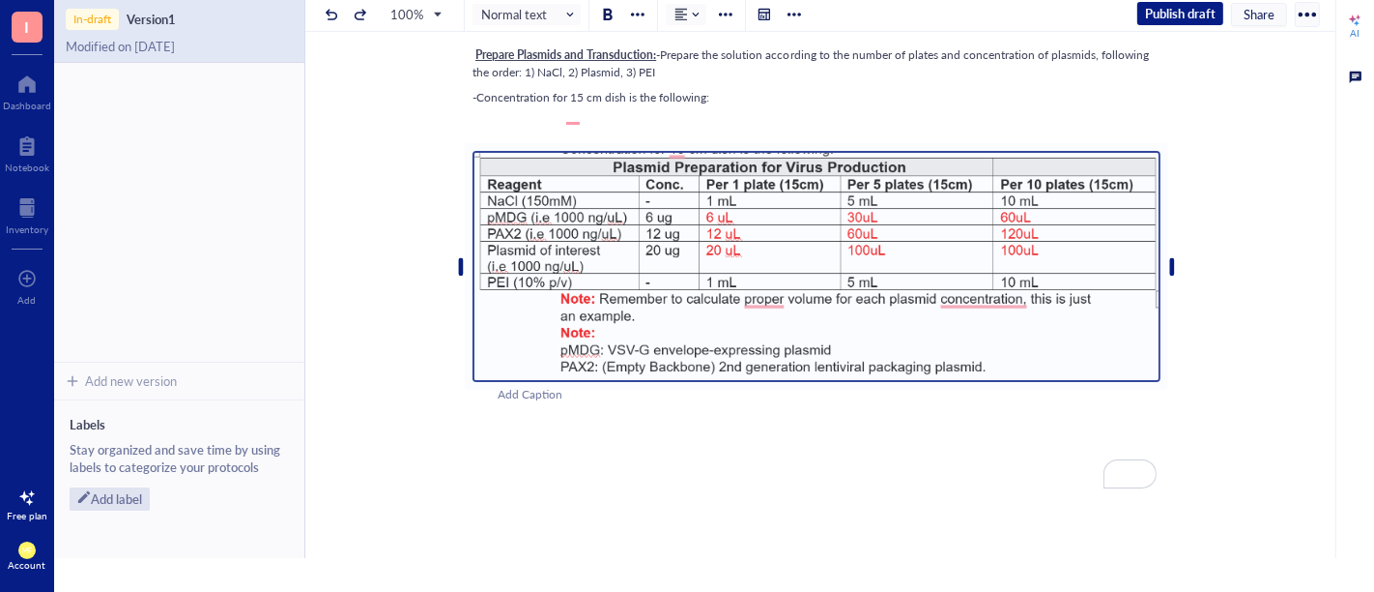
click at [703, 131] on div "﻿" at bounding box center [817, 122] width 688 height 17
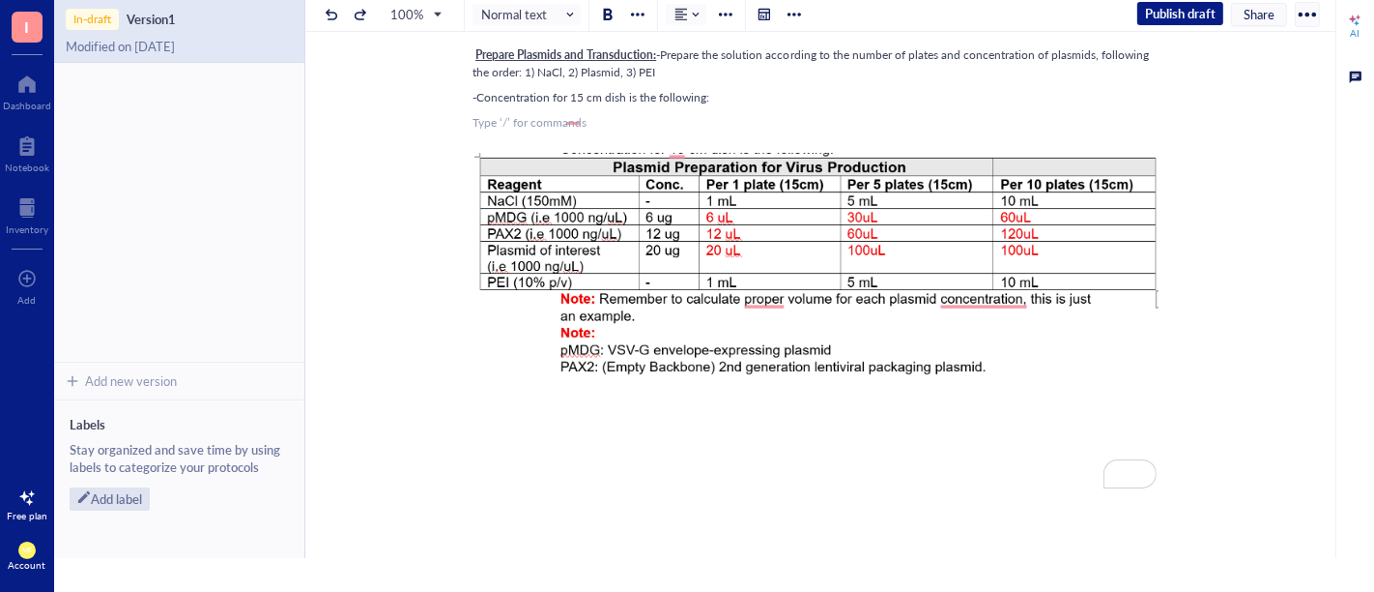
click at [571, 450] on div "﻿" at bounding box center [817, 441] width 688 height 17
click at [1086, 404] on div "Add Caption" at bounding box center [842, 395] width 688 height 18
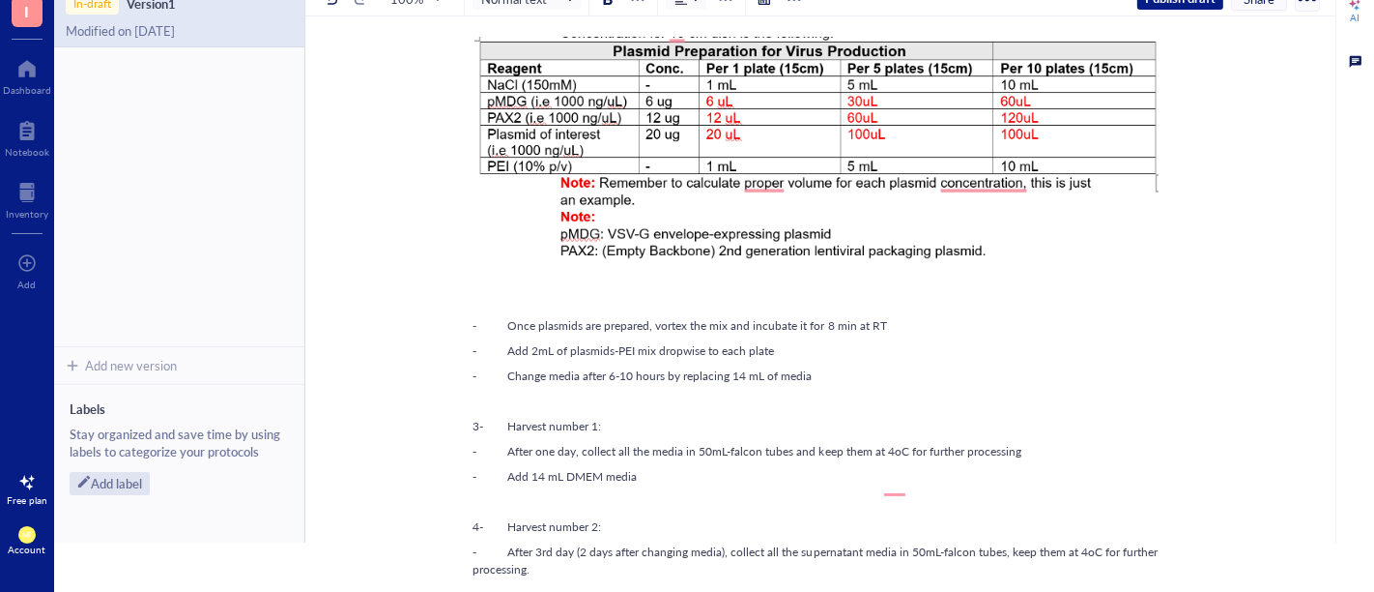
scroll to position [134, 0]
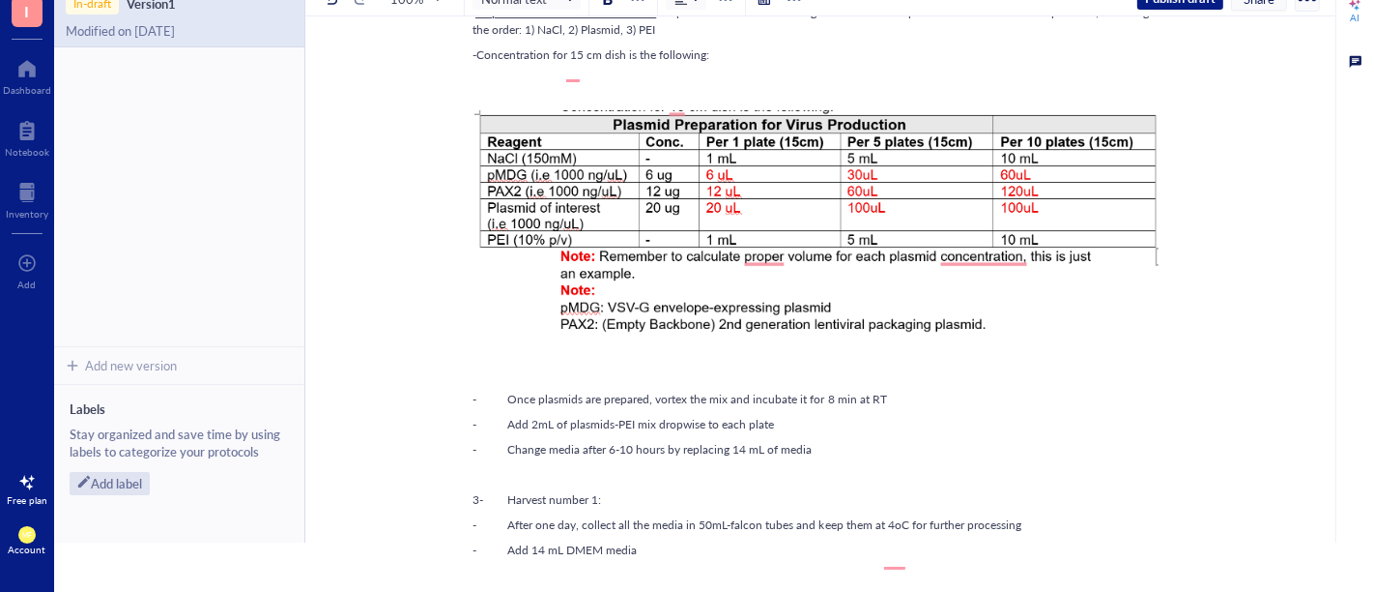
click at [529, 418] on div "Prepare Plasmids and Transduction: -Prepare the solution according to the numbe…" at bounding box center [817, 539] width 688 height 1079
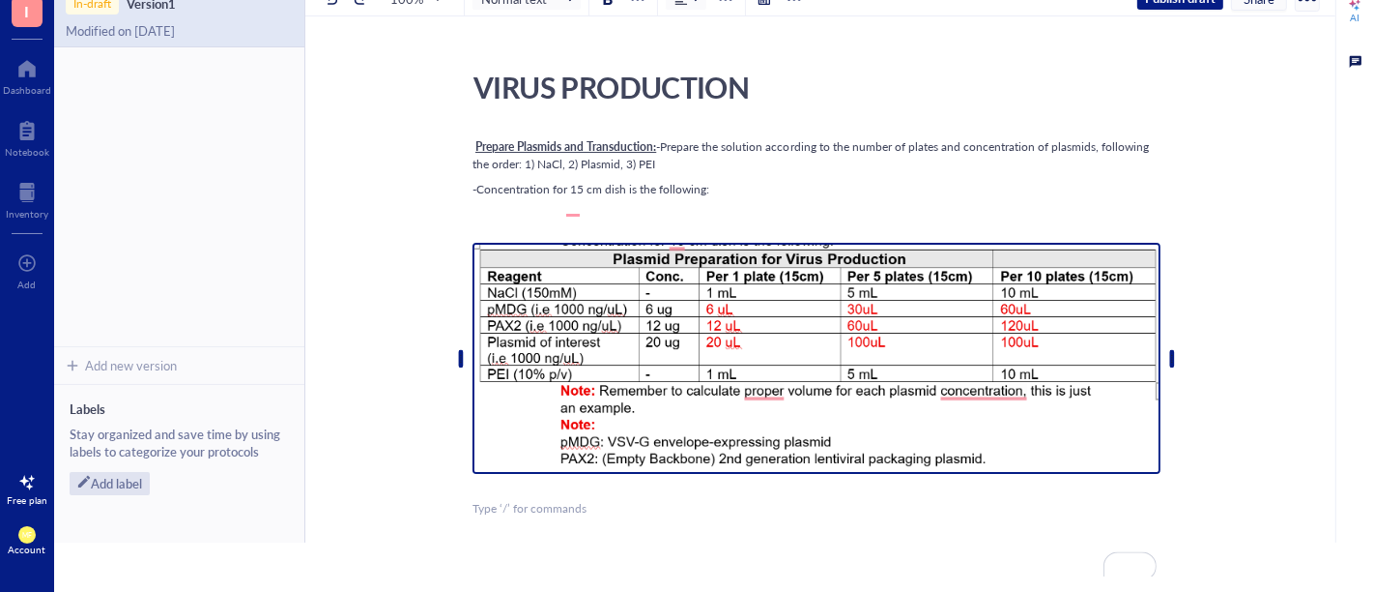
scroll to position [322, 0]
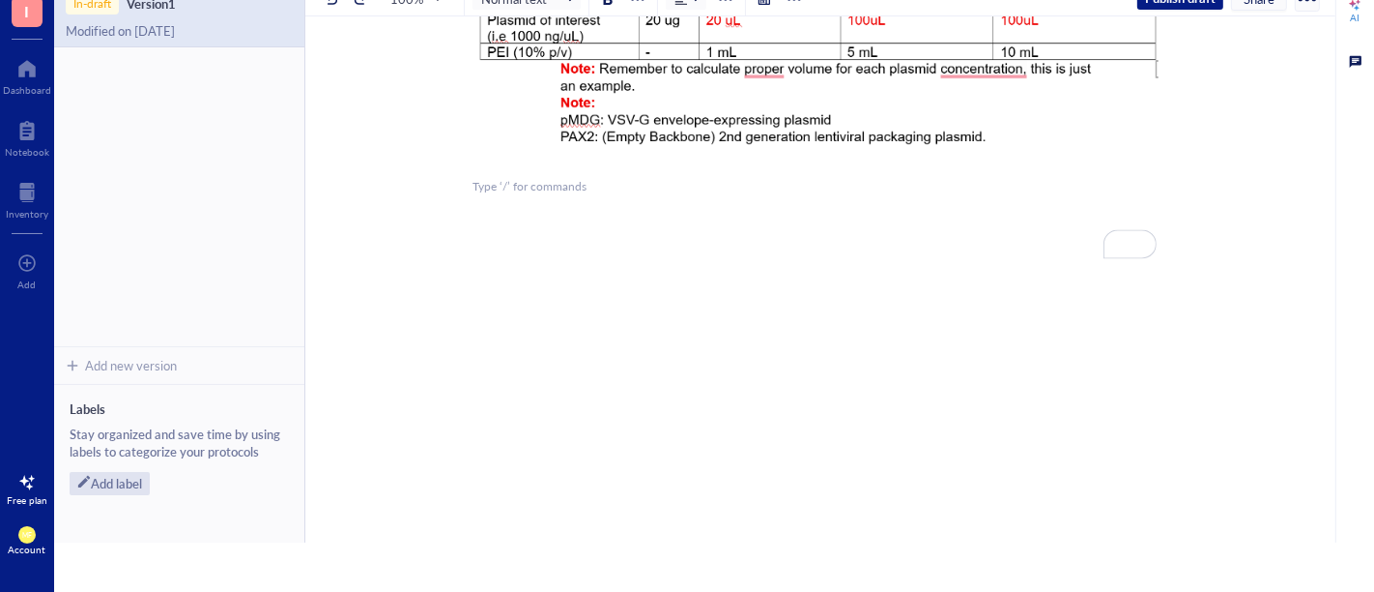
drag, startPoint x: 560, startPoint y: 310, endPoint x: 561, endPoint y: 266, distance: 44.5
click at [560, 308] on div "Prepare Plasmids and Transduction: -Prepare the solution according to the numbe…" at bounding box center [817, 192] width 688 height 760
drag, startPoint x: 557, startPoint y: 237, endPoint x: 519, endPoint y: 215, distance: 43.8
click at [519, 195] on div "﻿" at bounding box center [817, 186] width 688 height 17
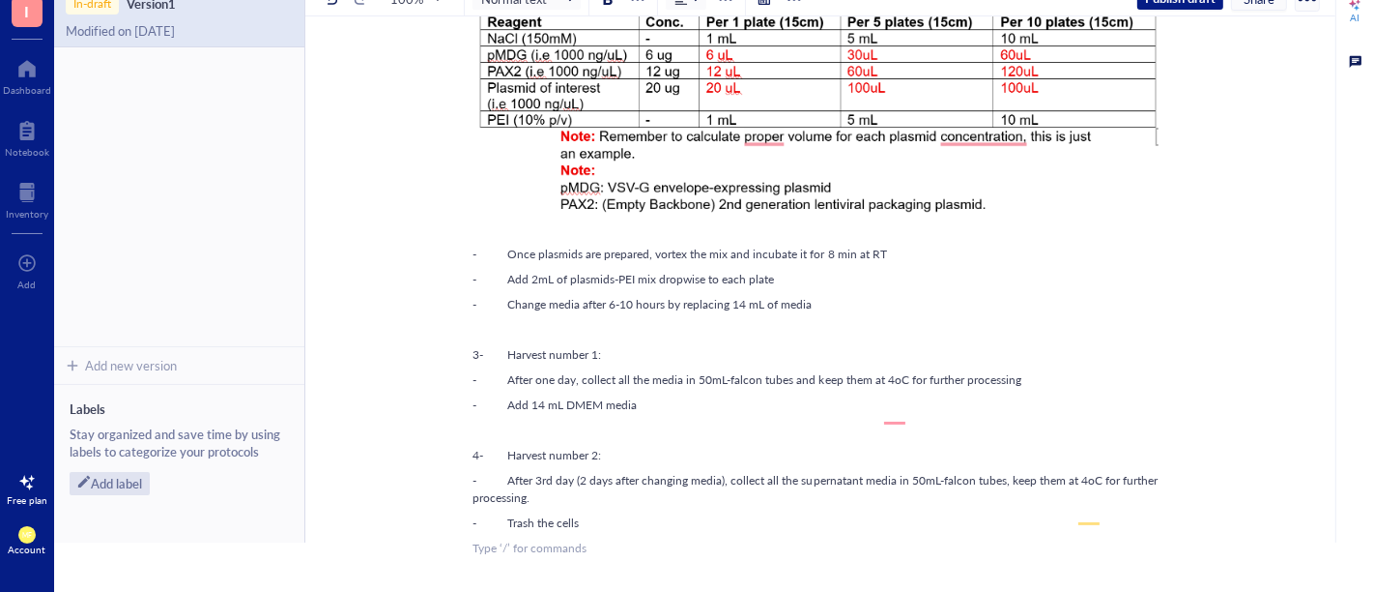
scroll to position [107, 0]
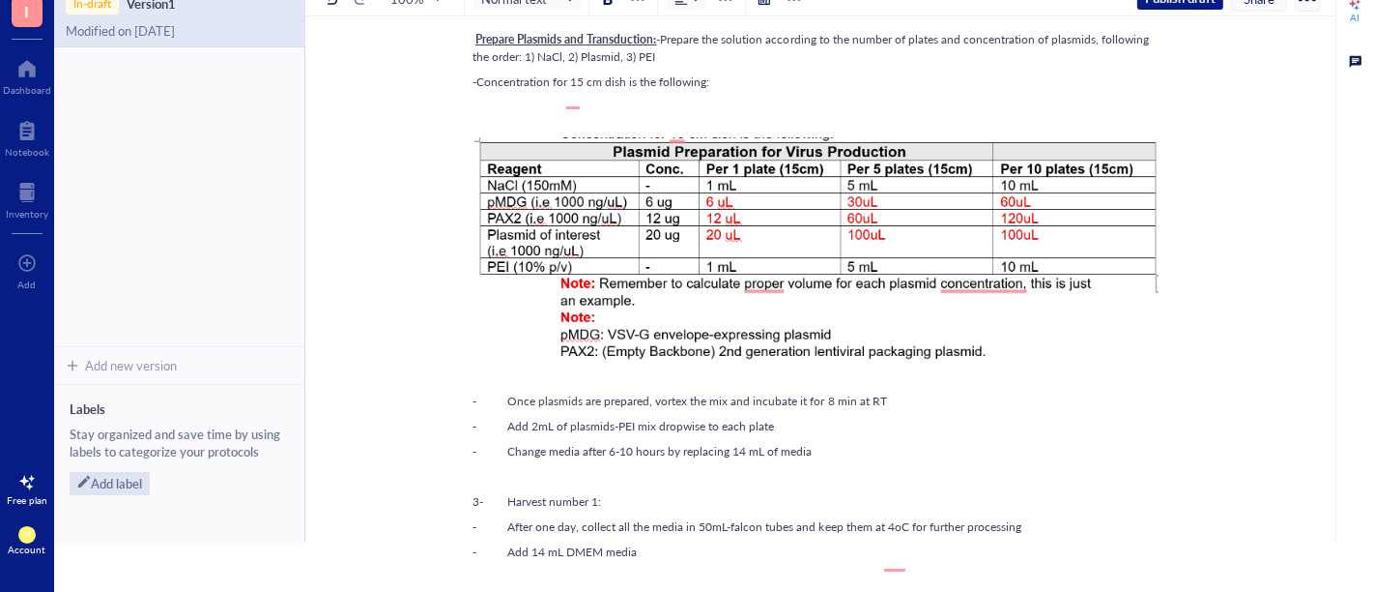
click at [520, 91] on div "-Concentration for 15 cm dish is the following:" at bounding box center [817, 81] width 688 height 17
click at [511, 150] on div "Prepare Plasmids and Transduction: -Prepare the solution according to the numbe…" at bounding box center [817, 554] width 688 height 1054
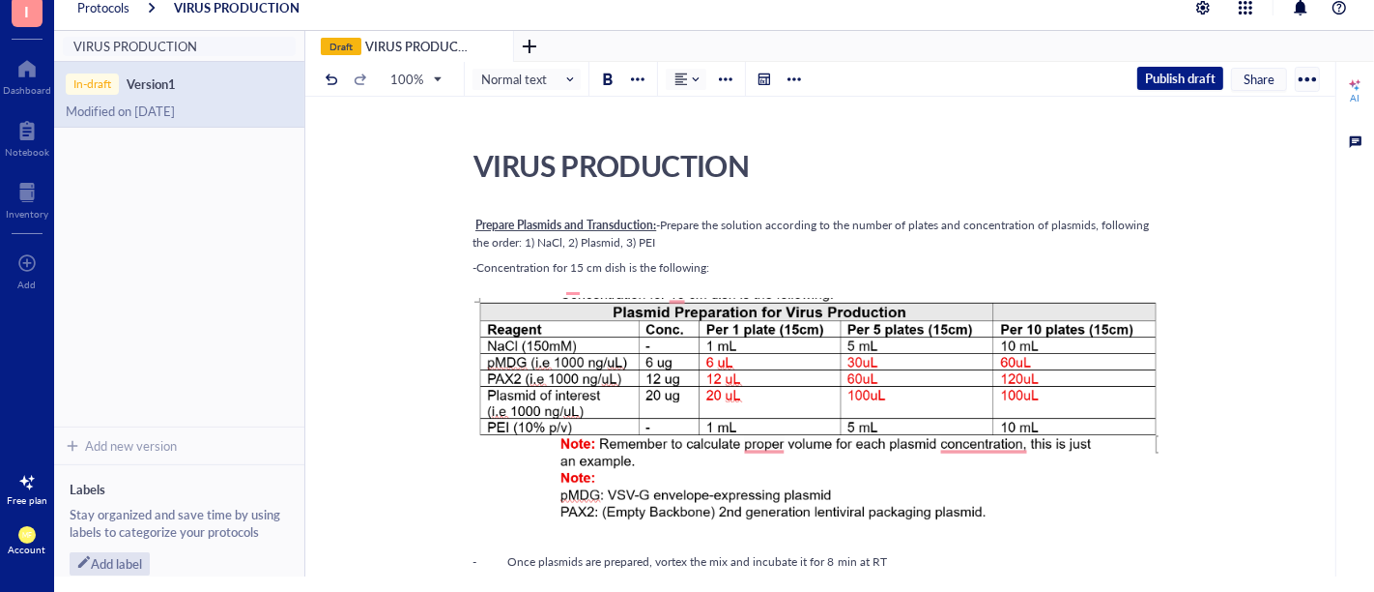
scroll to position [0, 0]
click at [775, 278] on div "-Concentration for 15 cm dish is the following:" at bounding box center [817, 269] width 688 height 17
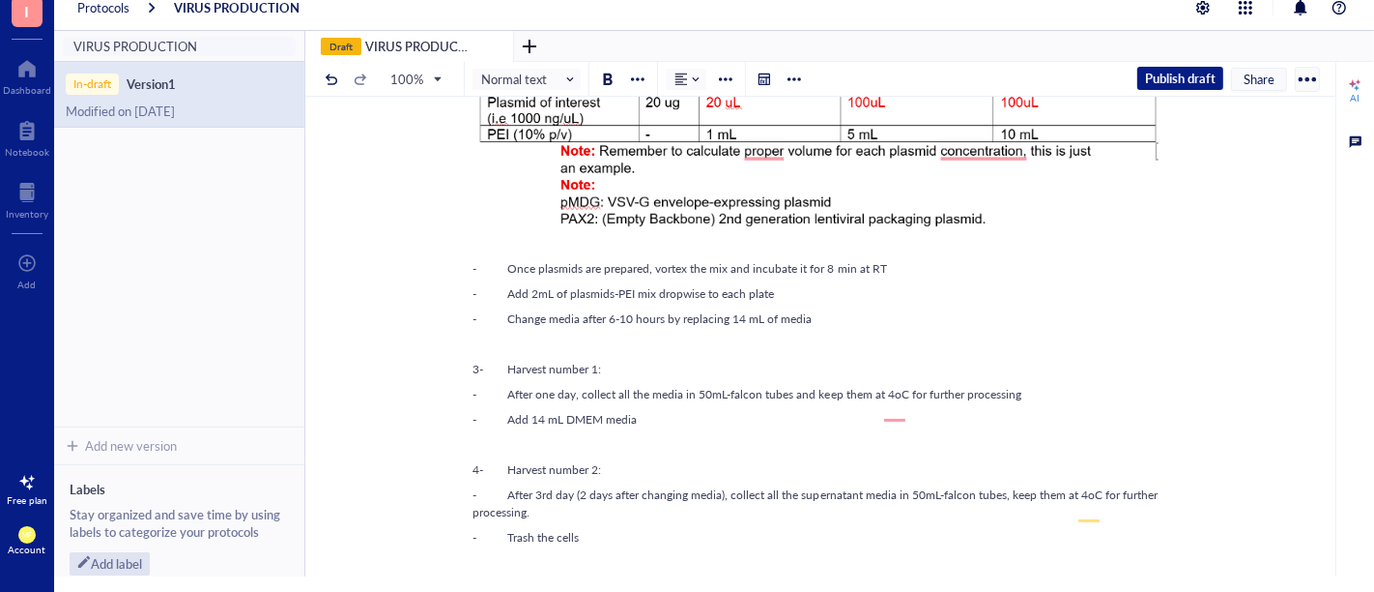
scroll to position [322, 0]
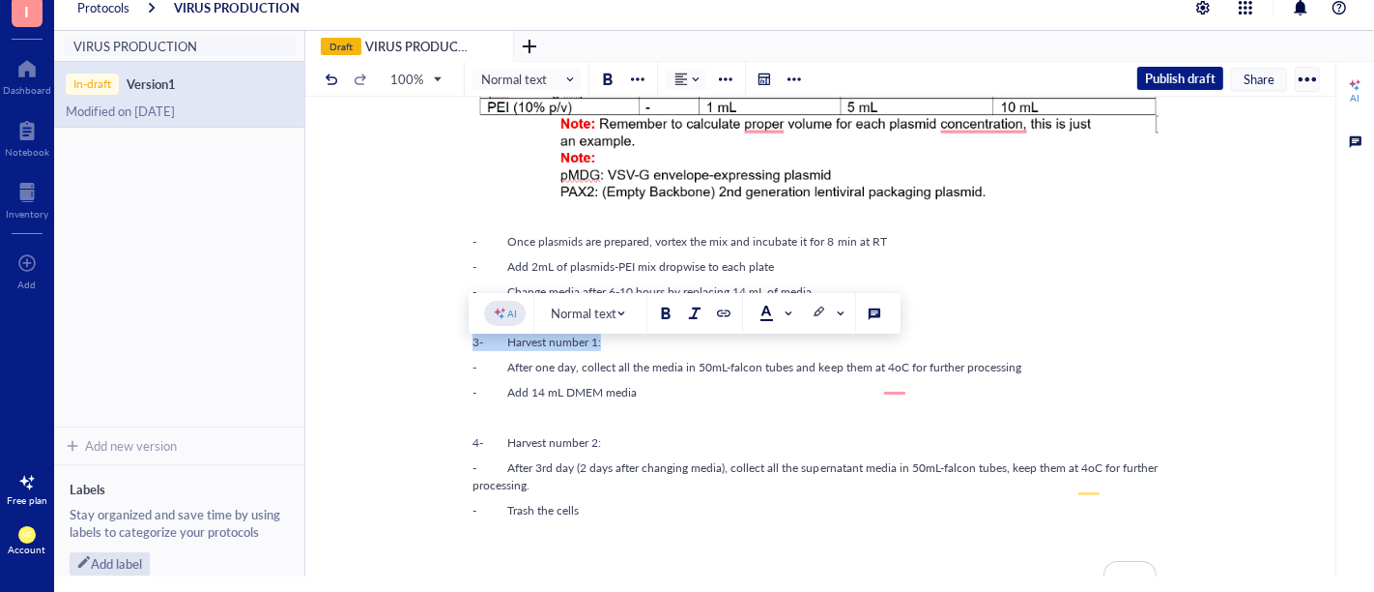
drag, startPoint x: 631, startPoint y: 359, endPoint x: 461, endPoint y: 357, distance: 170.1
click at [461, 357] on div "VIRUS PRODUCTION VIRUS PRODUCTION Prepare Plasmids and Transduction: -Prepare t…" at bounding box center [816, 371] width 1023 height 1100
click at [662, 317] on div at bounding box center [666, 313] width 14 height 14
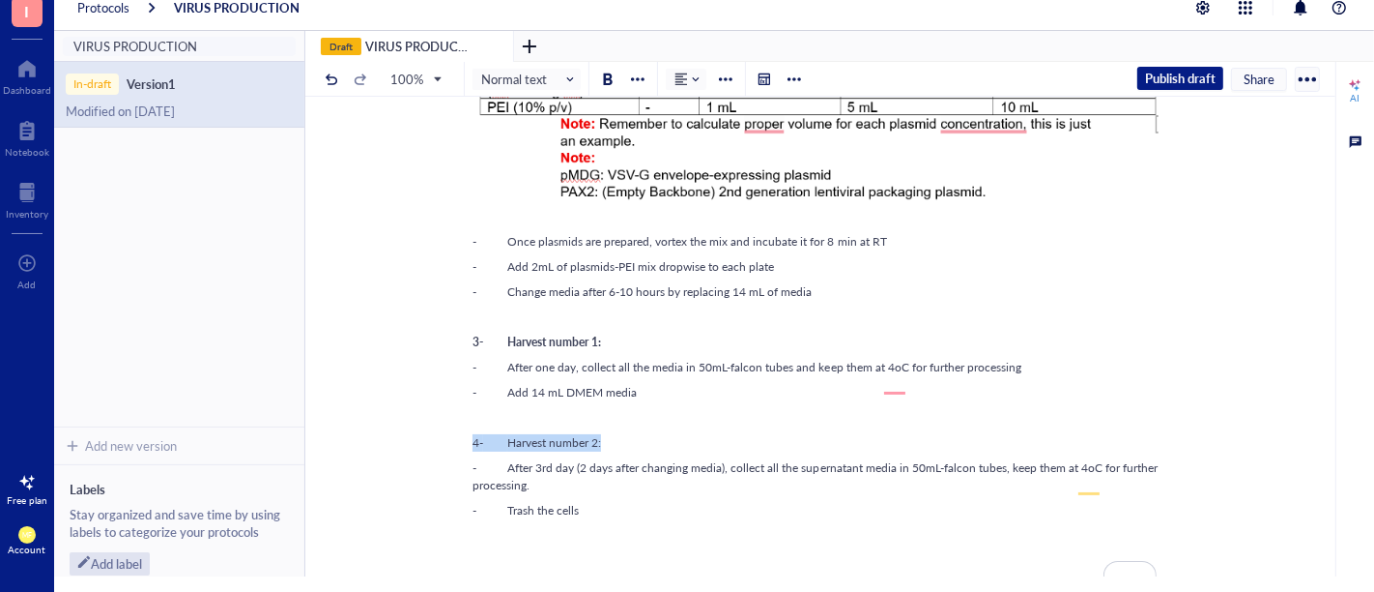
drag, startPoint x: 610, startPoint y: 462, endPoint x: 422, endPoint y: 461, distance: 187.5
click at [422, 461] on div "VIRUS PRODUCTION VIRUS PRODUCTION Prepare Plasmids and Transduction: -Prepare t…" at bounding box center [816, 371] width 1023 height 1100
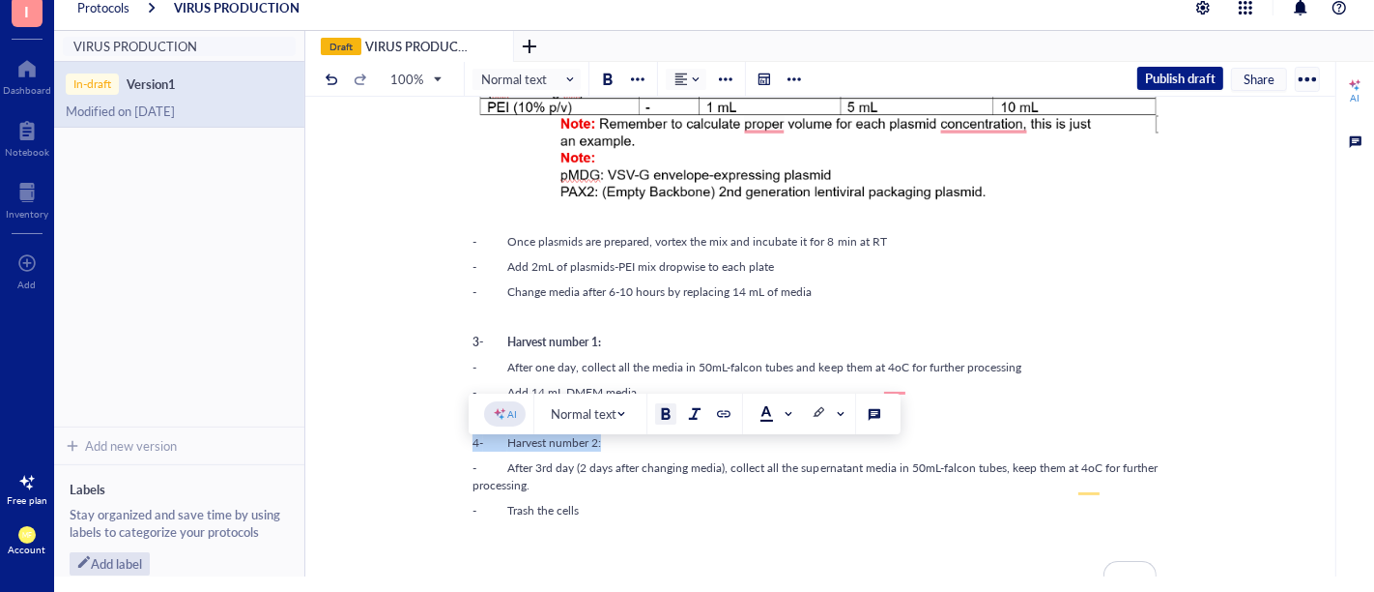
click at [662, 407] on div at bounding box center [666, 414] width 14 height 14
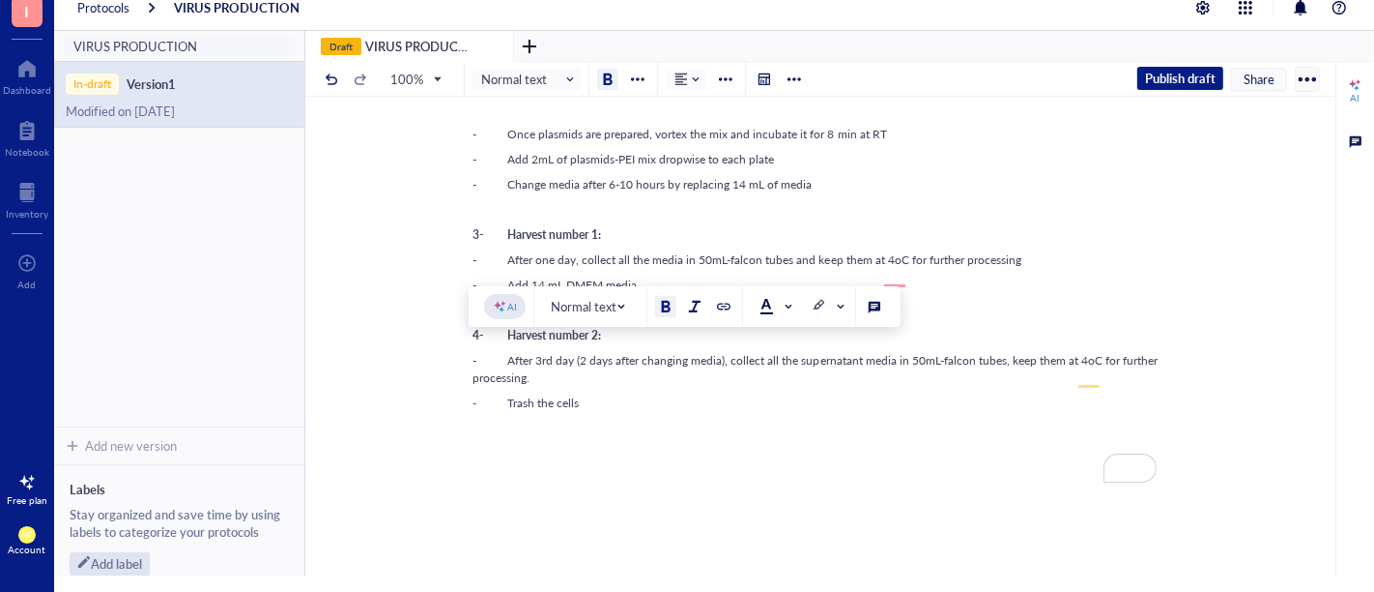
click at [660, 408] on div "Prepare Plasmids and Transduction: -Prepare the solution according to the numbe…" at bounding box center [817, 299] width 688 height 1028
click at [1144, 410] on div "- Trash the cells" at bounding box center [817, 402] width 688 height 17
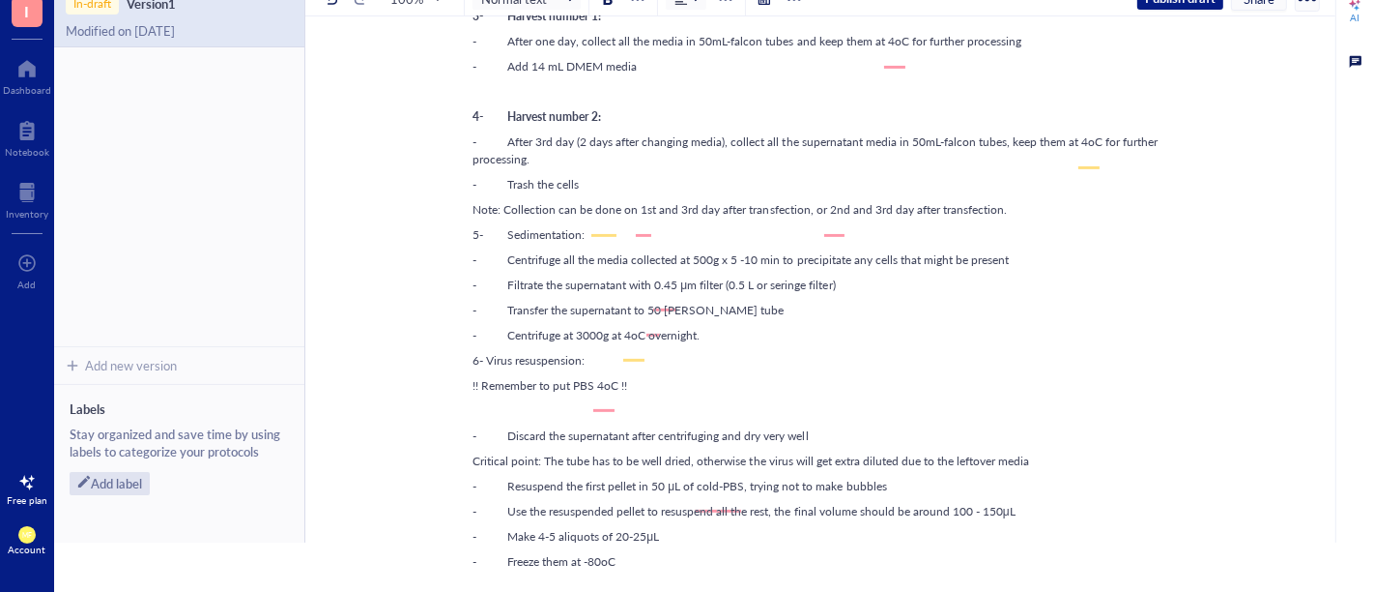
scroll to position [572, 0]
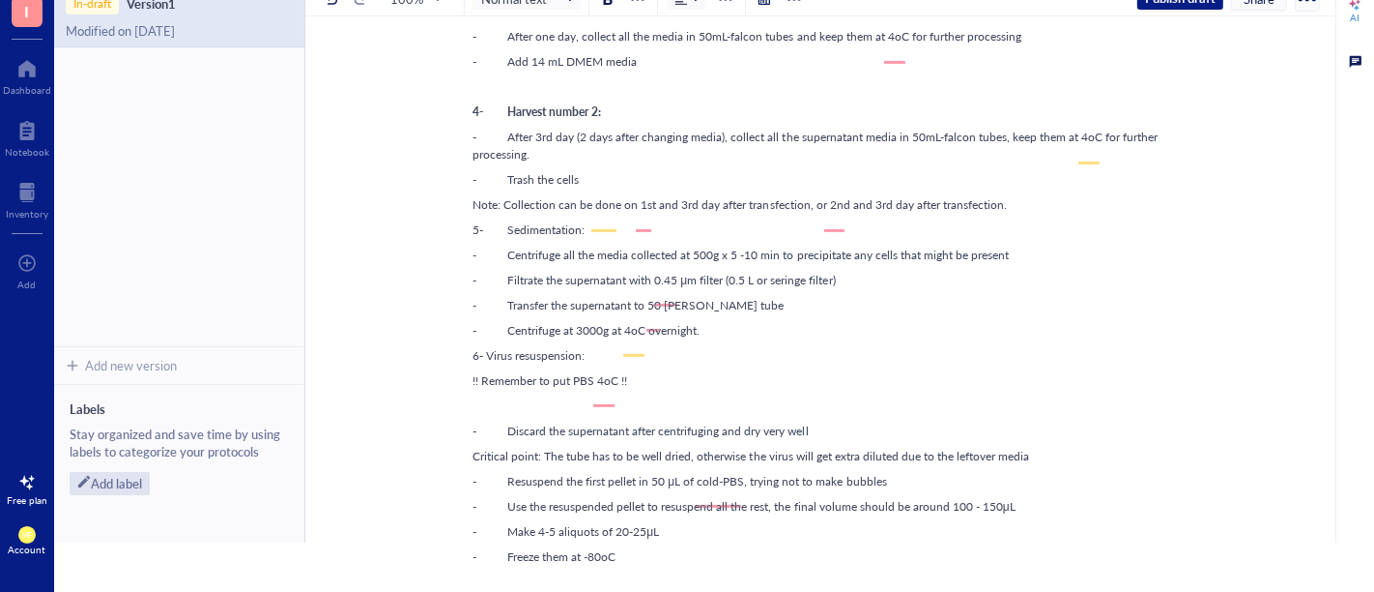
click at [466, 219] on div "VIRUS PRODUCTION VIRUS PRODUCTION Prepare Plasmids and Transduction: -Prepare t…" at bounding box center [816, 254] width 1023 height 1527
drag, startPoint x: 493, startPoint y: 220, endPoint x: 456, endPoint y: 211, distance: 38.0
click at [456, 211] on div "VIRUS PRODUCTION VIRUS PRODUCTION Prepare Plasmids and Transduction: -Prepare t…" at bounding box center [816, 254] width 1023 height 1527
click at [659, 180] on div at bounding box center [666, 175] width 14 height 14
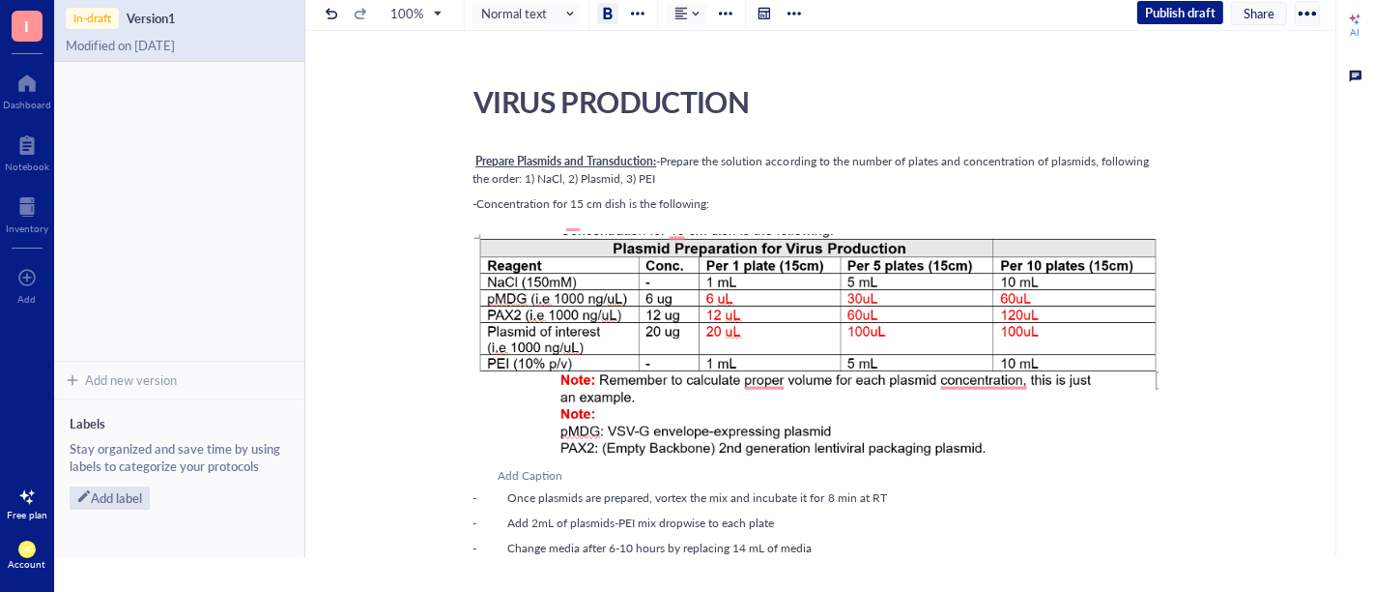
scroll to position [0, 0]
click at [644, 10] on div at bounding box center [637, 14] width 23 height 23
click at [770, 50] on span at bounding box center [758, 48] width 31 height 15
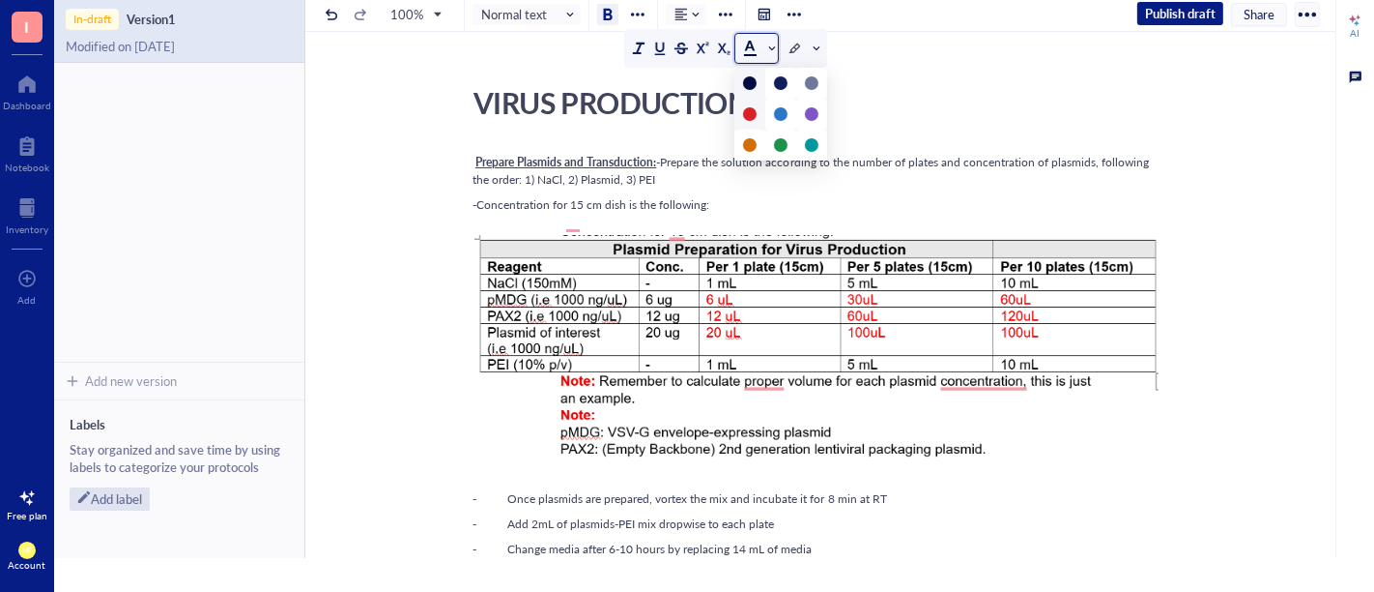
click at [744, 119] on div at bounding box center [750, 114] width 31 height 31
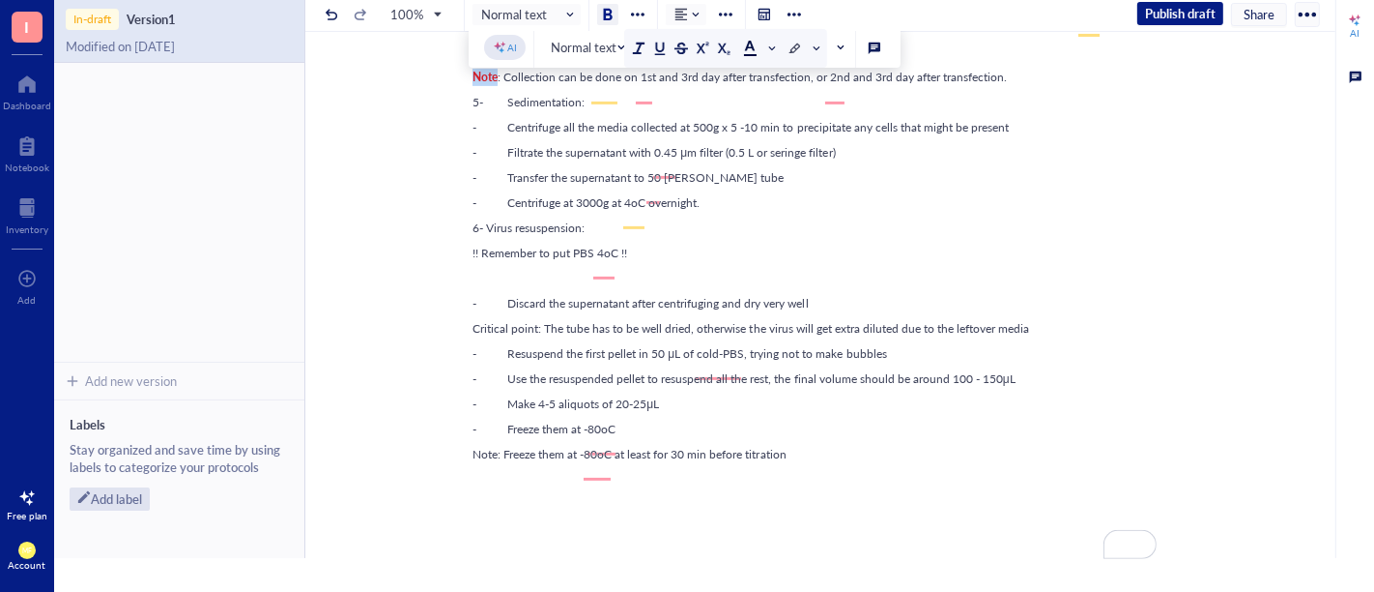
scroll to position [751, 0]
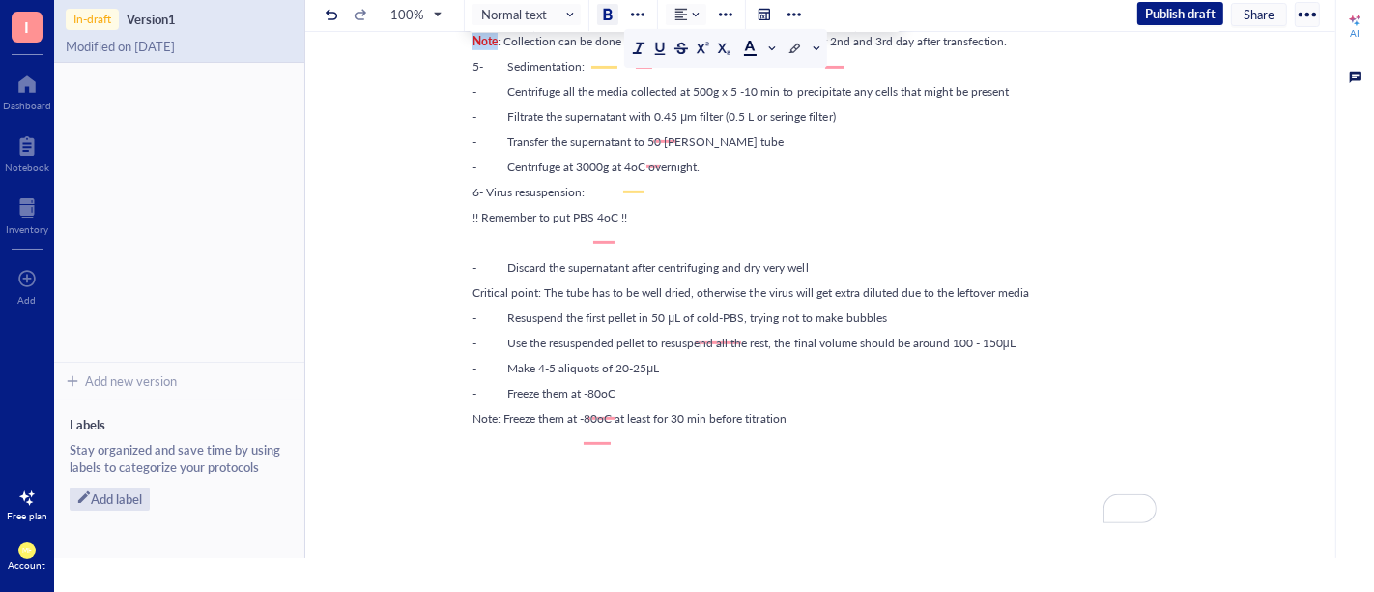
click at [570, 251] on div "﻿" at bounding box center [817, 242] width 688 height 17
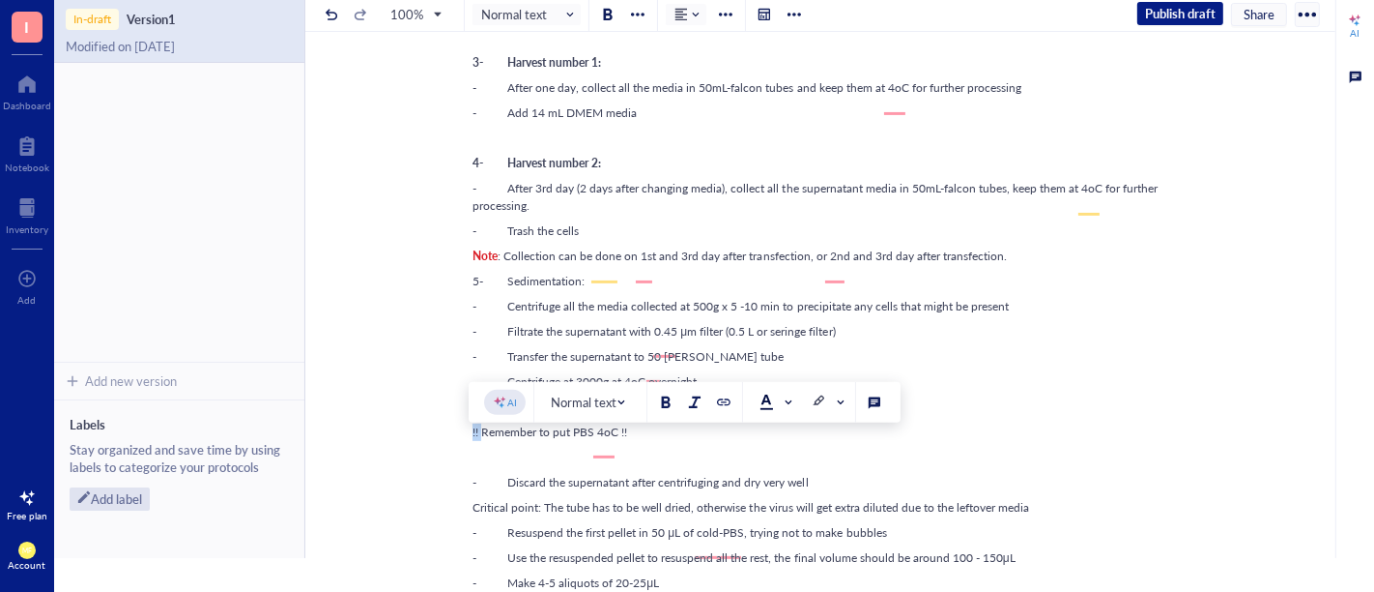
drag, startPoint x: 471, startPoint y: 450, endPoint x: 641, endPoint y: 450, distance: 170.1
click at [478, 440] on span "!! Remember to put PBS 4oC !!" at bounding box center [550, 431] width 155 height 16
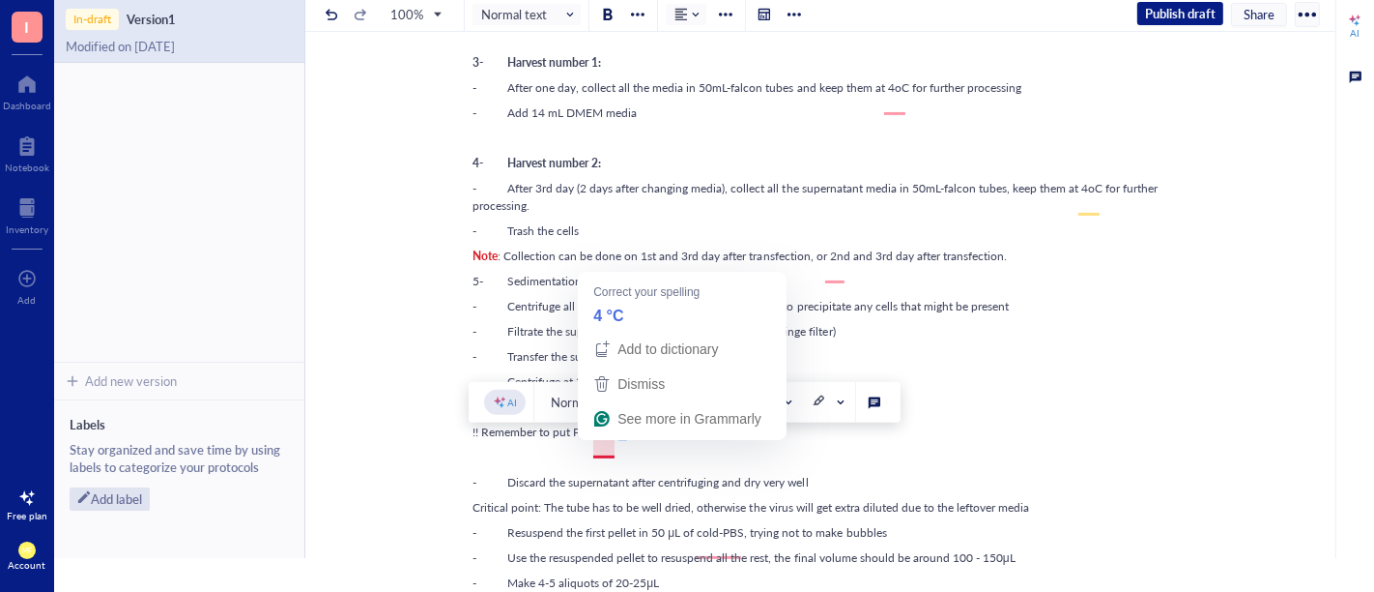
drag, startPoint x: 639, startPoint y: 447, endPoint x: 612, endPoint y: 448, distance: 27.1
click at [612, 441] on div "!! Remember to put PBS 4oC !!" at bounding box center [817, 431] width 688 height 17
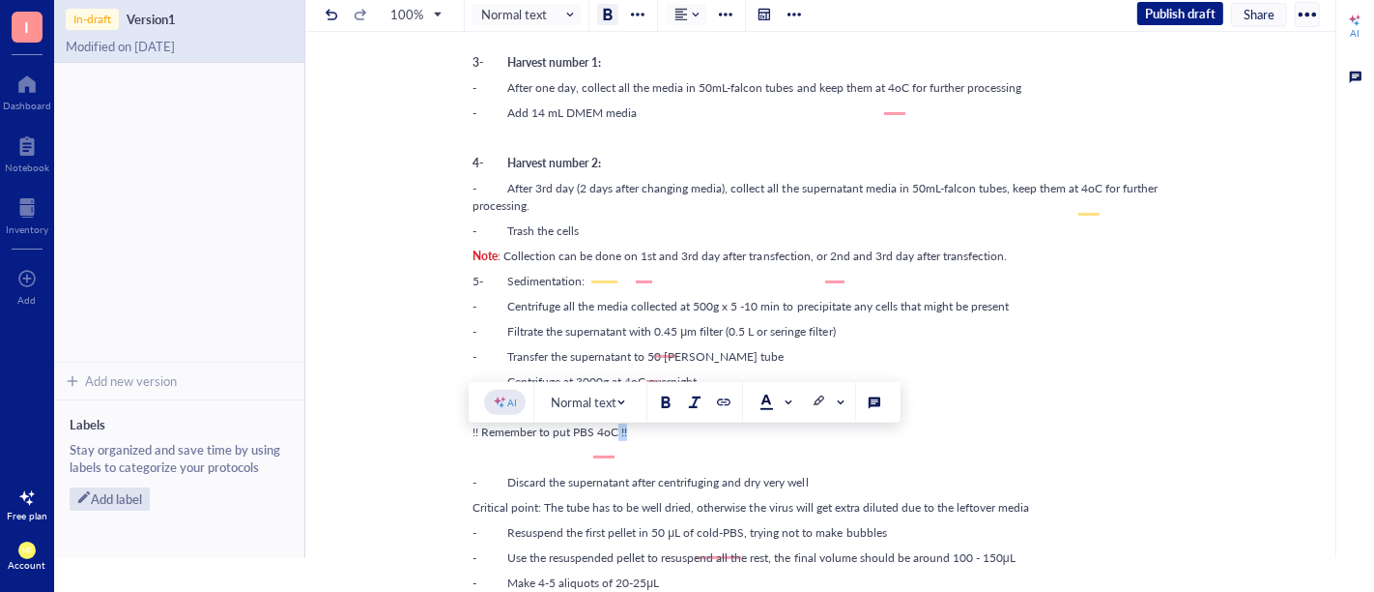
click at [602, 14] on div at bounding box center [608, 15] width 14 height 14
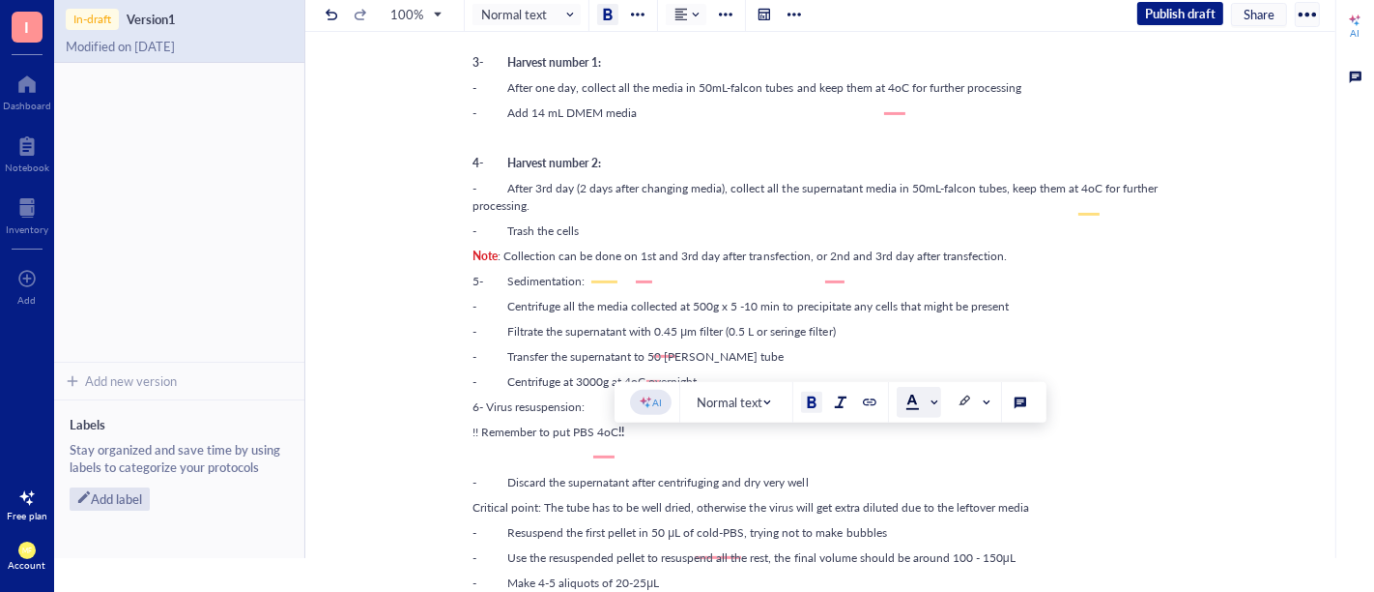
click at [927, 398] on span at bounding box center [921, 401] width 31 height 15
click at [909, 461] on div at bounding box center [913, 468] width 14 height 14
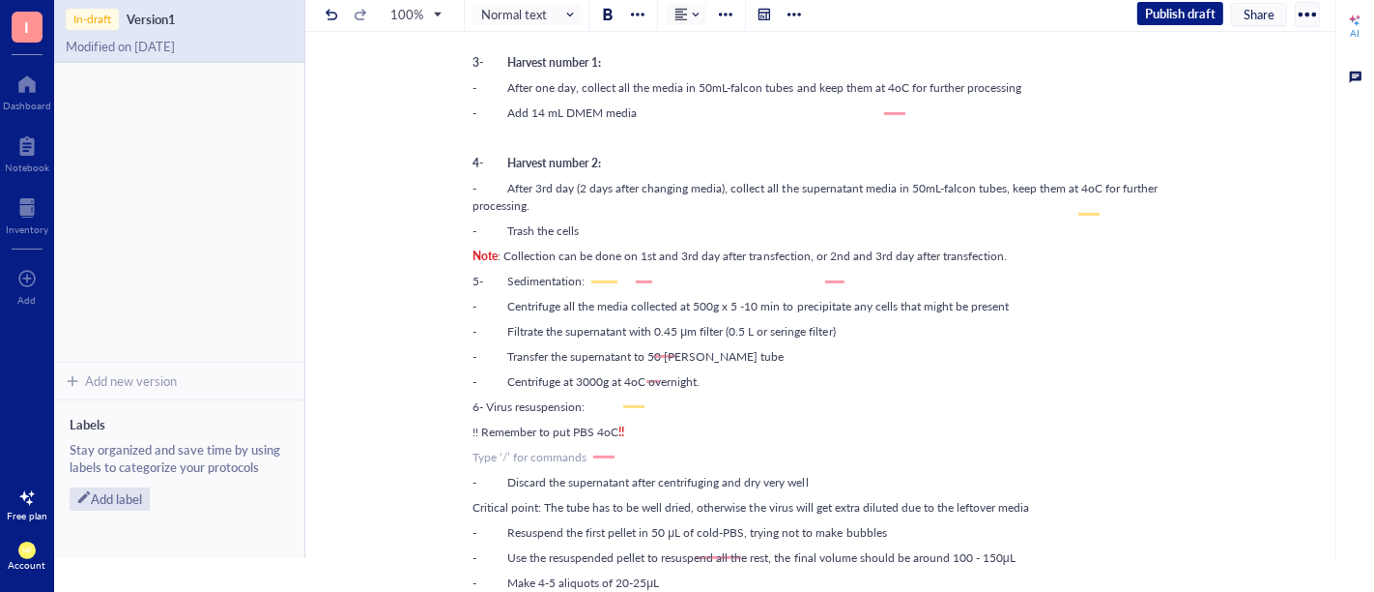
click at [758, 466] on div "﻿ Type ‘/’ for commands" at bounding box center [817, 456] width 688 height 17
click at [480, 440] on span "!! Remember to put PBS 4oC" at bounding box center [546, 431] width 146 height 16
drag, startPoint x: 475, startPoint y: 451, endPoint x: 464, endPoint y: 452, distance: 10.7
click at [464, 452] on div "VIRUS PRODUCTION VIRUS PRODUCTION Prepare Plasmids and Transduction: -Prepare t…" at bounding box center [816, 305] width 1023 height 1527
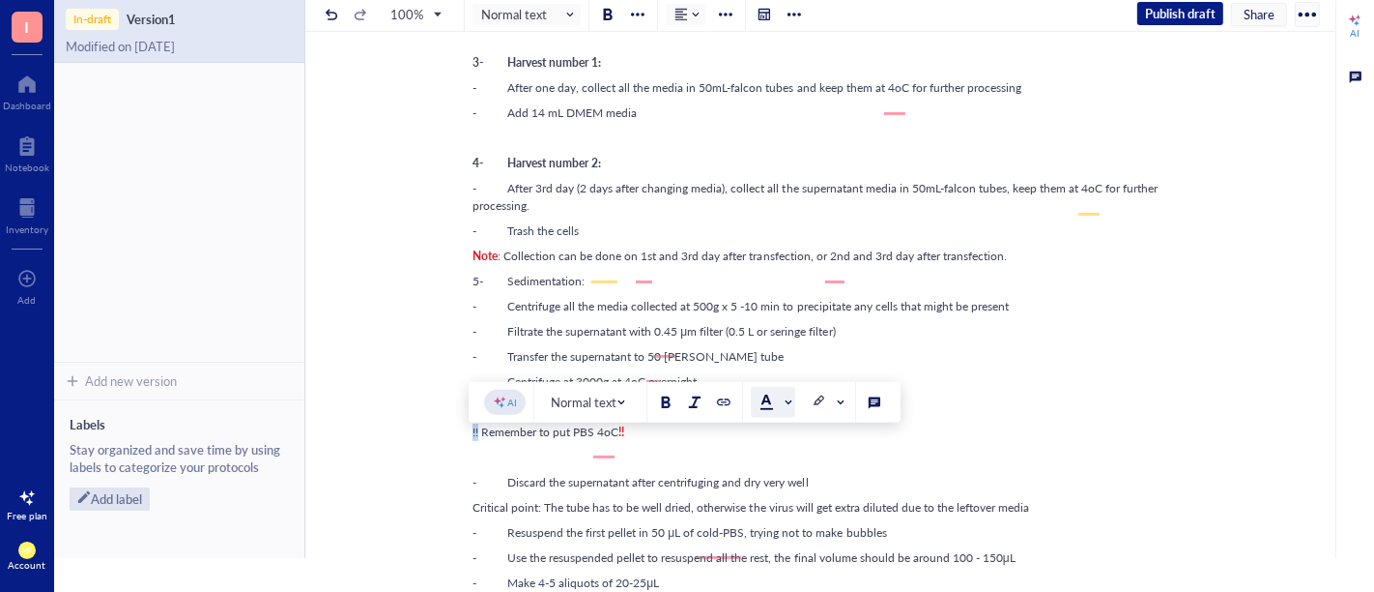
drag, startPoint x: 669, startPoint y: 404, endPoint x: 779, endPoint y: 406, distance: 110.2
click at [673, 404] on button at bounding box center [665, 401] width 21 height 21
click at [785, 400] on span at bounding box center [775, 401] width 31 height 15
click at [769, 465] on div at bounding box center [767, 468] width 14 height 14
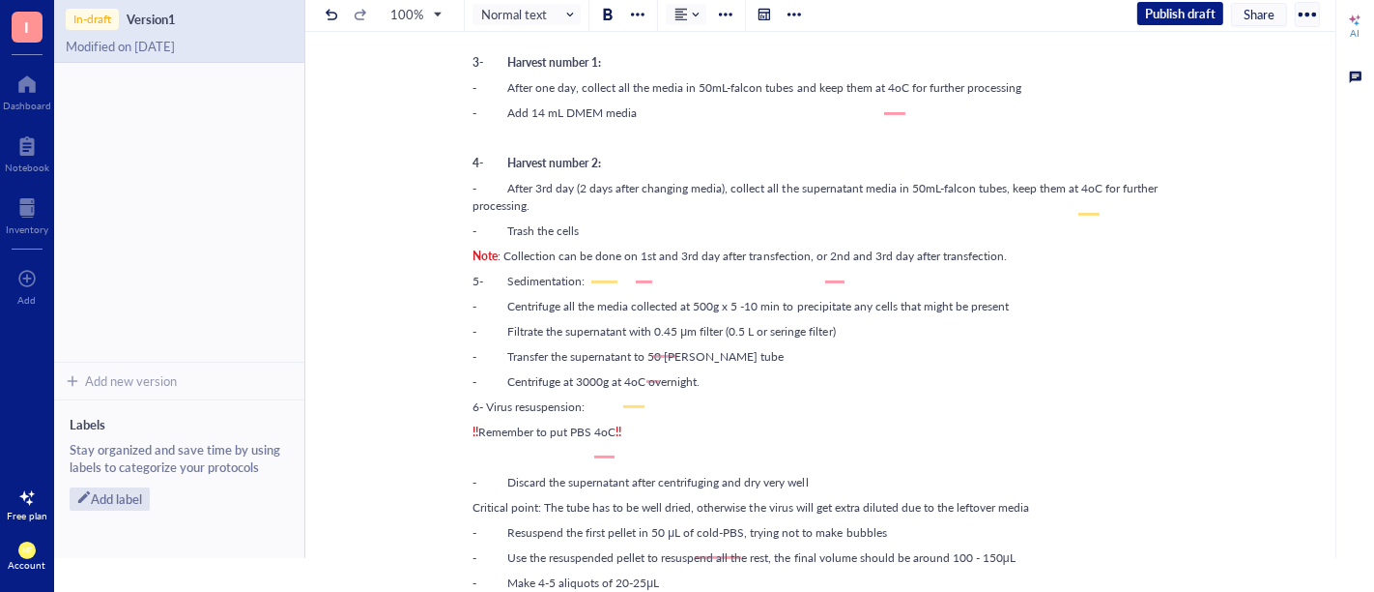
click at [677, 490] on span "- Discard the supernatant after centrifuging and dry very well" at bounding box center [641, 482] width 336 height 16
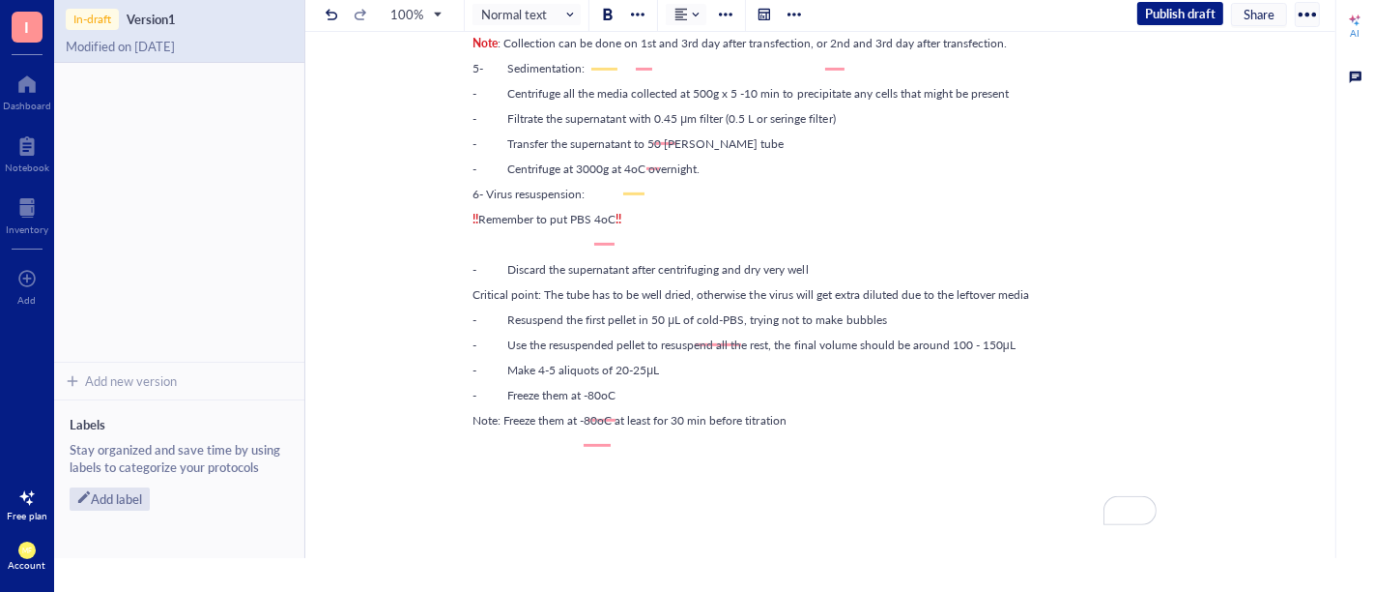
scroll to position [751, 0]
drag, startPoint x: 495, startPoint y: 437, endPoint x: 462, endPoint y: 429, distance: 33.8
click at [462, 429] on div "VIRUS PRODUCTION VIRUS PRODUCTION Prepare Plasmids and Transduction: -Prepare t…" at bounding box center [816, 90] width 1023 height 1527
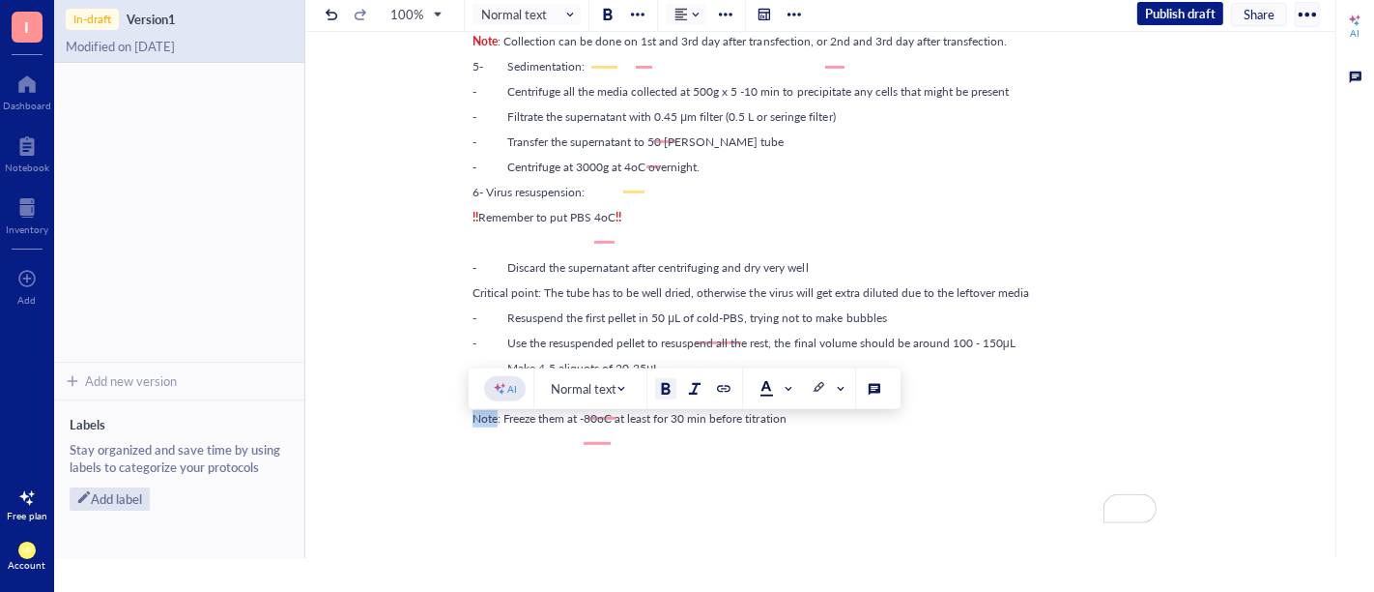
click at [665, 386] on div at bounding box center [666, 389] width 14 height 14
click at [784, 396] on span at bounding box center [777, 388] width 35 height 29
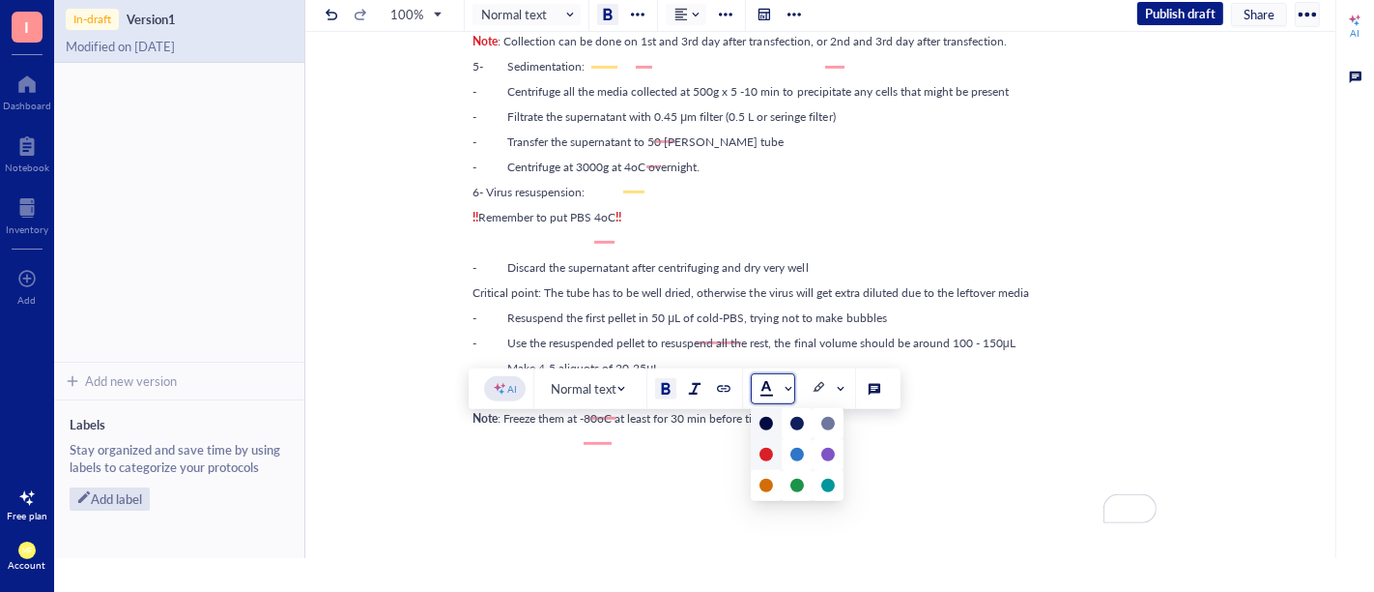
click at [772, 451] on div at bounding box center [766, 454] width 31 height 31
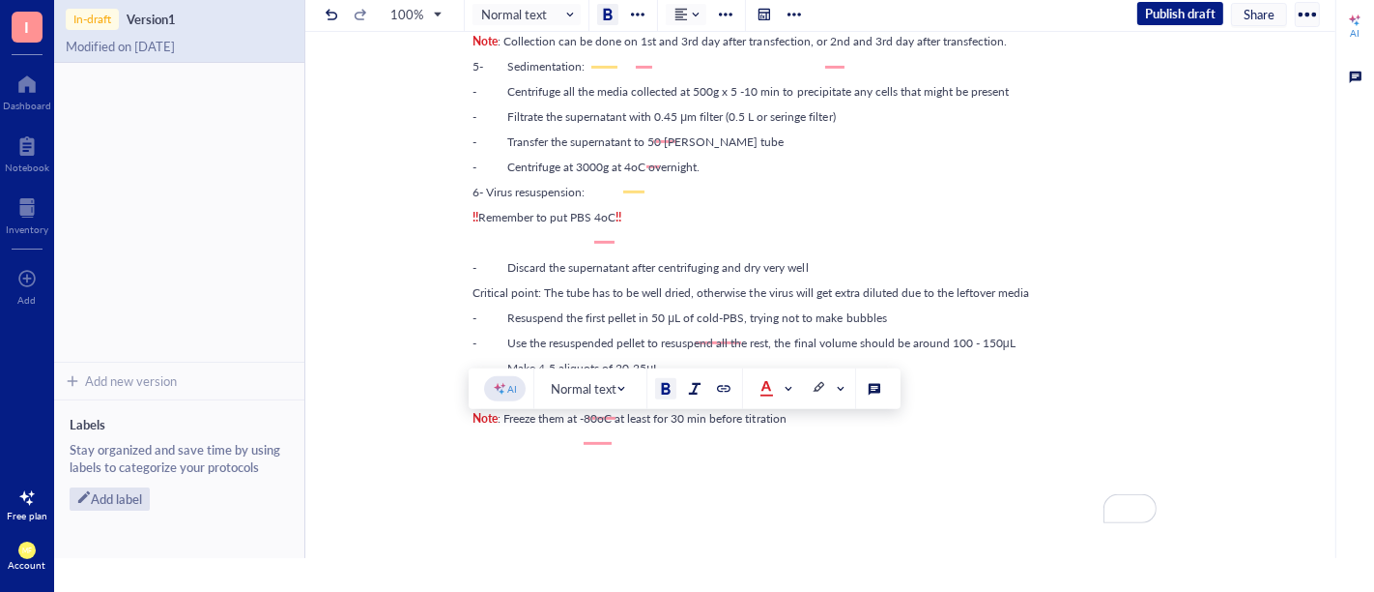
click at [707, 477] on div "﻿" at bounding box center [817, 468] width 688 height 17
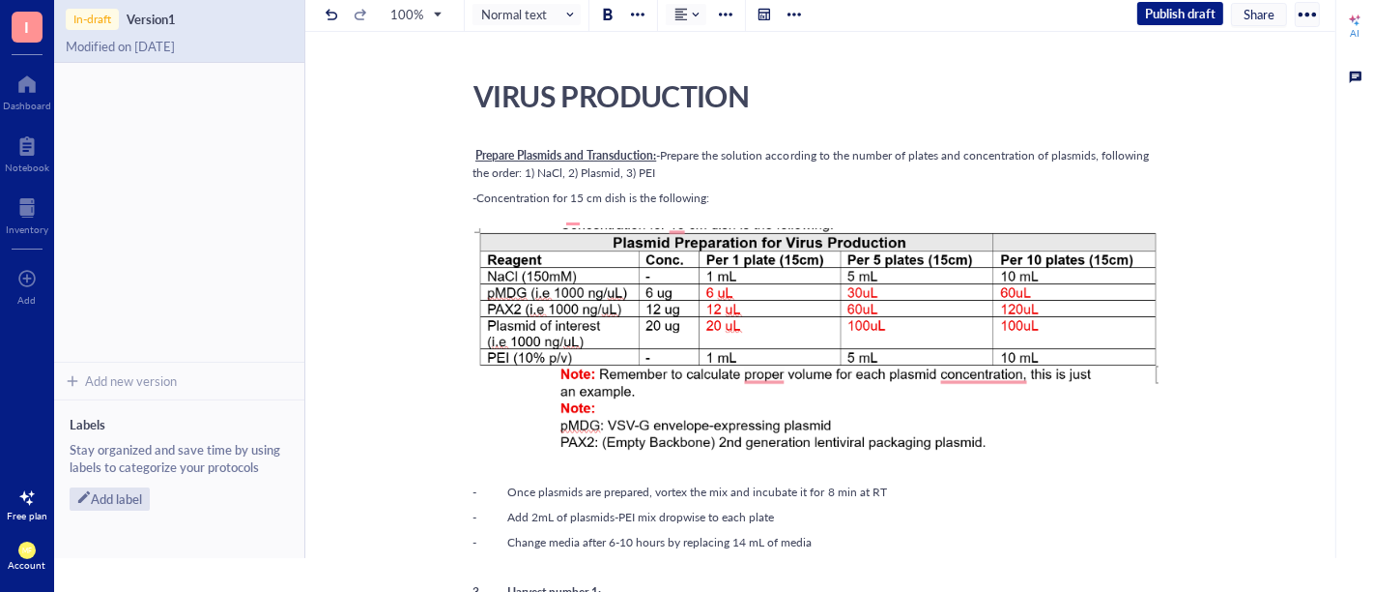
scroll to position [0, 0]
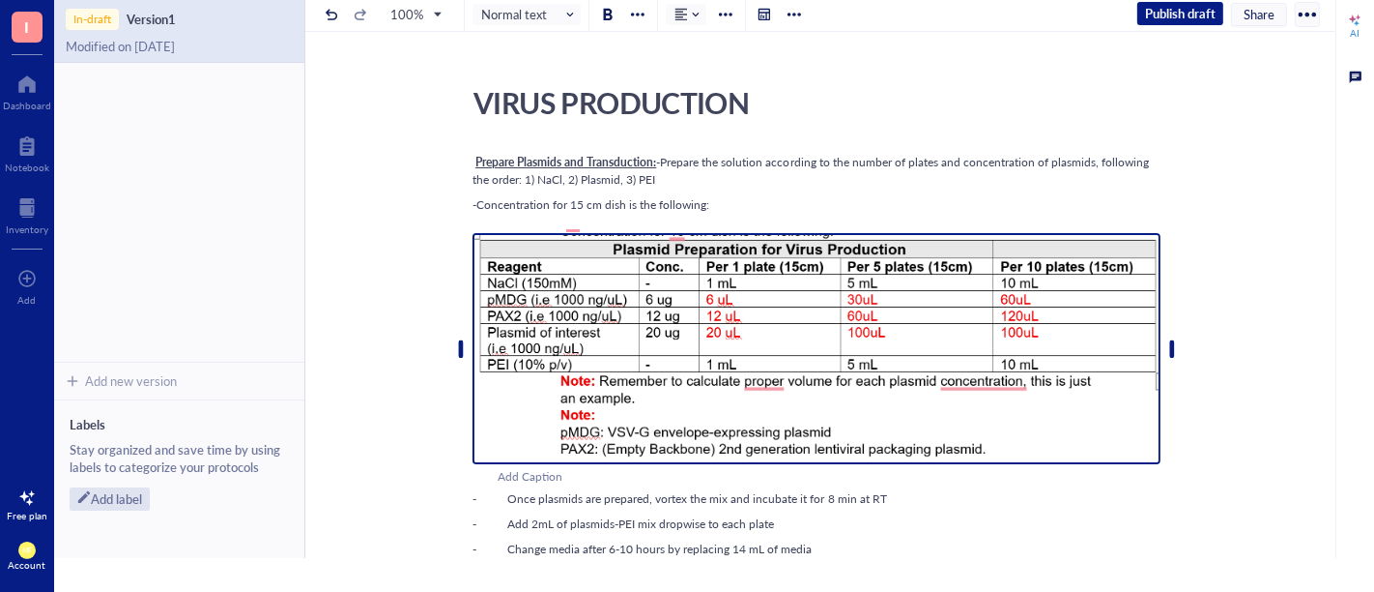
click at [834, 403] on img "To enrich screen reader interactions, please activate Accessibility in Grammarl…" at bounding box center [817, 348] width 688 height 231
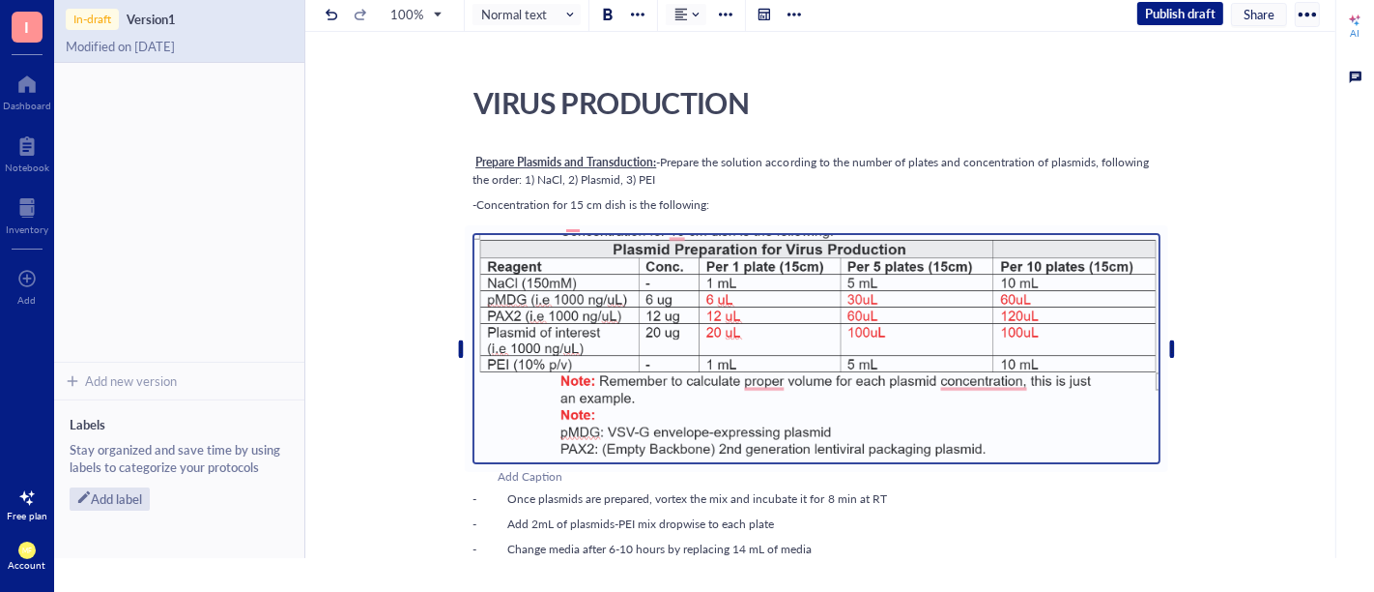
scroll to position [429, 0]
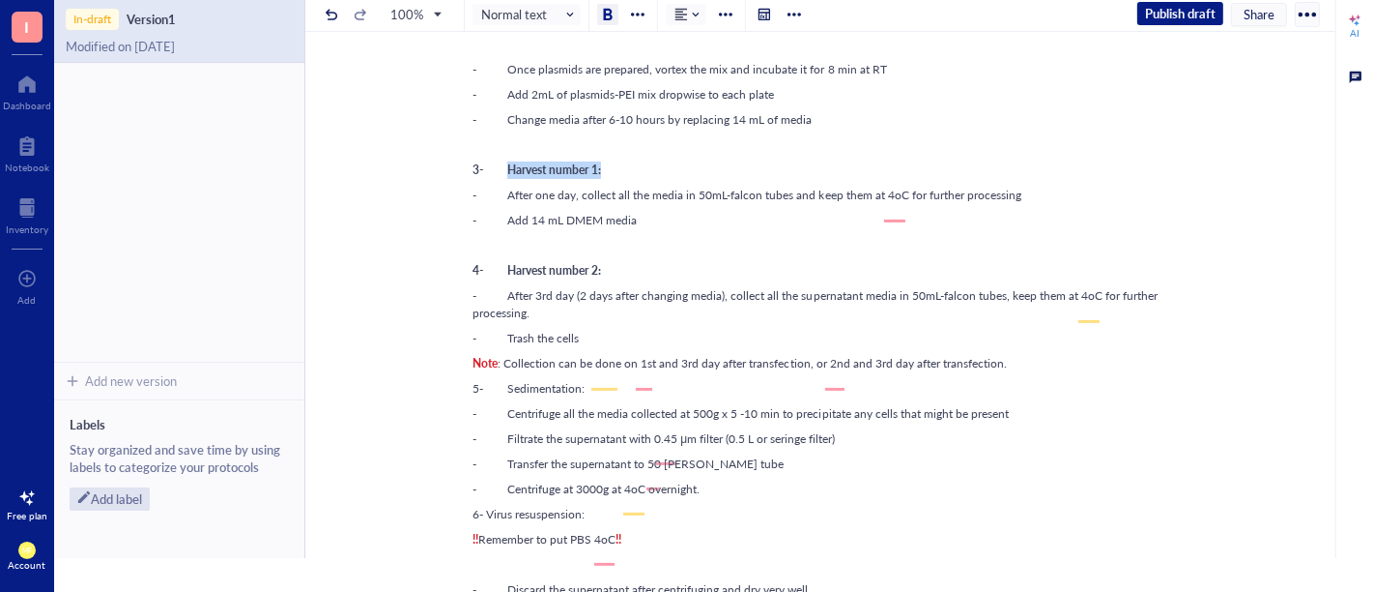
drag, startPoint x: 593, startPoint y: 185, endPoint x: 500, endPoint y: 184, distance: 93.8
click at [500, 179] on div "3- Harvest number 1:" at bounding box center [817, 169] width 688 height 17
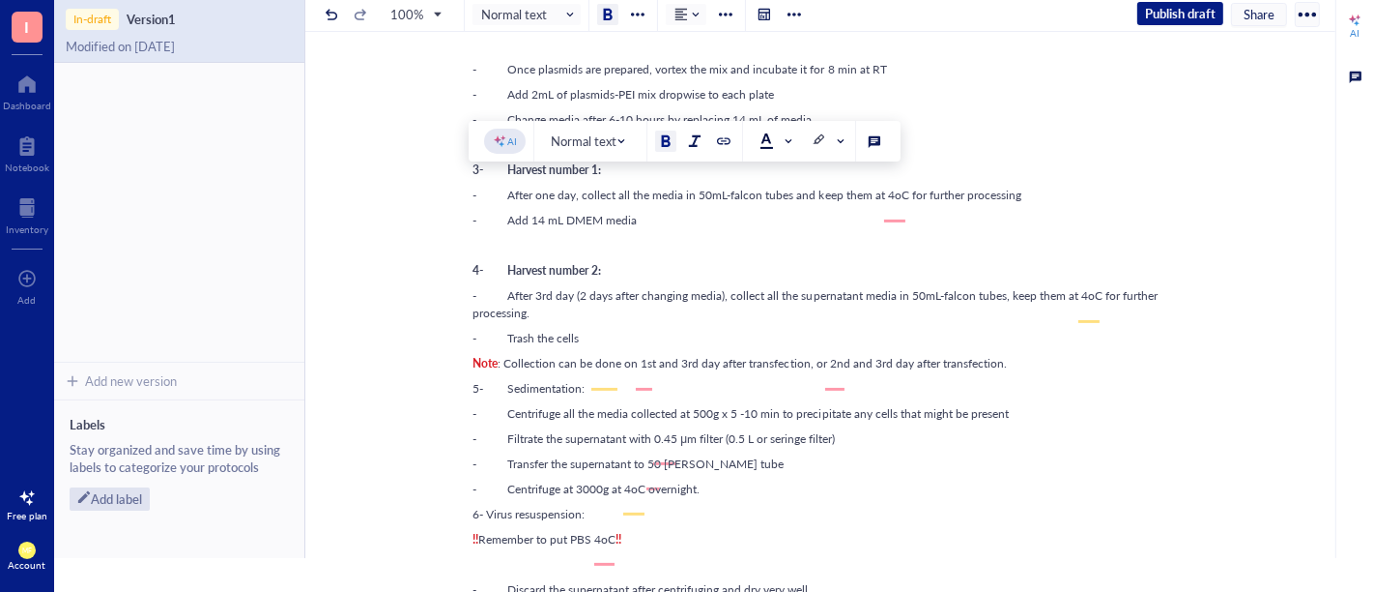
click at [637, 12] on div at bounding box center [638, 15] width 14 height 14
click at [765, 134] on div at bounding box center [767, 140] width 14 height 14
click at [605, 203] on span "- After one day, collect all the media in 50mL-falcon tubes and keep them at 4o…" at bounding box center [747, 195] width 549 height 16
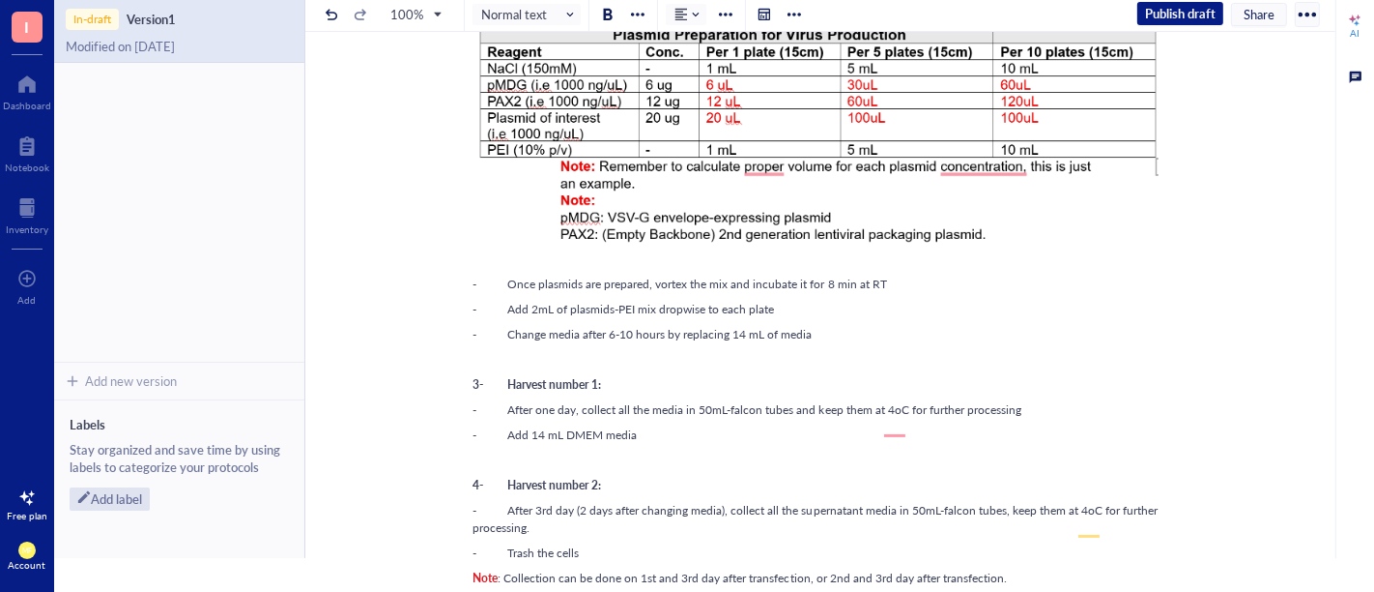
scroll to position [0, 0]
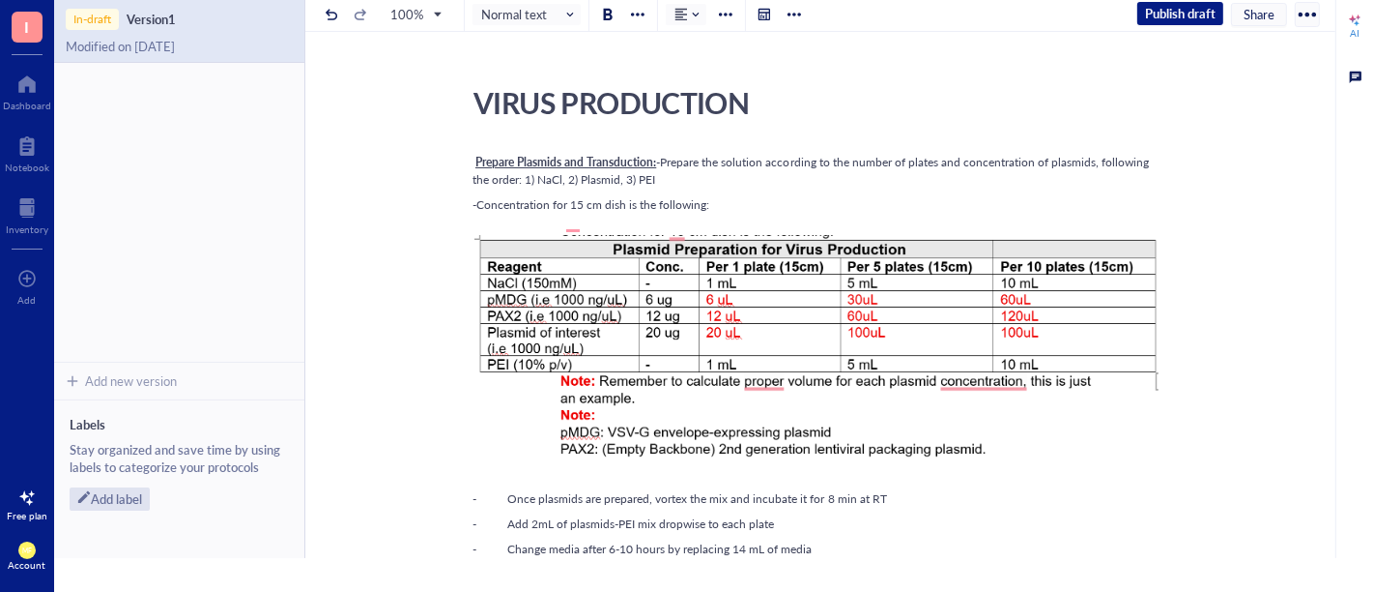
click at [560, 158] on span "Prepare Plasmids and Transduction:" at bounding box center [566, 162] width 181 height 16
click at [630, 5] on div at bounding box center [637, 14] width 23 height 23
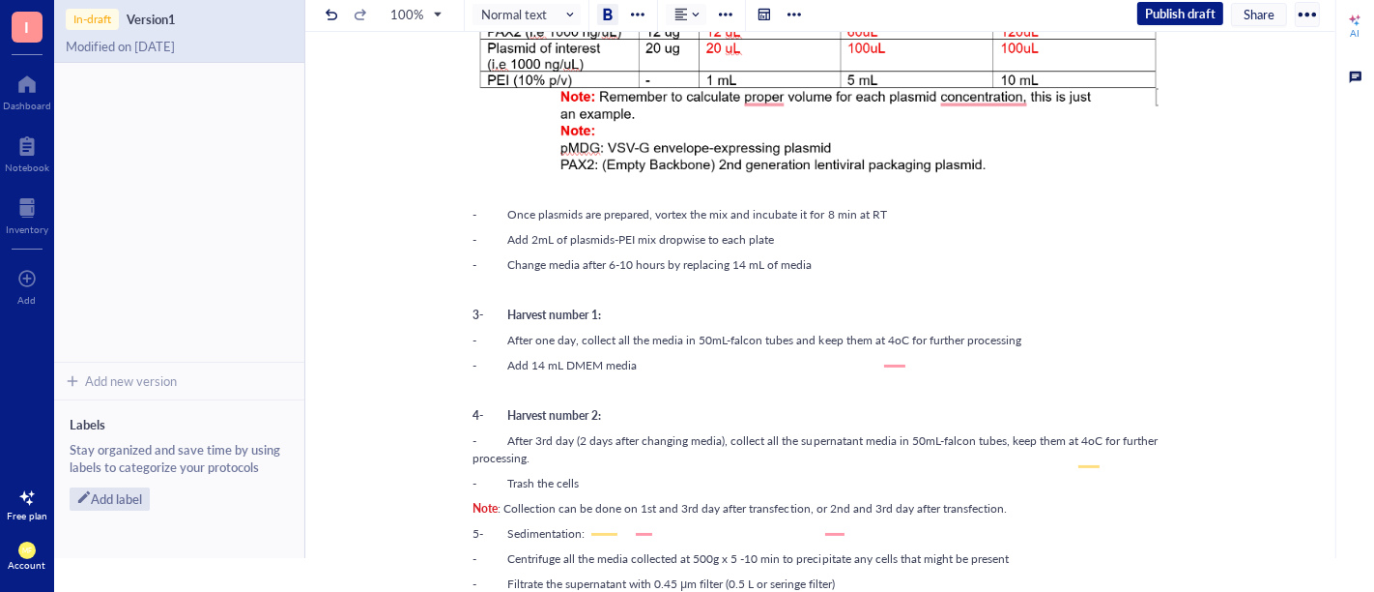
scroll to position [429, 0]
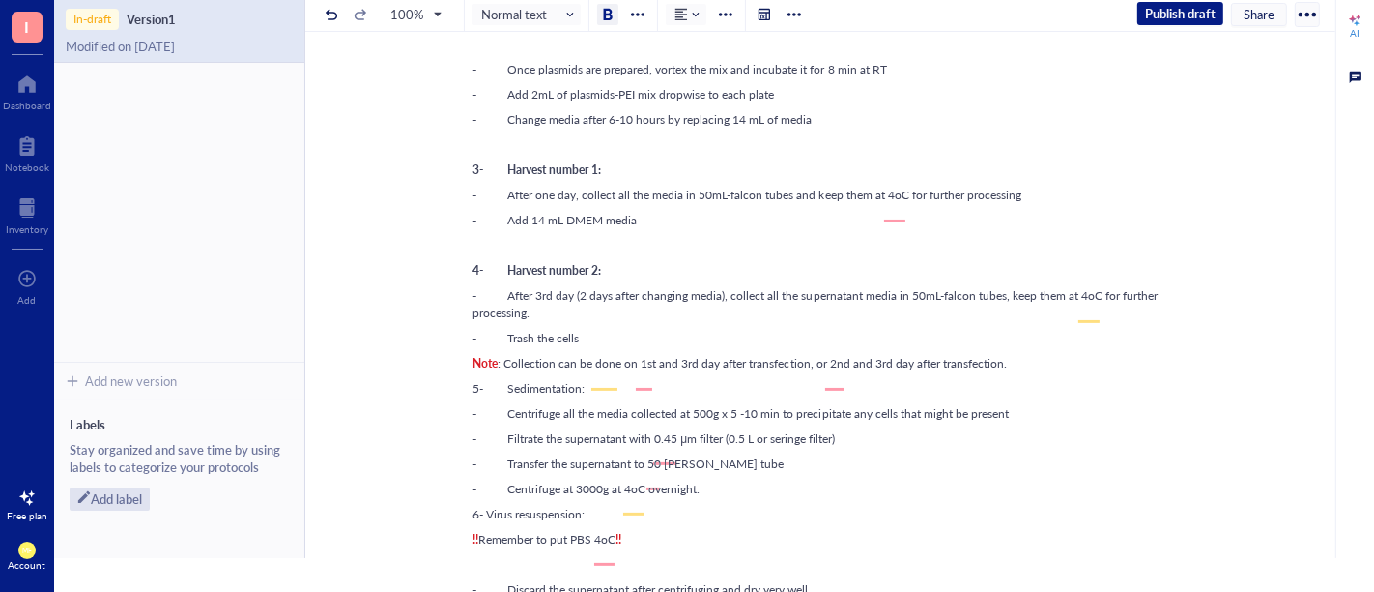
click at [640, 269] on div "Prepare Plasmids and Transduction: -Prepare the solution according to the numbe…" at bounding box center [817, 449] width 688 height 1456
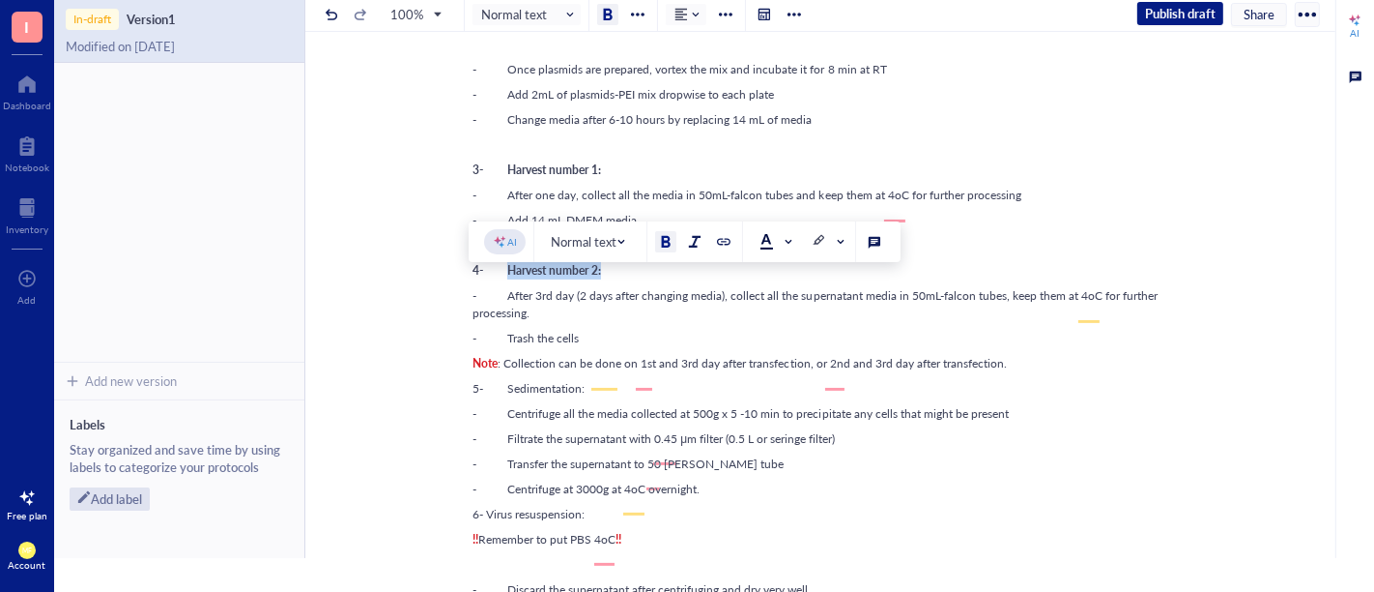
drag, startPoint x: 623, startPoint y: 282, endPoint x: 505, endPoint y: 271, distance: 118.5
click at [504, 279] on div "4- Harvest number 2:" at bounding box center [817, 270] width 688 height 17
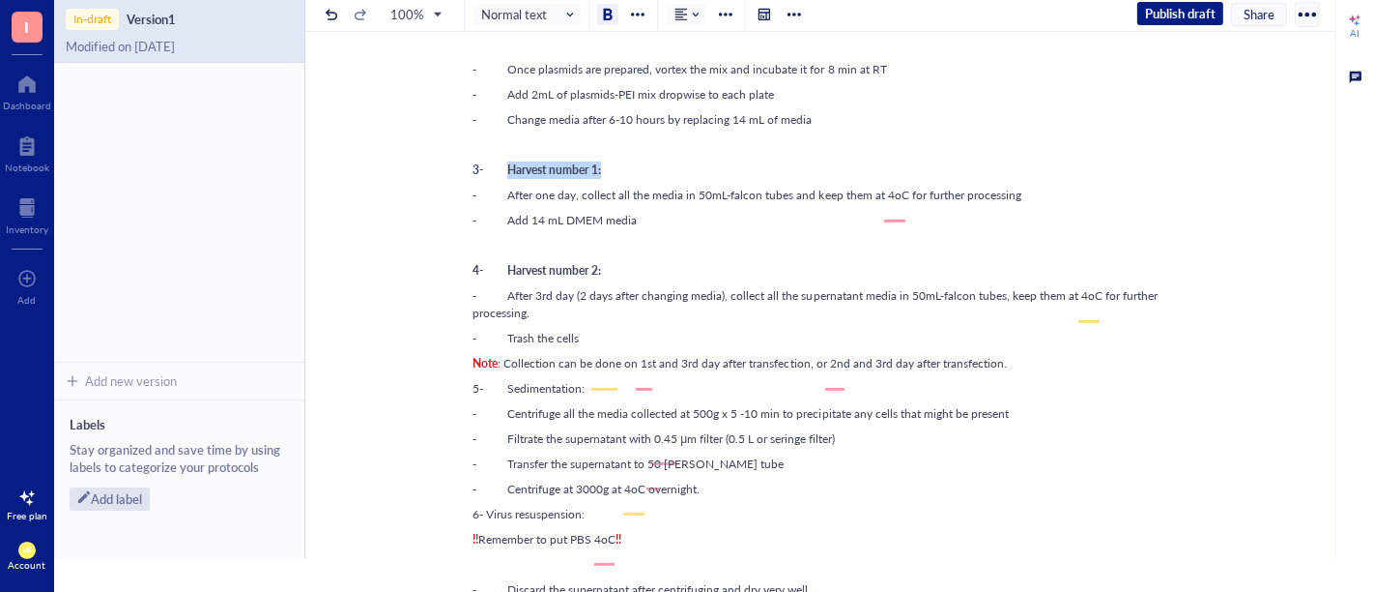
drag, startPoint x: 600, startPoint y: 182, endPoint x: 498, endPoint y: 182, distance: 102.5
click at [498, 179] on div "3- Harvest number 1:" at bounding box center [817, 169] width 688 height 17
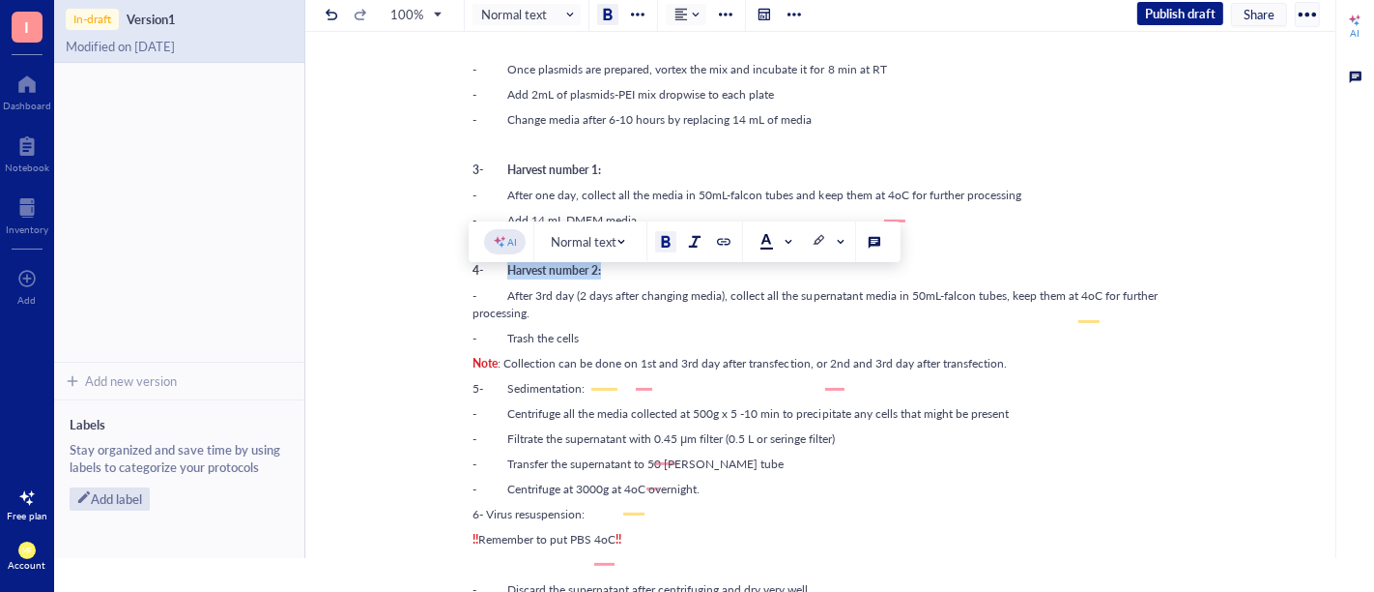
drag, startPoint x: 603, startPoint y: 281, endPoint x: 505, endPoint y: 275, distance: 97.8
click at [505, 275] on div "Prepare Plasmids and Transduction: -Prepare the solution according to the numbe…" at bounding box center [817, 449] width 688 height 1456
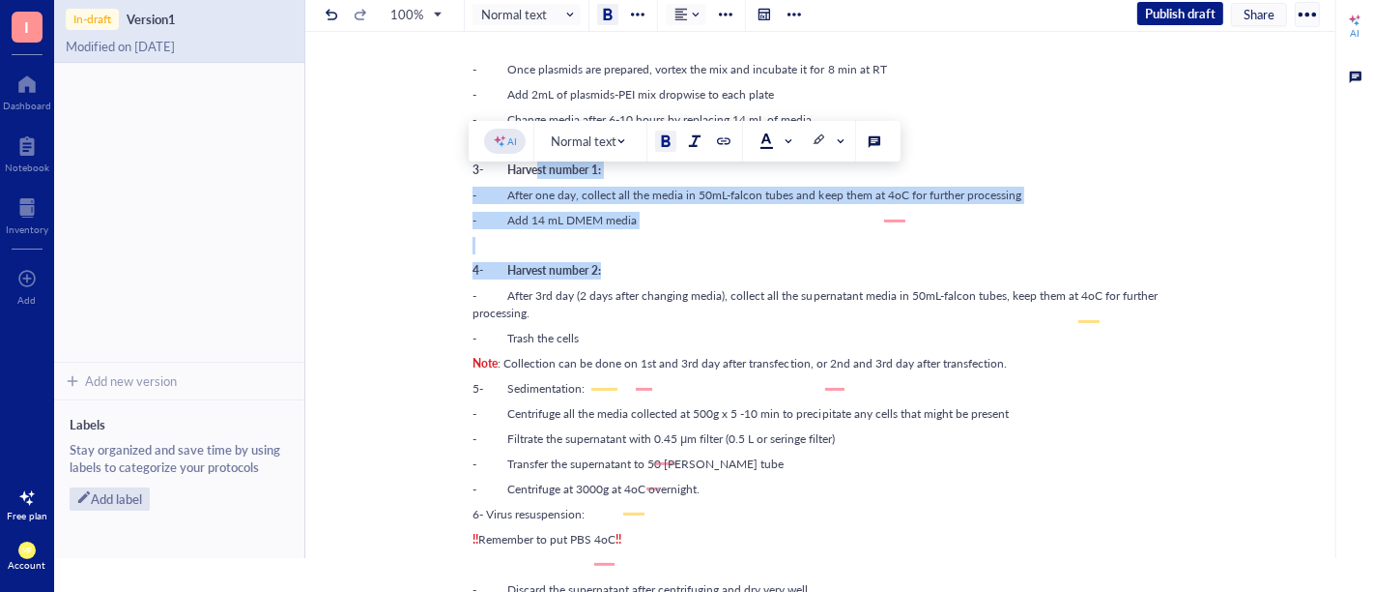
drag, startPoint x: 583, startPoint y: 185, endPoint x: 536, endPoint y: 185, distance: 46.4
click at [536, 178] on span "3- Harvest number 1:" at bounding box center [537, 169] width 129 height 16
click at [604, 274] on div "Prepare Plasmids and Transduction: -Prepare the solution according to the numbe…" at bounding box center [817, 449] width 688 height 1456
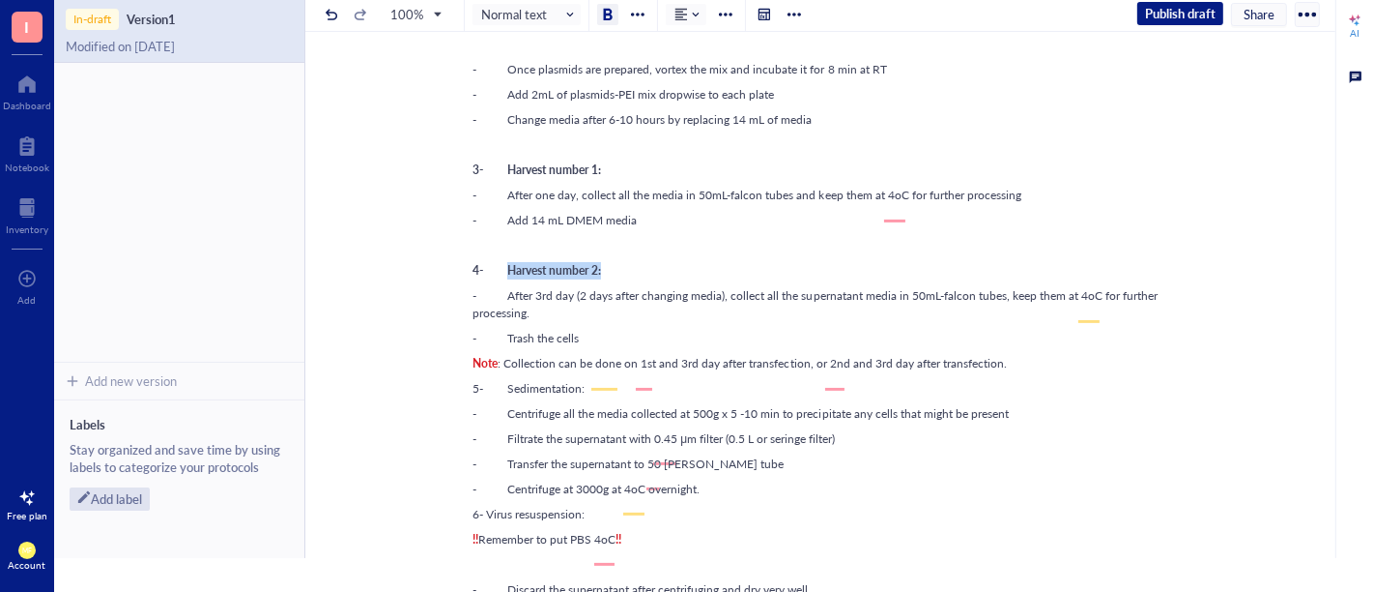
drag, startPoint x: 590, startPoint y: 288, endPoint x: 498, endPoint y: 285, distance: 91.9
click at [498, 279] on div "4- Harvest number 2:" at bounding box center [817, 270] width 688 height 17
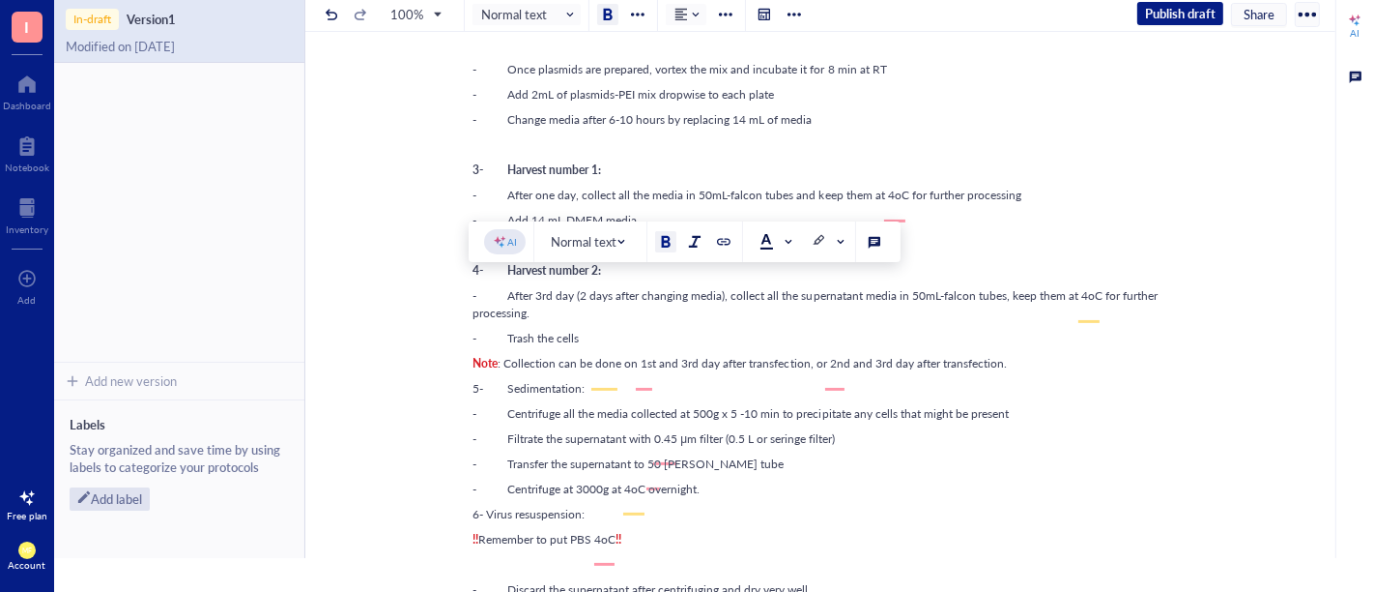
click at [632, 14] on div at bounding box center [638, 15] width 14 height 14
click at [663, 43] on icon at bounding box center [660, 49] width 11 height 13
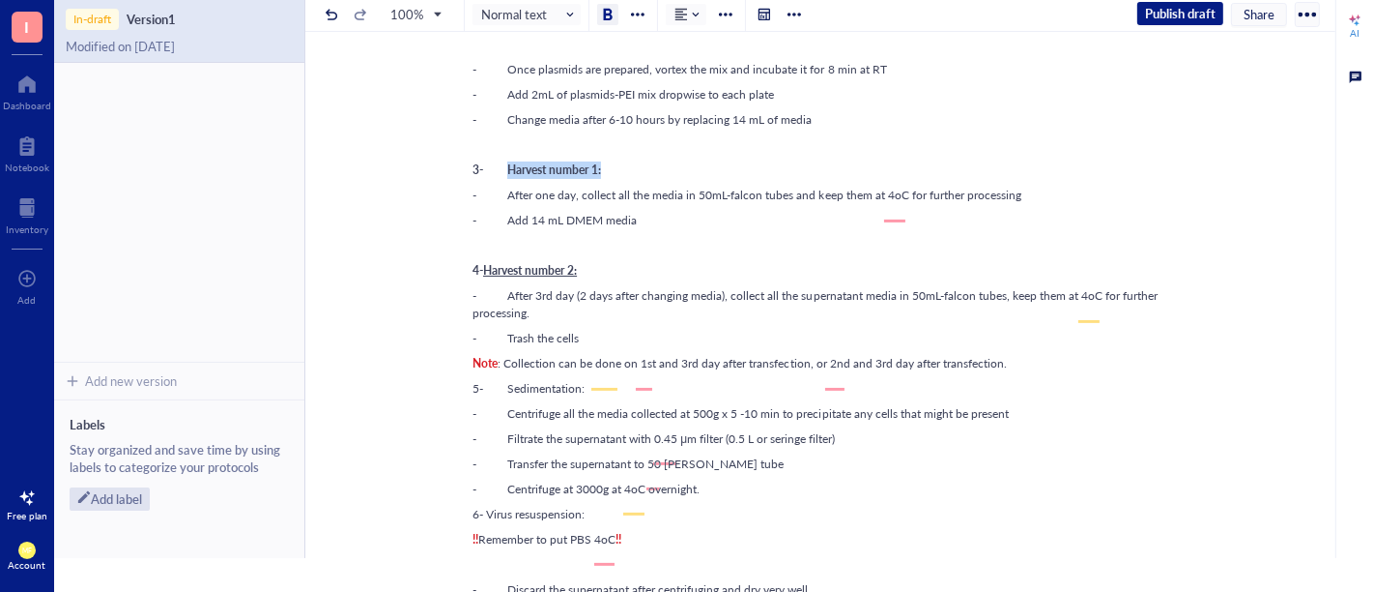
drag, startPoint x: 607, startPoint y: 188, endPoint x: 513, endPoint y: 170, distance: 95.5
click at [500, 179] on div "3- Harvest number 1:" at bounding box center [817, 169] width 688 height 17
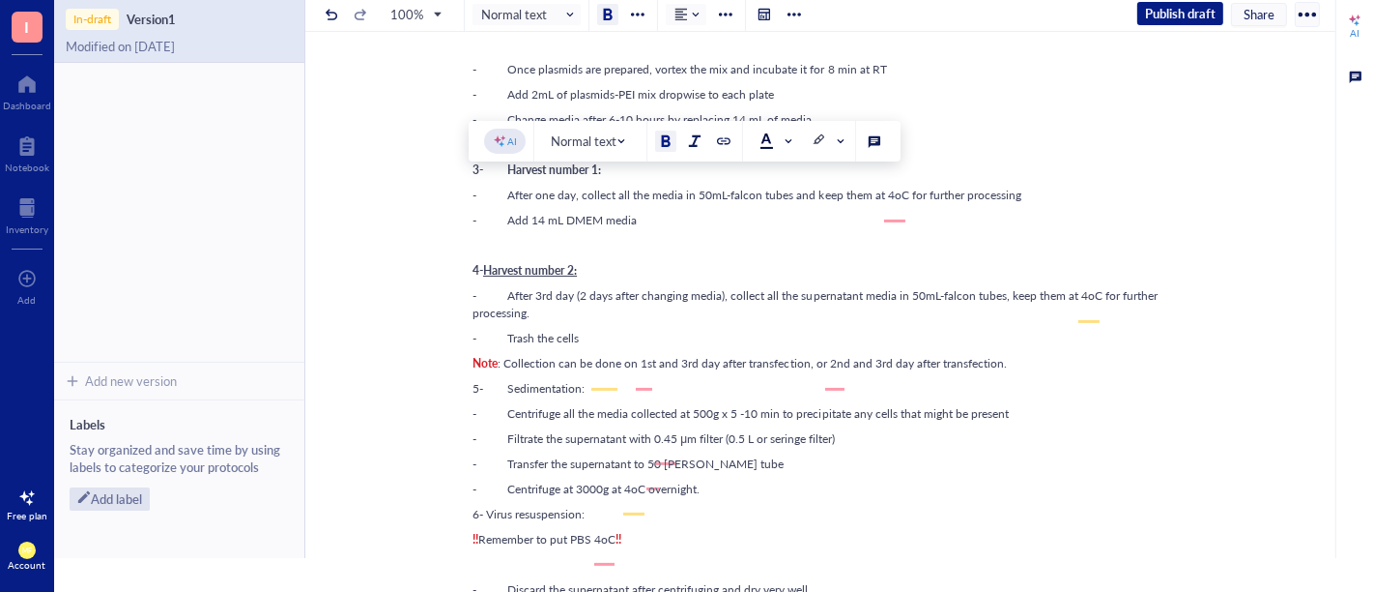
drag, startPoint x: 639, startPoint y: 8, endPoint x: 659, endPoint y: 61, distance: 56.9
click at [639, 8] on div at bounding box center [638, 15] width 14 height 14
click at [661, 52] on icon at bounding box center [660, 49] width 14 height 14
click at [674, 317] on span "- After 3rd day (2 days after changing media), collect all the supernatant medi…" at bounding box center [817, 304] width 688 height 34
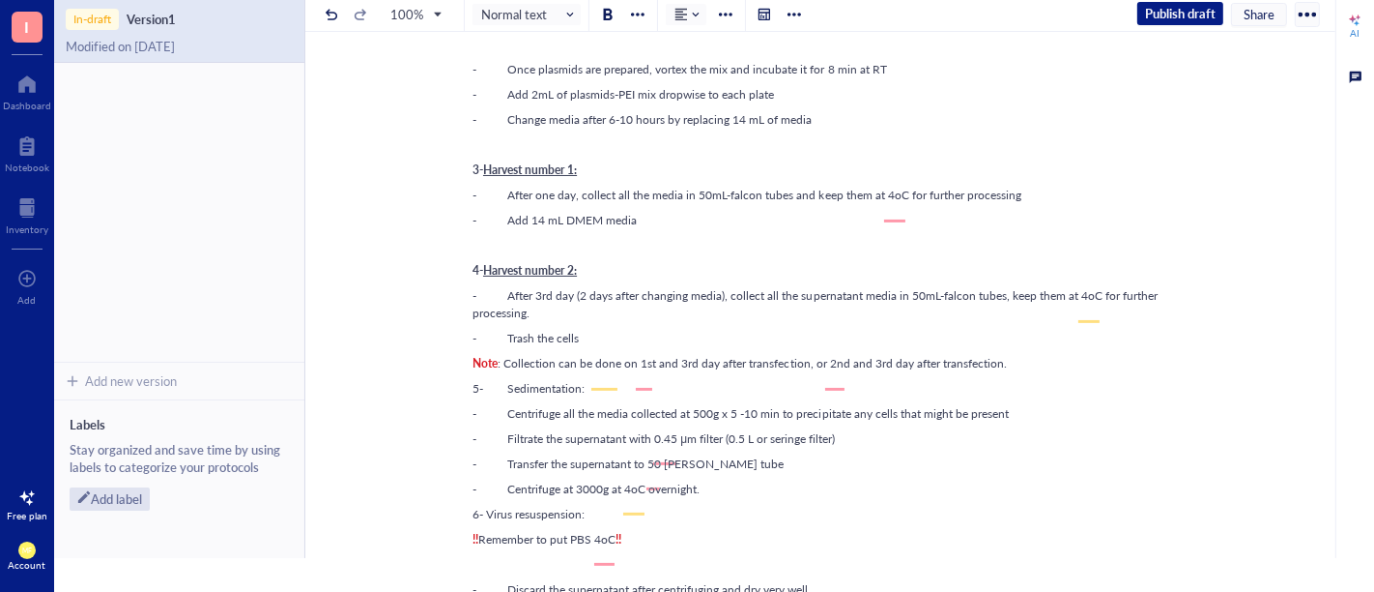
scroll to position [751, 0]
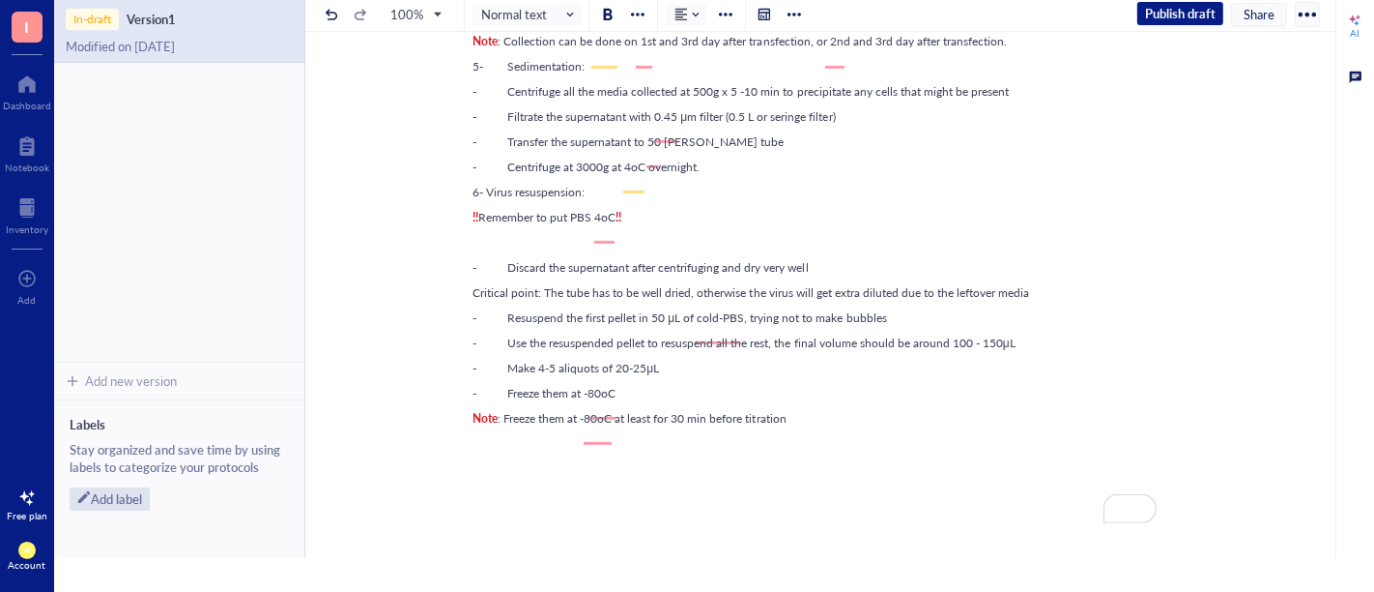
click at [577, 251] on div "﻿" at bounding box center [817, 242] width 688 height 17
drag, startPoint x: 604, startPoint y: 202, endPoint x: 469, endPoint y: 201, distance: 135.3
click at [473, 201] on div "6- Virus resuspension:" at bounding box center [817, 192] width 688 height 17
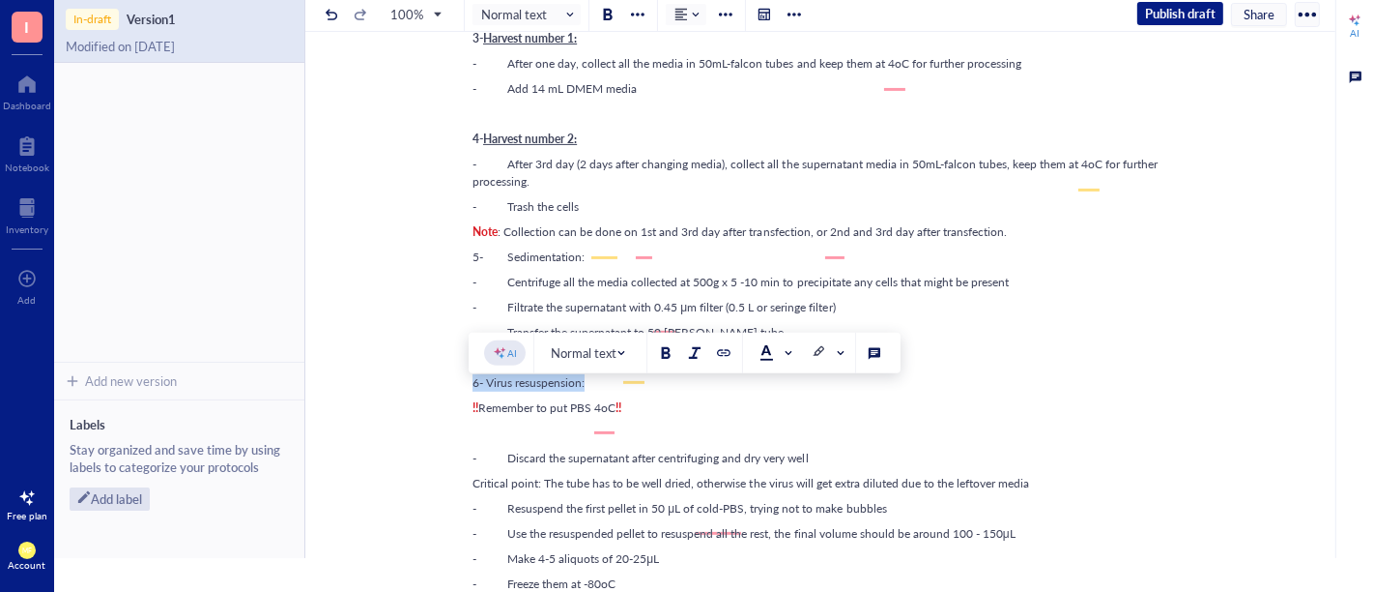
scroll to position [536, 0]
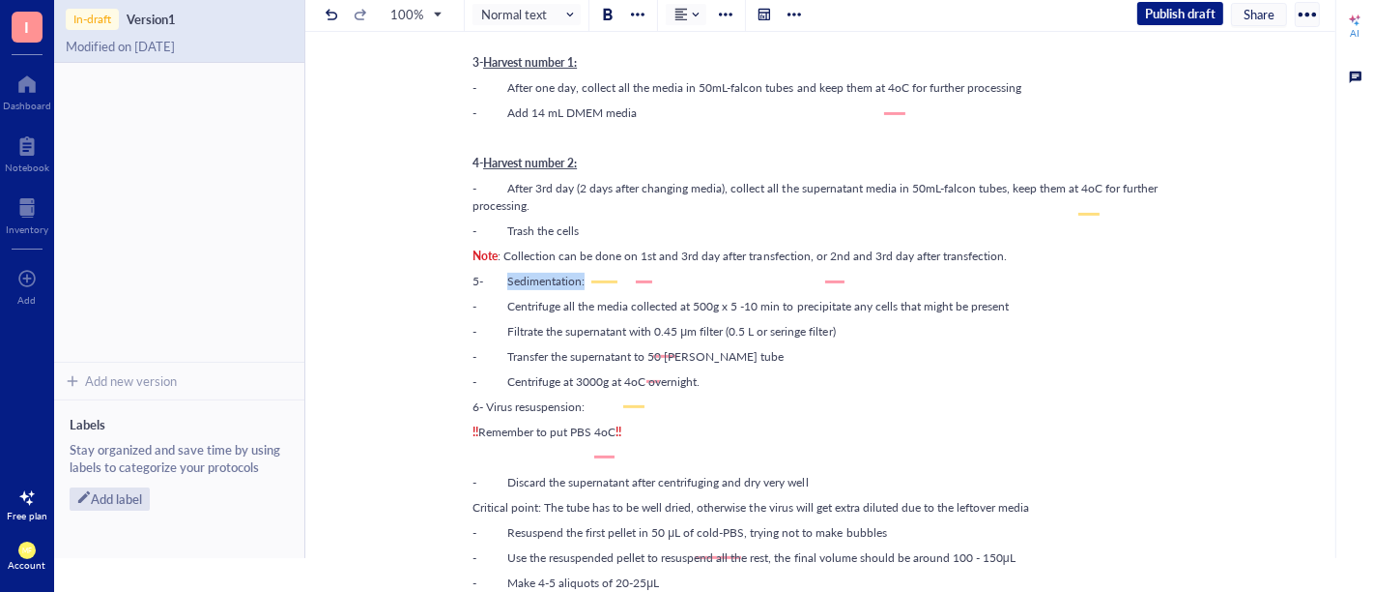
drag, startPoint x: 597, startPoint y: 300, endPoint x: 501, endPoint y: 297, distance: 96.7
click at [501, 290] on div "5- Sedimentation:" at bounding box center [817, 281] width 688 height 17
click at [610, 14] on div at bounding box center [608, 15] width 14 height 14
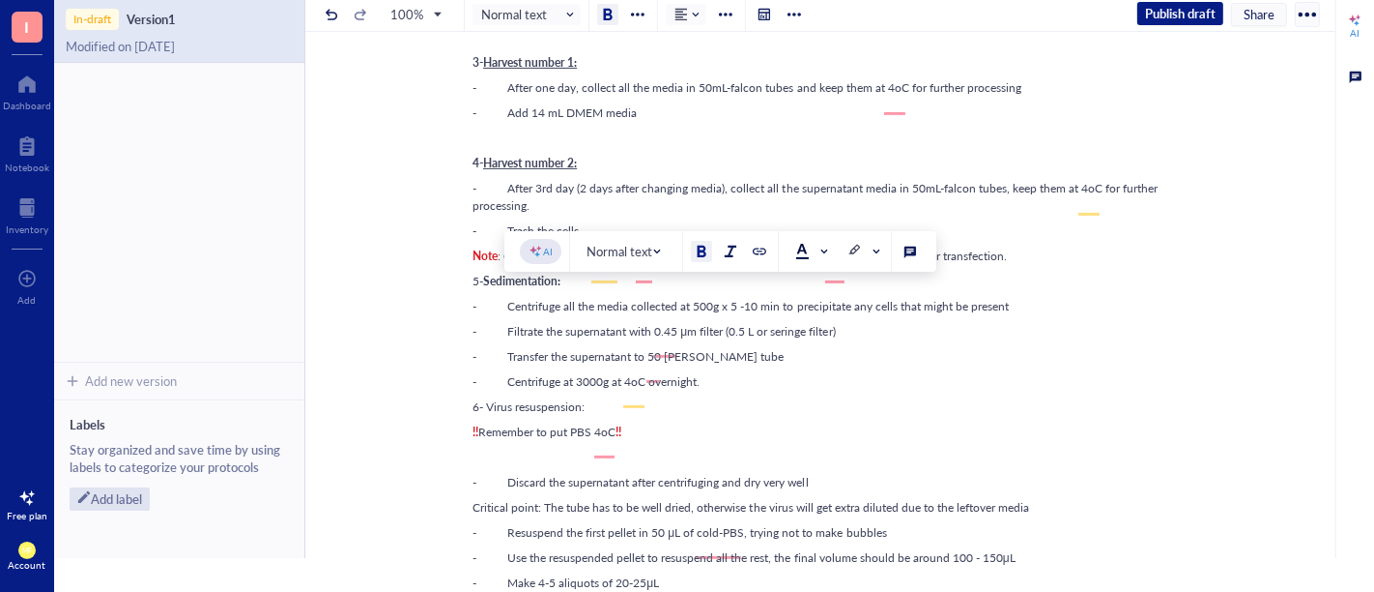
drag, startPoint x: 642, startPoint y: 19, endPoint x: 647, endPoint y: 38, distance: 19.0
click at [642, 19] on div at bounding box center [638, 15] width 14 height 14
click at [662, 52] on icon at bounding box center [660, 49] width 14 height 14
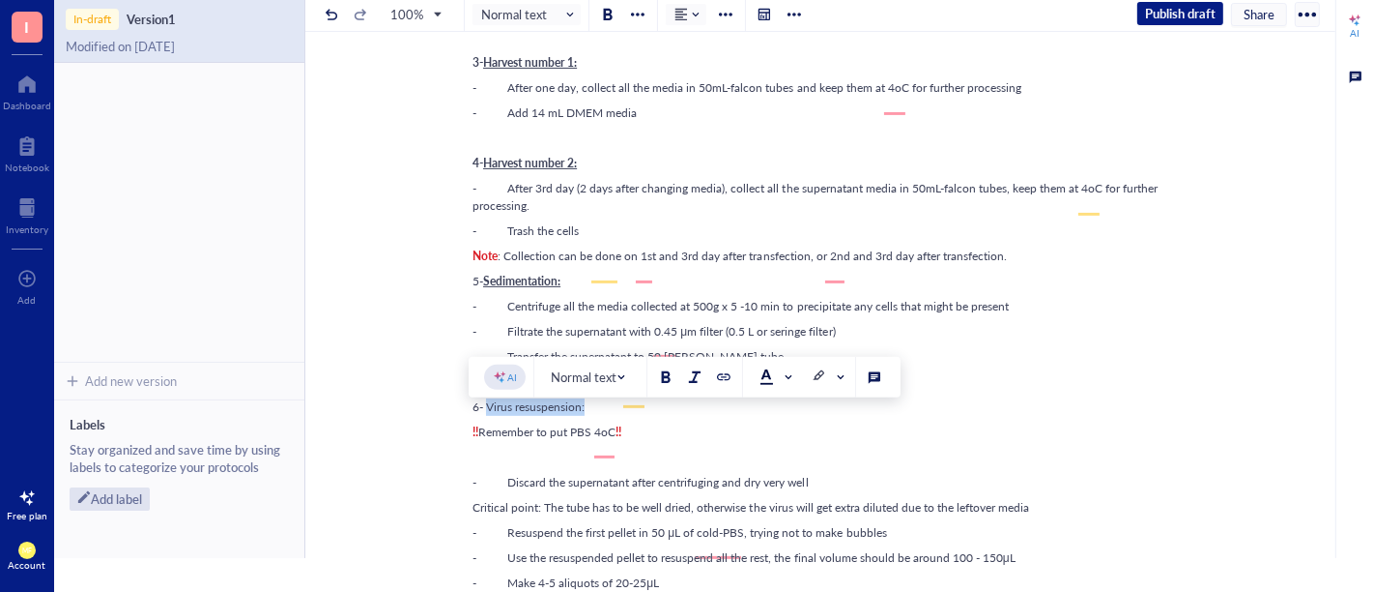
drag, startPoint x: 568, startPoint y: 425, endPoint x: 483, endPoint y: 423, distance: 85.1
click at [483, 416] on div "6- Virus resuspension:" at bounding box center [817, 406] width 688 height 17
click at [602, 11] on div at bounding box center [608, 15] width 14 height 14
click at [646, 14] on div at bounding box center [637, 14] width 23 height 23
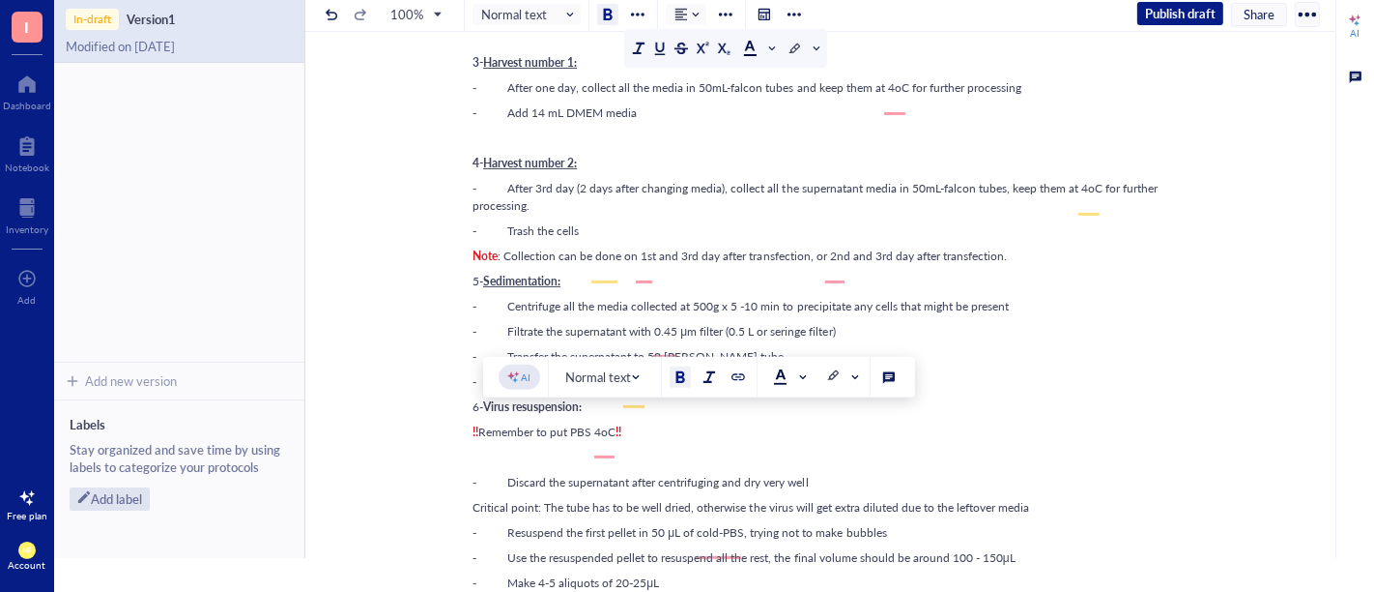
click at [656, 50] on icon at bounding box center [660, 49] width 14 height 14
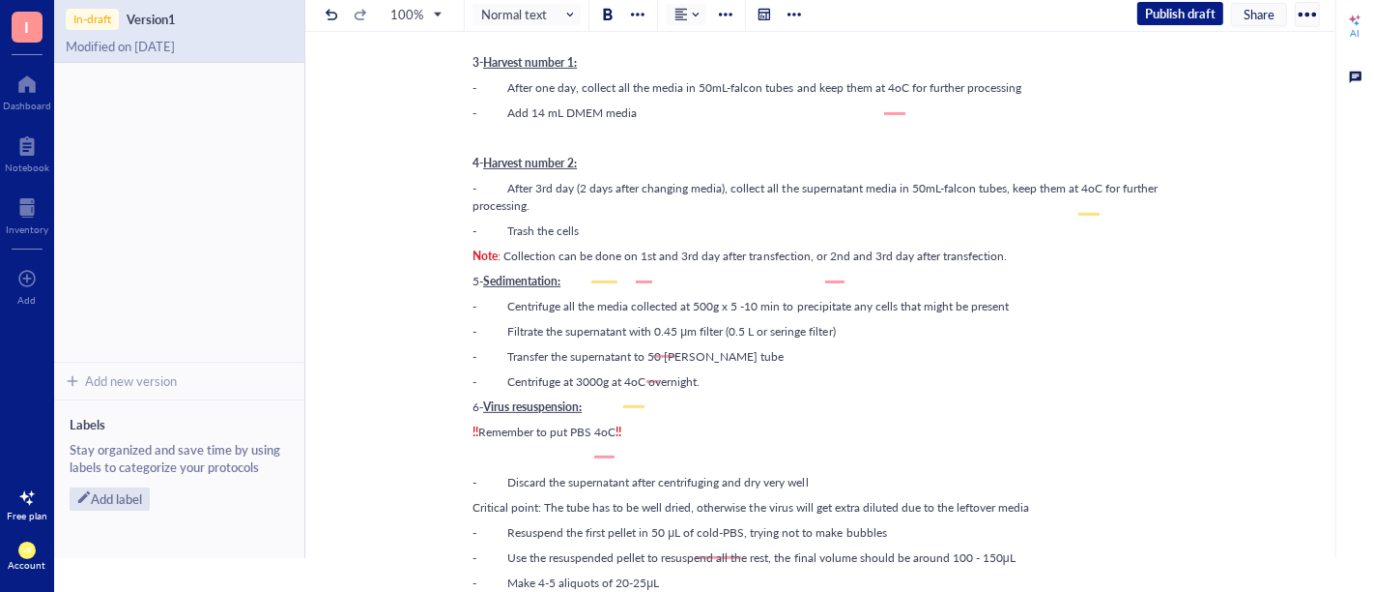
click at [661, 407] on div "Prepare Plasmids and Transduction: -Prepare the solution according to the numbe…" at bounding box center [817, 341] width 688 height 1456
click at [478, 415] on span "6-" at bounding box center [478, 406] width 11 height 16
click at [483, 415] on span "Virus resuspension:" at bounding box center [532, 406] width 99 height 16
click at [731, 390] on div "- Centrifuge at 3000g at 4oC overnight." at bounding box center [817, 381] width 688 height 17
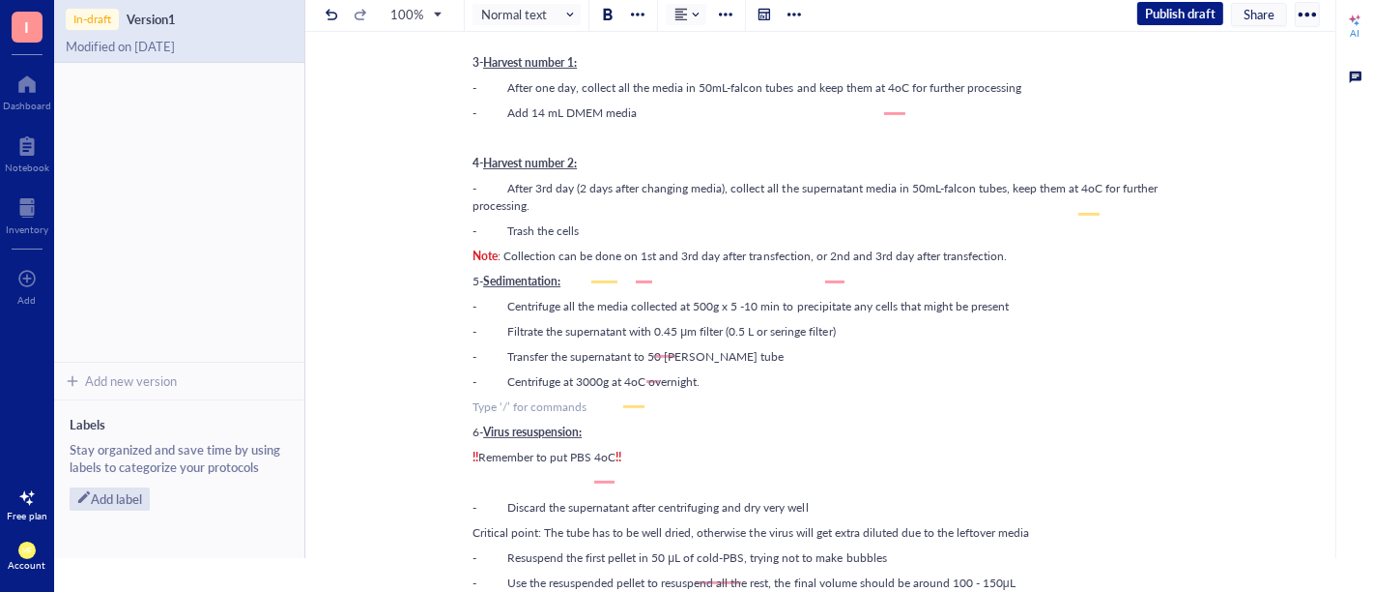
click at [1044, 265] on div "Note : Collection can be done on 1st and 3rd day after transfection, or 2nd and…" at bounding box center [817, 255] width 688 height 17
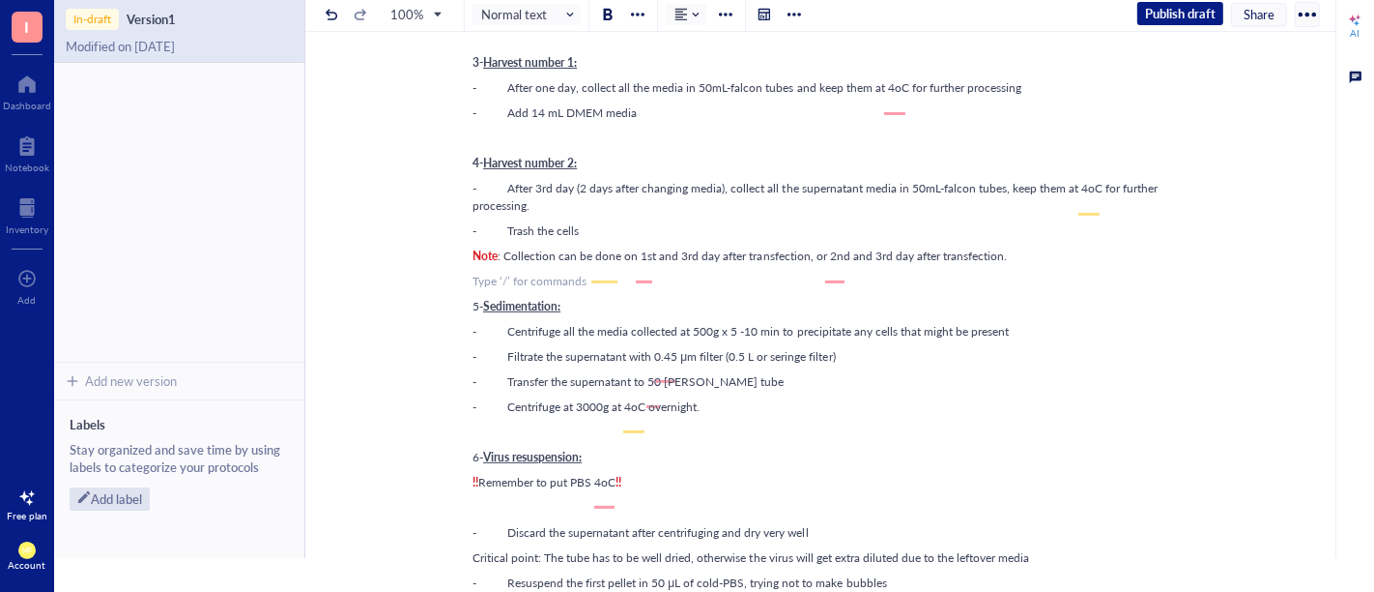
scroll to position [751, 0]
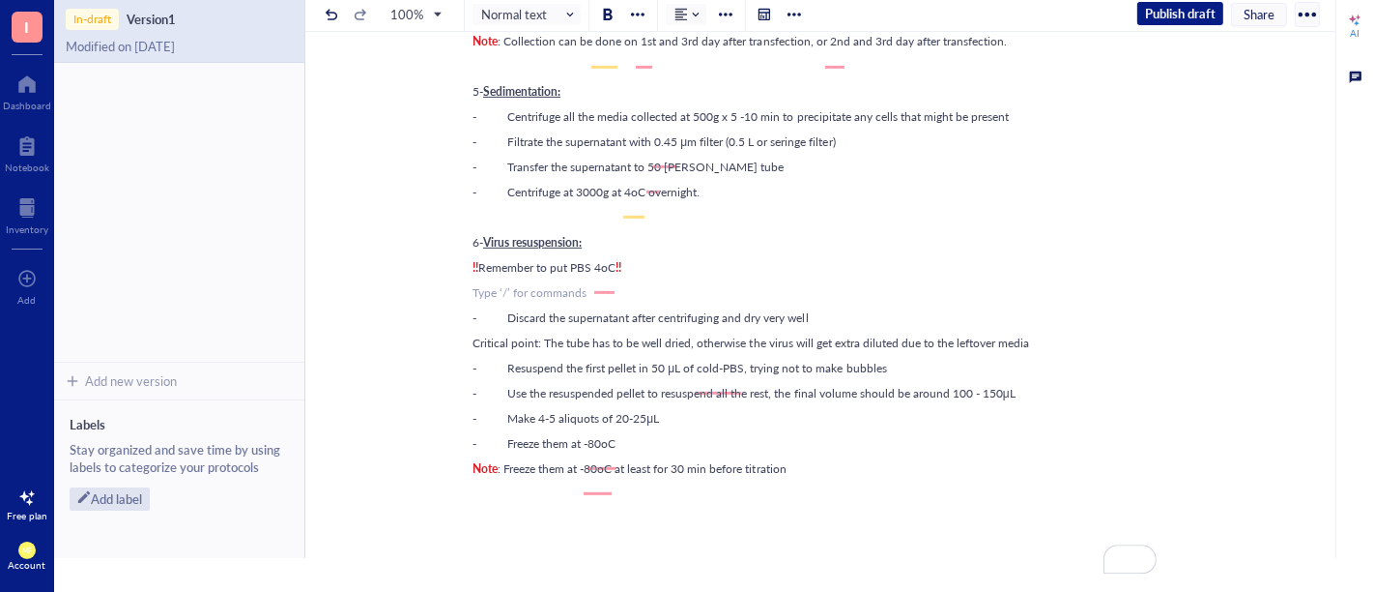
click at [570, 302] on div "﻿ Type ‘/’ for commands" at bounding box center [817, 292] width 688 height 17
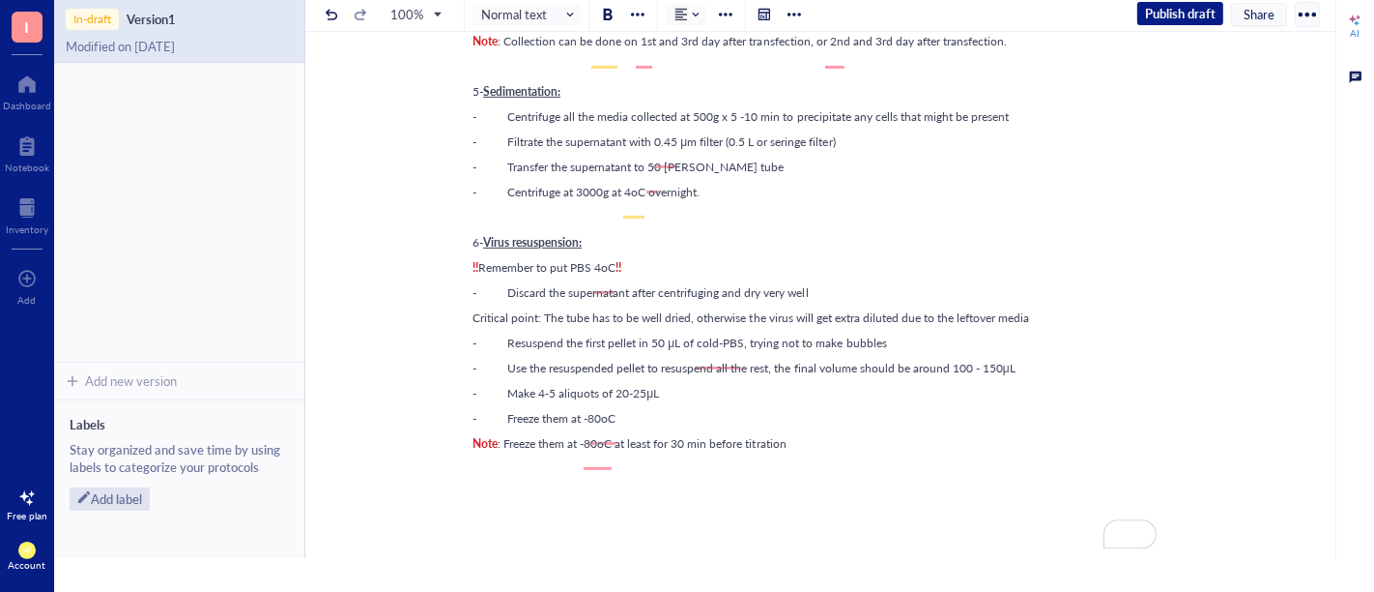
drag, startPoint x: 466, startPoint y: 333, endPoint x: 535, endPoint y: 332, distance: 69.6
click at [535, 332] on div "VIRUS PRODUCTION VIRUS PRODUCTION Prepare Plasmids and Transduction: -Prepare t…" at bounding box center [816, 103] width 1023 height 1552
drag, startPoint x: 535, startPoint y: 332, endPoint x: 469, endPoint y: 332, distance: 66.7
click at [473, 326] on span "Critical point: The tube has to be well dried, otherwise the virus will get ext…" at bounding box center [751, 317] width 557 height 16
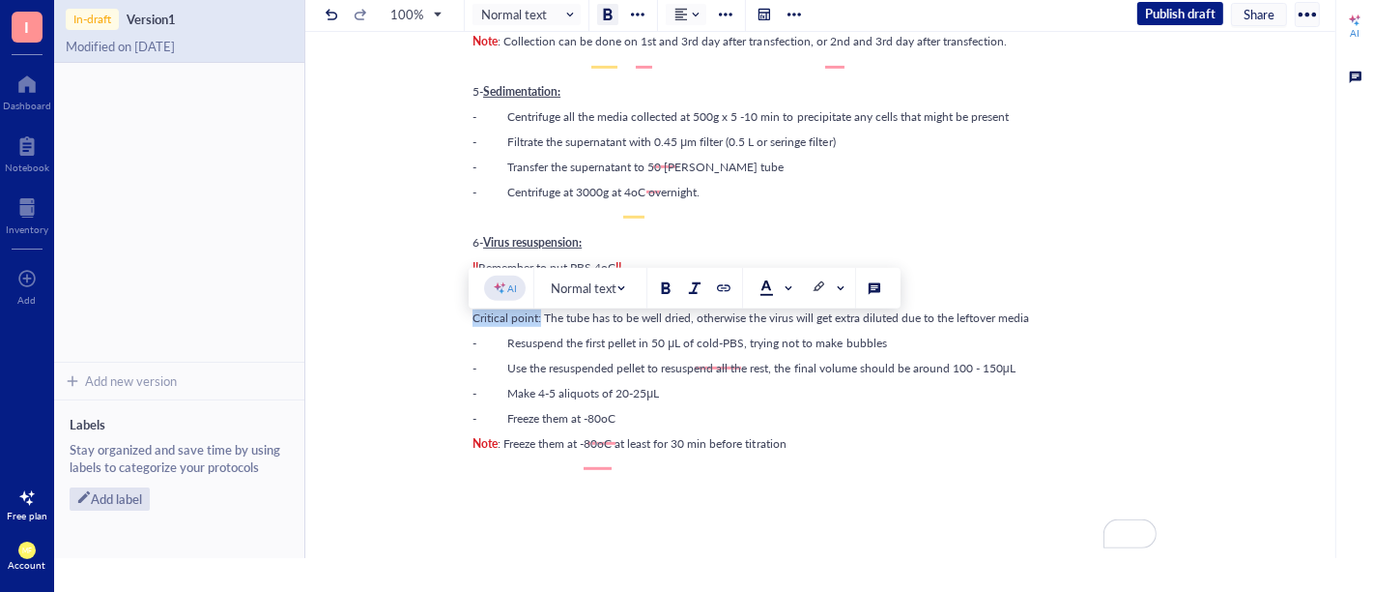
click at [602, 12] on div at bounding box center [608, 15] width 14 height 14
click at [784, 277] on span at bounding box center [777, 288] width 35 height 29
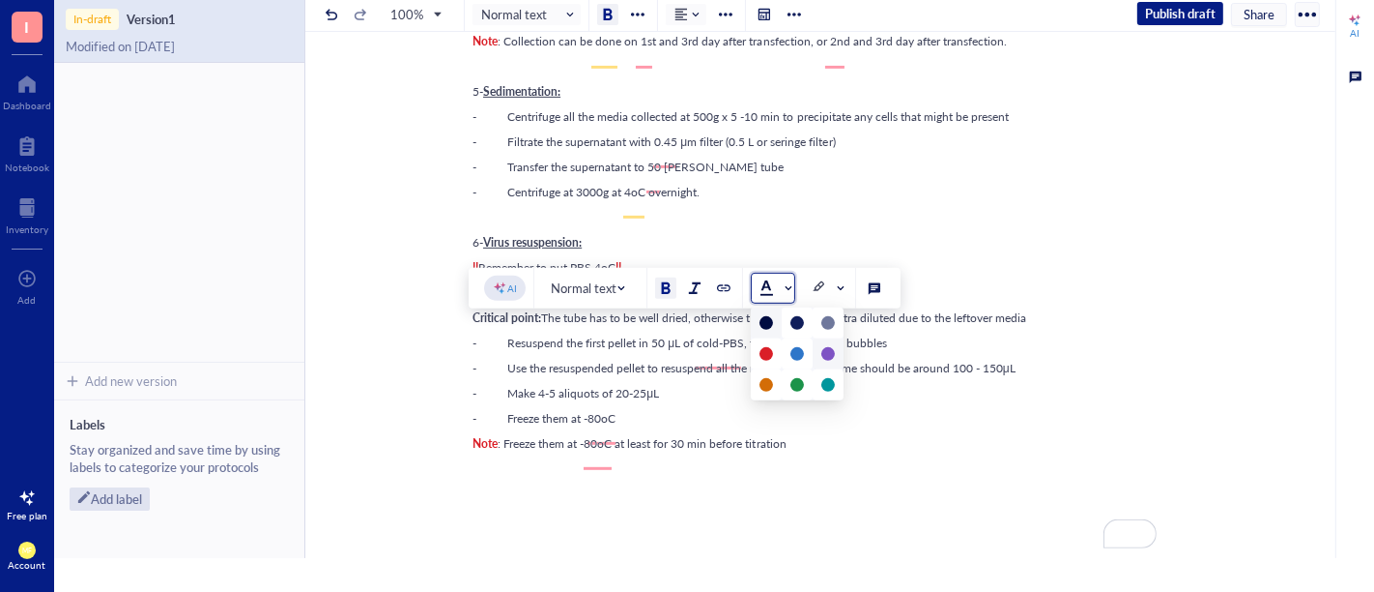
click at [825, 343] on div at bounding box center [828, 353] width 31 height 31
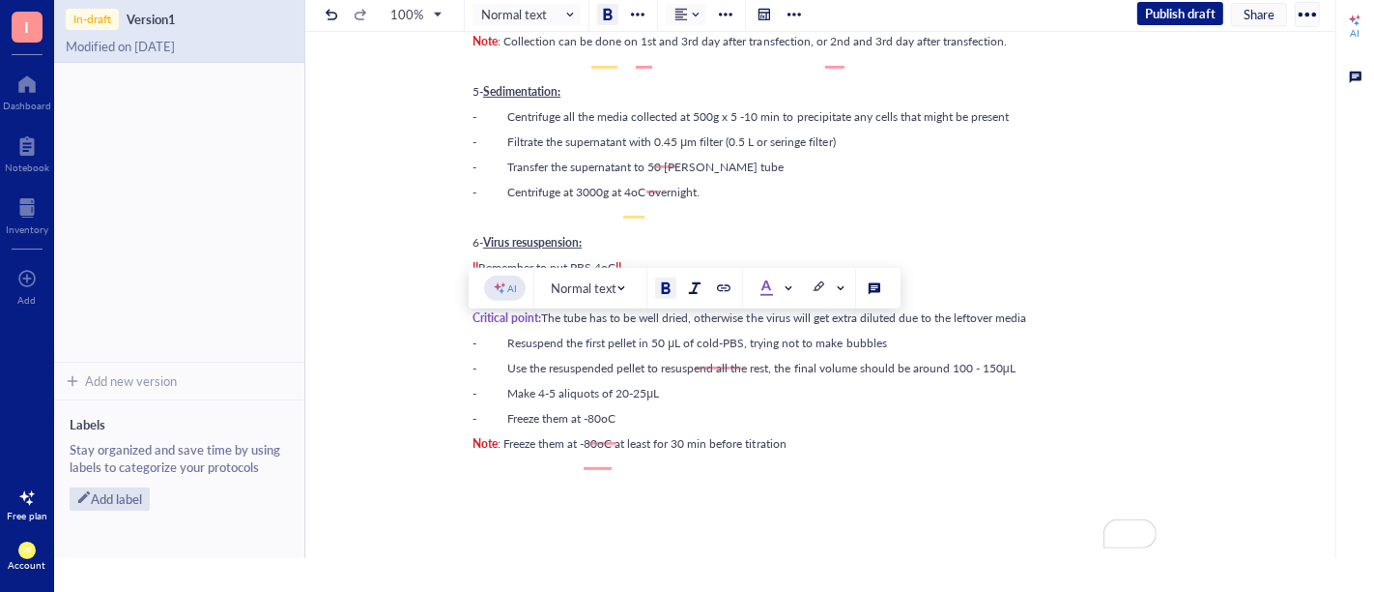
click at [739, 376] on span "- Use the resuspended pellet to resuspend all the rest, the final volume should…" at bounding box center [744, 368] width 543 height 16
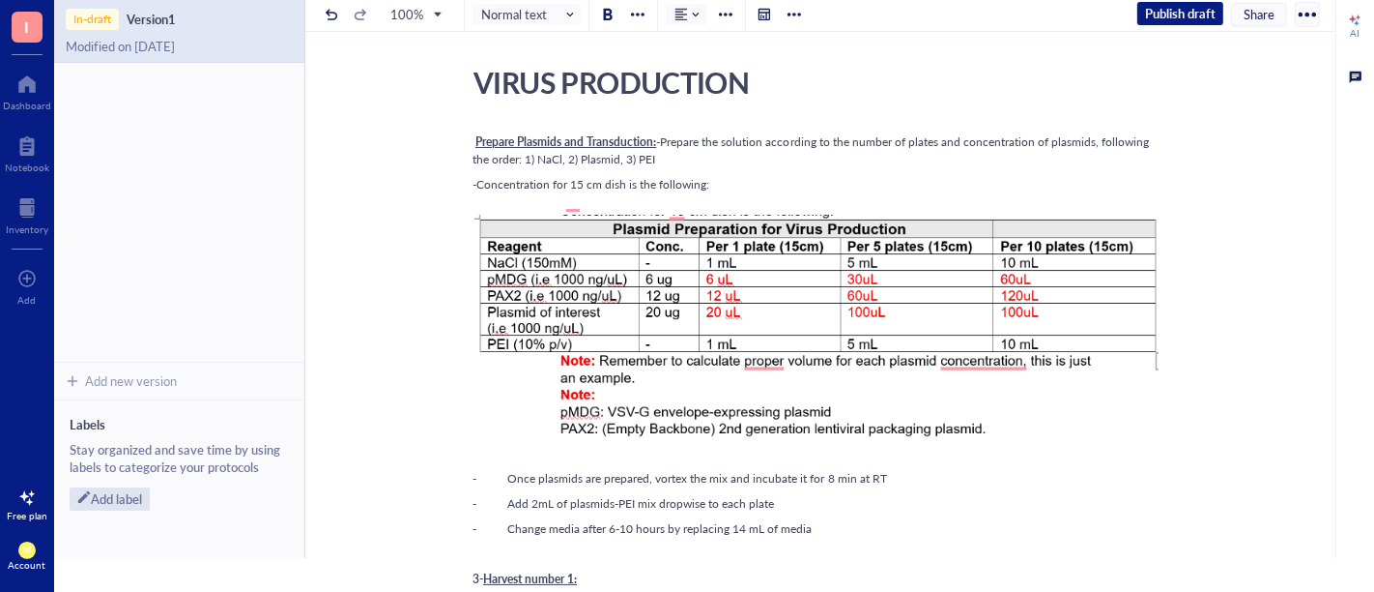
scroll to position [0, 0]
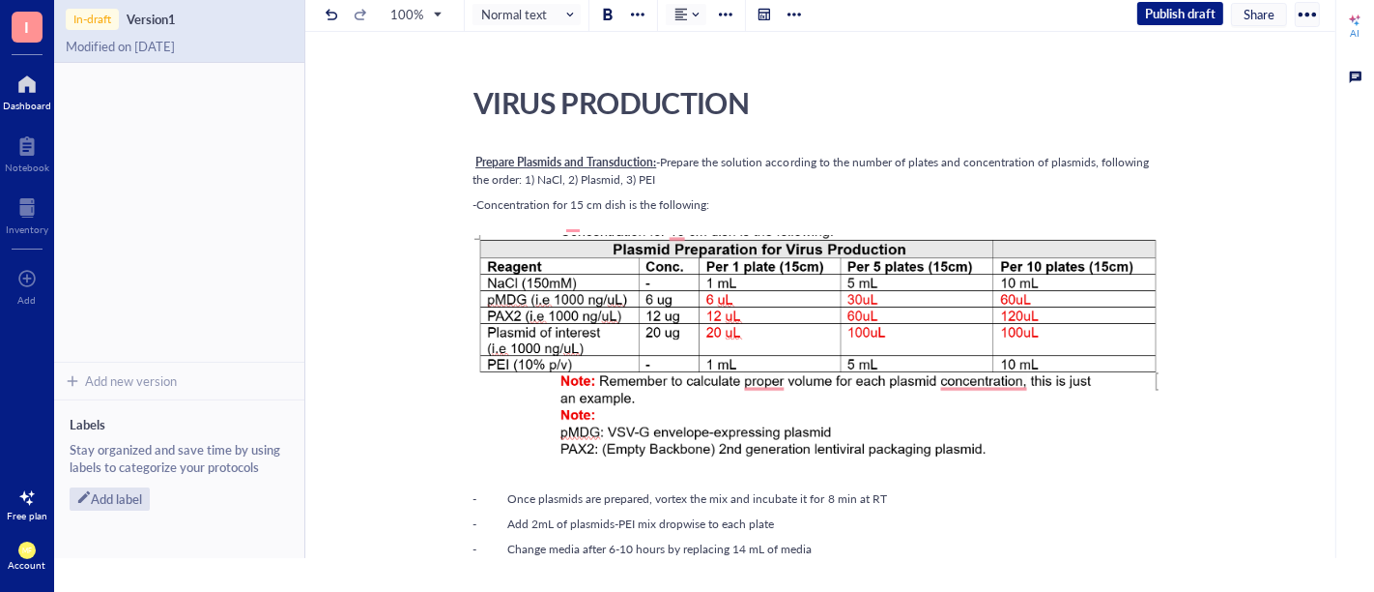
click at [39, 101] on div "Dashboard" at bounding box center [27, 106] width 48 height 12
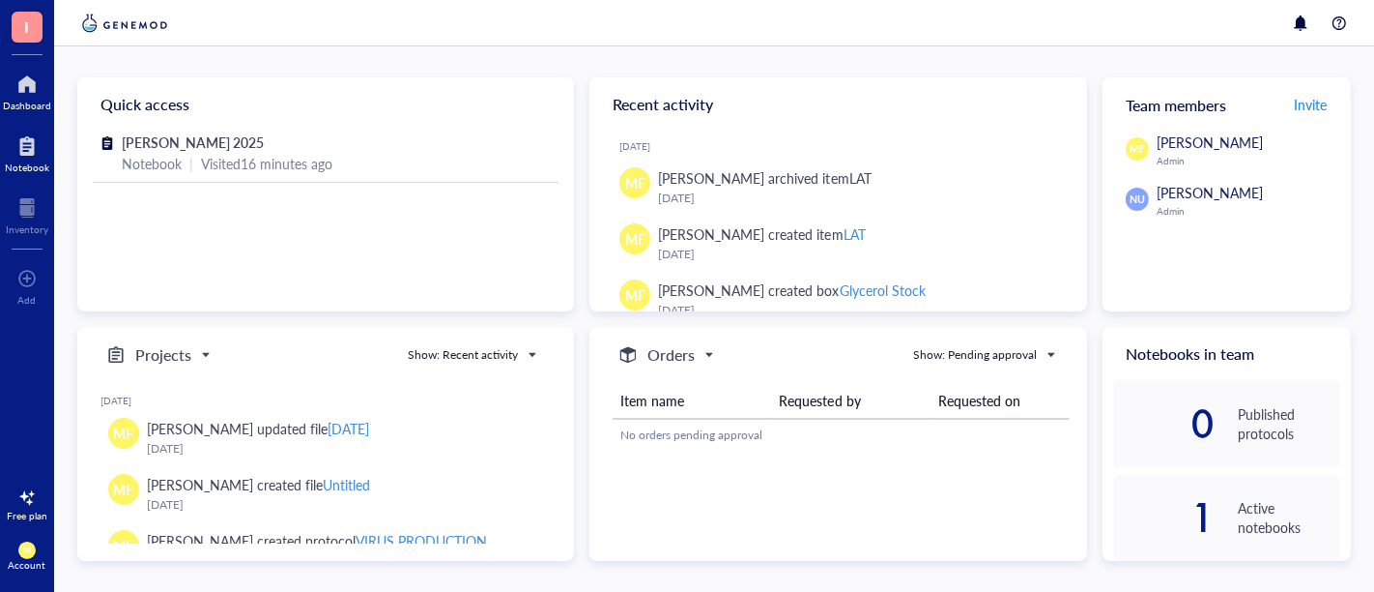
click at [31, 154] on div at bounding box center [27, 145] width 44 height 31
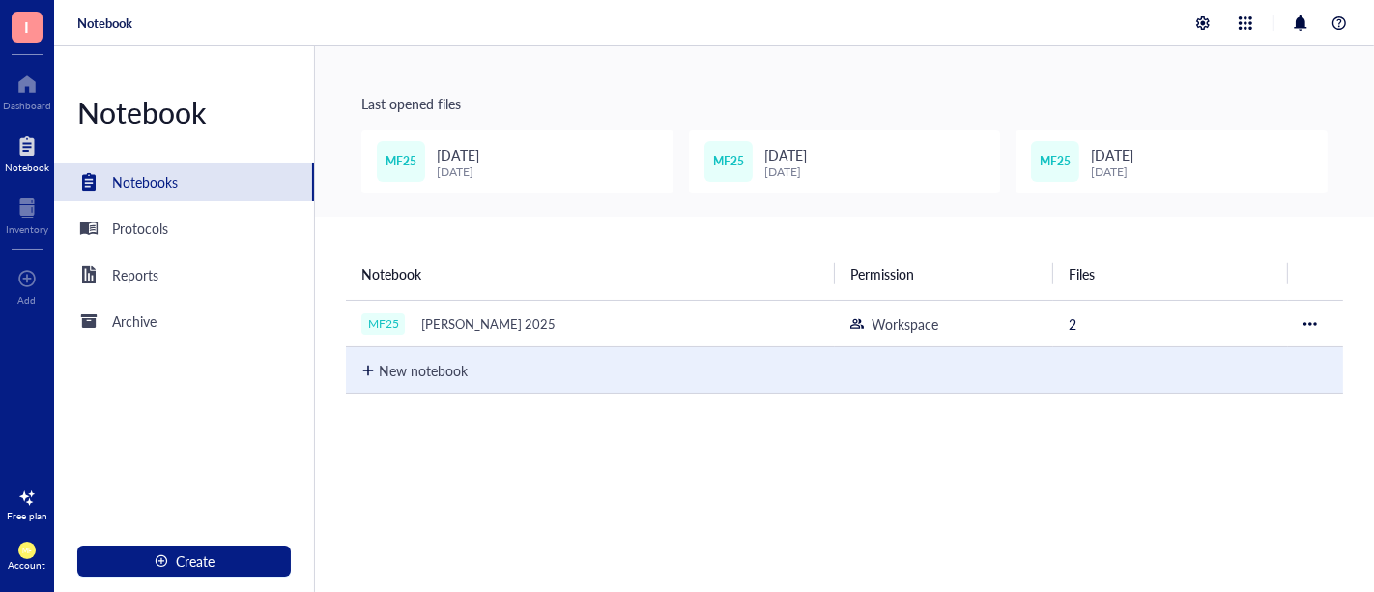
click at [374, 381] on div "New notebook" at bounding box center [844, 370] width 967 height 50
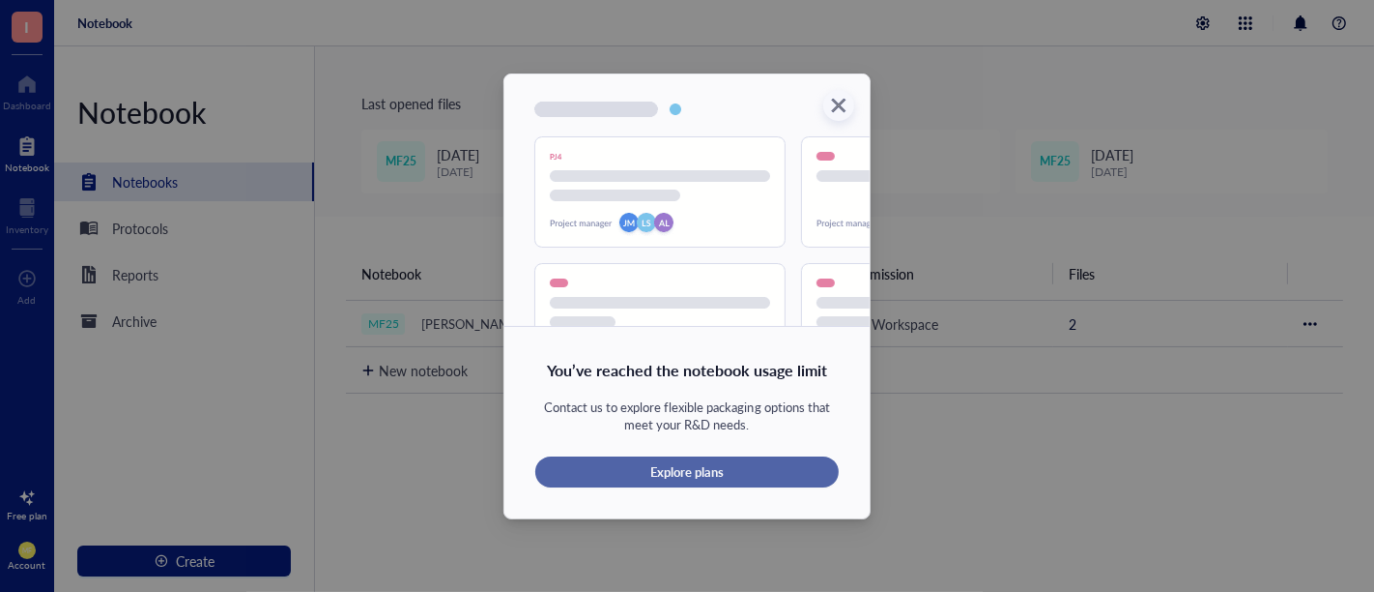
click at [723, 470] on span "Explore plans" at bounding box center [686, 471] width 73 height 17
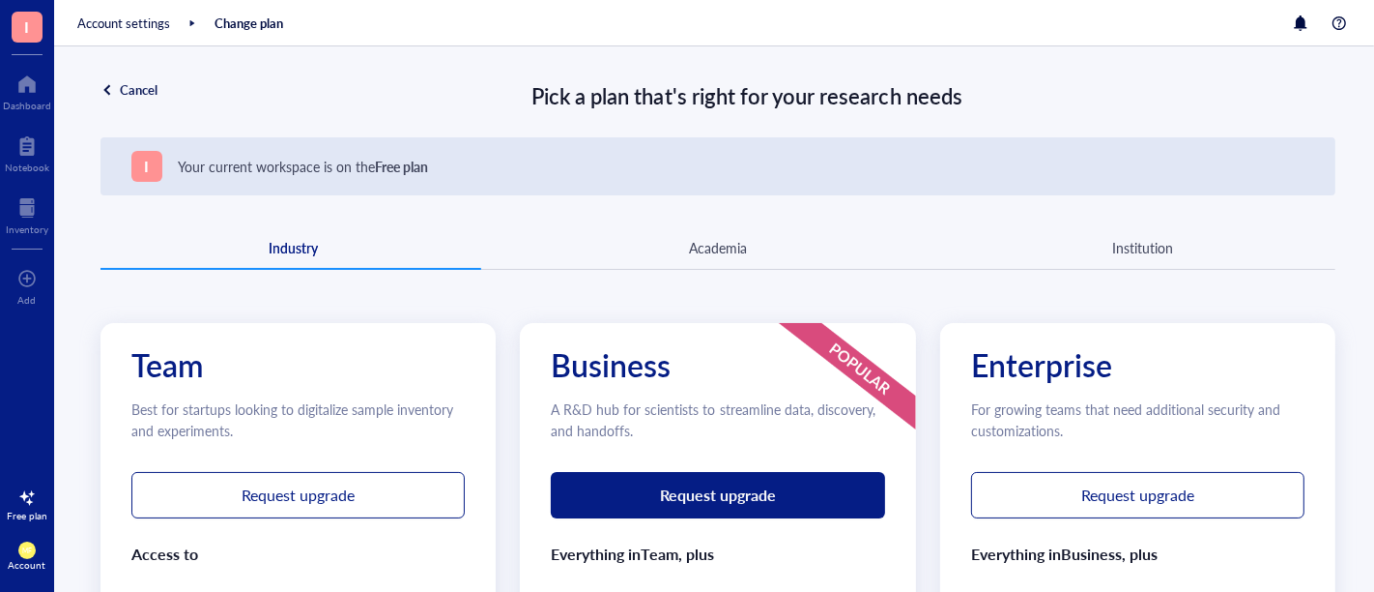
scroll to position [107, 0]
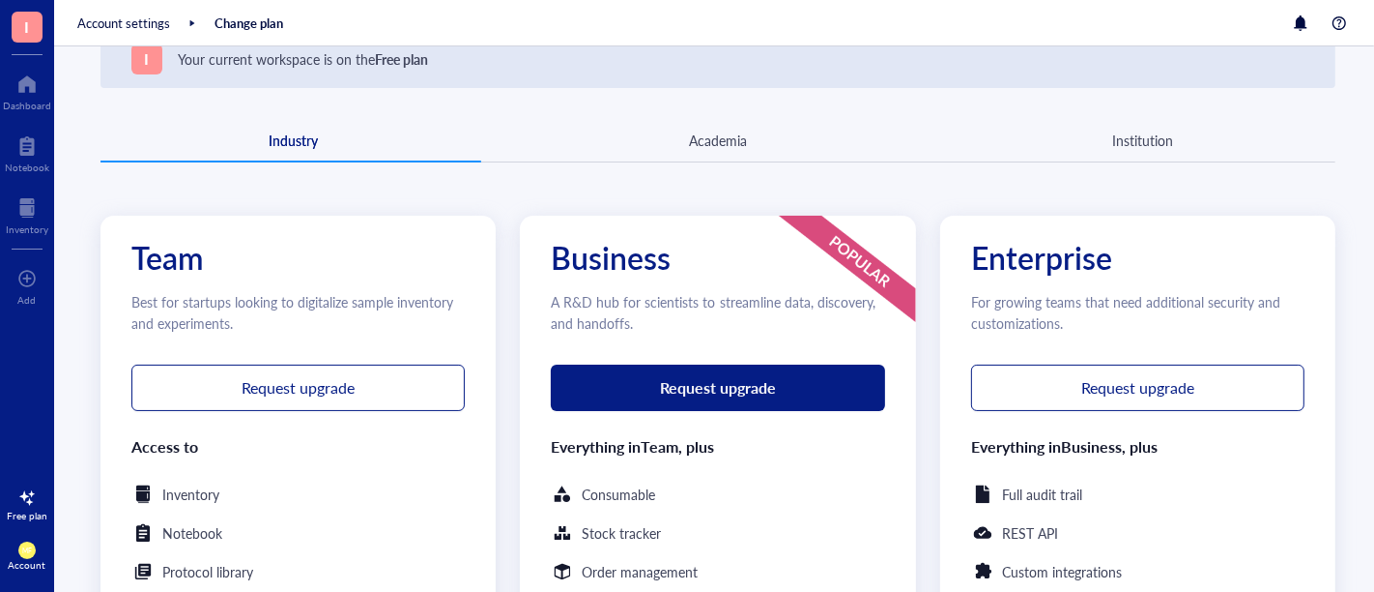
click at [702, 137] on div "Academia" at bounding box center [718, 140] width 58 height 21
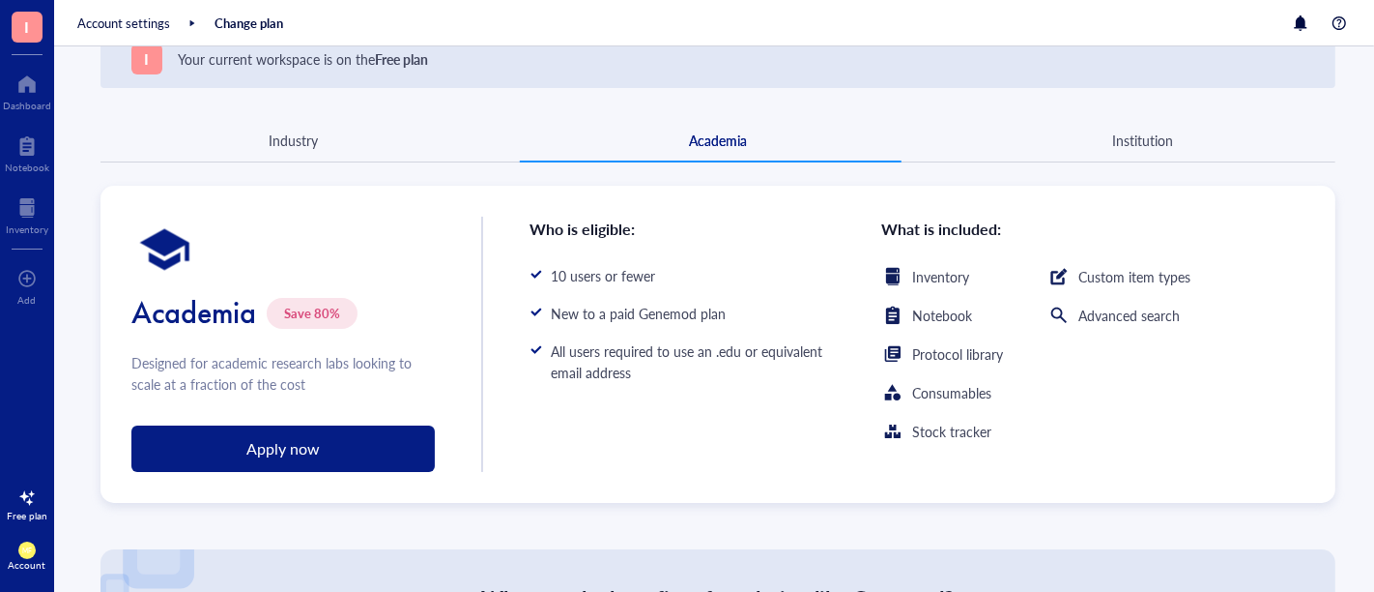
click at [1099, 152] on div "Industry Academia Institution" at bounding box center [718, 140] width 1235 height 43
click at [1140, 132] on div "Institution" at bounding box center [1142, 140] width 61 height 21
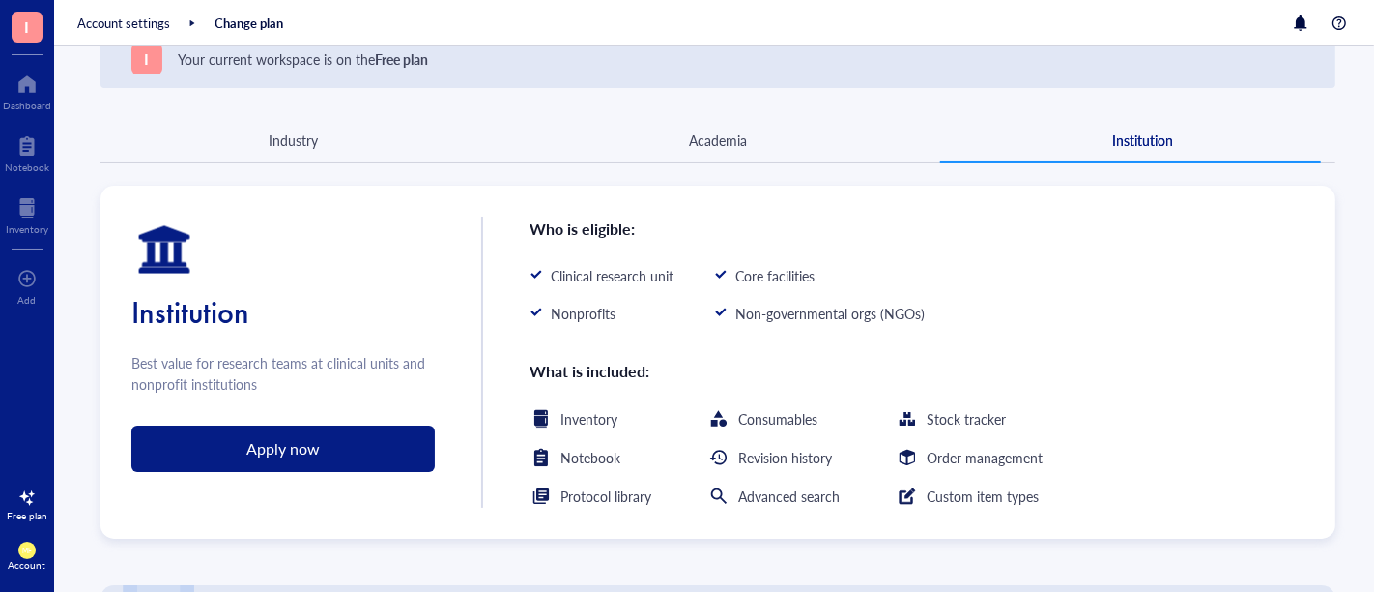
click at [736, 152] on div "Industry Academia Institution" at bounding box center [718, 140] width 1235 height 43
click at [715, 149] on div "Academia" at bounding box center [718, 140] width 58 height 21
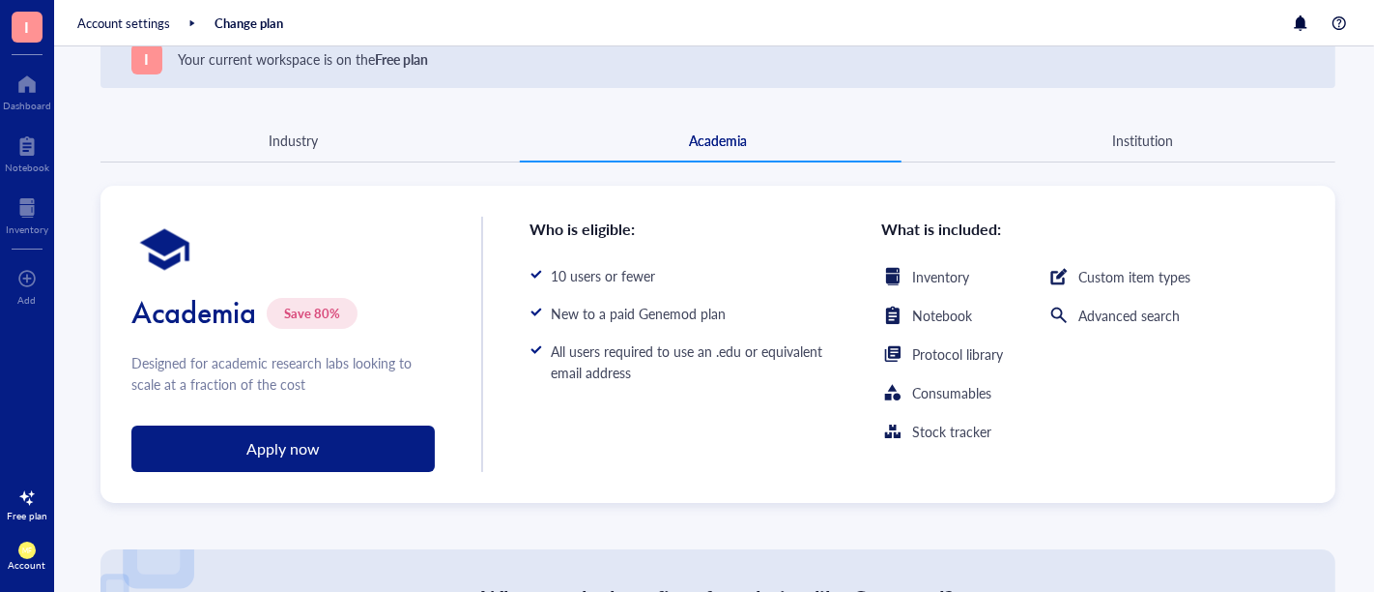
click at [314, 446] on div "Apply now" at bounding box center [282, 448] width 73 height 25
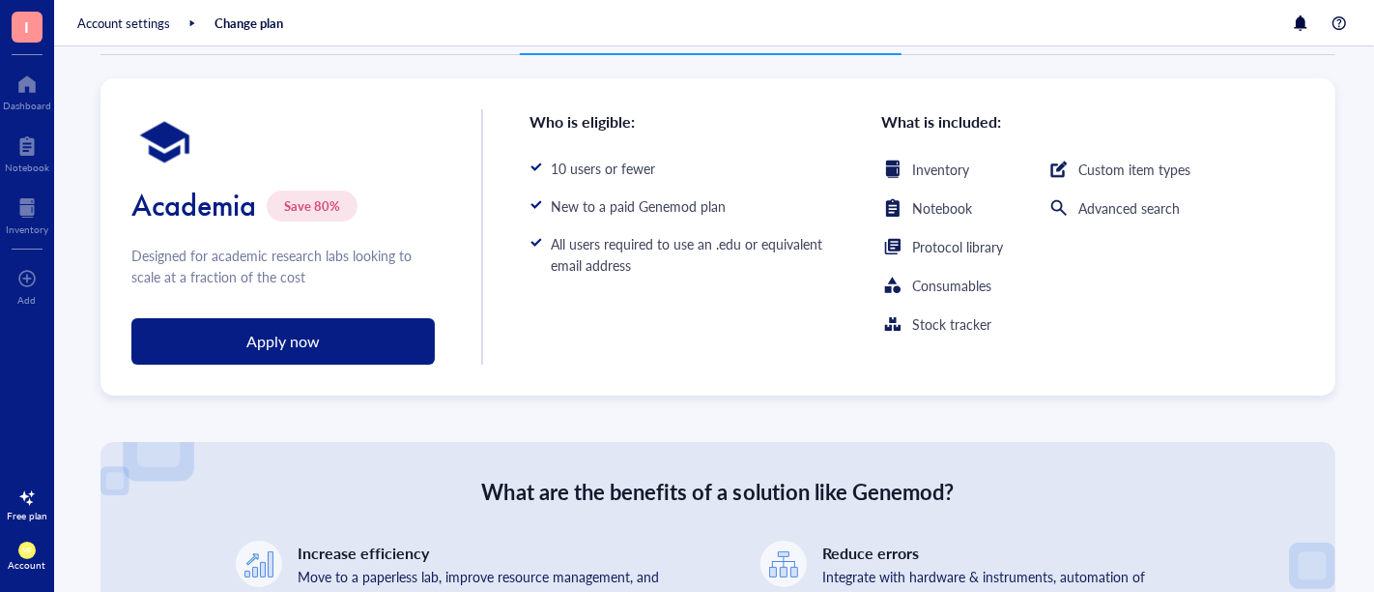
scroll to position [0, 0]
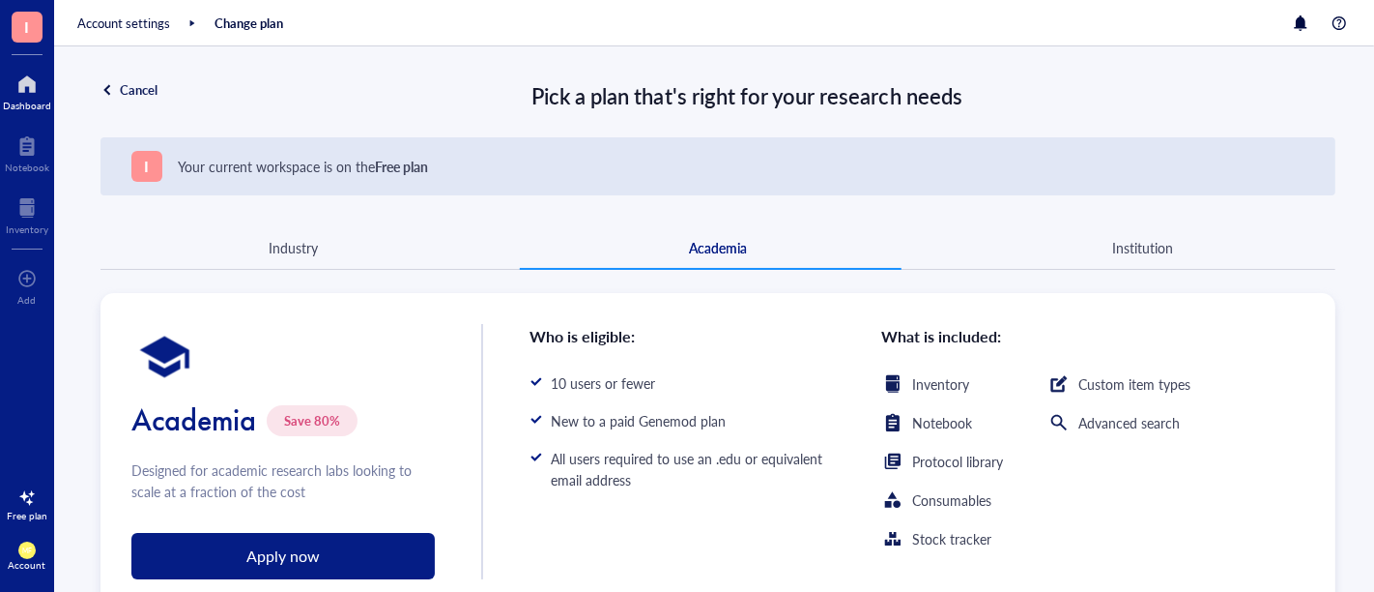
click at [35, 93] on div at bounding box center [27, 84] width 48 height 31
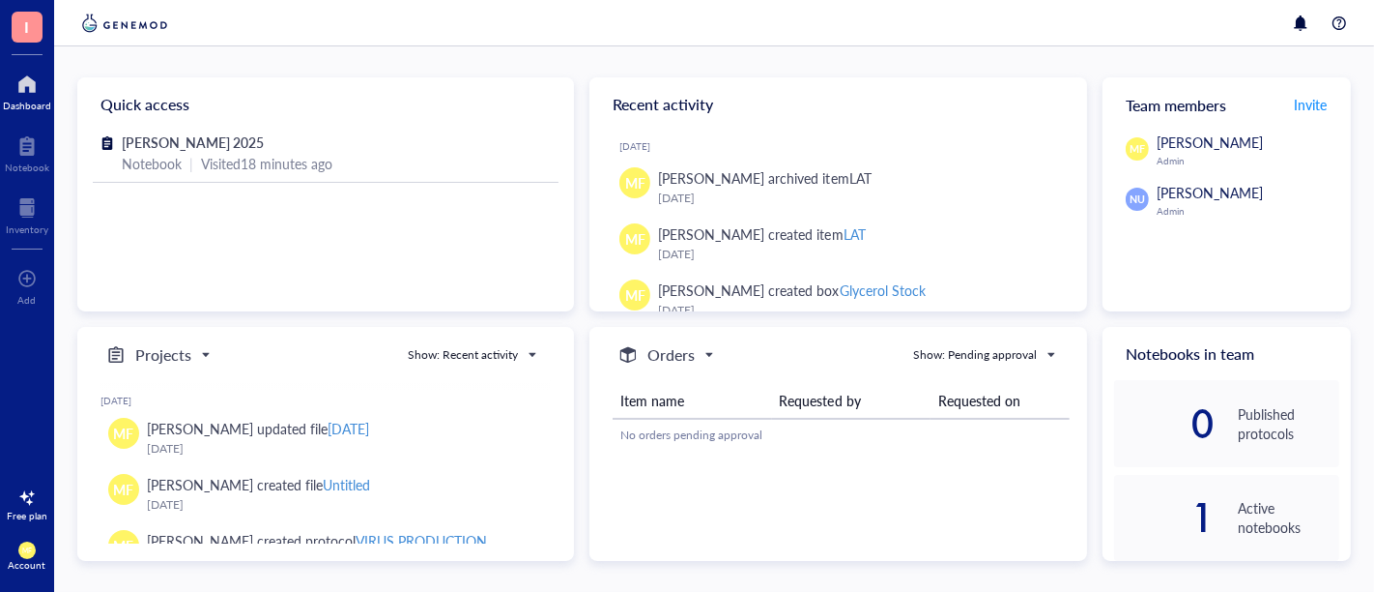
click at [1184, 194] on span "[PERSON_NAME]" at bounding box center [1210, 192] width 106 height 19
click at [1308, 88] on div "Team members Invite" at bounding box center [1227, 104] width 248 height 54
click at [1313, 94] on button "Invite" at bounding box center [1310, 104] width 35 height 31
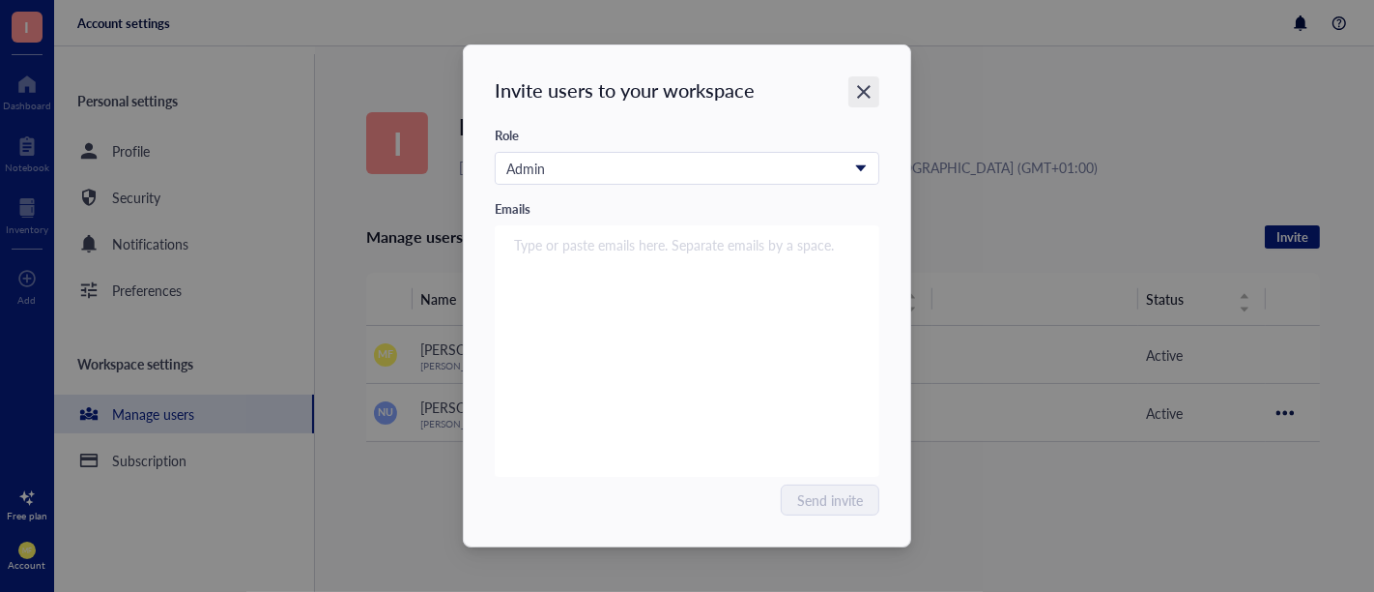
click at [863, 88] on icon "Close" at bounding box center [864, 92] width 18 height 18
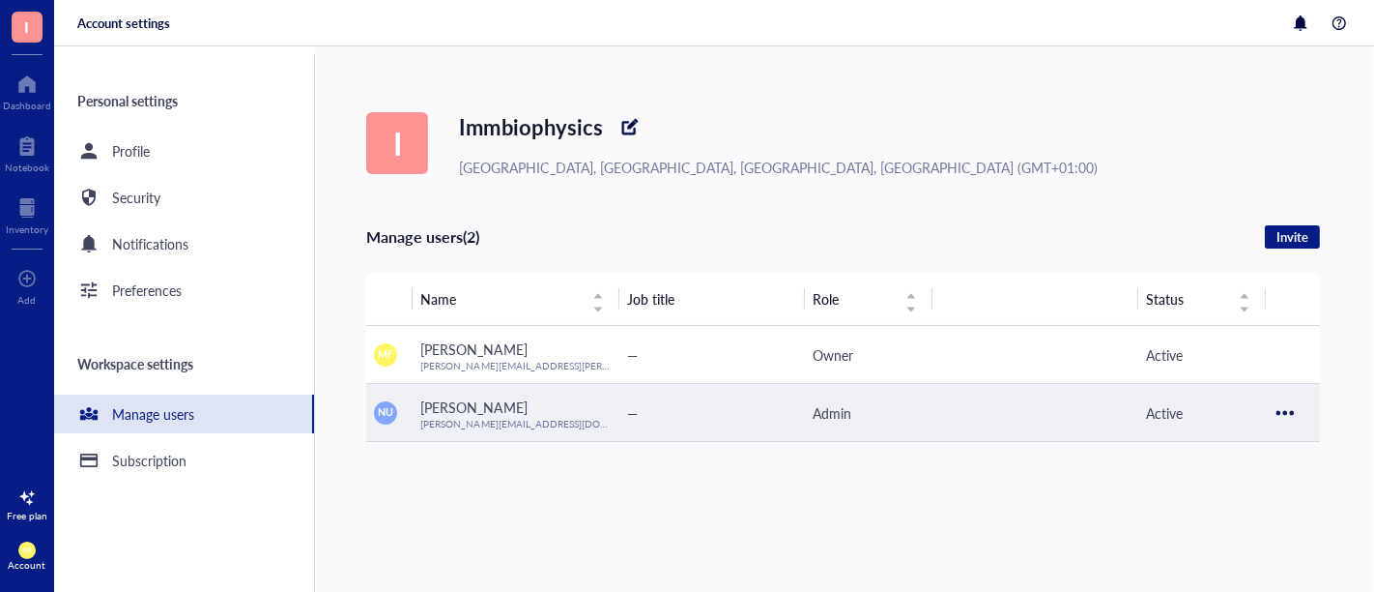
click at [1271, 409] on div at bounding box center [1285, 412] width 31 height 31
click at [836, 409] on div "Admin" at bounding box center [869, 412] width 112 height 21
click at [1280, 408] on div at bounding box center [1285, 412] width 31 height 31
click at [1216, 503] on span "Deactivate user" at bounding box center [1225, 506] width 113 height 21
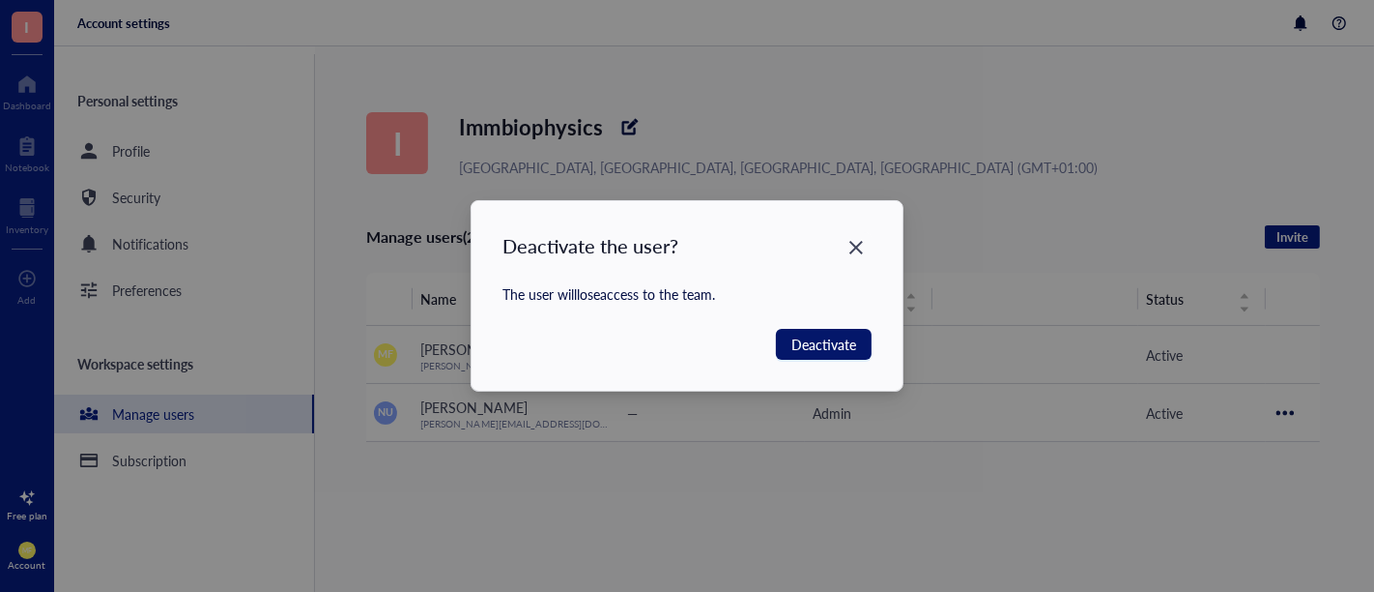
click at [857, 340] on button "Deactivate" at bounding box center [824, 344] width 96 height 31
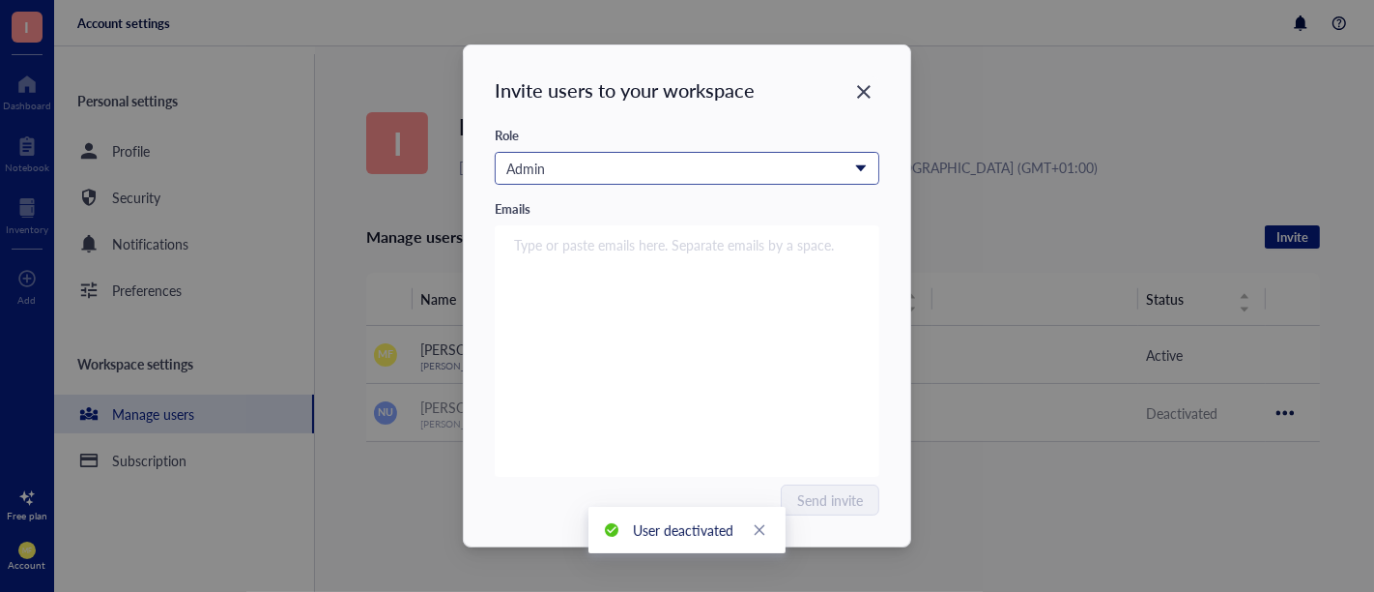
click at [865, 167] on span at bounding box center [686, 168] width 361 height 29
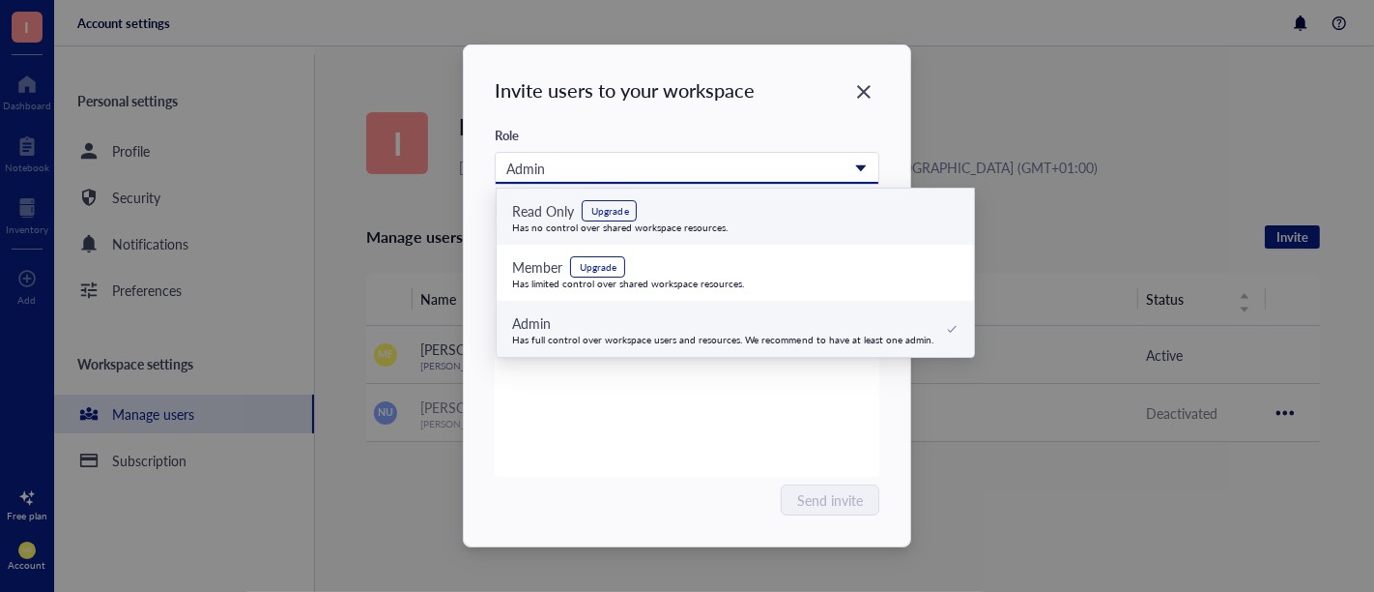
click at [705, 208] on div "Read Only Upgrade" at bounding box center [620, 210] width 216 height 21
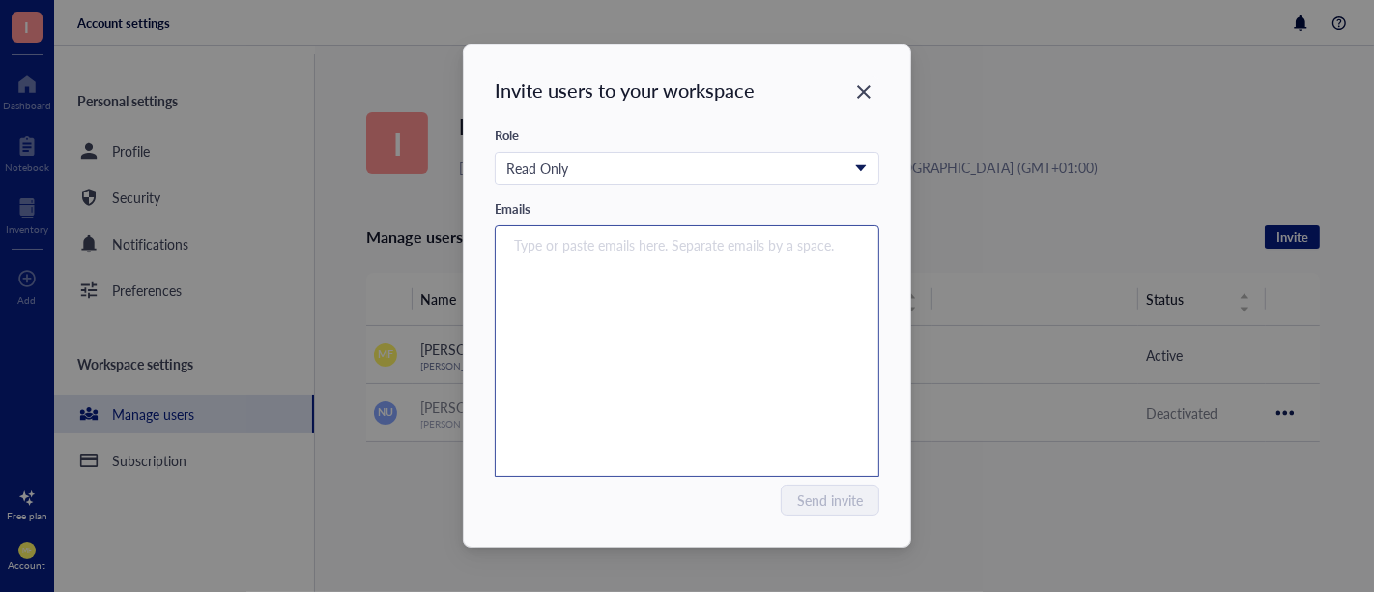
click at [585, 252] on input "search" at bounding box center [682, 244] width 337 height 23
type input "[PERSON_NAME][EMAIL_ADDRESS][DOMAIN_NAME]"
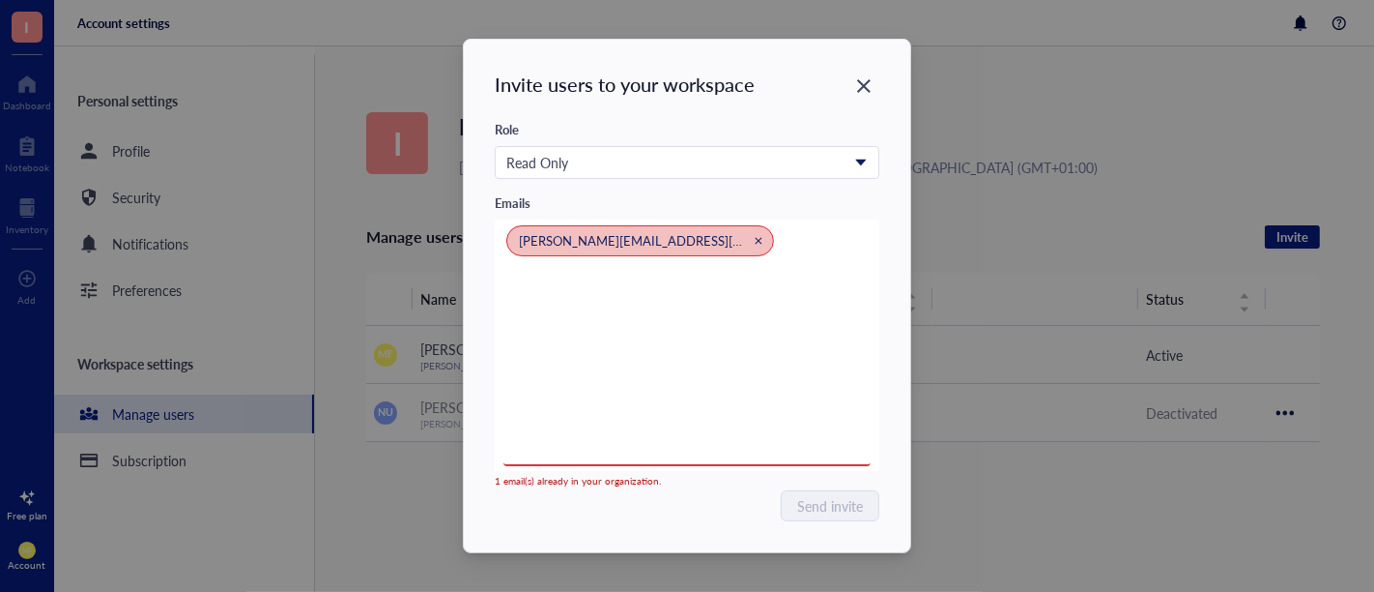
click at [862, 104] on div "Invite users to your workspace Role Read Only Read Only Upgrade Has no control …" at bounding box center [687, 296] width 447 height 512
click at [870, 85] on icon "Close" at bounding box center [864, 86] width 18 height 18
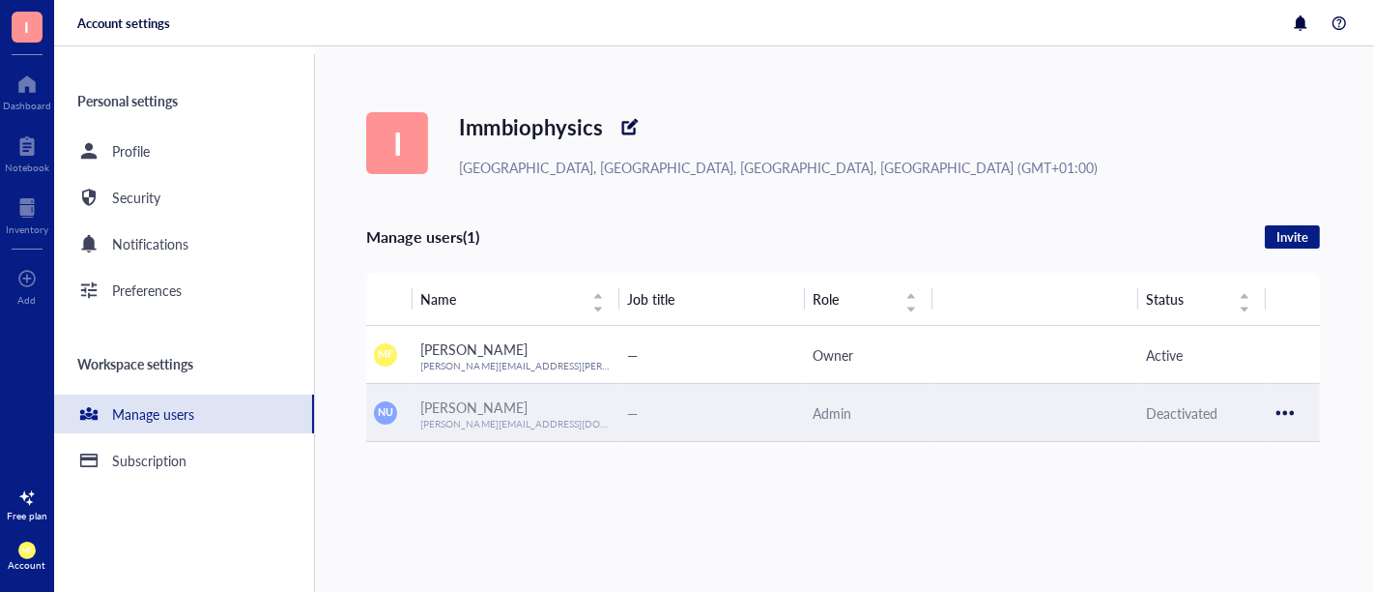
click at [1274, 405] on div at bounding box center [1285, 412] width 31 height 31
click at [1281, 414] on div at bounding box center [1285, 412] width 31 height 31
click at [770, 417] on div "—" at bounding box center [712, 412] width 170 height 21
click at [427, 408] on span "[PERSON_NAME]" at bounding box center [473, 406] width 106 height 19
click at [1302, 403] on td at bounding box center [1293, 413] width 54 height 58
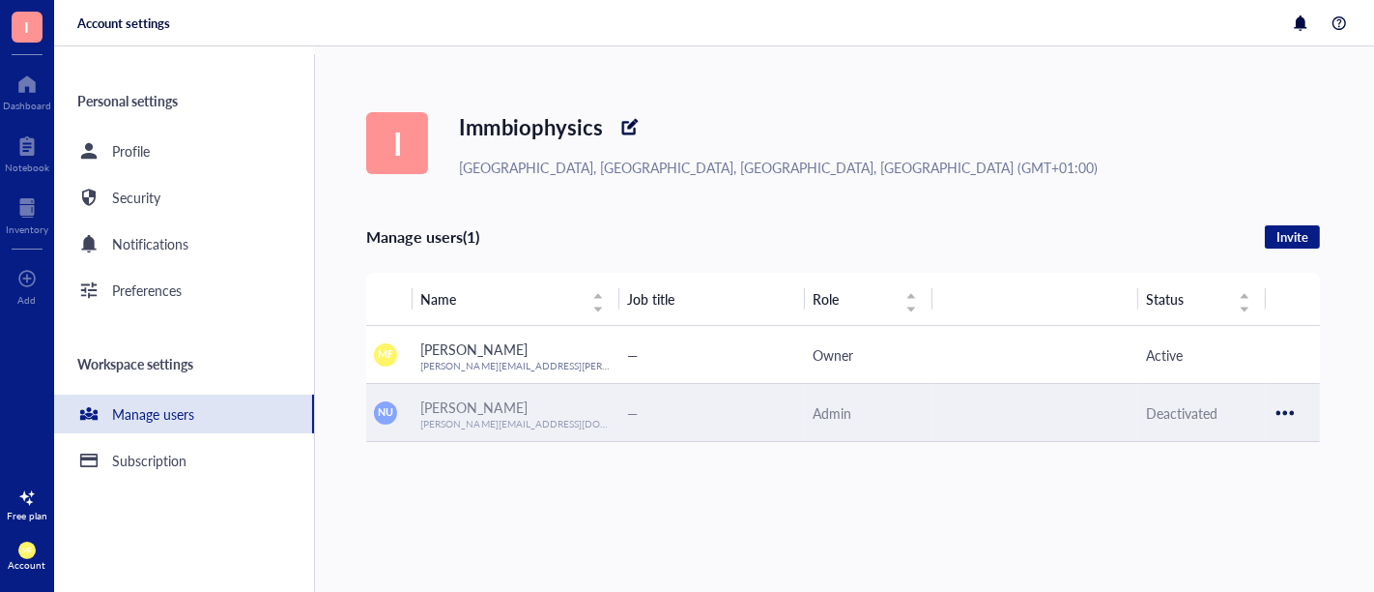
click at [1279, 413] on div at bounding box center [1285, 412] width 31 height 31
click at [1257, 444] on span "Reactivate user" at bounding box center [1227, 444] width 110 height 21
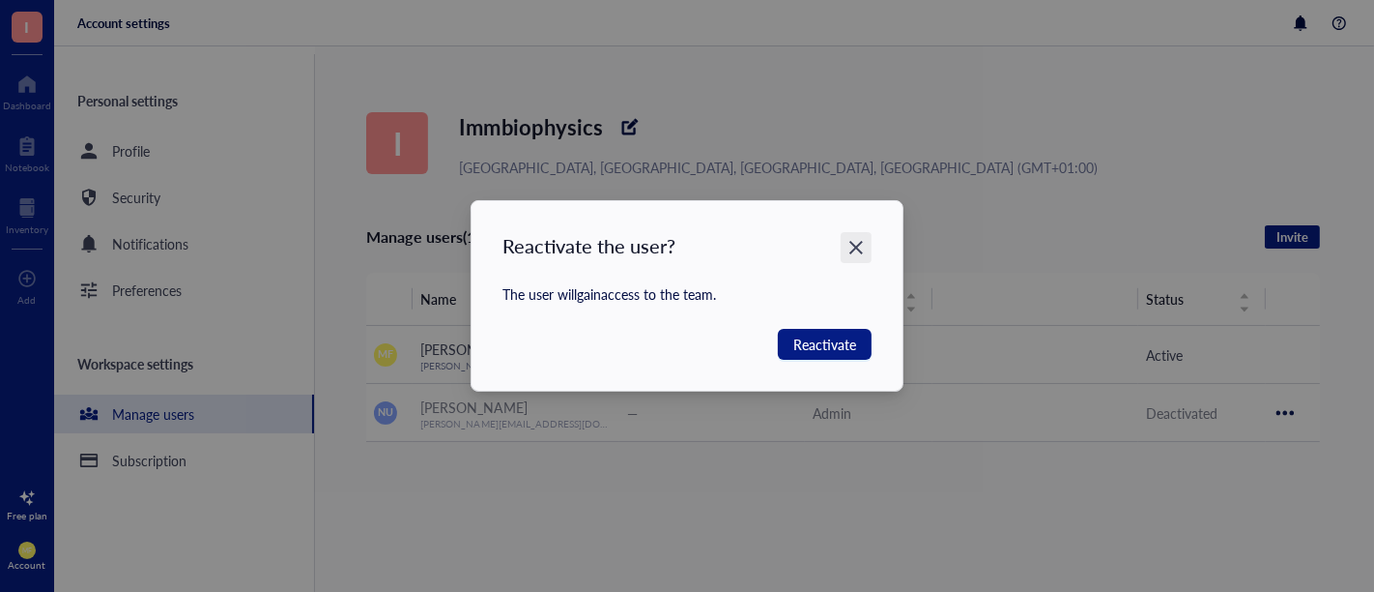
click at [863, 253] on icon "Close" at bounding box center [857, 248] width 18 height 18
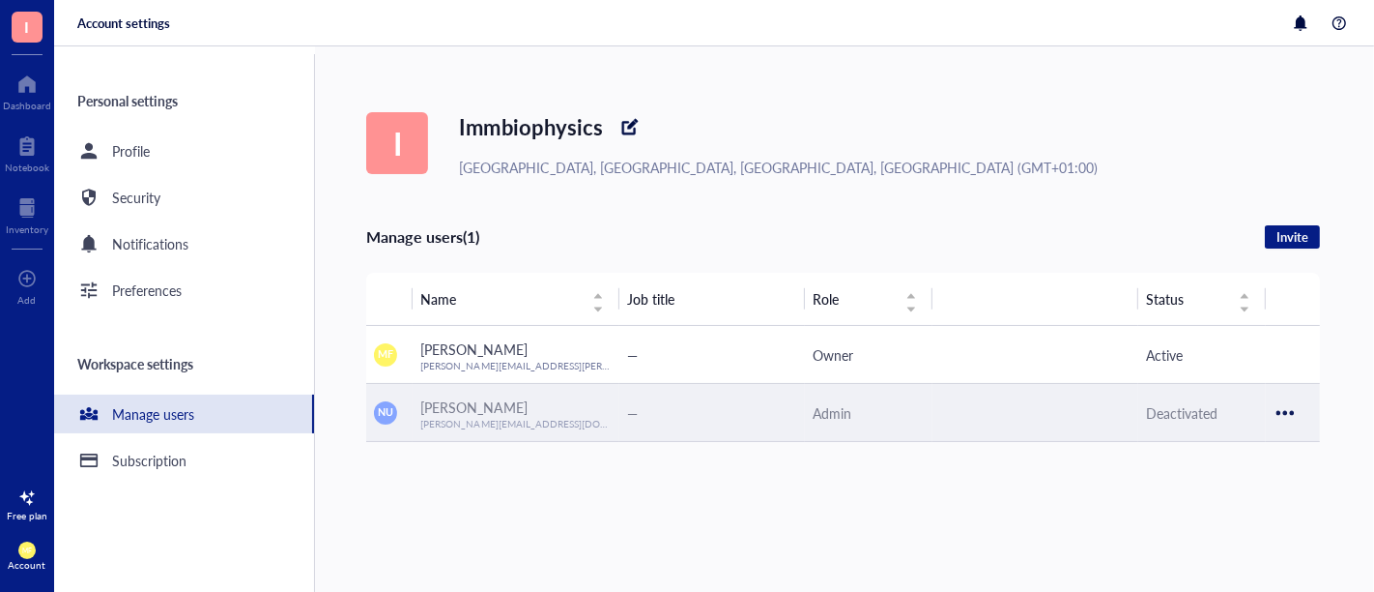
click at [843, 408] on div "Admin" at bounding box center [869, 412] width 112 height 21
click at [829, 417] on div "Admin" at bounding box center [869, 412] width 112 height 21
click at [1295, 414] on div at bounding box center [1285, 412] width 31 height 31
click at [1247, 444] on span "Reactivate user" at bounding box center [1227, 444] width 110 height 21
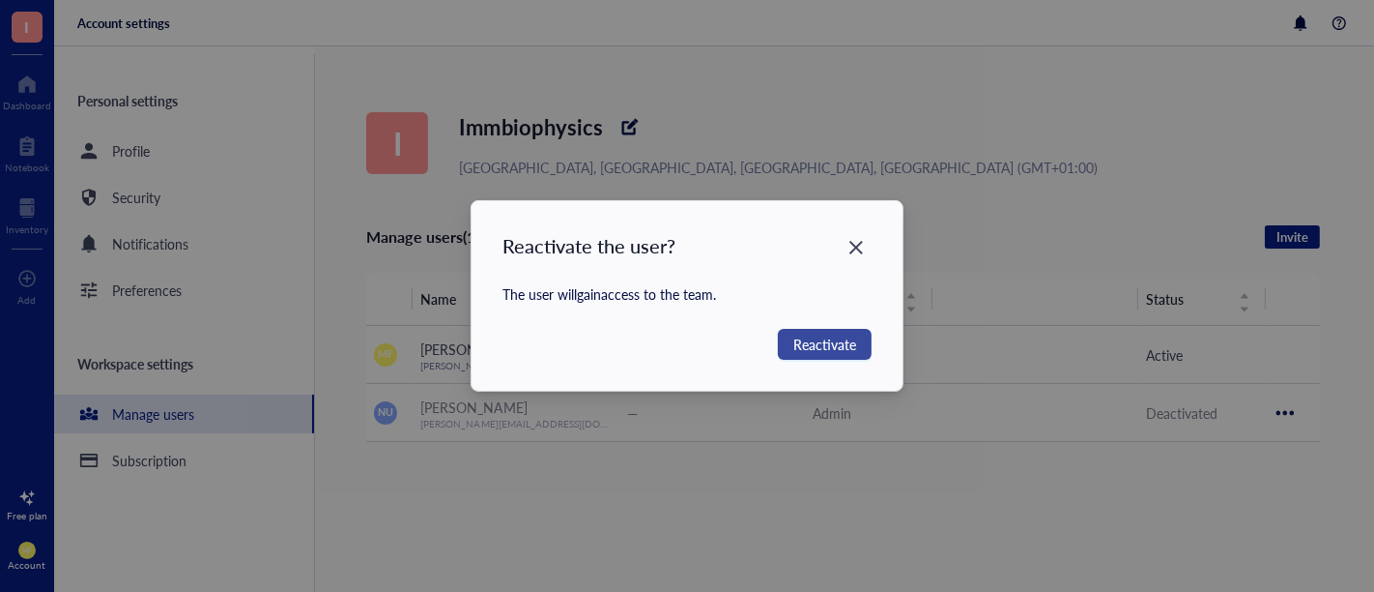
click at [798, 347] on span "Reactivate" at bounding box center [825, 343] width 63 height 21
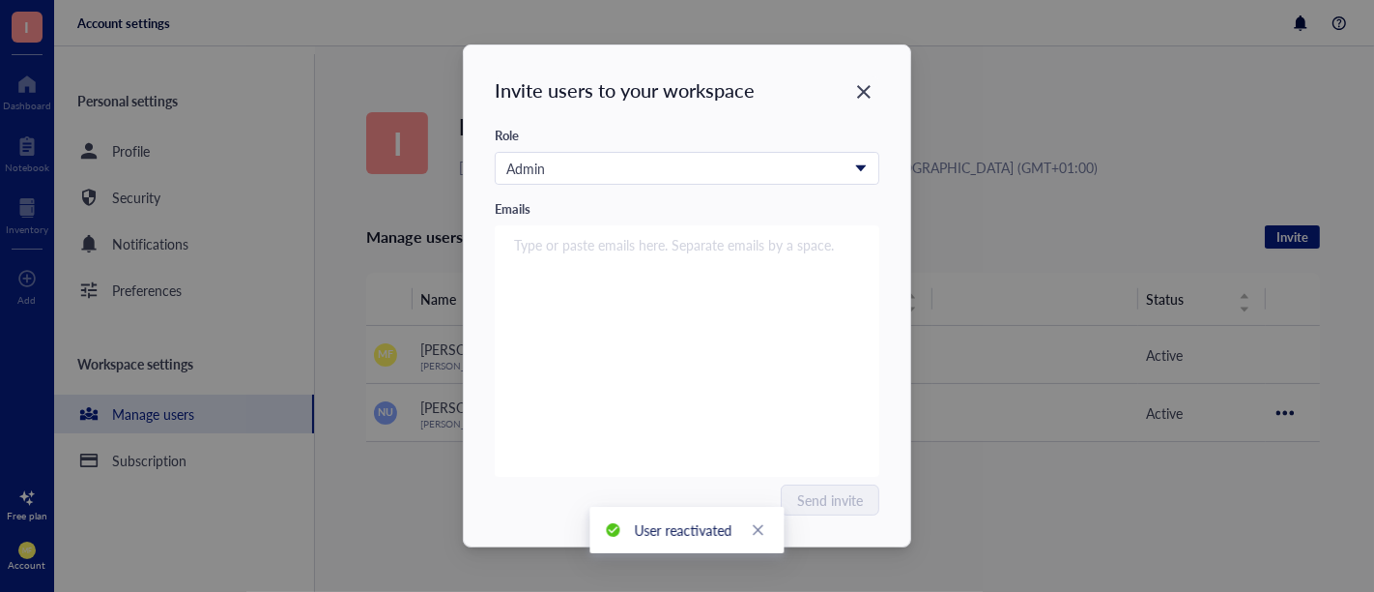
click at [659, 185] on div "Admin" at bounding box center [687, 176] width 385 height 48
click at [663, 180] on input "search" at bounding box center [678, 168] width 344 height 29
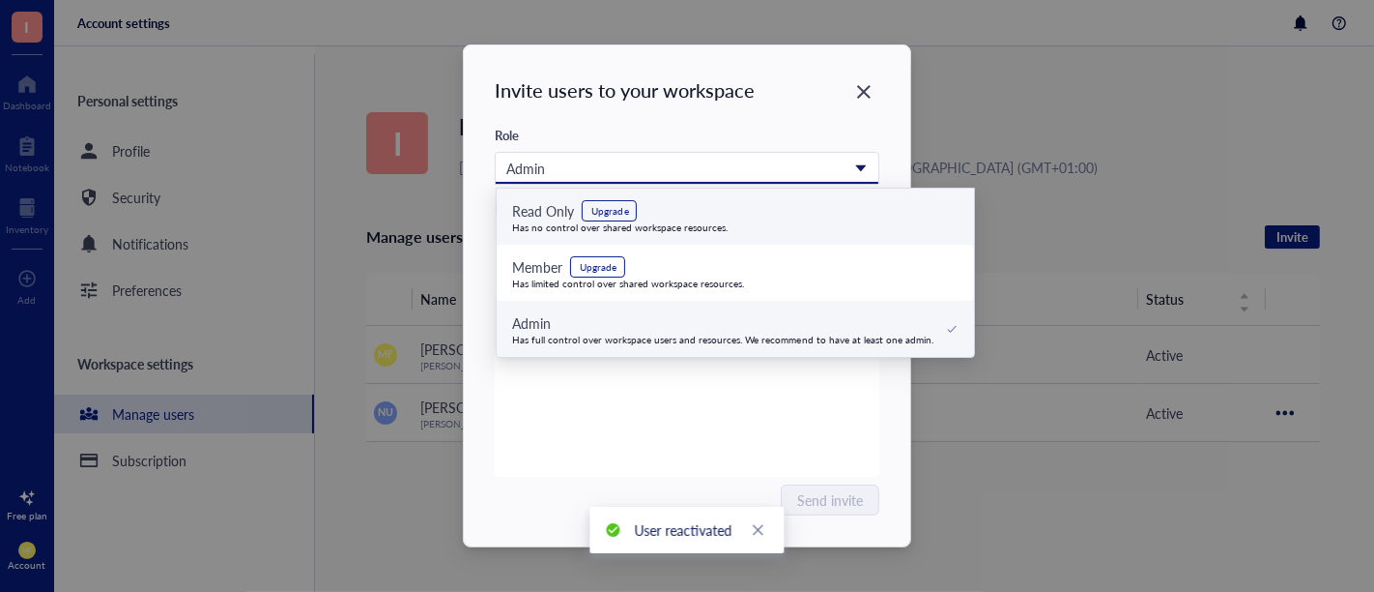
click at [634, 210] on div "Upgrade" at bounding box center [609, 210] width 55 height 21
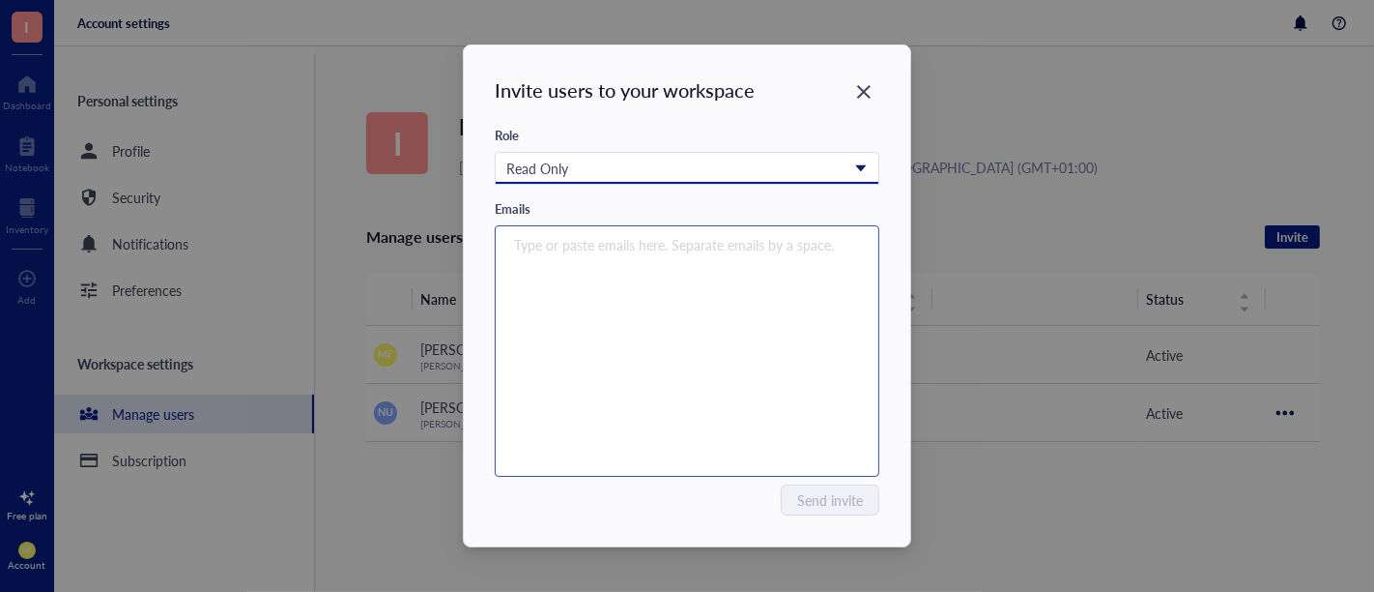
click at [644, 248] on input "search" at bounding box center [682, 244] width 337 height 23
type input "natalie.ulitzkova@osu.zc"
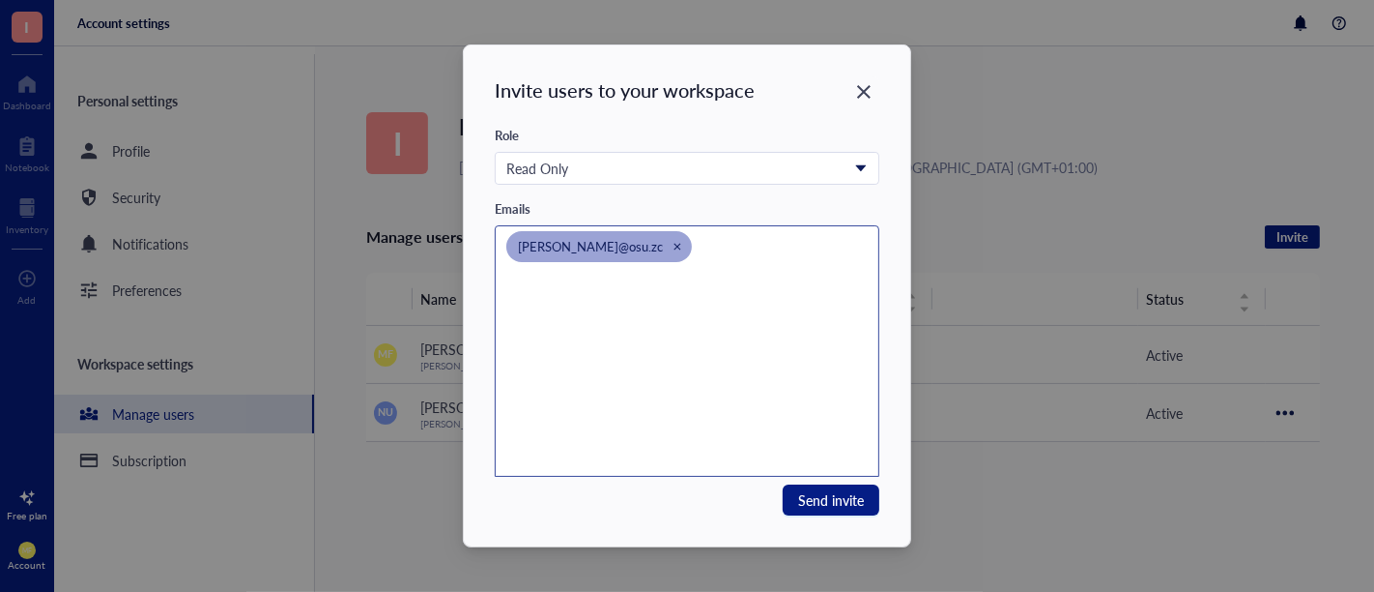
click at [652, 239] on span "natalie.ulitzkova@osu.zc" at bounding box center [599, 246] width 186 height 31
click at [645, 249] on span "natalie.ulitzkova@osu.zc" at bounding box center [590, 246] width 145 height 18
click at [675, 244] on icon "Close" at bounding box center [678, 247] width 7 height 7
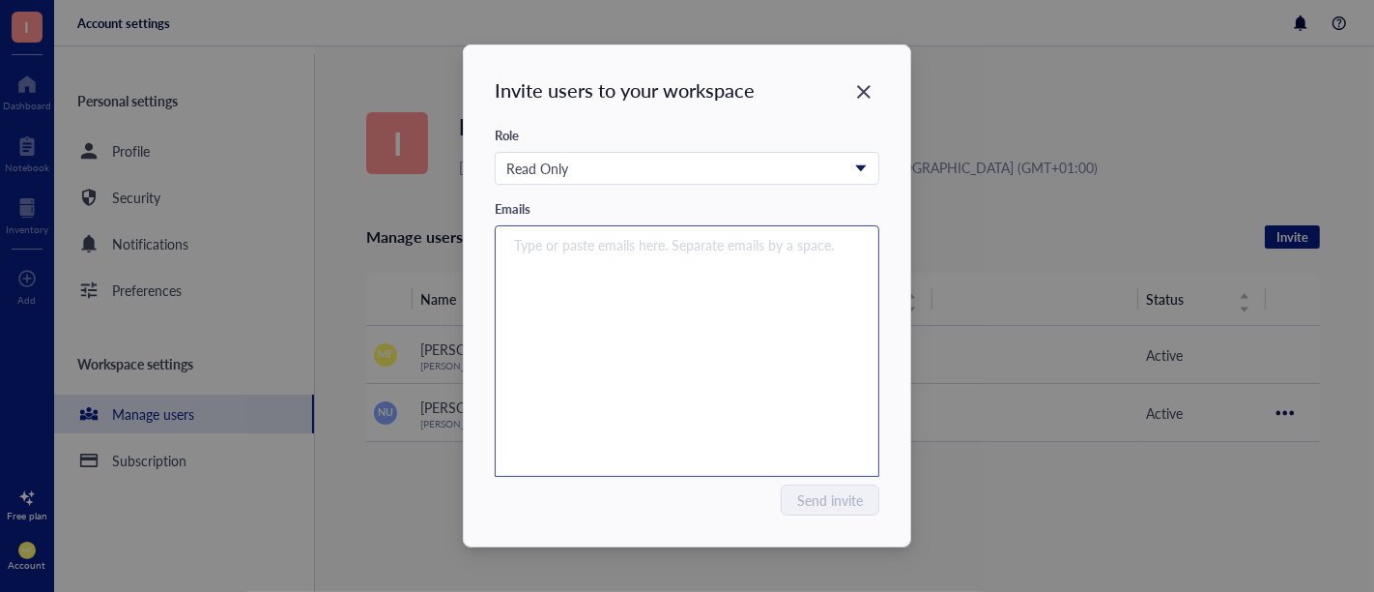
click at [665, 245] on input "search" at bounding box center [682, 244] width 337 height 23
type input "a"
type input "[PERSON_NAME][EMAIL_ADDRESS][DOMAIN_NAME]"
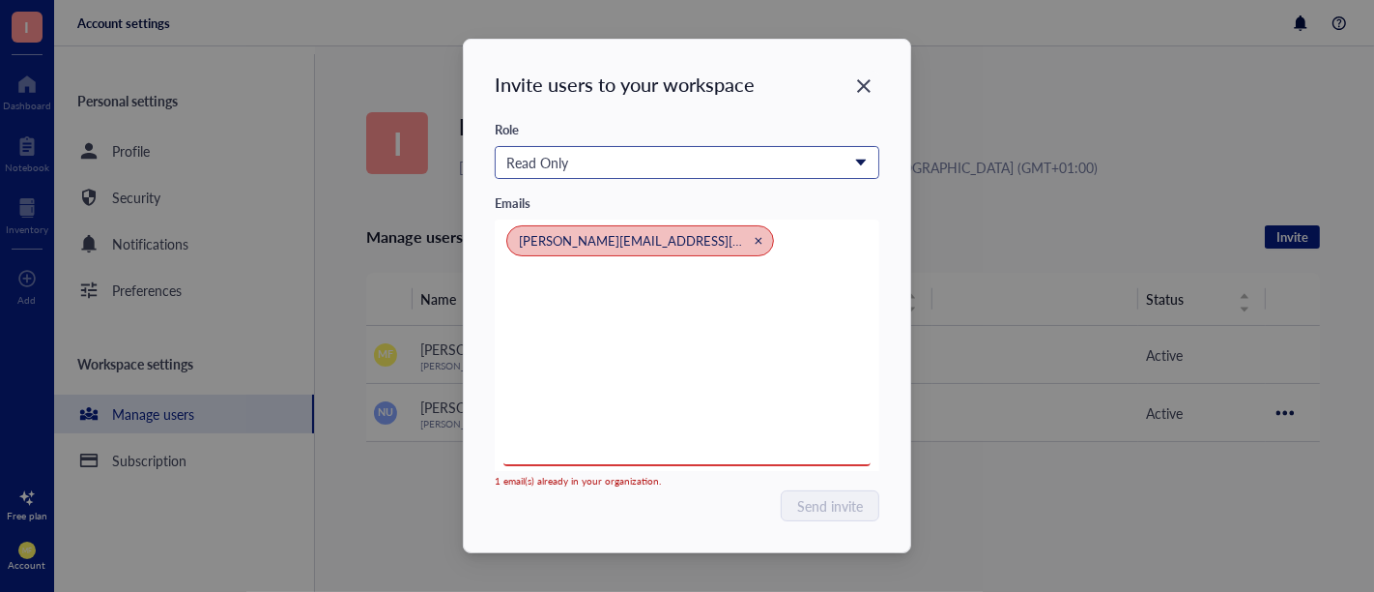
click at [798, 159] on div "Read Only" at bounding box center [676, 162] width 340 height 21
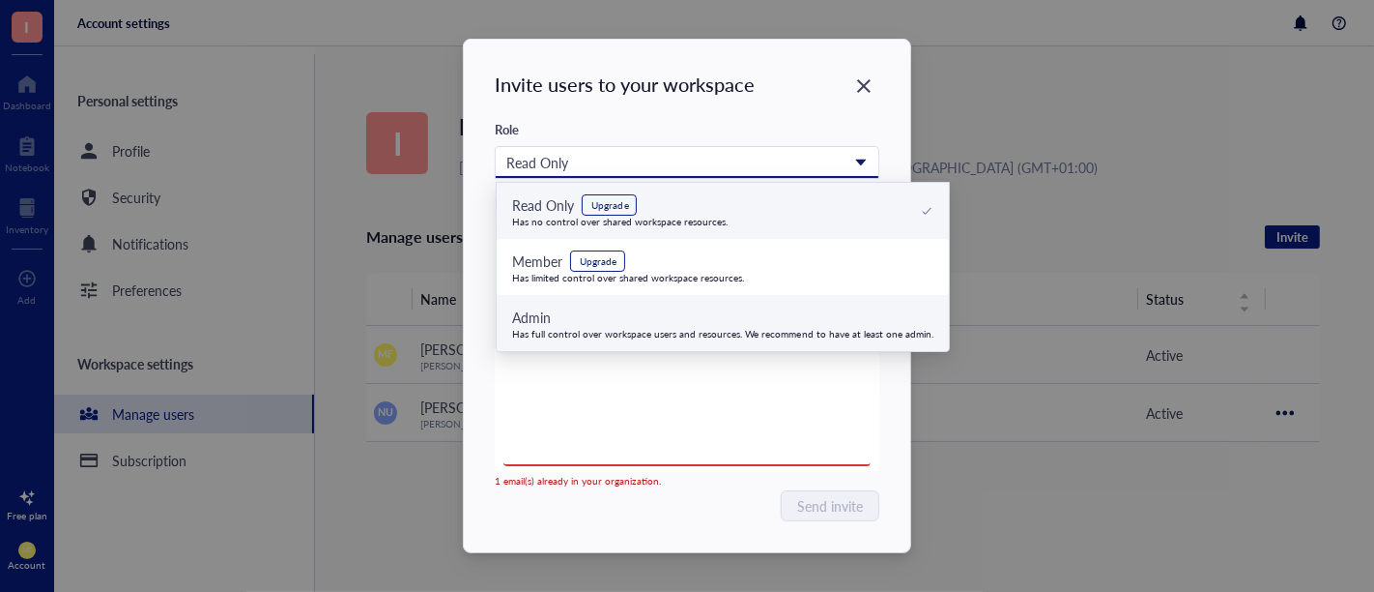
click at [729, 330] on div "Has full control over workspace users and resources. We recommend to have at le…" at bounding box center [722, 334] width 421 height 12
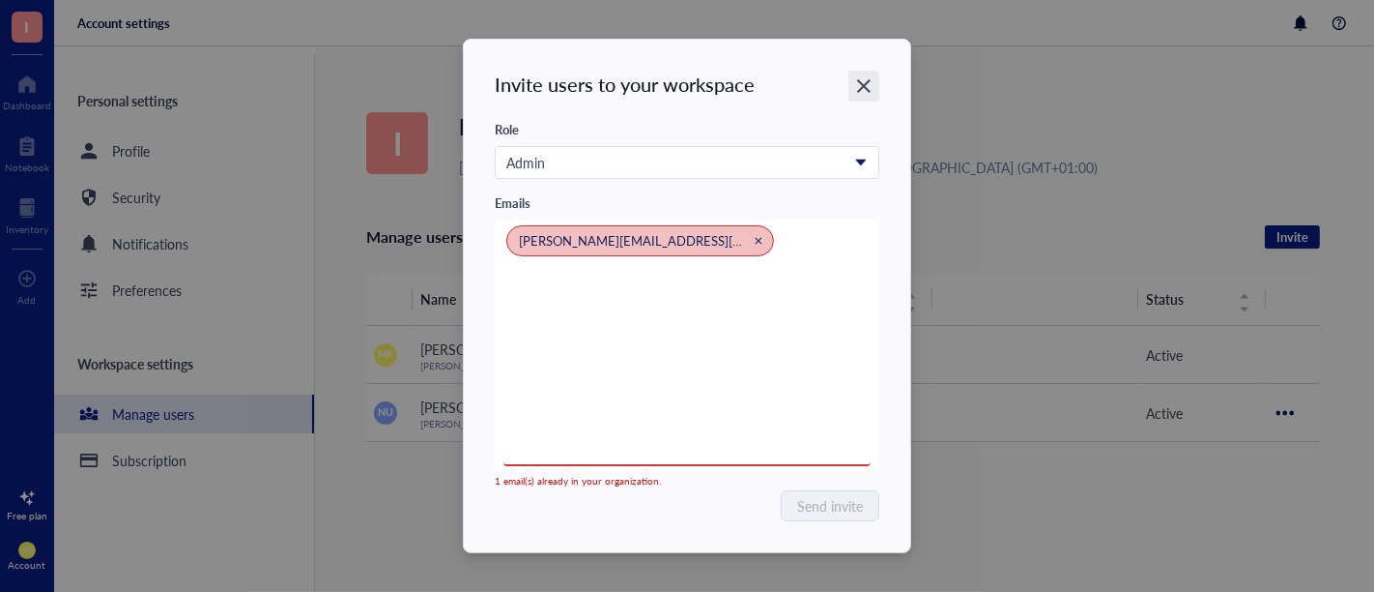
click at [858, 89] on icon "Close" at bounding box center [864, 86] width 18 height 18
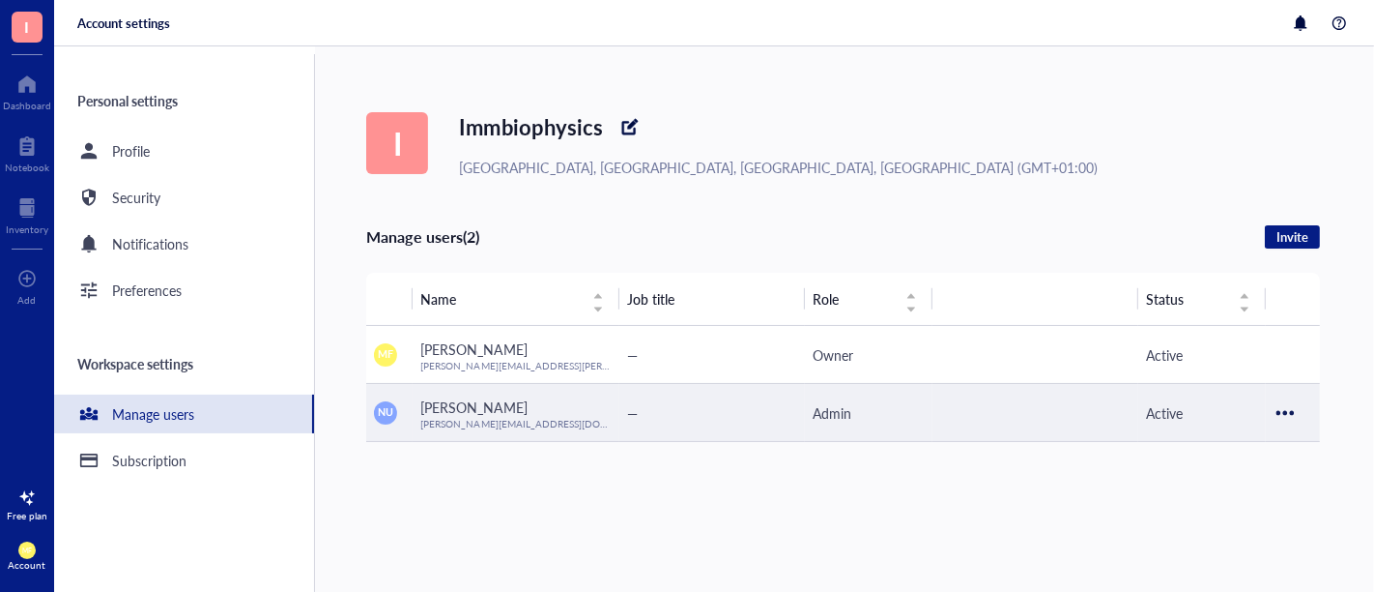
click at [1292, 410] on div at bounding box center [1285, 412] width 31 height 31
click at [1251, 476] on span "Transfer ownership" at bounding box center [1225, 475] width 113 height 21
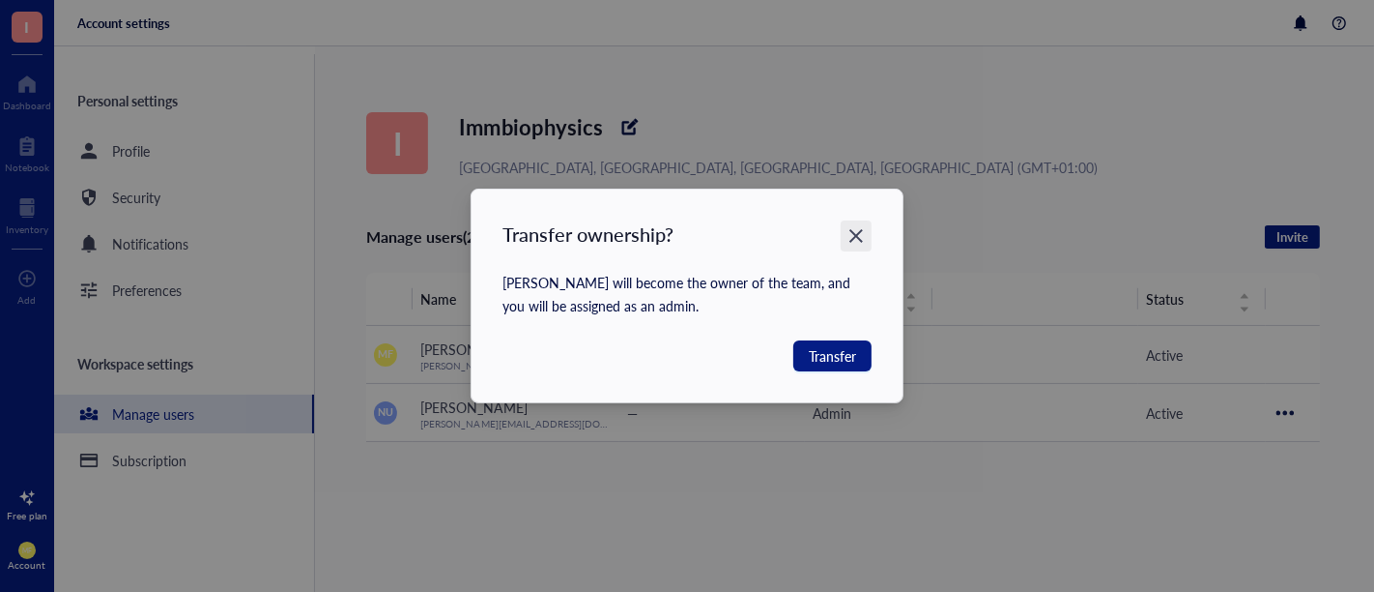
click at [860, 239] on icon "Close" at bounding box center [857, 236] width 14 height 14
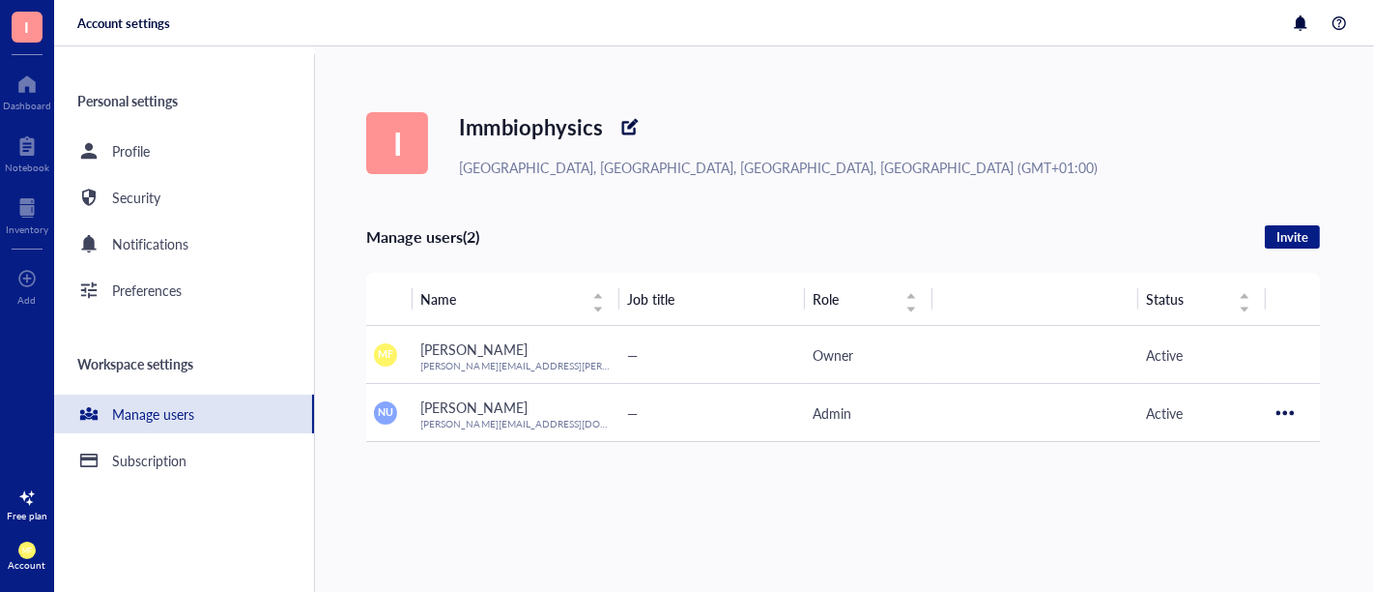
click at [807, 468] on div "I Immbiophysics [GEOGRAPHIC_DATA], [GEOGRAPHIC_DATA], [GEOGRAPHIC_DATA], [GEOGR…" at bounding box center [870, 318] width 1008 height 545
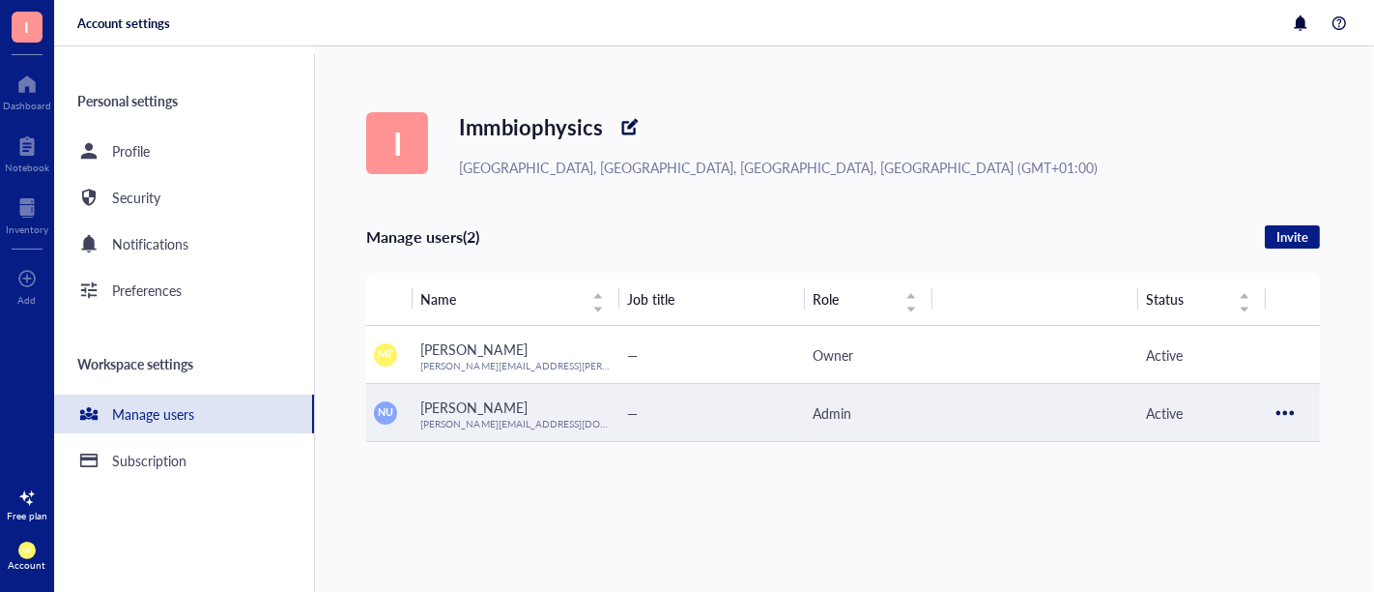
click at [1288, 410] on div at bounding box center [1285, 412] width 31 height 31
click at [1218, 508] on span "Deactivate user" at bounding box center [1225, 506] width 113 height 21
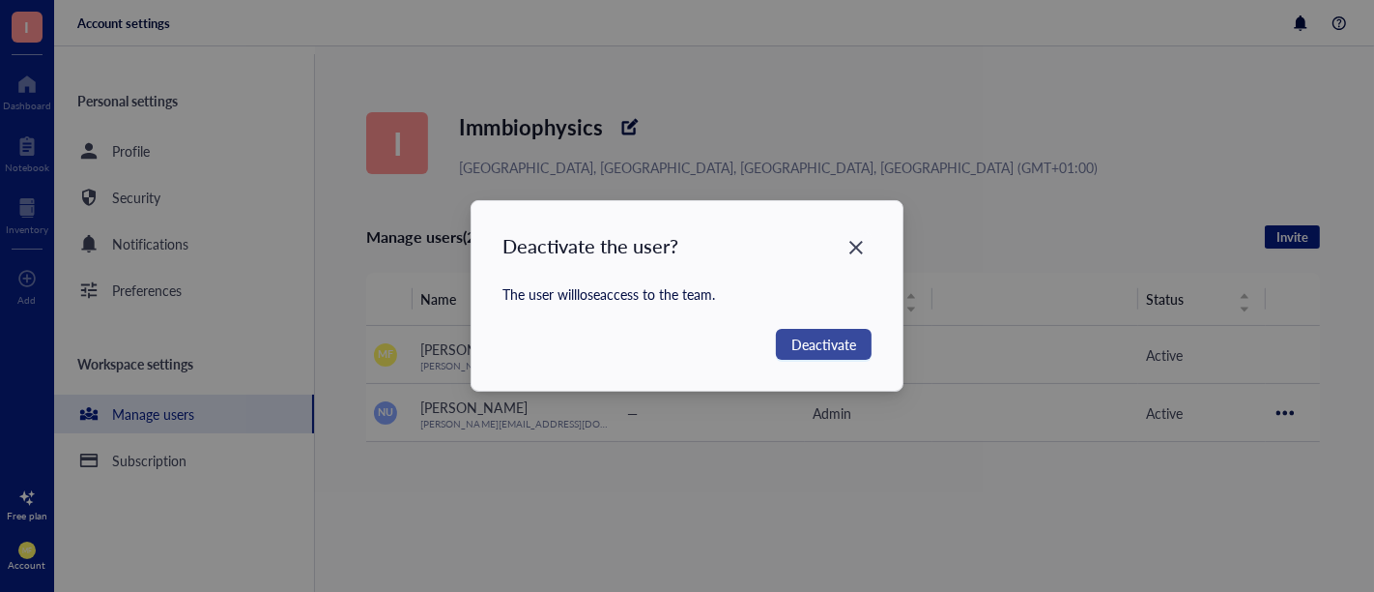
click at [835, 355] on button "Deactivate" at bounding box center [824, 344] width 96 height 31
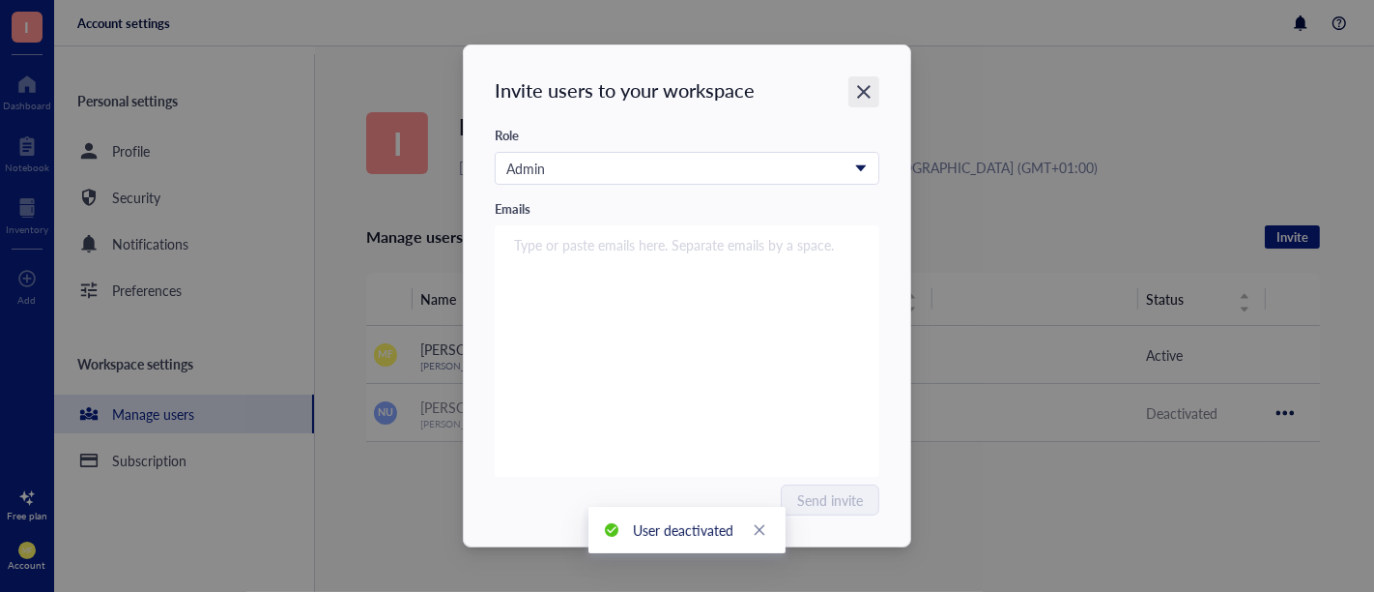
click at [864, 90] on icon "Close" at bounding box center [864, 92] width 14 height 14
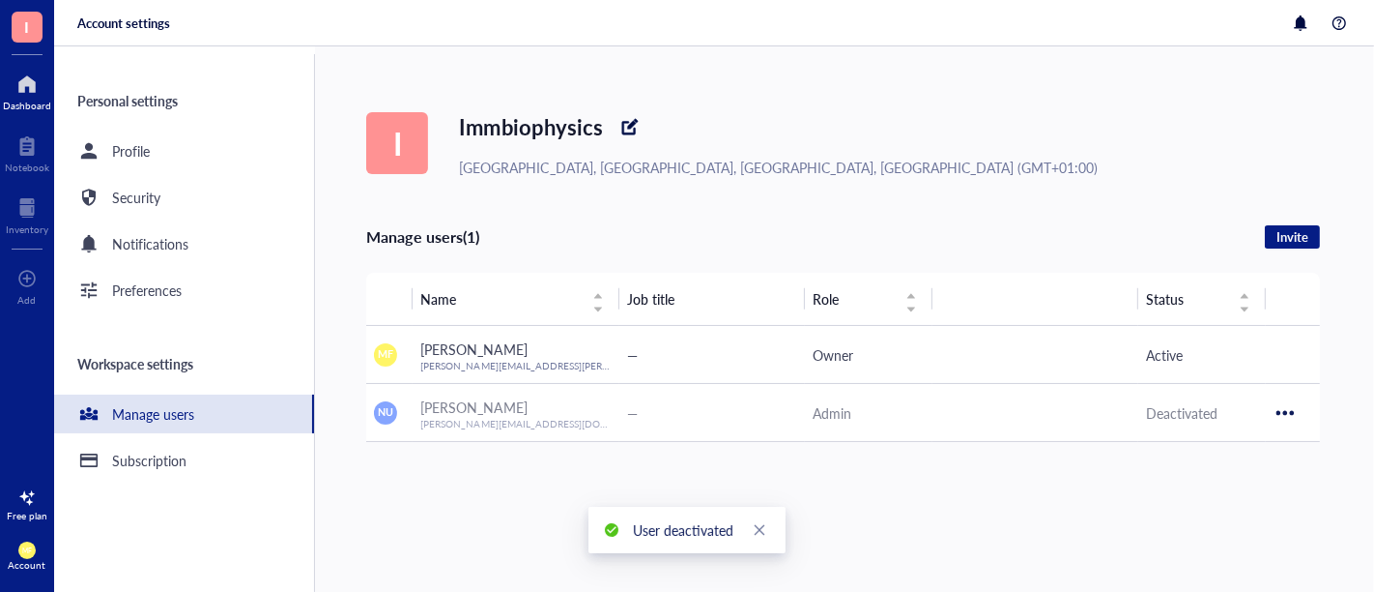
click at [30, 83] on div at bounding box center [27, 84] width 48 height 31
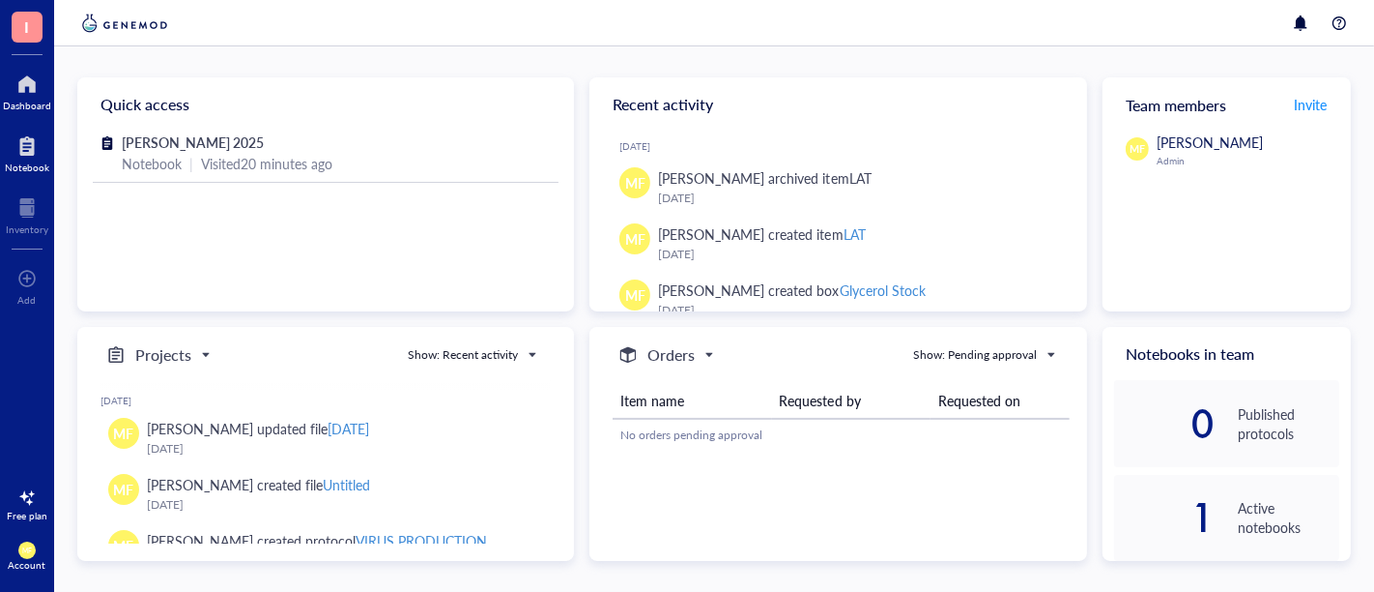
click at [24, 150] on div at bounding box center [27, 145] width 44 height 31
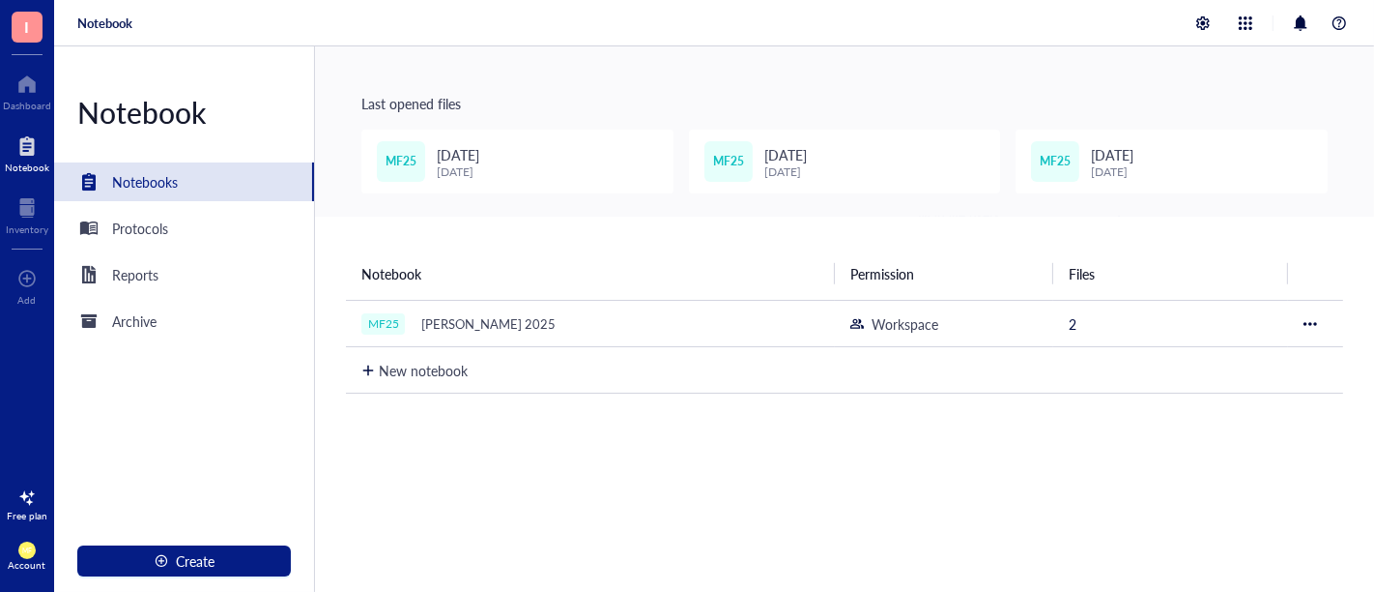
drag, startPoint x: 167, startPoint y: 182, endPoint x: 180, endPoint y: 184, distance: 12.7
click at [168, 182] on div "Notebooks" at bounding box center [145, 181] width 66 height 21
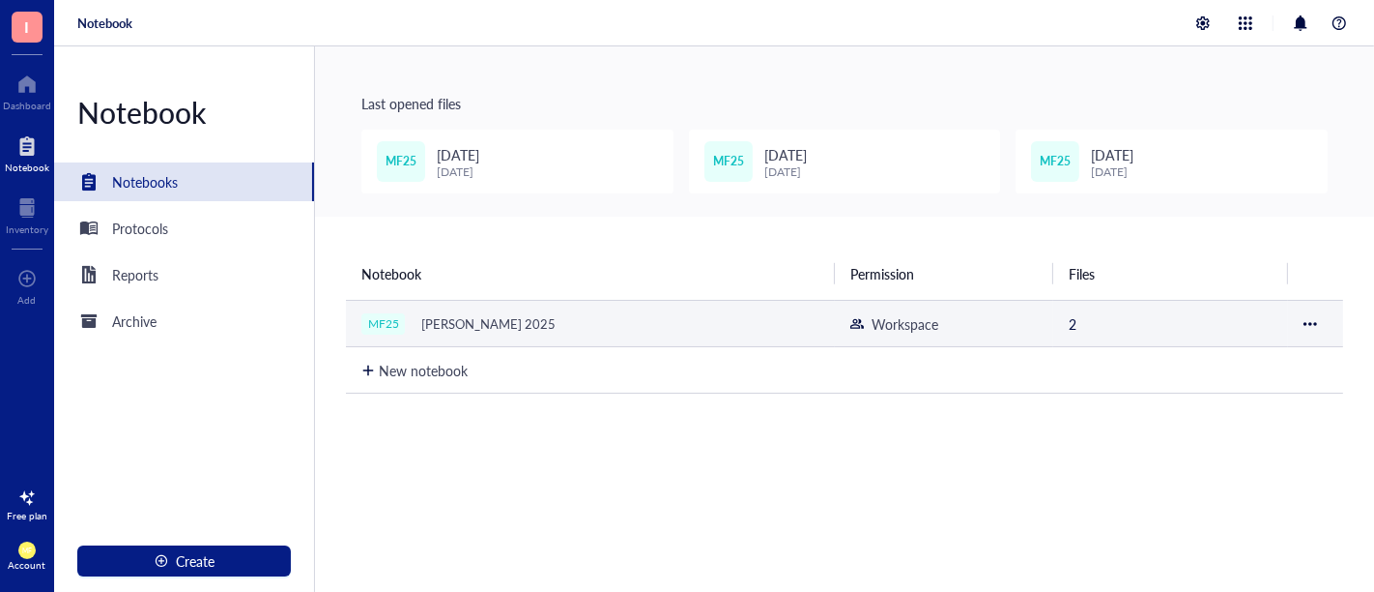
click at [416, 327] on div "[PERSON_NAME] 2025" at bounding box center [489, 323] width 152 height 27
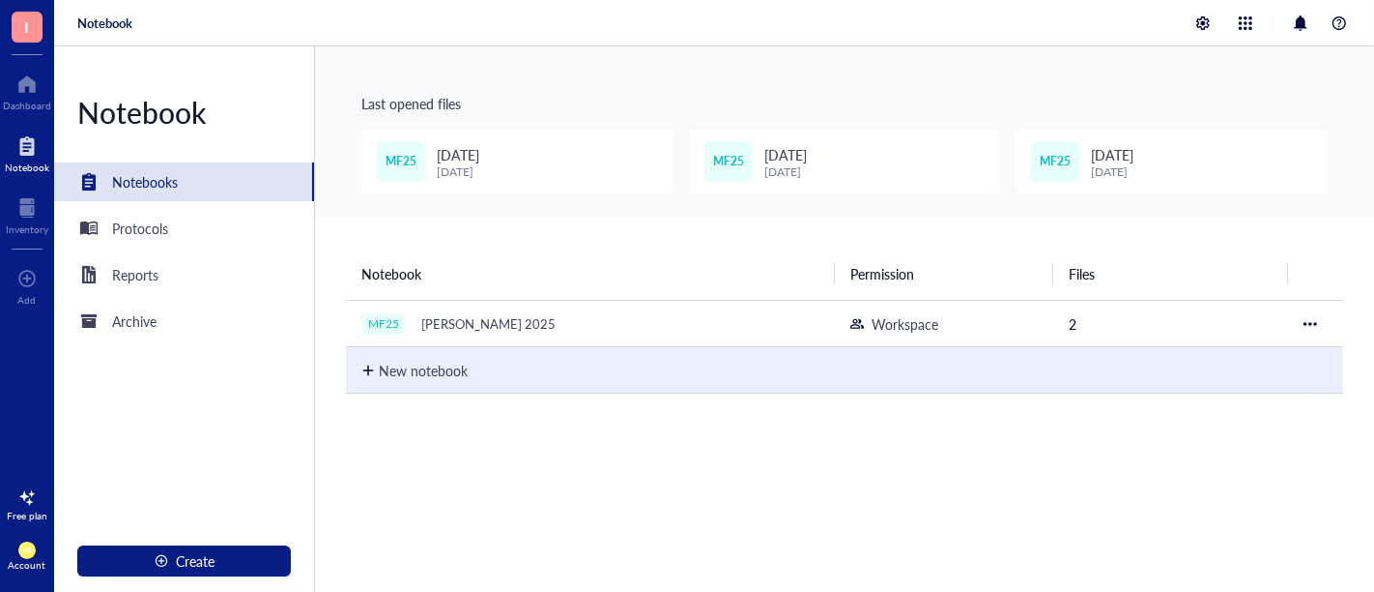
click at [437, 375] on div "New notebook" at bounding box center [423, 370] width 89 height 21
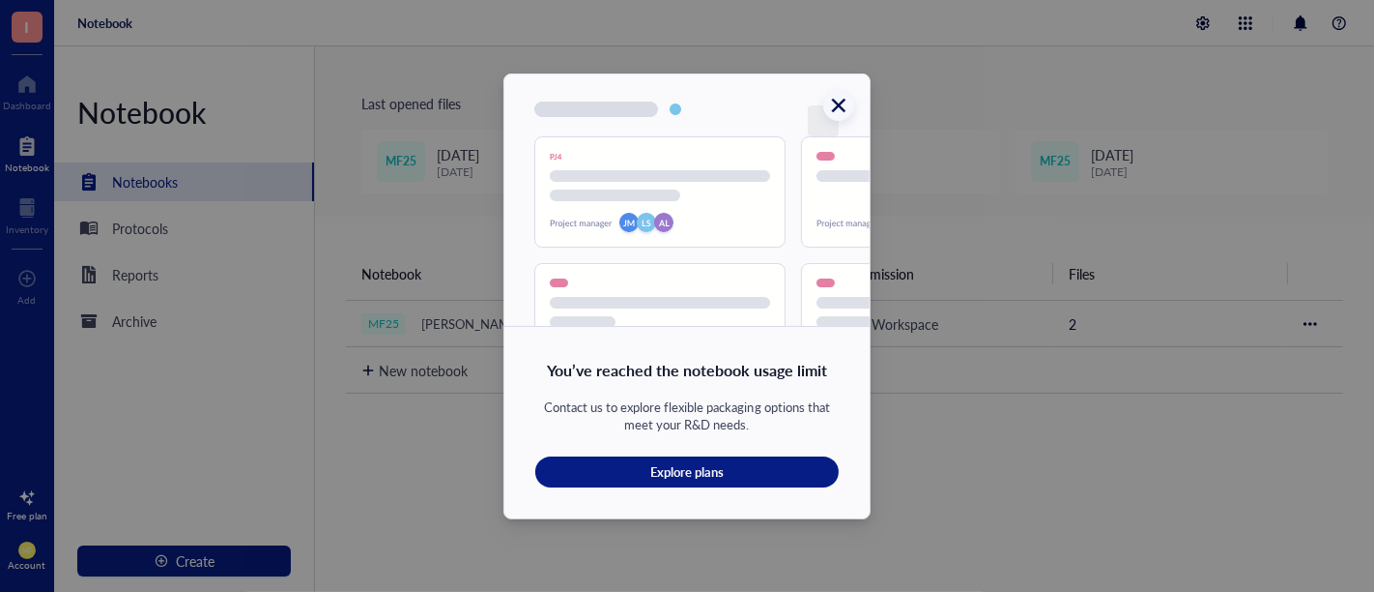
click at [842, 101] on icon "Close" at bounding box center [839, 106] width 14 height 14
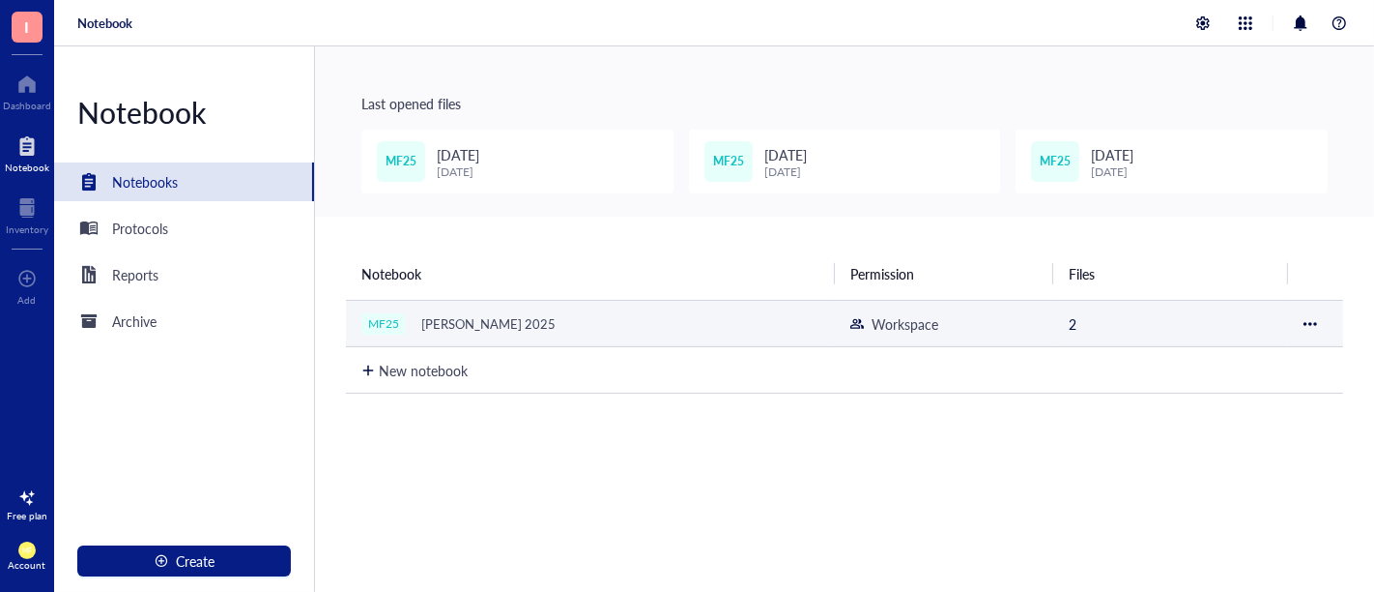
click at [525, 319] on div "MF25 Marilen 2025" at bounding box center [590, 323] width 458 height 27
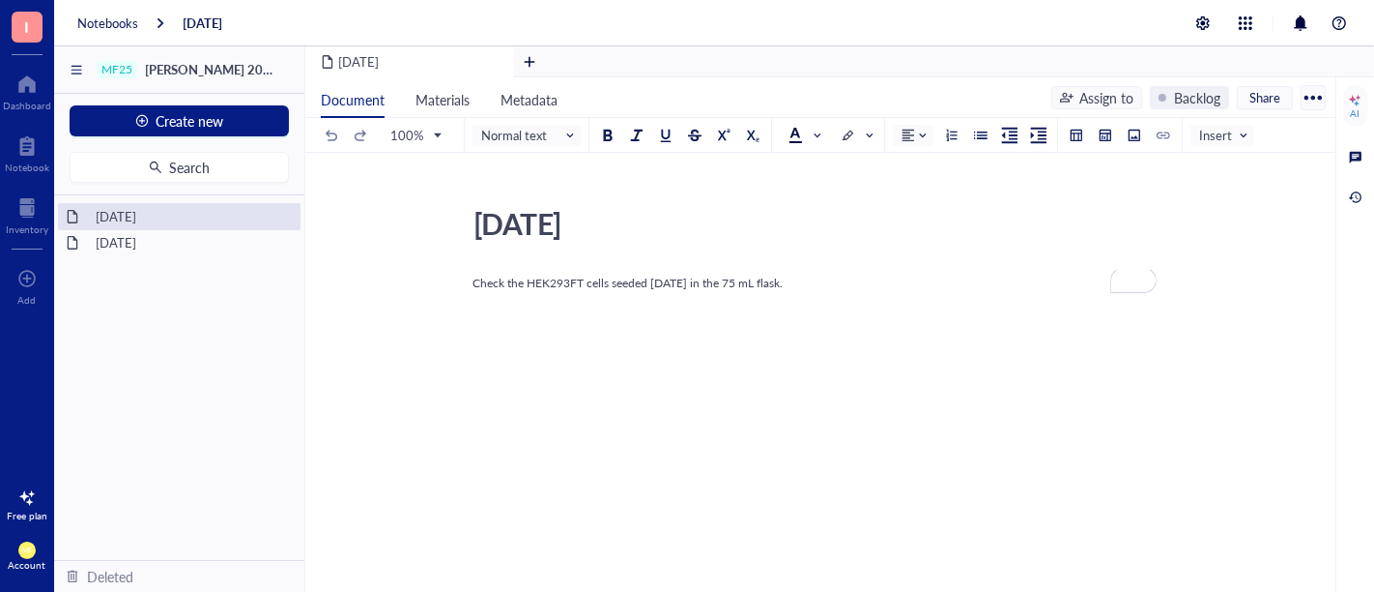
click at [79, 68] on div at bounding box center [77, 69] width 22 height 31
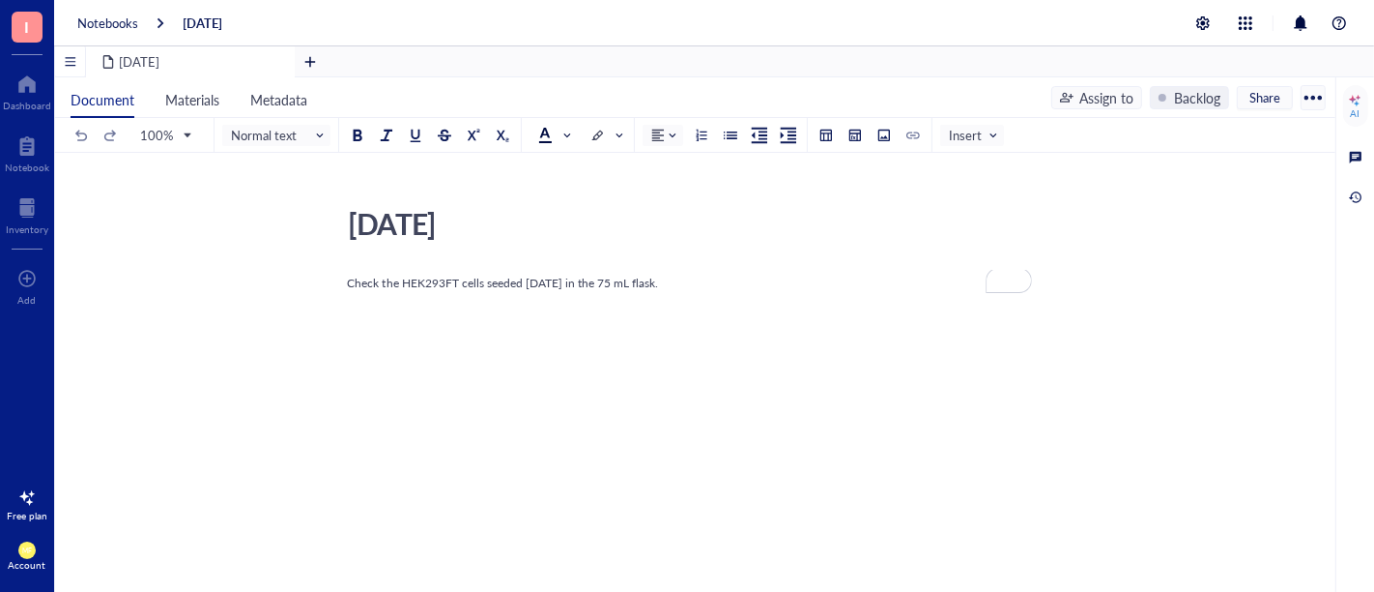
click at [71, 59] on div at bounding box center [70, 61] width 30 height 30
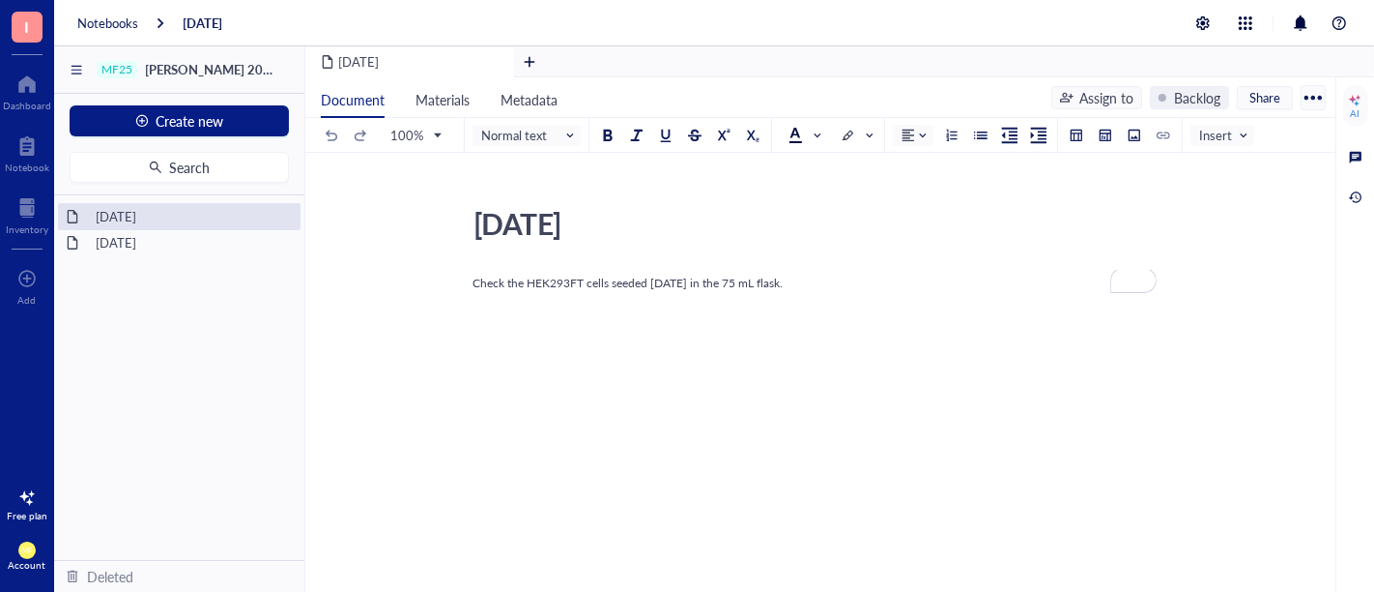
click at [1310, 96] on div at bounding box center [1313, 97] width 31 height 31
click at [1254, 96] on span "Share" at bounding box center [1265, 97] width 31 height 17
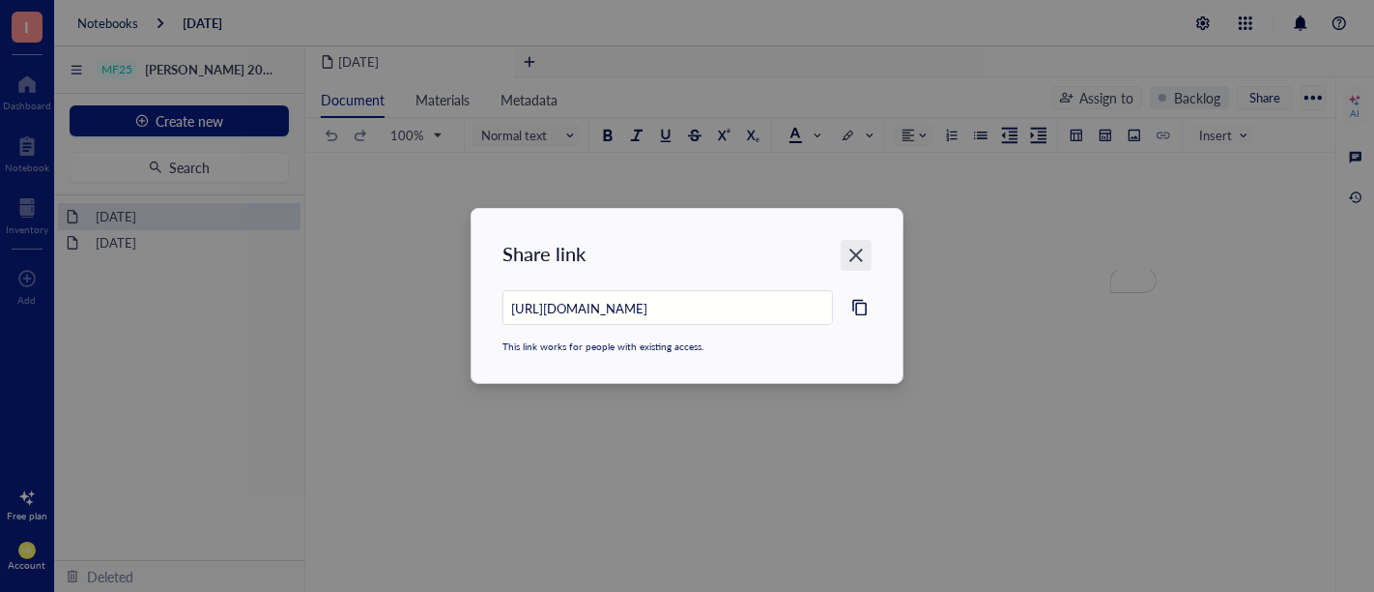
click at [856, 251] on icon "Close" at bounding box center [857, 255] width 18 height 18
type input "https://app.genemod.net/app/c6b1b0a8-25e8-43f4-a36e-828bfa77711c/projects/proje…"
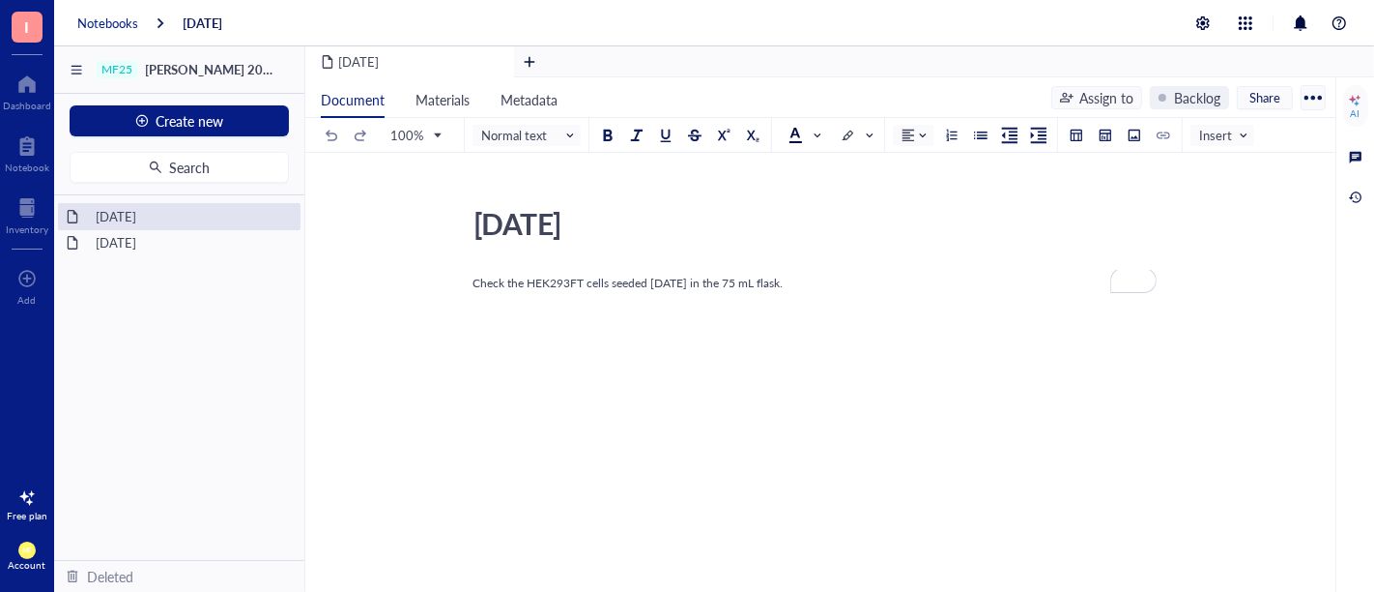
click at [100, 21] on div "Notebooks" at bounding box center [107, 22] width 61 height 17
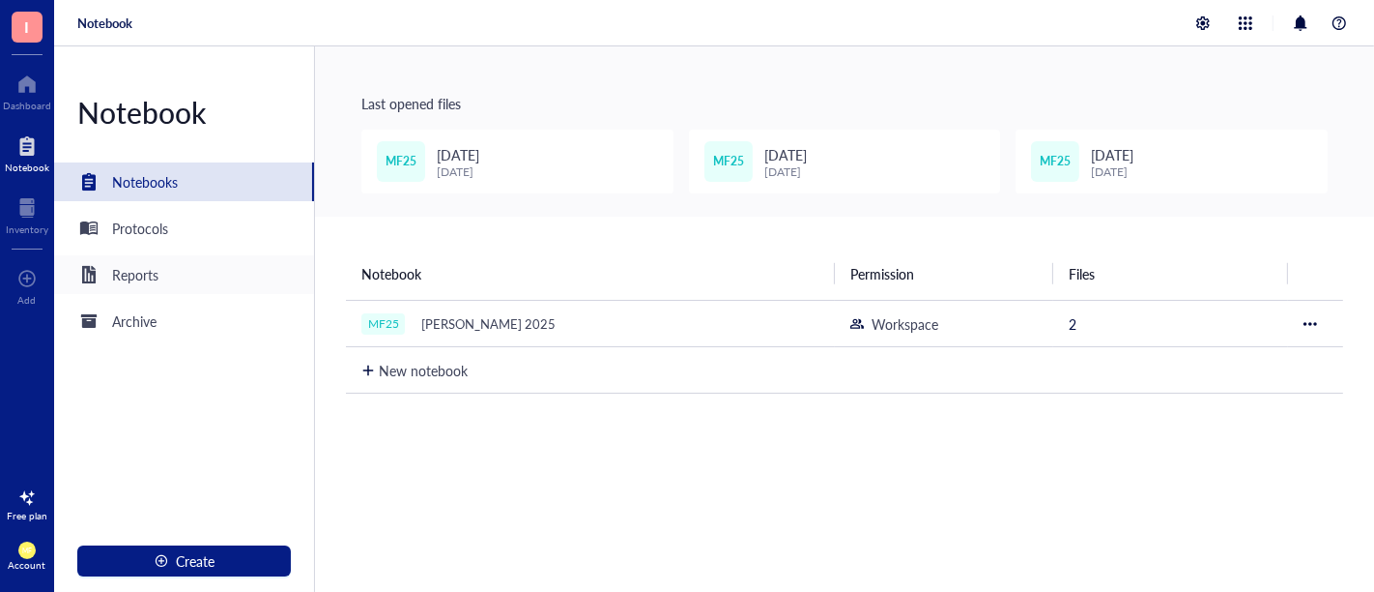
click at [156, 274] on div "Reports" at bounding box center [135, 274] width 46 height 21
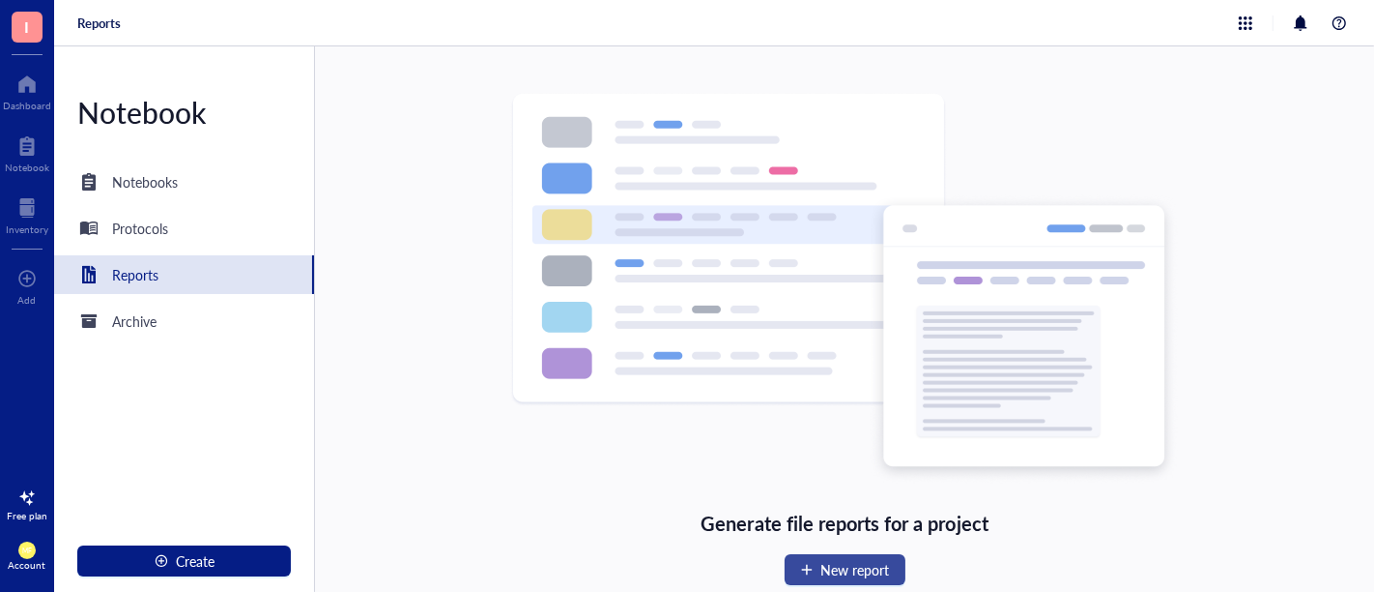
click at [856, 575] on span "New report" at bounding box center [856, 569] width 69 height 15
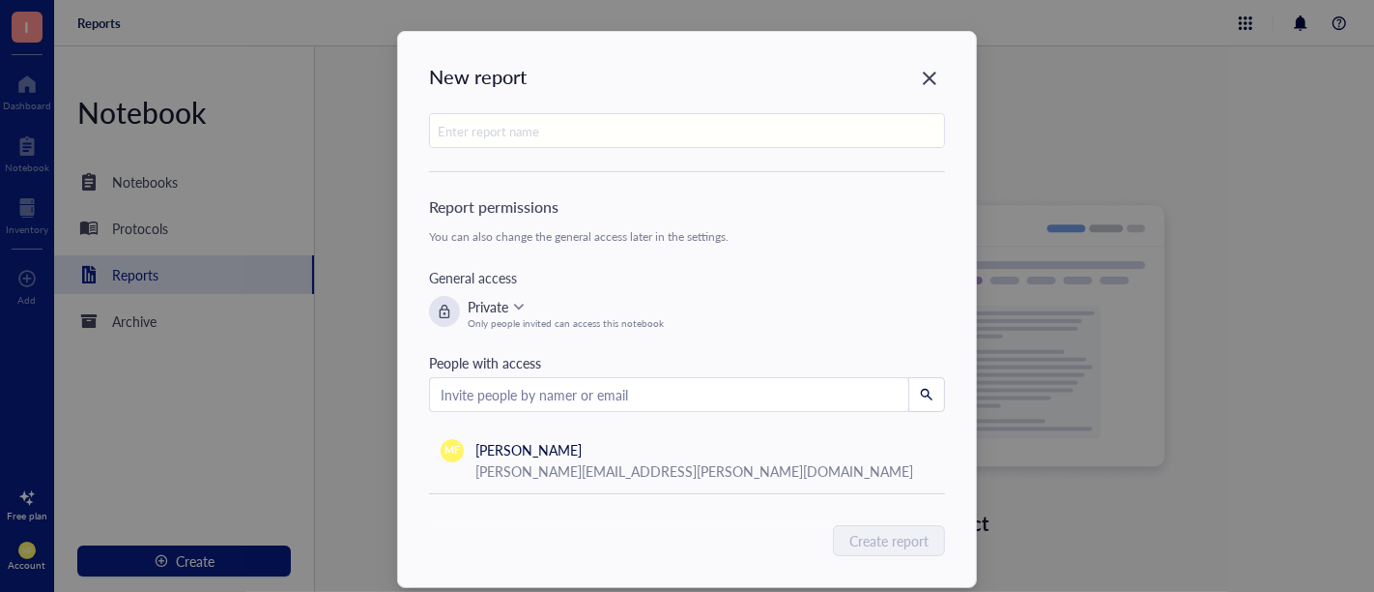
click at [518, 400] on input "search" at bounding box center [669, 394] width 457 height 29
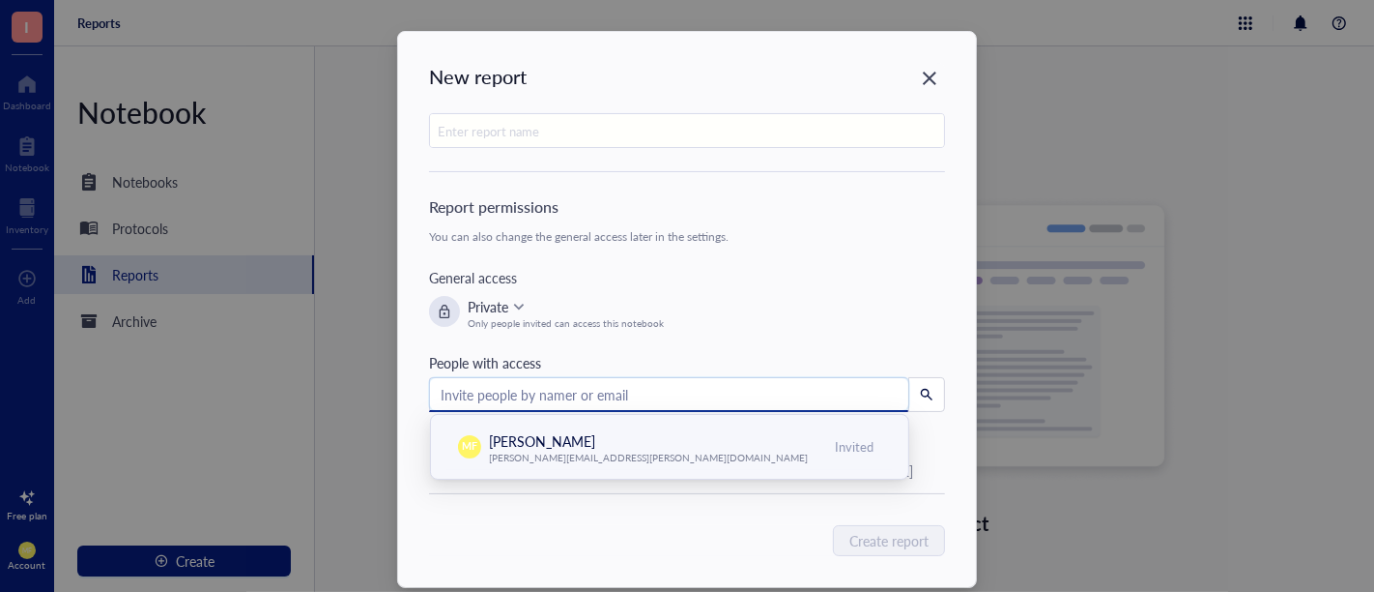
click at [519, 400] on input "search" at bounding box center [669, 394] width 457 height 29
click at [477, 136] on input "text" at bounding box center [687, 131] width 514 height 35
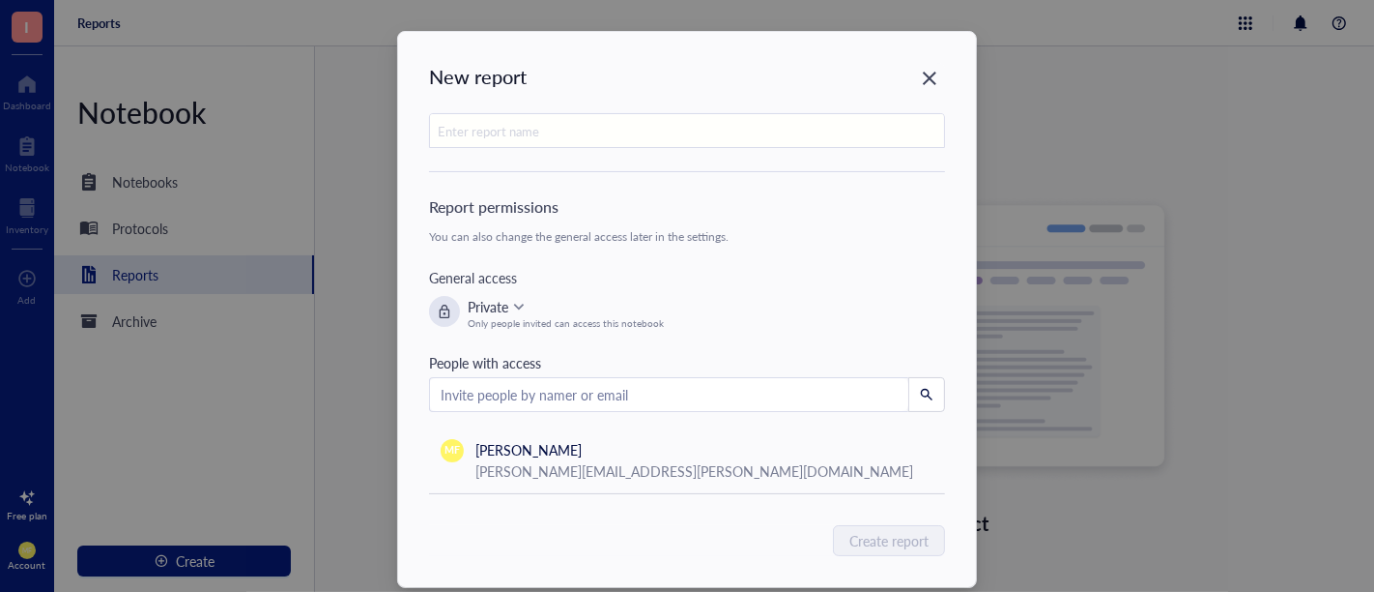
click at [517, 128] on input "text" at bounding box center [687, 131] width 514 height 35
click at [471, 129] on input "text" at bounding box center [687, 131] width 514 height 35
type input "Progress Report 2025.10.22"
click at [879, 546] on span "Create report" at bounding box center [890, 540] width 79 height 21
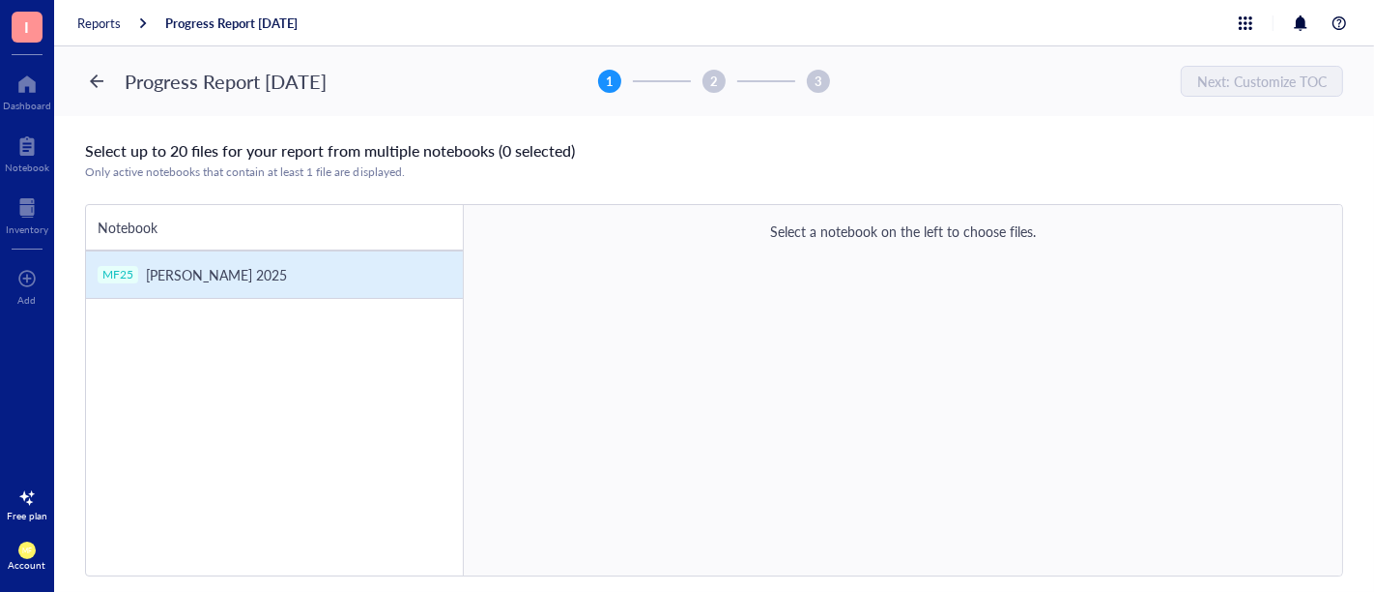
click at [179, 273] on span "[PERSON_NAME] 2025" at bounding box center [216, 274] width 141 height 19
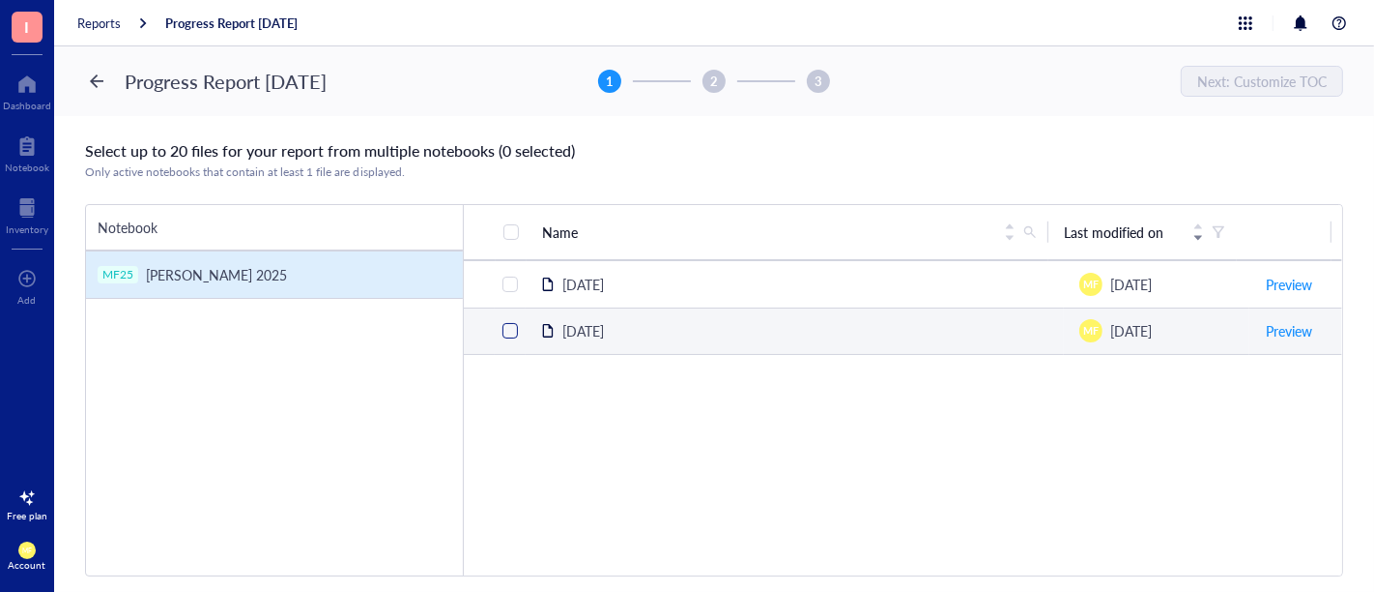
click at [506, 324] on input "checkbox" at bounding box center [510, 330] width 15 height 15
checkbox input "true"
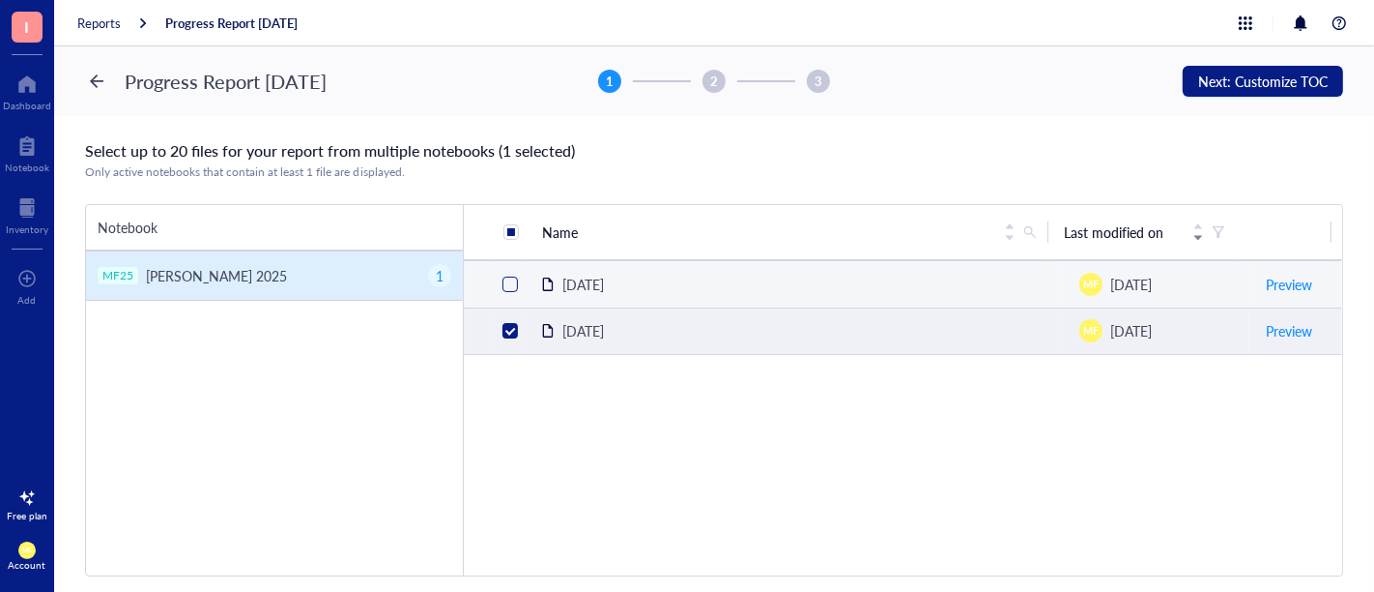
click at [503, 286] on input "checkbox" at bounding box center [510, 283] width 15 height 15
checkbox input "true"
click at [1268, 85] on span "Next: Customize TOC" at bounding box center [1263, 80] width 130 height 15
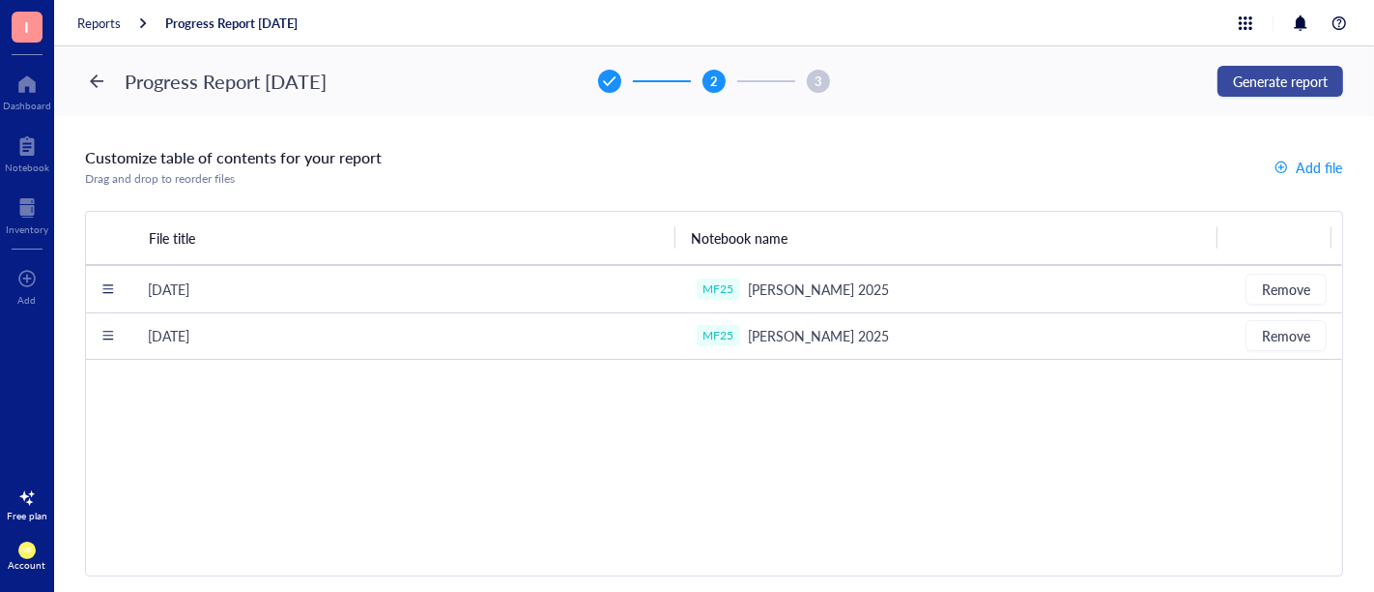
click at [1241, 76] on span "Generate report" at bounding box center [1280, 80] width 95 height 15
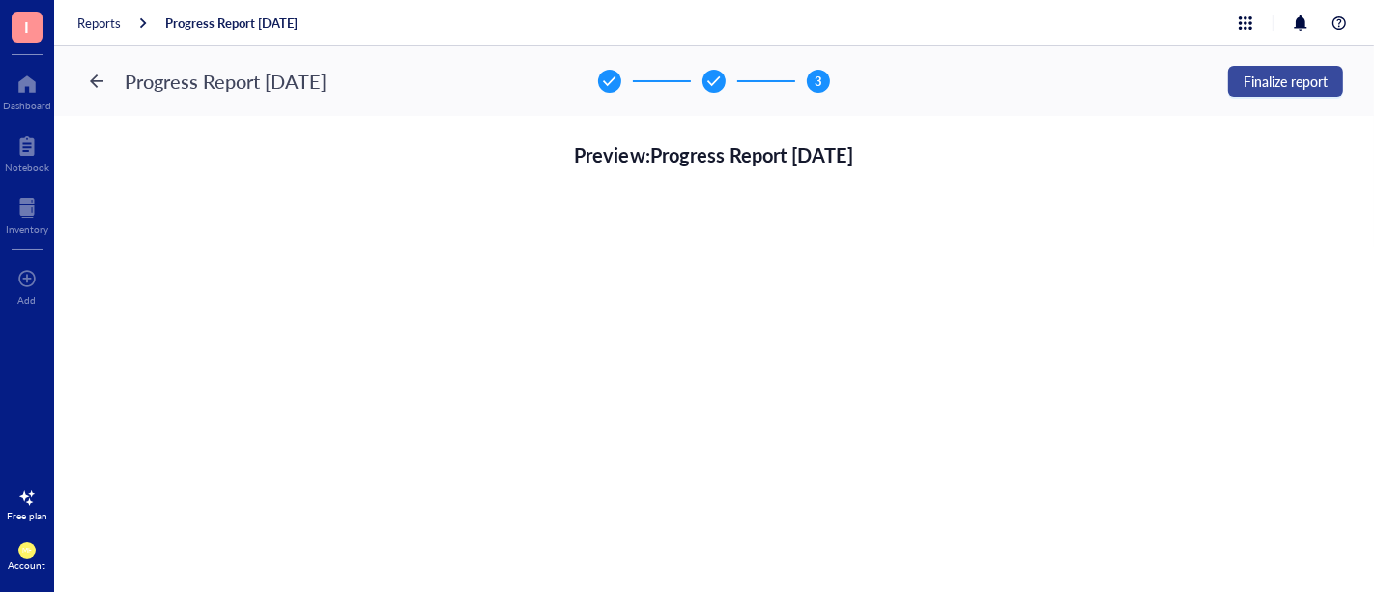
click at [1268, 81] on span "Finalize report" at bounding box center [1286, 80] width 84 height 15
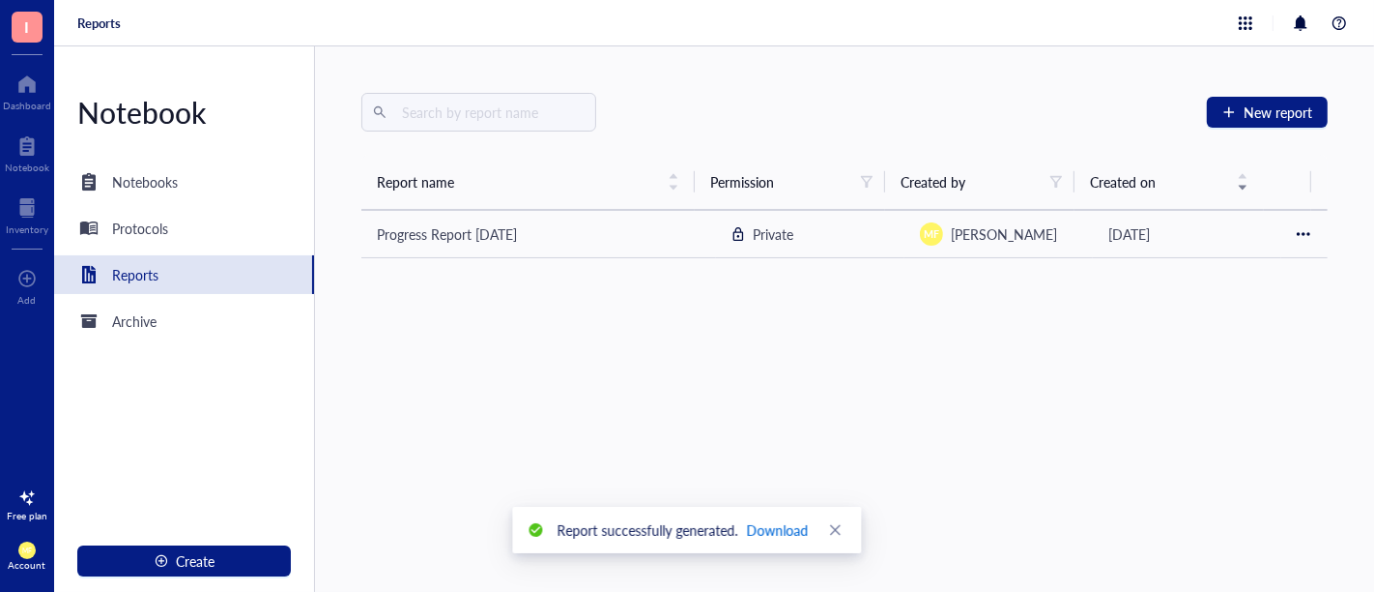
click at [777, 525] on span "Download" at bounding box center [778, 529] width 62 height 21
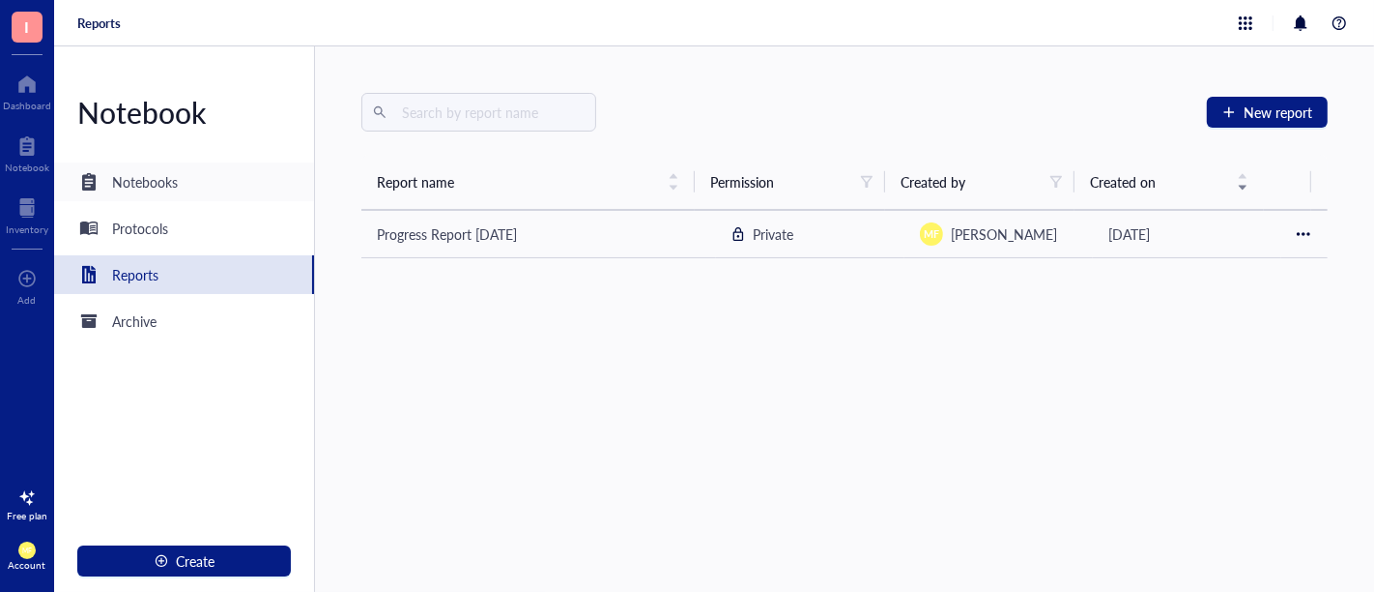
click at [126, 175] on div "Notebooks" at bounding box center [145, 181] width 66 height 21
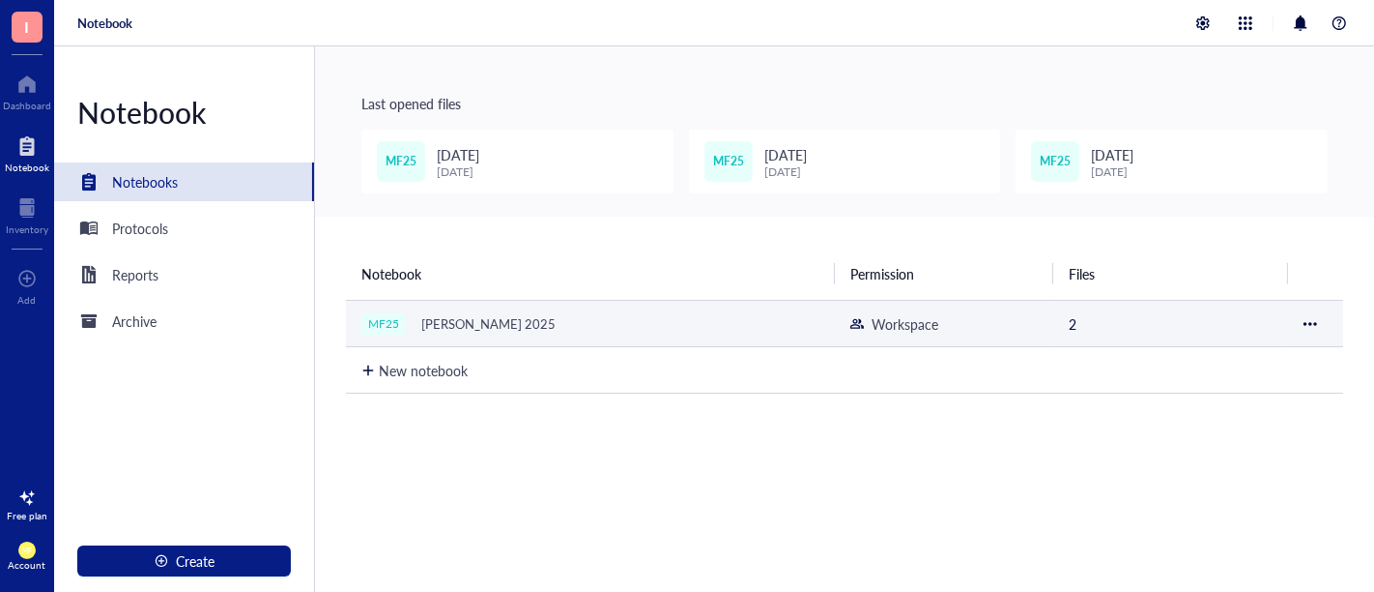
click at [478, 320] on div "[PERSON_NAME] 2025" at bounding box center [489, 323] width 152 height 27
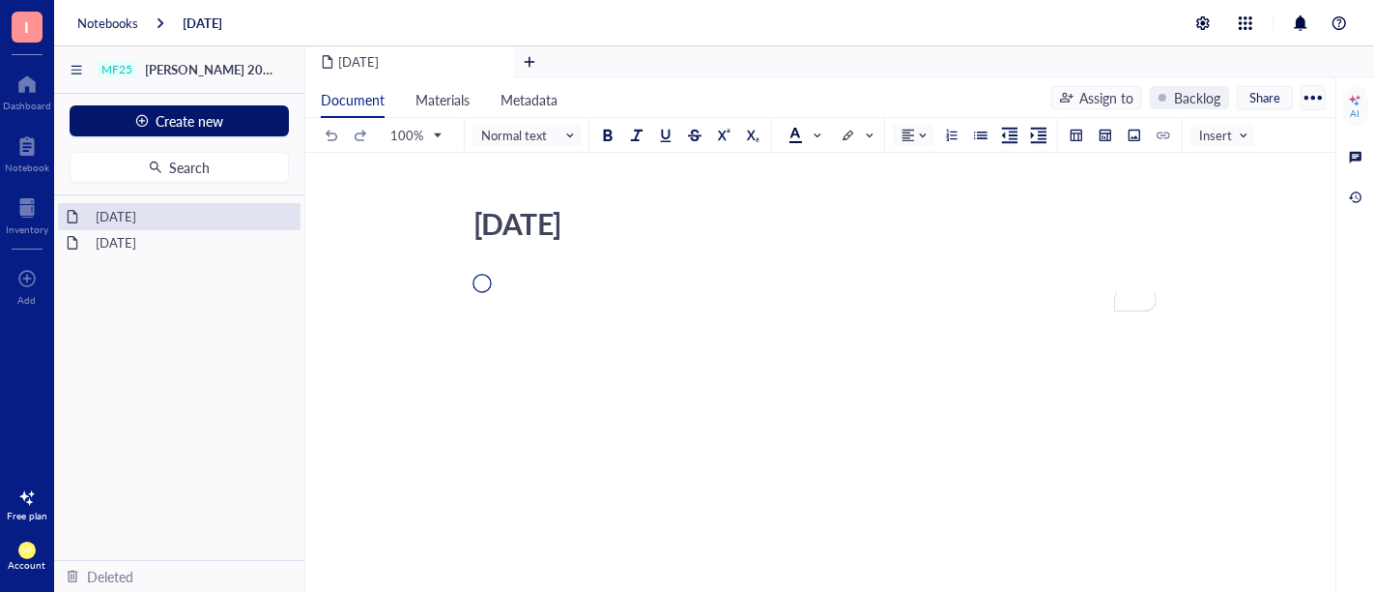
click at [193, 117] on span "Create new" at bounding box center [191, 120] width 68 height 15
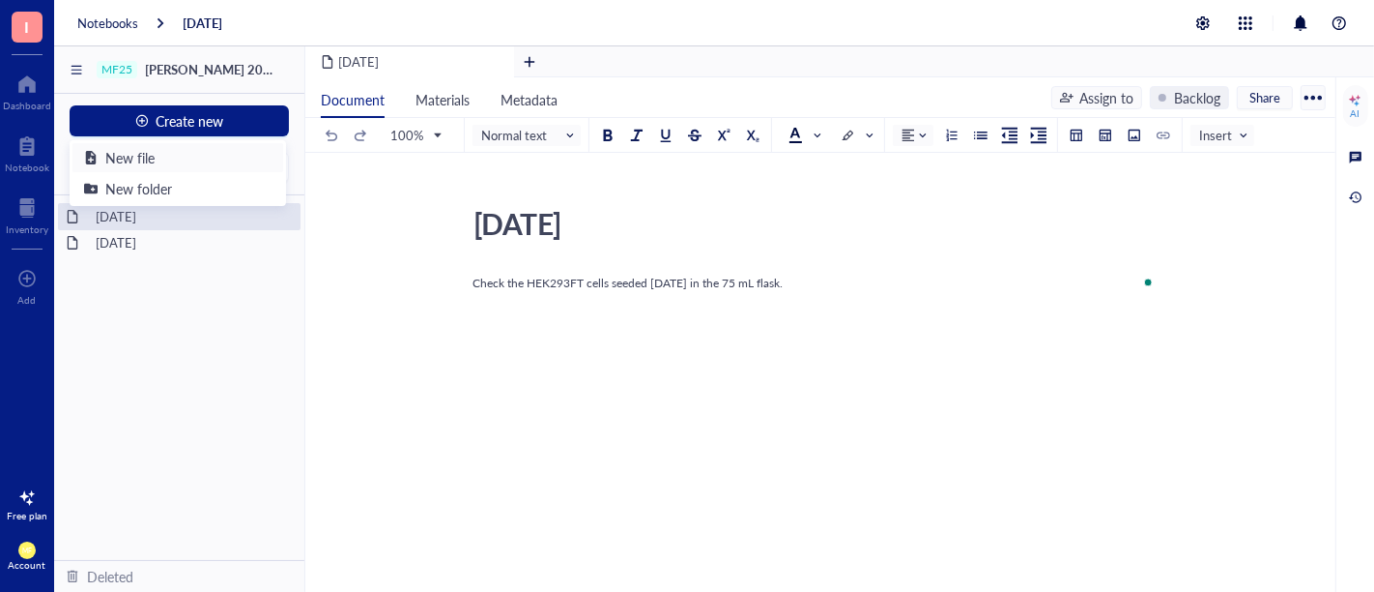
click at [171, 153] on div "New file" at bounding box center [178, 157] width 188 height 21
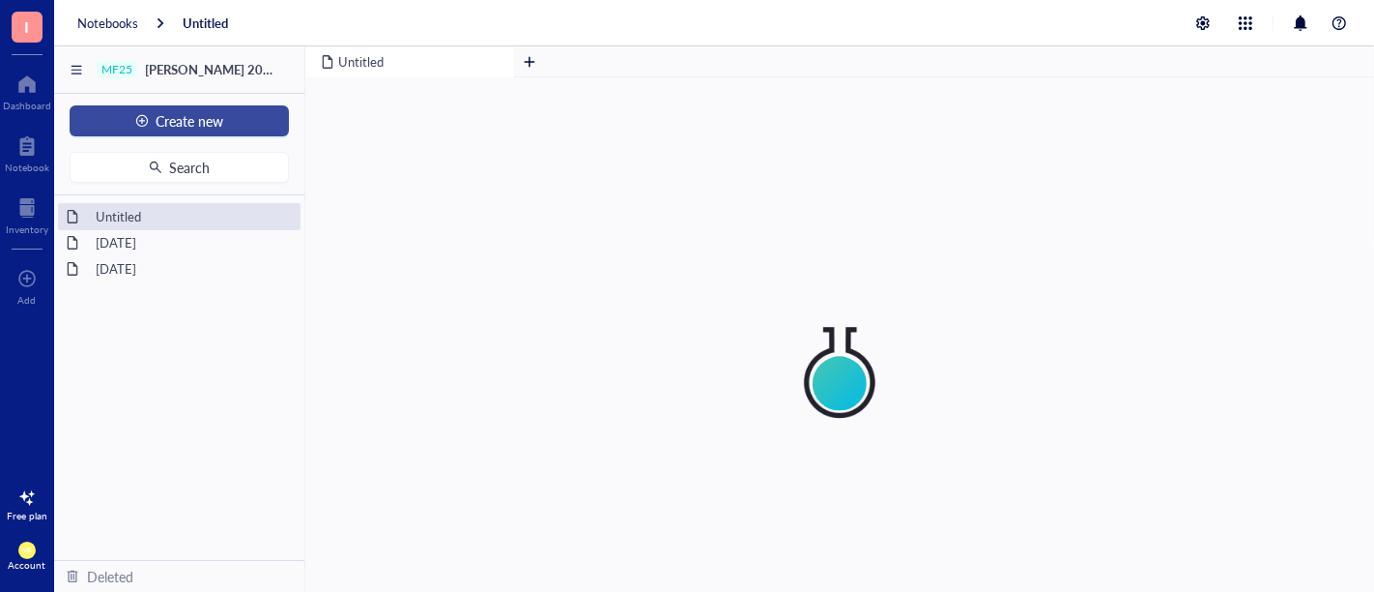
click at [195, 124] on span "Create new" at bounding box center [191, 120] width 68 height 15
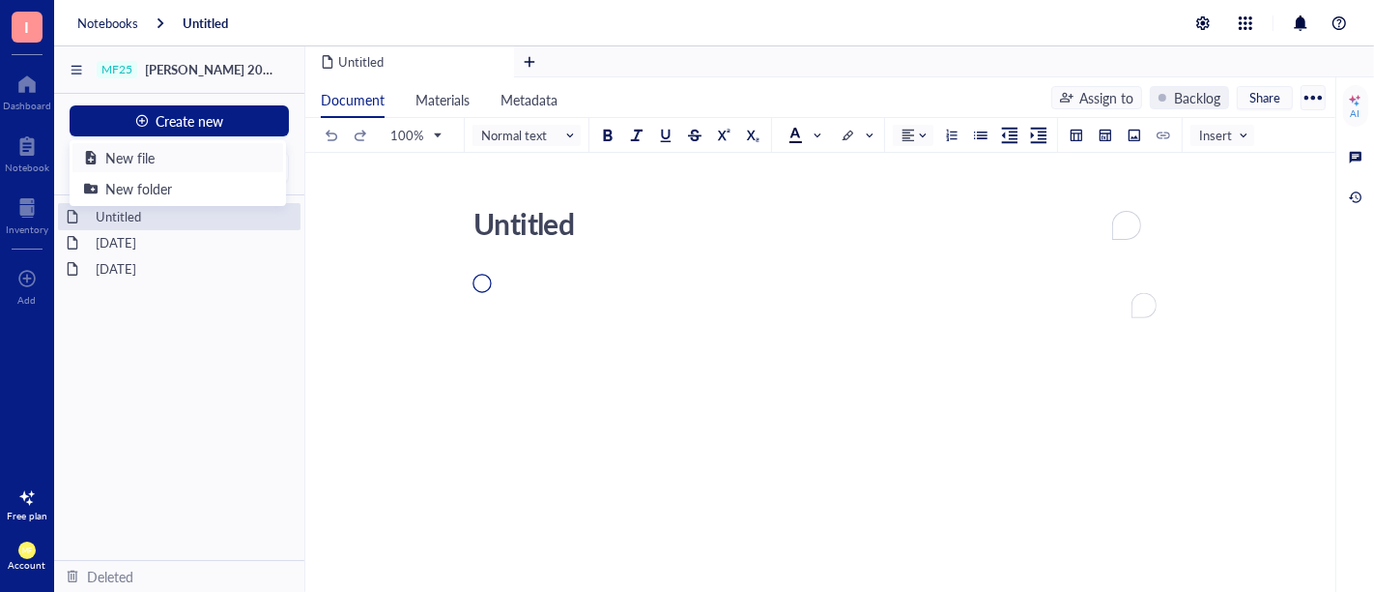
click at [174, 155] on div "New file" at bounding box center [178, 157] width 188 height 21
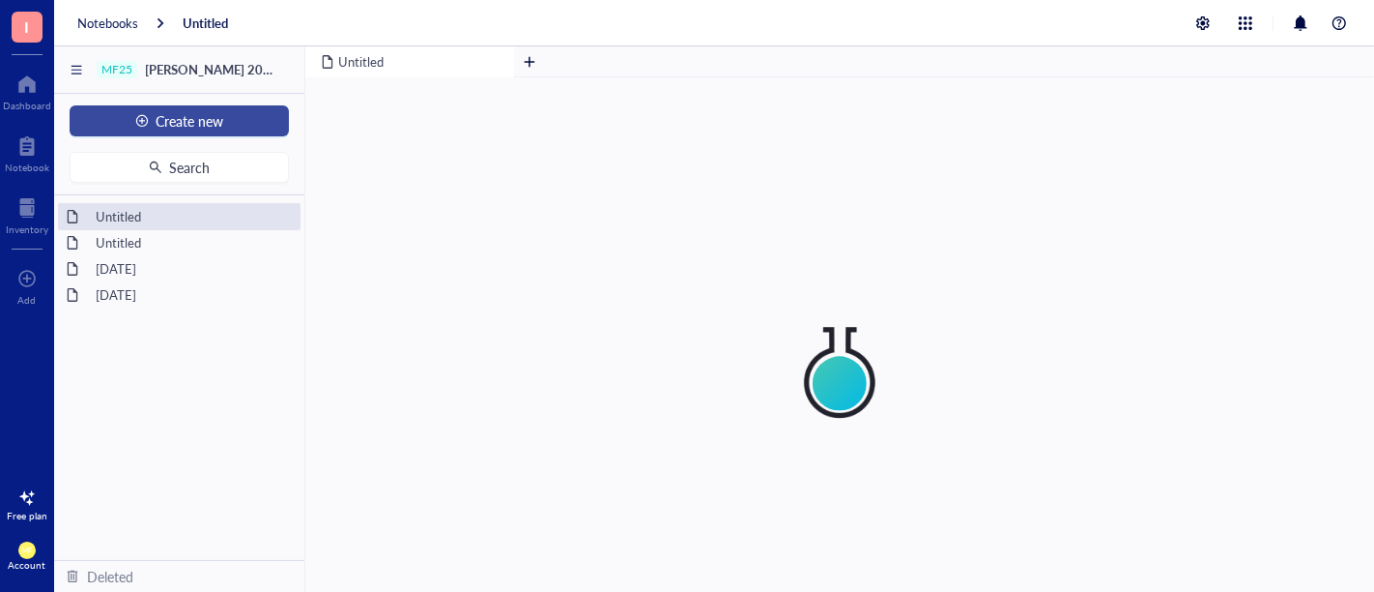
click at [182, 116] on span "Create new" at bounding box center [191, 120] width 68 height 15
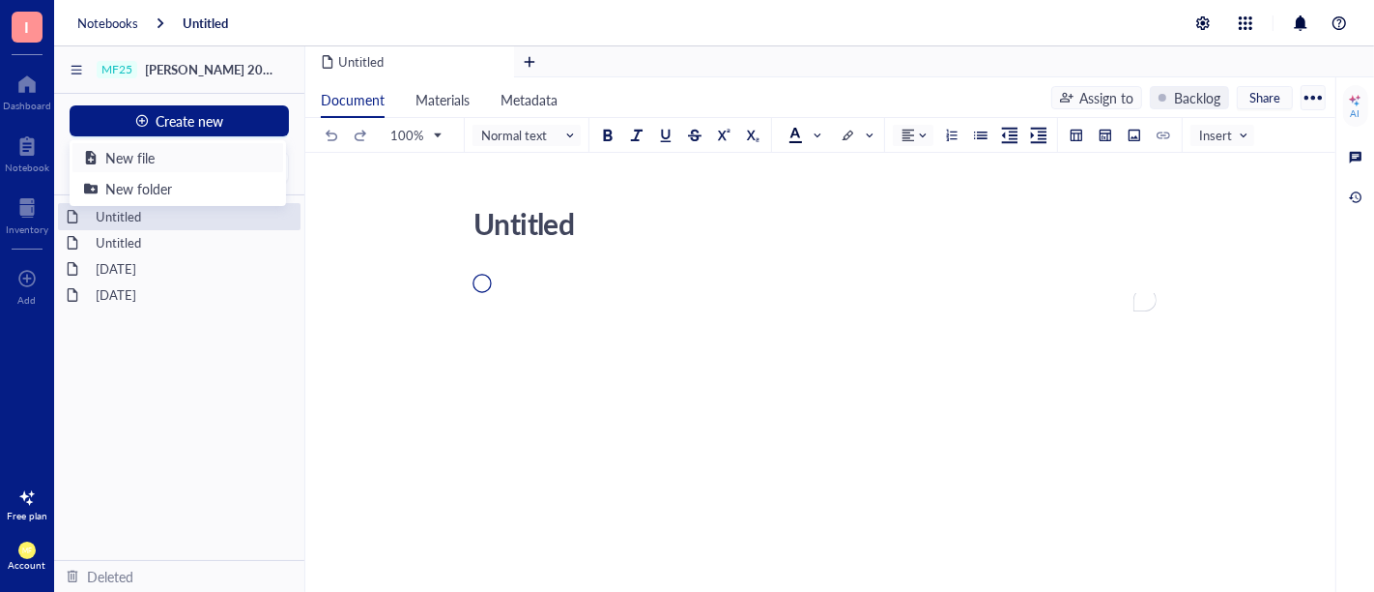
click at [191, 153] on div "New file" at bounding box center [178, 157] width 188 height 21
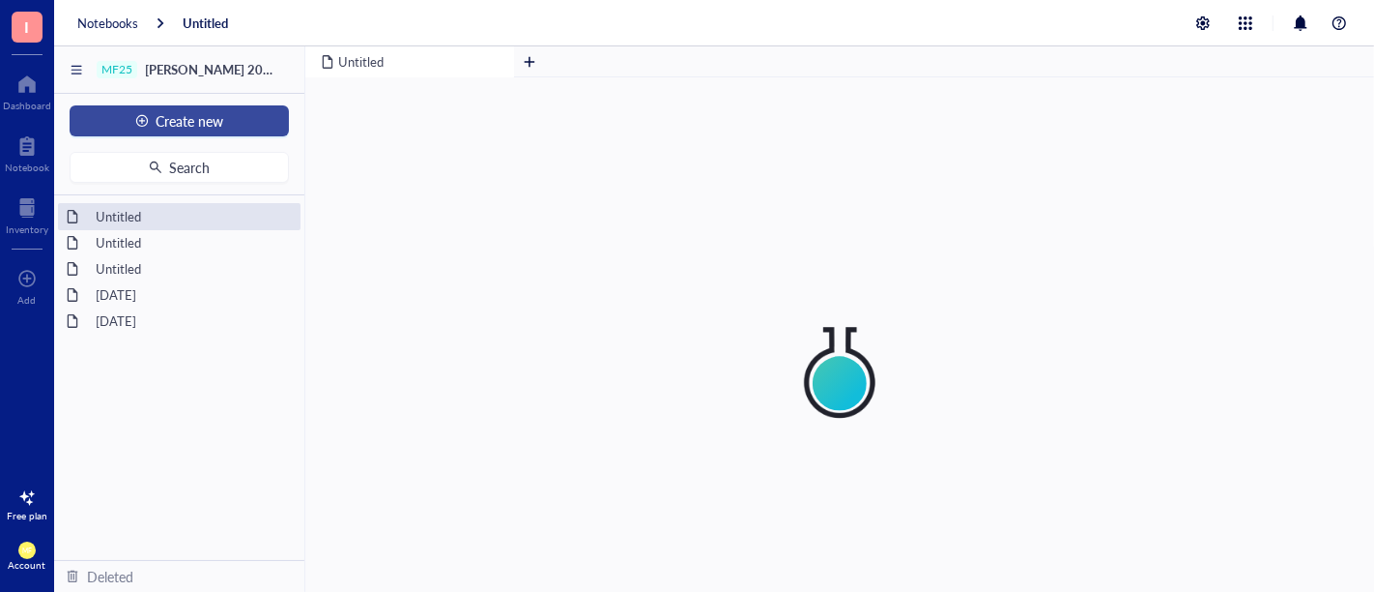
click at [196, 115] on span "Create new" at bounding box center [191, 120] width 68 height 15
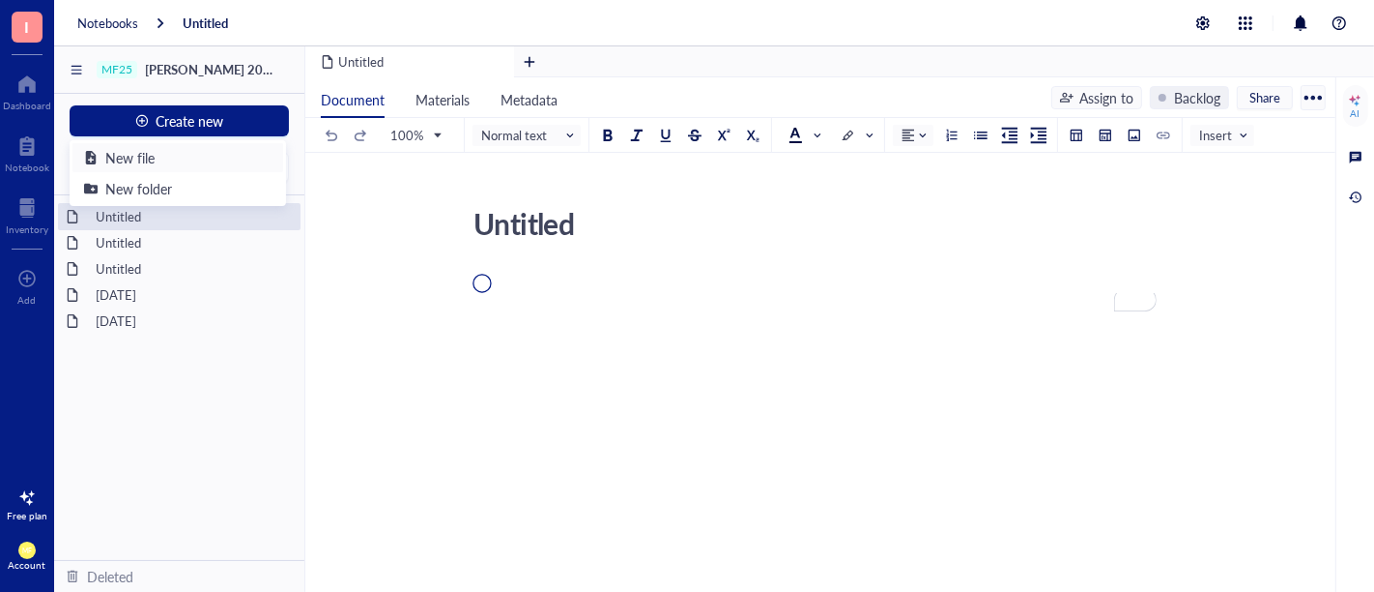
click at [203, 154] on div "New file" at bounding box center [178, 157] width 188 height 21
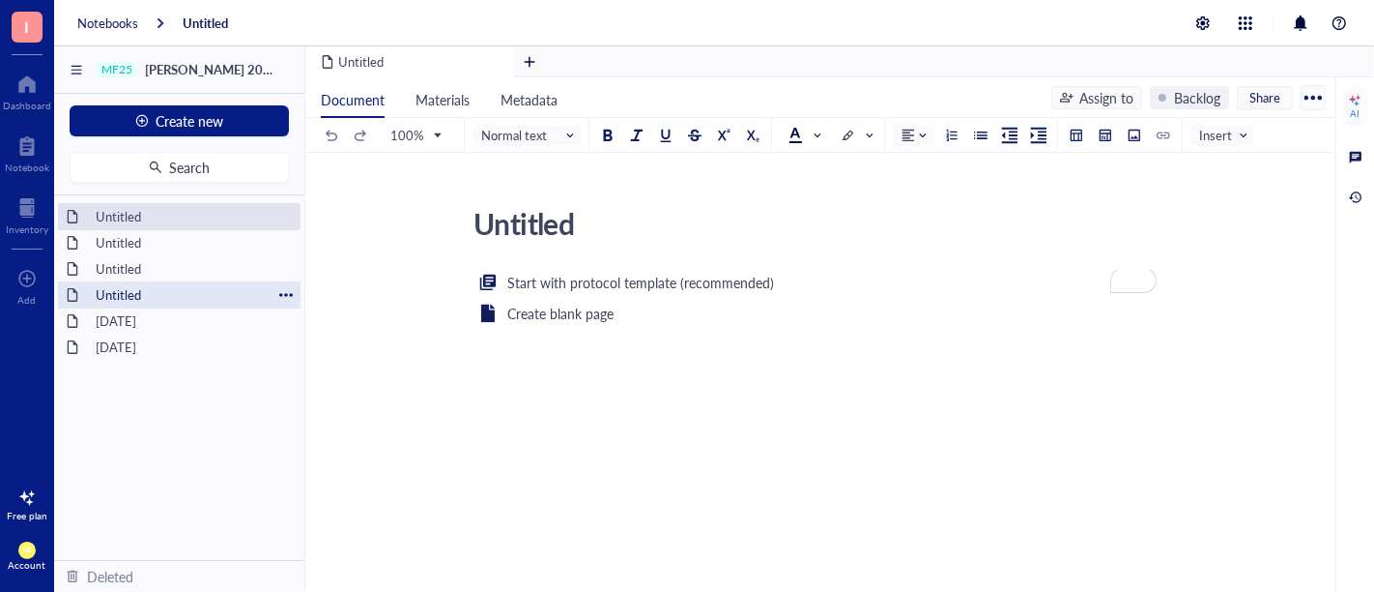
click at [288, 289] on div at bounding box center [286, 295] width 14 height 14
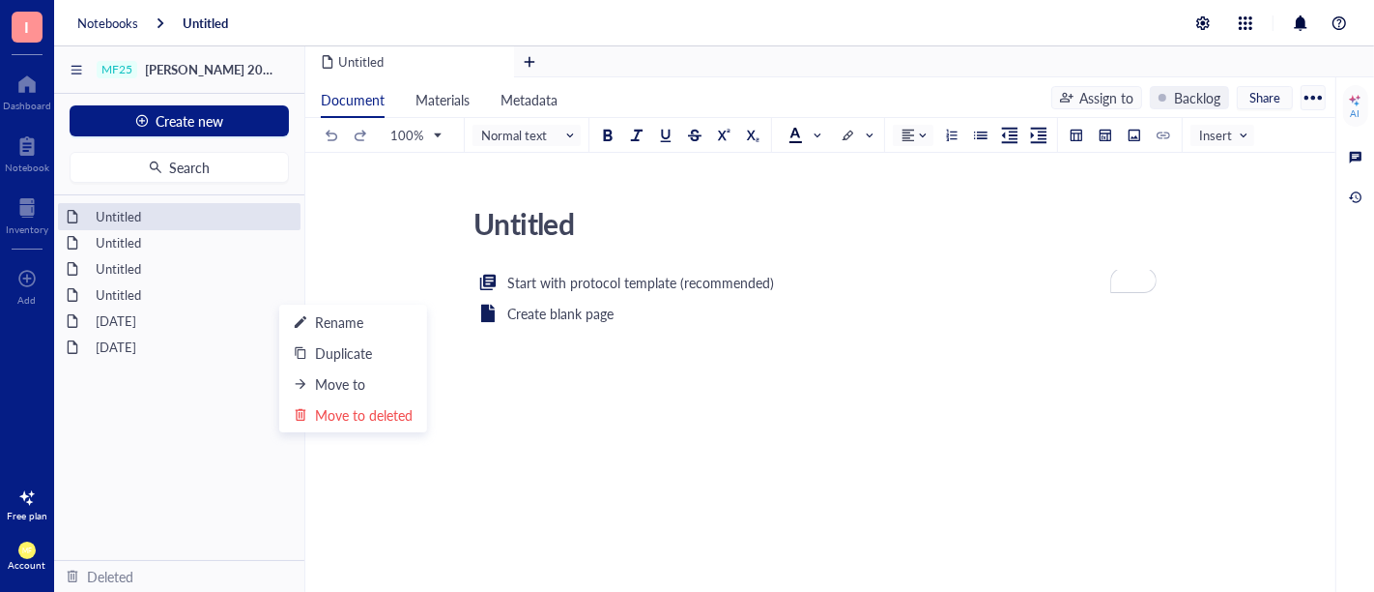
click at [150, 441] on div "Untitled Untitled Untitled Untitled 2025-10-13 2025-10-10 To pick up a draggabl…" at bounding box center [179, 377] width 250 height 364
click at [29, 559] on div "Account" at bounding box center [28, 565] width 38 height 12
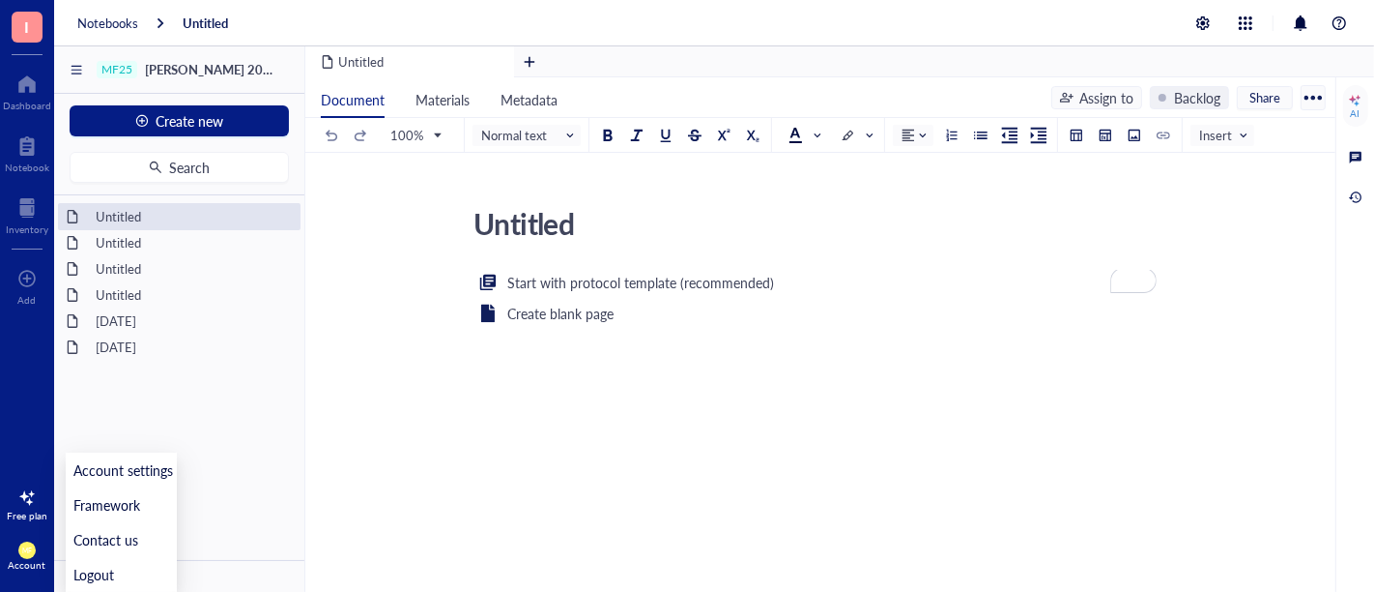
click at [25, 494] on div at bounding box center [27, 497] width 31 height 31
click at [169, 509] on span "See plans" at bounding box center [166, 512] width 51 height 17
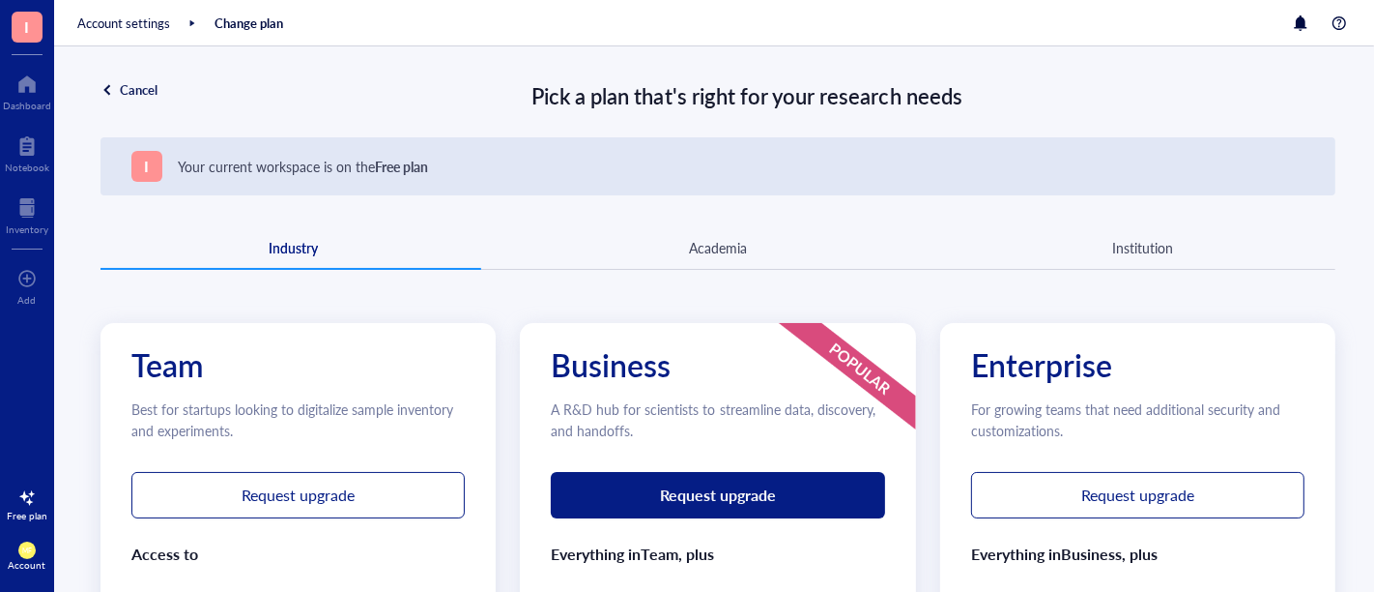
click at [743, 222] on div "I Your current workspace is on the Free plan Industry Academia Institution Team…" at bounding box center [718, 548] width 1235 height 823
click at [712, 240] on div "Academia" at bounding box center [718, 247] width 58 height 21
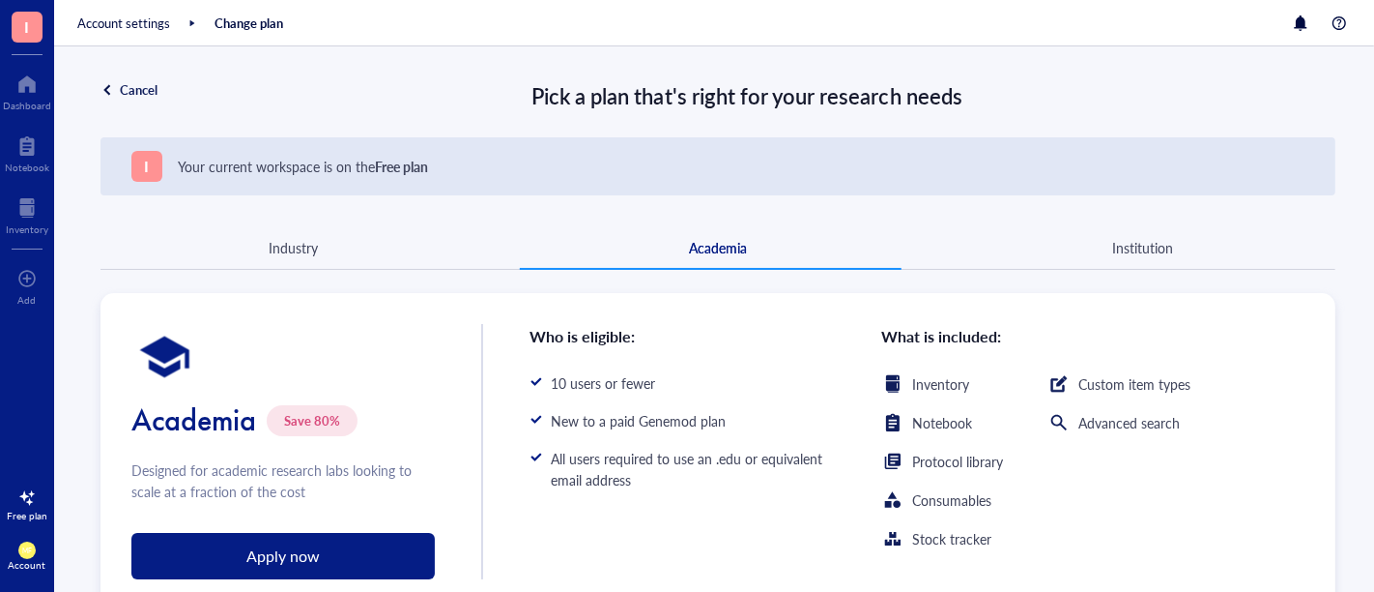
click at [25, 26] on span "I" at bounding box center [27, 26] width 5 height 24
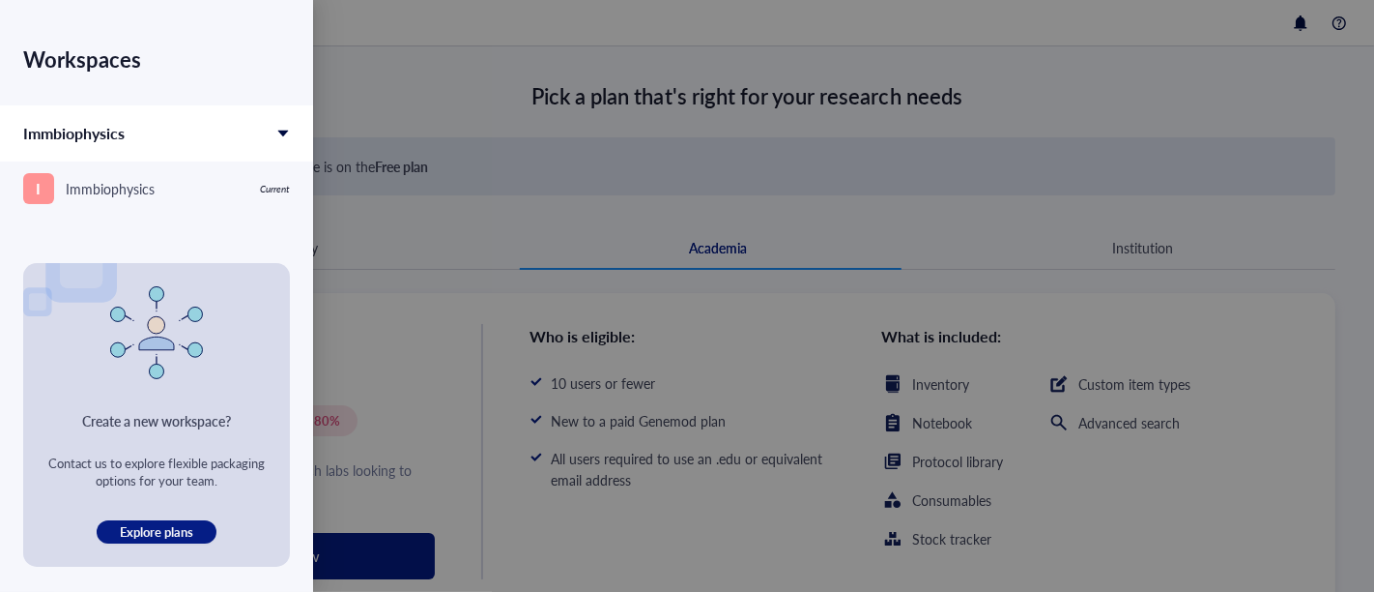
click at [287, 125] on div "Immbiophysics" at bounding box center [156, 133] width 313 height 56
click at [283, 125] on div "Immbiophysics" at bounding box center [156, 133] width 313 height 56
click at [282, 128] on icon at bounding box center [283, 134] width 14 height 14
click at [253, 132] on div "Immbiophysics" at bounding box center [156, 133] width 313 height 56
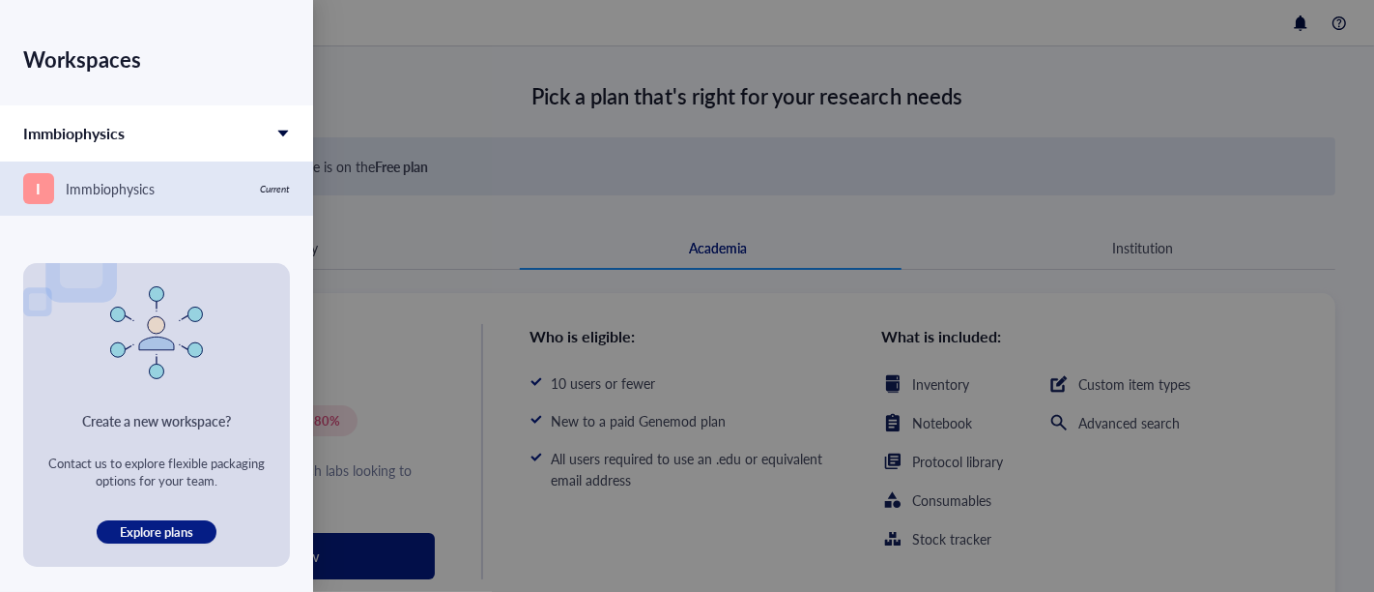
click at [152, 178] on div "Immbiophysics" at bounding box center [110, 188] width 89 height 21
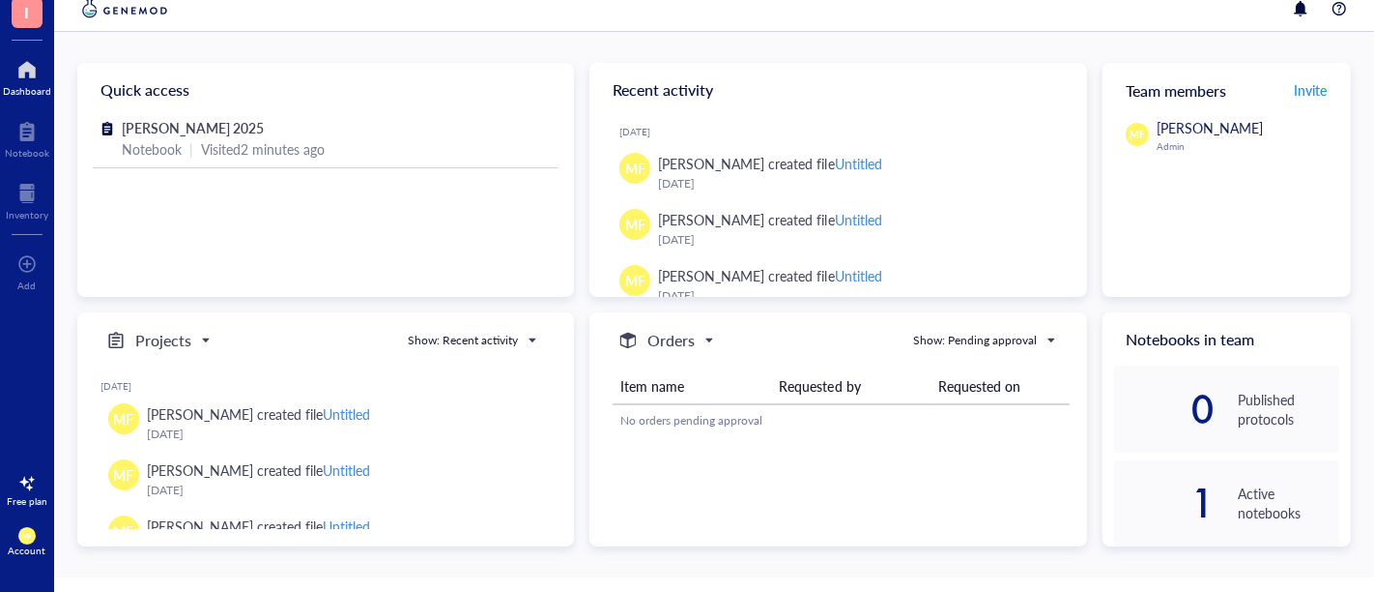
scroll to position [21, 0]
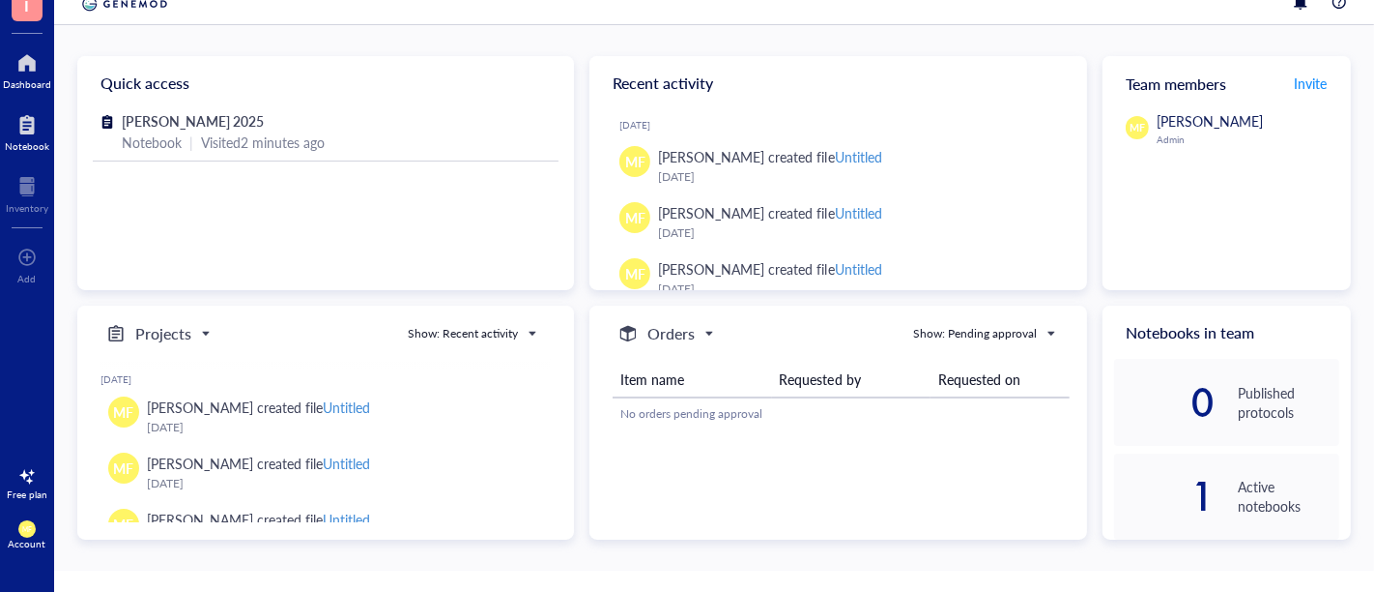
click at [26, 130] on div at bounding box center [27, 124] width 44 height 31
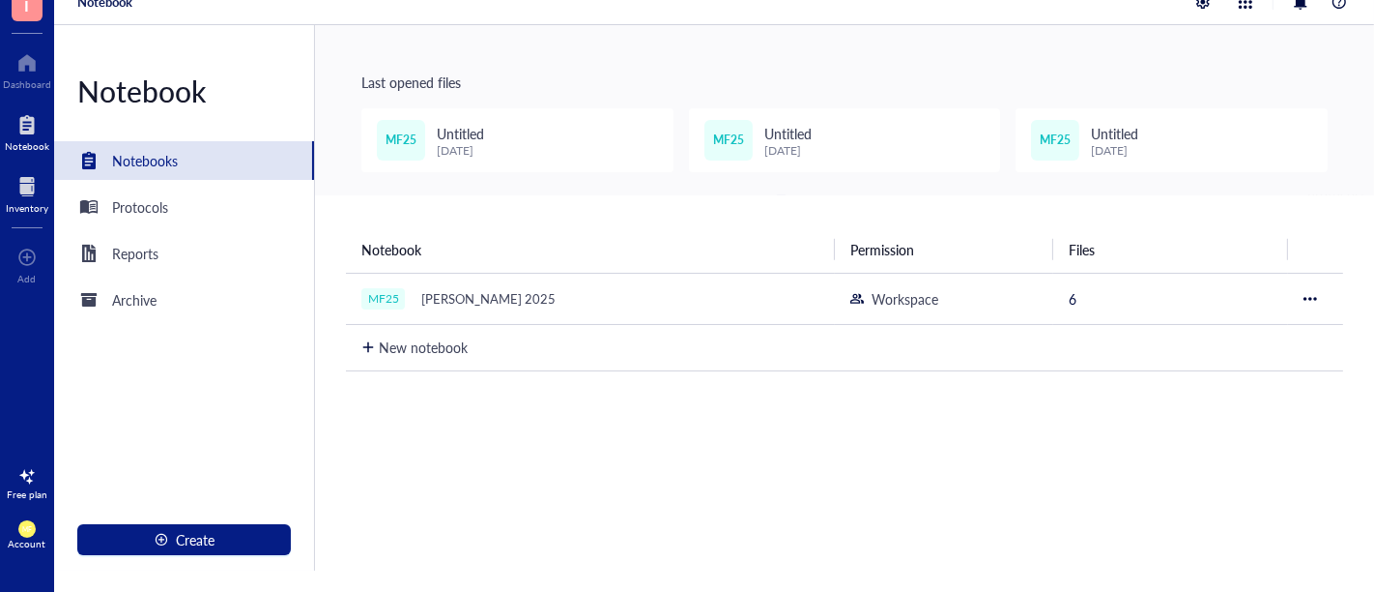
click at [23, 206] on div "Inventory" at bounding box center [27, 208] width 43 height 12
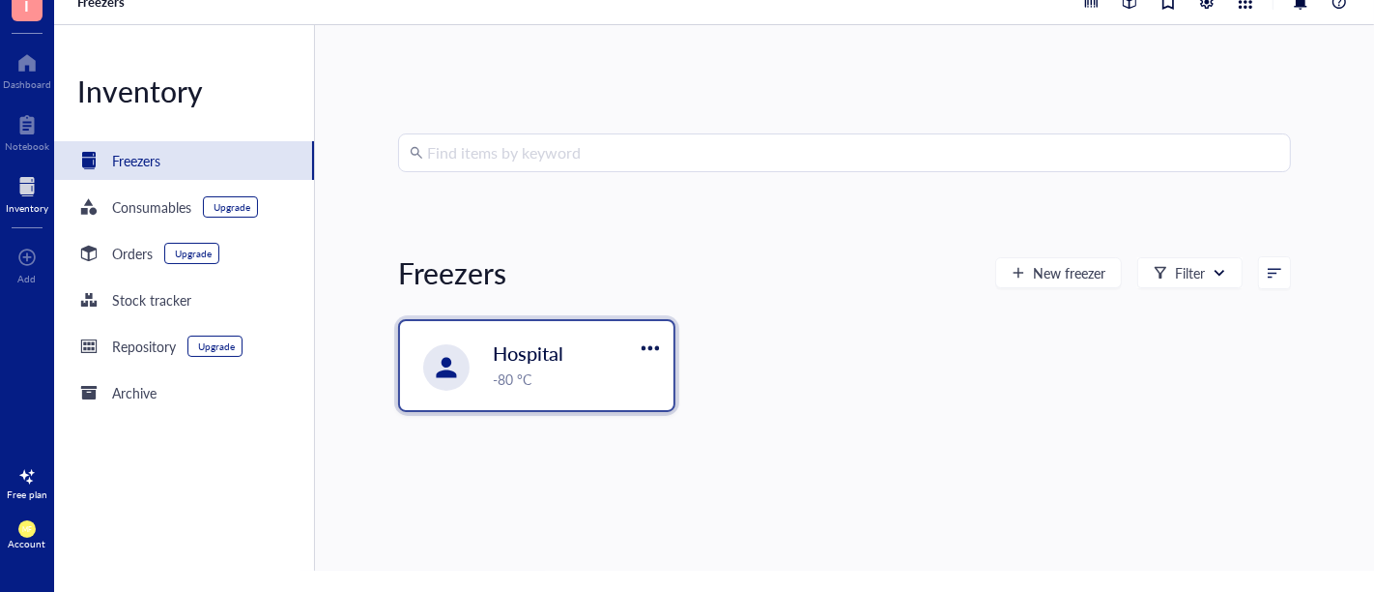
click at [607, 370] on div "-80 °C" at bounding box center [577, 378] width 169 height 21
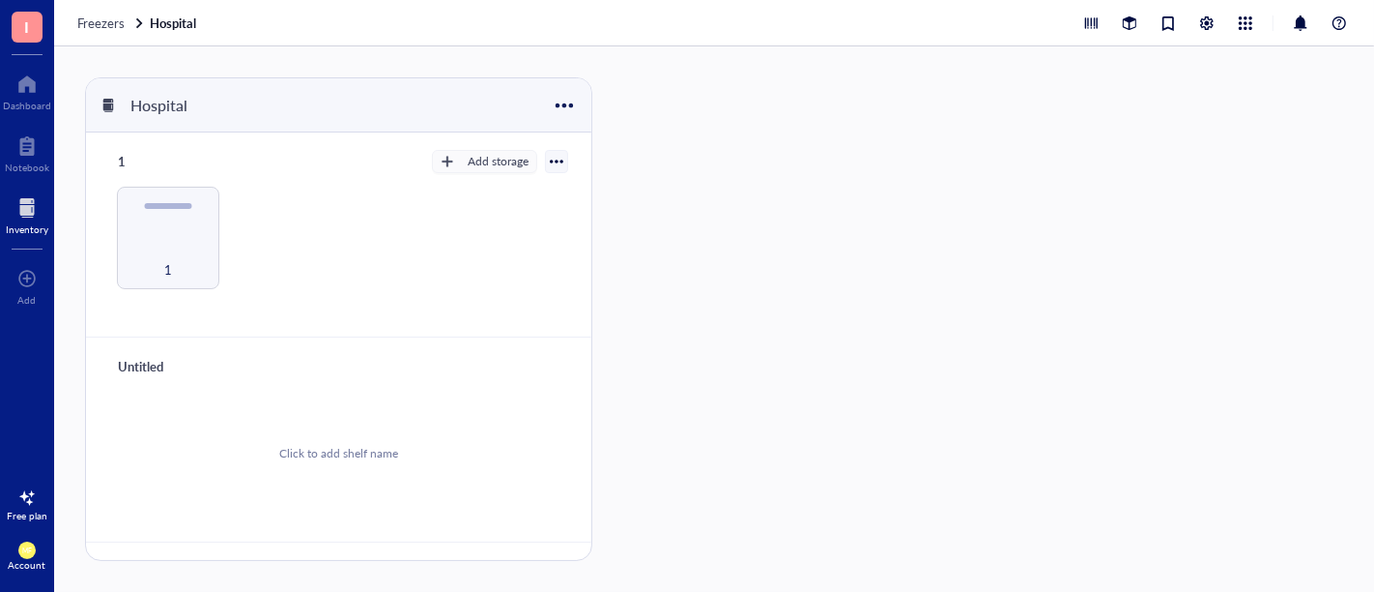
click at [25, 223] on div "Inventory" at bounding box center [27, 229] width 43 height 12
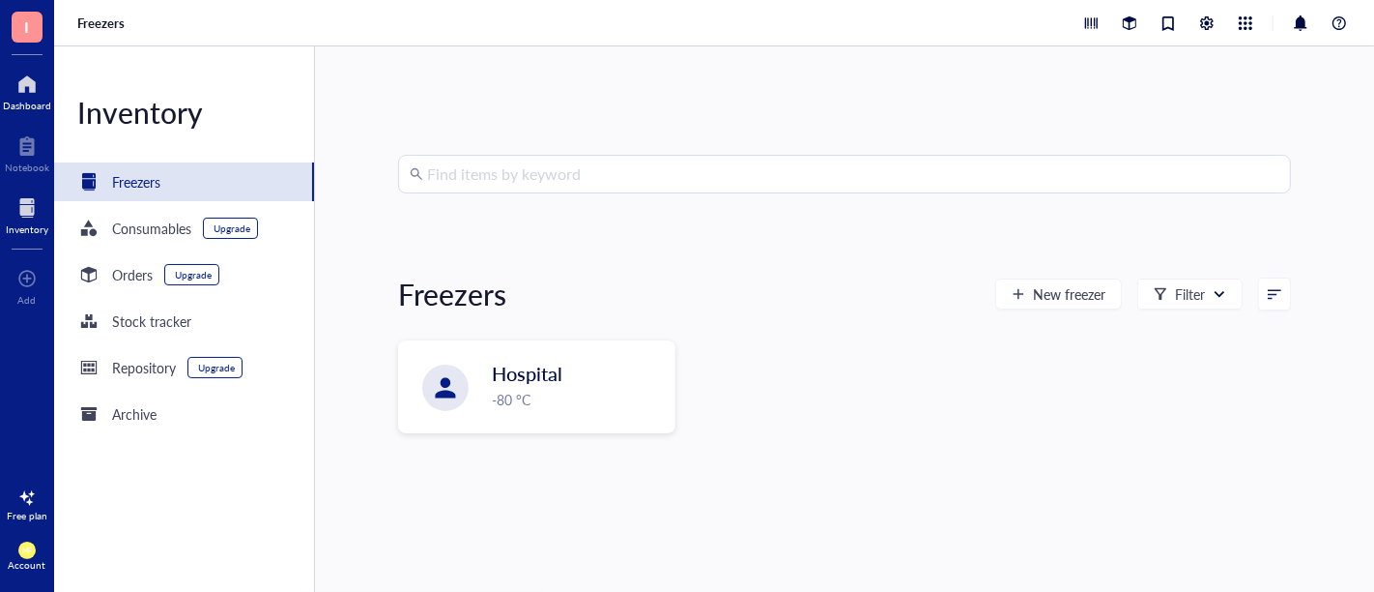
click at [26, 98] on div at bounding box center [27, 84] width 48 height 31
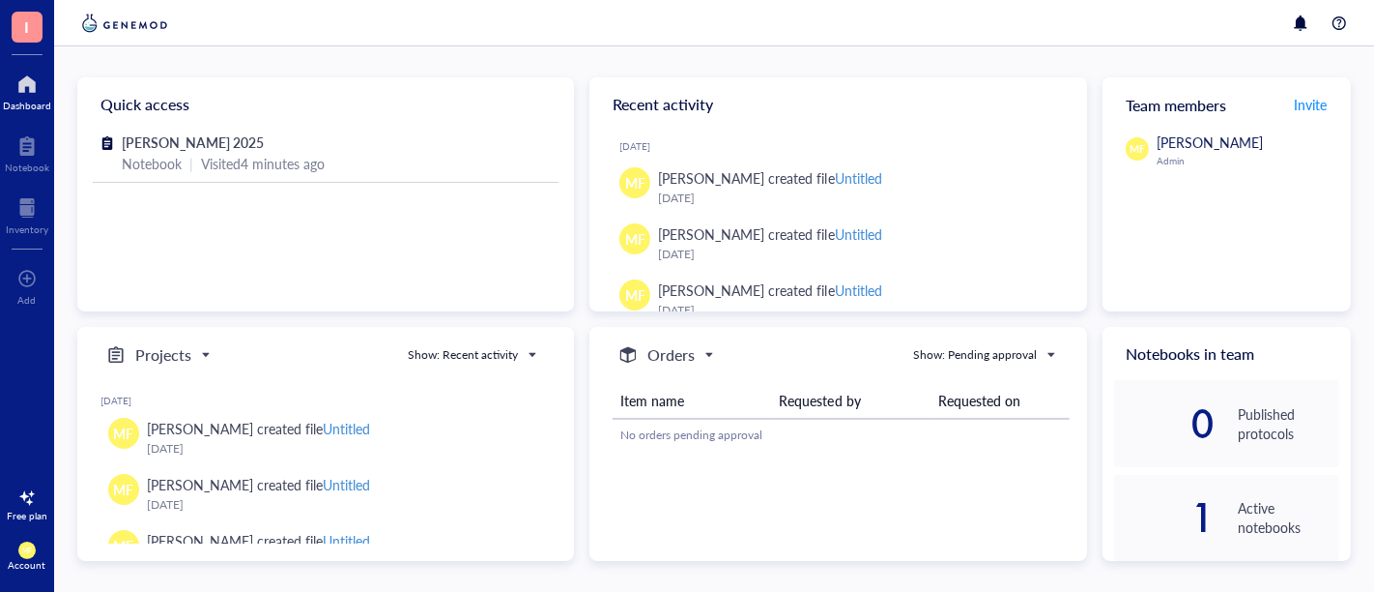
click at [17, 33] on span "I" at bounding box center [27, 27] width 31 height 31
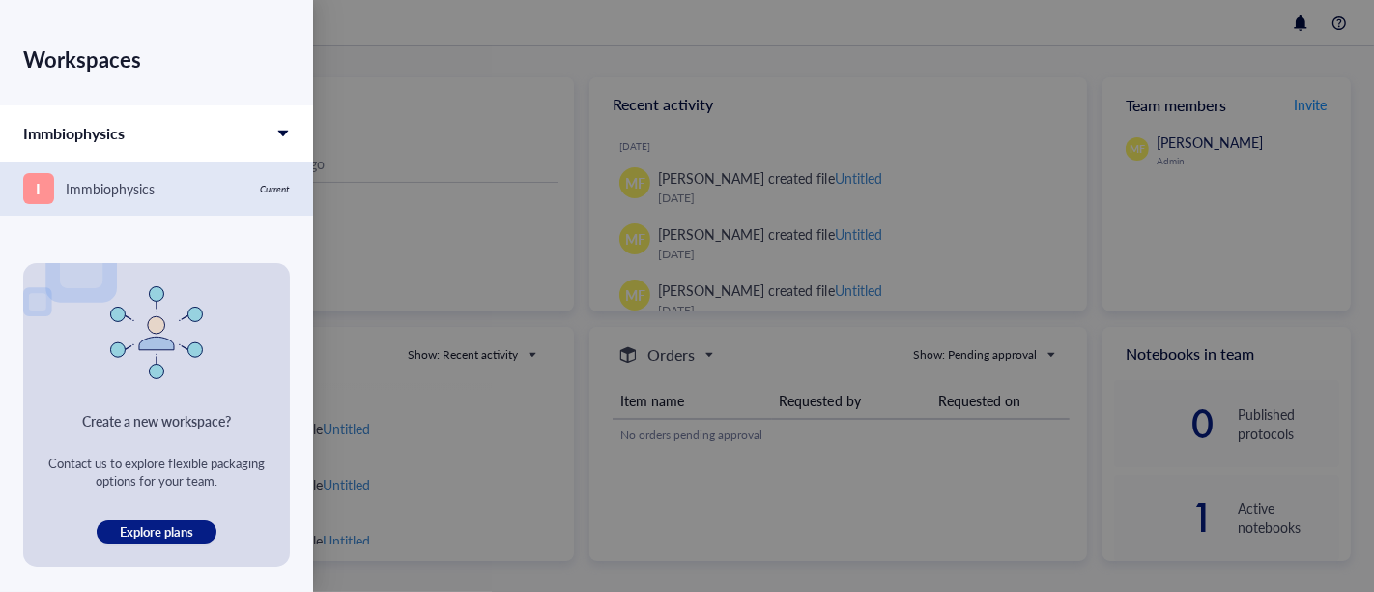
click at [192, 188] on div "I Immbiophysics" at bounding box center [135, 188] width 225 height 31
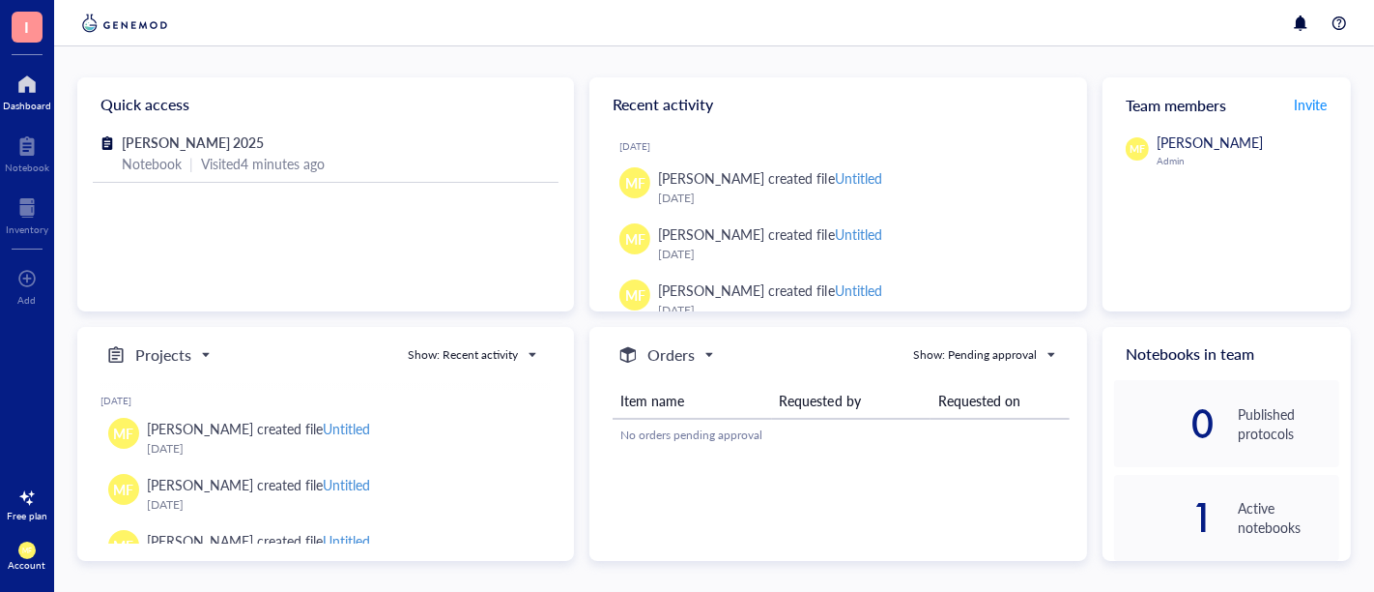
click at [21, 20] on span "I" at bounding box center [27, 27] width 31 height 31
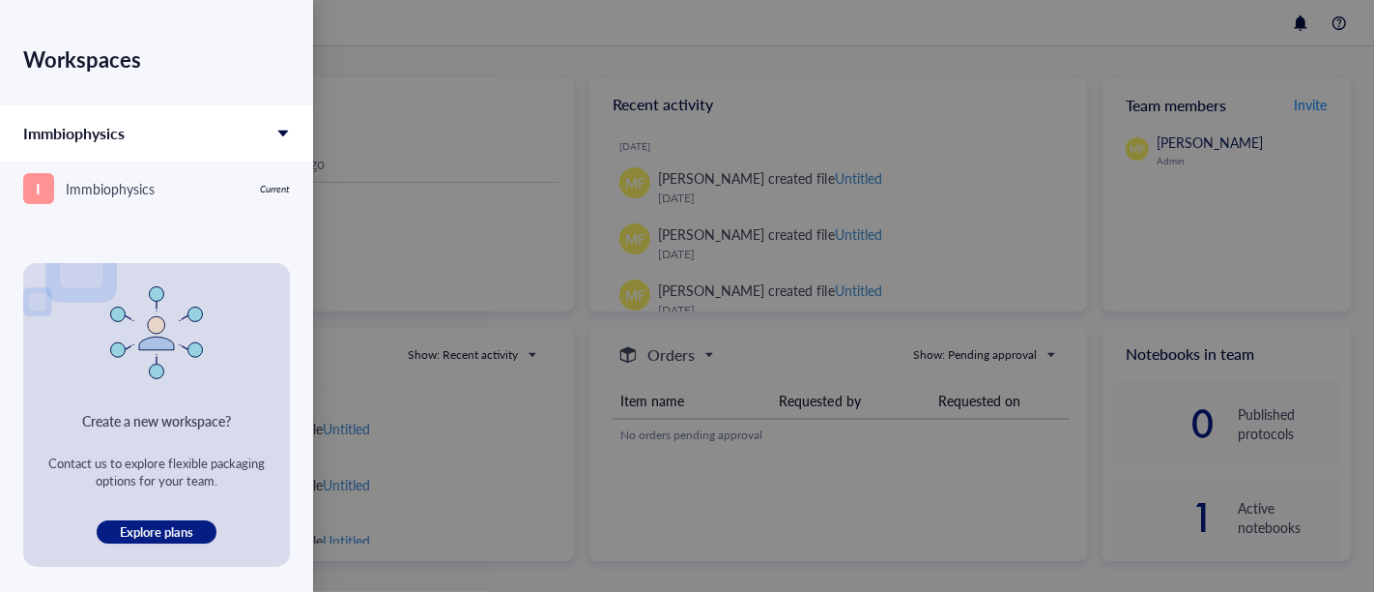
click at [1090, 22] on div at bounding box center [687, 296] width 1374 height 592
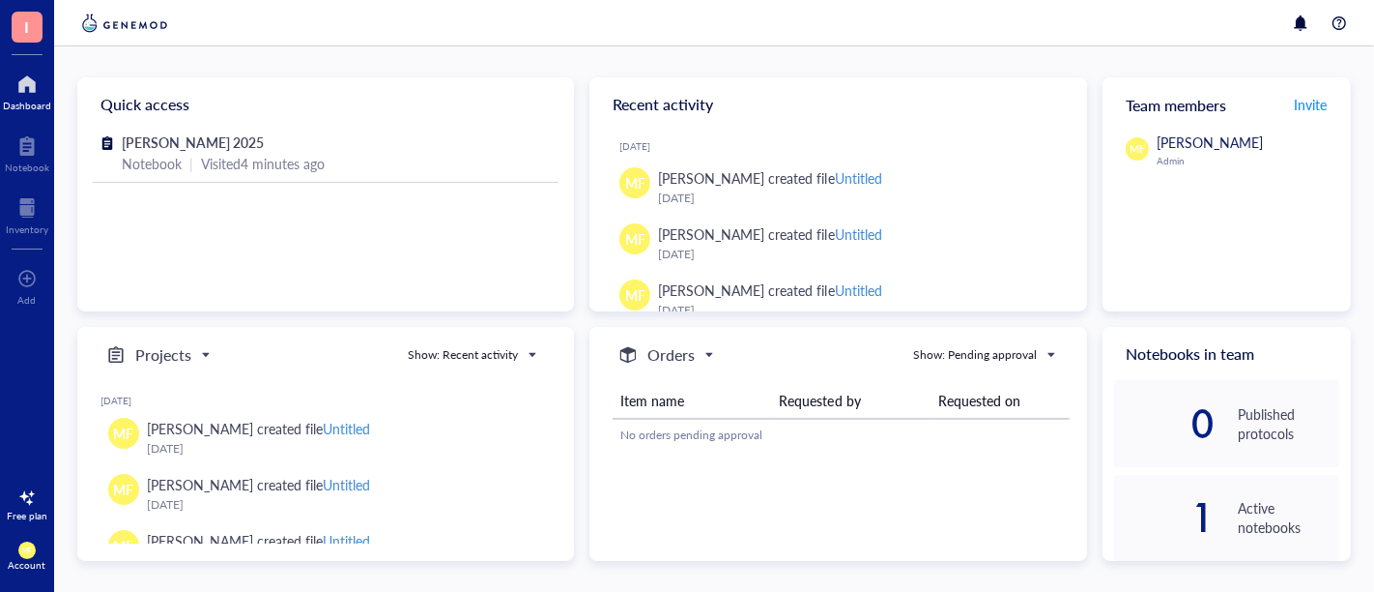
click at [20, 103] on div "Dashboard" at bounding box center [27, 106] width 48 height 12
click at [28, 84] on div at bounding box center [27, 84] width 48 height 31
click at [22, 27] on span "I" at bounding box center [27, 27] width 31 height 31
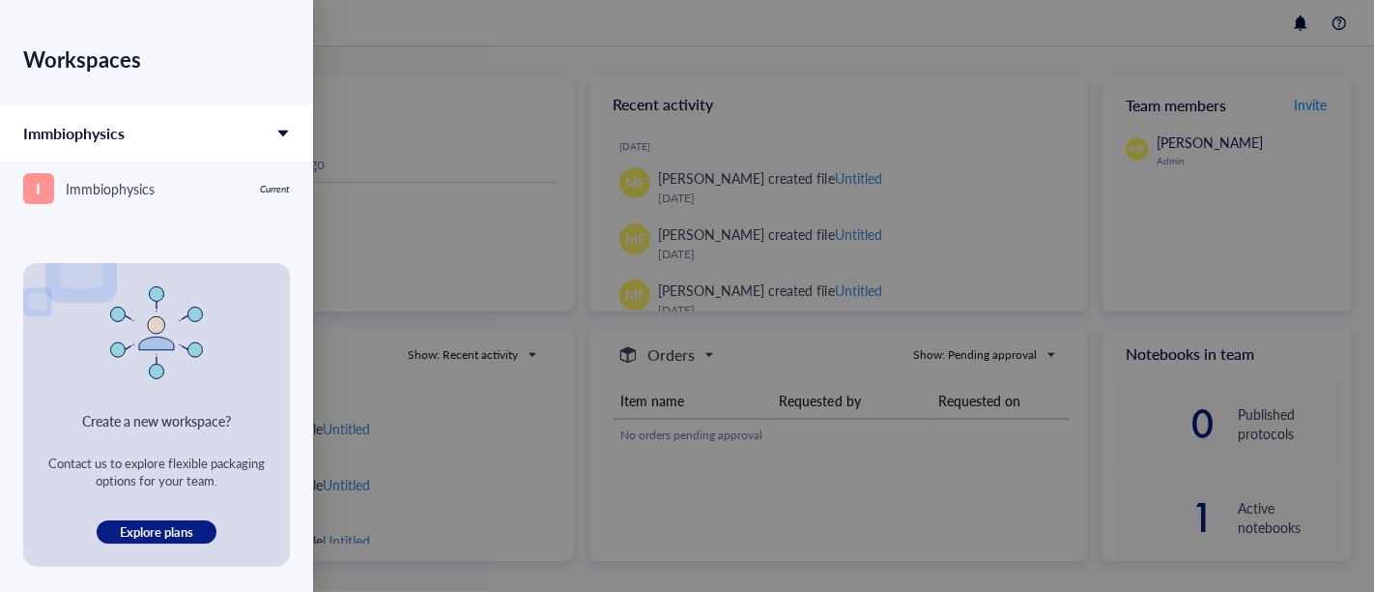
click at [427, 22] on div at bounding box center [687, 296] width 1374 height 592
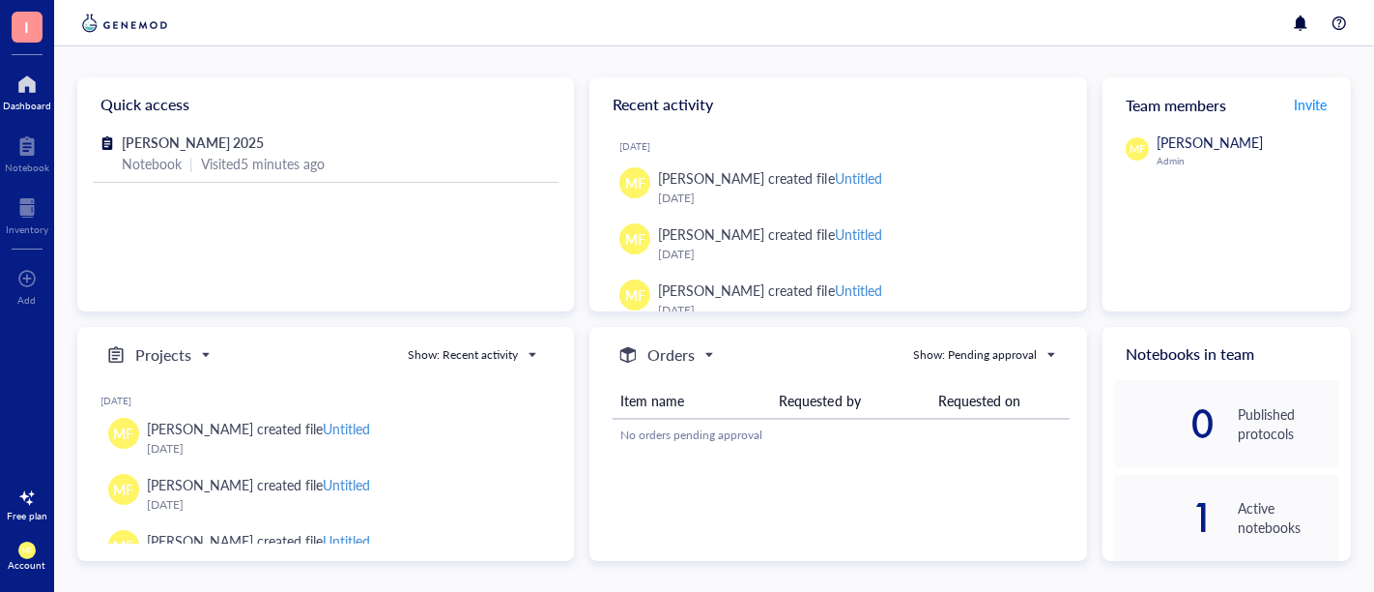
click at [17, 103] on div "Dashboard" at bounding box center [27, 106] width 48 height 12
click at [33, 85] on div at bounding box center [27, 84] width 48 height 31
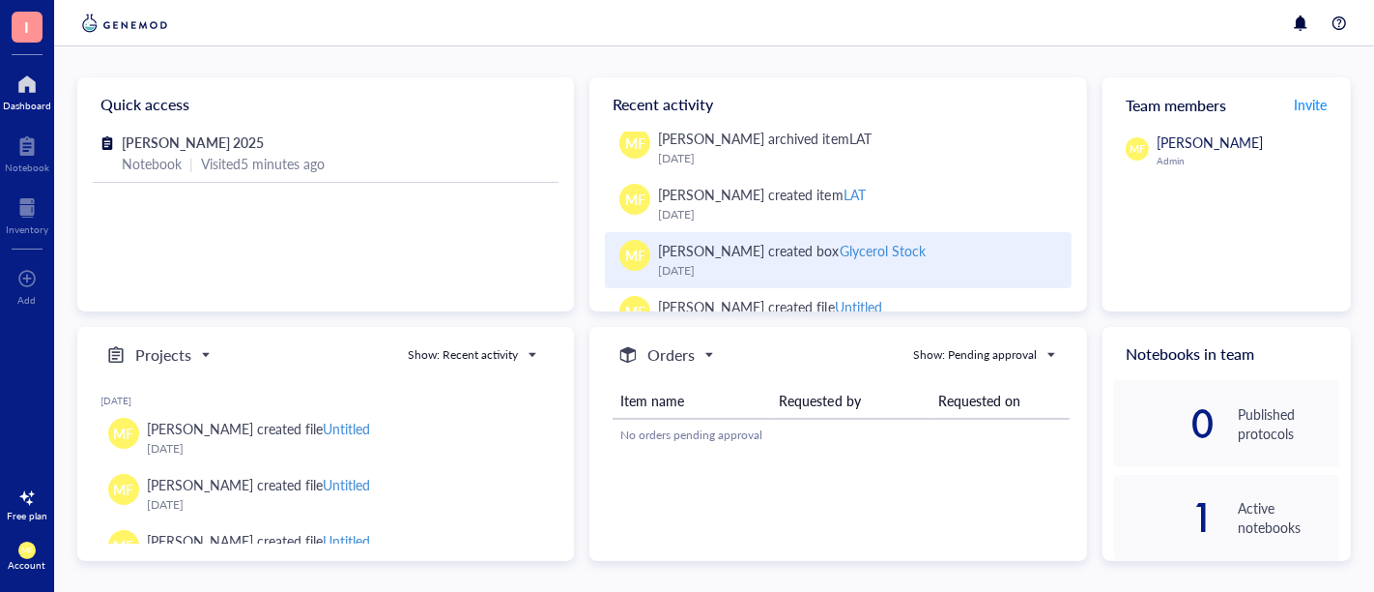
scroll to position [322, 0]
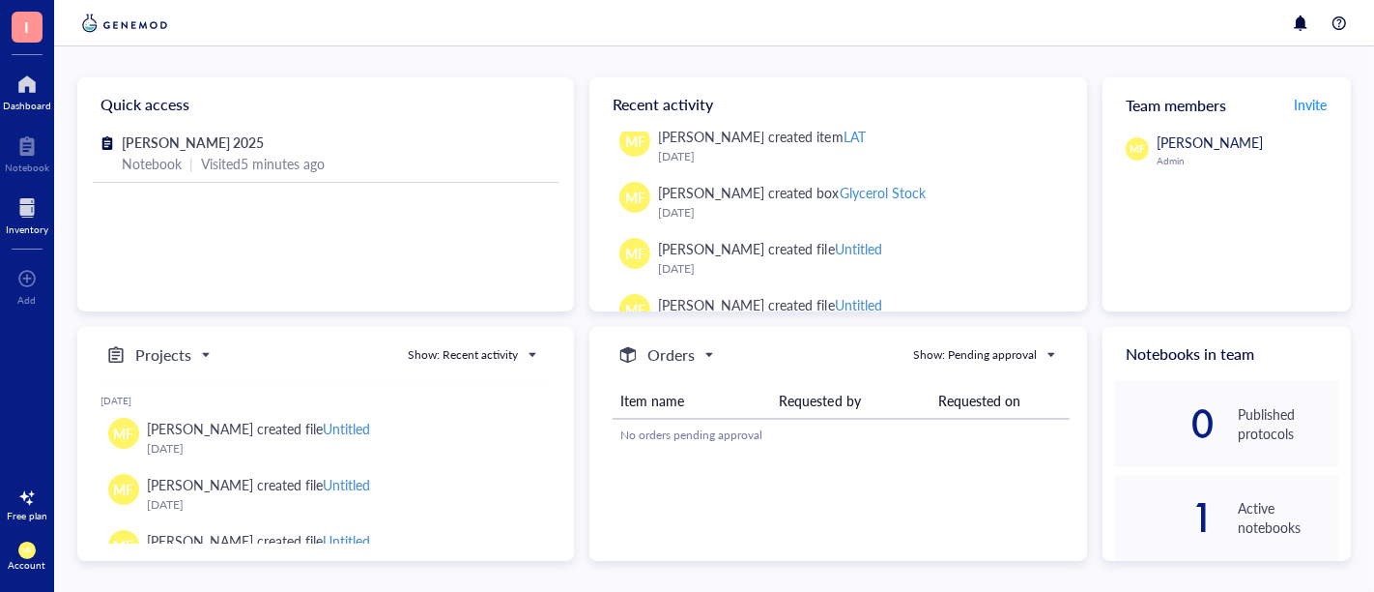
click at [25, 223] on div "Inventory" at bounding box center [27, 229] width 43 height 12
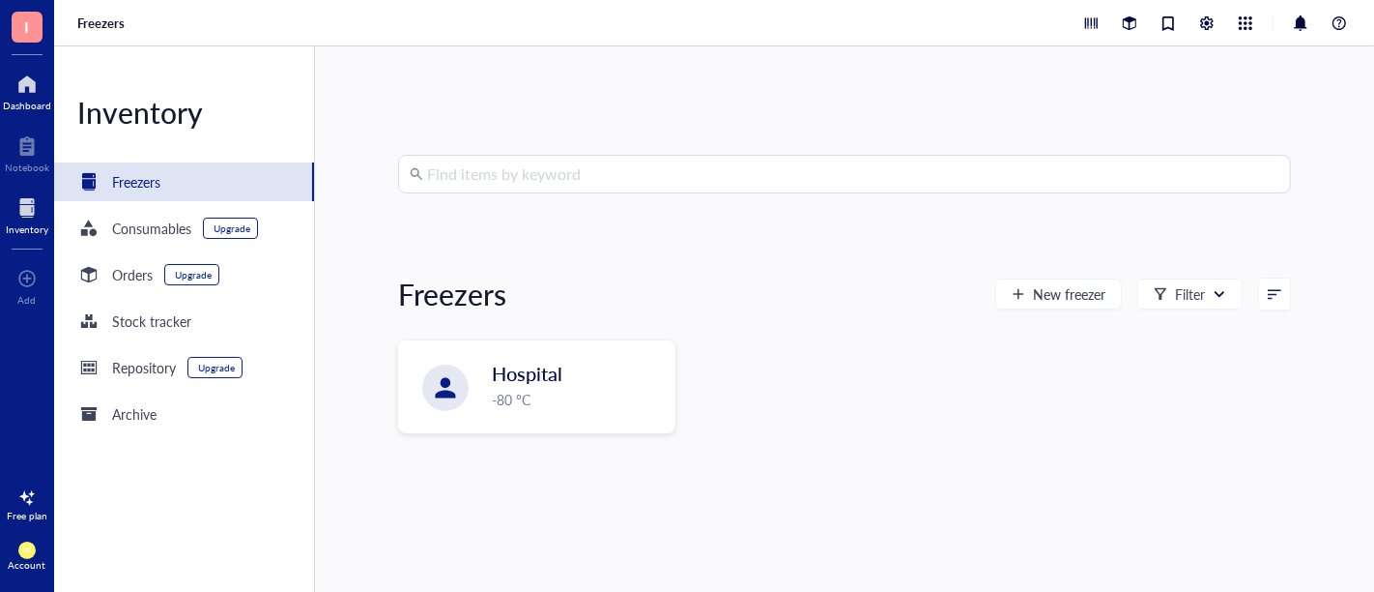
click at [19, 92] on div at bounding box center [27, 84] width 48 height 31
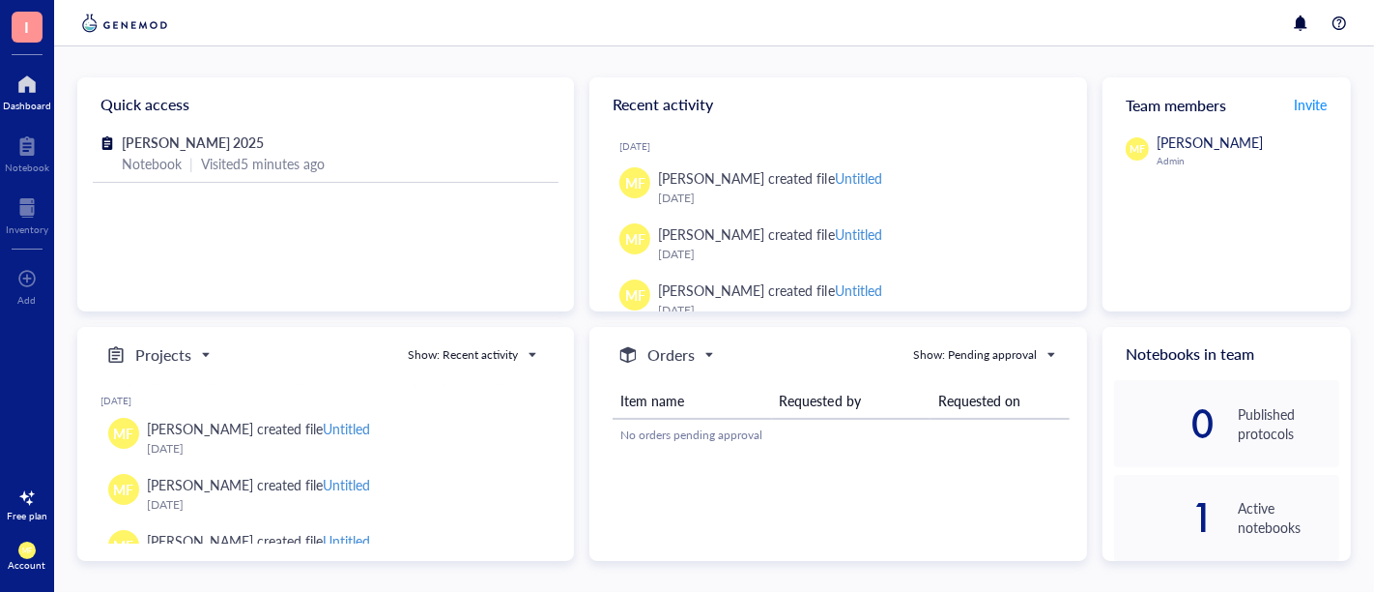
click at [1206, 147] on span "[PERSON_NAME]" at bounding box center [1210, 141] width 106 height 19
click at [1300, 104] on span "Invite" at bounding box center [1310, 104] width 33 height 19
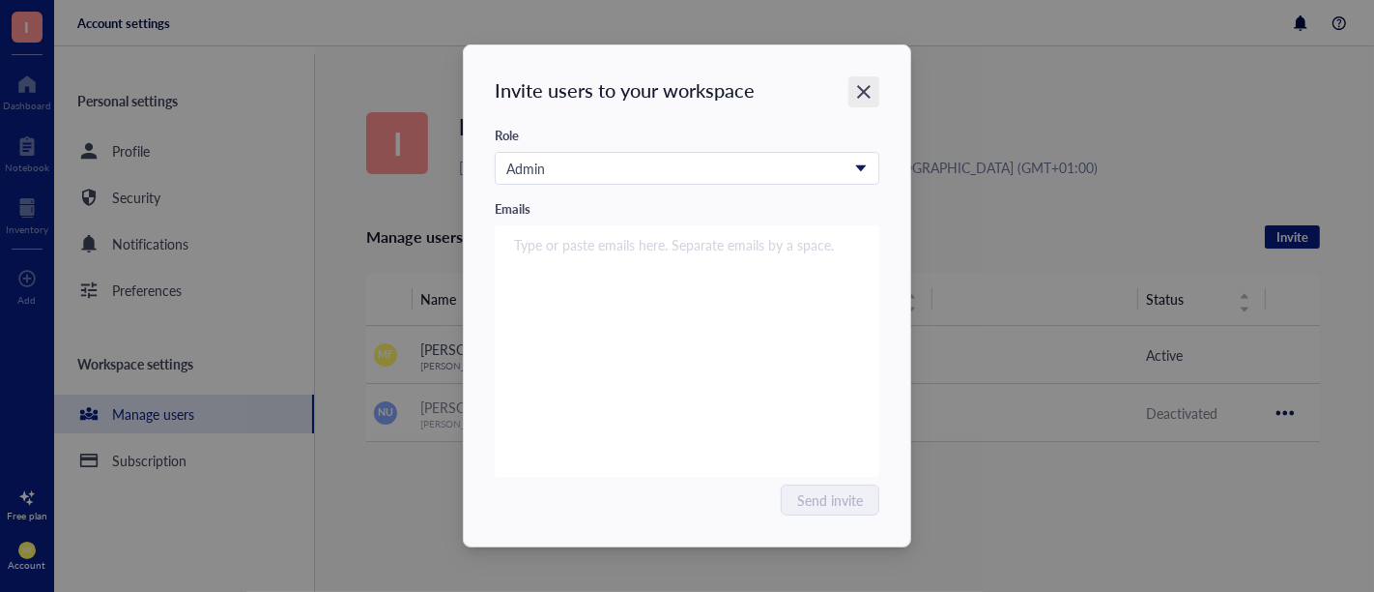
click at [852, 84] on div "Close" at bounding box center [864, 91] width 31 height 31
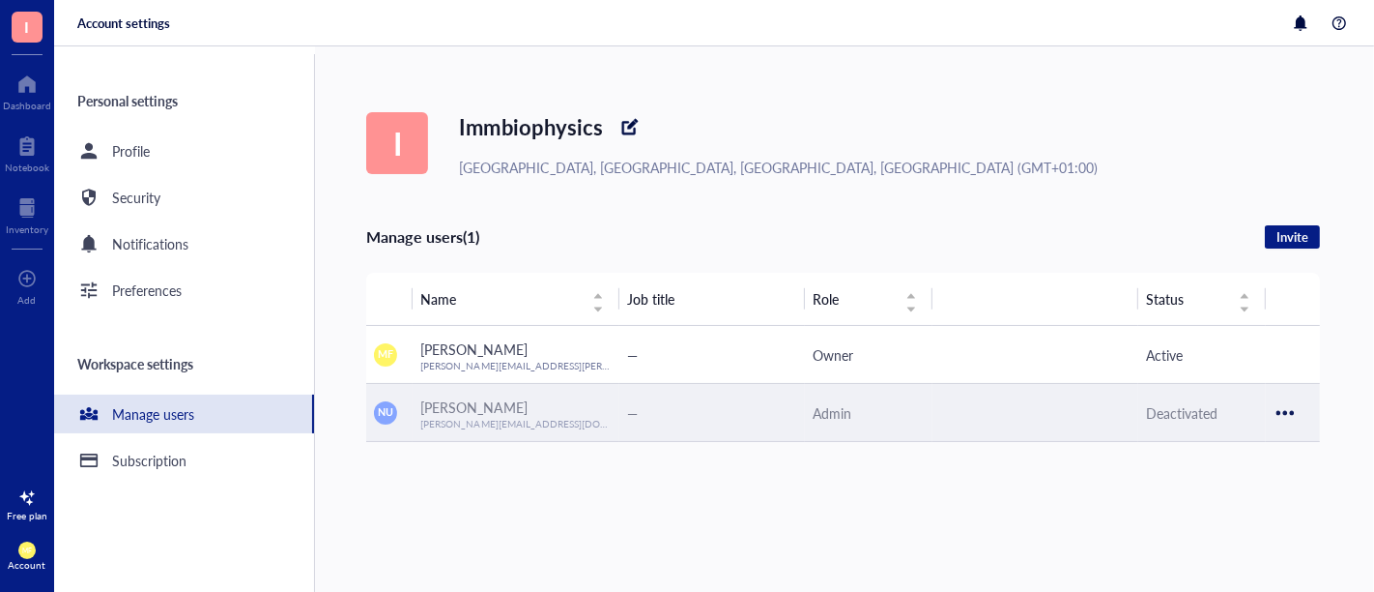
click at [1300, 411] on div at bounding box center [1285, 412] width 31 height 31
click at [1198, 443] on span "Reactivate user" at bounding box center [1227, 444] width 110 height 21
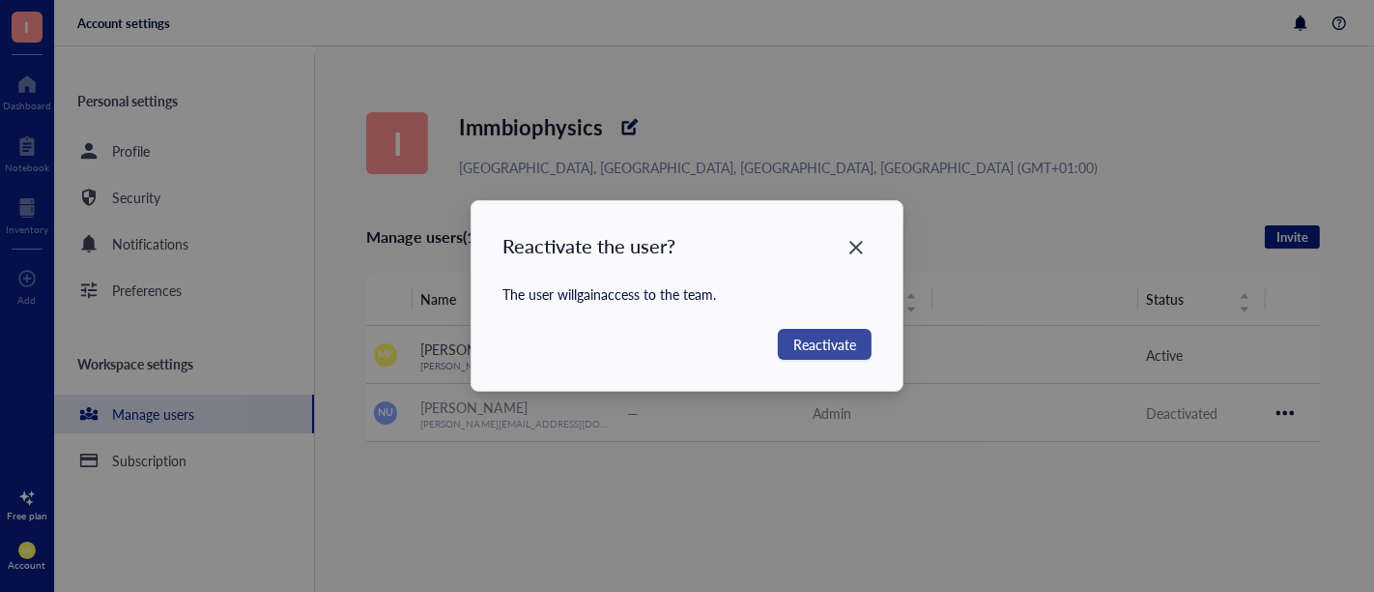
click at [823, 340] on span "Reactivate" at bounding box center [825, 343] width 63 height 21
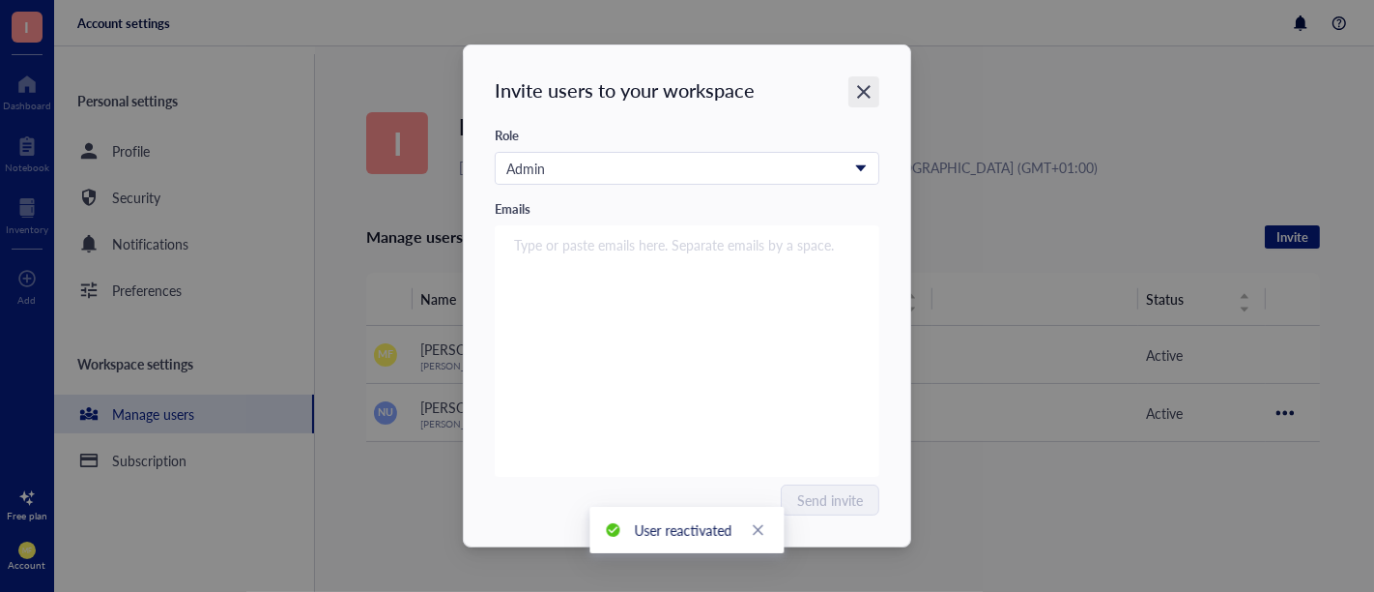
click at [861, 95] on icon "Close" at bounding box center [864, 92] width 14 height 14
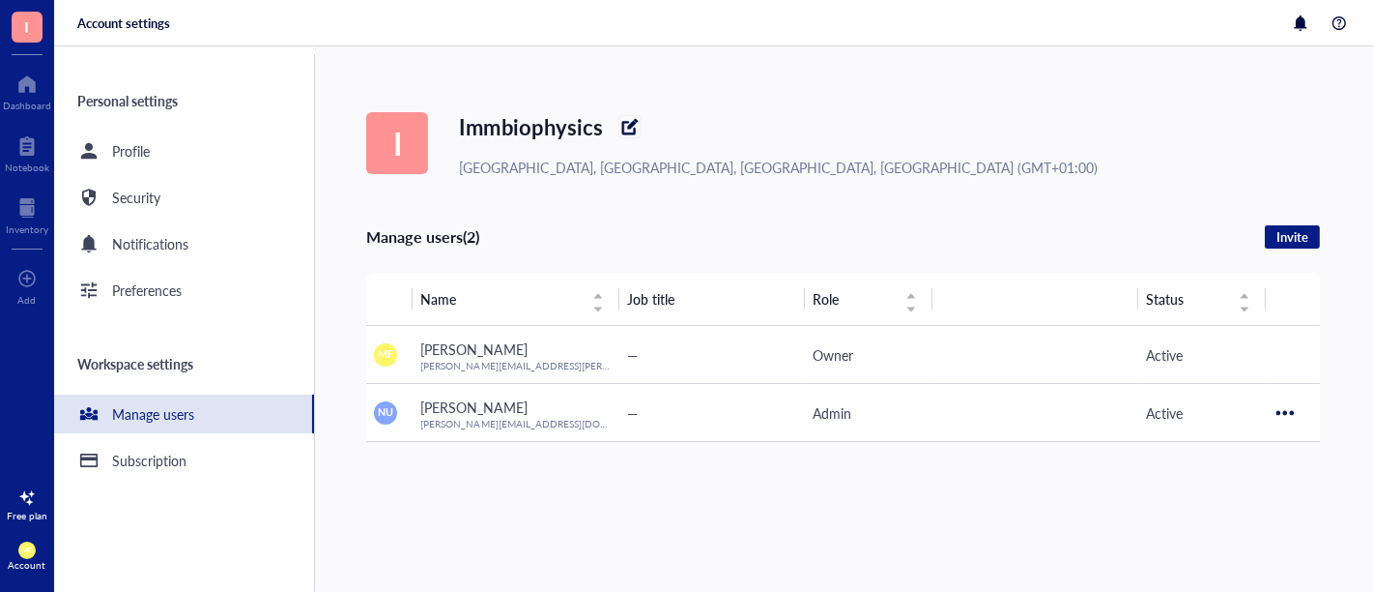
click at [625, 127] on div at bounding box center [630, 126] width 28 height 28
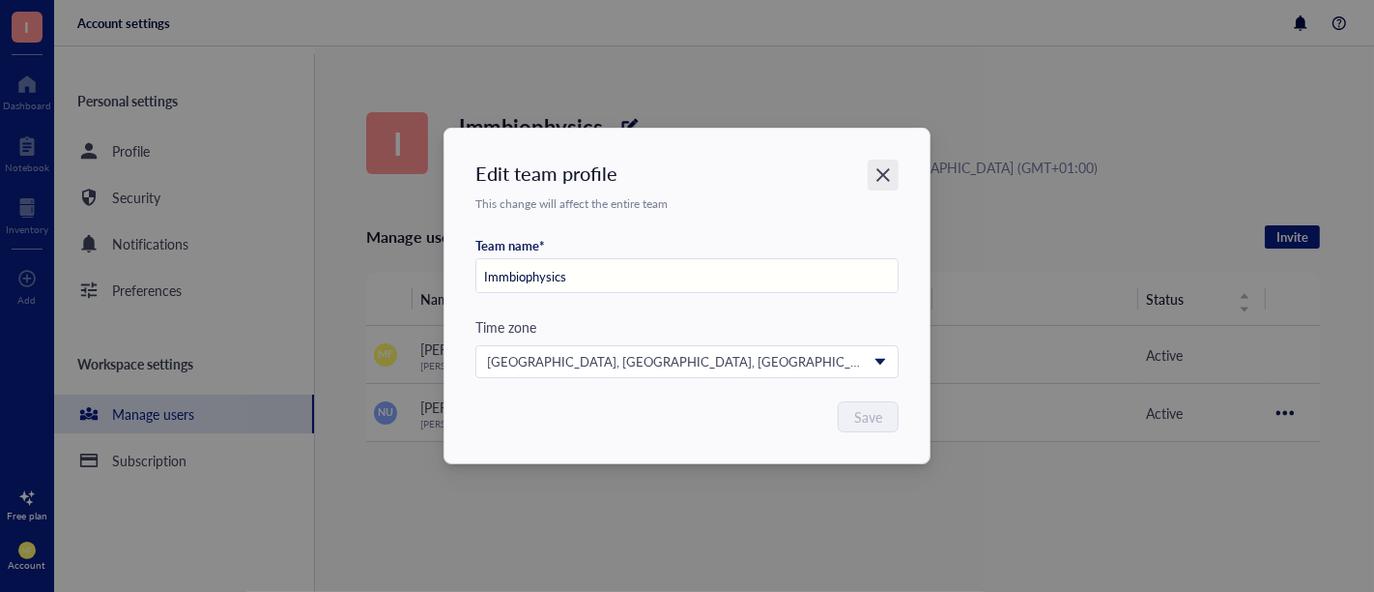
click at [876, 171] on icon "Close" at bounding box center [884, 175] width 18 height 18
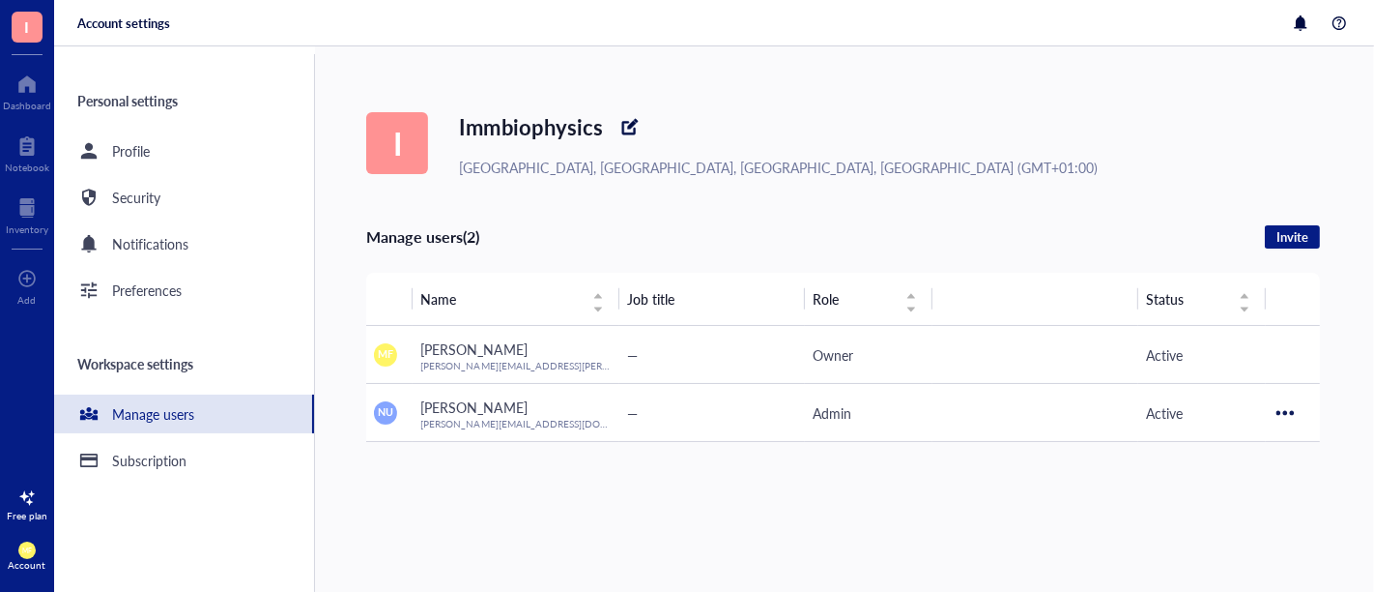
click at [523, 240] on div "Manage users (2) Invite" at bounding box center [843, 236] width 954 height 25
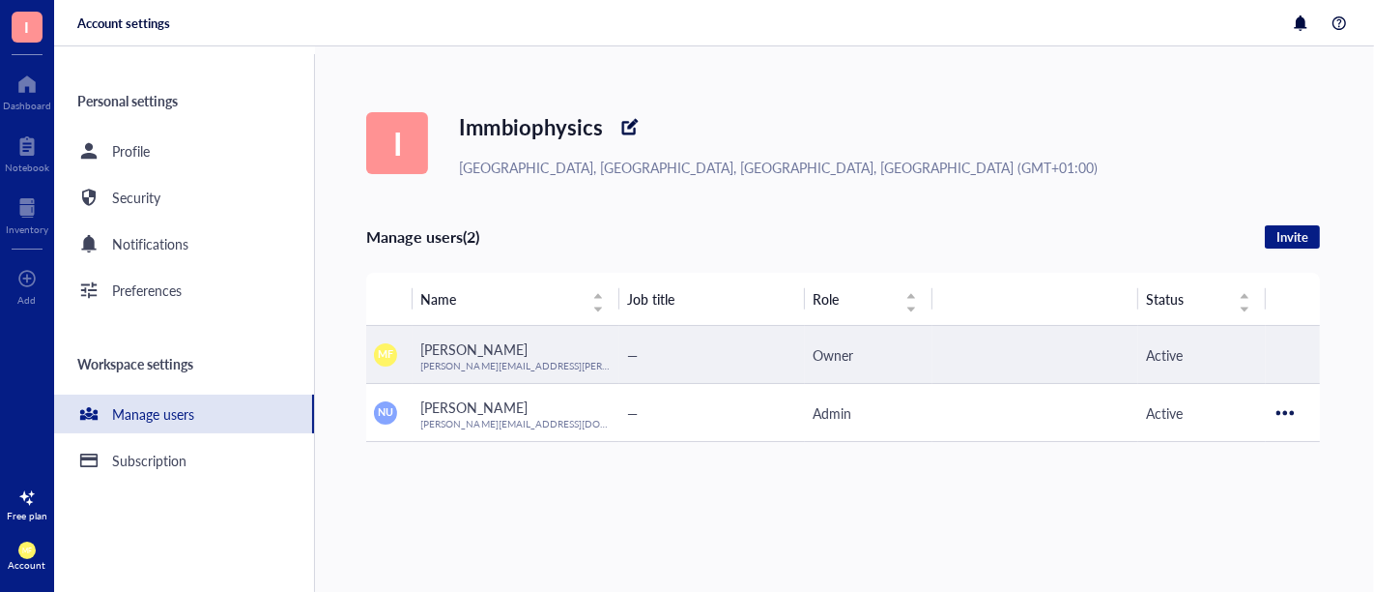
click at [872, 366] on td "Owner" at bounding box center [869, 355] width 128 height 58
click at [819, 353] on div "Owner" at bounding box center [869, 354] width 112 height 21
click at [1238, 348] on div "Active" at bounding box center [1202, 354] width 112 height 21
click at [462, 359] on span "[PERSON_NAME][EMAIL_ADDRESS][PERSON_NAME][DOMAIN_NAME]" at bounding box center [580, 366] width 320 height 14
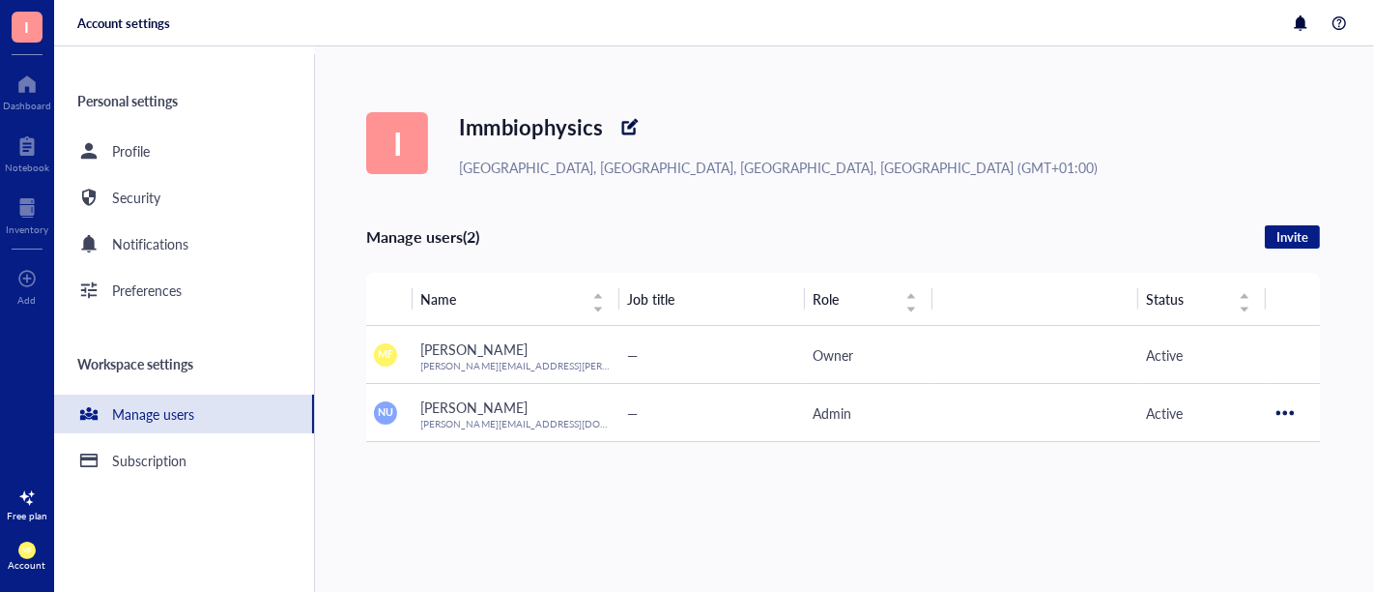
click at [173, 417] on div "Manage users" at bounding box center [153, 413] width 82 height 21
click at [420, 475] on div "I Immbiophysics [GEOGRAPHIC_DATA], [GEOGRAPHIC_DATA], [GEOGRAPHIC_DATA], [GEOGR…" at bounding box center [870, 318] width 1008 height 545
click at [123, 454] on div "Subscription" at bounding box center [149, 459] width 74 height 21
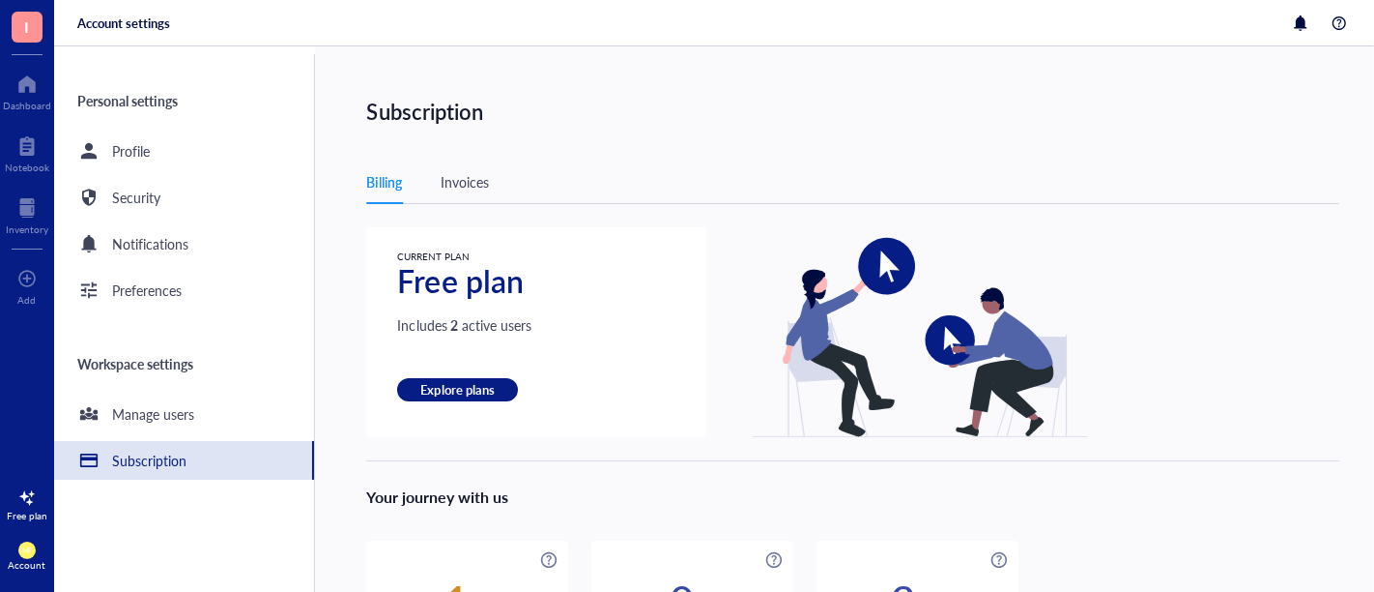
click at [474, 186] on div "Invoices" at bounding box center [465, 181] width 48 height 21
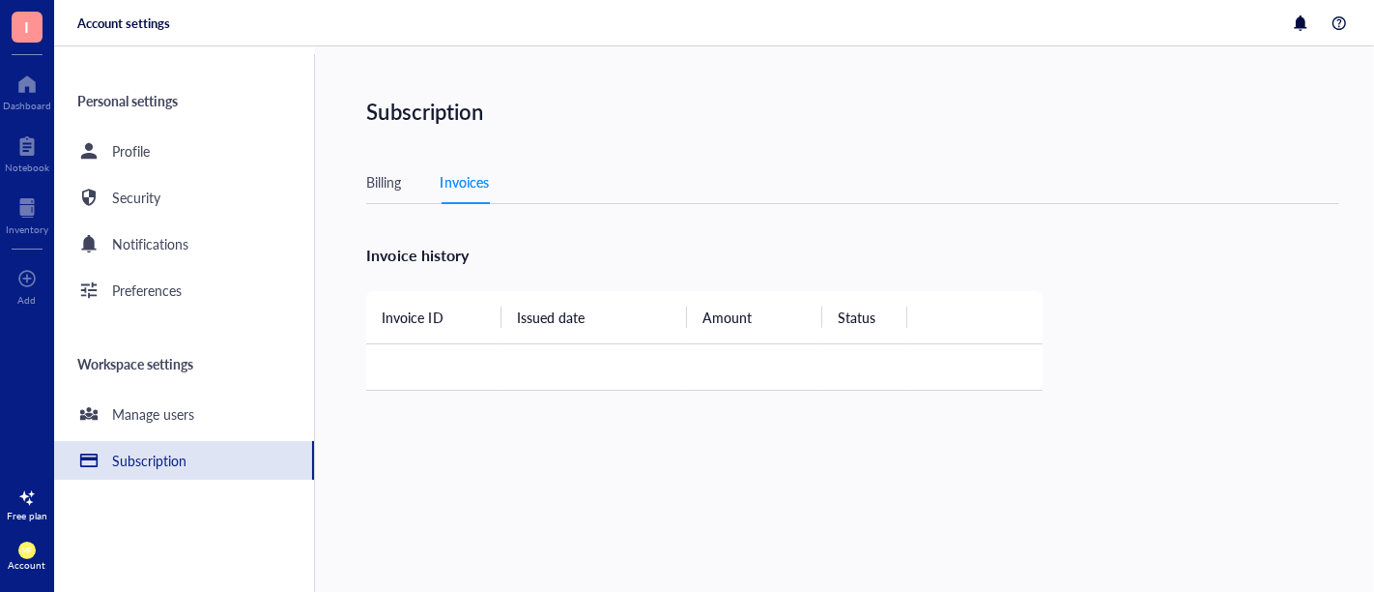
click at [385, 185] on div "Billing" at bounding box center [383, 181] width 35 height 21
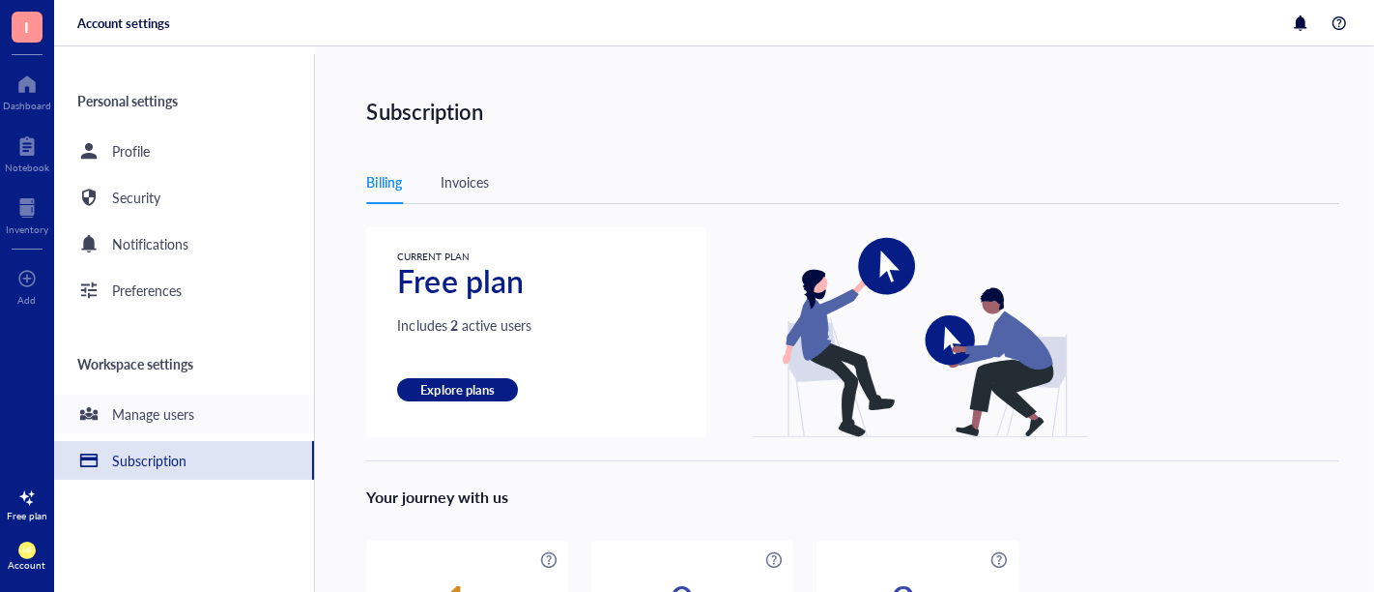
click at [184, 411] on div "Manage users" at bounding box center [153, 413] width 82 height 21
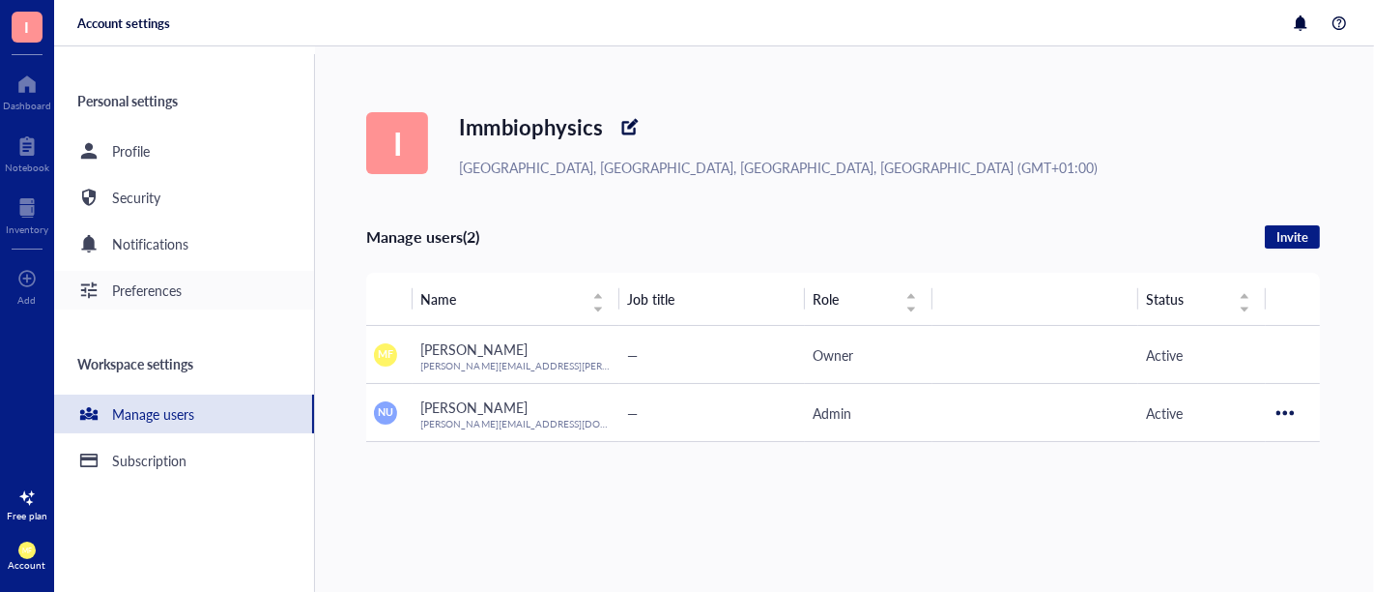
click at [126, 288] on div "Preferences" at bounding box center [147, 289] width 70 height 21
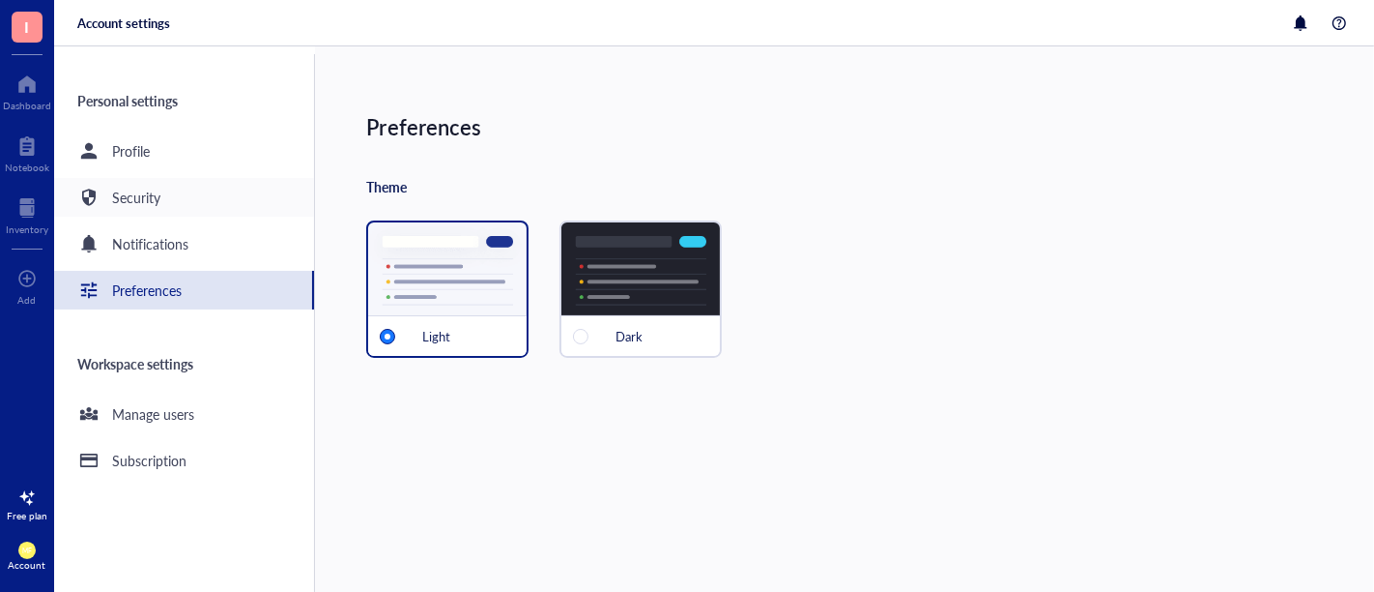
click at [152, 193] on div "Security" at bounding box center [136, 197] width 48 height 21
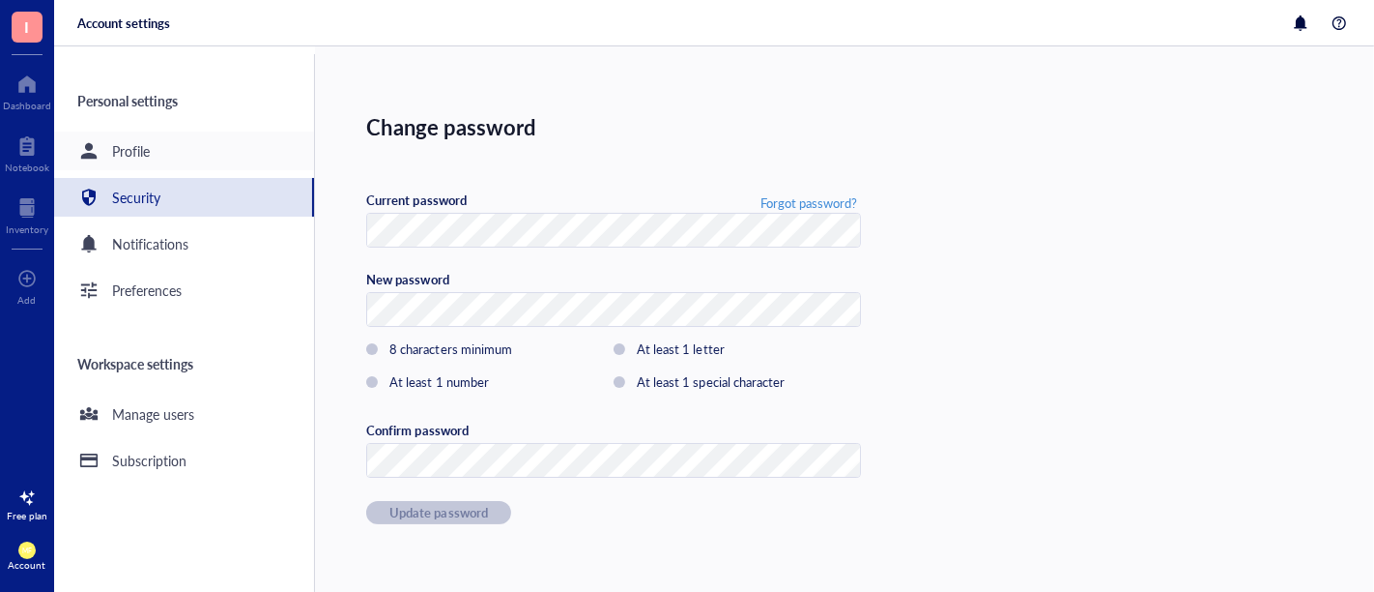
click at [147, 146] on div "Profile" at bounding box center [131, 150] width 38 height 21
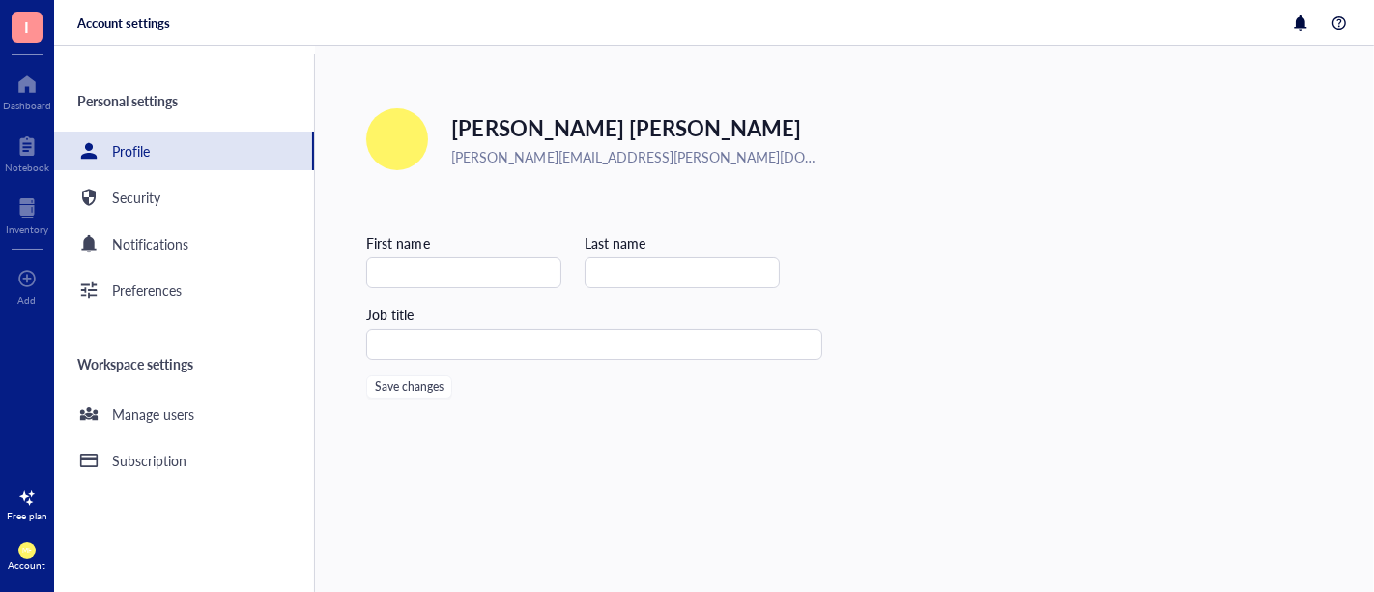
type input "[PERSON_NAME]"
click at [179, 188] on div "Security" at bounding box center [184, 197] width 260 height 39
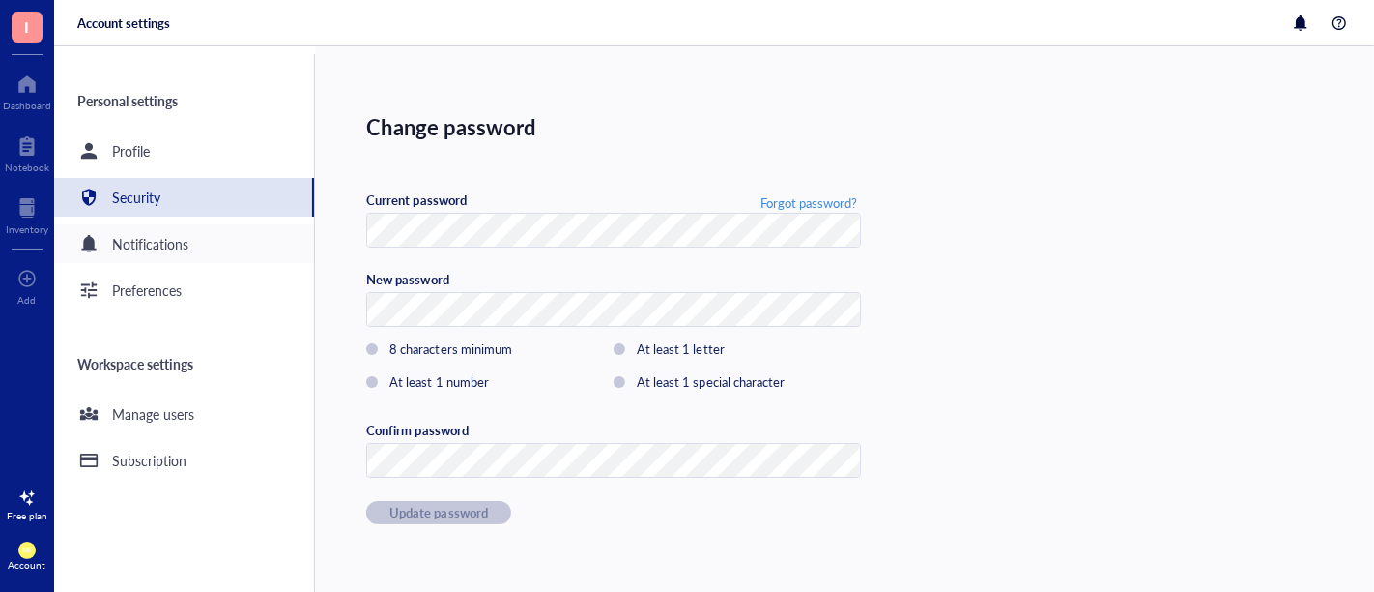
click at [179, 250] on div "Notifications" at bounding box center [150, 243] width 76 height 21
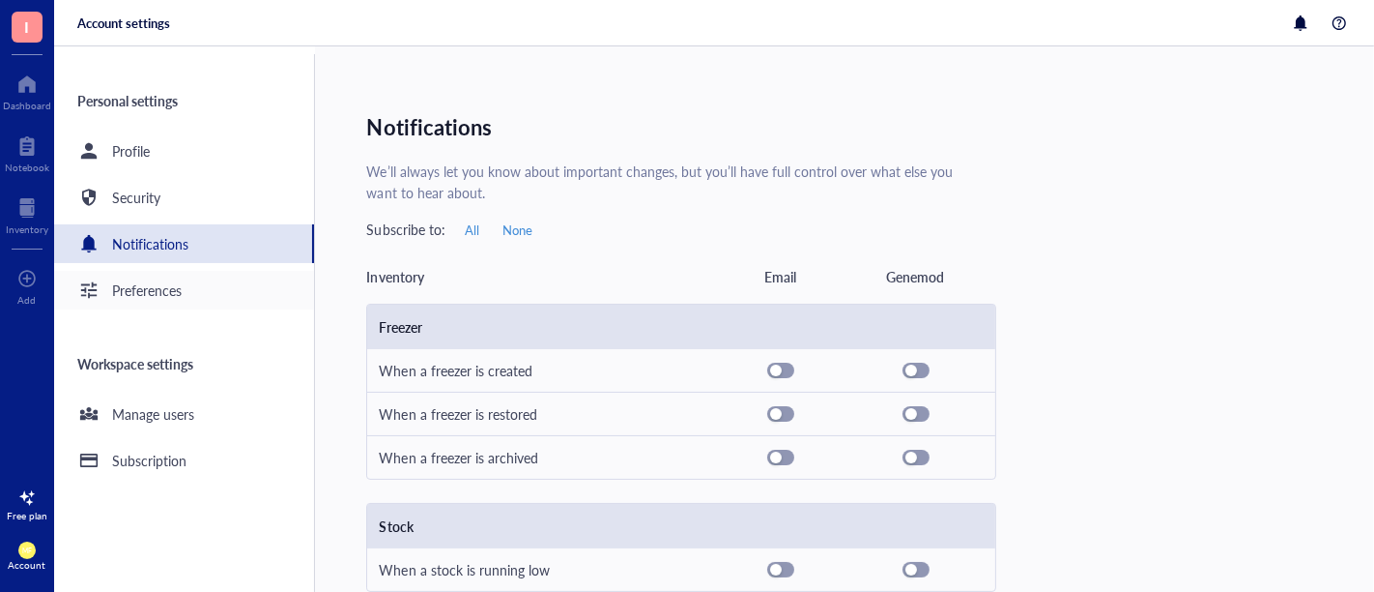
click at [146, 299] on div "Preferences" at bounding box center [147, 289] width 70 height 21
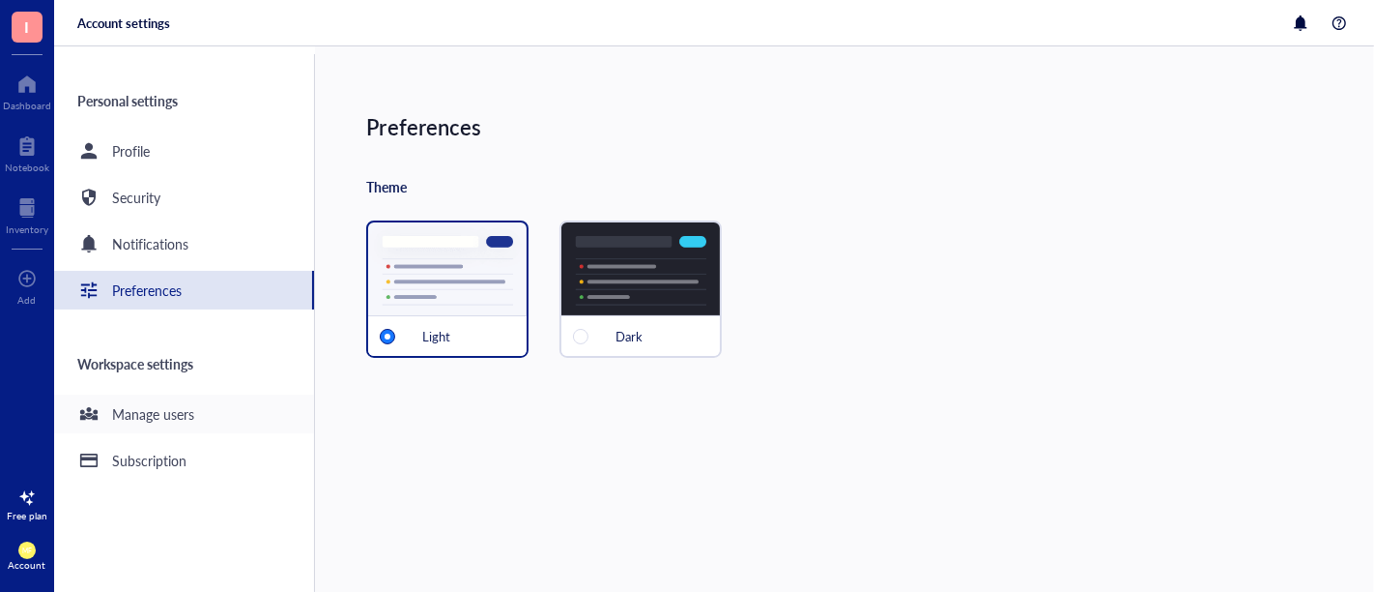
click at [143, 416] on div "Manage users" at bounding box center [153, 413] width 82 height 21
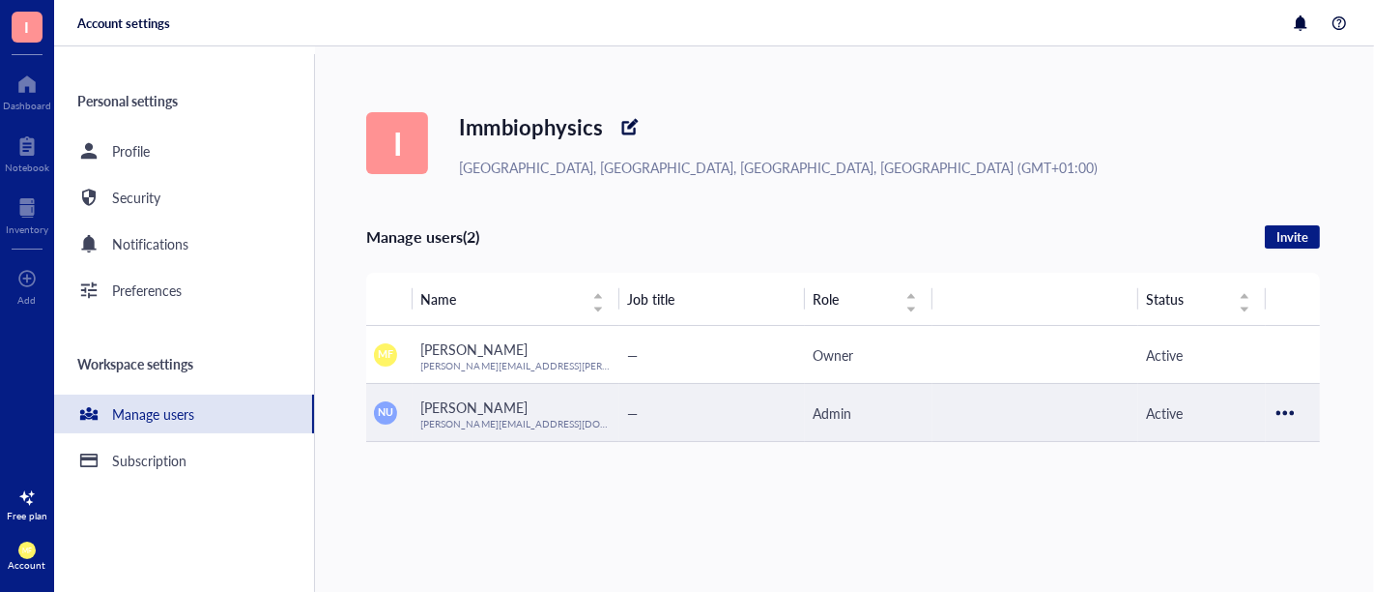
click at [1285, 407] on div at bounding box center [1285, 412] width 31 height 31
click at [1251, 474] on span "Transfer ownership" at bounding box center [1225, 475] width 113 height 21
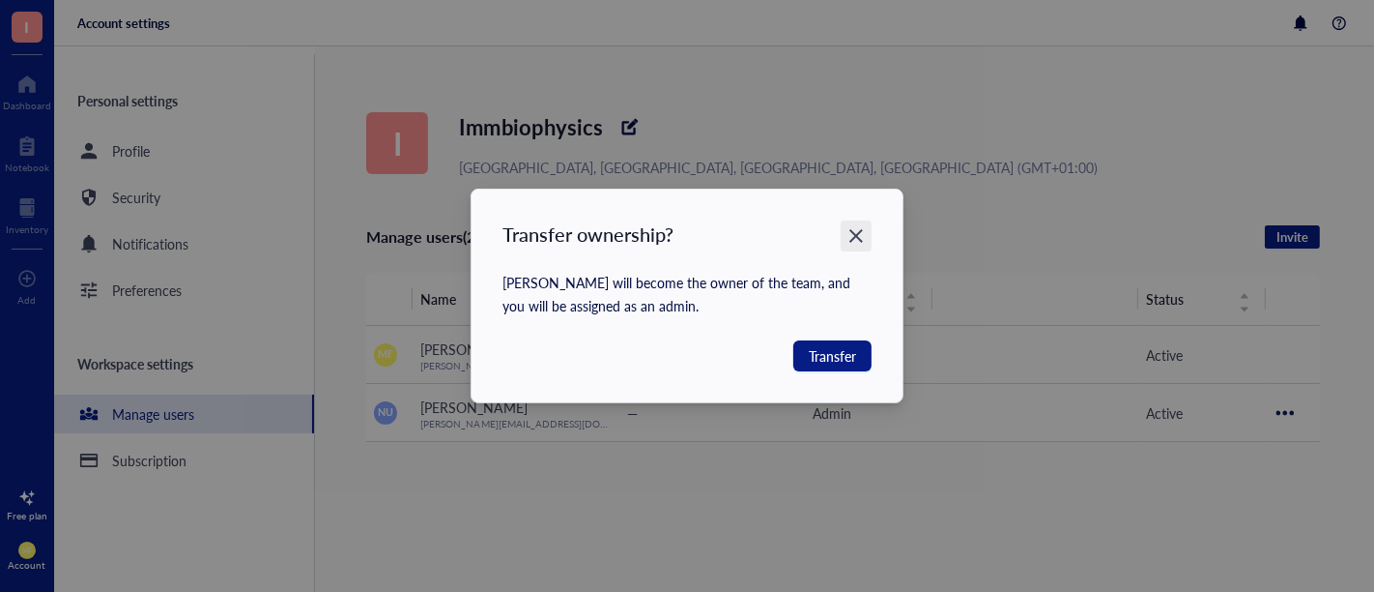
click at [852, 236] on icon "Close" at bounding box center [857, 236] width 18 height 18
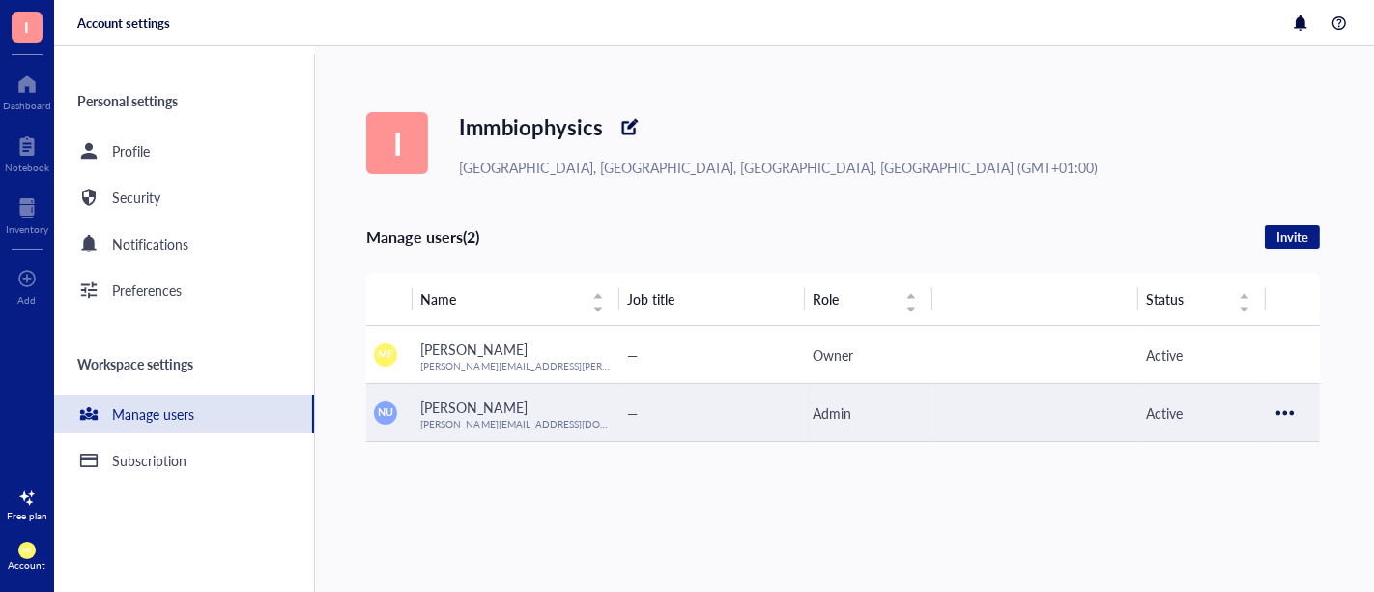
click at [1290, 405] on div at bounding box center [1285, 412] width 31 height 31
click at [1260, 429] on span "Unassign admin Upgrade" at bounding box center [1225, 444] width 113 height 43
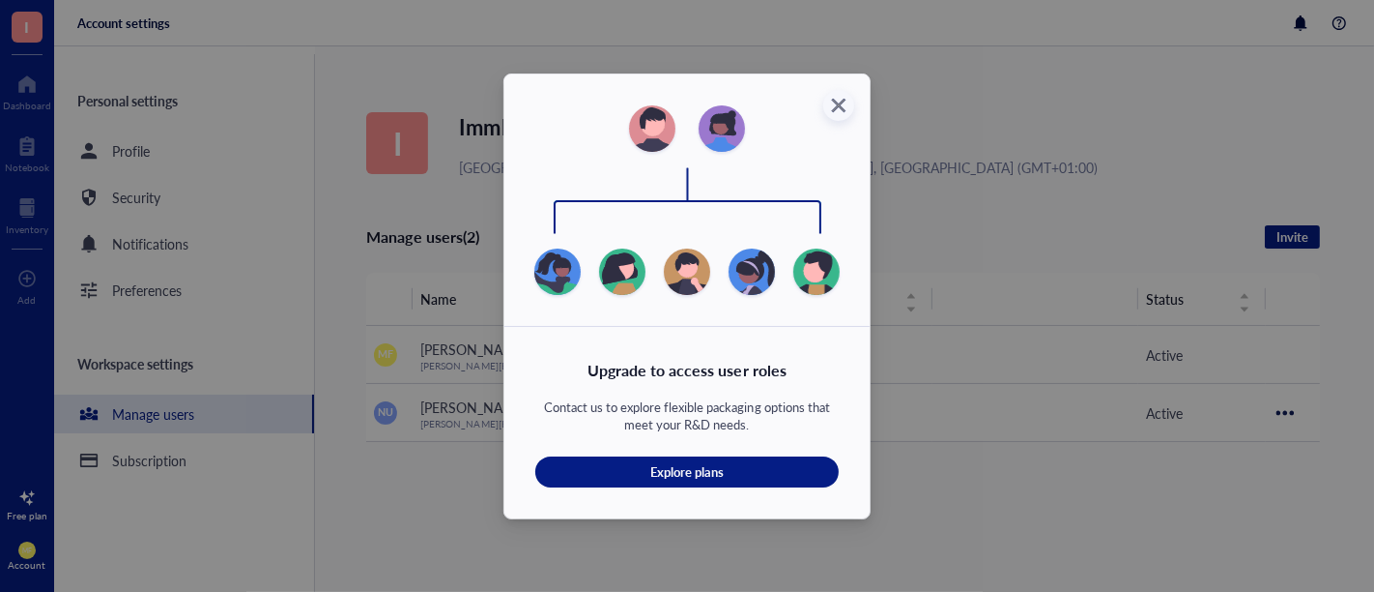
click at [846, 110] on icon "Close" at bounding box center [839, 105] width 18 height 18
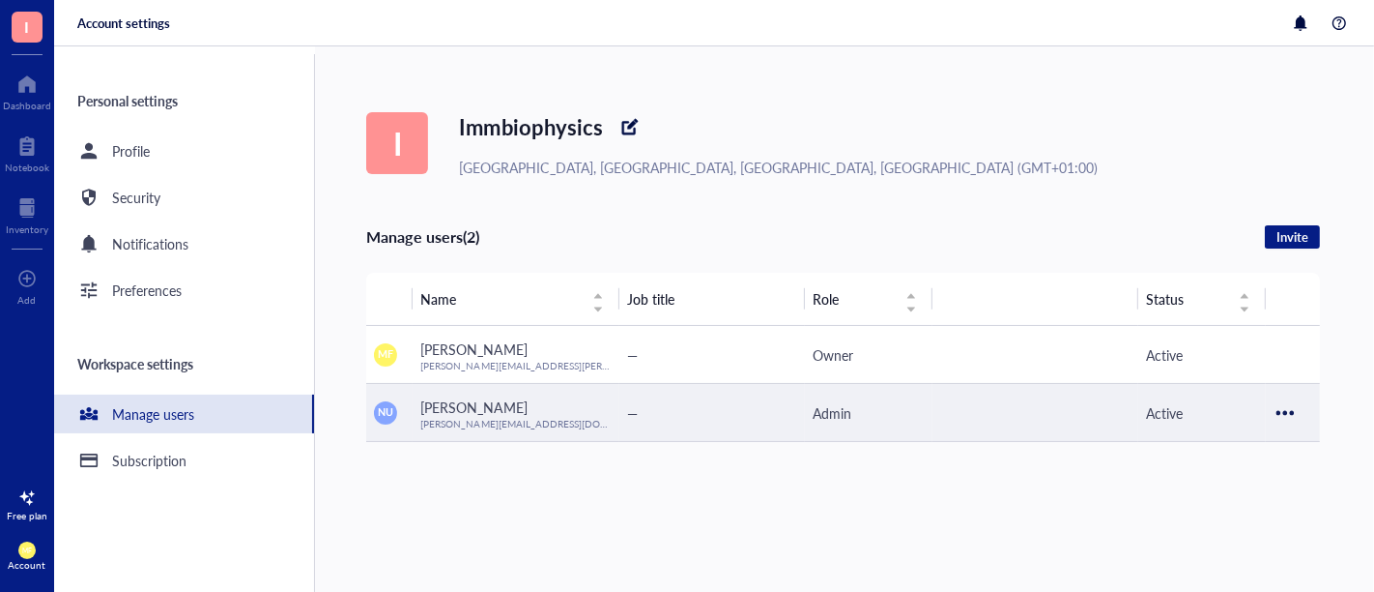
click at [1304, 420] on td at bounding box center [1293, 413] width 54 height 58
click at [1289, 411] on div at bounding box center [1285, 412] width 31 height 31
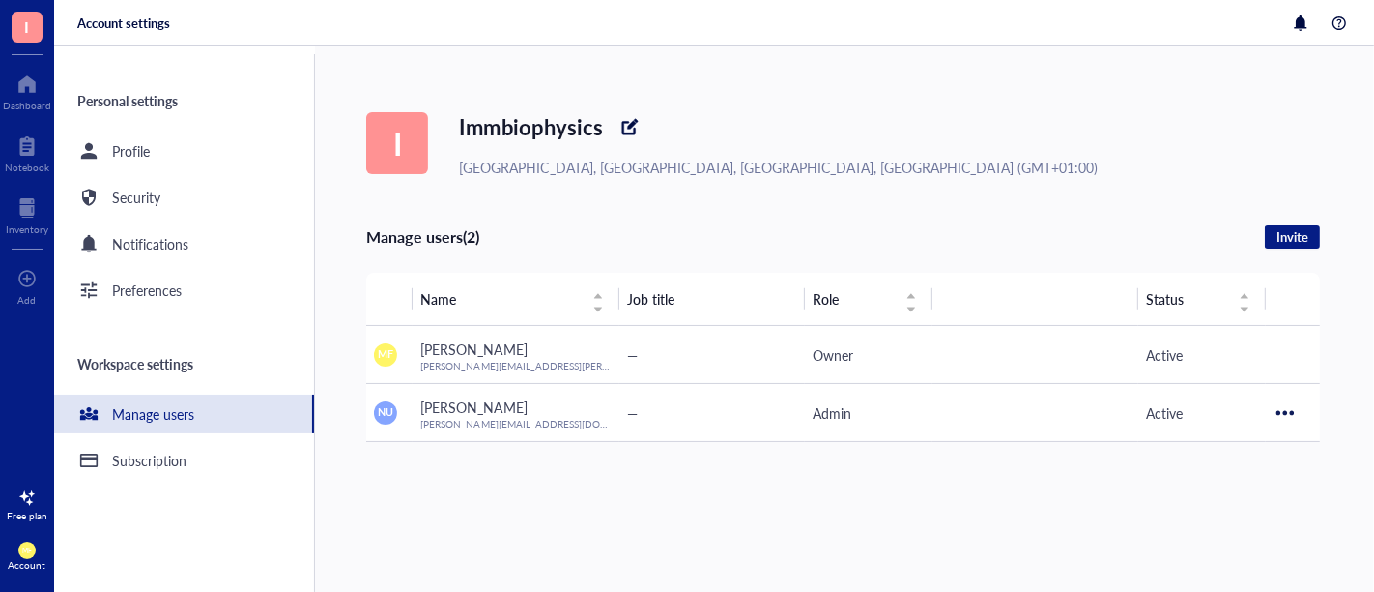
click at [997, 514] on div "I Immbiophysics [GEOGRAPHIC_DATA], [GEOGRAPHIC_DATA], [GEOGRAPHIC_DATA], [GEOGR…" at bounding box center [870, 318] width 1008 height 545
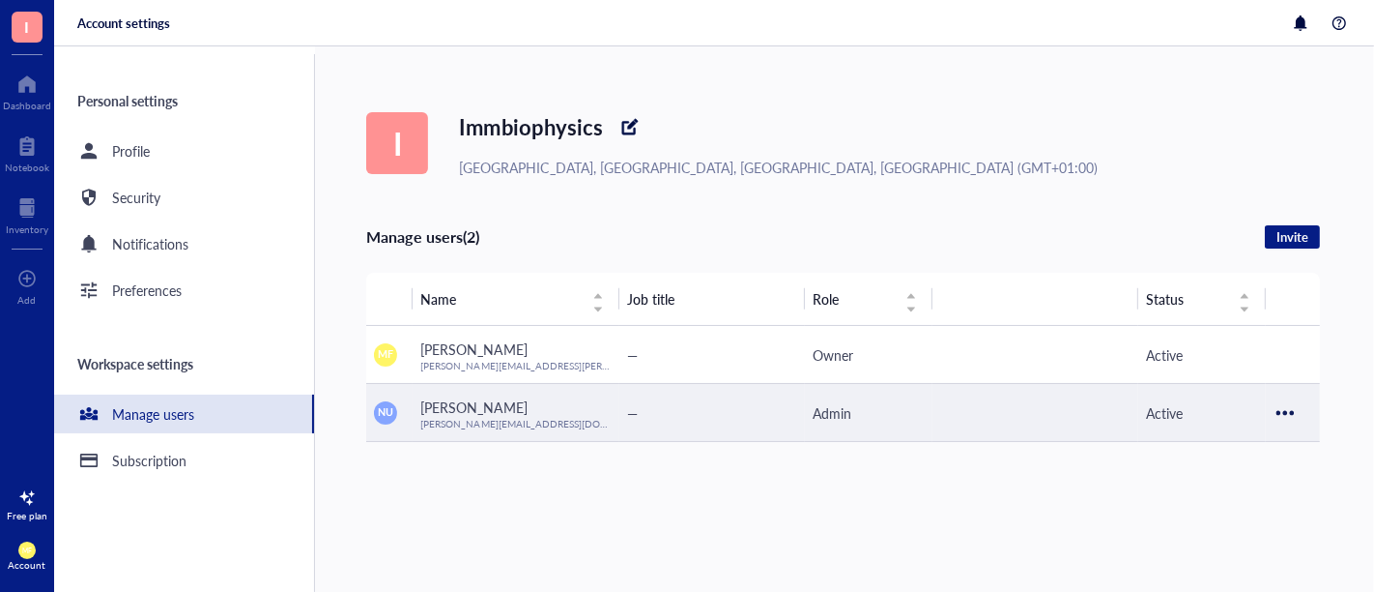
click at [485, 388] on td "[PERSON_NAME] [PERSON_NAME][EMAIL_ADDRESS][DOMAIN_NAME]" at bounding box center [516, 413] width 206 height 58
drag, startPoint x: 485, startPoint y: 419, endPoint x: 441, endPoint y: 413, distance: 44.8
click at [441, 413] on span "[PERSON_NAME]" at bounding box center [473, 406] width 106 height 19
click at [478, 414] on span "[PERSON_NAME]" at bounding box center [473, 406] width 106 height 19
click at [1287, 407] on div at bounding box center [1285, 412] width 31 height 31
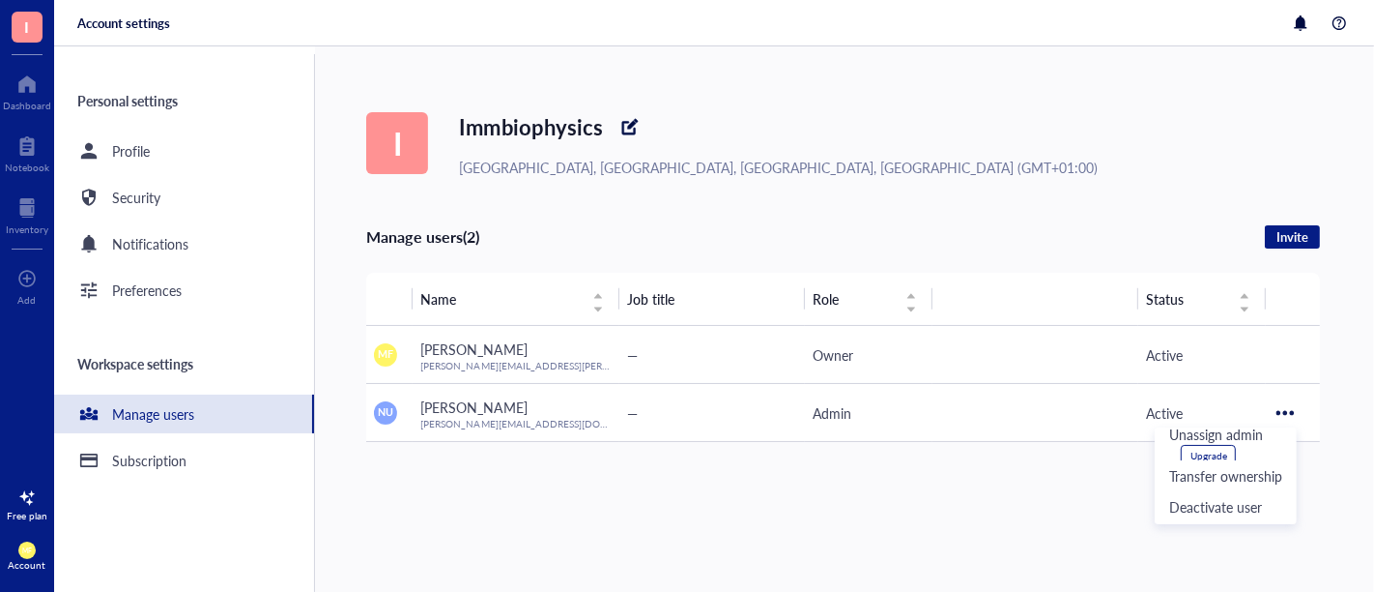
click at [845, 499] on div "I Immbiophysics [GEOGRAPHIC_DATA], [GEOGRAPHIC_DATA], [GEOGRAPHIC_DATA], [GEOGR…" at bounding box center [870, 318] width 1008 height 545
click at [199, 400] on div "Manage users" at bounding box center [184, 413] width 260 height 39
click at [1335, 20] on div at bounding box center [1339, 23] width 23 height 23
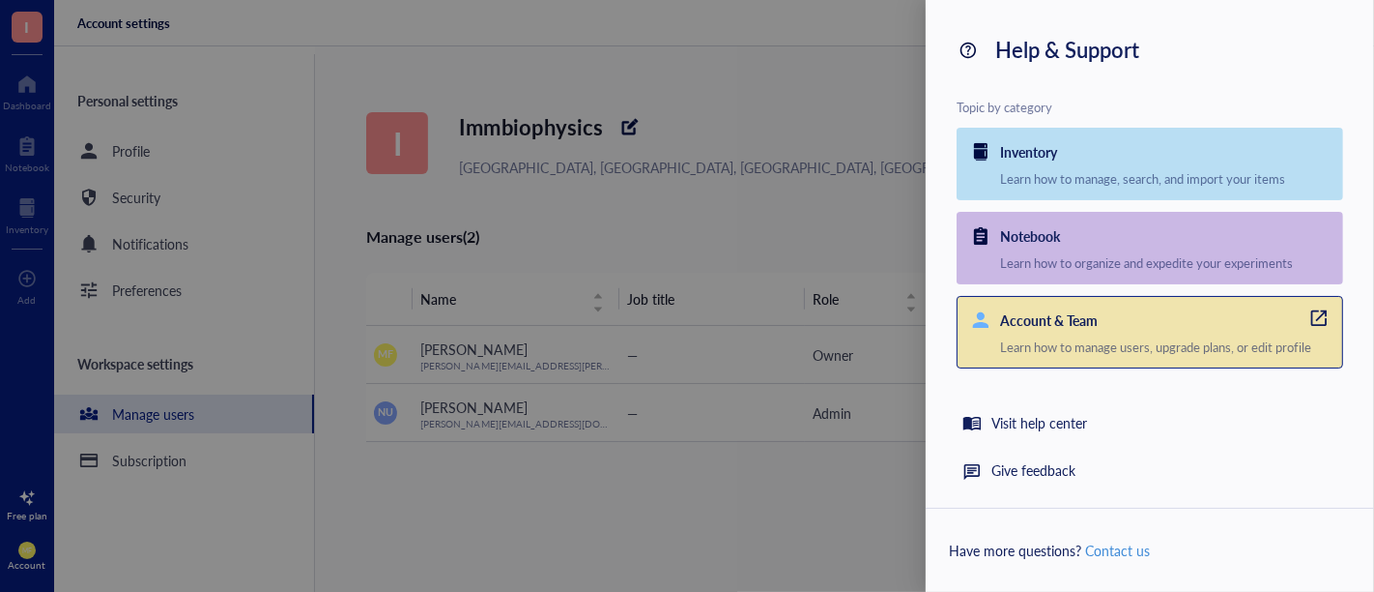
click at [1075, 356] on div "Account & Team Learn how to manage users, upgrade plans, or edit profile" at bounding box center [1171, 332] width 342 height 71
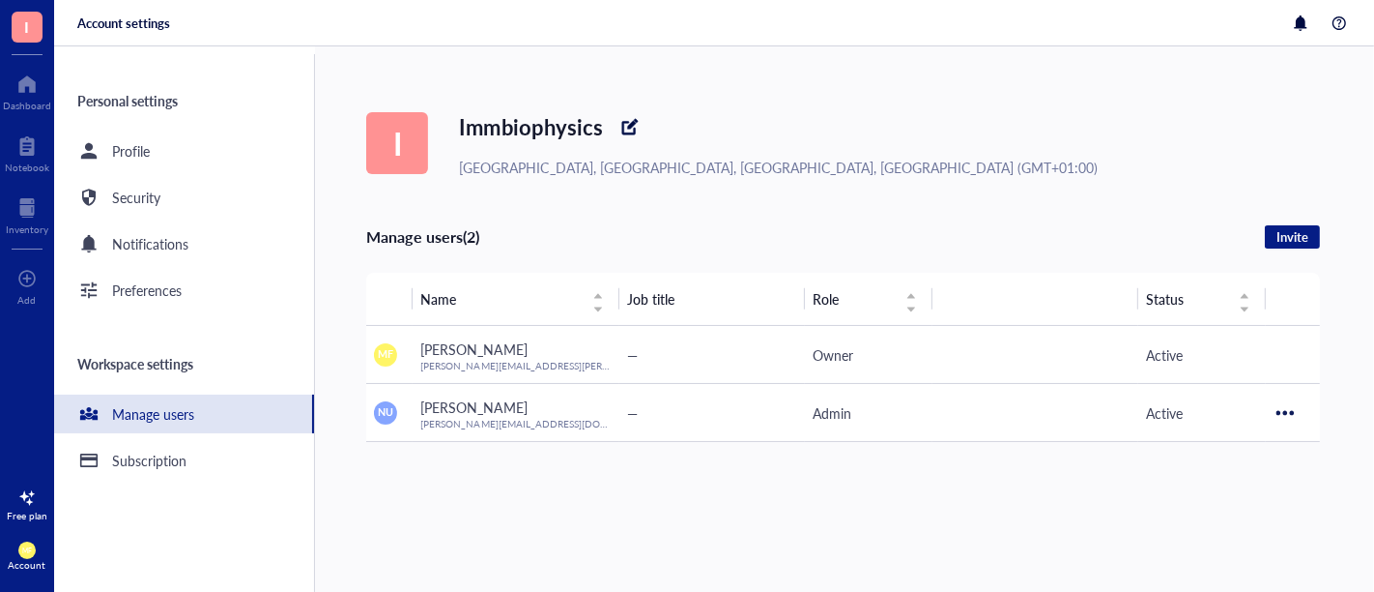
click at [41, 18] on span "I" at bounding box center [27, 27] width 31 height 31
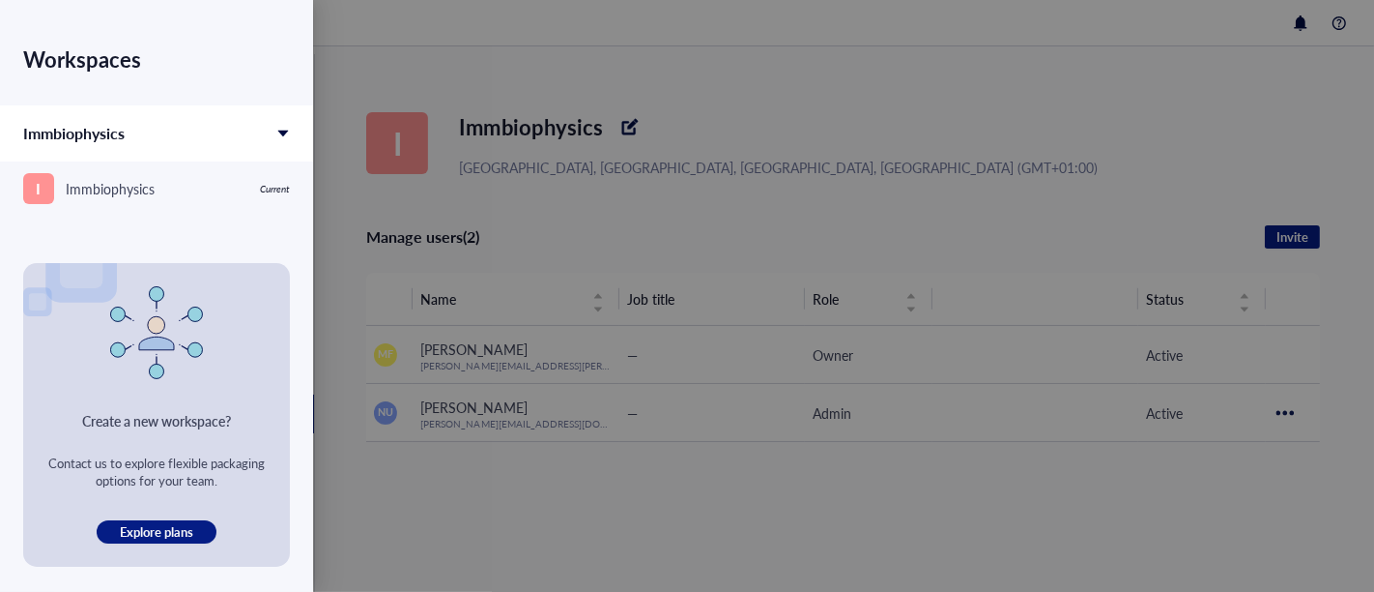
click at [256, 127] on div "Immbiophysics" at bounding box center [156, 133] width 313 height 56
click at [272, 130] on div "Immbiophysics" at bounding box center [156, 133] width 313 height 56
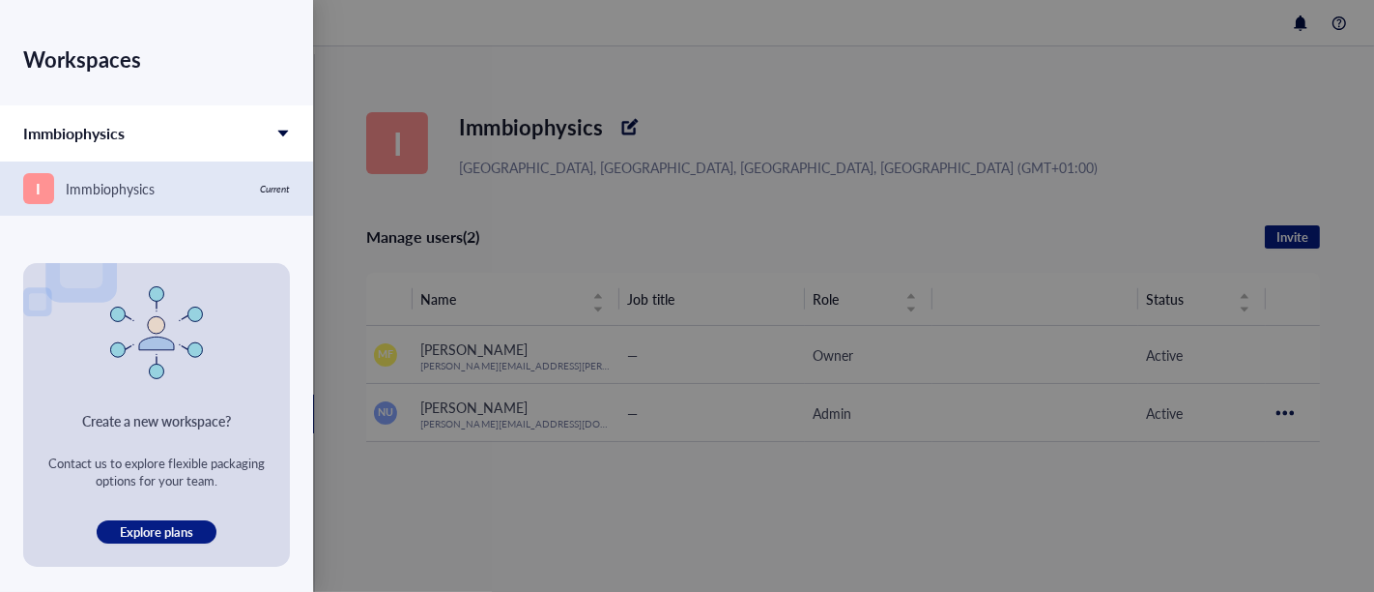
click at [203, 207] on link "I Immbiophysics Current" at bounding box center [156, 188] width 313 height 54
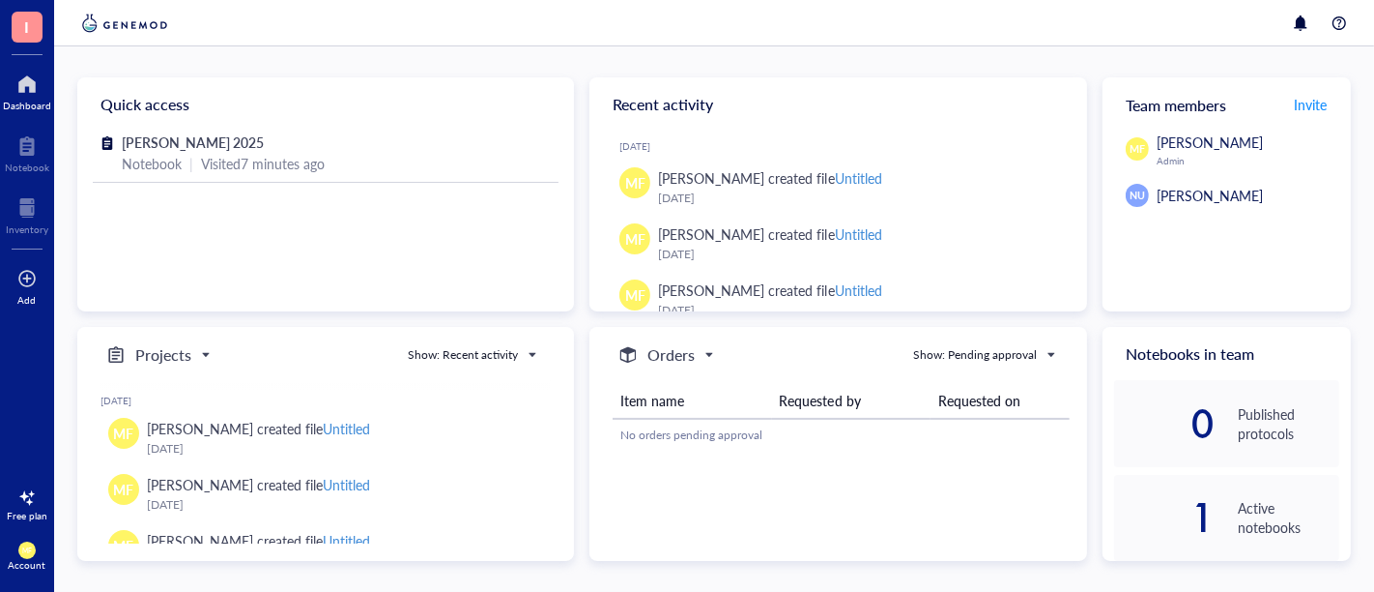
click at [30, 282] on div at bounding box center [26, 278] width 19 height 31
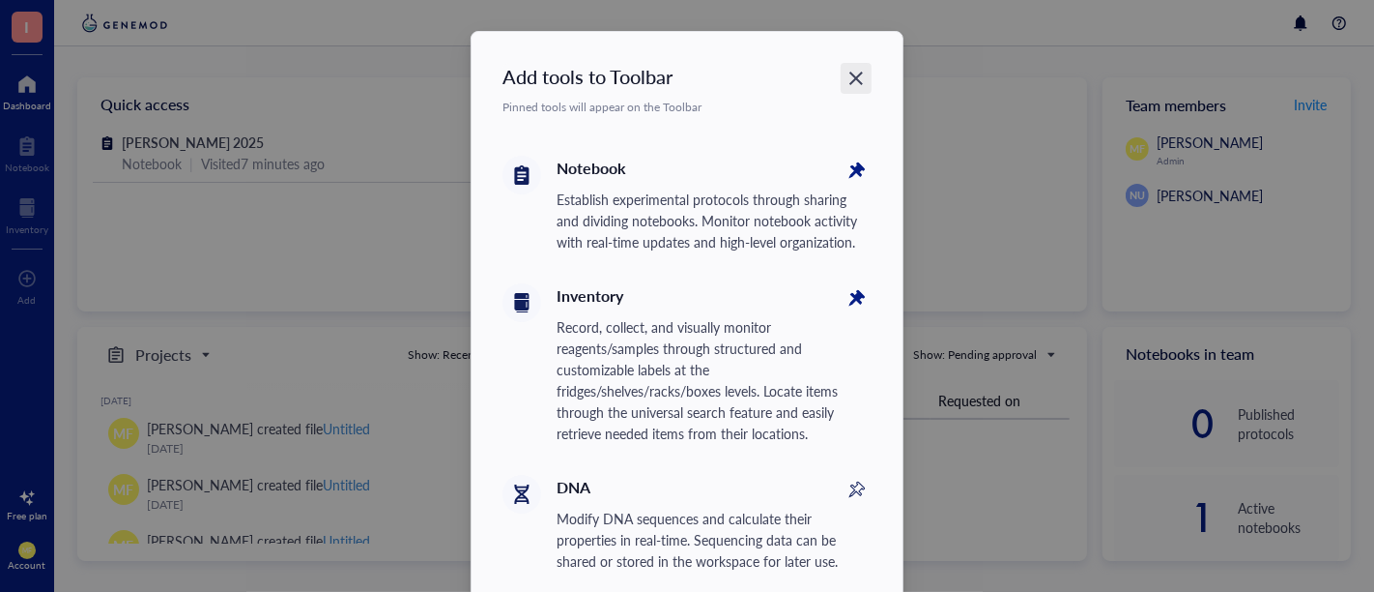
click at [852, 80] on icon "Close" at bounding box center [857, 79] width 18 height 18
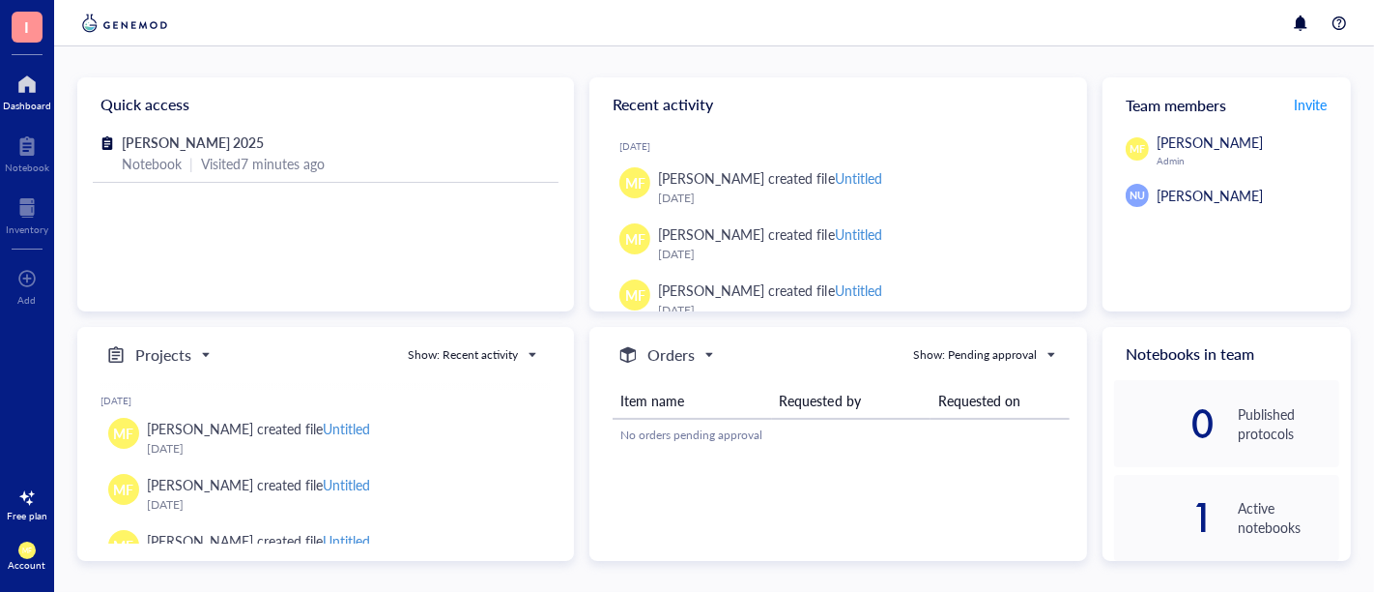
click at [27, 561] on div "Account" at bounding box center [28, 565] width 38 height 12
click at [133, 465] on link "Account settings" at bounding box center [128, 462] width 111 height 35
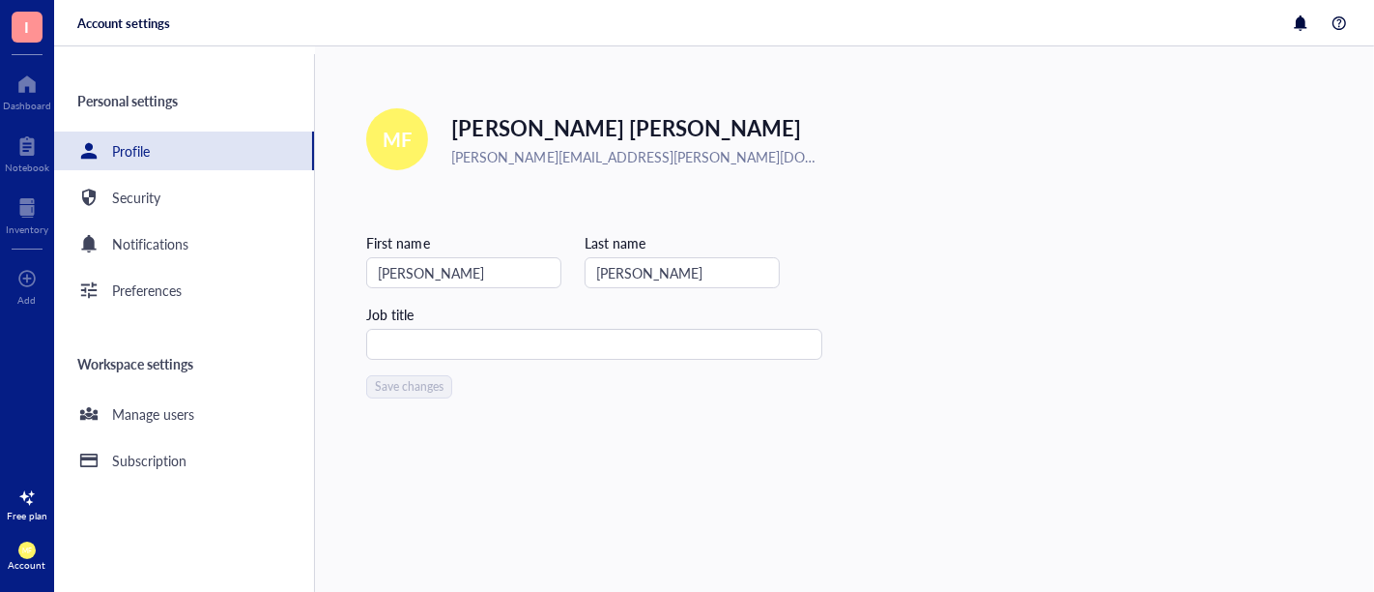
click at [28, 543] on span "MF" at bounding box center [26, 549] width 17 height 17
click at [118, 499] on link "Framework" at bounding box center [128, 496] width 111 height 35
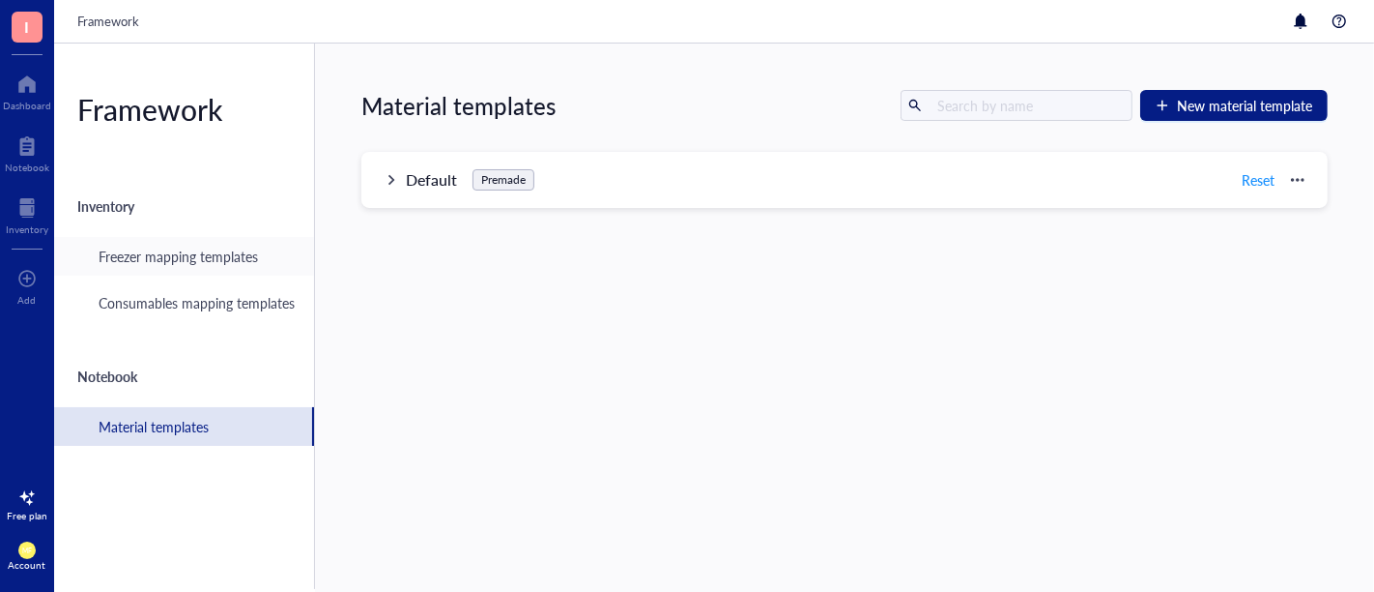
click at [207, 255] on div "Freezer mapping templates" at bounding box center [178, 255] width 159 height 21
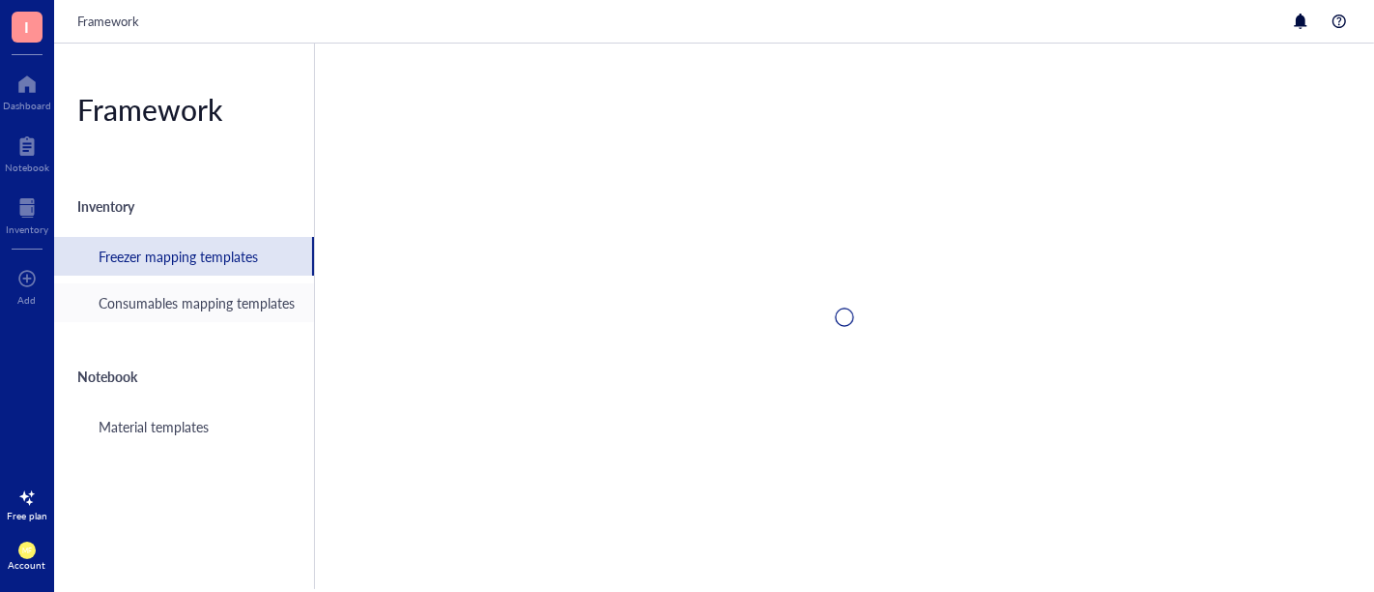
click at [199, 306] on div "Consumables mapping templates" at bounding box center [197, 302] width 196 height 21
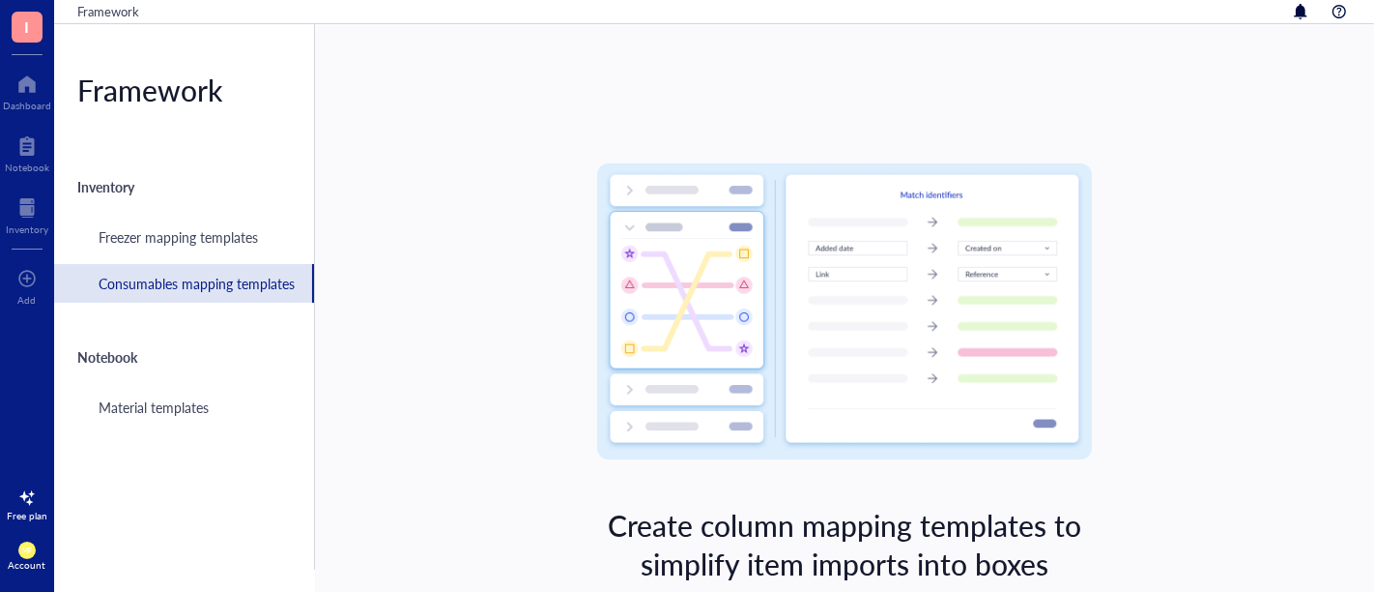
click at [37, 541] on div "MF Account" at bounding box center [27, 556] width 54 height 54
click at [21, 223] on div "Inventory" at bounding box center [27, 229] width 43 height 12
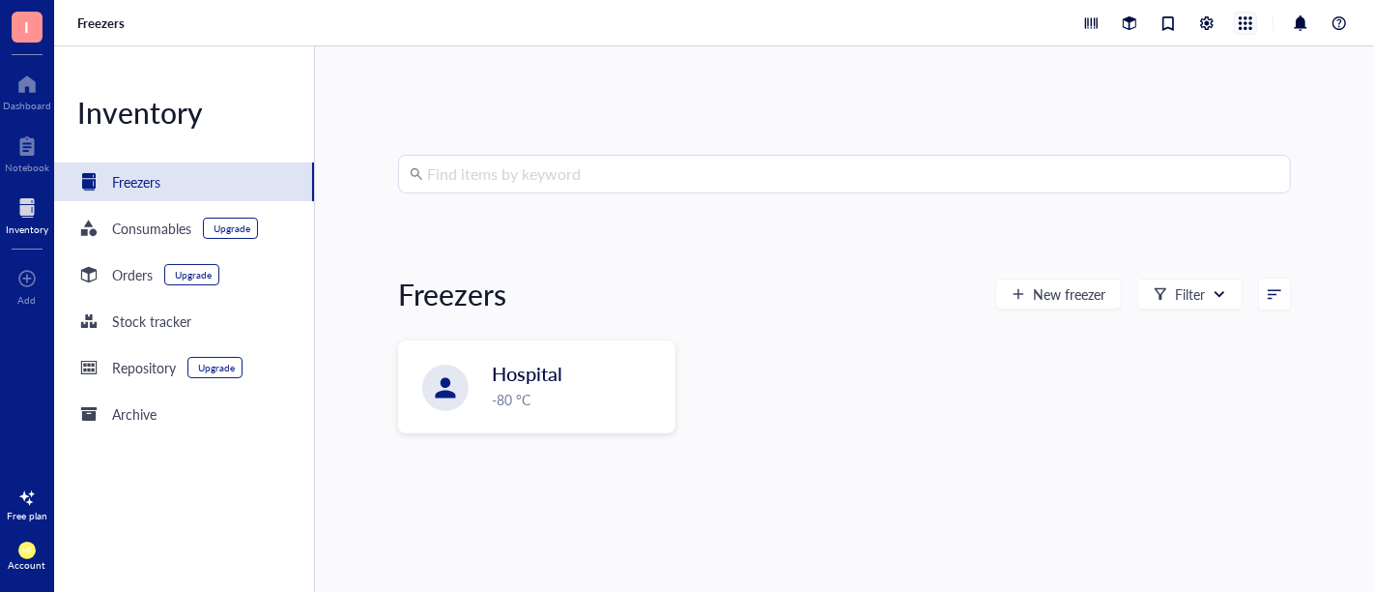
click at [1235, 24] on div at bounding box center [1245, 23] width 21 height 21
click at [1198, 22] on div at bounding box center [1207, 23] width 21 height 21
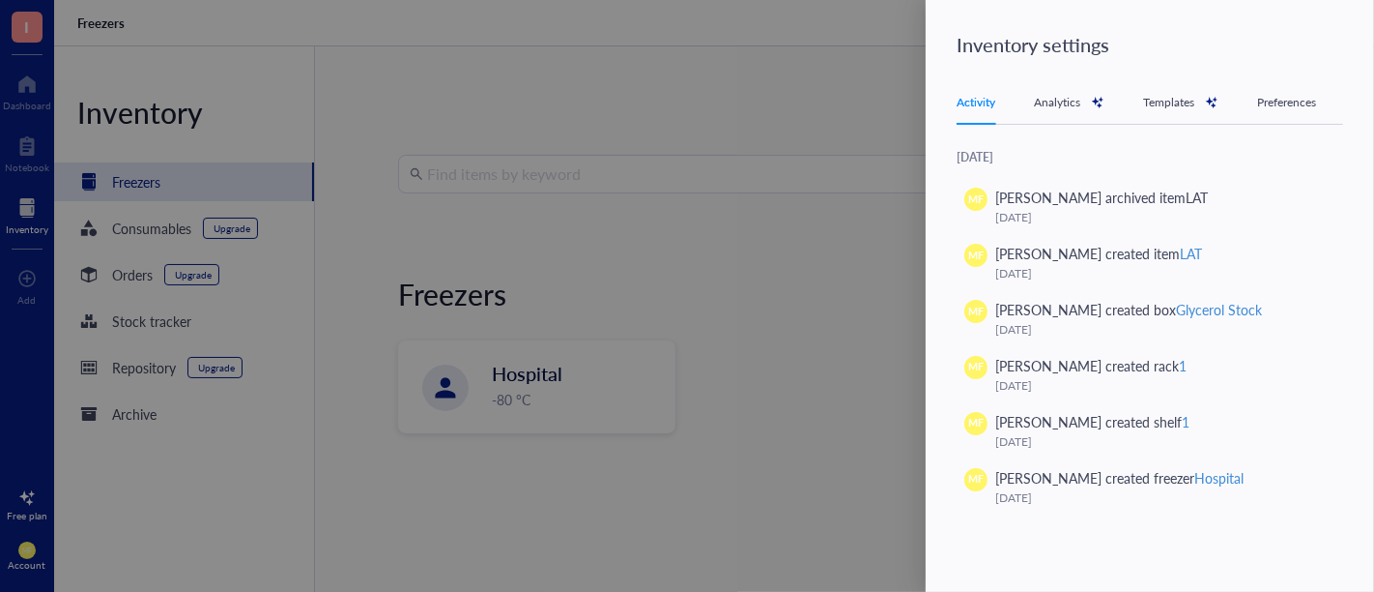
click at [1044, 97] on div "Analytics" at bounding box center [1069, 102] width 71 height 19
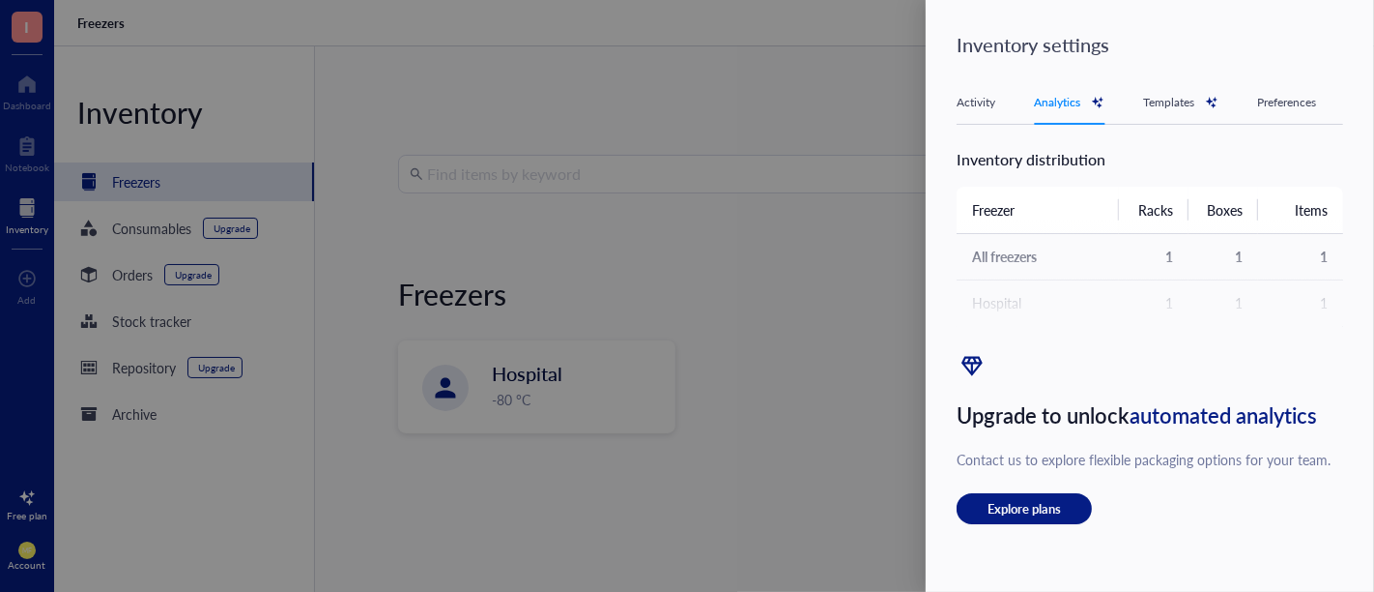
click at [1160, 102] on div "Templates" at bounding box center [1180, 102] width 75 height 19
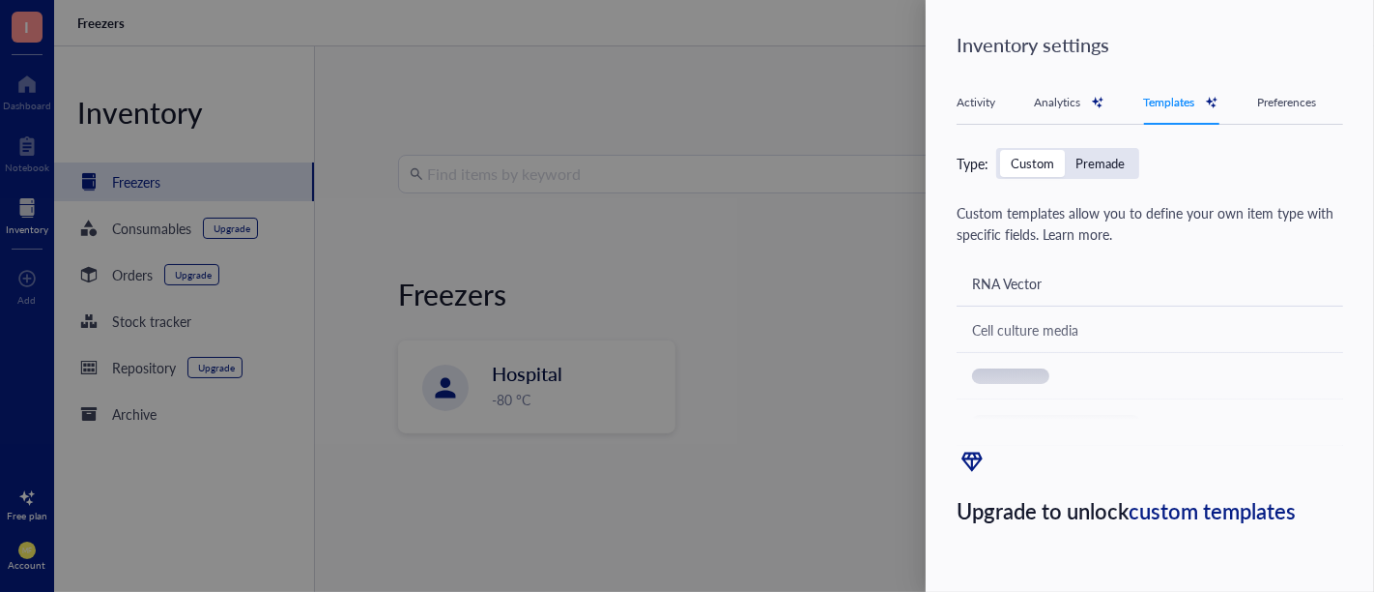
click at [1270, 99] on div "Preferences" at bounding box center [1286, 102] width 59 height 19
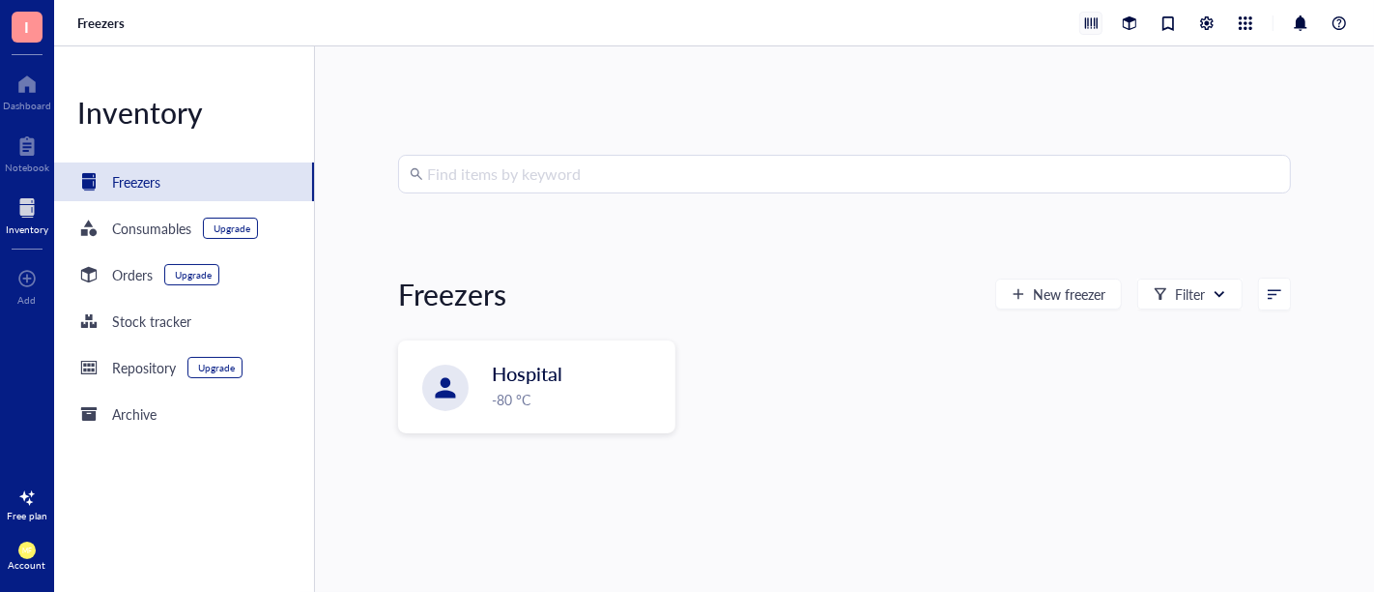
click at [1081, 28] on div at bounding box center [1091, 23] width 21 height 21
click at [1290, 22] on div at bounding box center [1300, 23] width 23 height 23
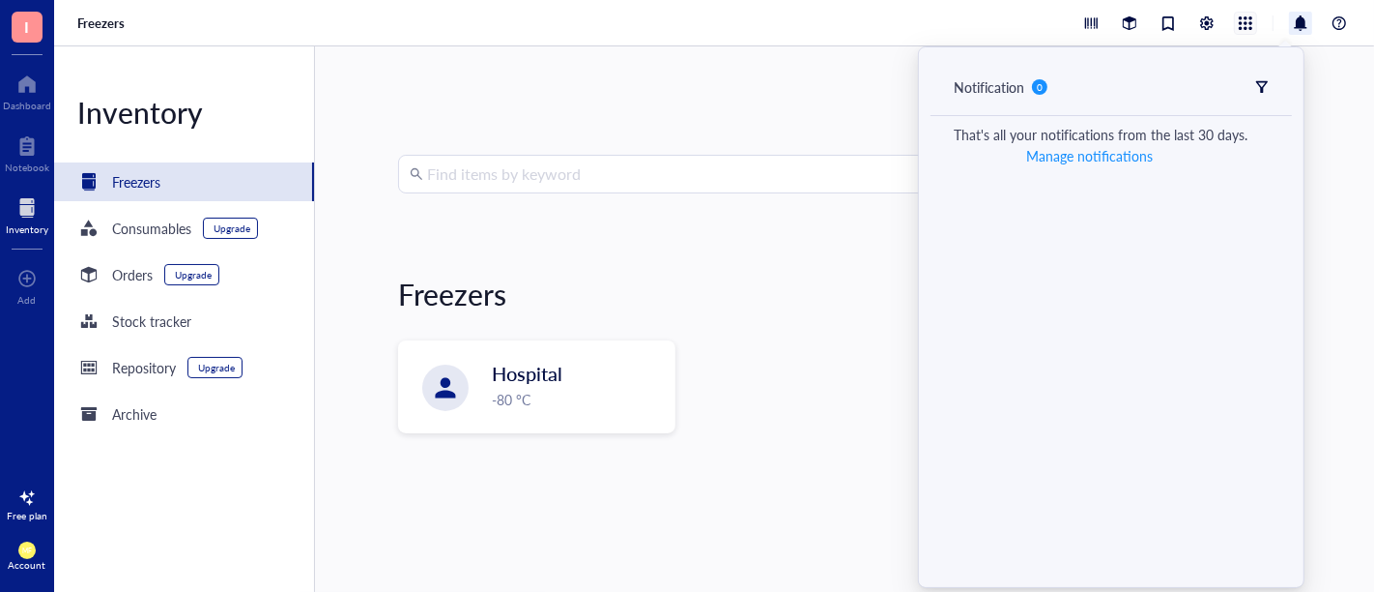
click at [1235, 26] on div at bounding box center [1245, 23] width 21 height 21
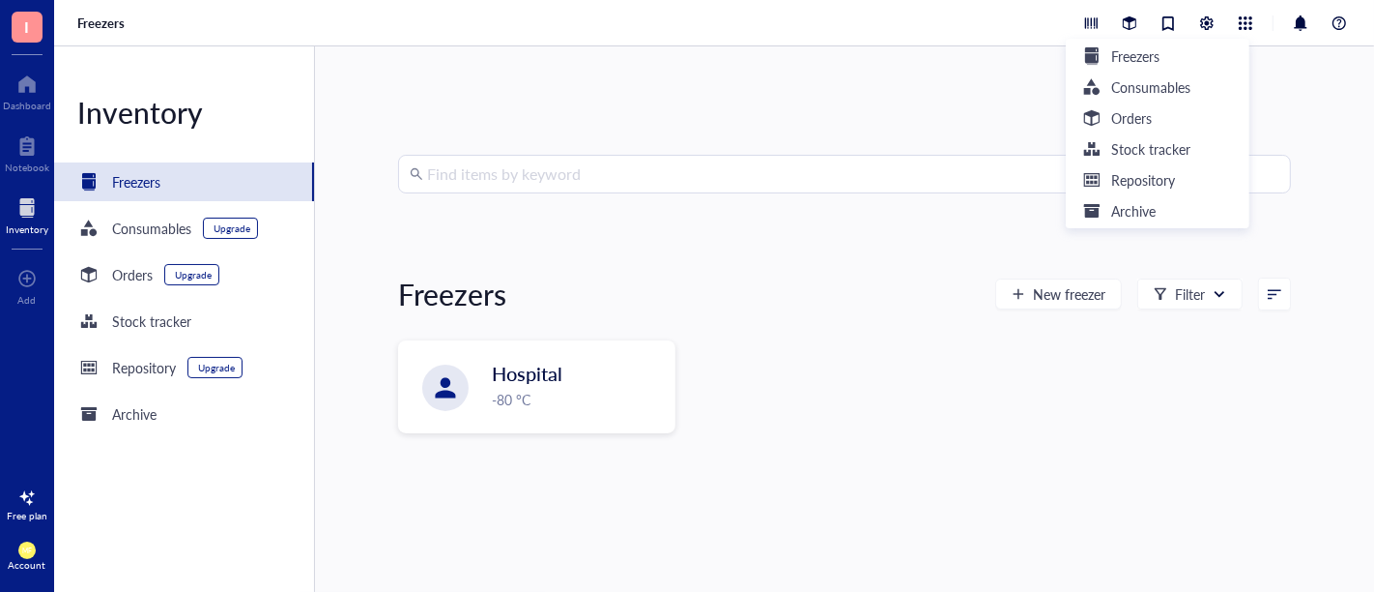
click at [1302, 53] on div "Find items by keyword Freezers New freezer Filter Hospital -80 °C" at bounding box center [844, 318] width 1059 height 545
click at [1206, 24] on div at bounding box center [1207, 23] width 21 height 21
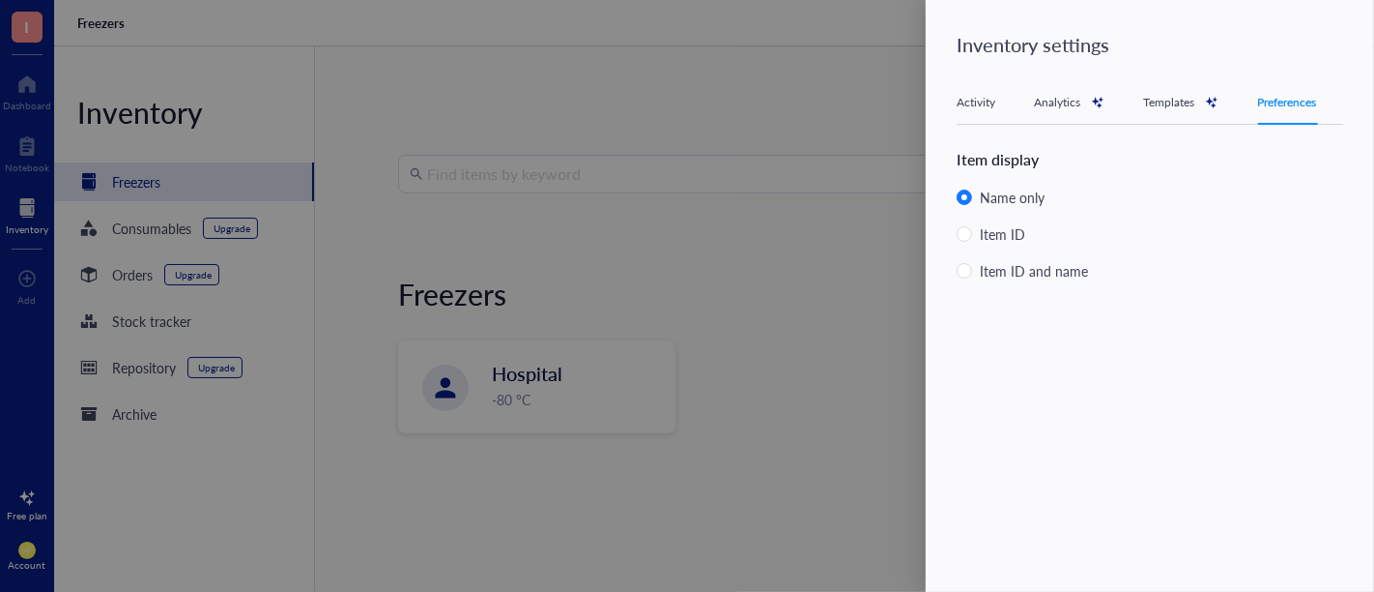
click at [848, 92] on div at bounding box center [687, 296] width 1374 height 592
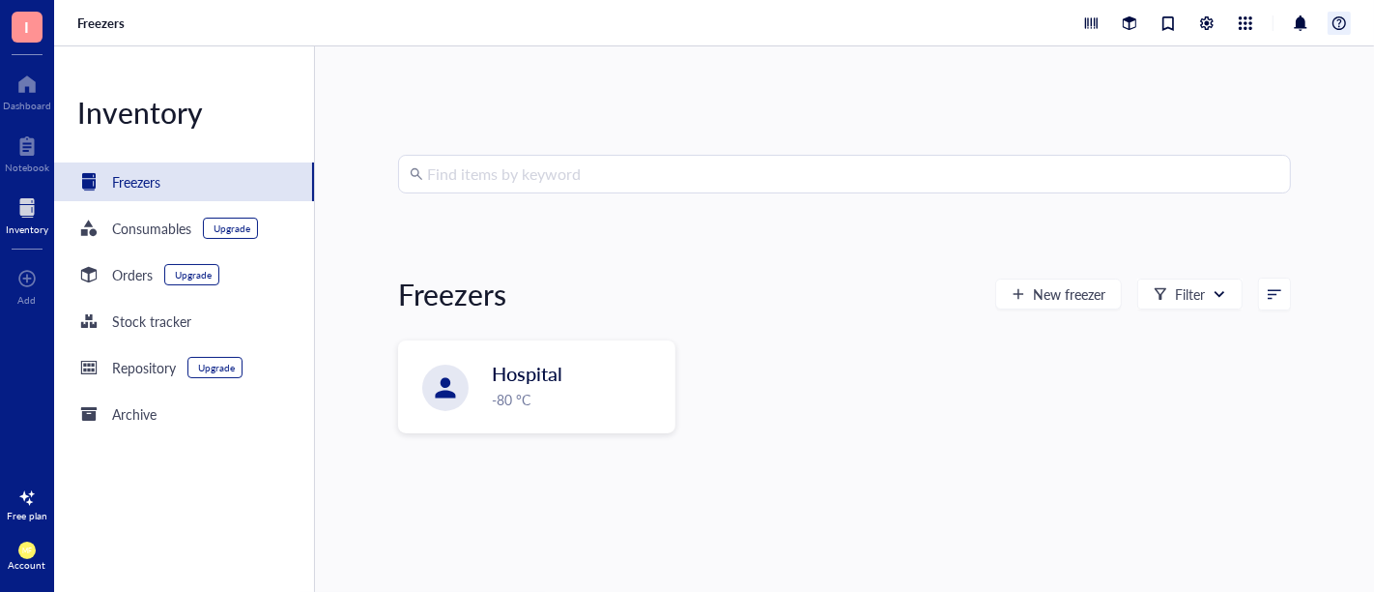
click at [1336, 23] on div at bounding box center [1339, 23] width 23 height 23
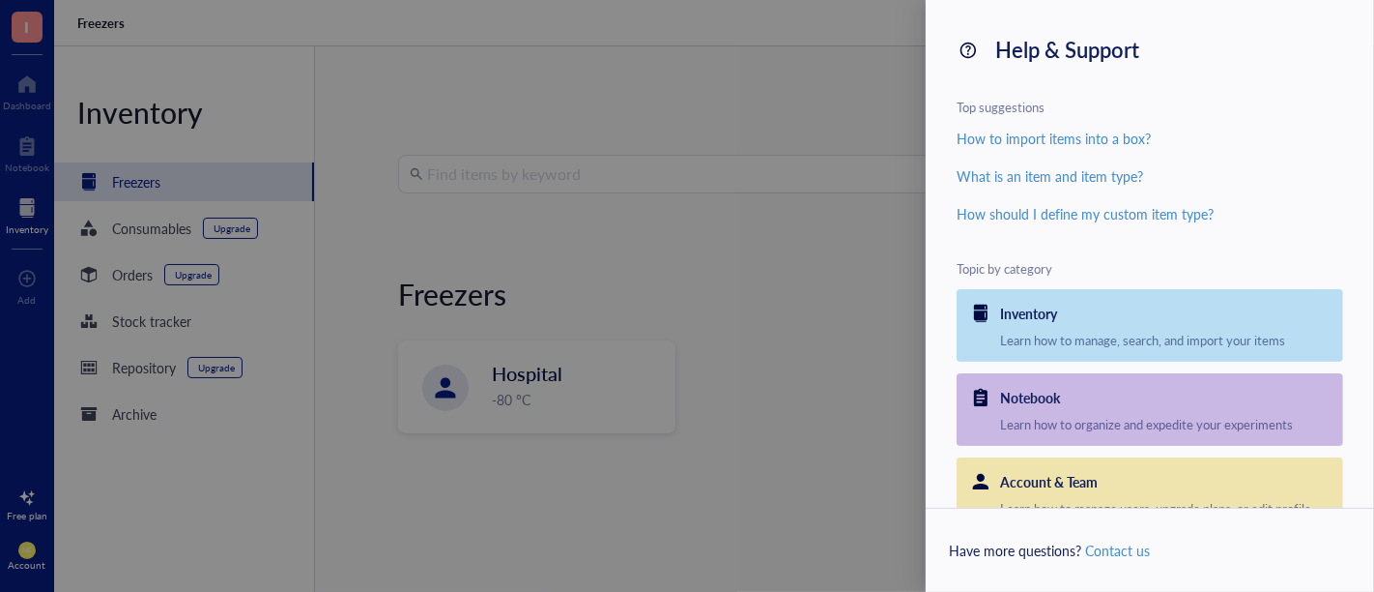
click at [825, 72] on div at bounding box center [687, 296] width 1374 height 592
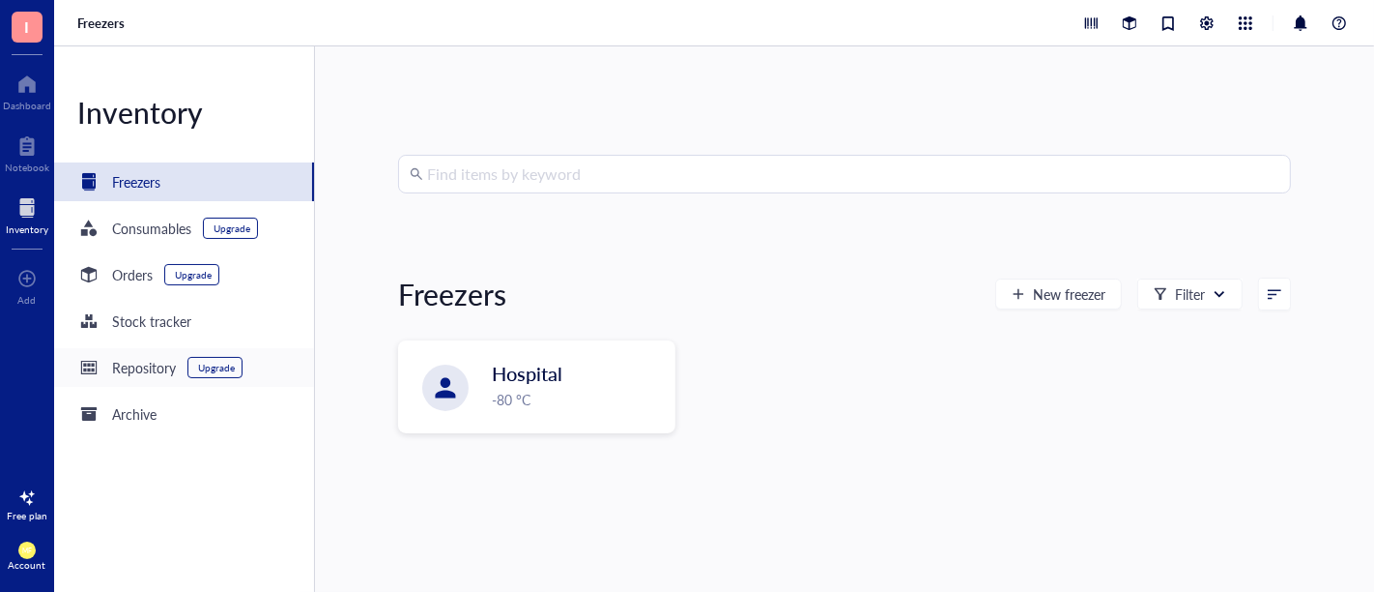
click at [157, 361] on div "Repository" at bounding box center [144, 367] width 64 height 21
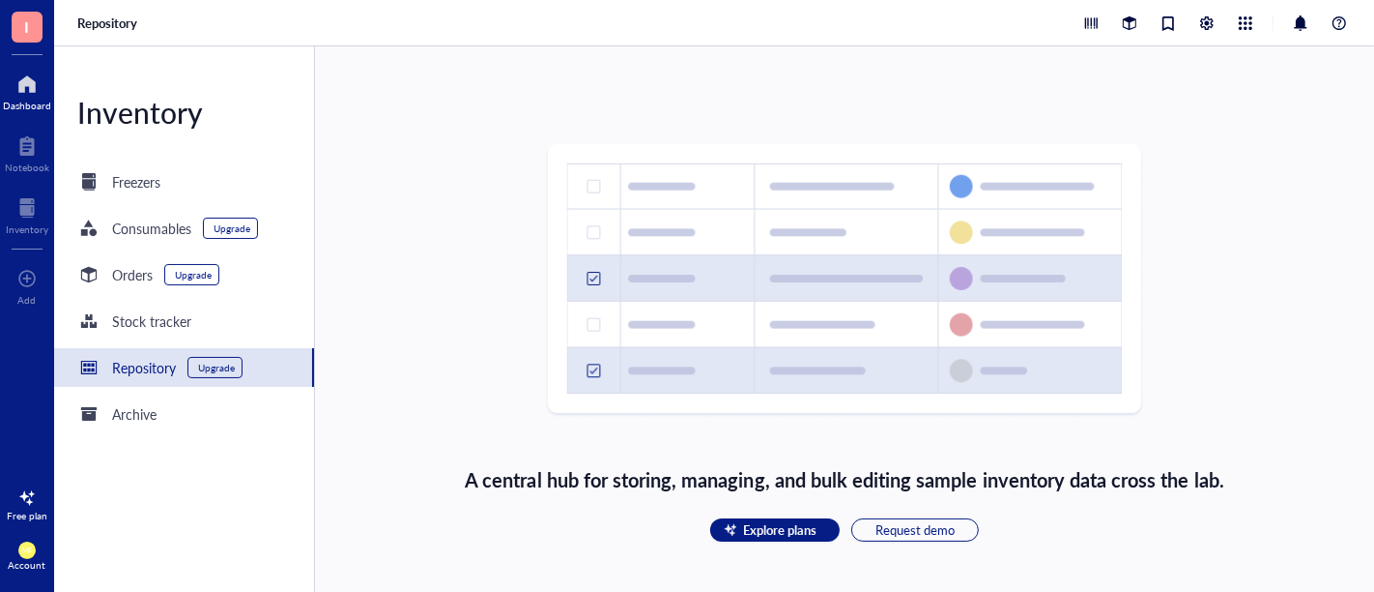
click at [22, 72] on div at bounding box center [27, 84] width 48 height 31
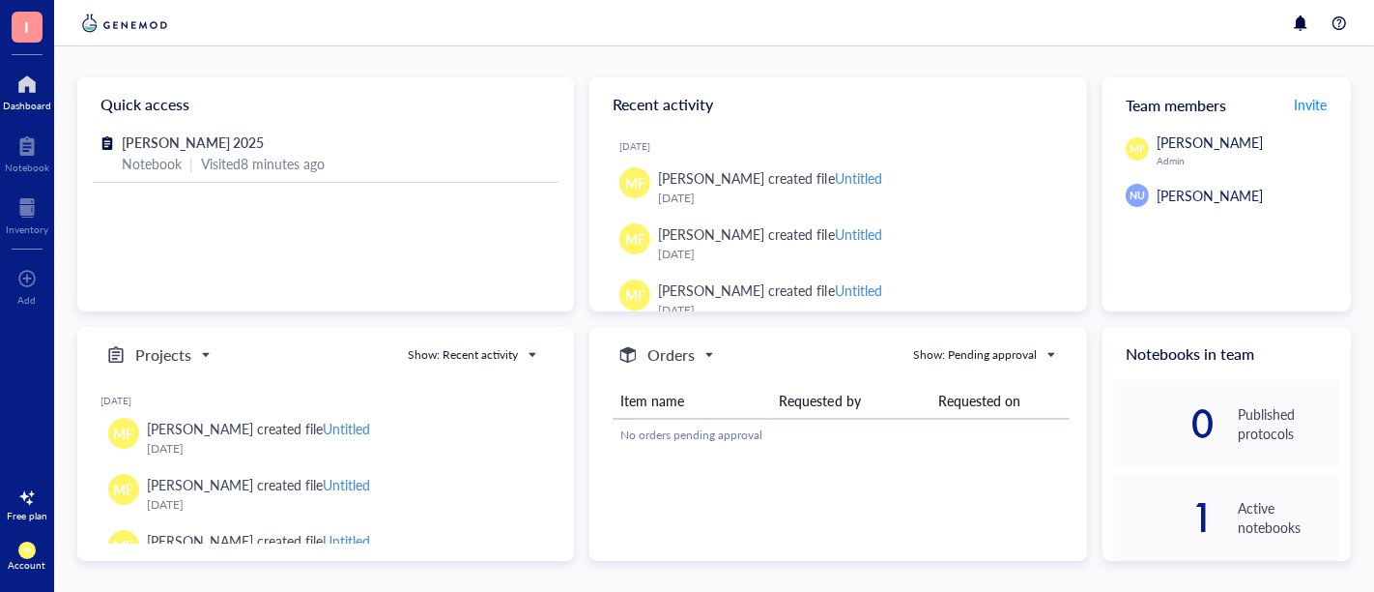
click at [1175, 199] on span "[PERSON_NAME]" at bounding box center [1210, 195] width 106 height 19
click at [1132, 200] on span "NU" at bounding box center [1137, 195] width 15 height 15
click at [1187, 103] on div "Team members Invite" at bounding box center [1227, 104] width 248 height 54
click at [1307, 107] on span "Invite" at bounding box center [1310, 104] width 33 height 19
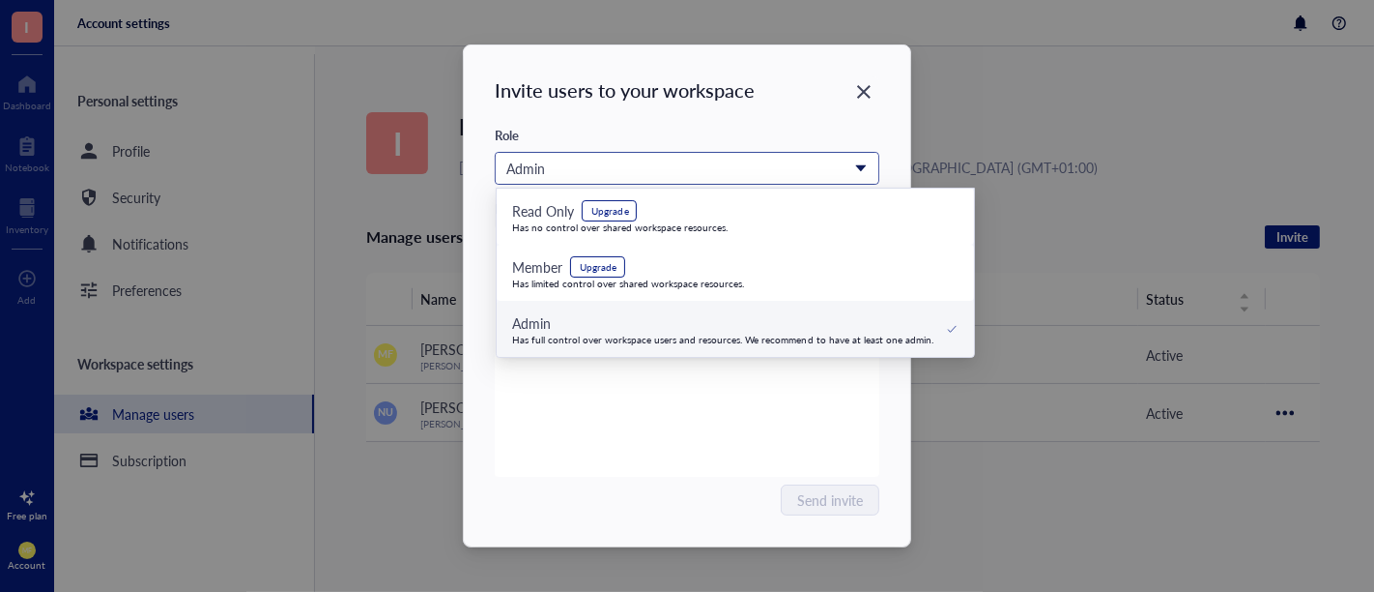
click at [812, 169] on div "Admin" at bounding box center [676, 168] width 340 height 21
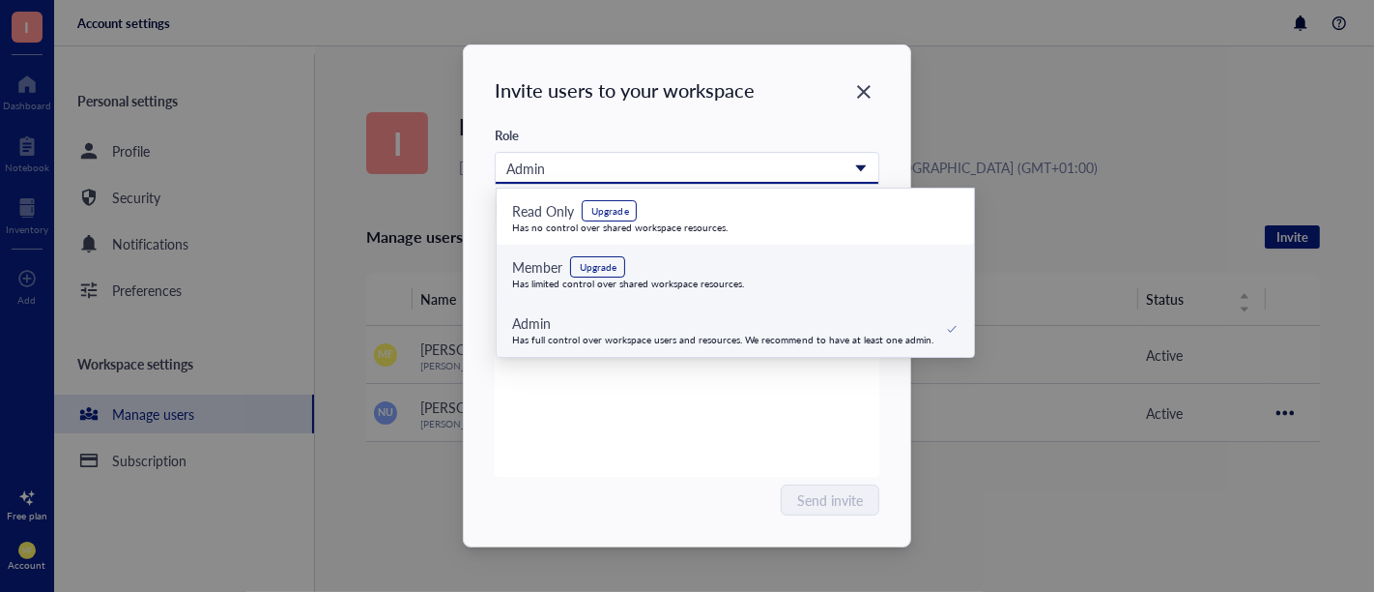
click at [821, 281] on div "Member Upgrade Has limited control over shared workspace resources." at bounding box center [735, 272] width 447 height 33
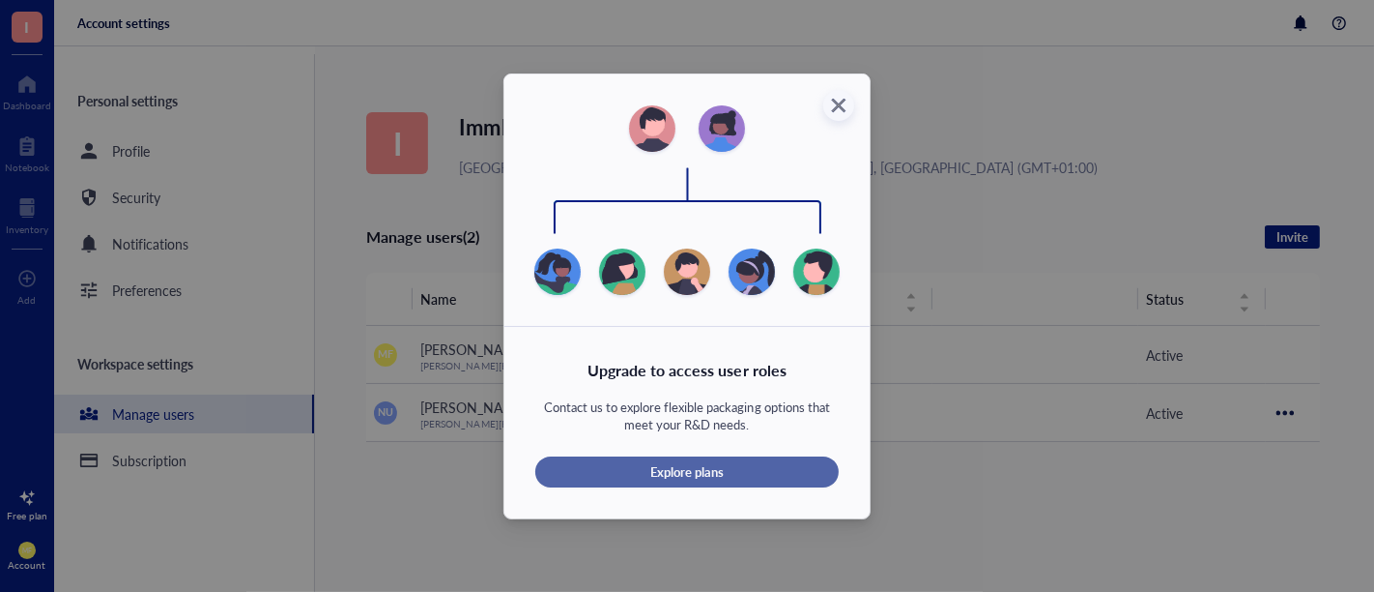
click at [761, 468] on div "Explore plans" at bounding box center [687, 471] width 242 height 17
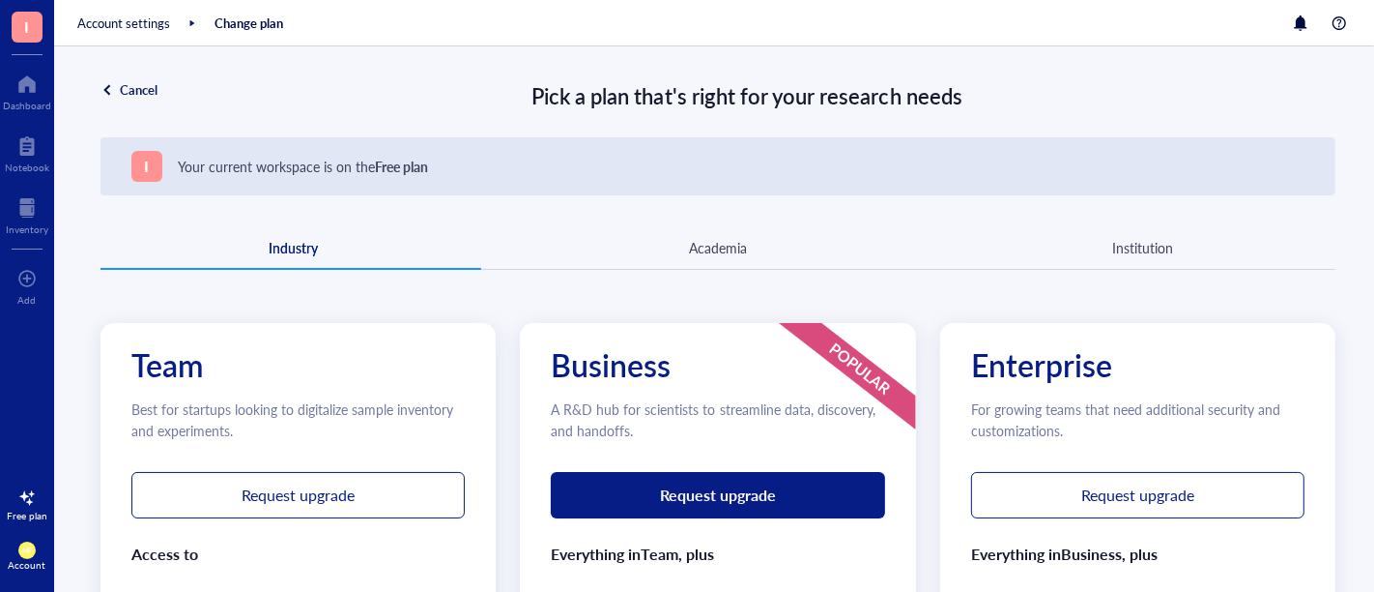
click at [107, 85] on div at bounding box center [108, 90] width 14 height 14
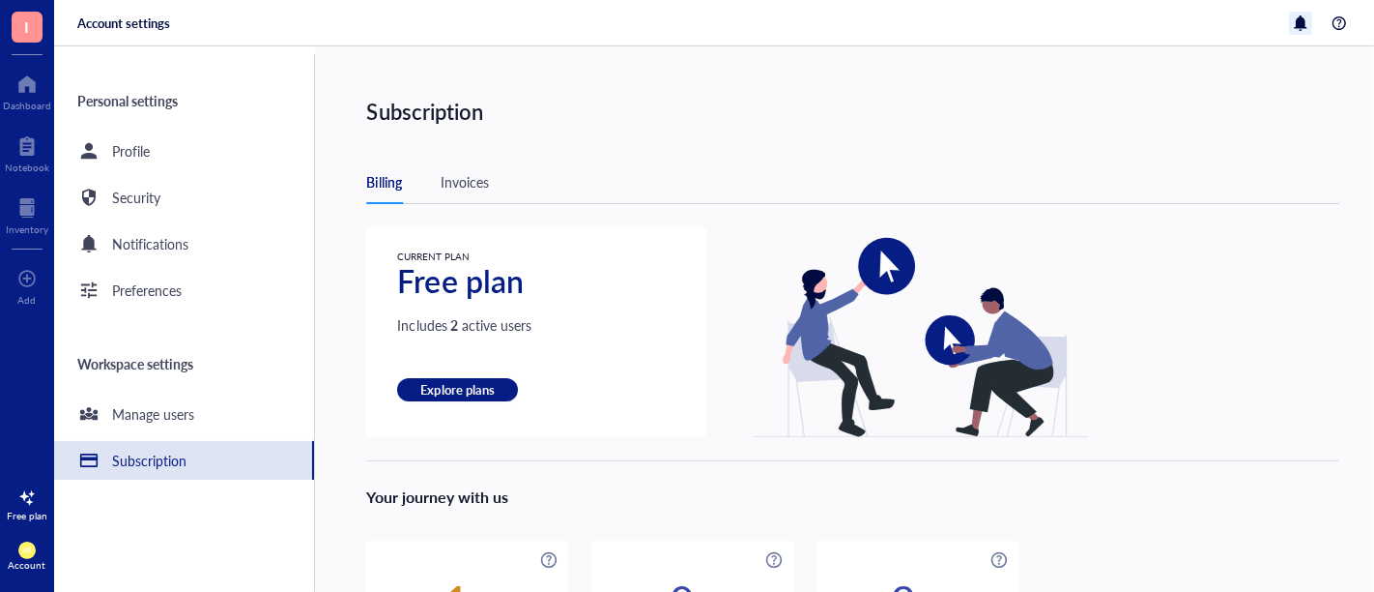
click at [1297, 26] on div at bounding box center [1300, 23] width 23 height 23
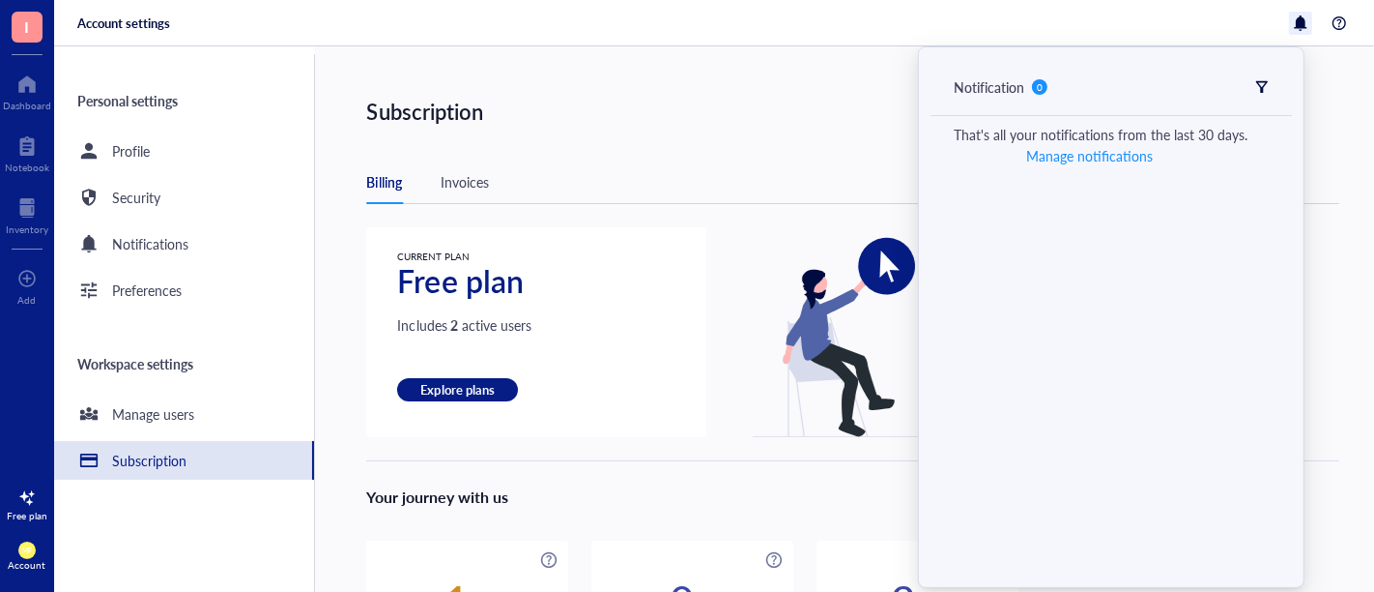
click at [1297, 26] on div at bounding box center [1300, 23] width 23 height 23
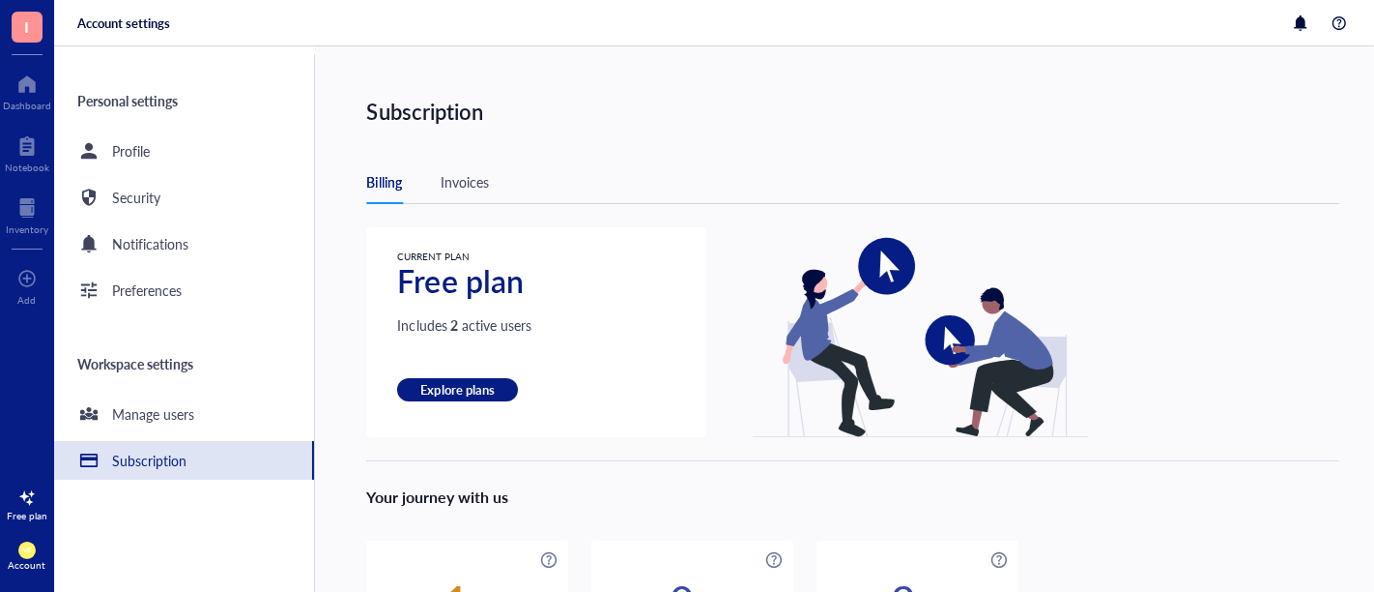
click at [30, 25] on span "I" at bounding box center [27, 27] width 31 height 31
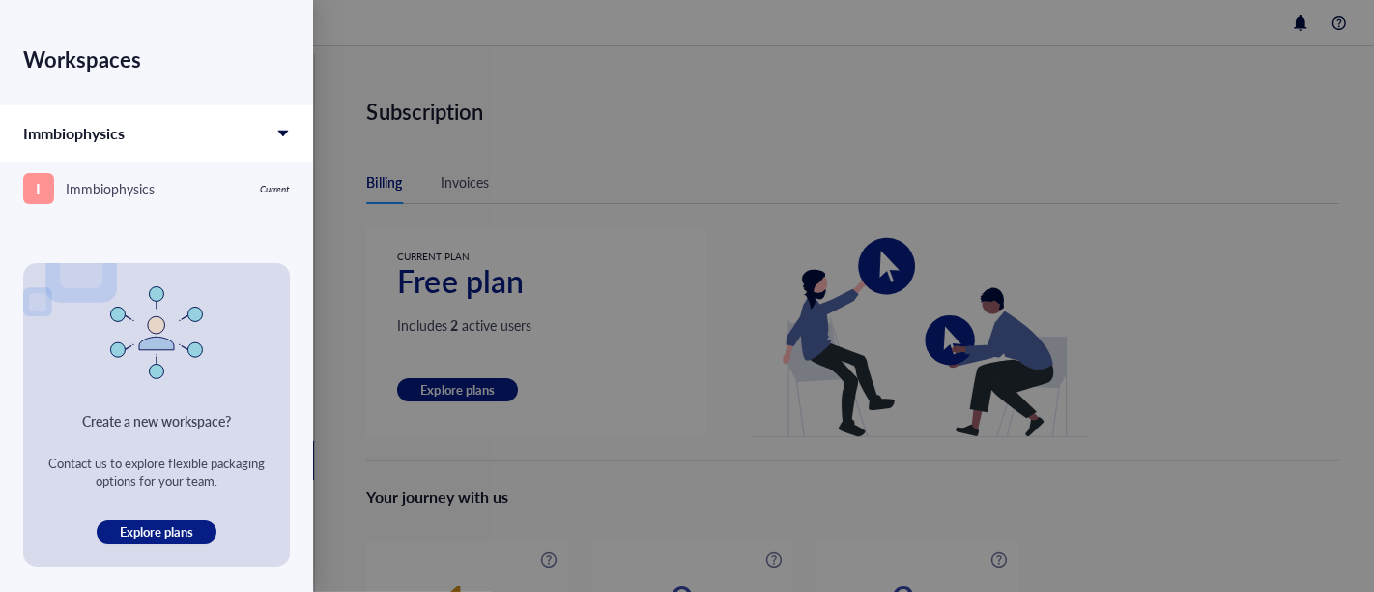
click at [117, 10] on div "Workspaces Immbiophysics I Immbiophysics Current" at bounding box center [156, 131] width 313 height 263
click at [654, 60] on div at bounding box center [687, 296] width 1374 height 592
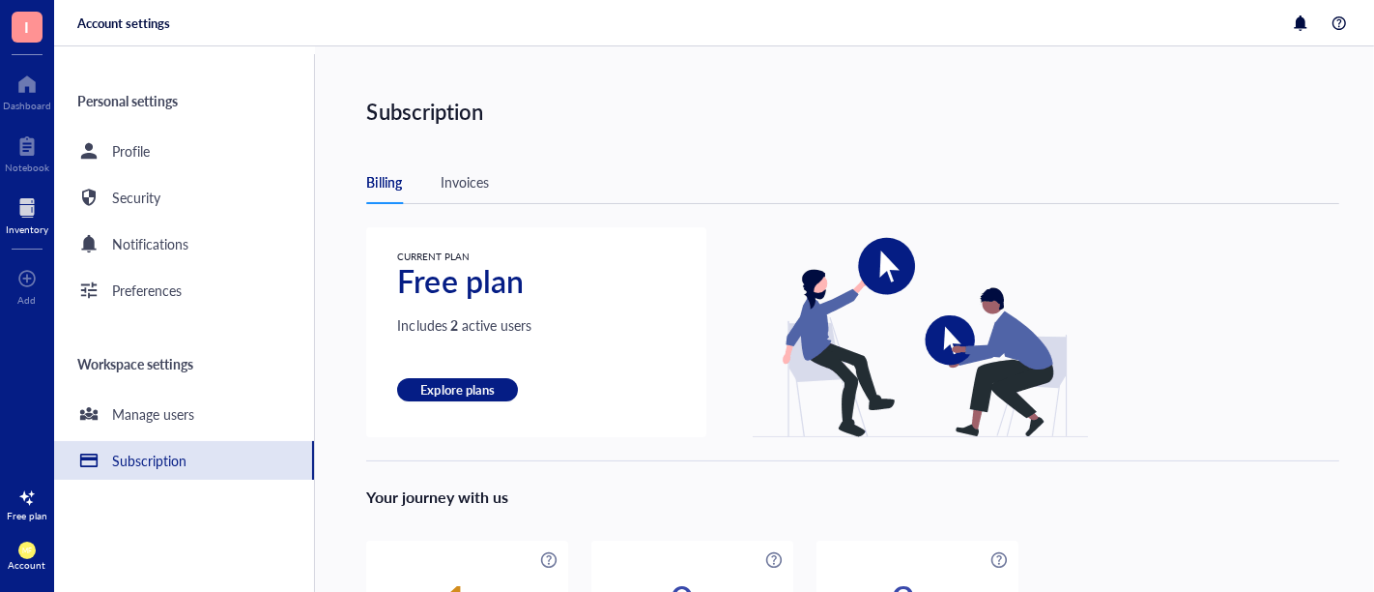
click at [29, 226] on div "Inventory" at bounding box center [27, 229] width 43 height 12
